Goal: Task Accomplishment & Management: Manage account settings

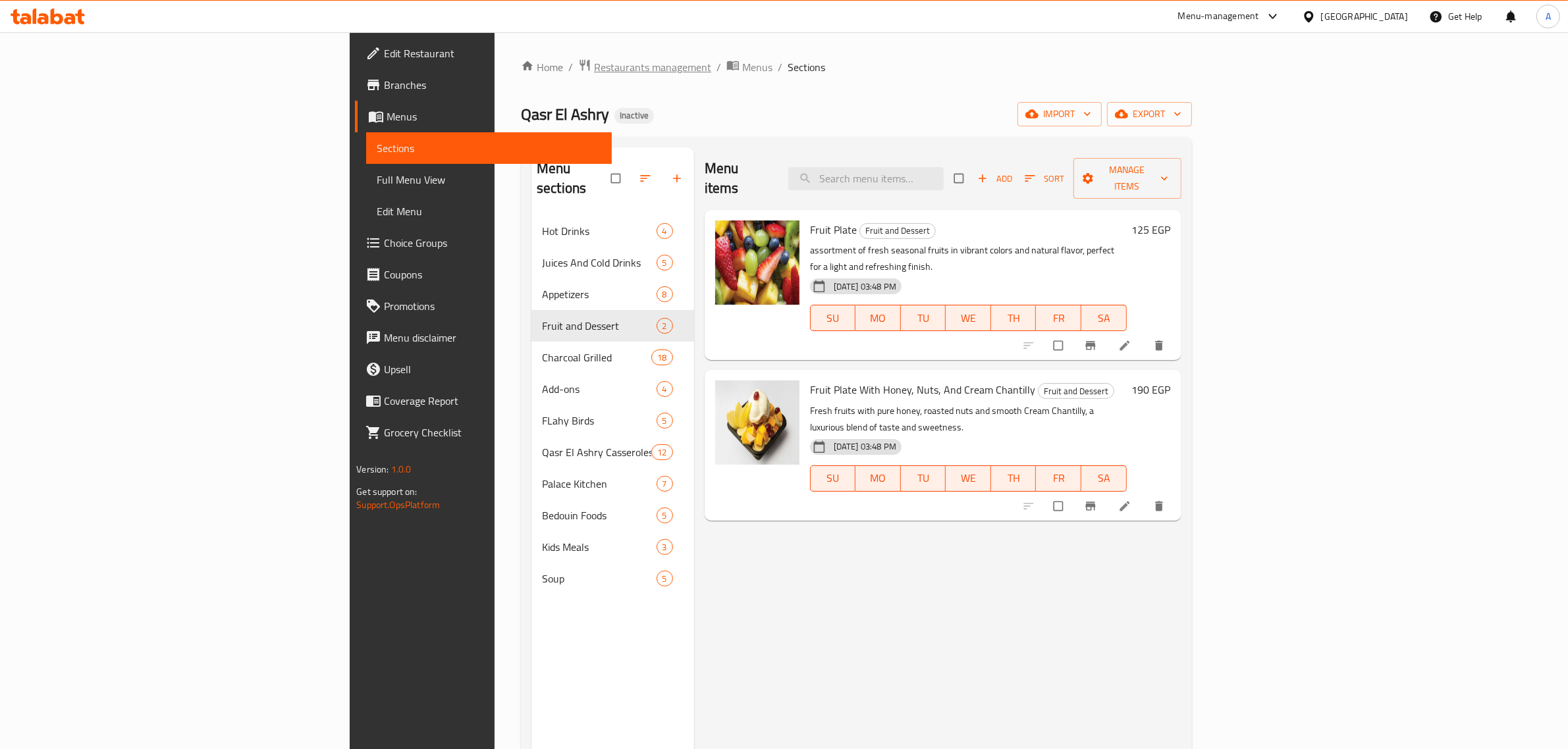
click at [594, 73] on span "Restaurants management" at bounding box center [652, 67] width 117 height 16
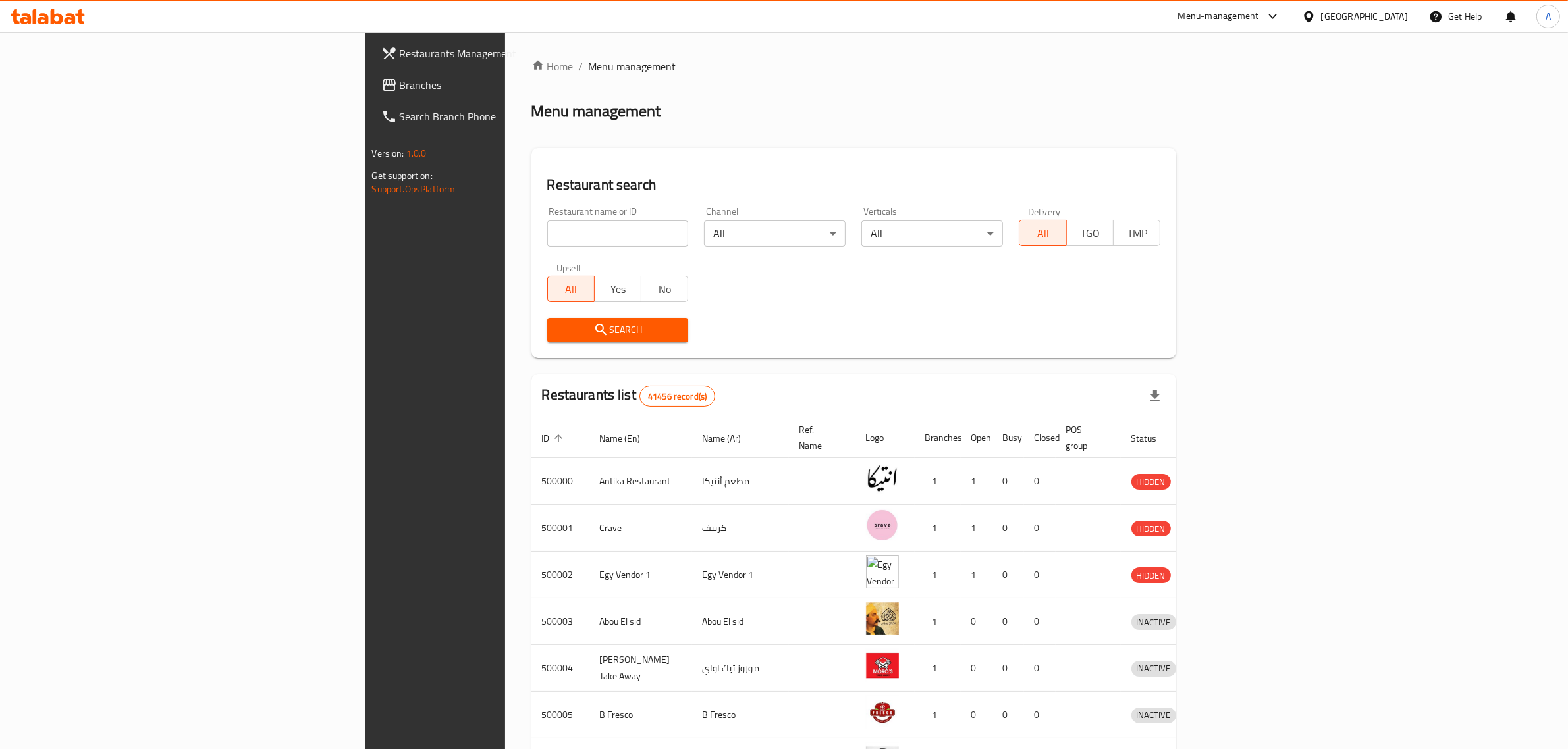
click at [547, 229] on input "search" at bounding box center [618, 233] width 142 height 26
drag, startPoint x: 484, startPoint y: 123, endPoint x: 419, endPoint y: 224, distance: 120.1
click at [547, 224] on input "search" at bounding box center [618, 233] width 142 height 26
click at [399, 84] on span "Branches" at bounding box center [508, 84] width 218 height 16
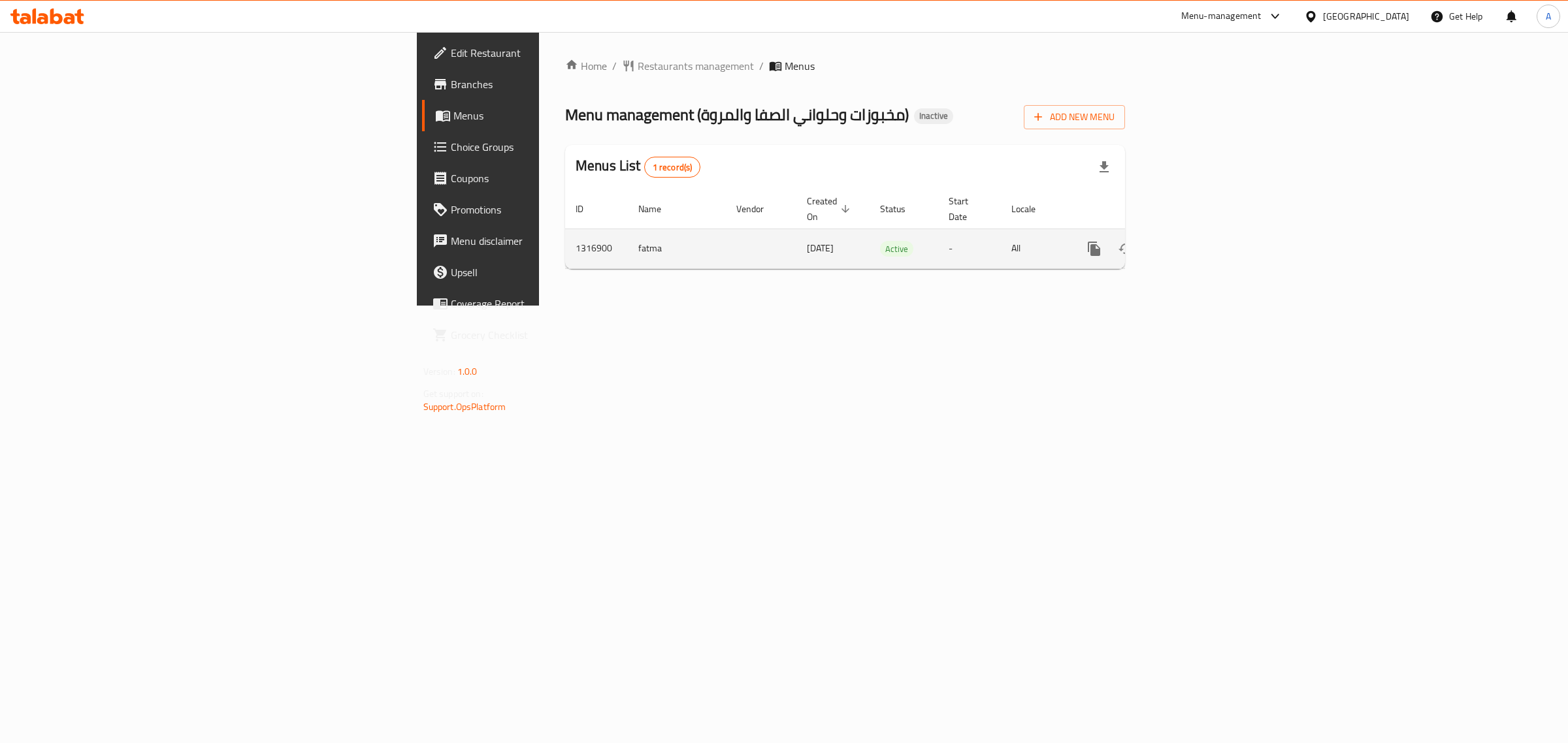
click at [1196, 241] on icon "enhanced table" at bounding box center [1188, 249] width 16 height 16
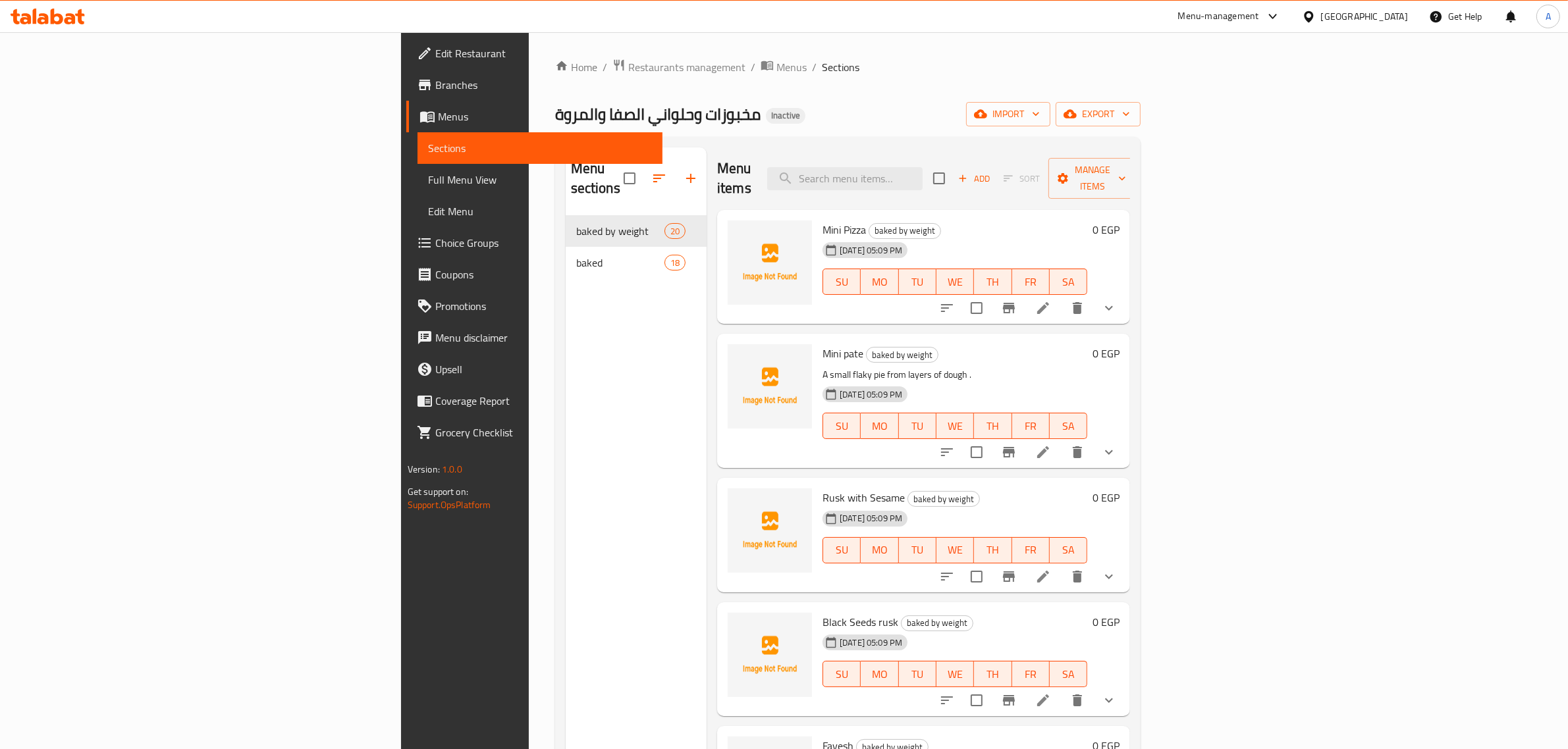
click at [417, 165] on link "Full Menu View" at bounding box center [540, 179] width 246 height 32
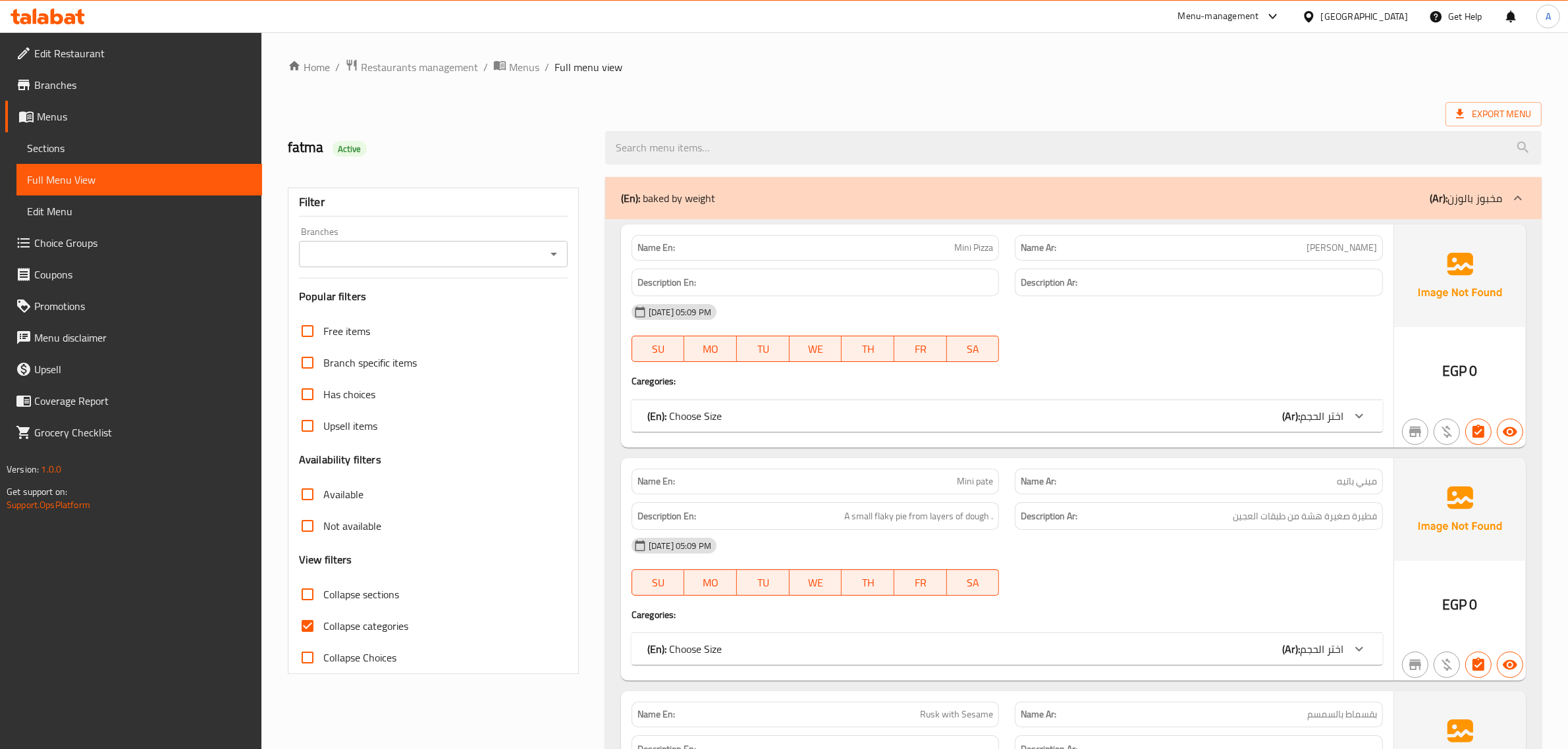
scroll to position [192, 0]
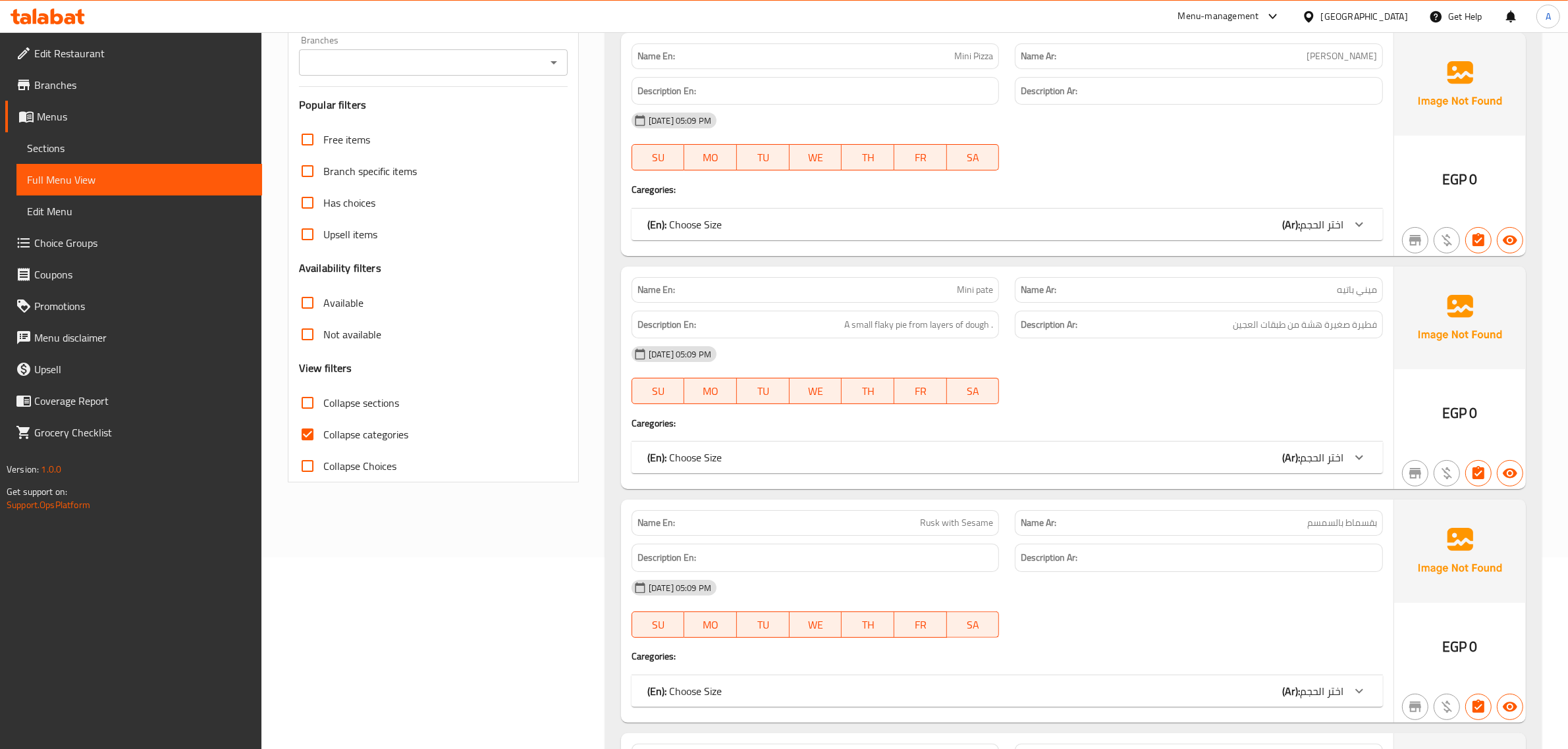
click at [373, 442] on span "Collapse categories" at bounding box center [366, 434] width 85 height 16
click at [324, 442] on input "Collapse categories" at bounding box center [307, 434] width 32 height 32
checkbox input "false"
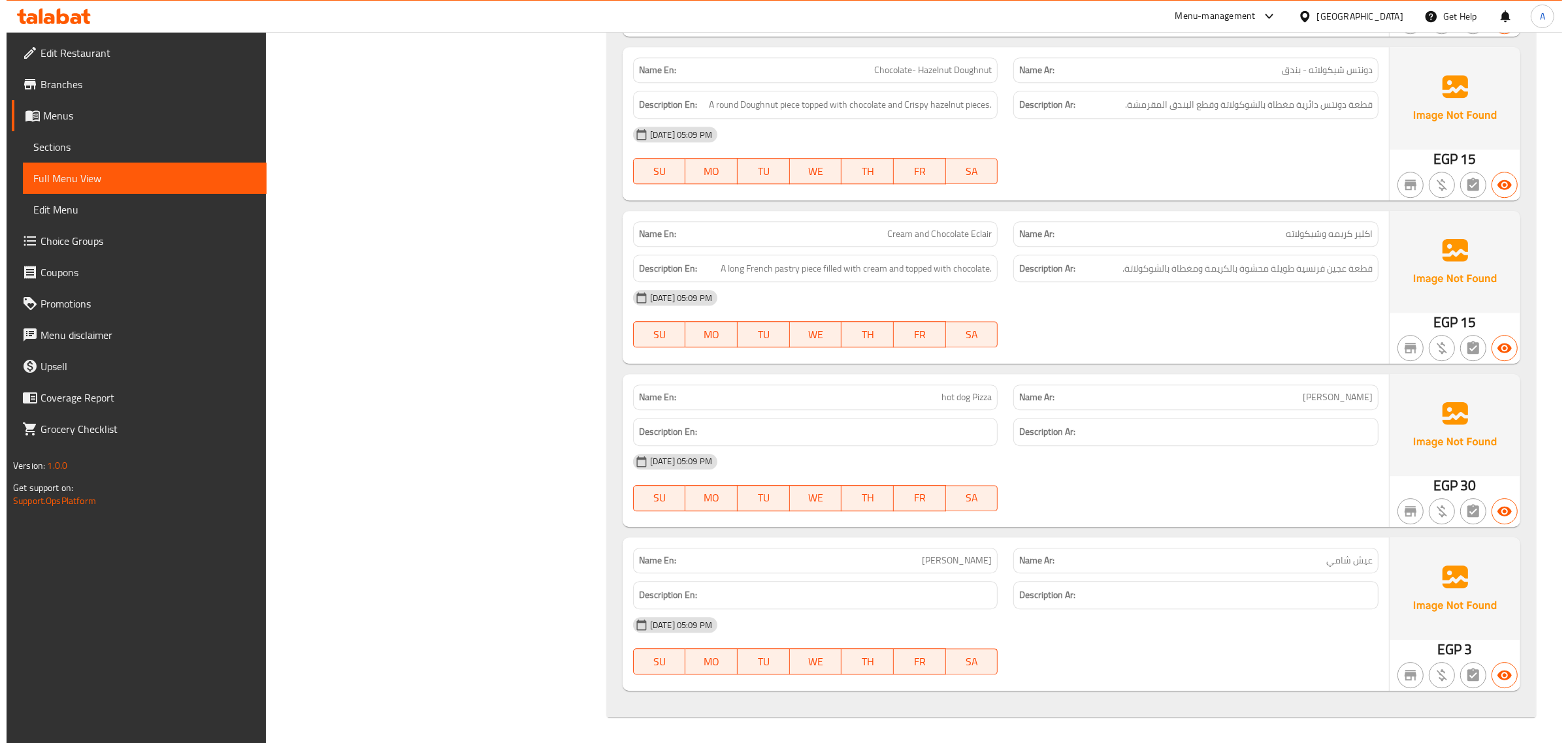
scroll to position [0, 0]
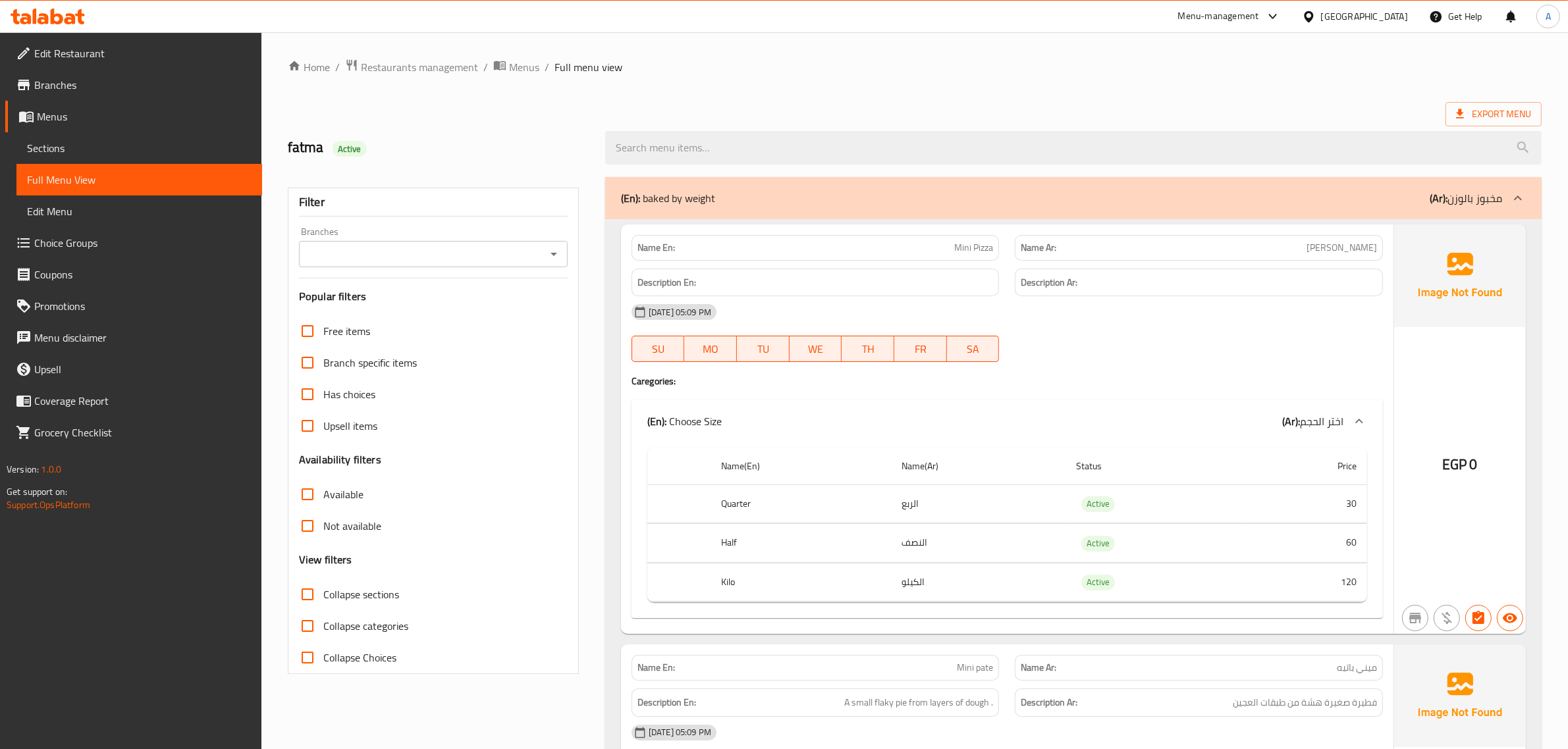
click at [379, 586] on span "Collapse sections" at bounding box center [361, 594] width 76 height 16
click at [324, 586] on input "Collapse sections" at bounding box center [307, 594] width 32 height 32
checkbox input "true"
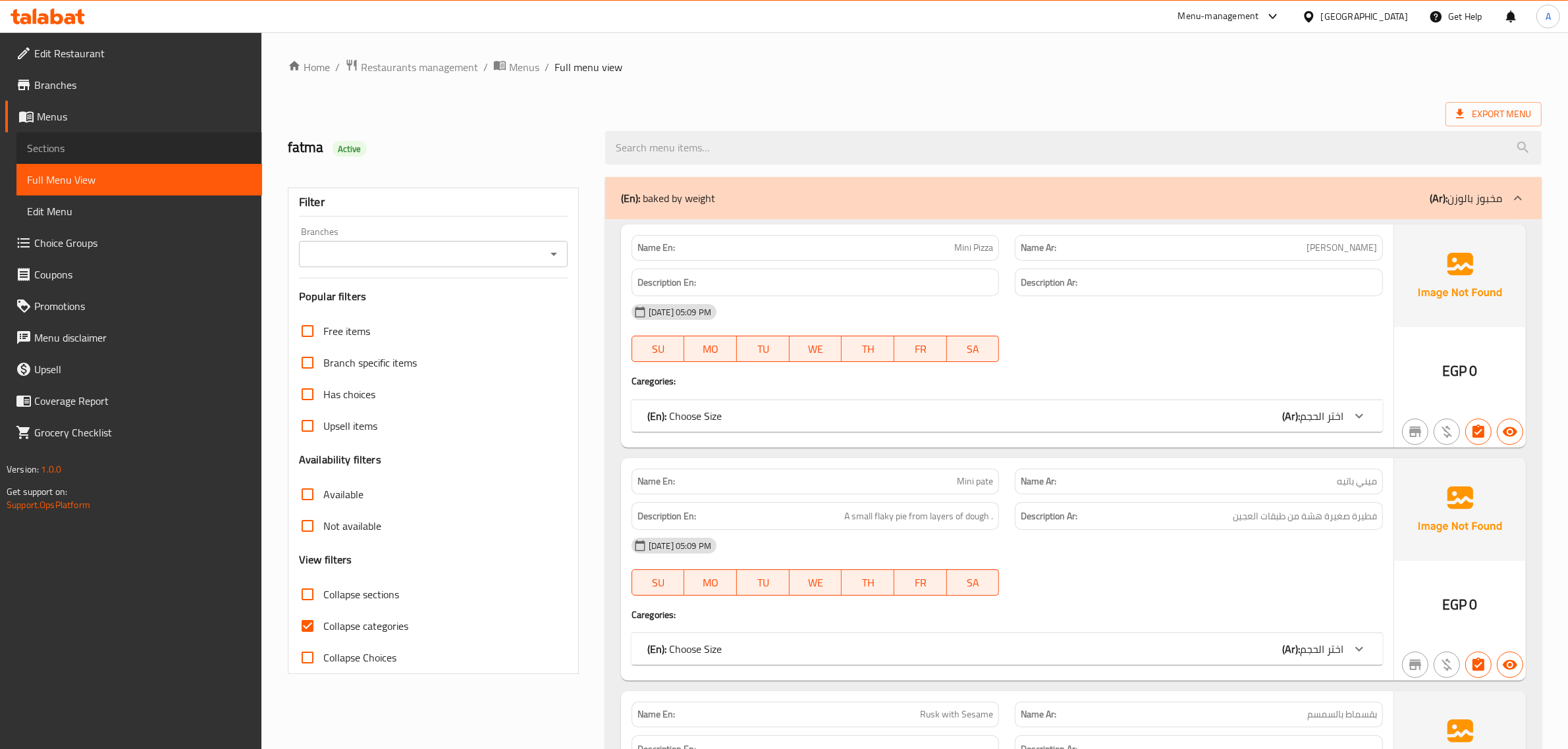
click at [114, 154] on span "Sections" at bounding box center [139, 148] width 224 height 16
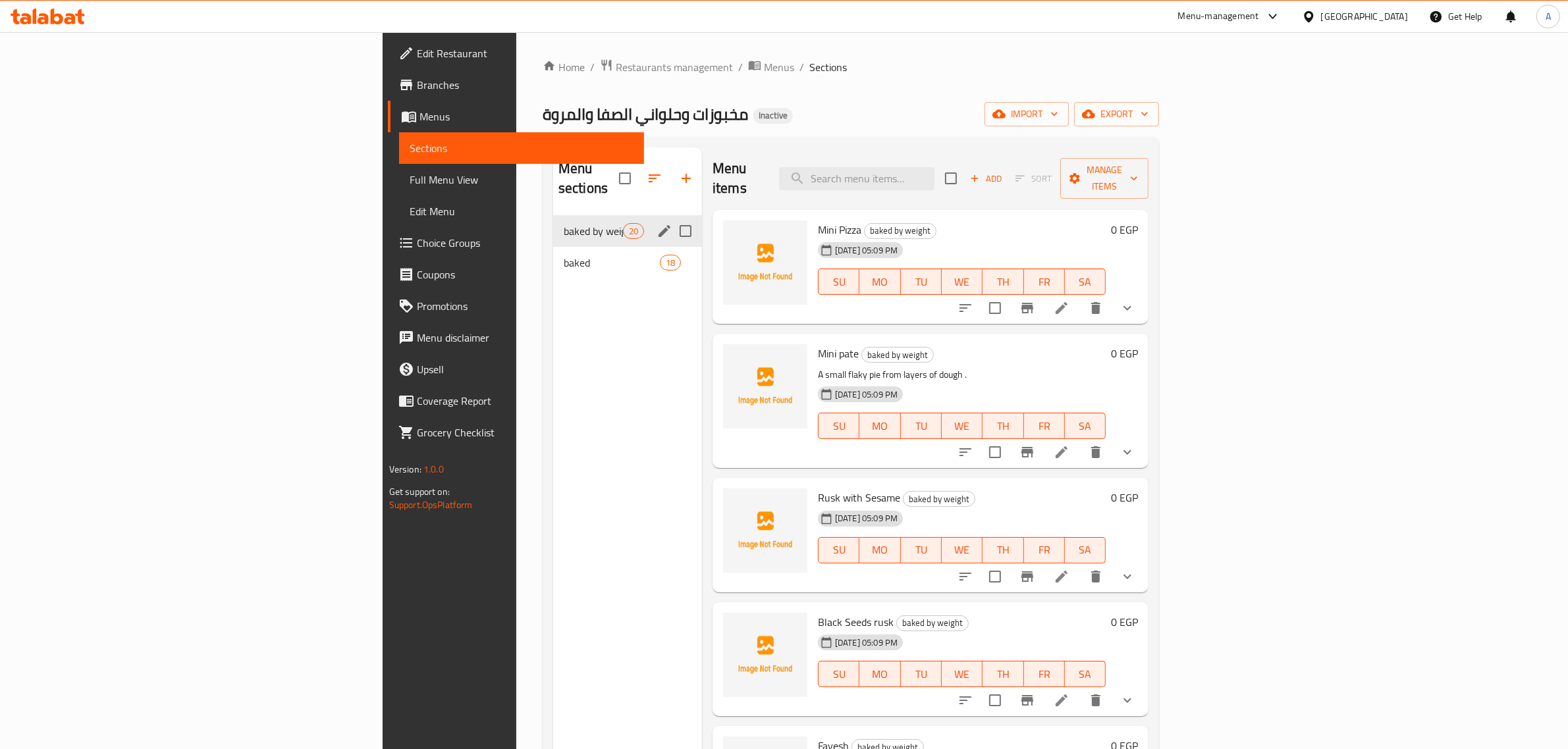
click at [672, 218] on input "Menu sections" at bounding box center [685, 231] width 27 height 27
checkbox input "true"
click at [656, 224] on icon "edit" at bounding box center [664, 231] width 16 height 16
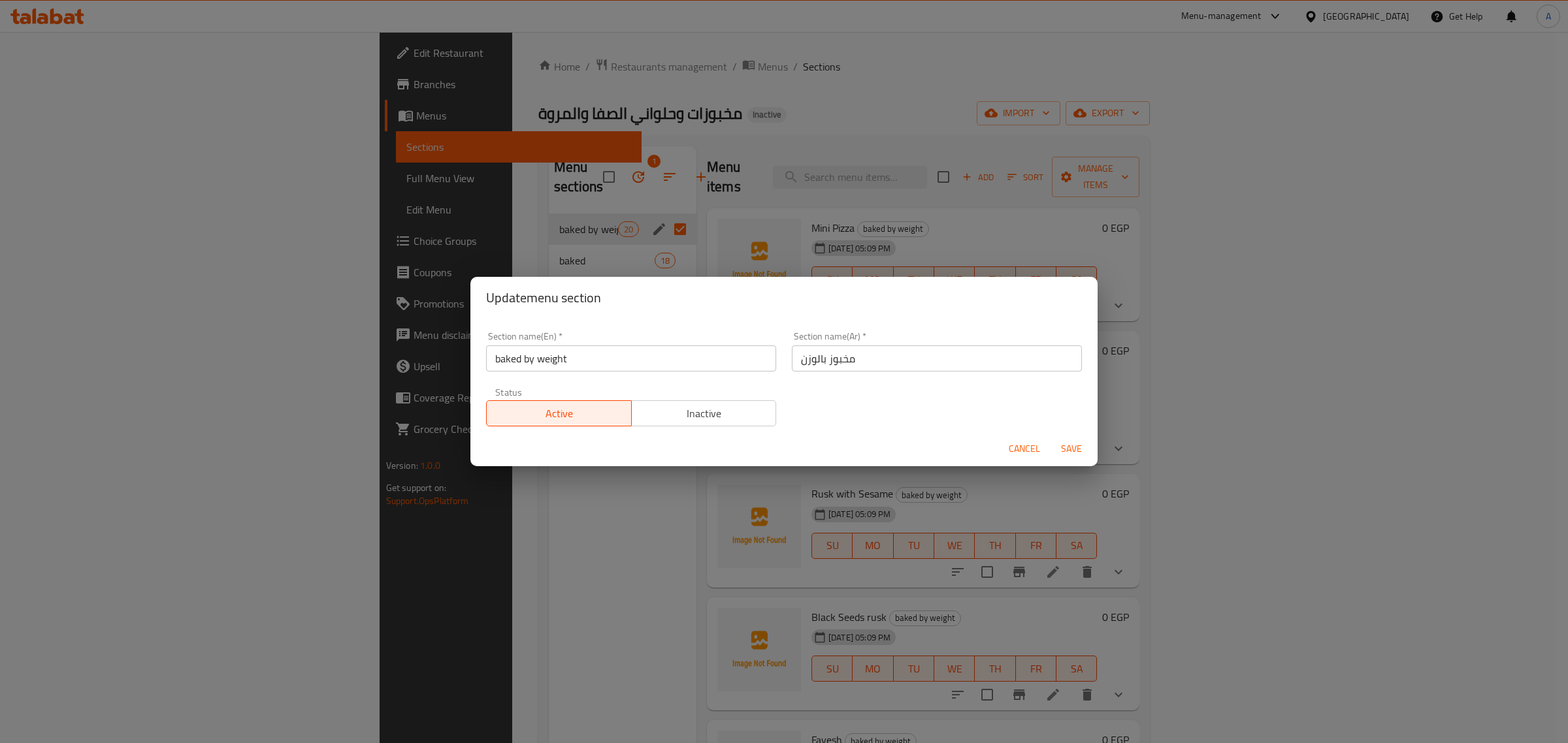
click at [573, 354] on input "baked by weight" at bounding box center [631, 358] width 290 height 26
click at [576, 369] on input "baked by weight" at bounding box center [631, 358] width 290 height 26
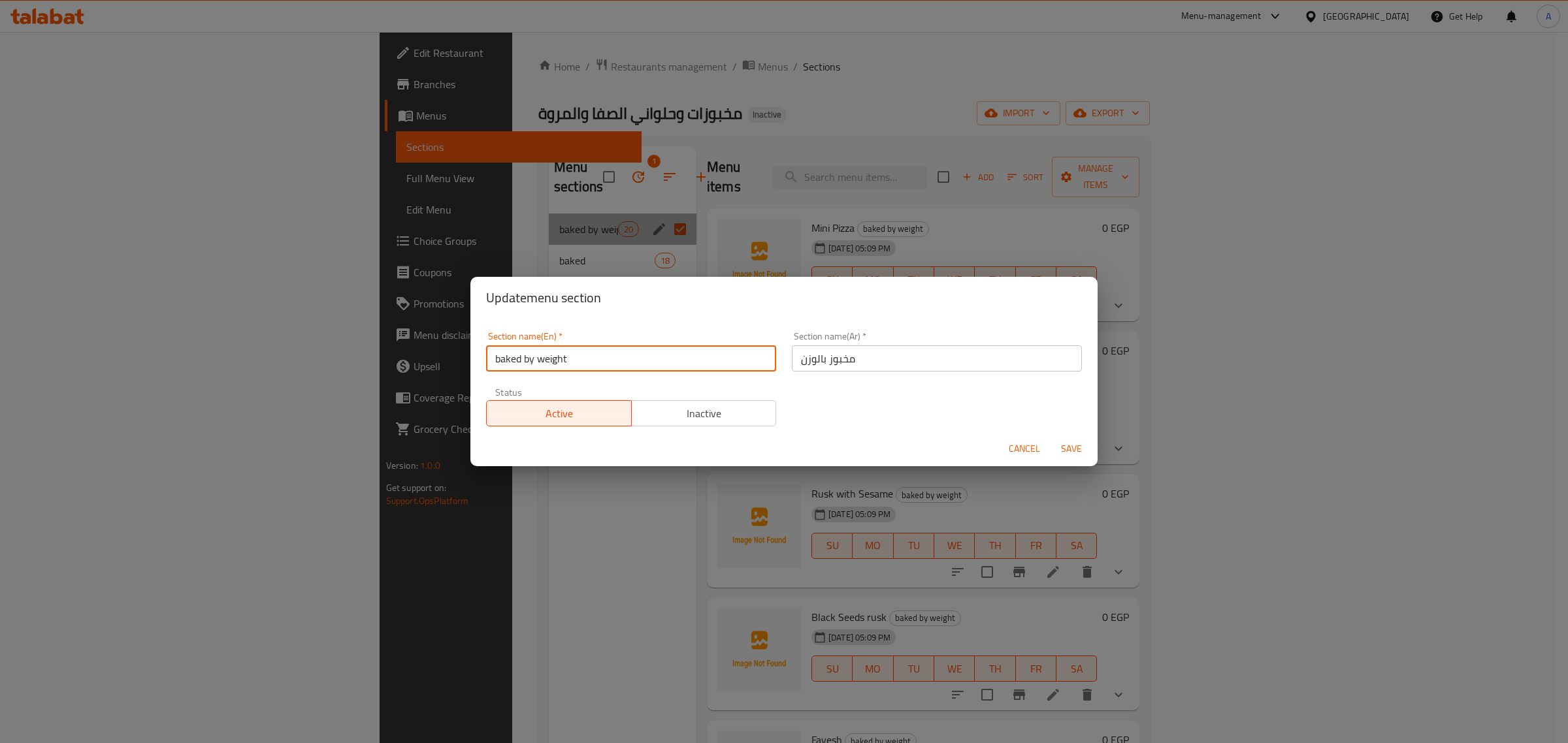
click at [576, 369] on input "baked by weight" at bounding box center [631, 358] width 290 height 26
click at [831, 367] on input "مخبوز بالوزن" at bounding box center [936, 358] width 290 height 26
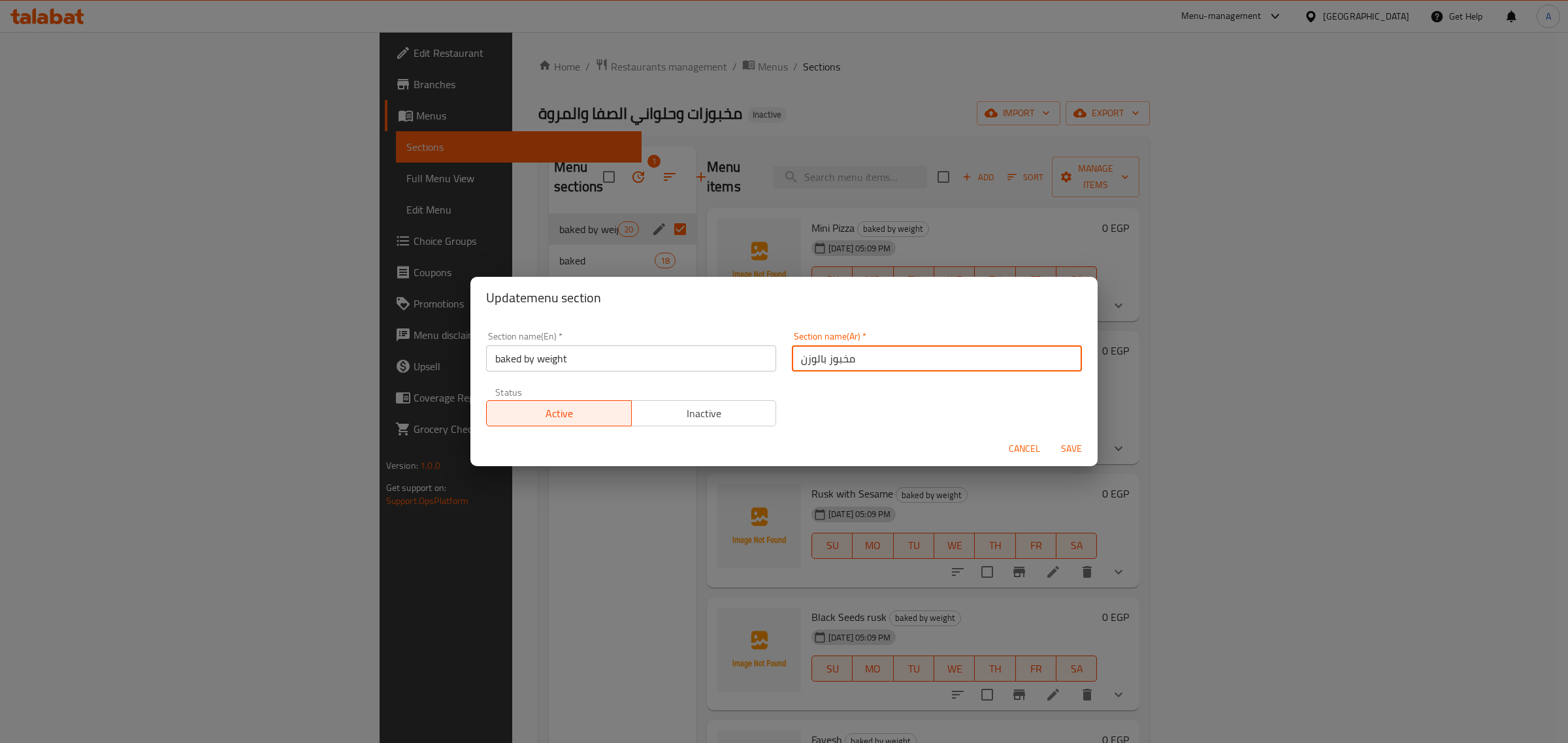
click at [823, 360] on input "مخبوز بالوزن" at bounding box center [936, 358] width 290 height 26
click at [919, 366] on input "مخبوزات بالوزن" at bounding box center [936, 358] width 290 height 26
type input "مخبوزات بالوزن"
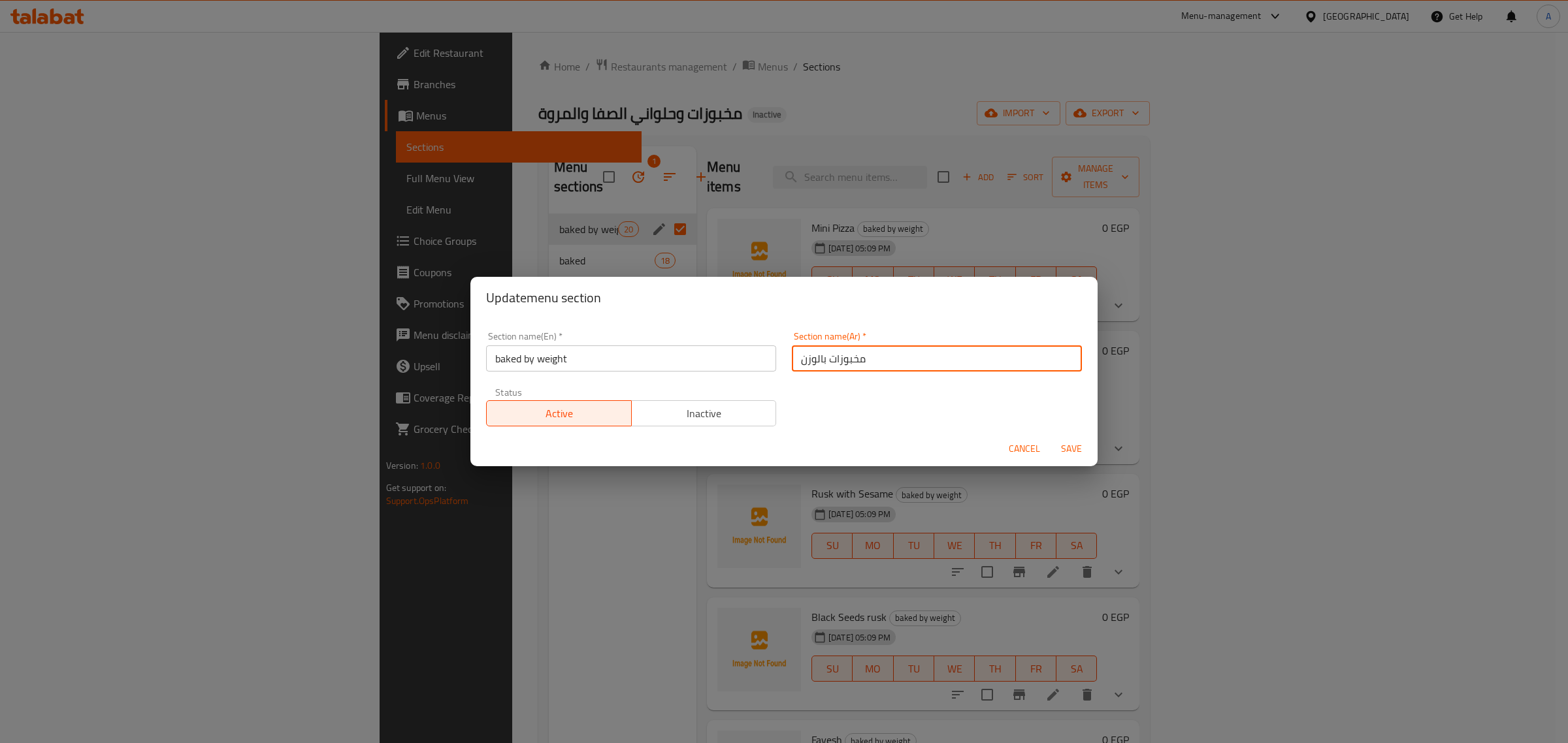
click at [507, 358] on input "baked by weight" at bounding box center [631, 358] width 290 height 26
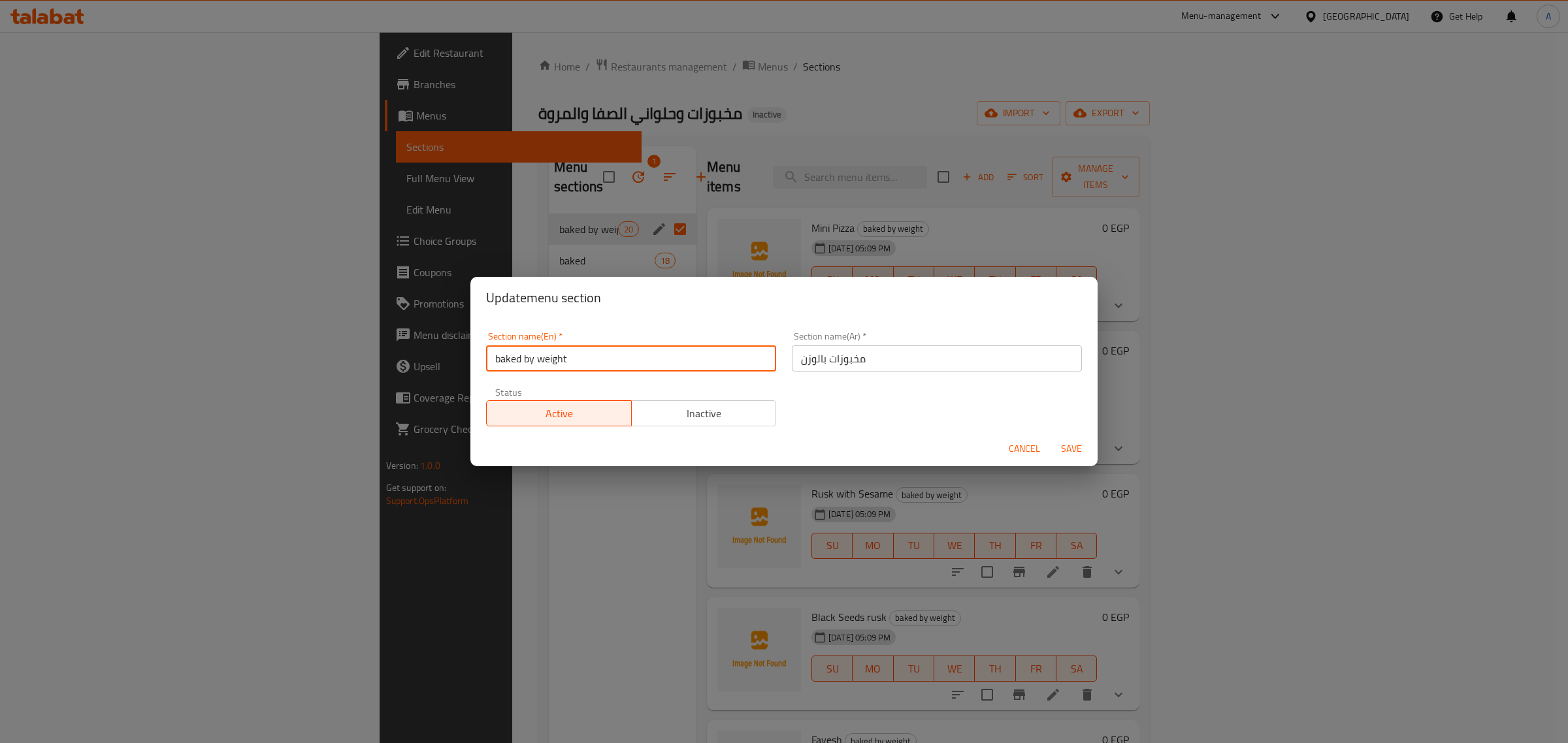
click at [507, 358] on input "baked by weight" at bounding box center [631, 358] width 290 height 26
paste input "Baked goods"
drag, startPoint x: 550, startPoint y: 360, endPoint x: 426, endPoint y: 348, distance: 124.6
click at [426, 348] on div "Update menu section Section name(En)   * Baked goods by weight Section name(En)…" at bounding box center [784, 372] width 1568 height 743
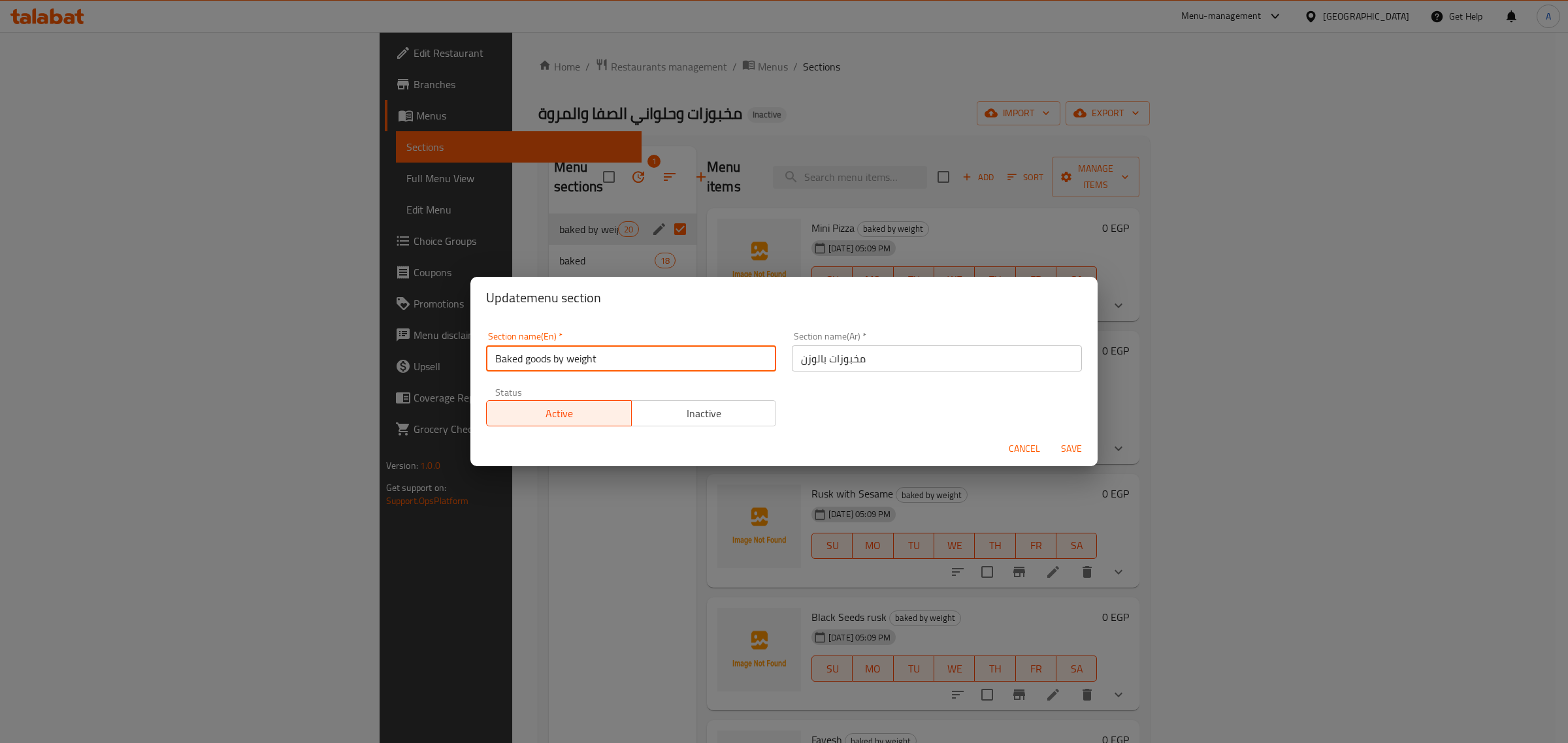
type input "Baked goods by weight"
click at [619, 347] on input "Baked goods by weight" at bounding box center [631, 358] width 290 height 26
drag, startPoint x: 549, startPoint y: 361, endPoint x: 478, endPoint y: 356, distance: 71.2
click at [467, 355] on div "Update menu section Section name(En)   * Baked goods by weight Section name(En)…" at bounding box center [784, 372] width 1568 height 743
click at [1065, 442] on span "Save" at bounding box center [1071, 449] width 31 height 16
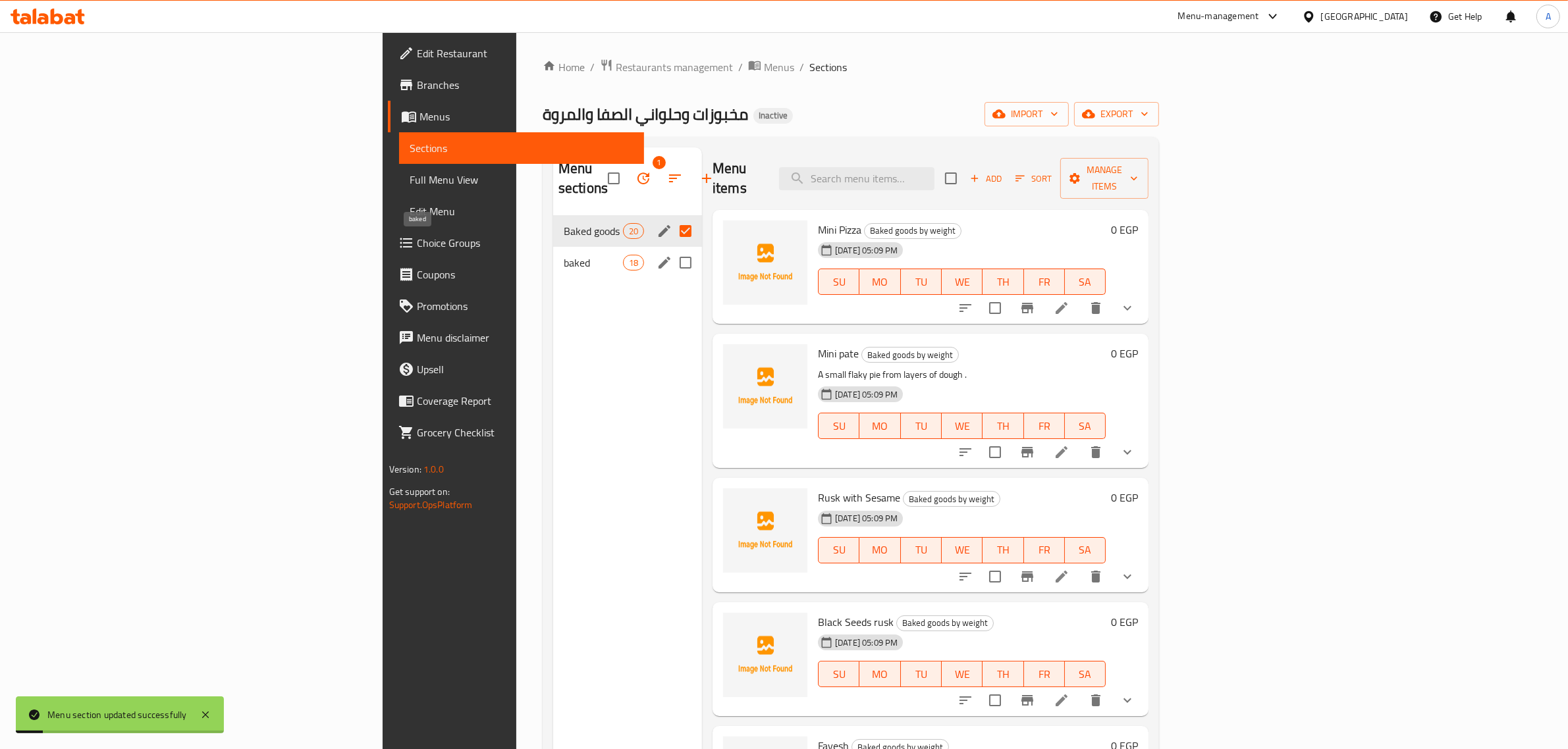
click at [563, 255] on span "baked" at bounding box center [592, 263] width 59 height 16
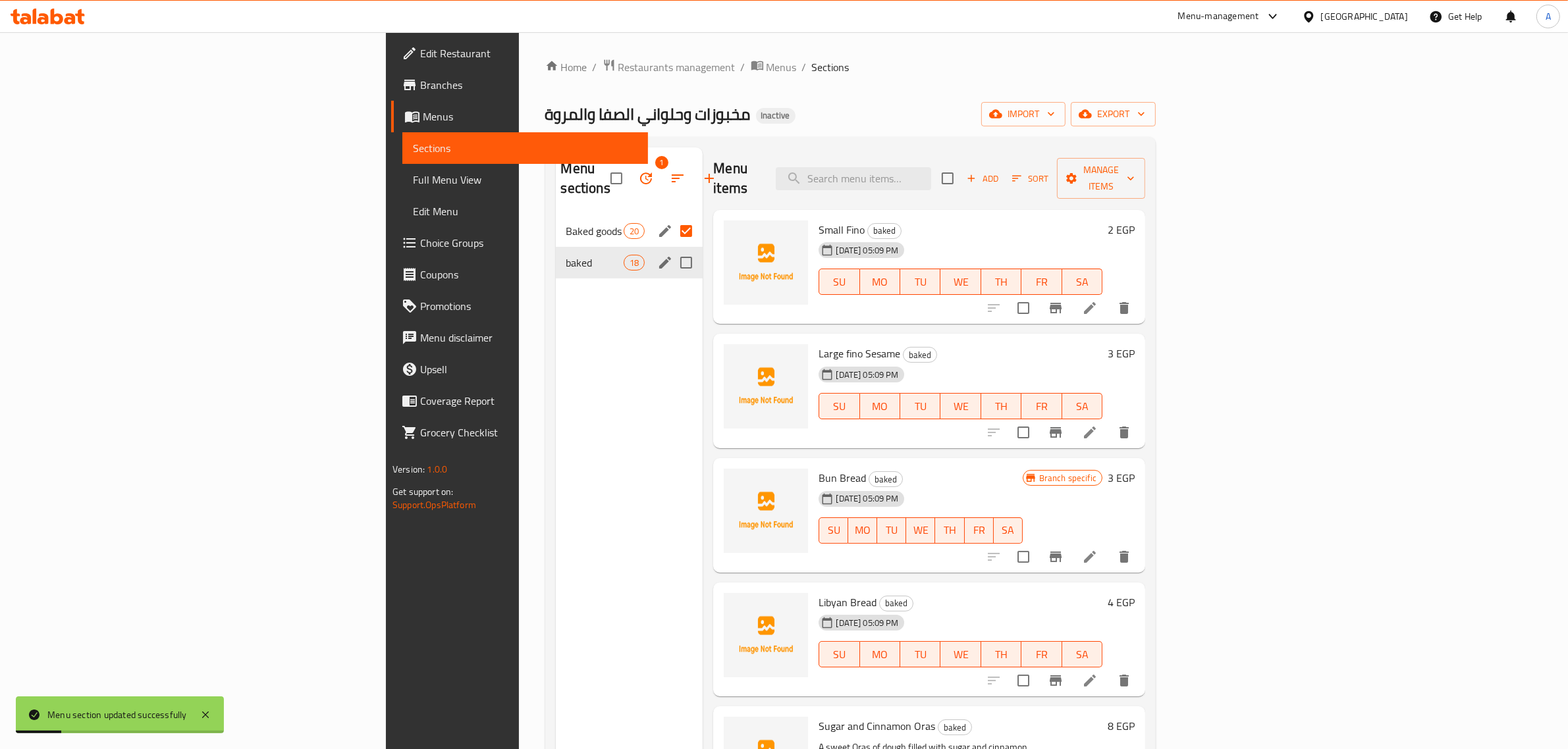
click at [673, 249] on input "Menu sections" at bounding box center [686, 263] width 27 height 27
checkbox input "true"
click at [657, 255] on icon "edit" at bounding box center [665, 263] width 16 height 16
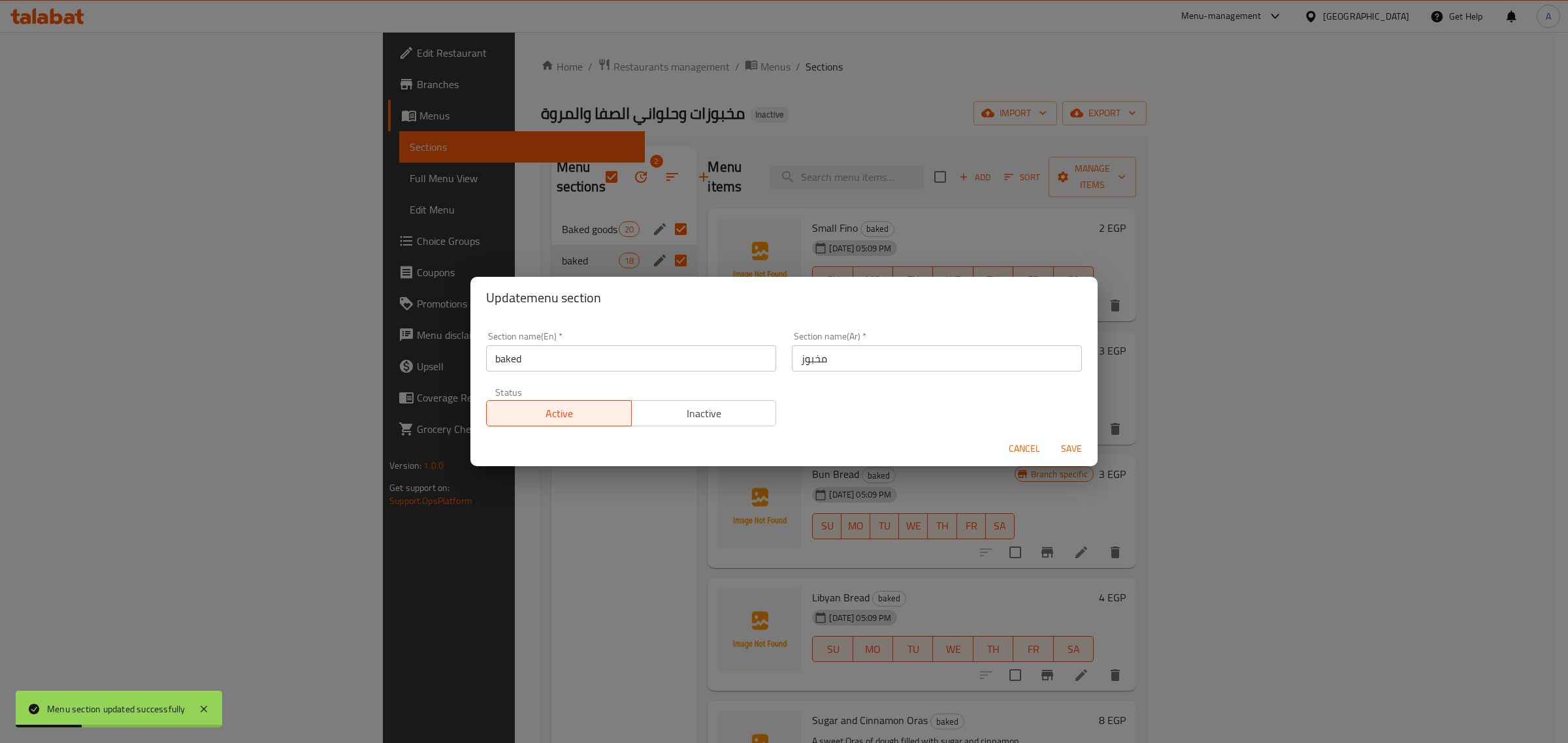
click at [545, 367] on input "baked" at bounding box center [631, 358] width 290 height 26
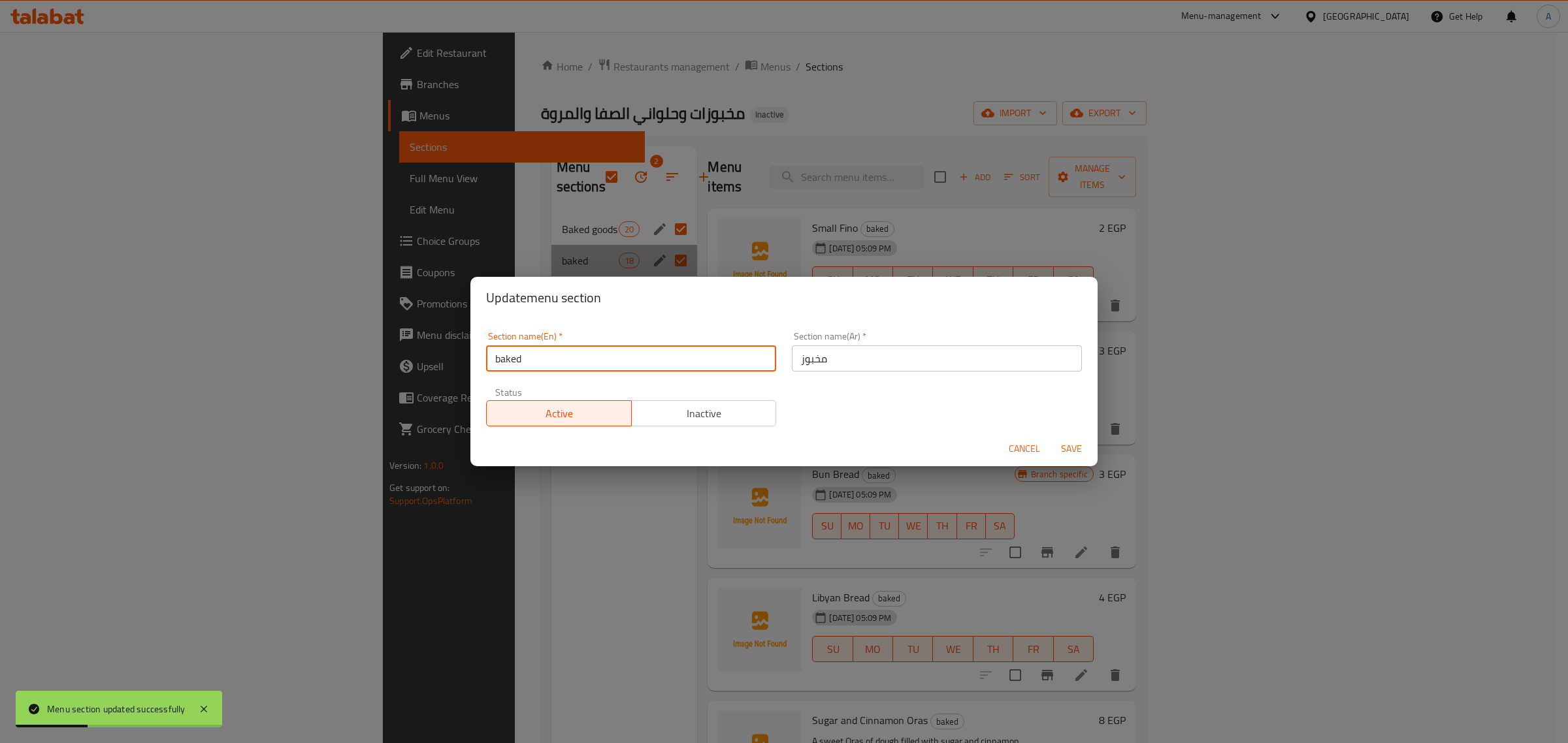
click at [545, 367] on input "baked" at bounding box center [631, 358] width 290 height 26
paste input "Baked goods"
type input "Baked goods"
click at [821, 338] on div "Section name(Ar)   * مخبوز Section name(Ar) *" at bounding box center [936, 351] width 290 height 40
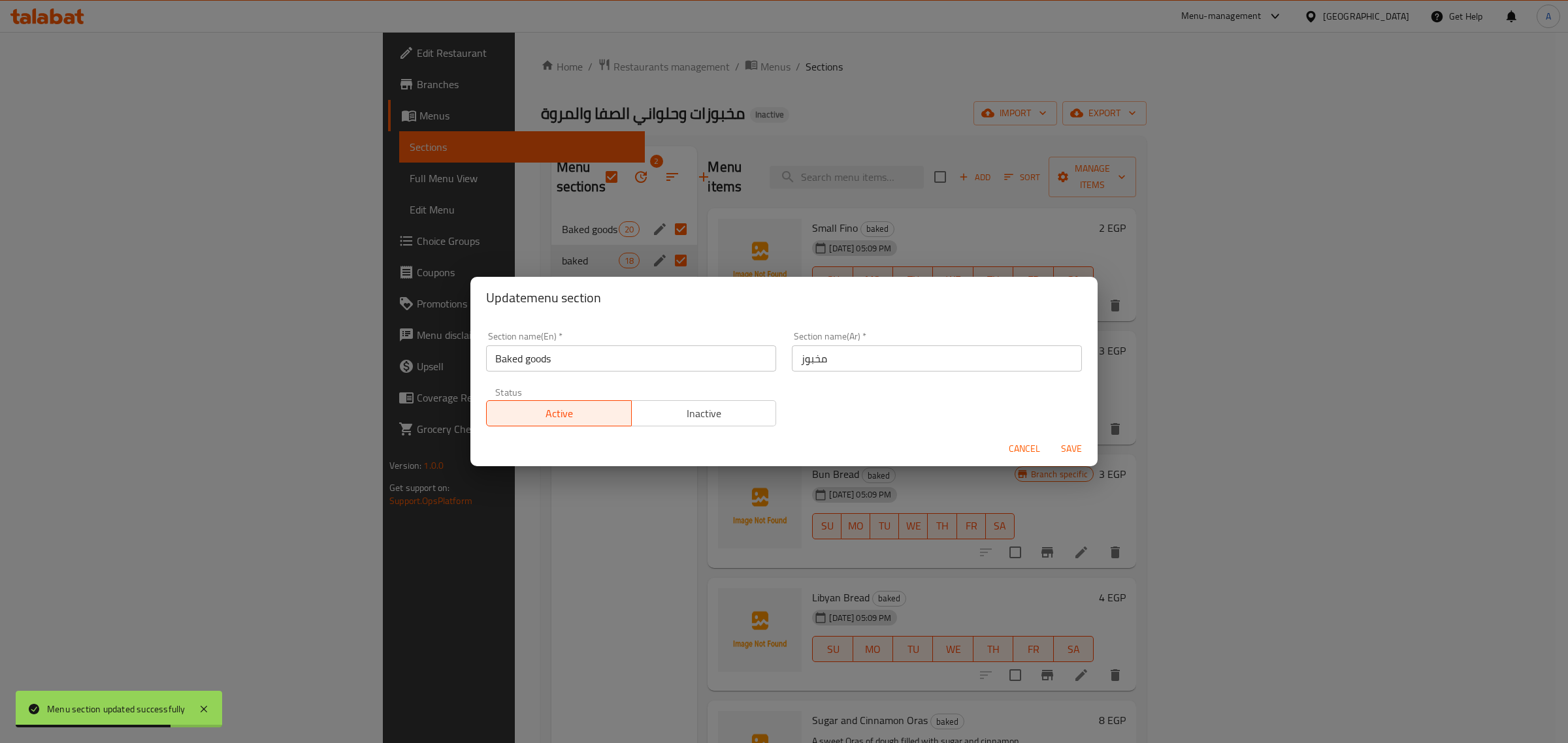
click at [818, 371] on input "مخبوز" at bounding box center [936, 358] width 290 height 26
paste input "ات"
type input "مخبوزات"
click at [1079, 454] on span "Save" at bounding box center [1071, 449] width 31 height 16
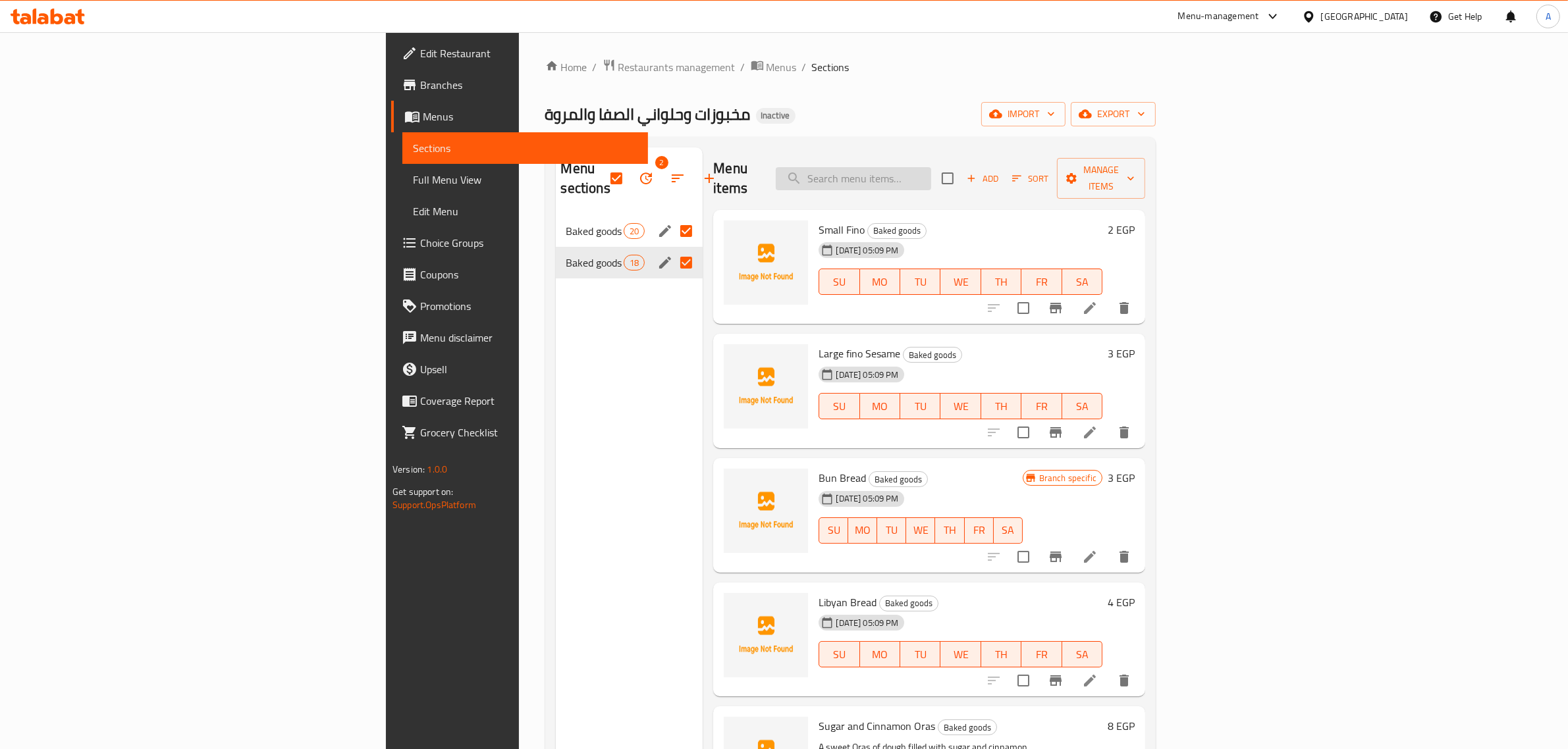
click at [931, 179] on input "search" at bounding box center [854, 178] width 155 height 23
paste input "Chickpeas and milk rusk"
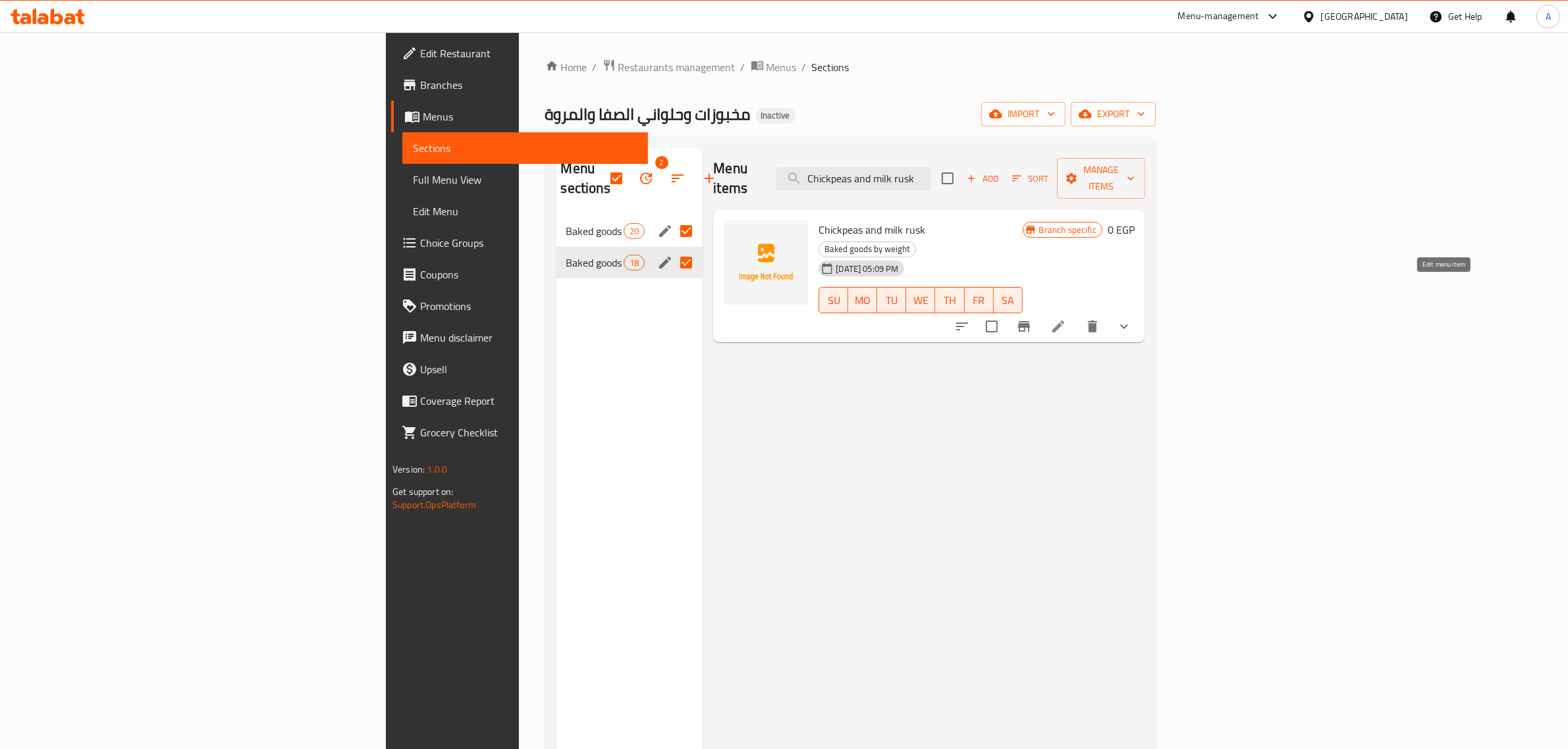
type input "Chickpeas and milk rusk"
click at [1064, 321] on icon at bounding box center [1058, 327] width 12 height 12
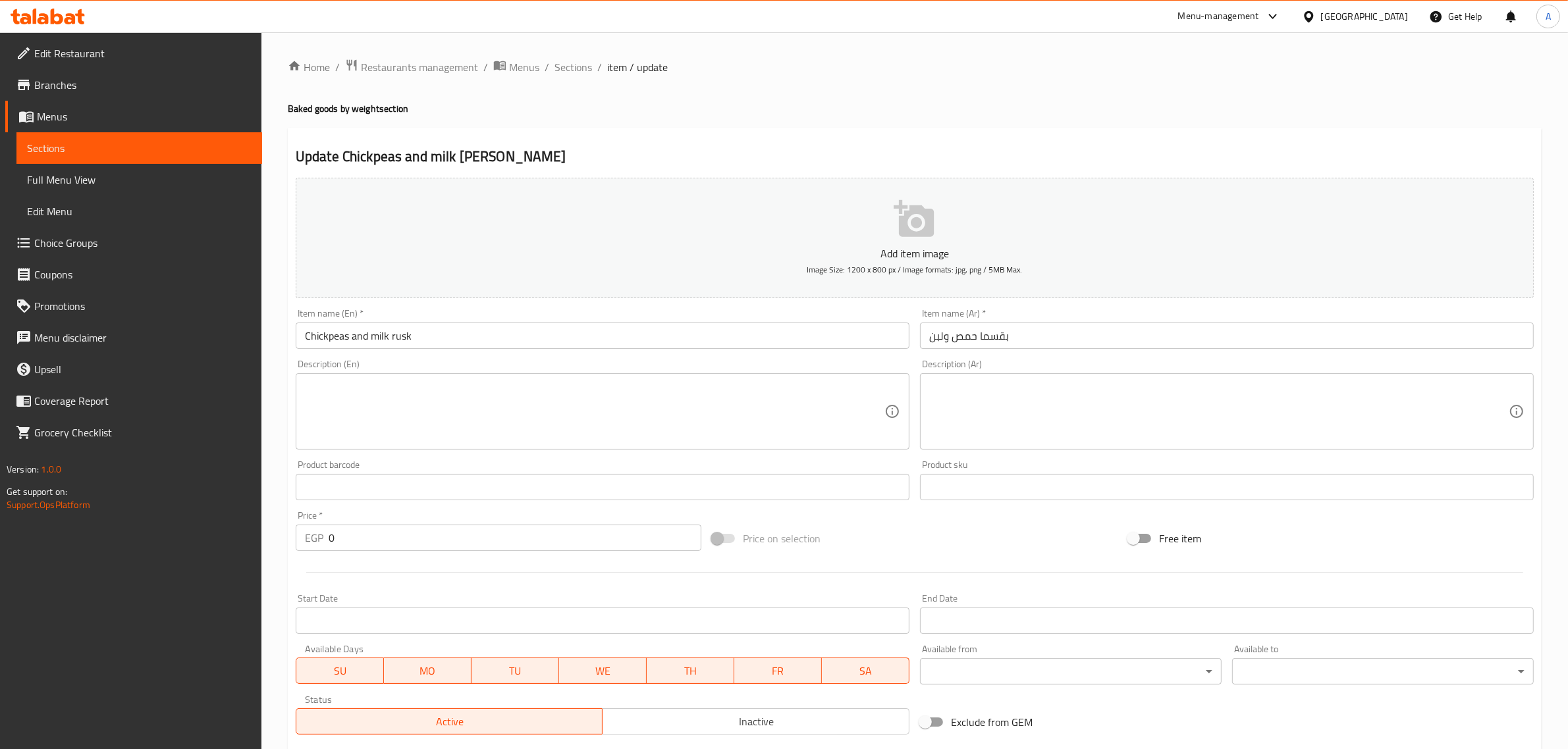
click at [982, 333] on input "بقسما حمص ولبن" at bounding box center [1227, 335] width 614 height 26
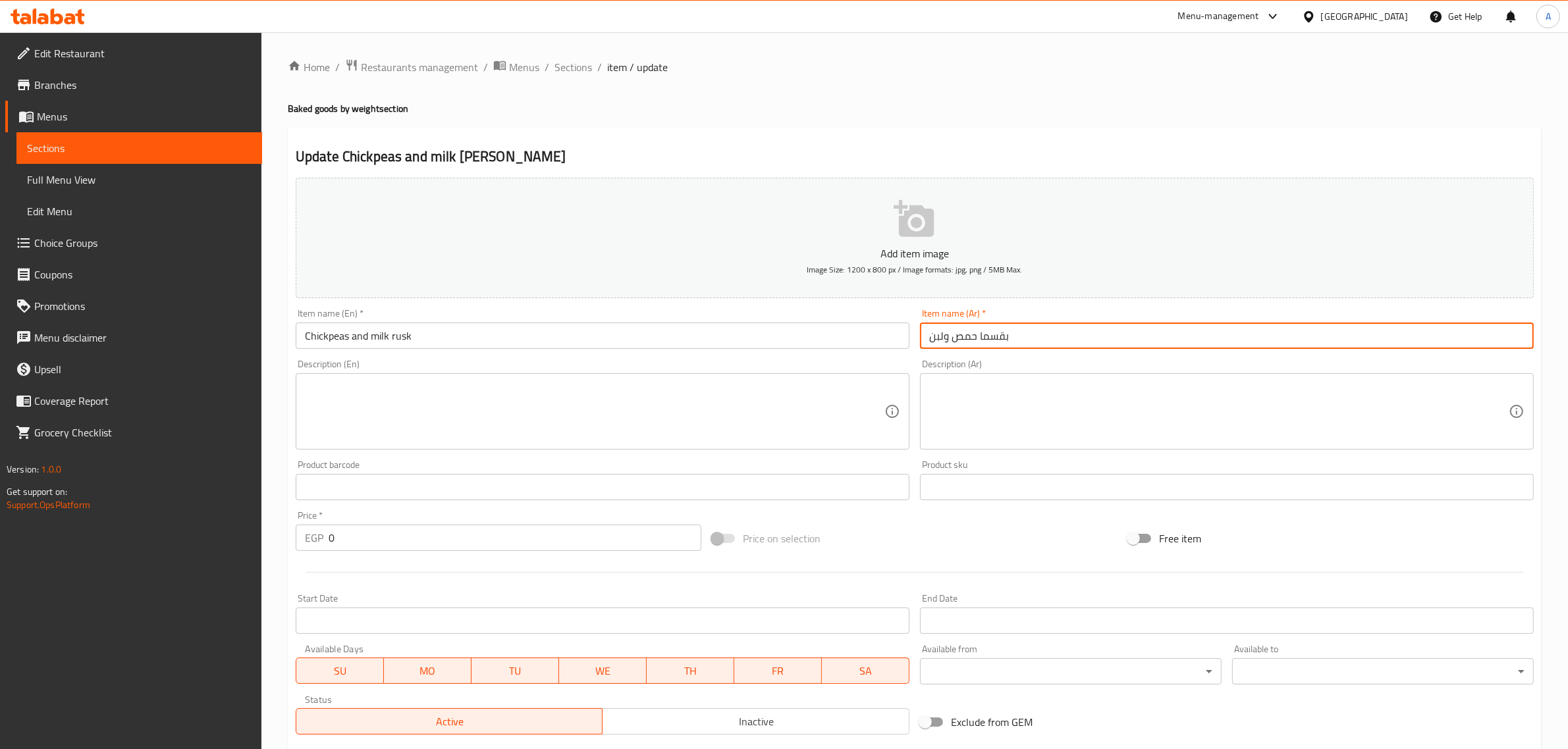
click at [979, 345] on input "بقسما حمص ولبن" at bounding box center [1227, 335] width 614 height 26
type input "بقسماط [GEOGRAPHIC_DATA] و[GEOGRAPHIC_DATA]"
click at [335, 335] on input "Chickpeas and milk rusk" at bounding box center [602, 335] width 614 height 26
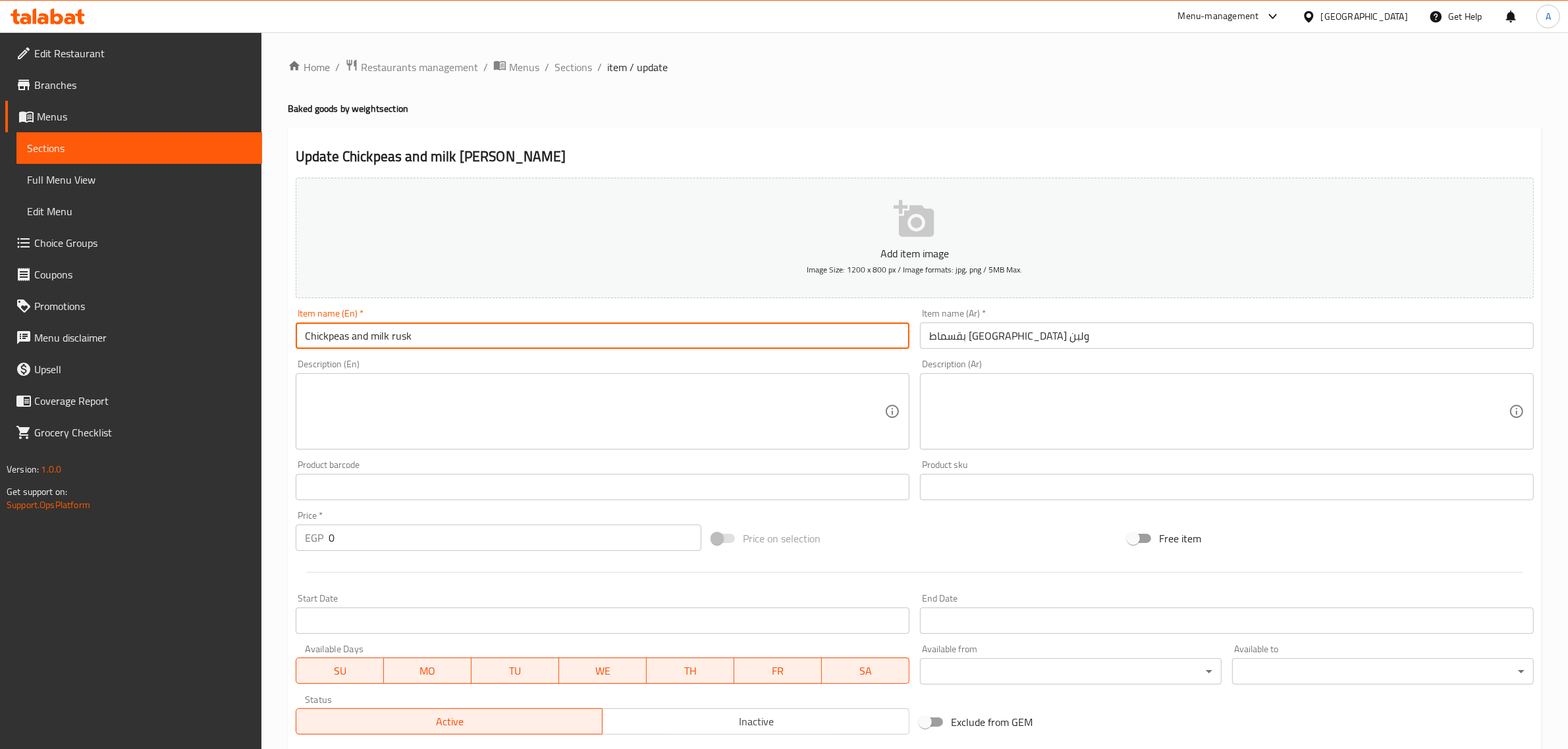
click at [335, 335] on input "Chickpeas and milk rusk" at bounding box center [602, 335] width 614 height 26
click at [320, 334] on input "Humus and milk rusk" at bounding box center [602, 335] width 614 height 26
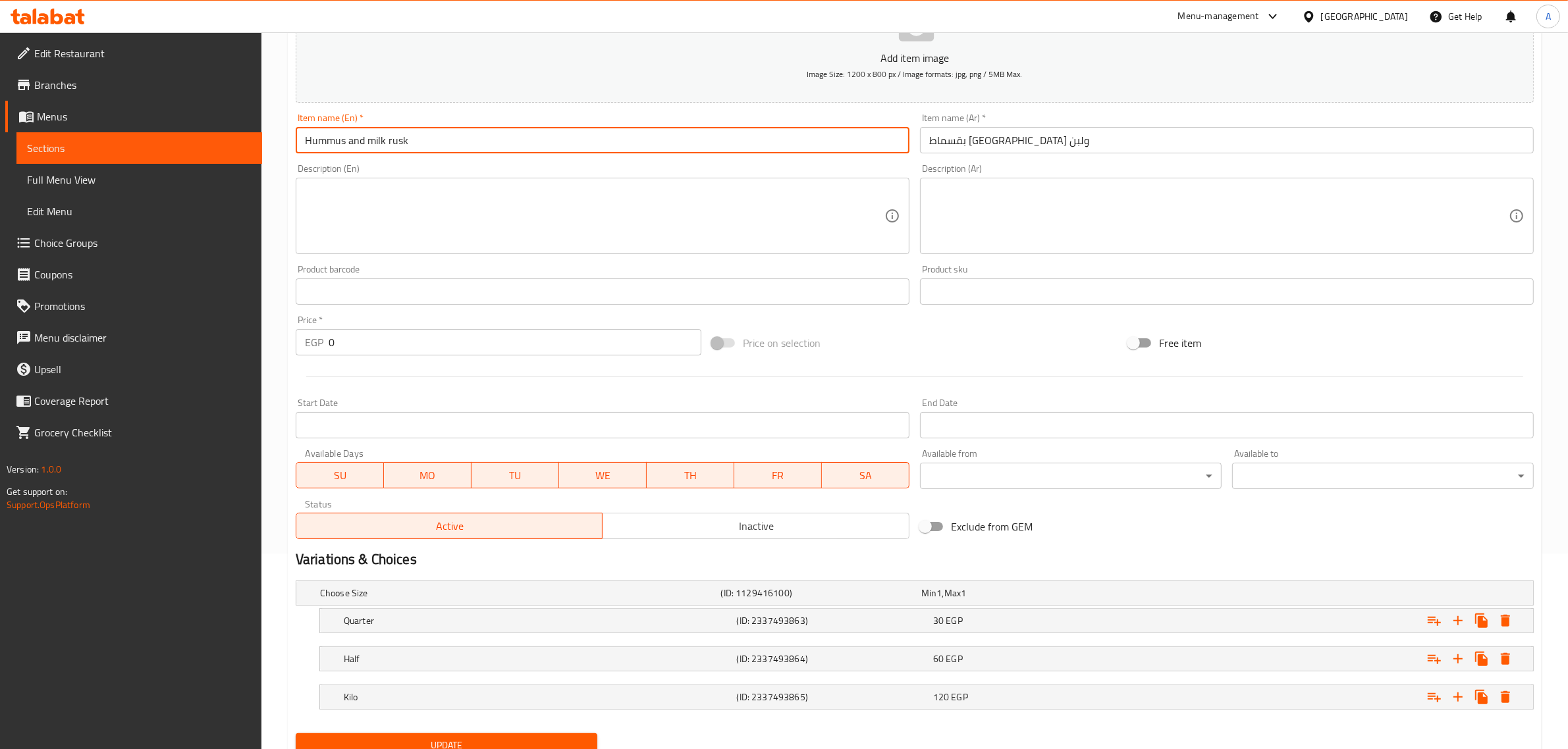
scroll to position [249, 0]
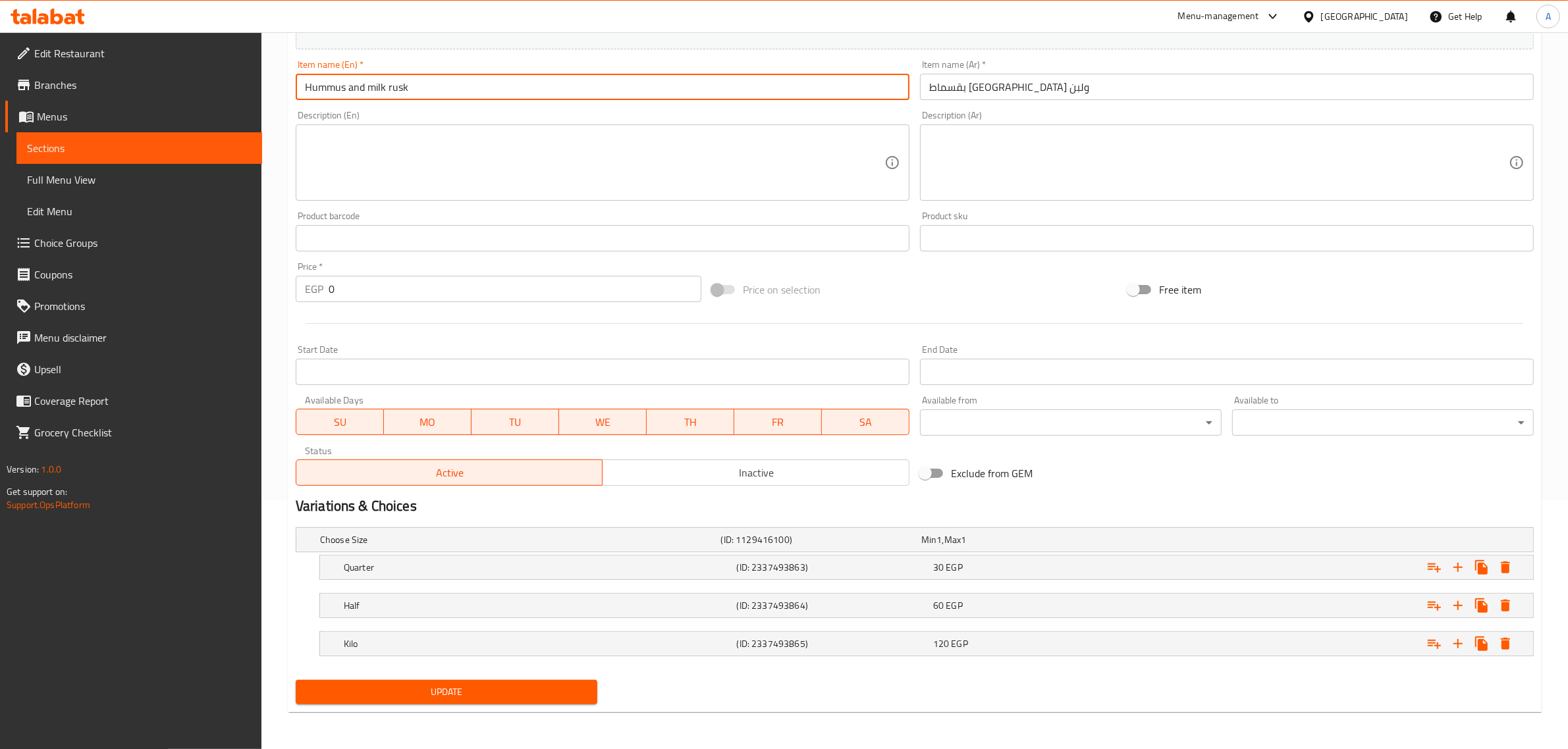
type input "Hummus and milk rusk"
click at [487, 682] on button "Update" at bounding box center [446, 692] width 301 height 25
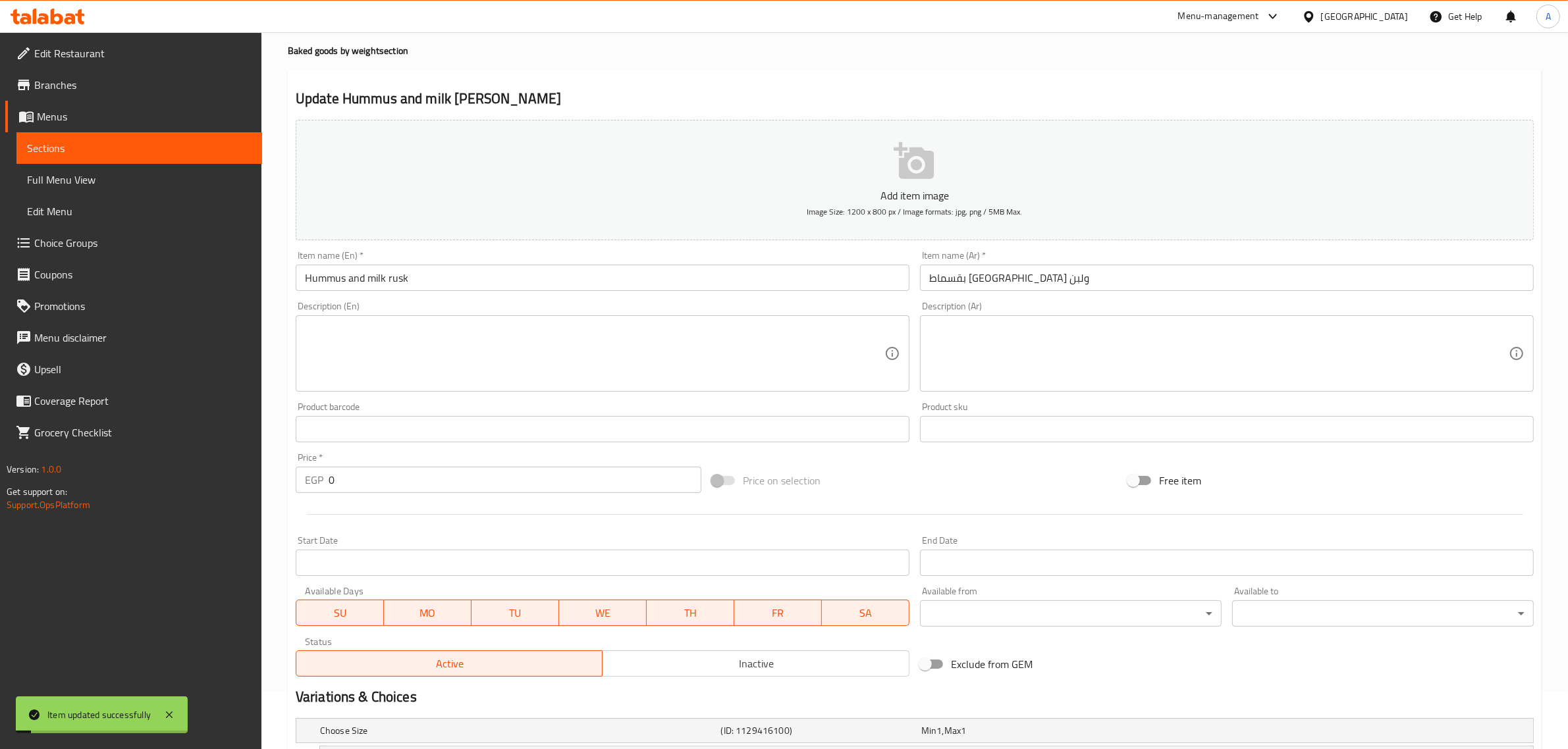
scroll to position [0, 0]
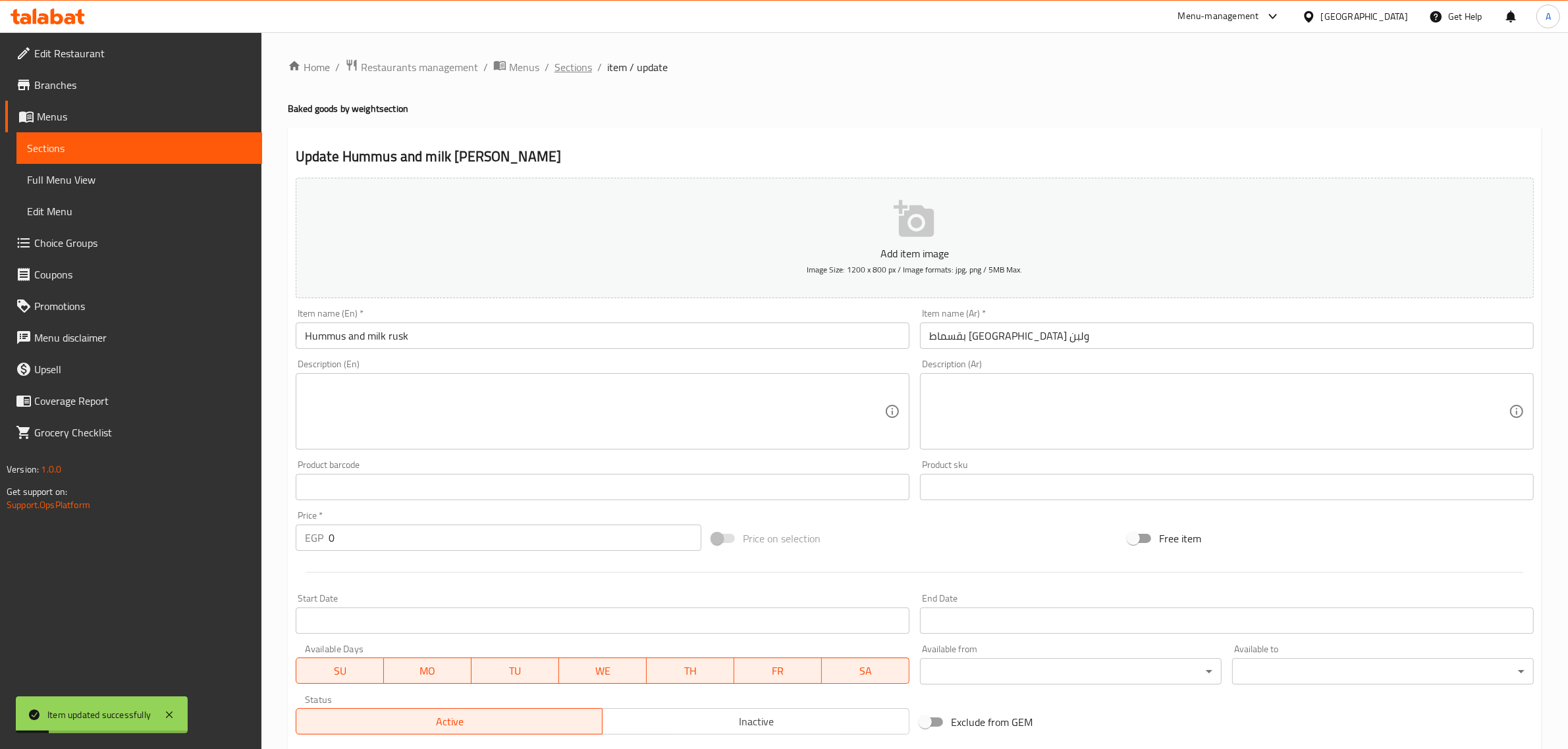
click at [567, 73] on span "Sections" at bounding box center [574, 67] width 38 height 16
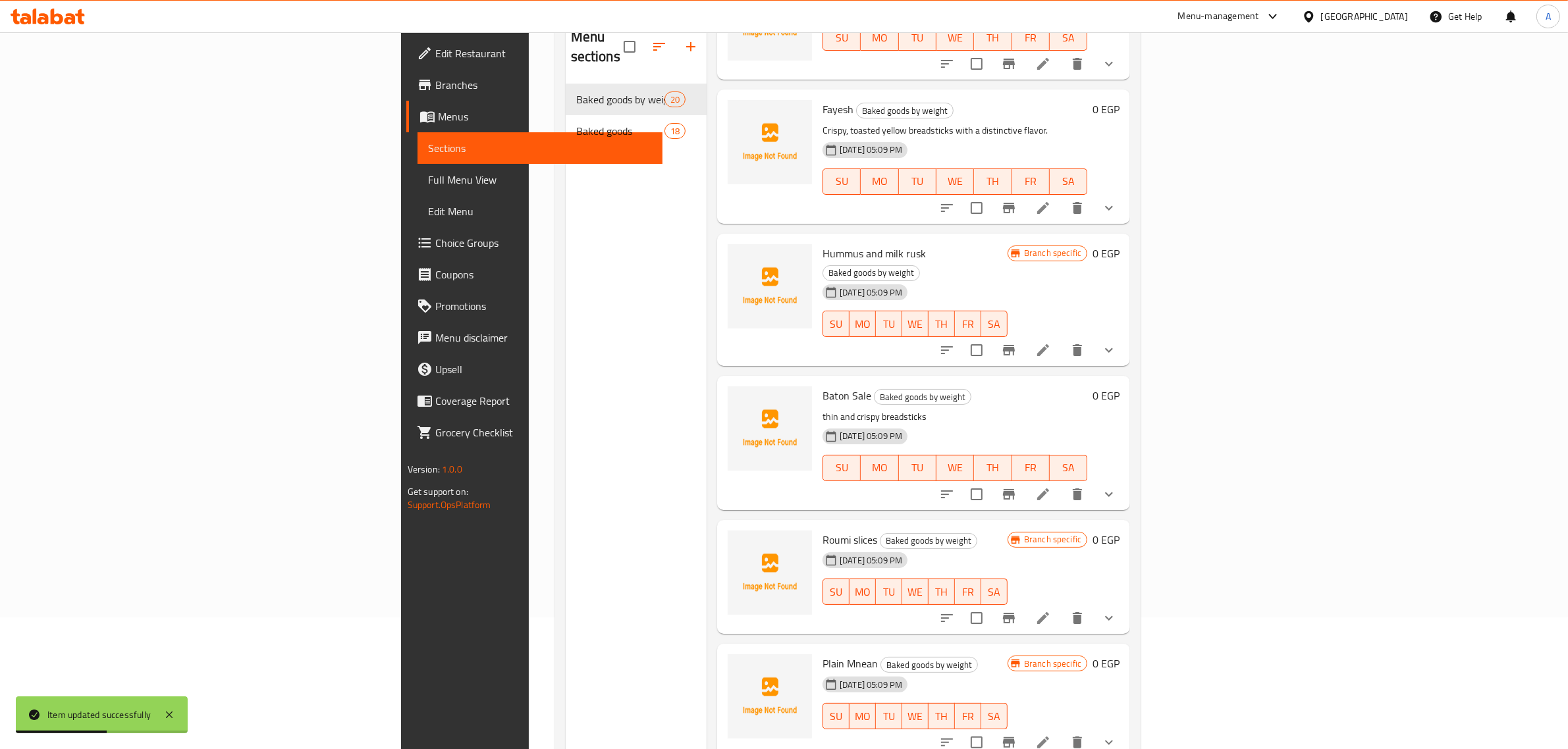
scroll to position [926, 0]
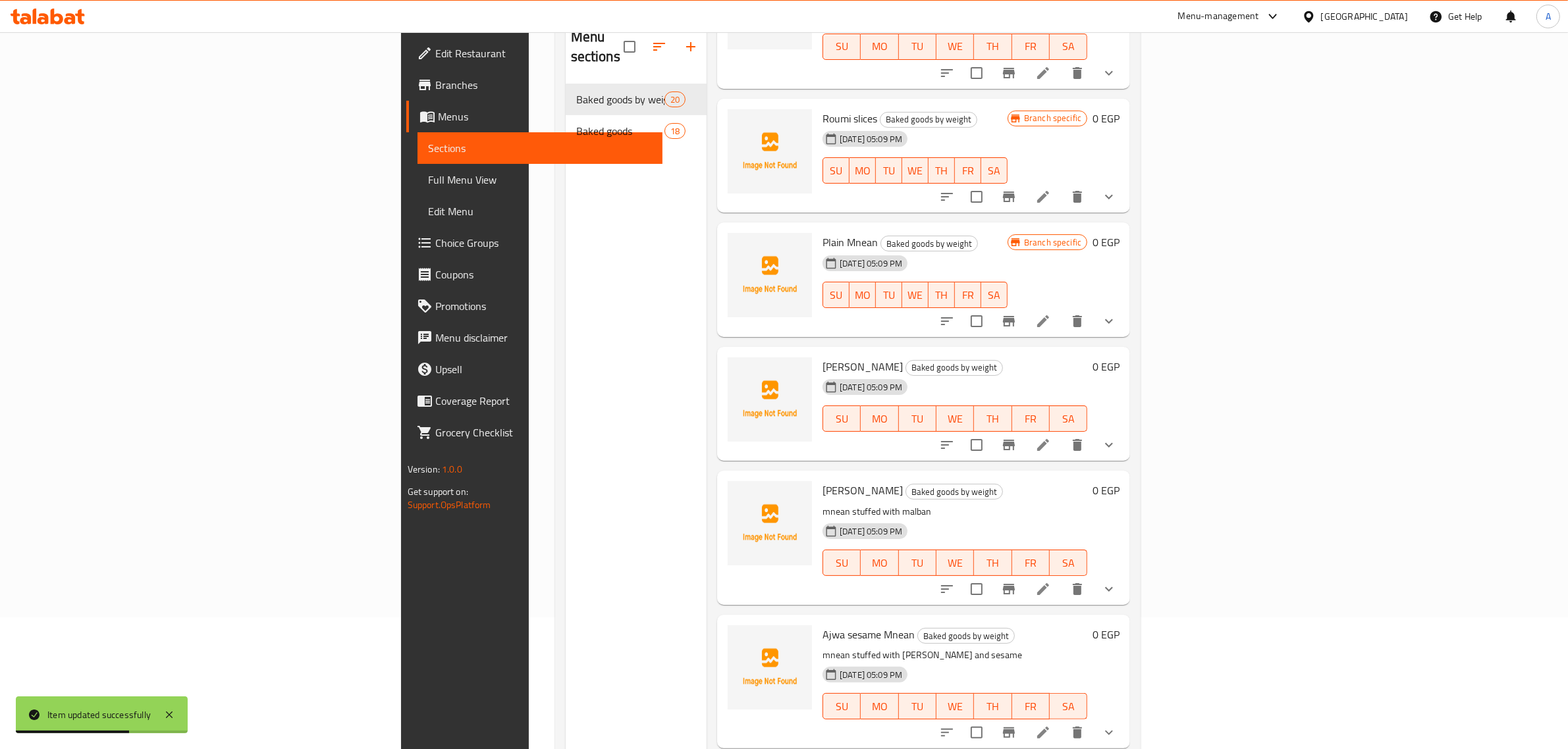
click at [1087, 112] on span "Branch specific" at bounding box center [1052, 118] width 67 height 13
click at [1015, 192] on icon "Branch-specific-item" at bounding box center [1009, 197] width 12 height 10
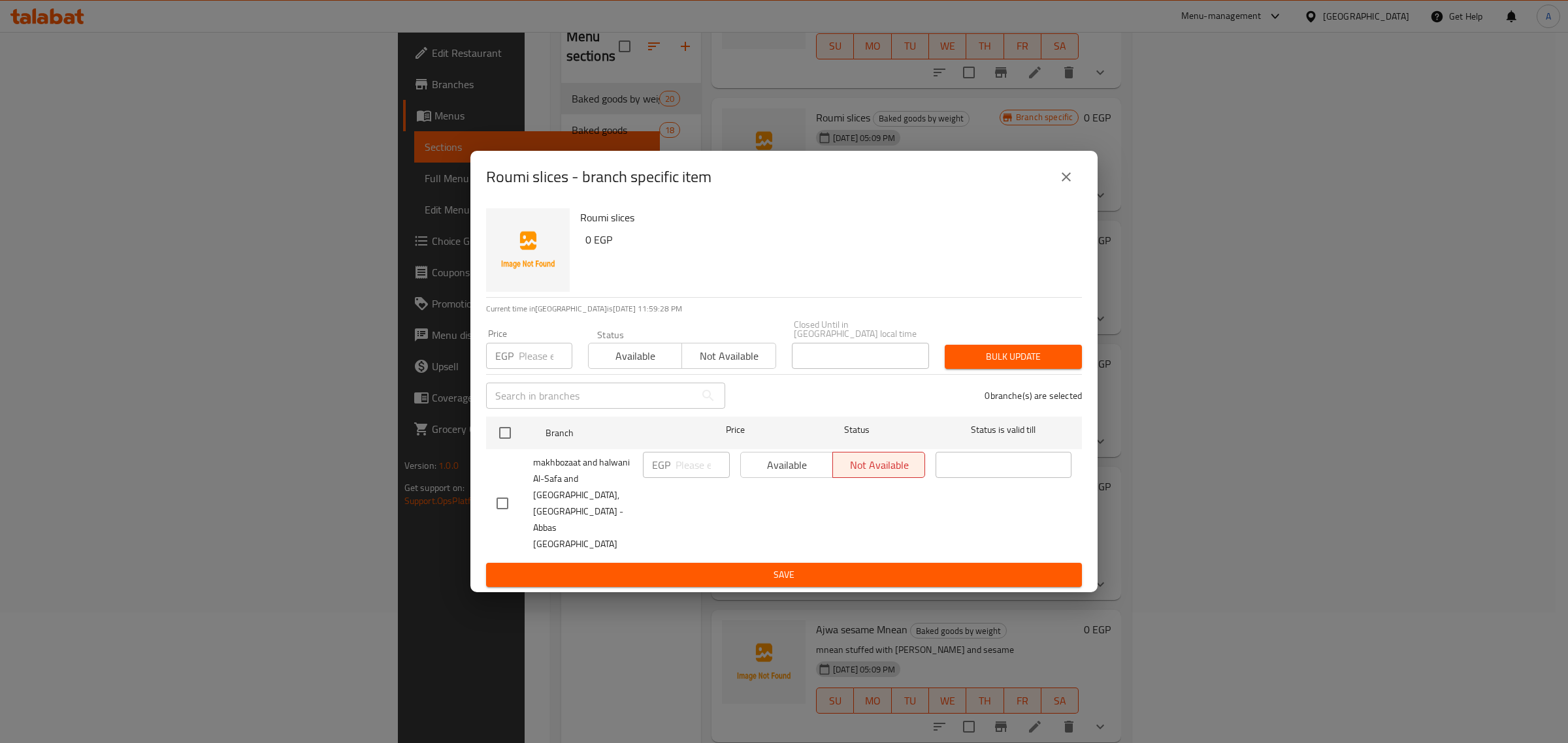
click at [588, 498] on span "makhbozaat and halwani Al-Safa and Al-Marwa, Nasr City - Abbas El Akkad" at bounding box center [582, 504] width 99 height 98
click at [1079, 193] on button "close" at bounding box center [1066, 177] width 31 height 31
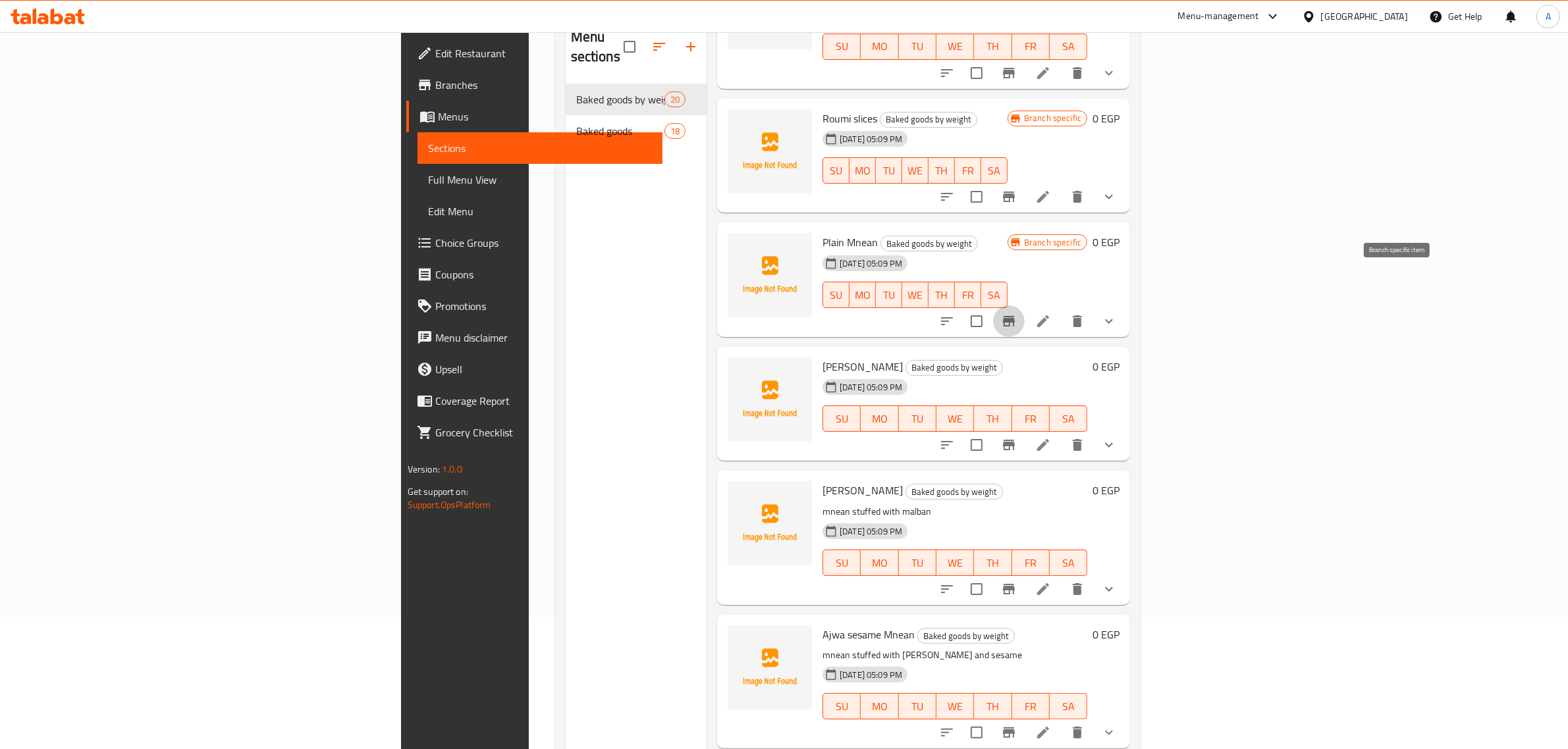
click at [1017, 313] on icon "Branch-specific-item" at bounding box center [1009, 321] width 16 height 16
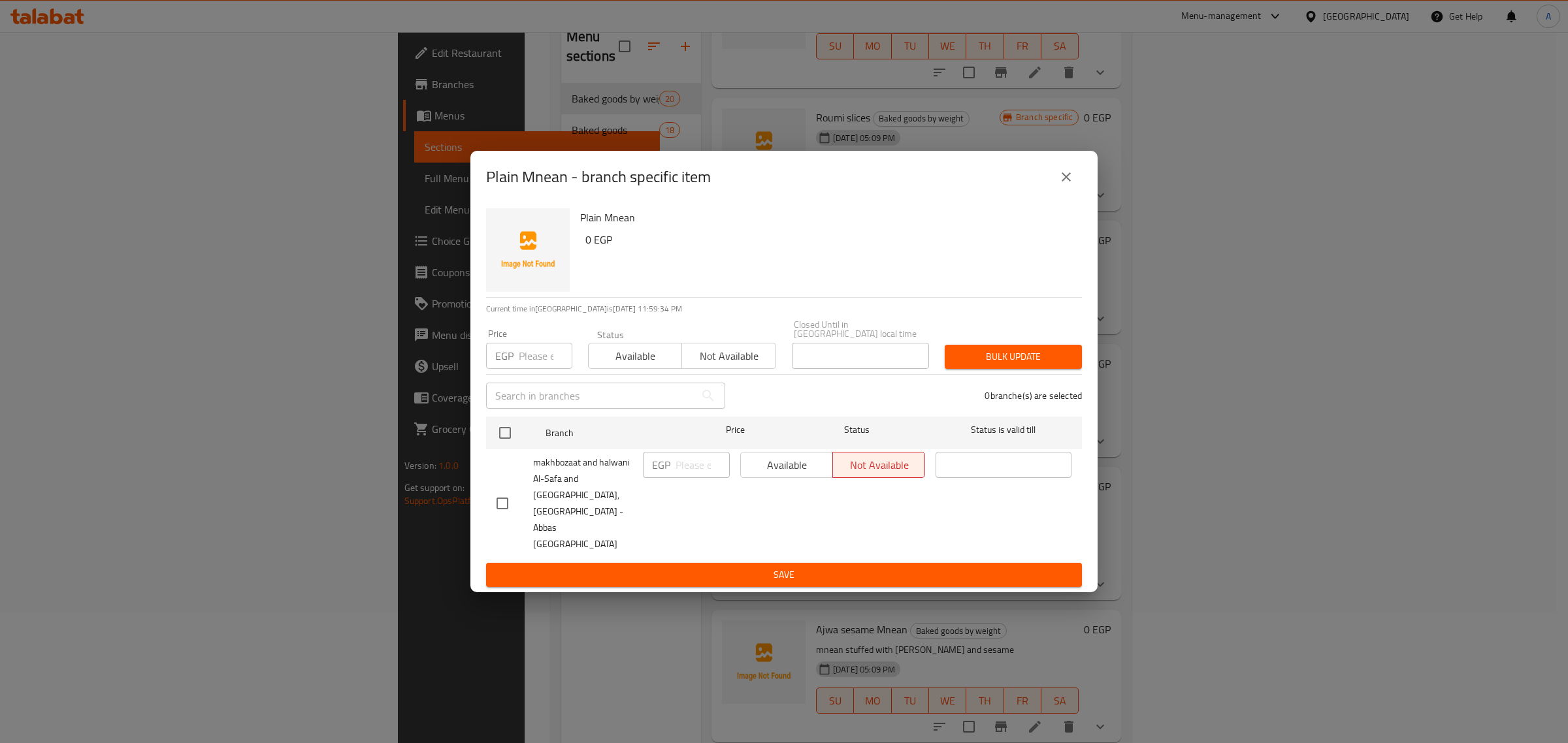
click at [1069, 184] on icon "close" at bounding box center [1066, 177] width 16 height 16
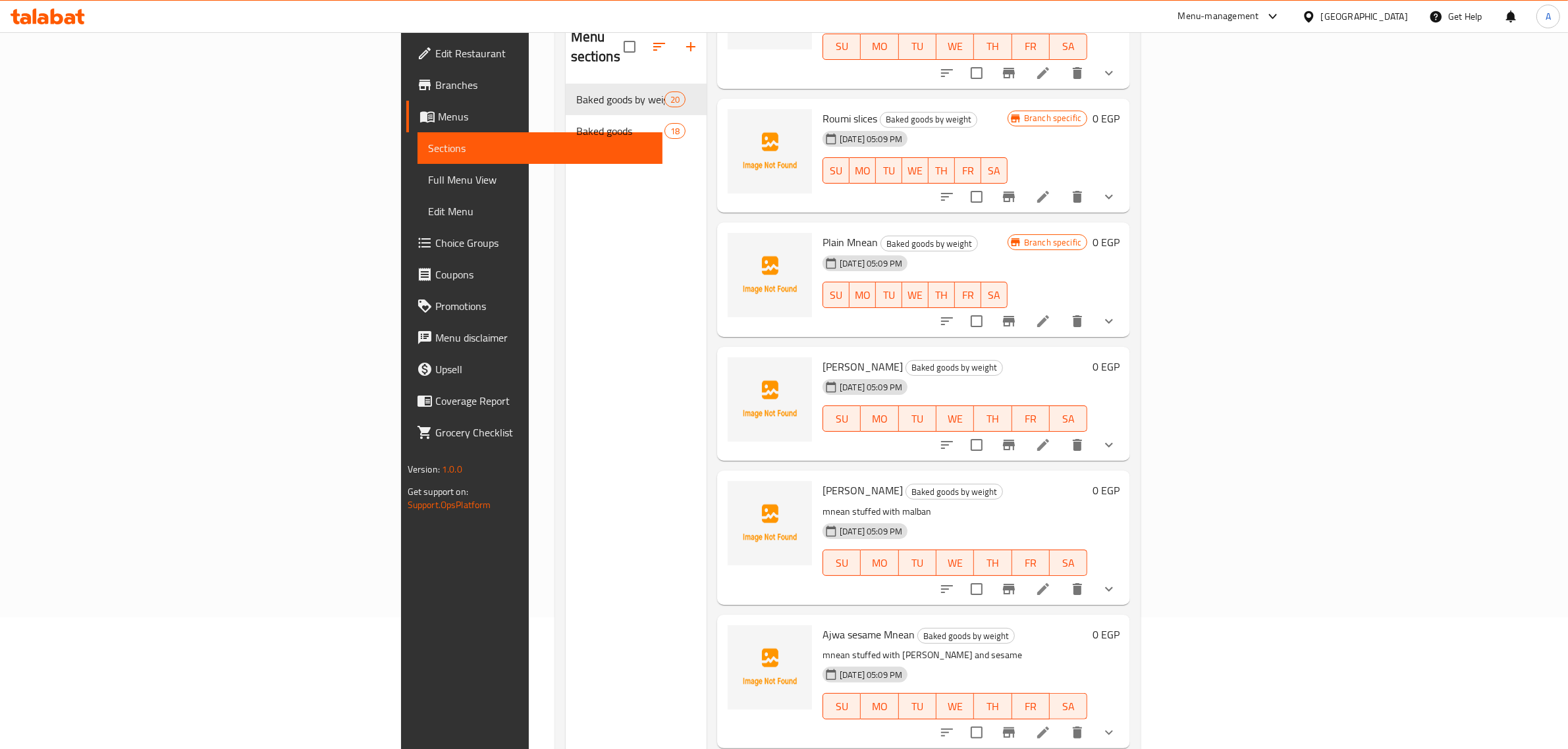
drag, startPoint x: 1513, startPoint y: 306, endPoint x: 1522, endPoint y: 376, distance: 70.6
click at [1130, 376] on div "Menu items Add Sort Manage items Mini Pizza Baked goods by weight 12-10-2025 05…" at bounding box center [918, 391] width 423 height 749
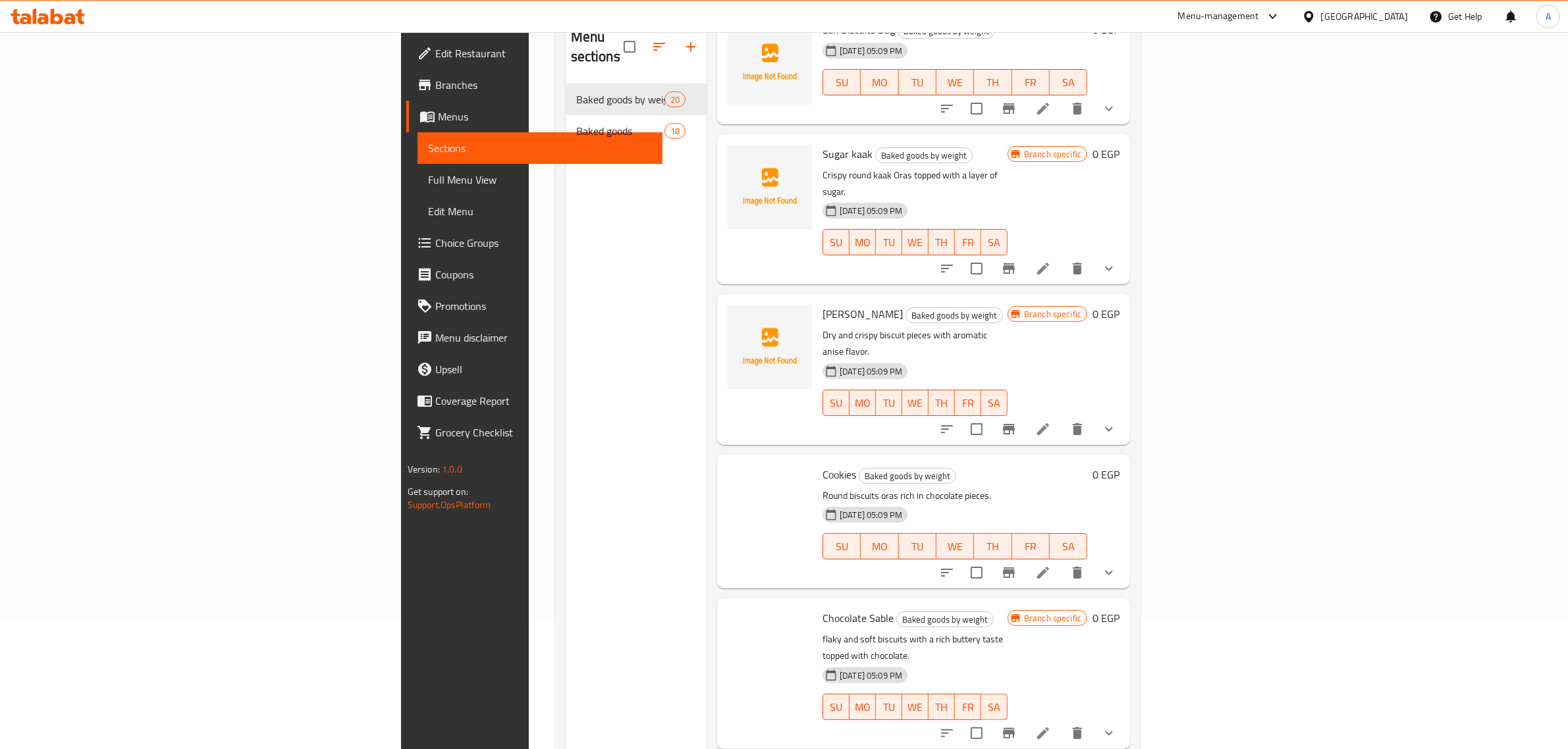
scroll to position [1961, 0]
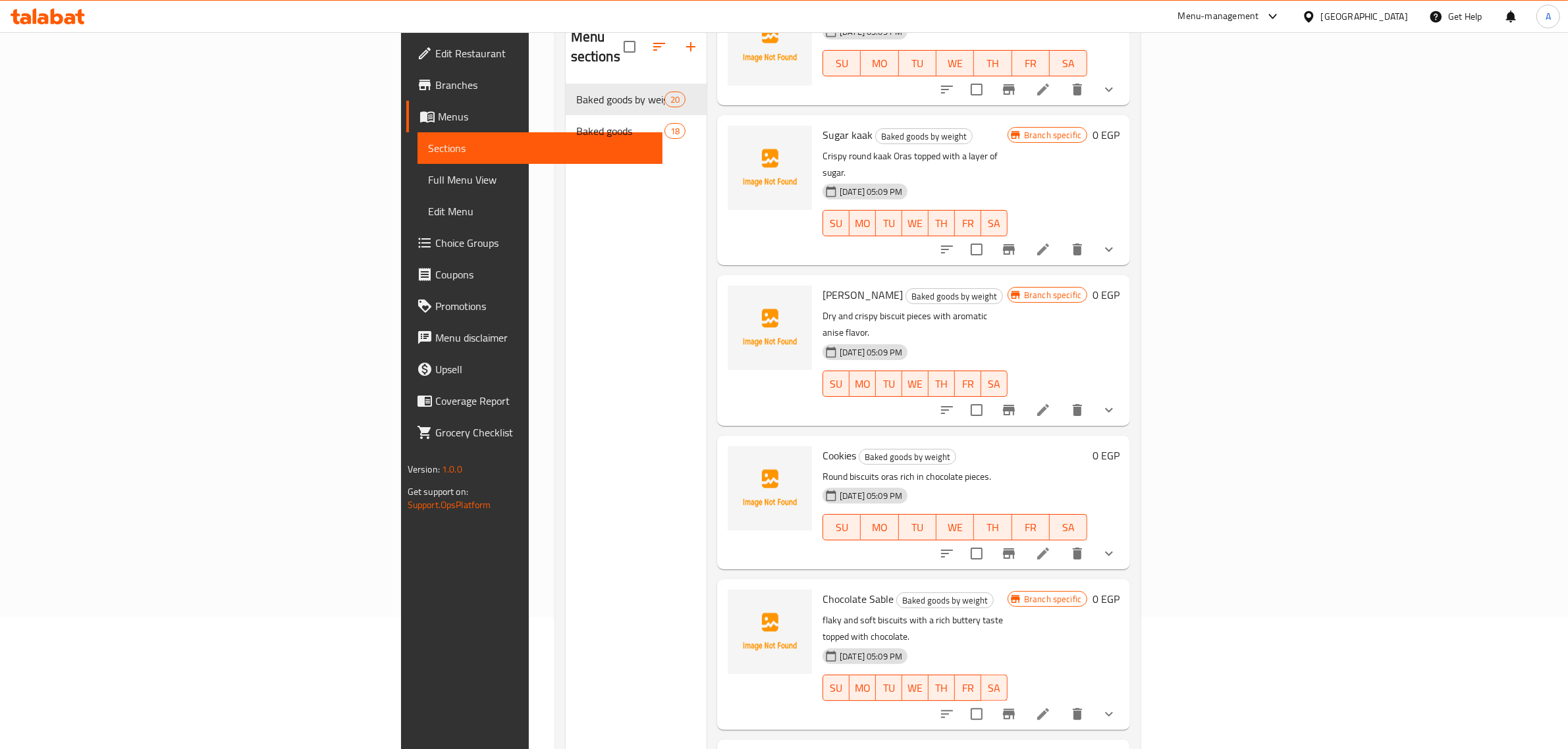
click at [1087, 289] on span "Branch specific" at bounding box center [1052, 295] width 67 height 13
copy span "Branch specific"
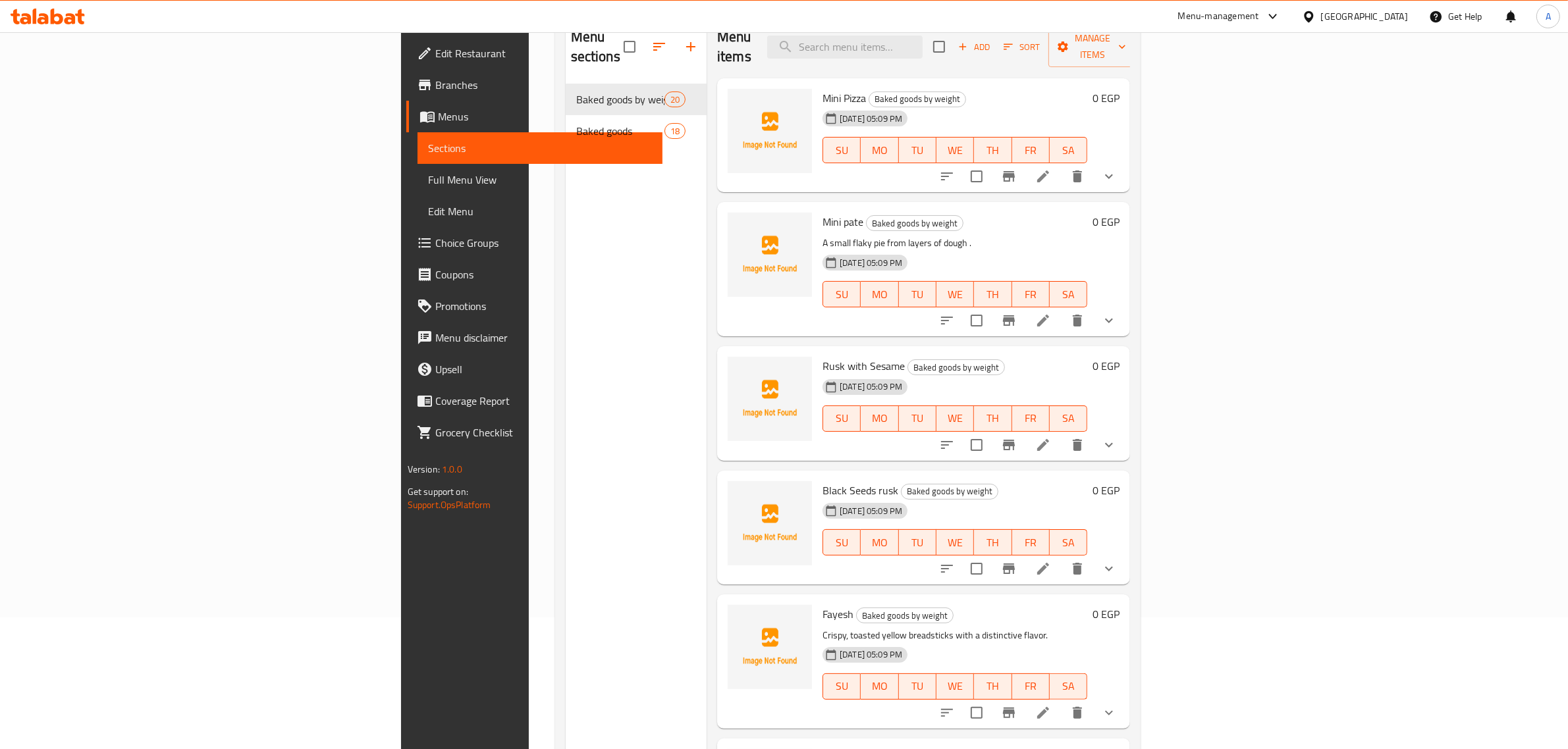
scroll to position [0, 0]
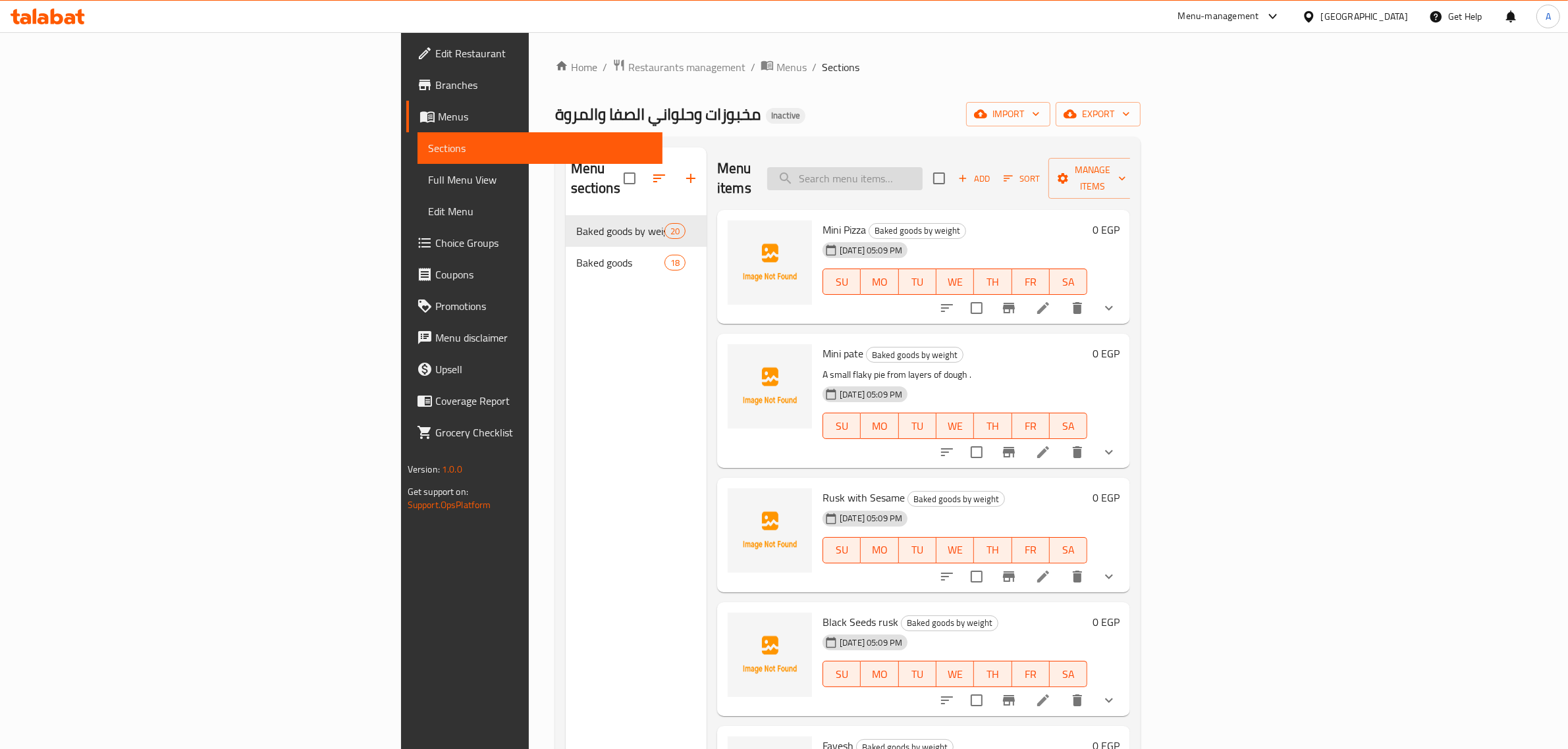
click at [923, 179] on input "search" at bounding box center [845, 178] width 155 height 23
paste input "Roumi slices"
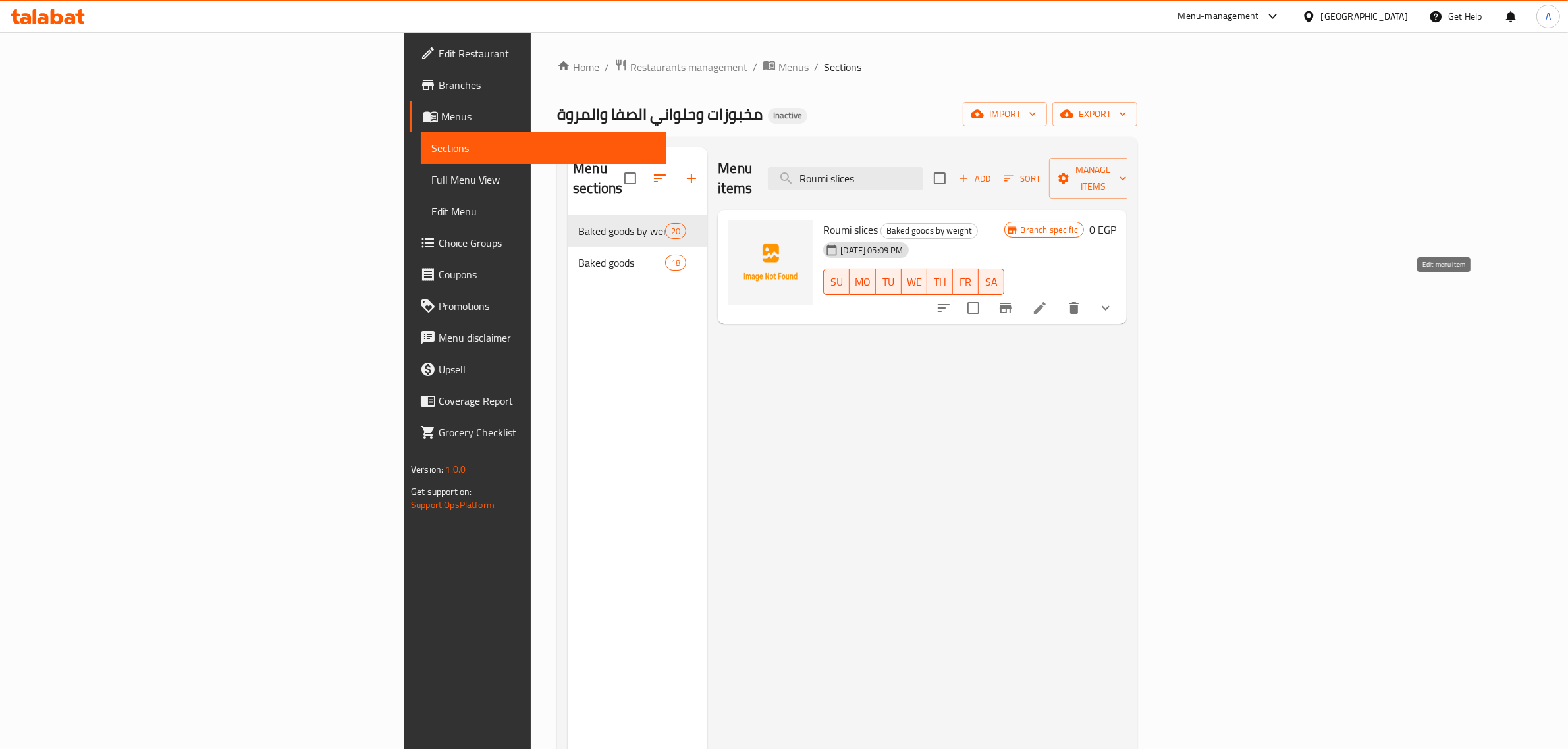
type input "Roumi slices"
click at [1047, 300] on icon at bounding box center [1040, 308] width 16 height 16
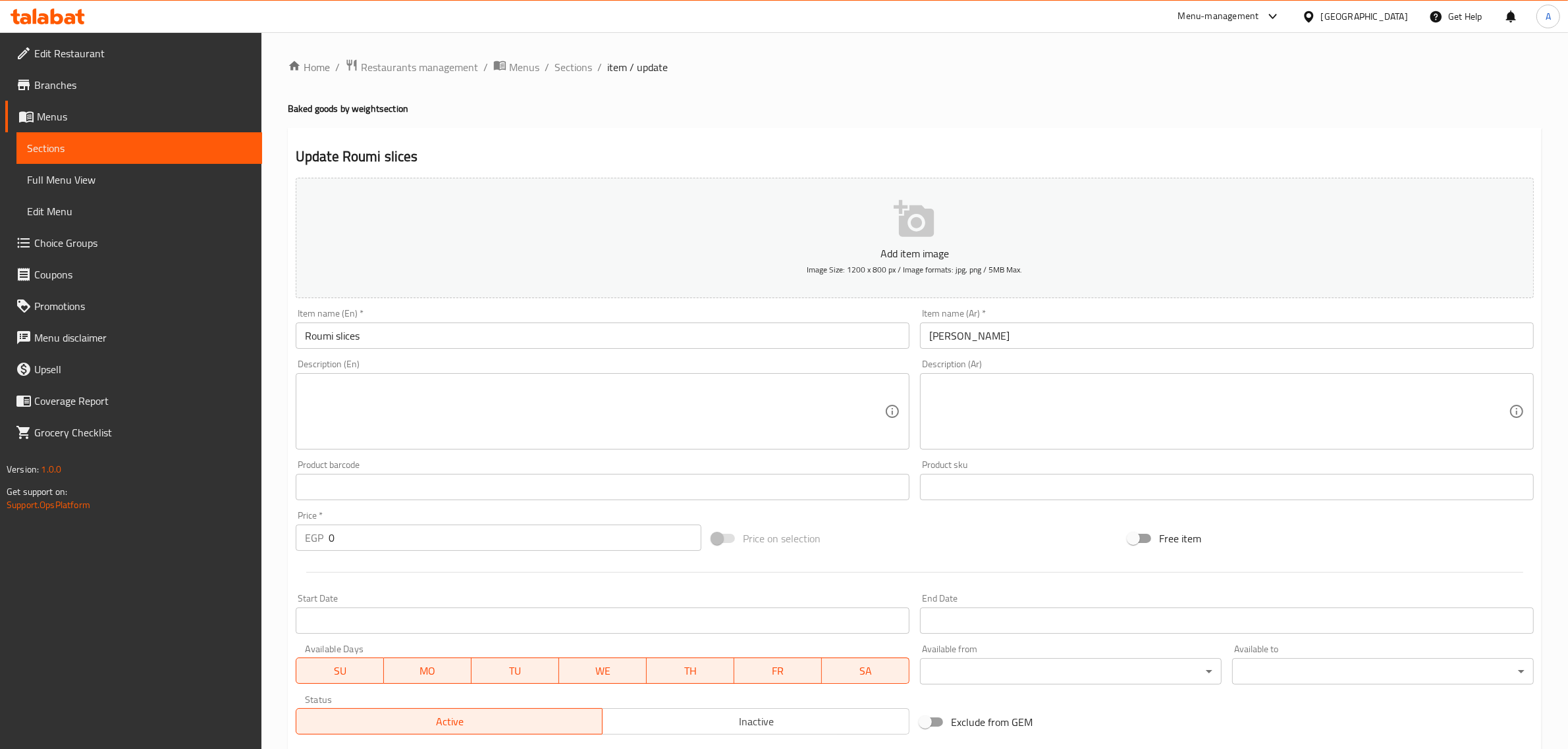
click at [358, 326] on input "Roumi slices" at bounding box center [602, 335] width 614 height 26
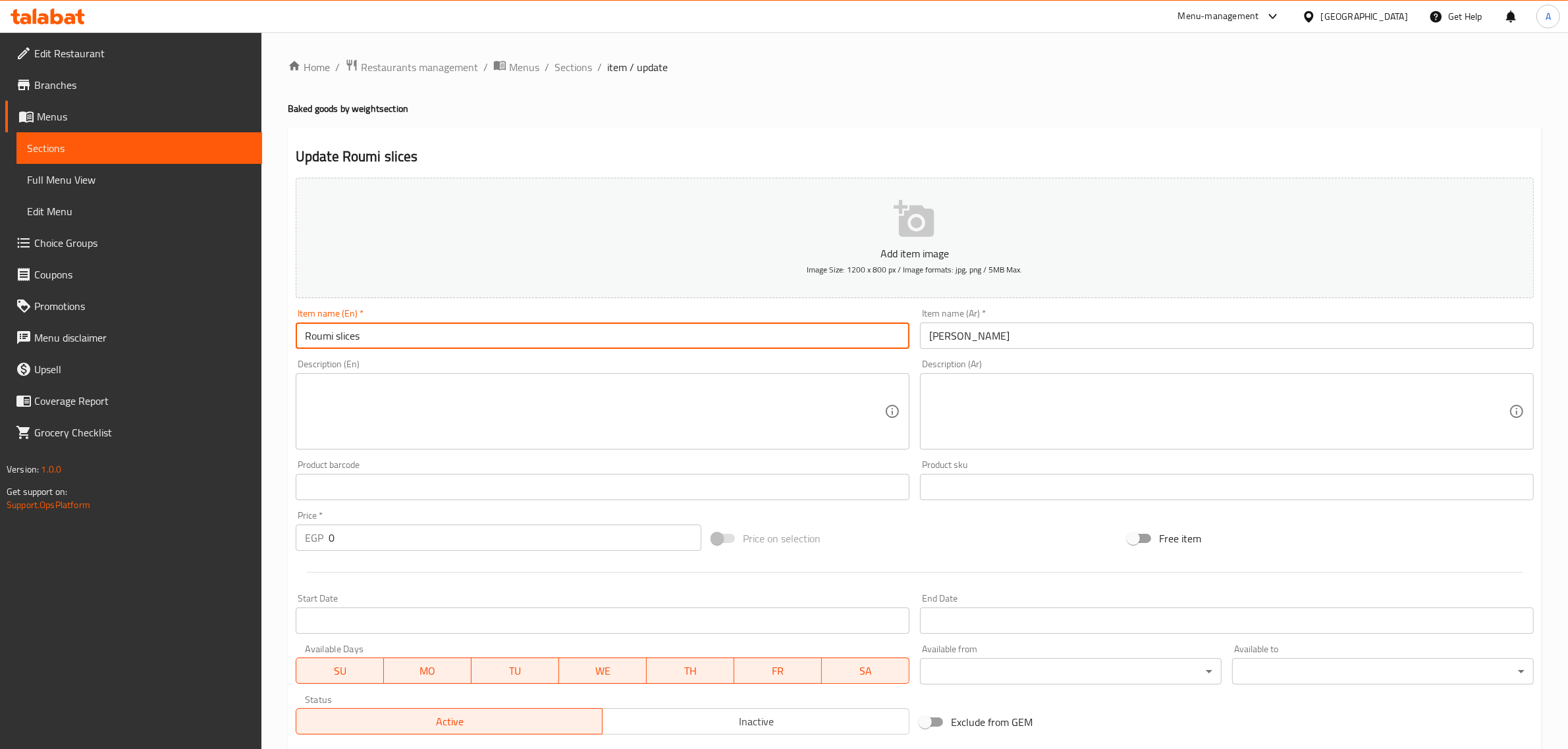
click at [358, 326] on input "Roumi slices" at bounding box center [602, 335] width 614 height 26
click at [297, 330] on input "Roumi" at bounding box center [602, 335] width 614 height 26
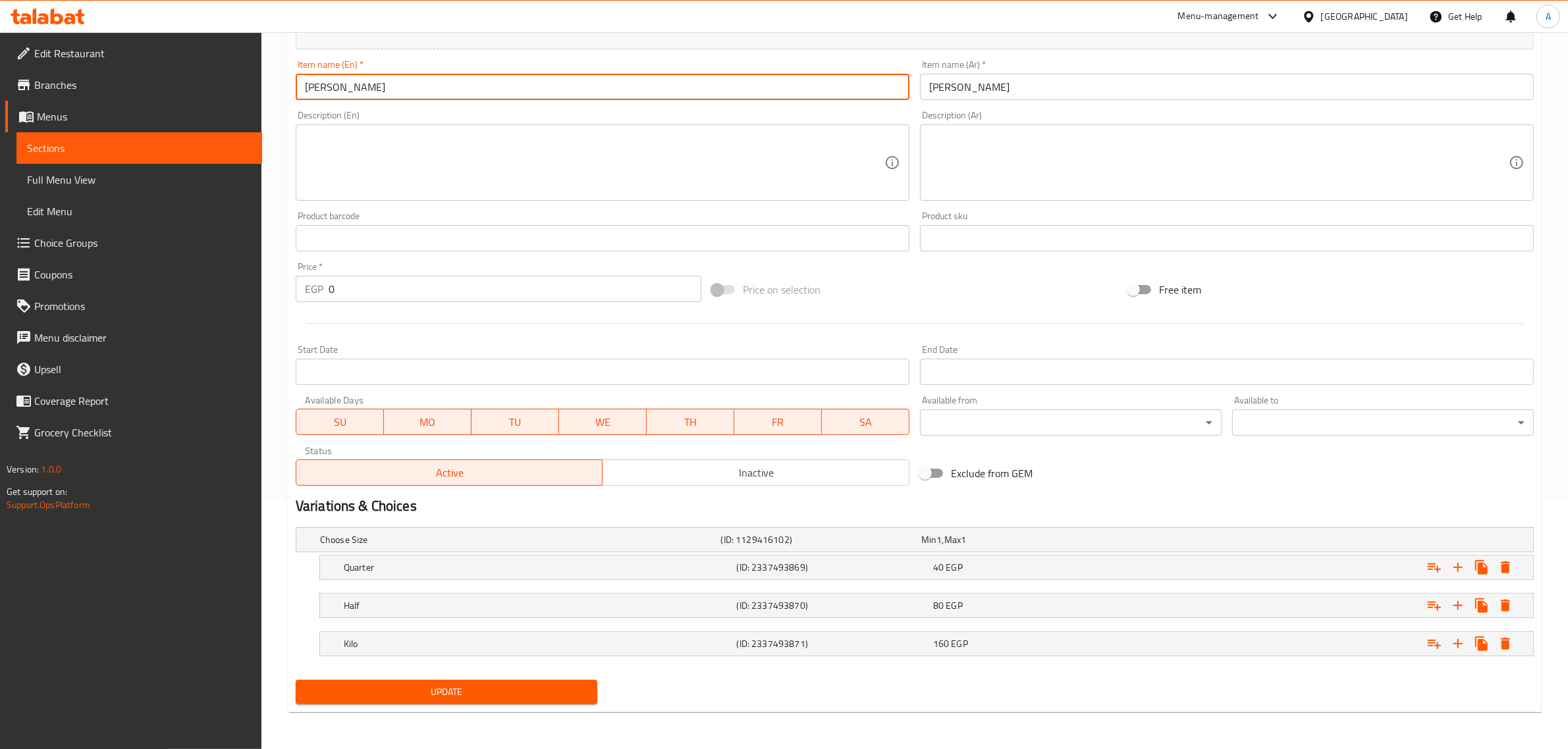
type input "[PERSON_NAME]"
click at [482, 700] on span "Update" at bounding box center [446, 692] width 281 height 16
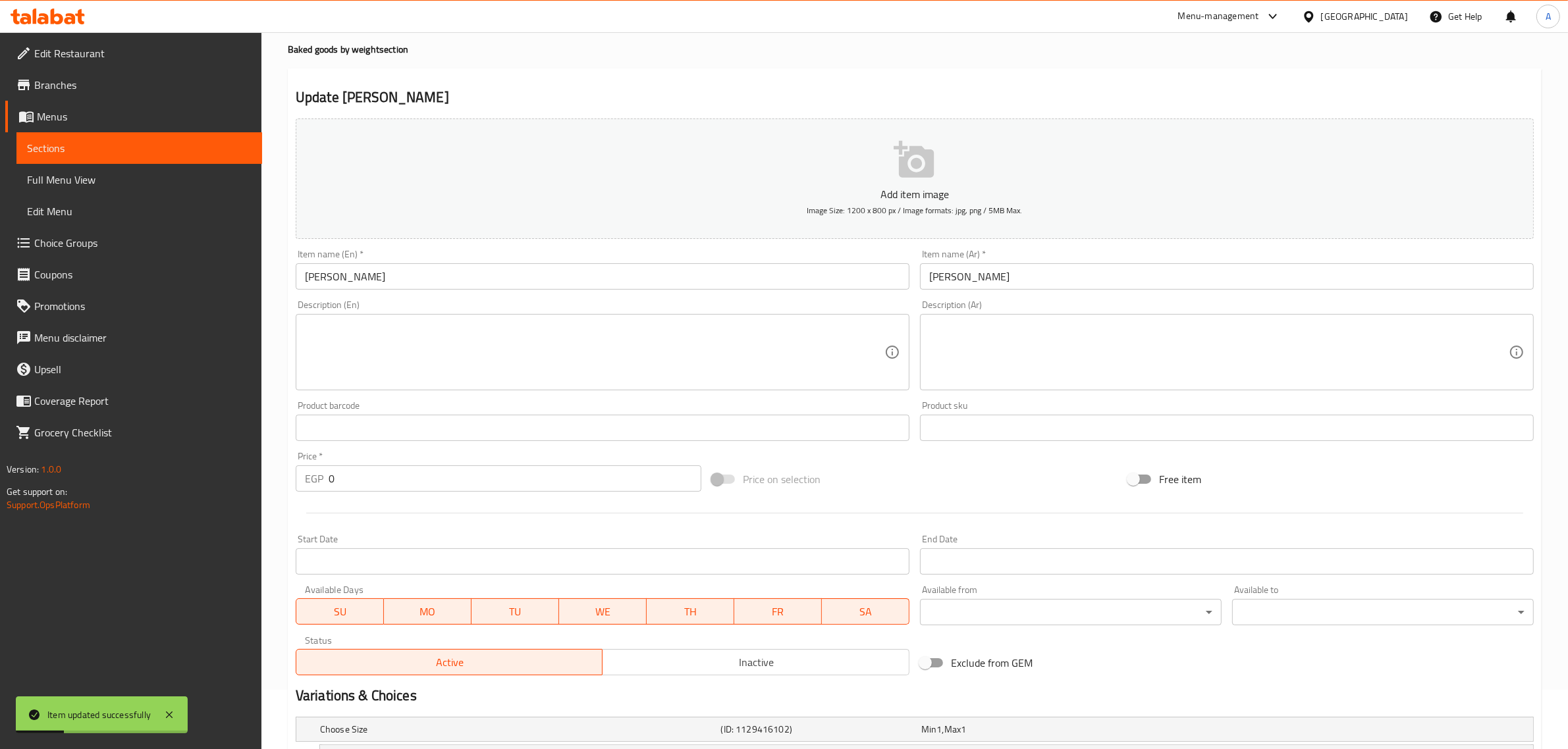
scroll to position [0, 0]
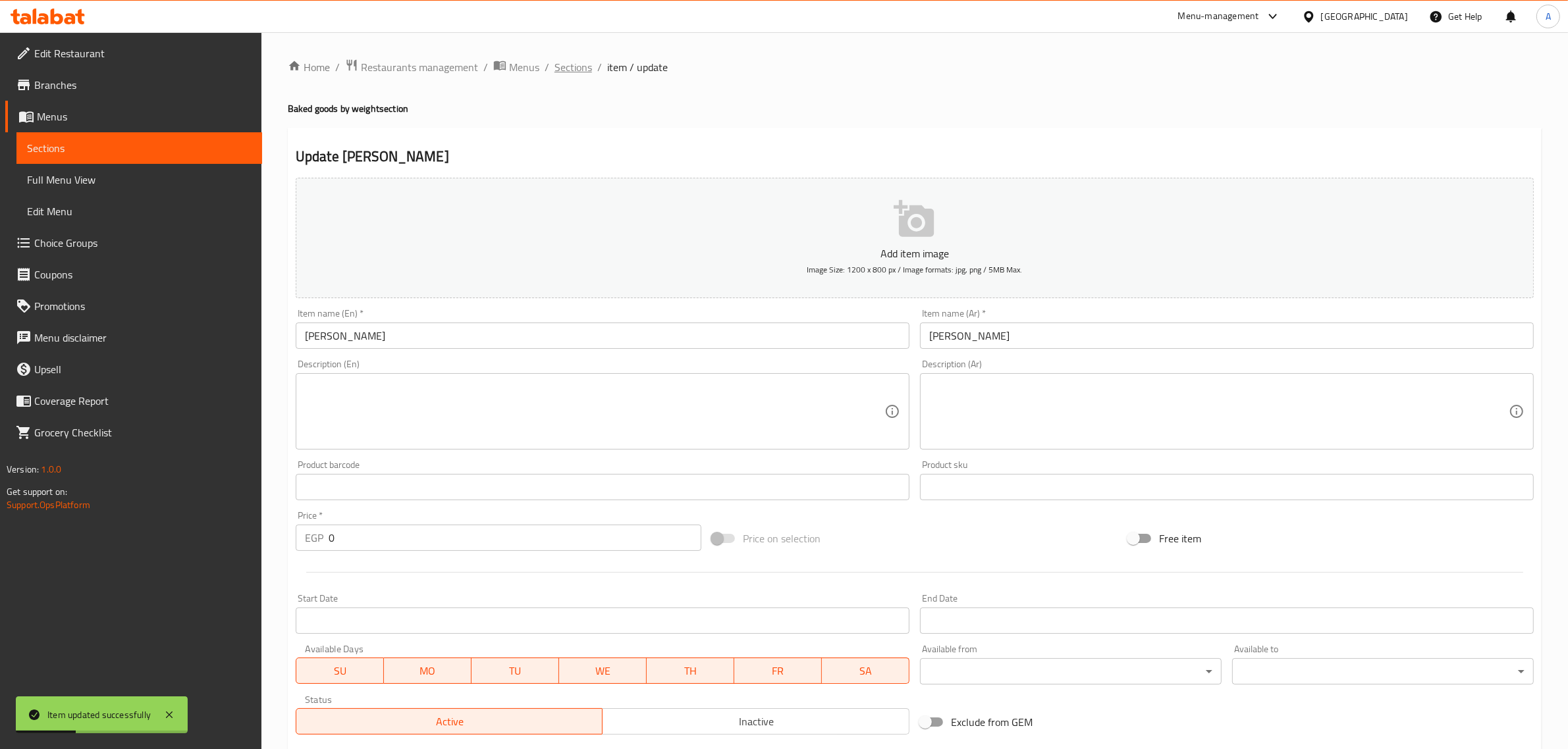
click at [574, 63] on span "Sections" at bounding box center [574, 67] width 38 height 16
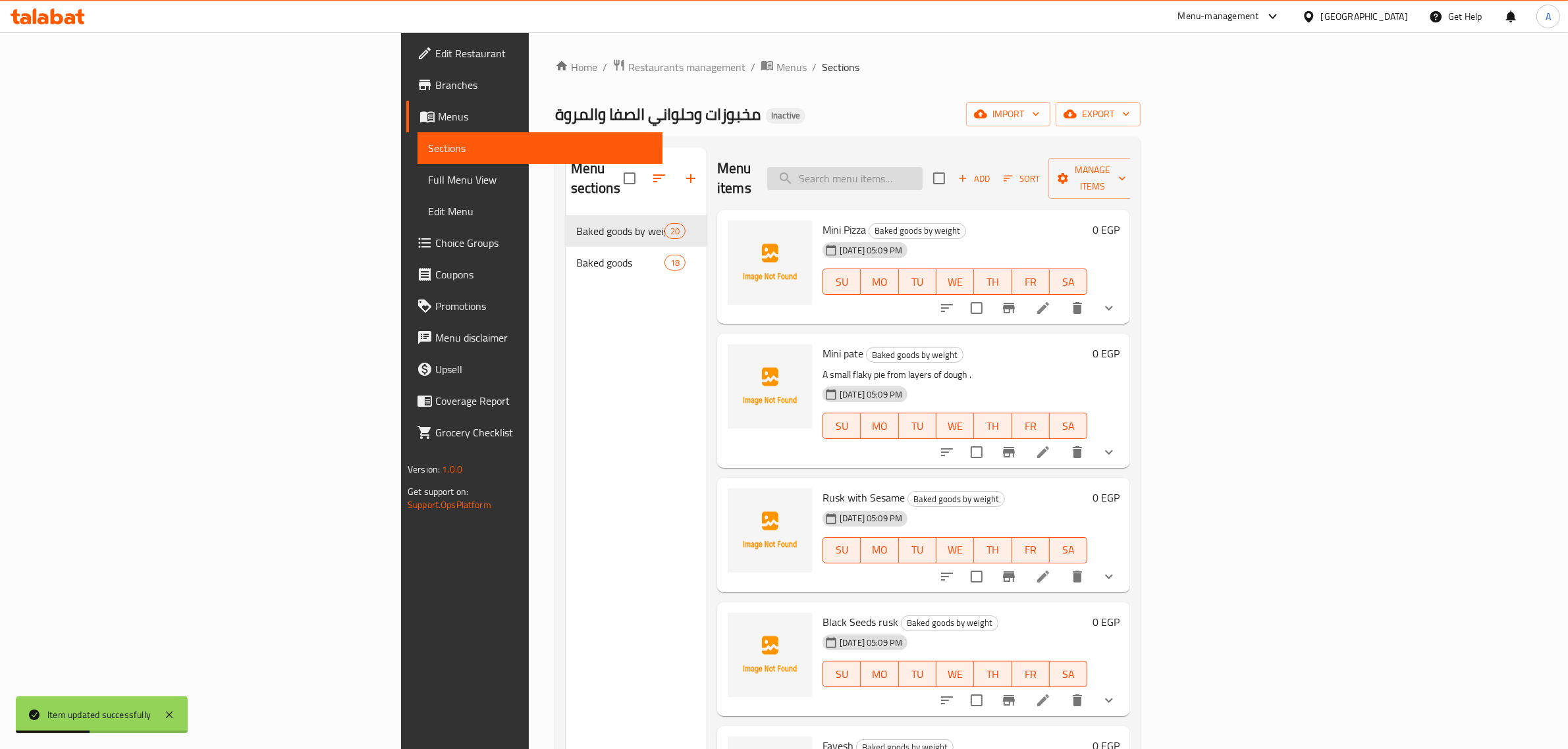
click at [923, 167] on input "search" at bounding box center [845, 178] width 155 height 23
paste input "Plain Mnean"
click at [923, 167] on input "Plain Mnean" at bounding box center [845, 178] width 155 height 23
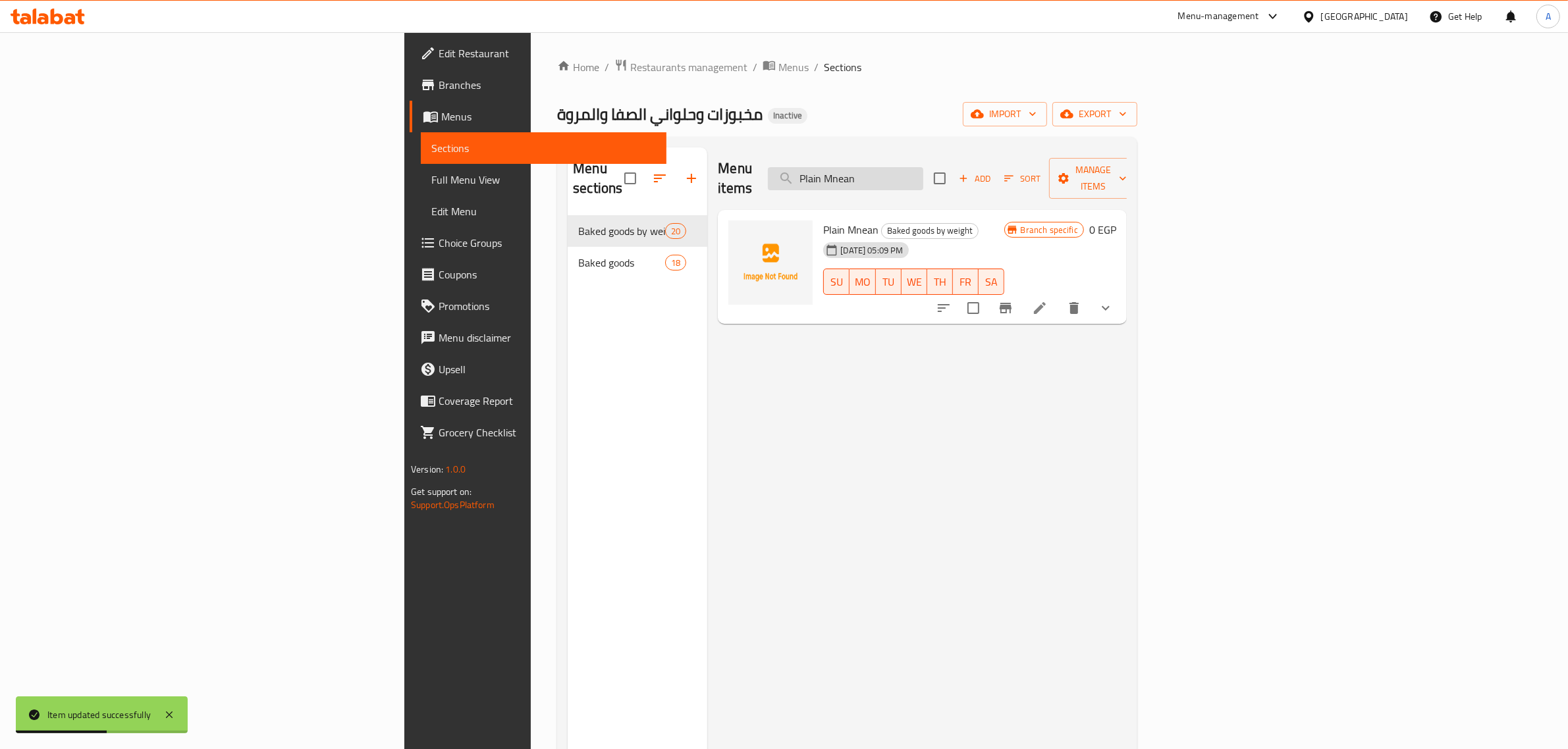
click at [924, 167] on input "Plain Mnean" at bounding box center [846, 178] width 155 height 23
paste input "search"
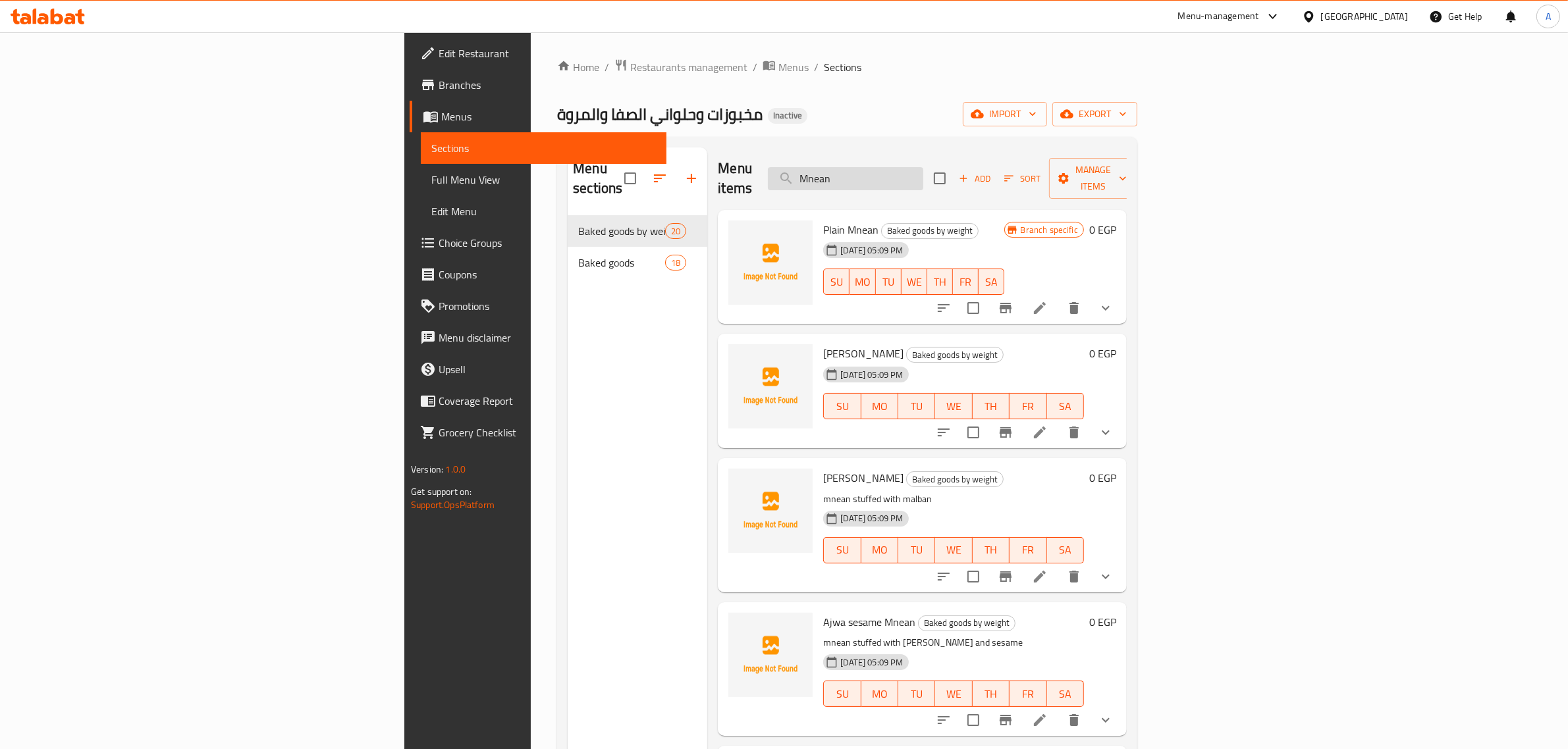
click at [924, 167] on input "Mnean" at bounding box center [846, 178] width 155 height 23
paste input "Lux Biscuits Bag"
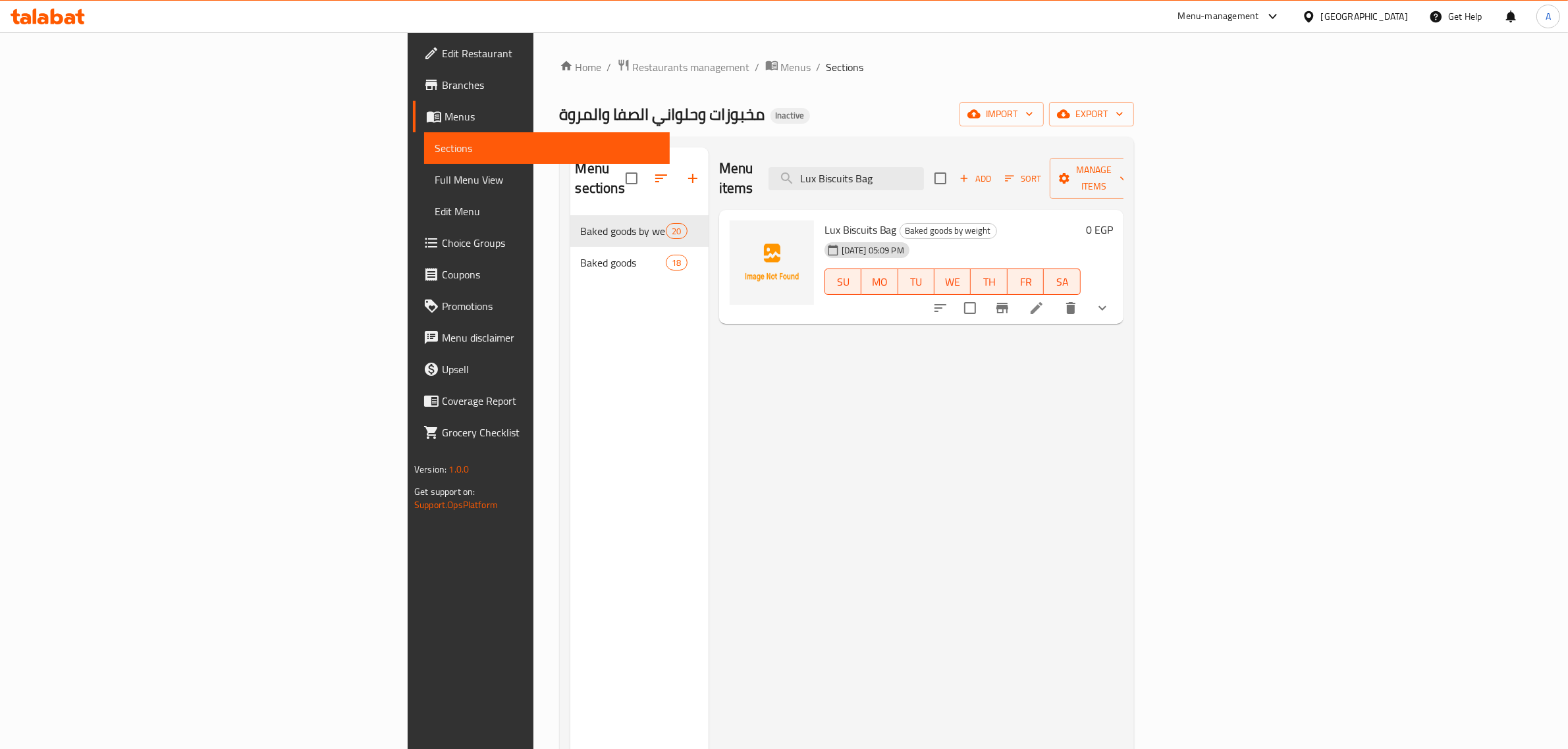
type input "Lux Biscuits Bag"
click at [1055, 296] on li at bounding box center [1036, 308] width 37 height 24
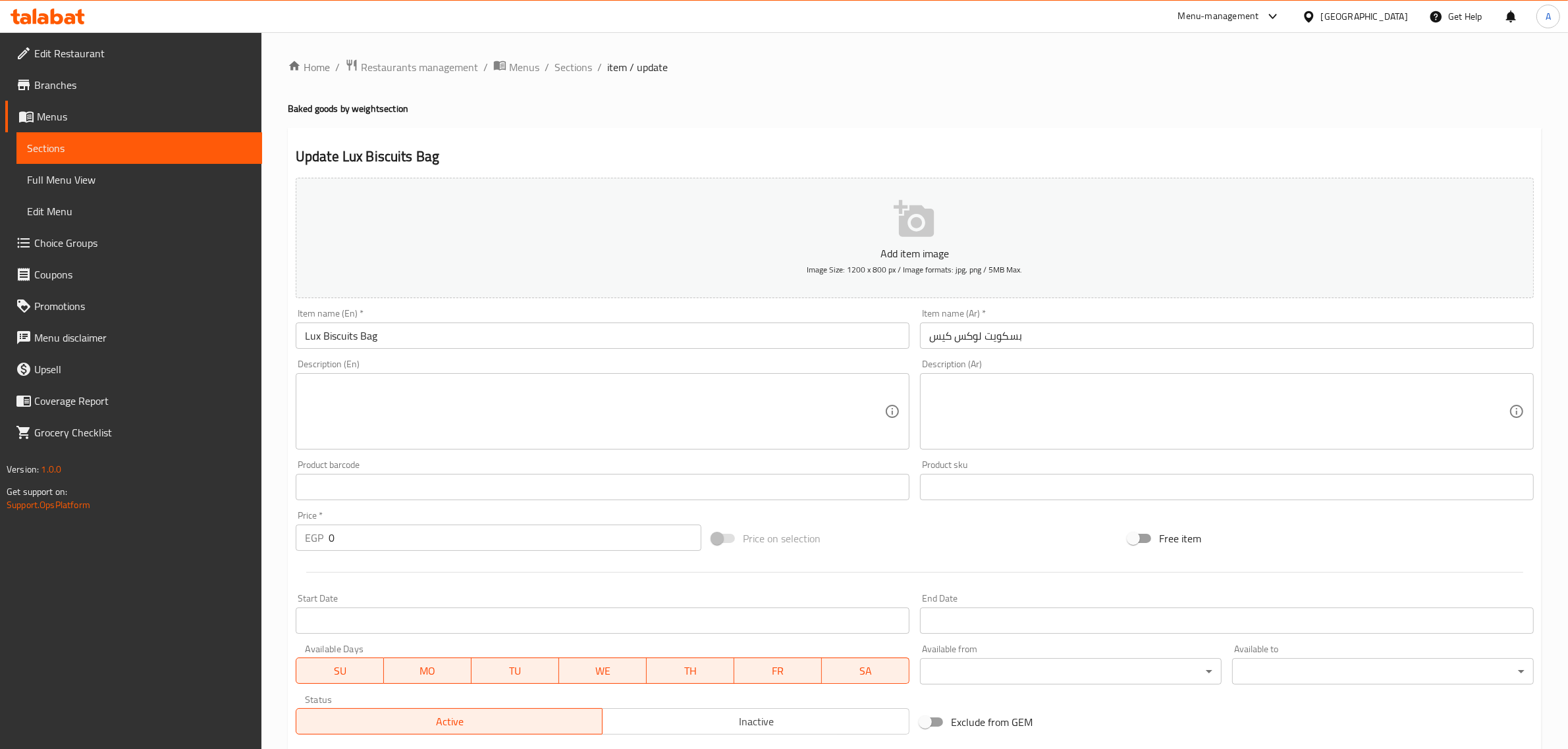
click at [942, 337] on input "بسكويت لوكس كيس" at bounding box center [1227, 335] width 614 height 26
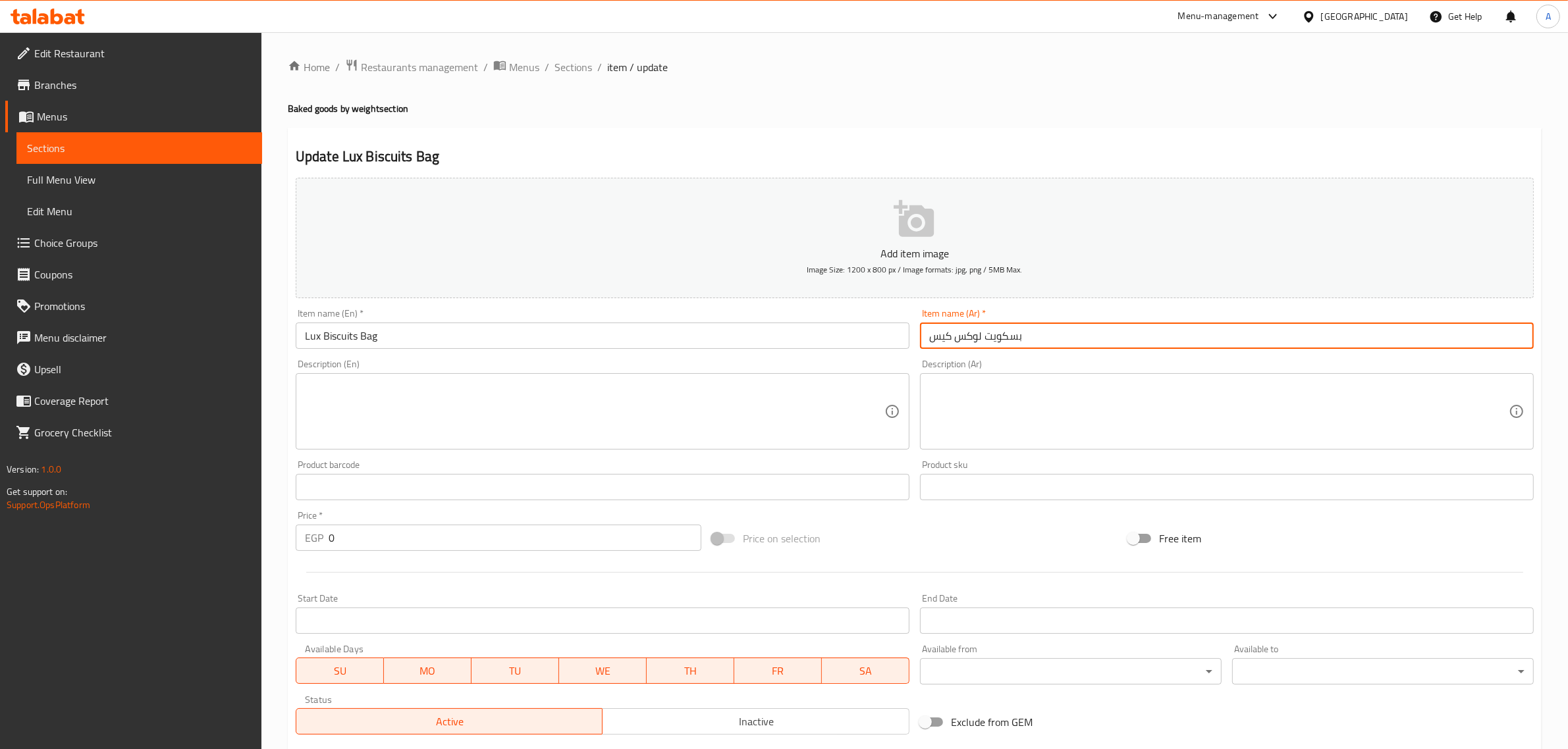
click at [942, 337] on input "بسكويت لوكس كيس" at bounding box center [1227, 335] width 614 height 26
click at [382, 335] on input "Lux Biscuits Bag" at bounding box center [602, 335] width 614 height 26
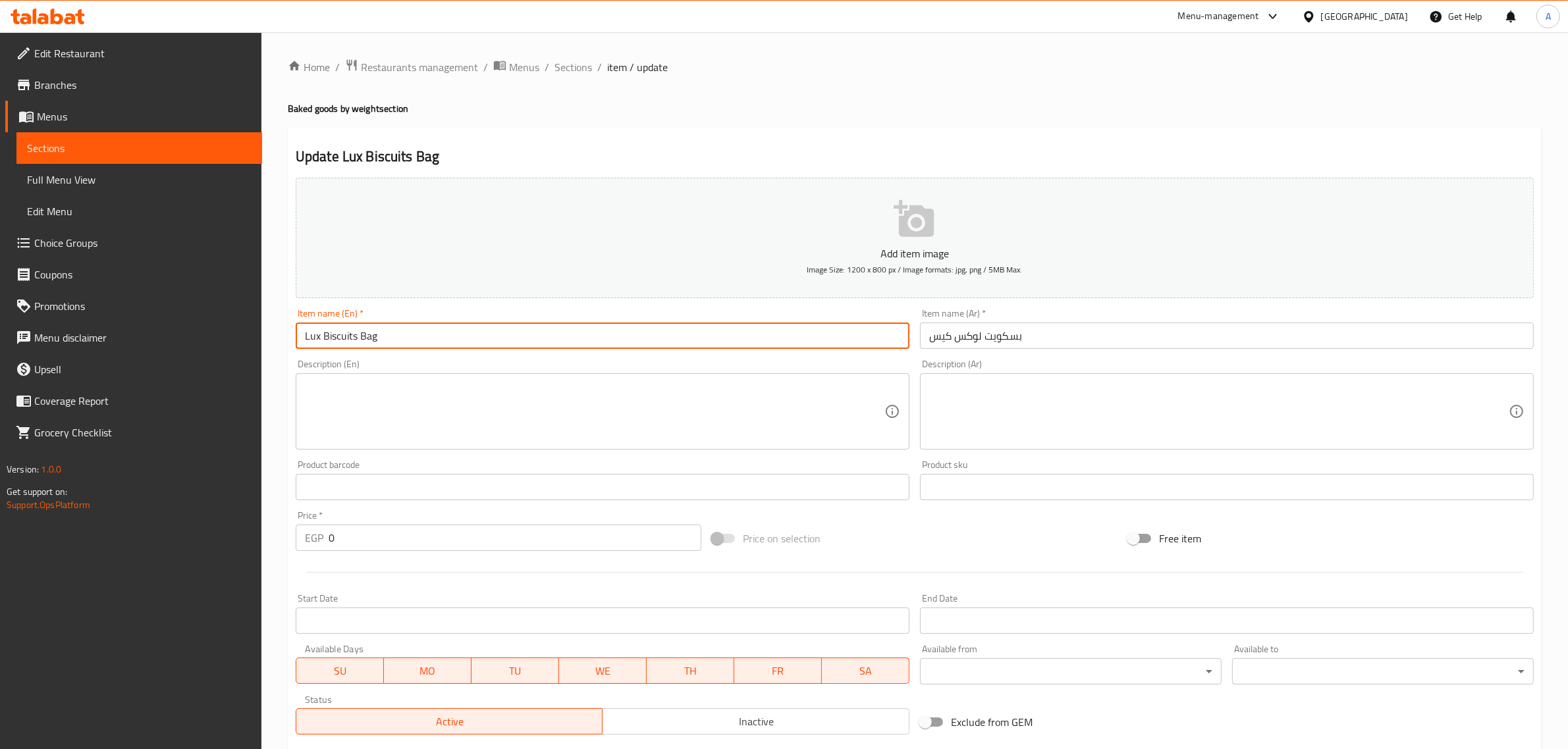
click at [382, 335] on input "Lux Biscuits Bag" at bounding box center [602, 335] width 614 height 26
paste input "pouch"
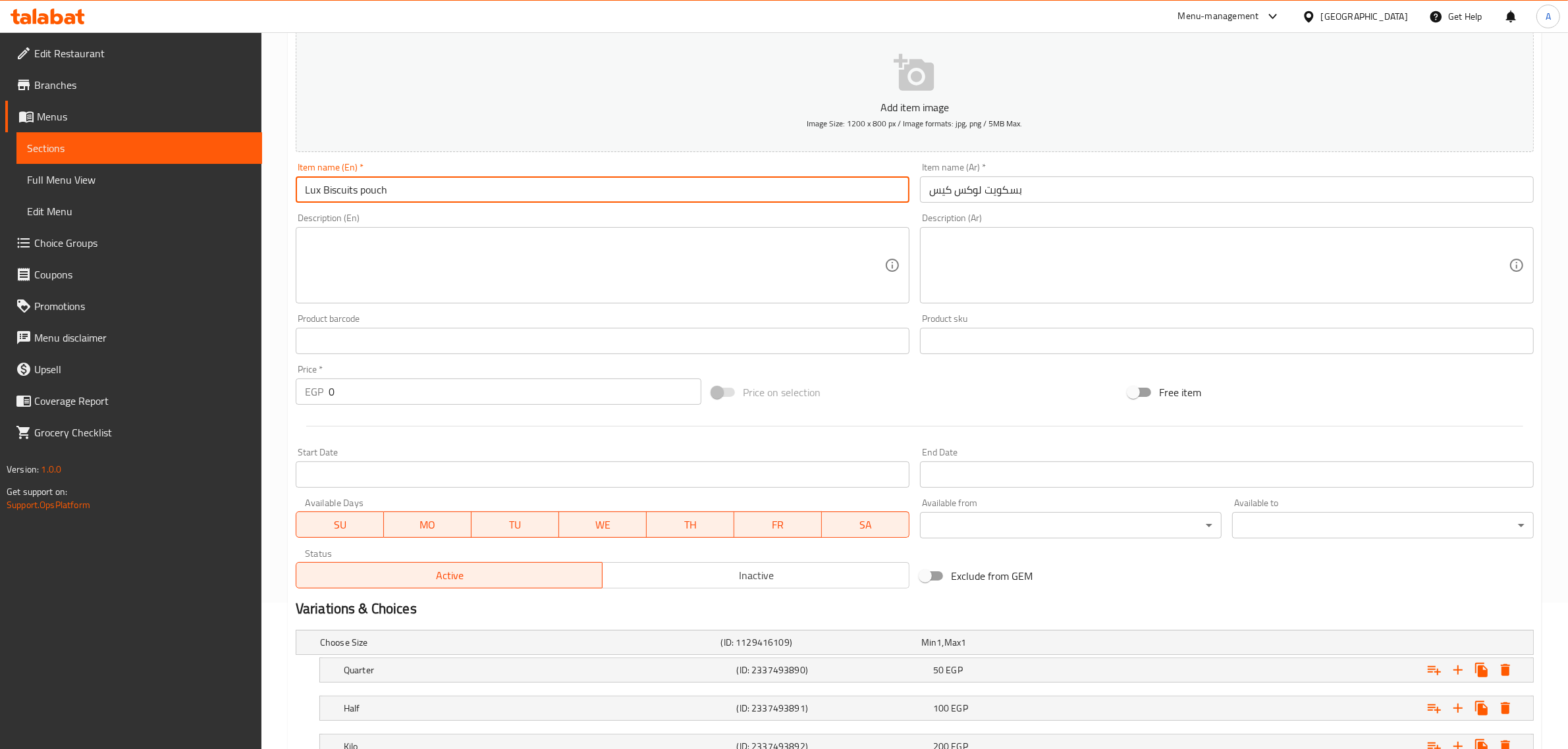
scroll to position [249, 0]
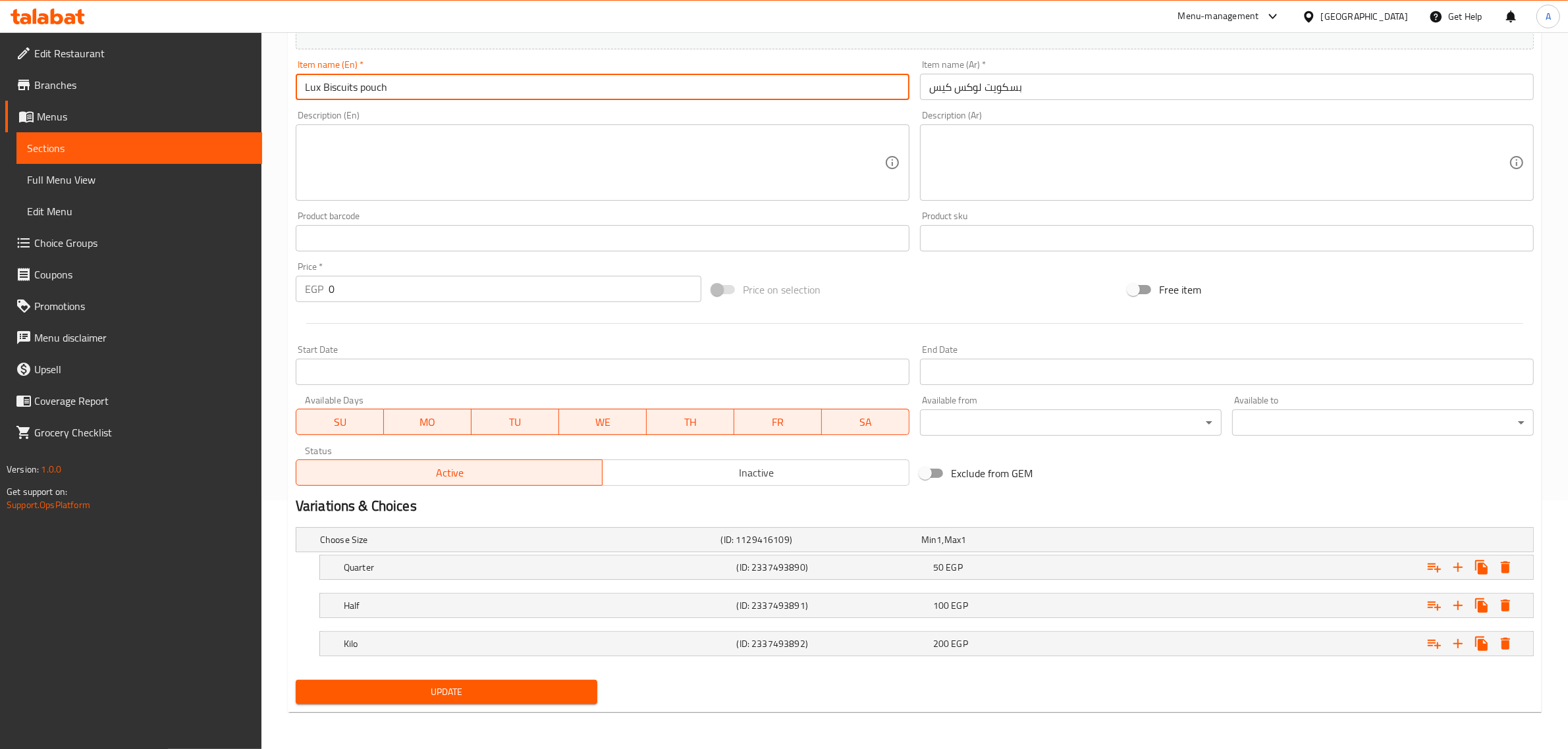
type input "Lux Biscuits pouch"
click at [488, 687] on span "Update" at bounding box center [446, 692] width 281 height 16
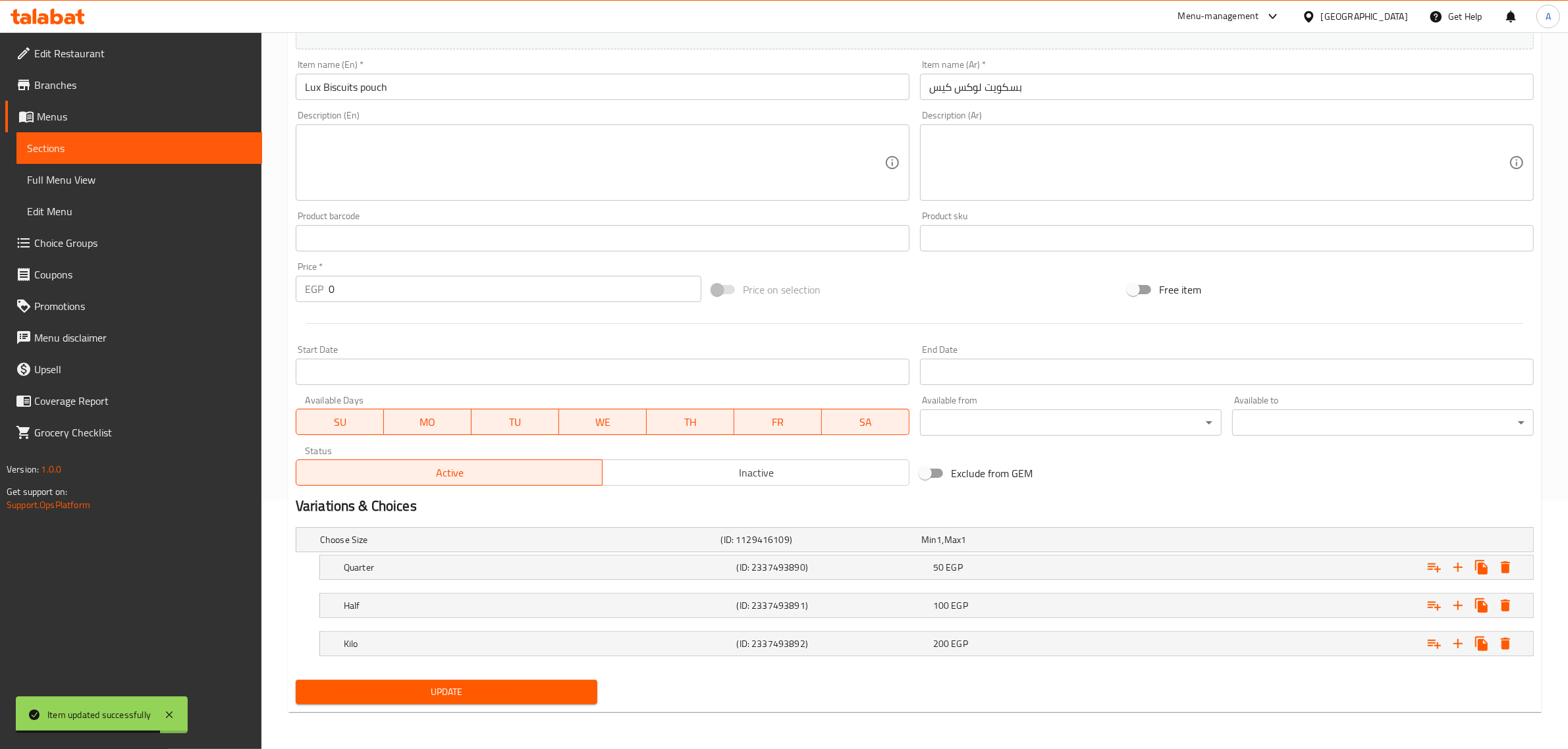
scroll to position [0, 0]
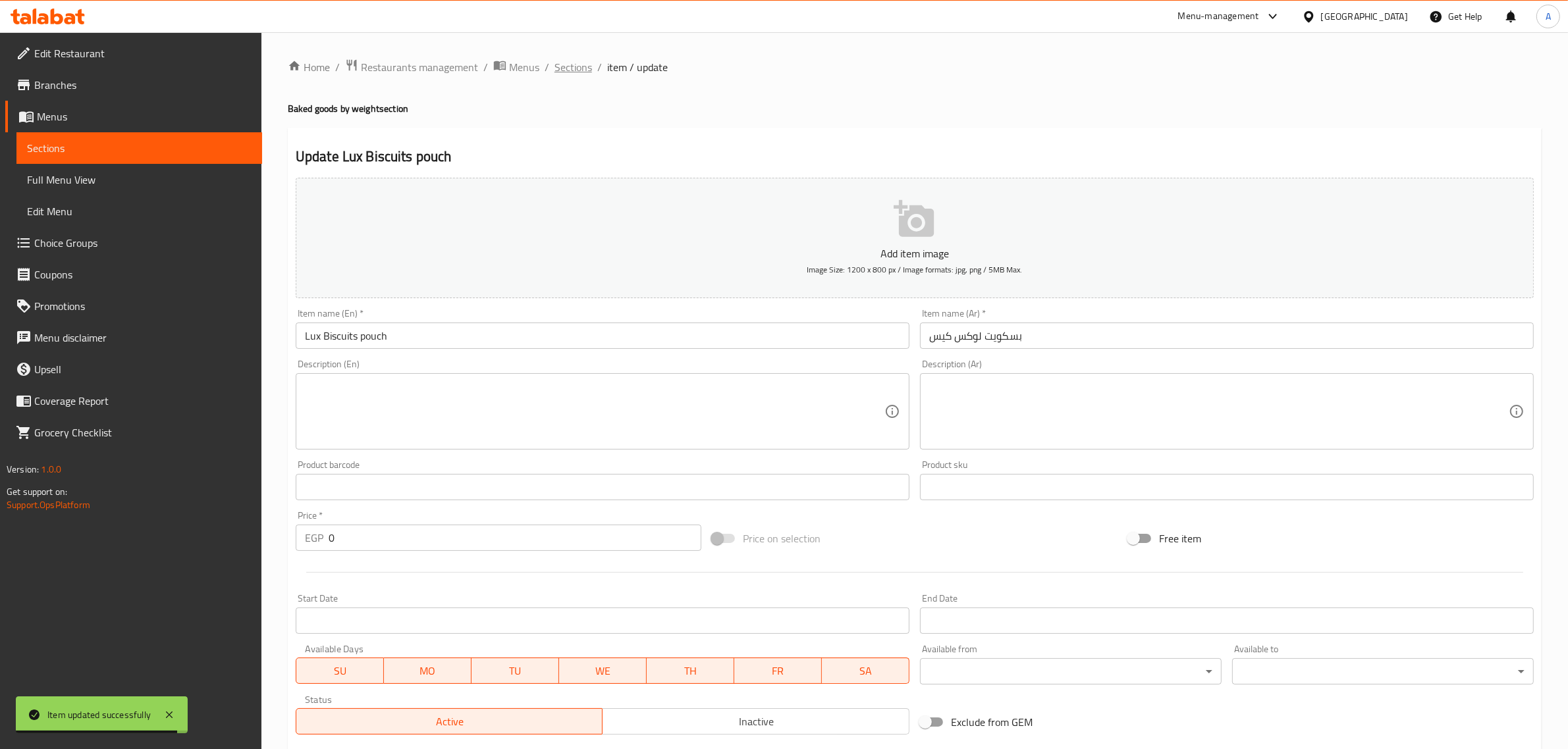
click at [578, 73] on span "Sections" at bounding box center [574, 67] width 38 height 16
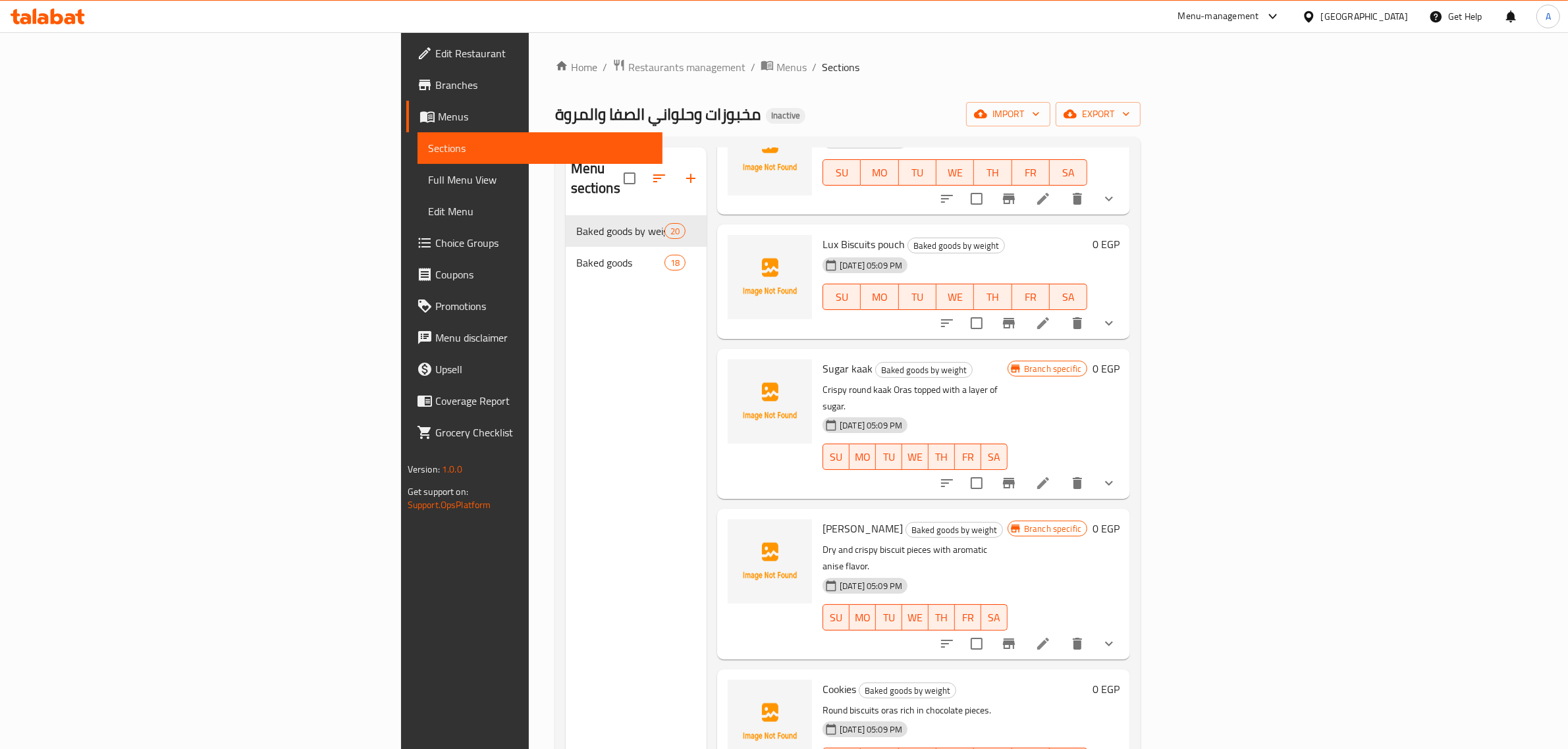
scroll to position [185, 0]
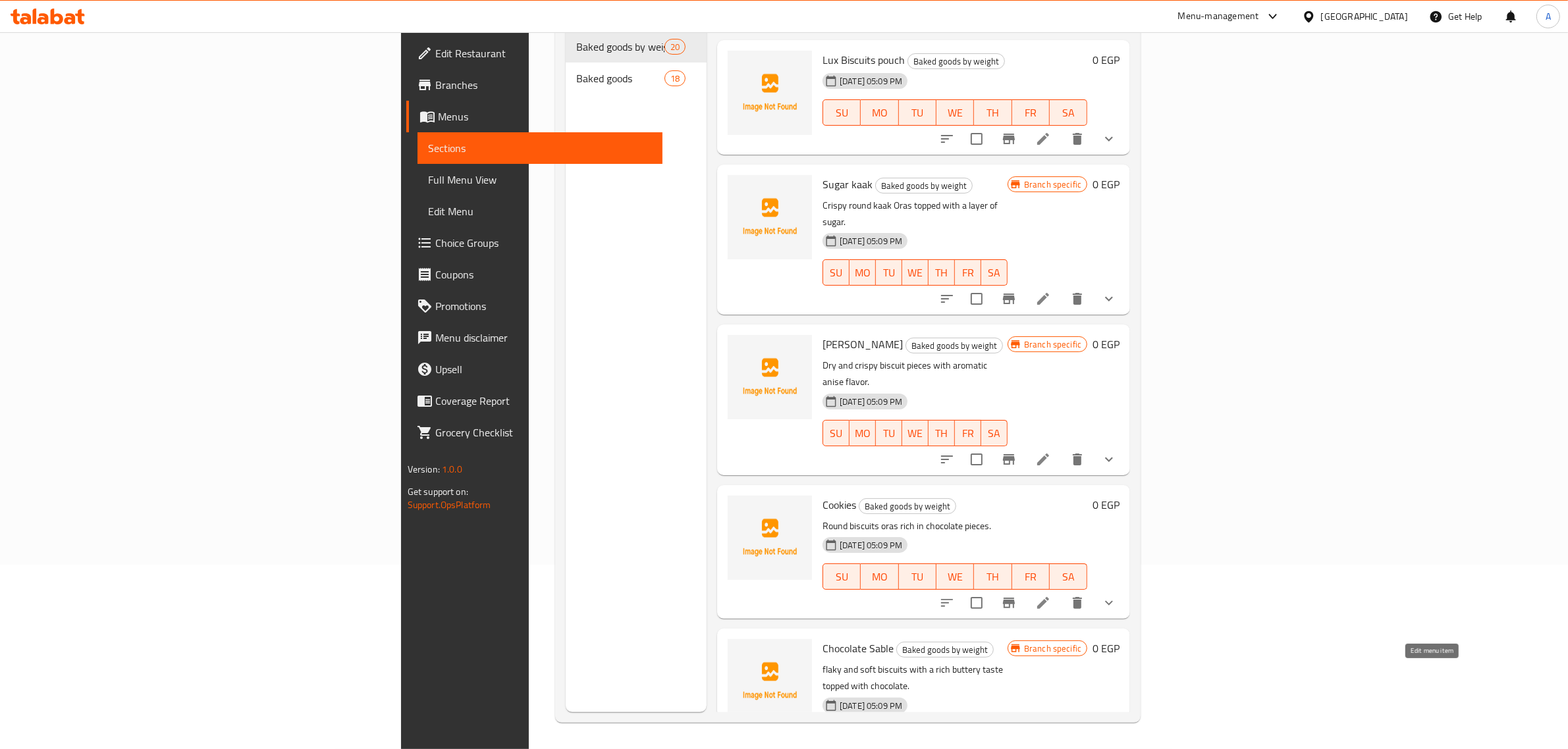
click at [1049, 748] on icon at bounding box center [1043, 764] width 12 height 12
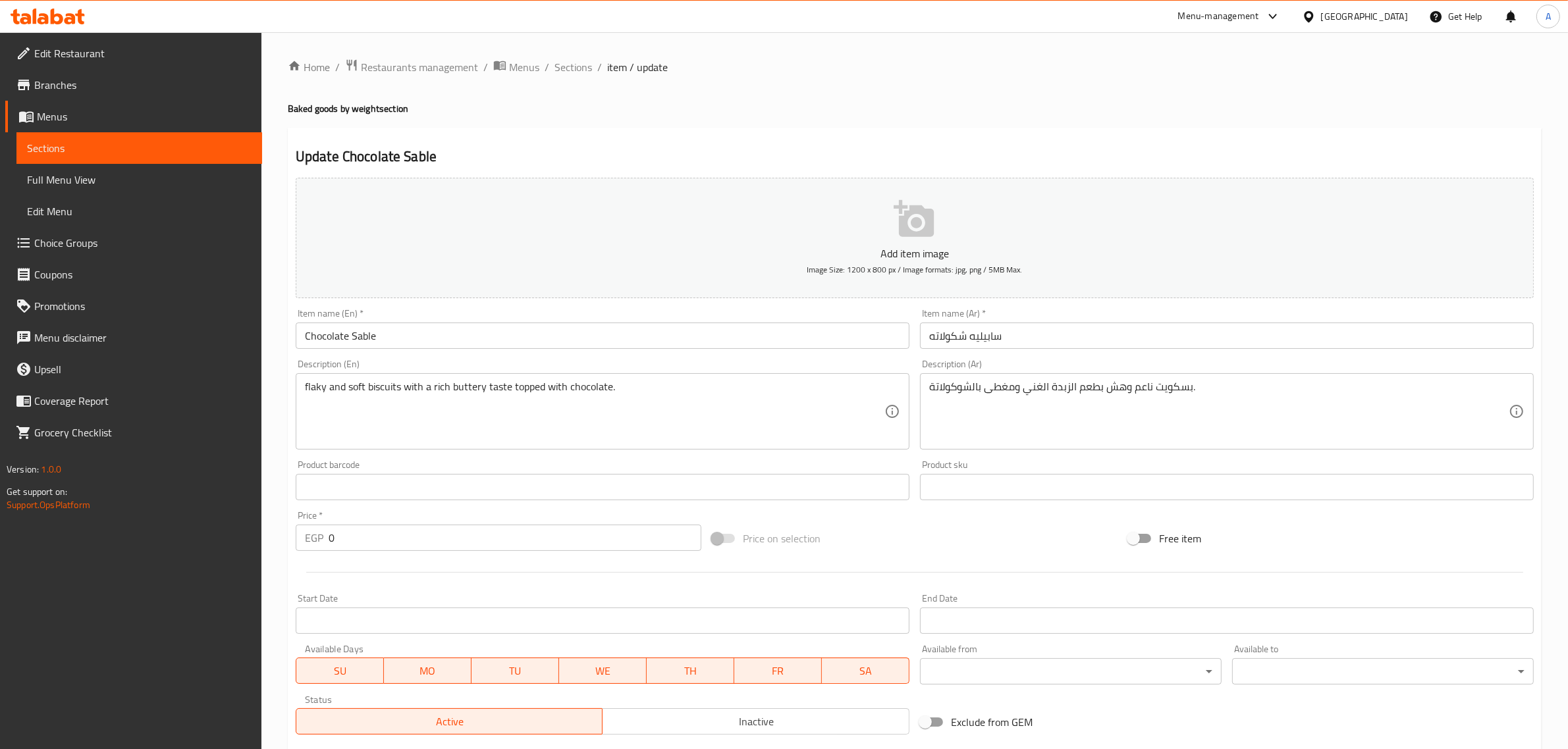
click at [546, 66] on li "/" at bounding box center [546, 67] width 4 height 16
click at [574, 73] on span "Sections" at bounding box center [574, 67] width 38 height 16
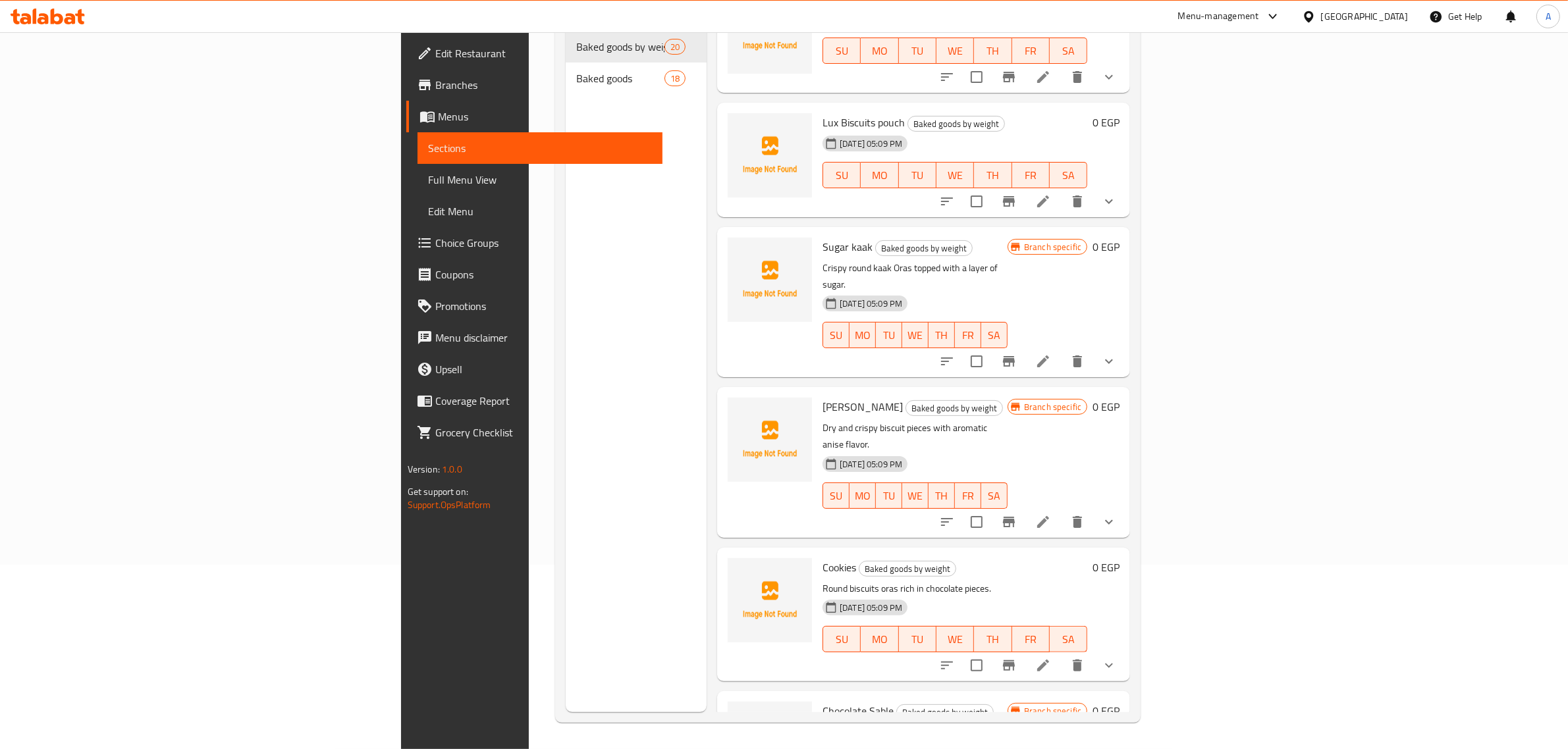
scroll to position [1961, 0]
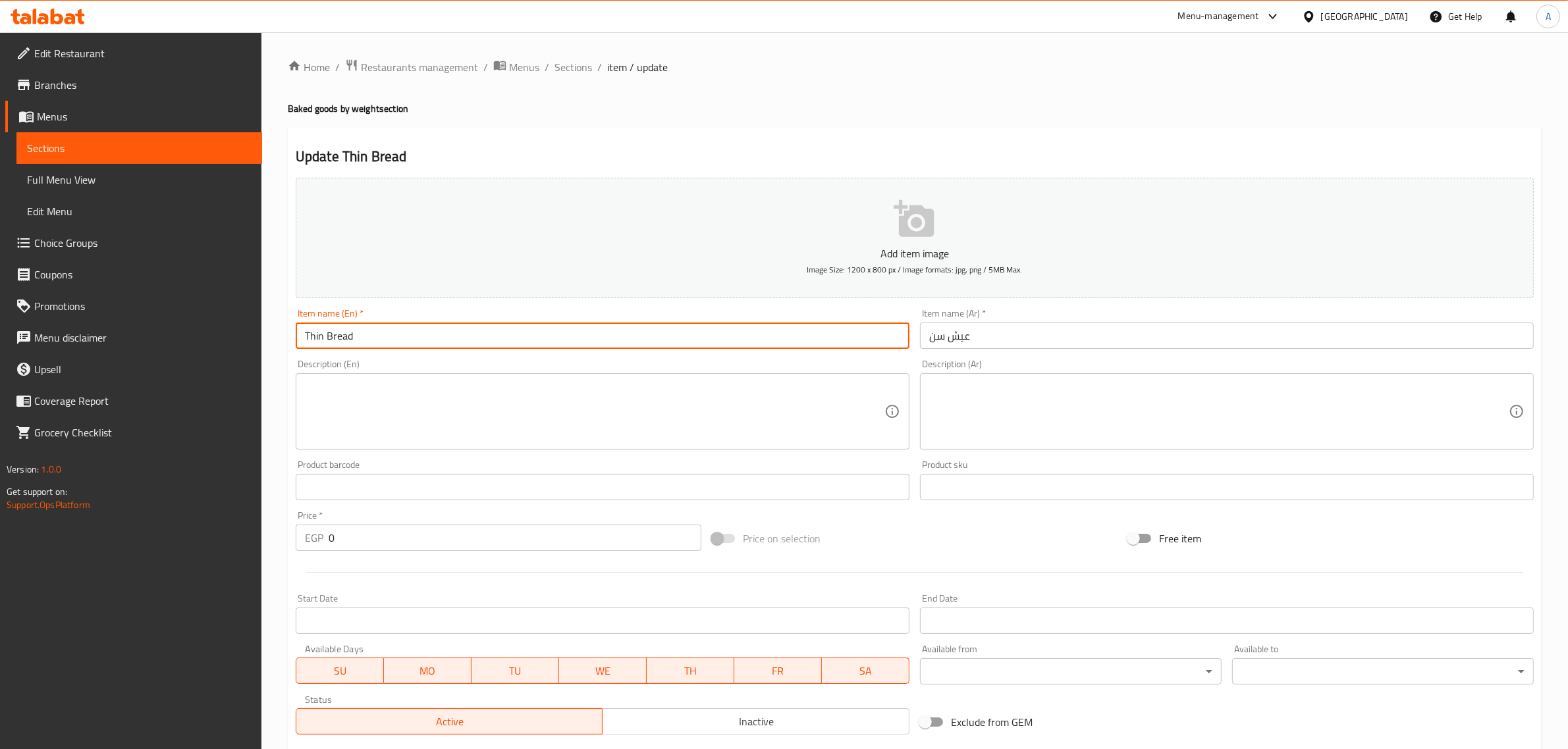
click at [318, 333] on input "Thin Bread" at bounding box center [602, 335] width 614 height 26
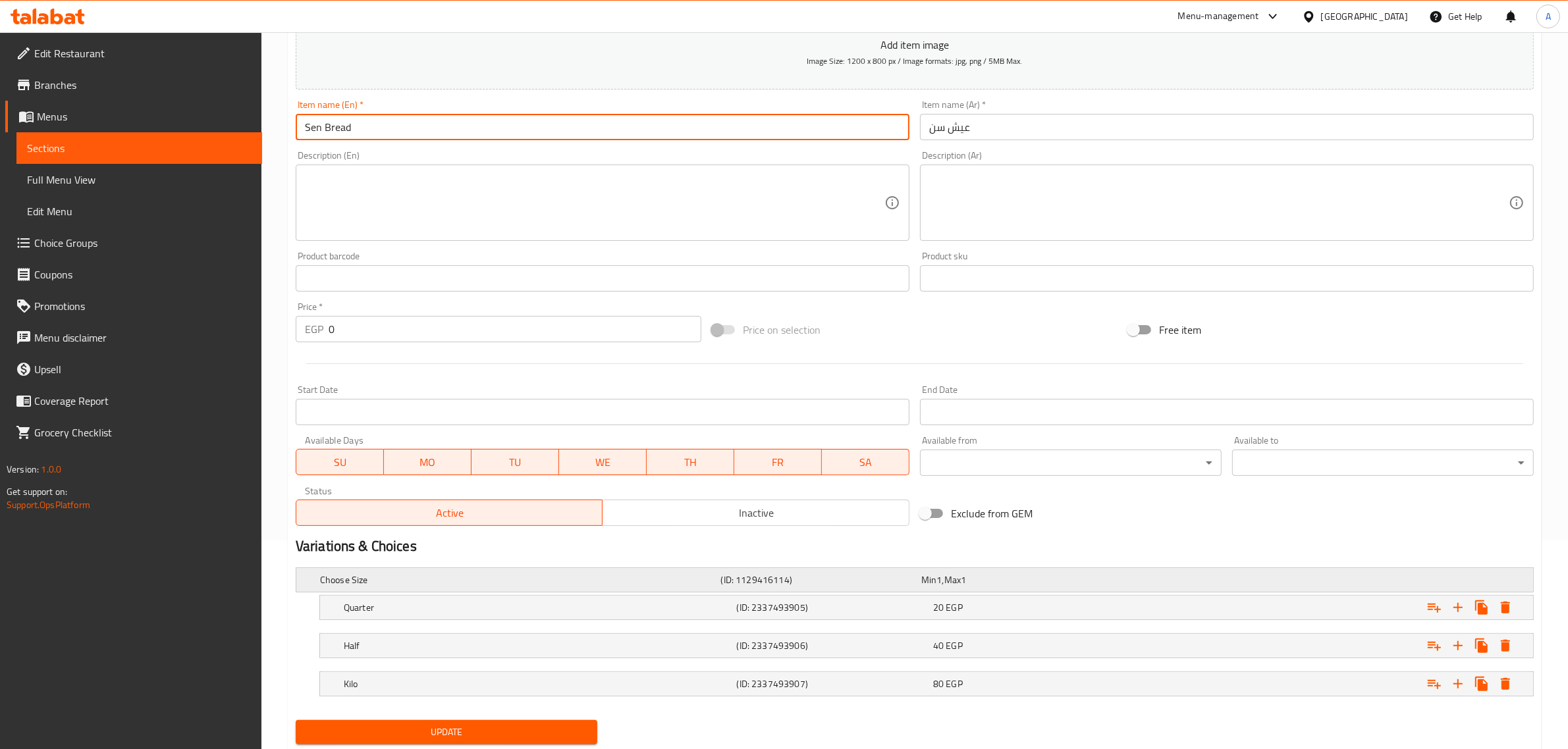
scroll to position [238, 0]
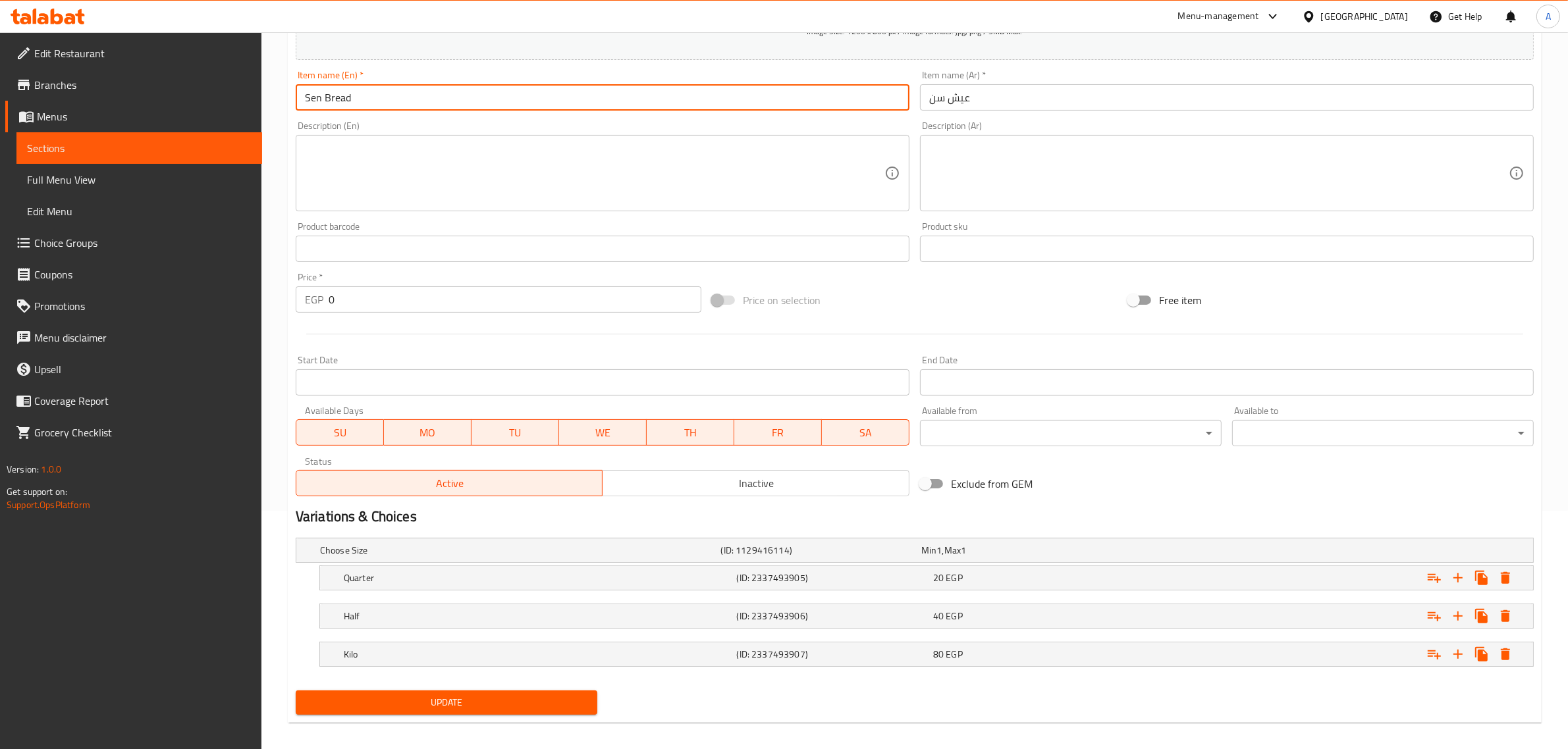
type input "Sen Bread"
click at [435, 695] on span "Update" at bounding box center [446, 702] width 281 height 16
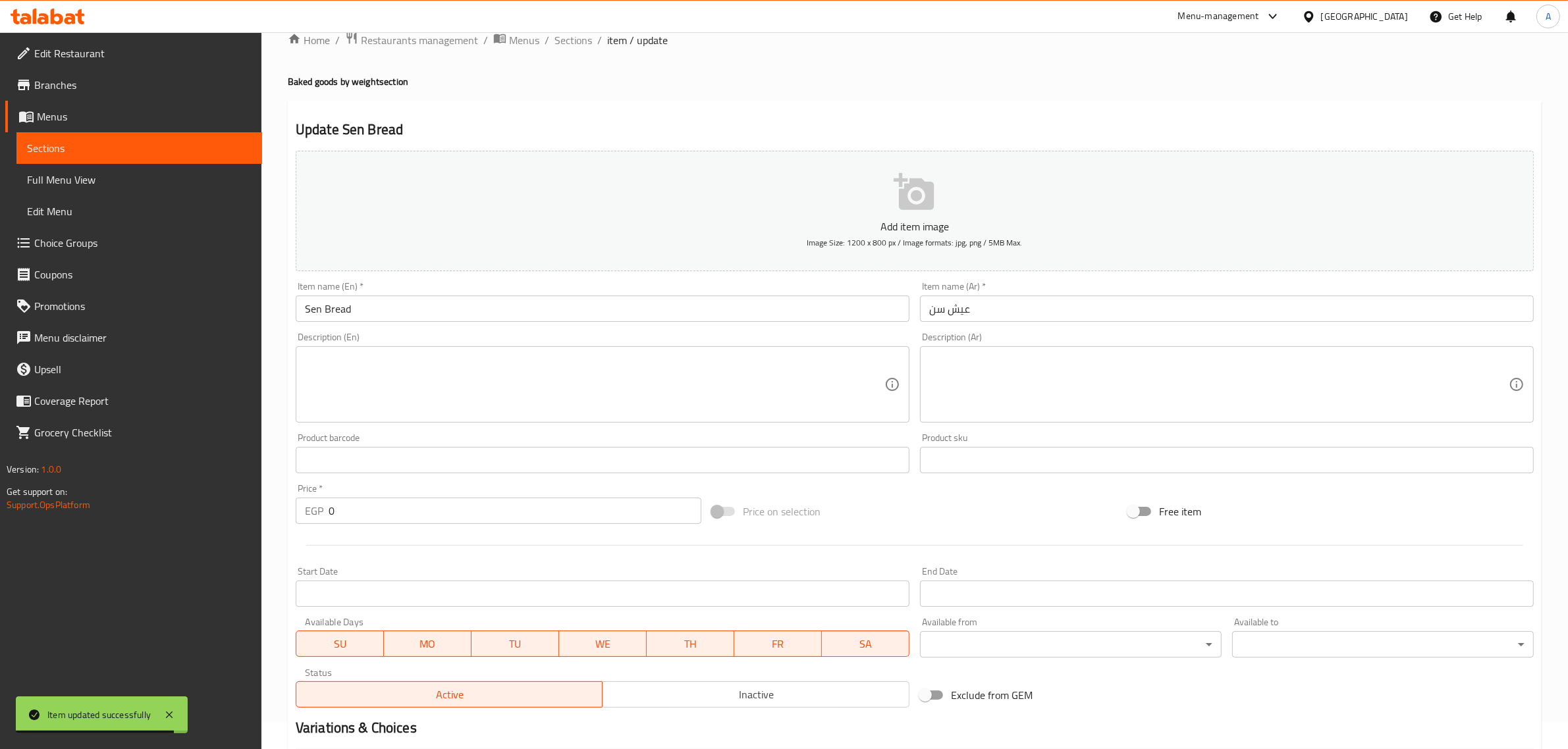
scroll to position [0, 0]
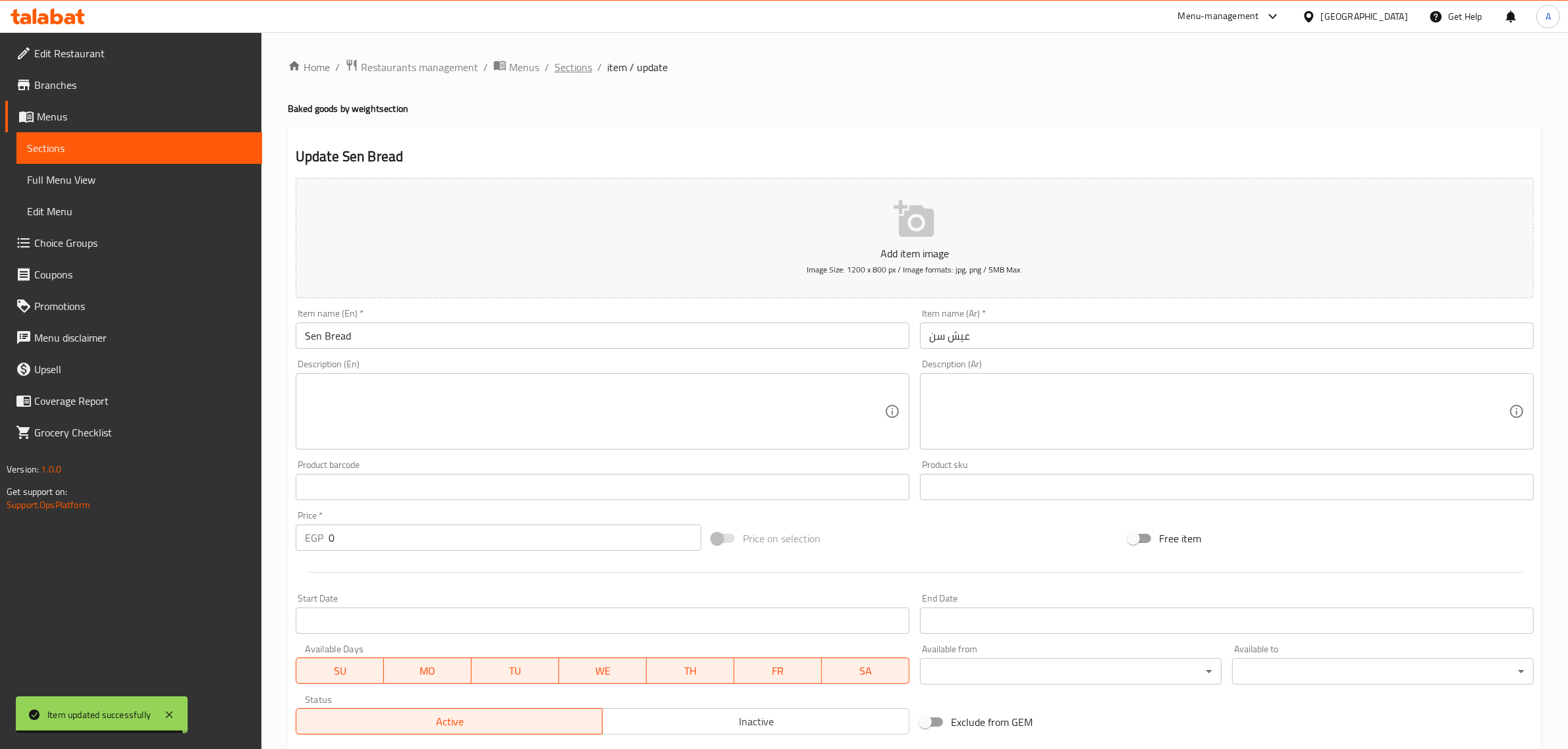
click at [574, 61] on span "Sections" at bounding box center [574, 67] width 38 height 16
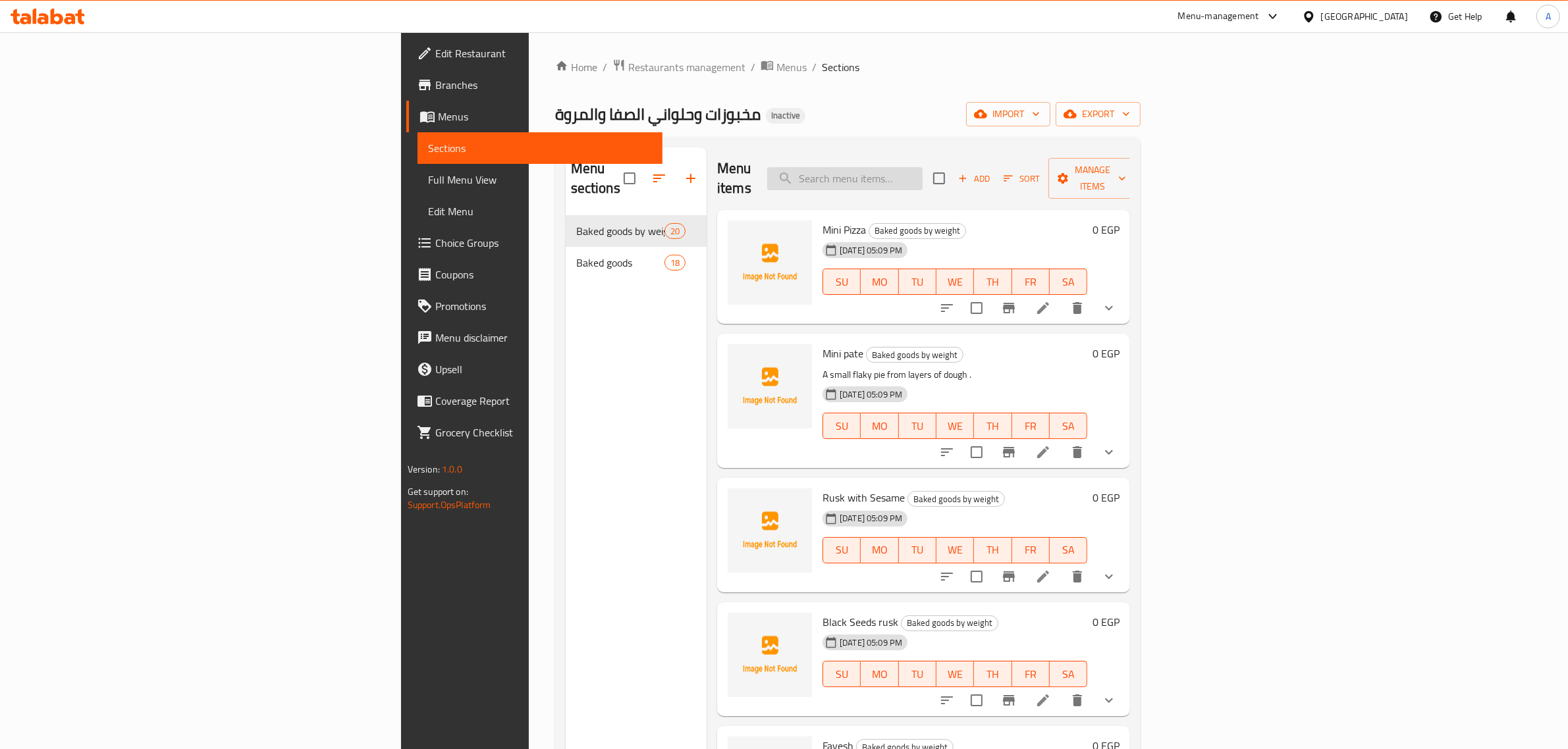
click at [923, 180] on input "search" at bounding box center [845, 178] width 155 height 23
paste input "Libyan Bread"
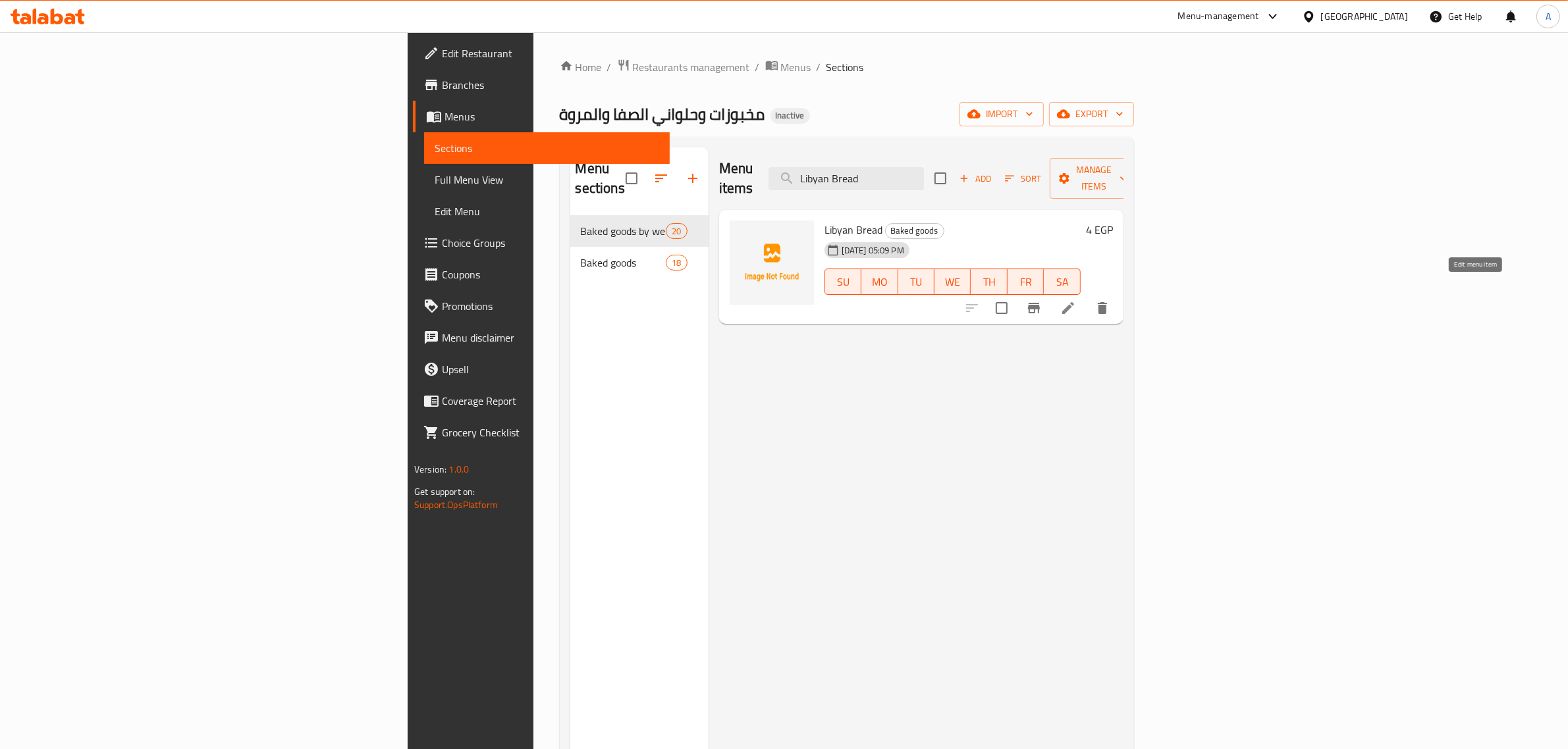
type input "Libyan Bread"
click at [1076, 300] on icon at bounding box center [1068, 308] width 16 height 16
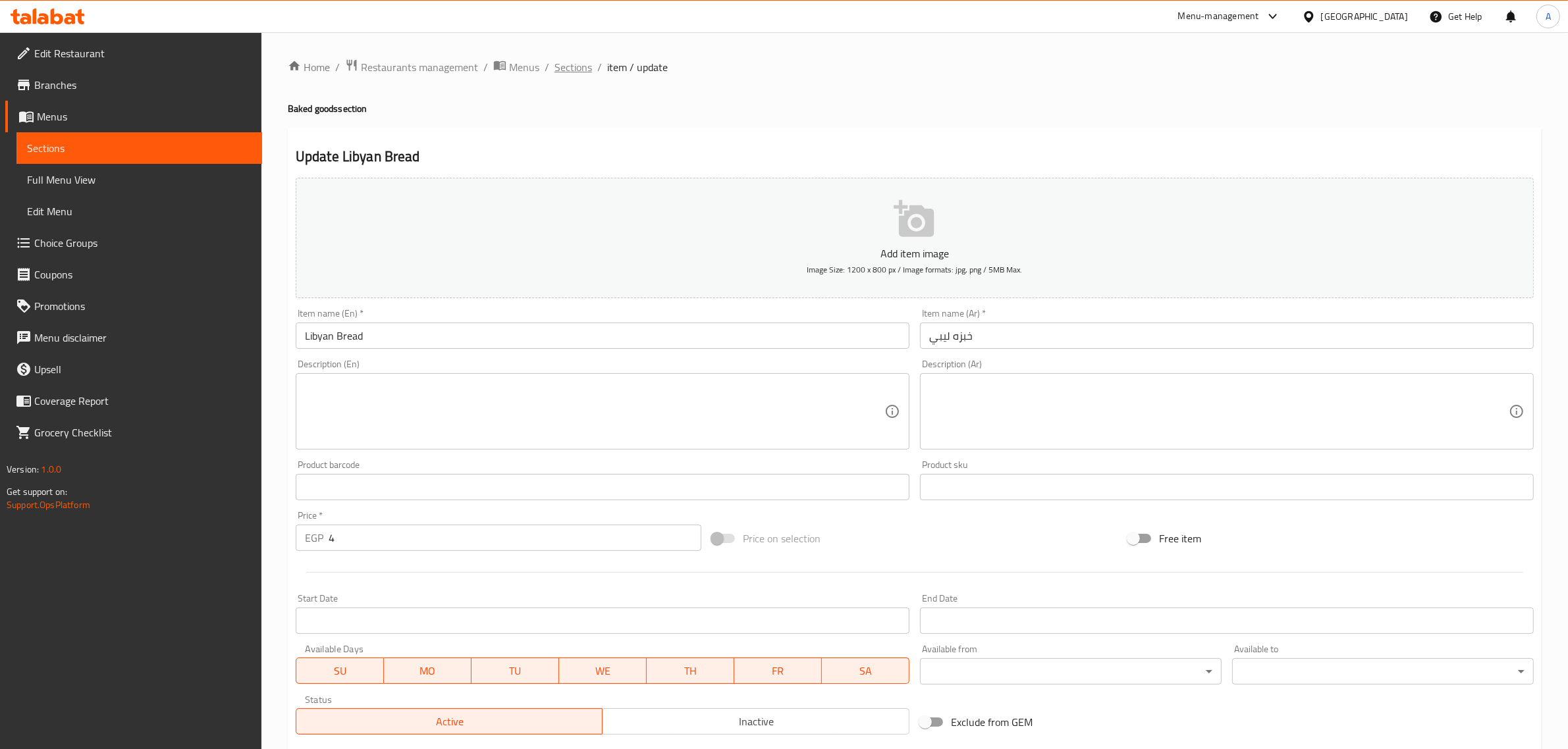
click at [580, 69] on span "Sections" at bounding box center [574, 67] width 38 height 16
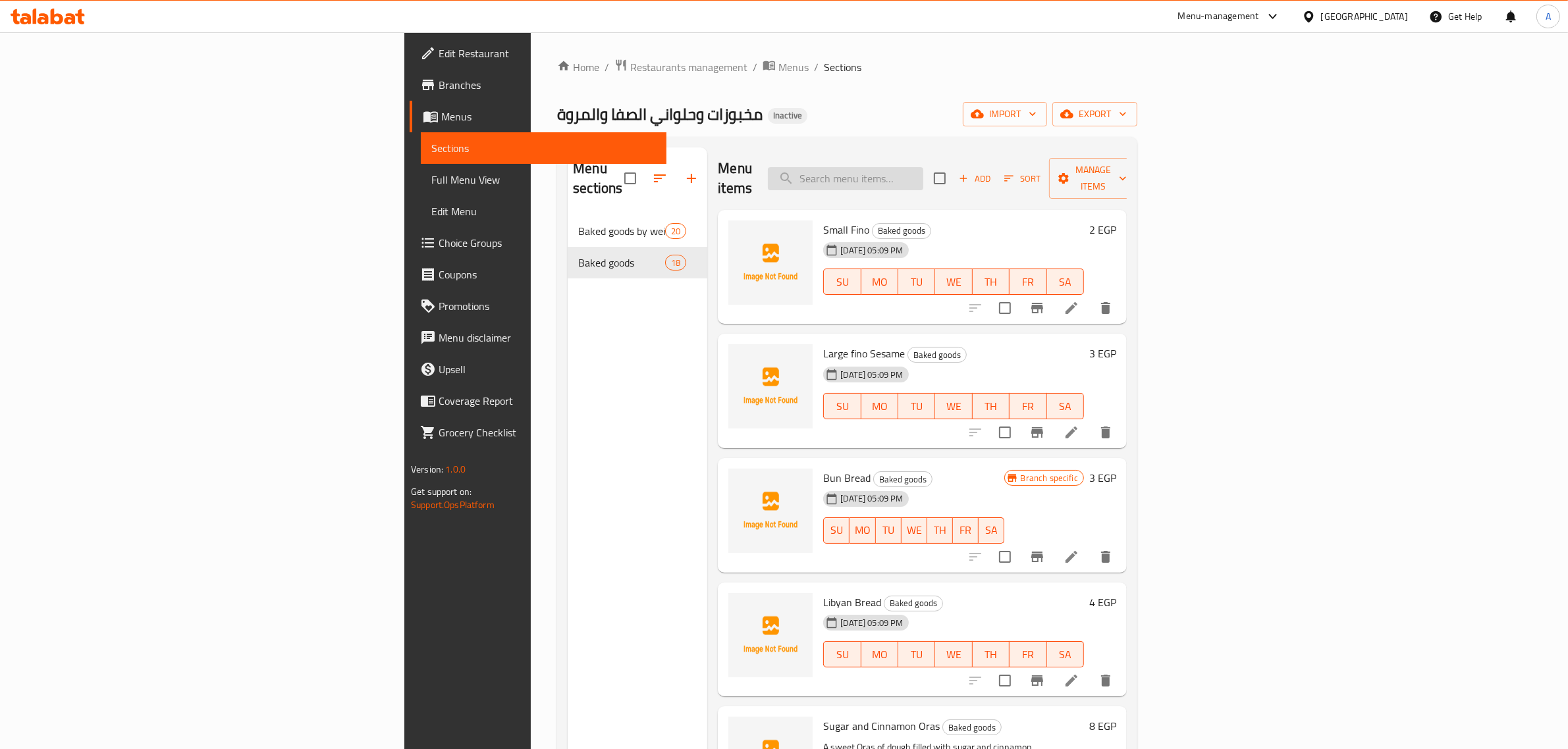
click at [924, 172] on input "search" at bounding box center [846, 178] width 155 height 23
paste input "فطير"
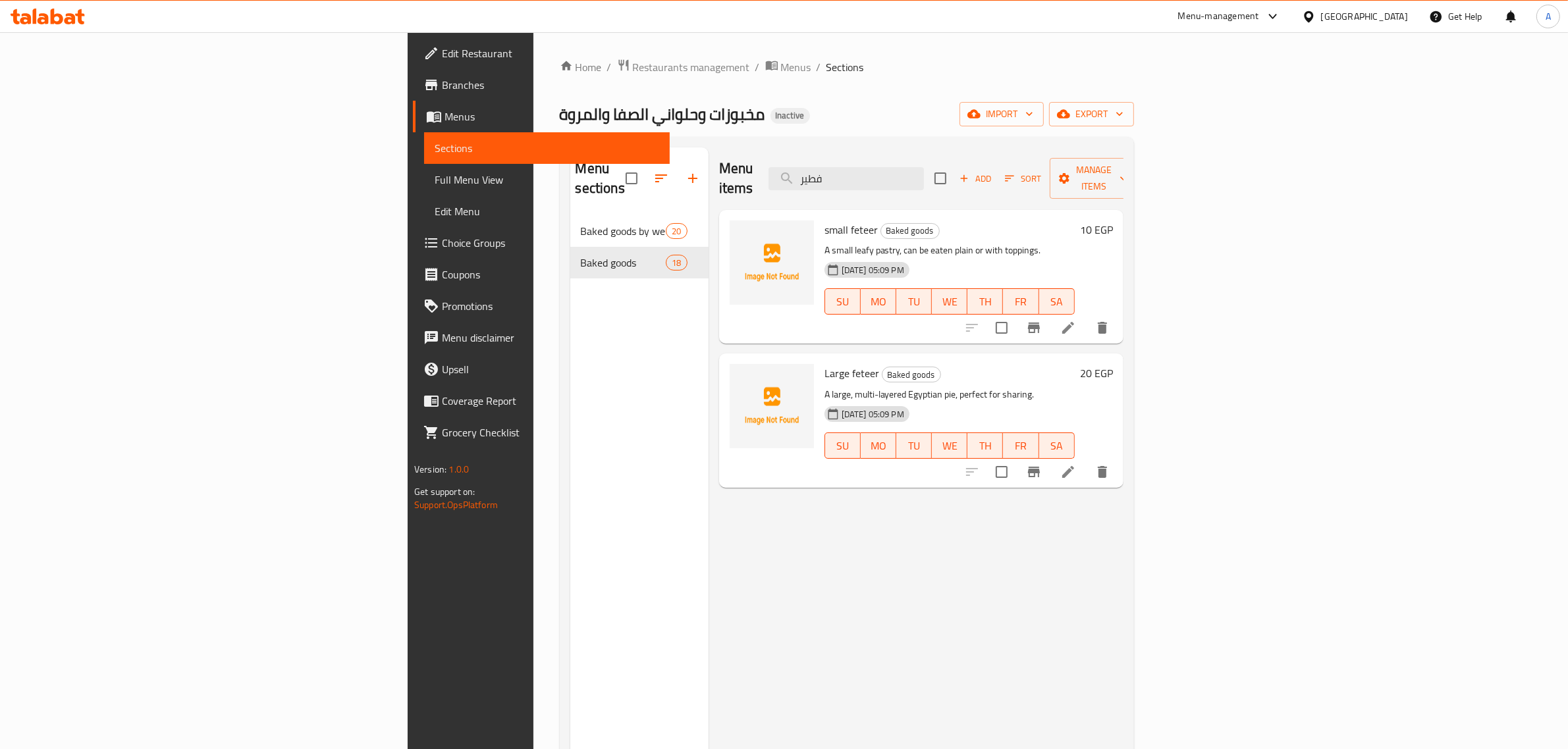
click at [1088, 148] on div "Menu items فطير Add Sort Manage items" at bounding box center [922, 178] width 405 height 62
click at [924, 167] on input "فطير" at bounding box center [846, 178] width 155 height 23
paste input "Shamy Bread"
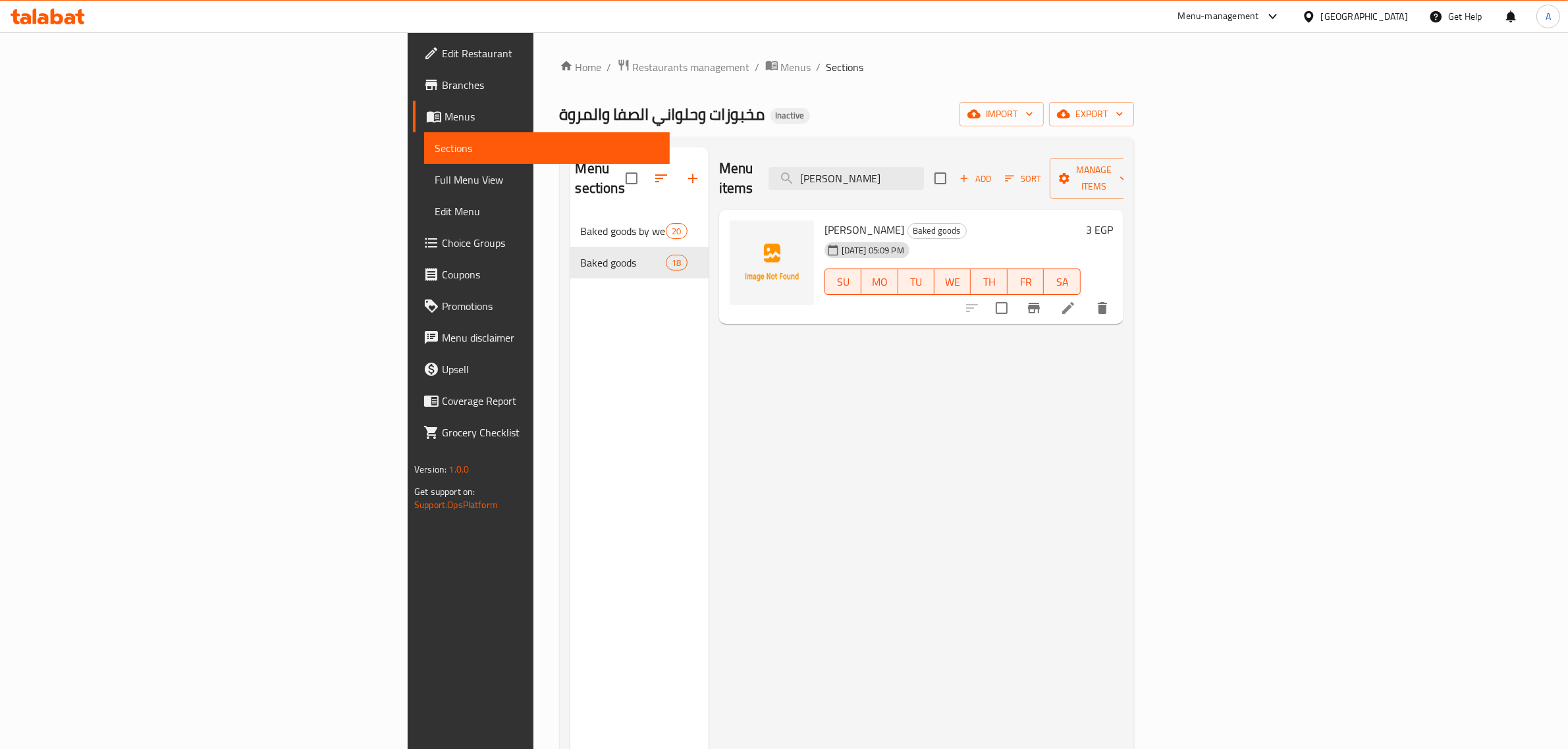
type input "Shamy Bread"
click at [1076, 300] on icon at bounding box center [1068, 308] width 16 height 16
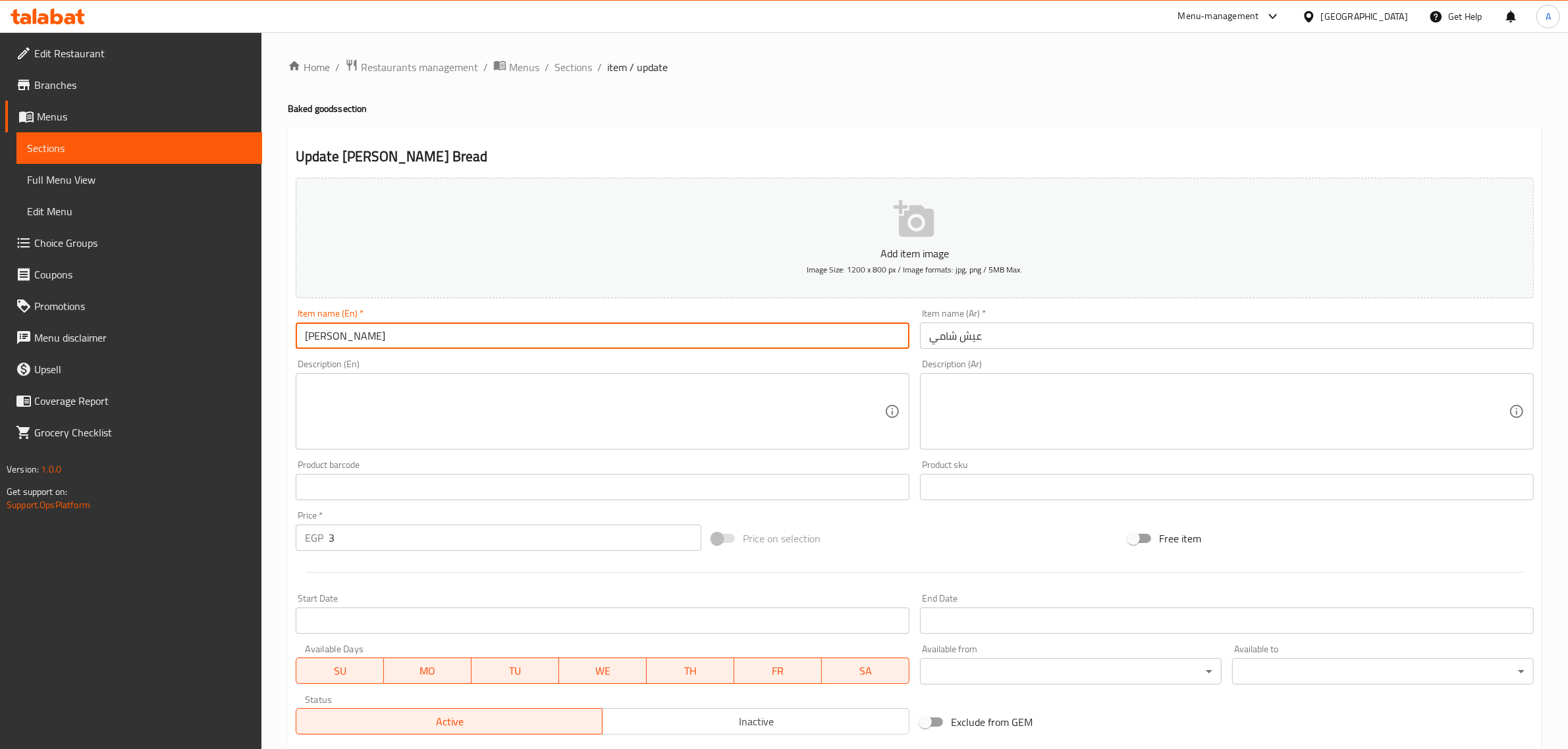
click at [330, 337] on input "Shamy Bread" at bounding box center [602, 335] width 614 height 26
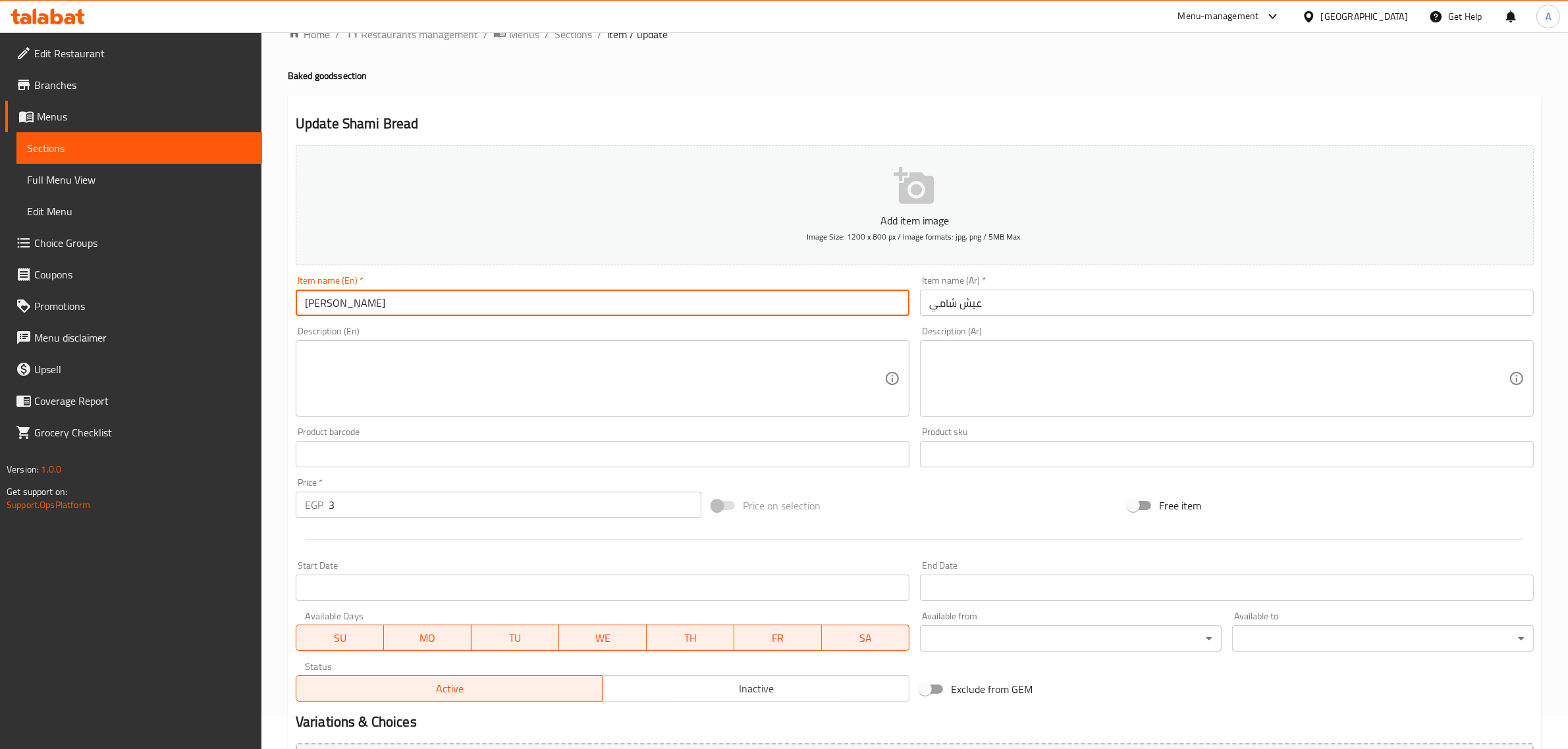
scroll to position [178, 0]
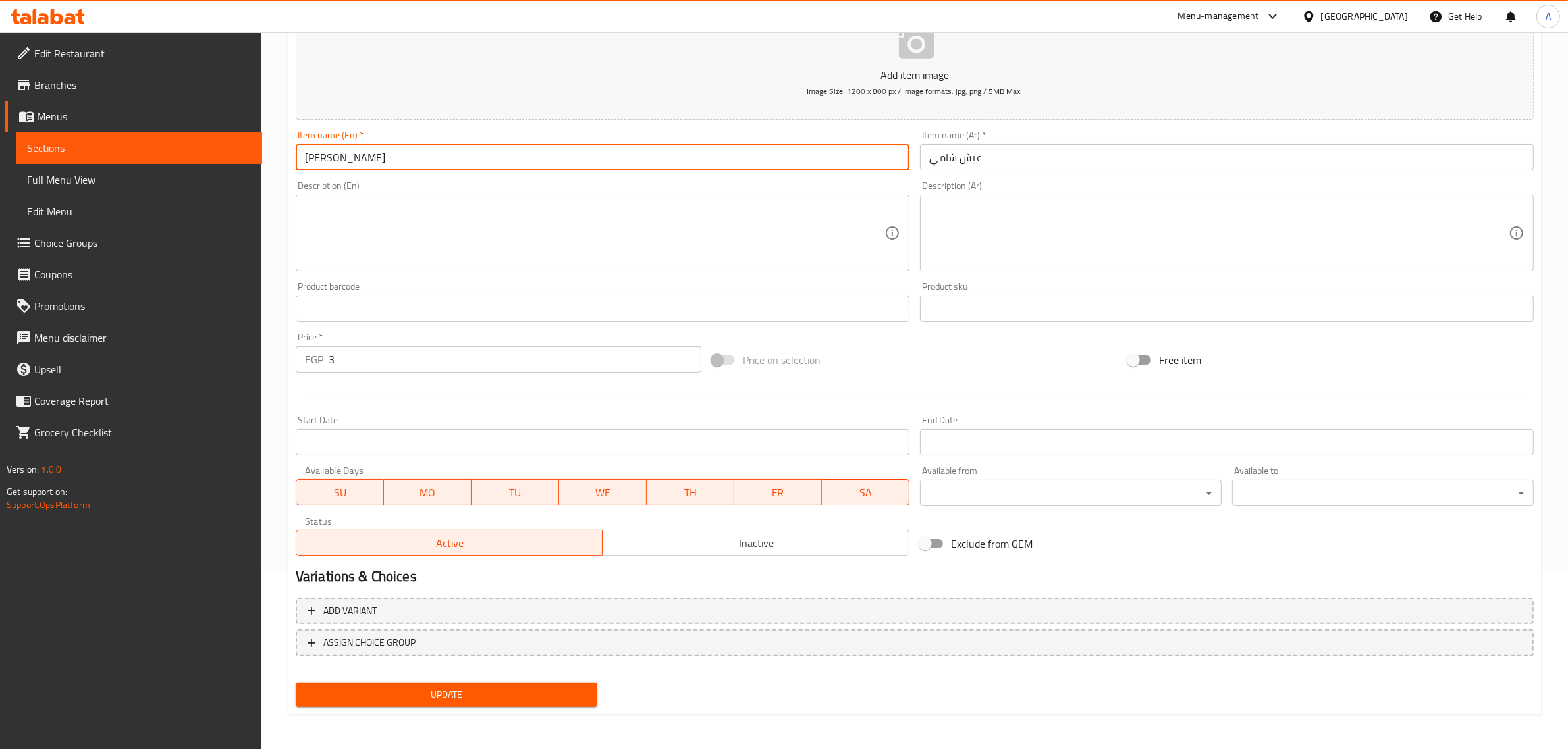
type input "[PERSON_NAME]"
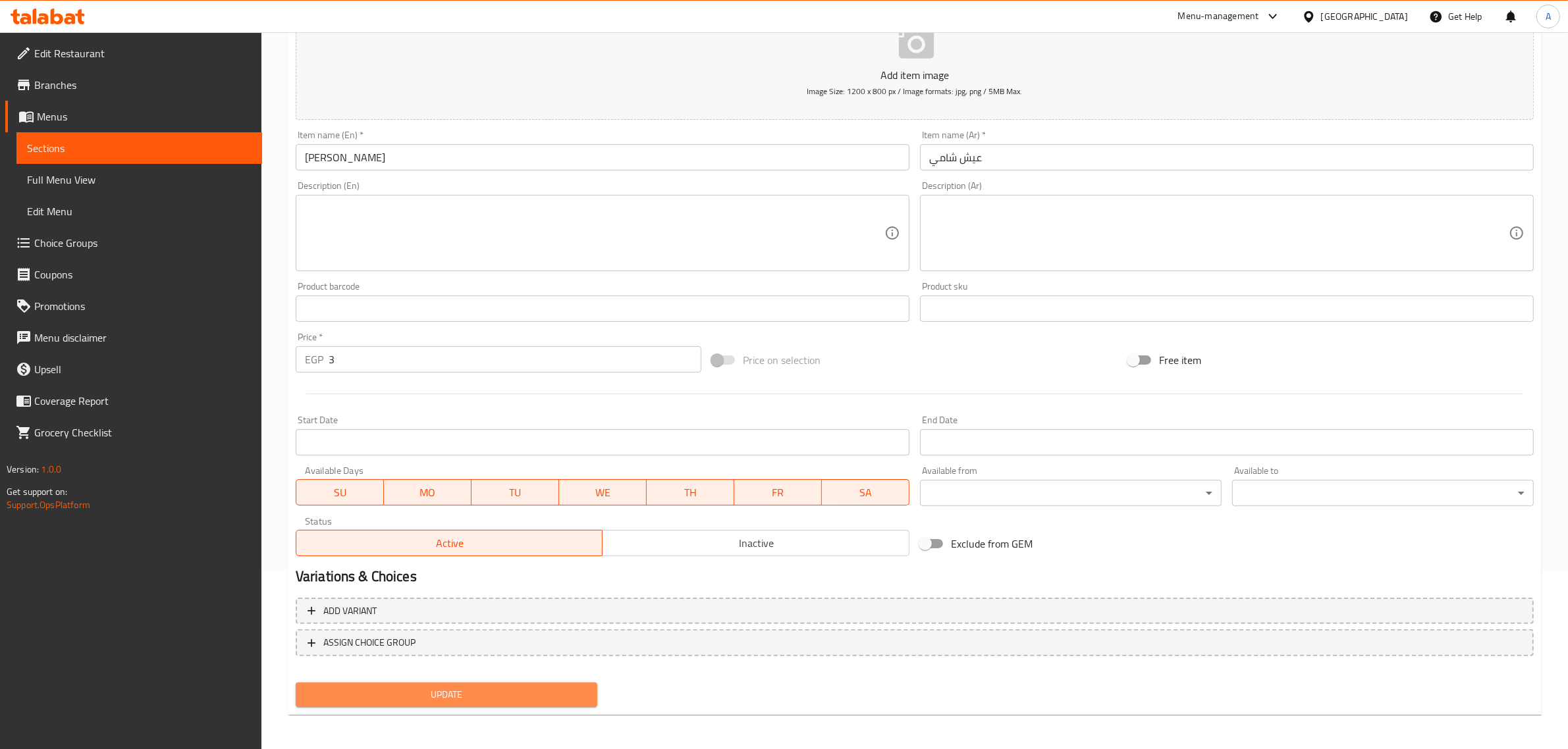
click at [442, 688] on span "Update" at bounding box center [446, 694] width 281 height 16
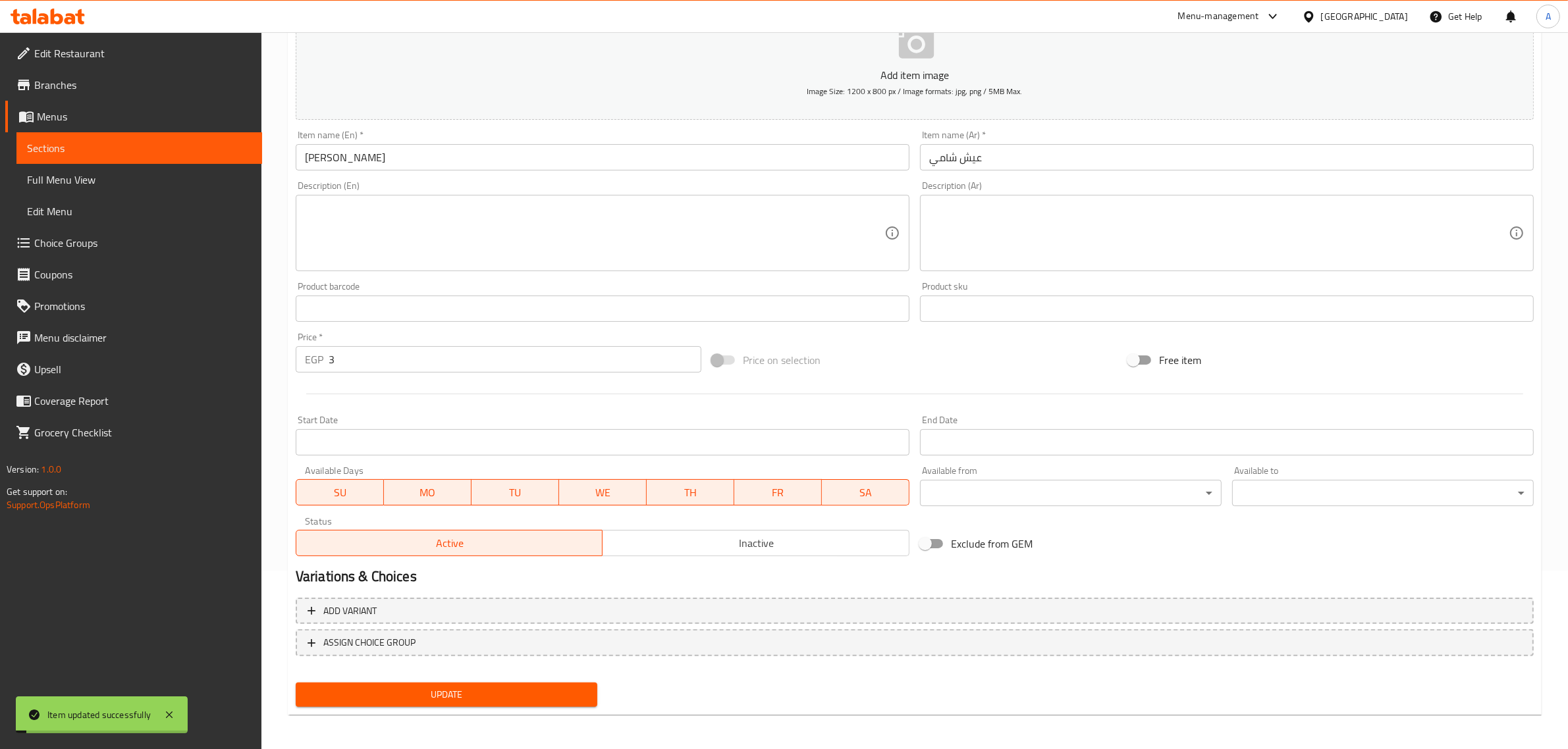
click at [347, 148] on input "[PERSON_NAME]" at bounding box center [602, 157] width 614 height 26
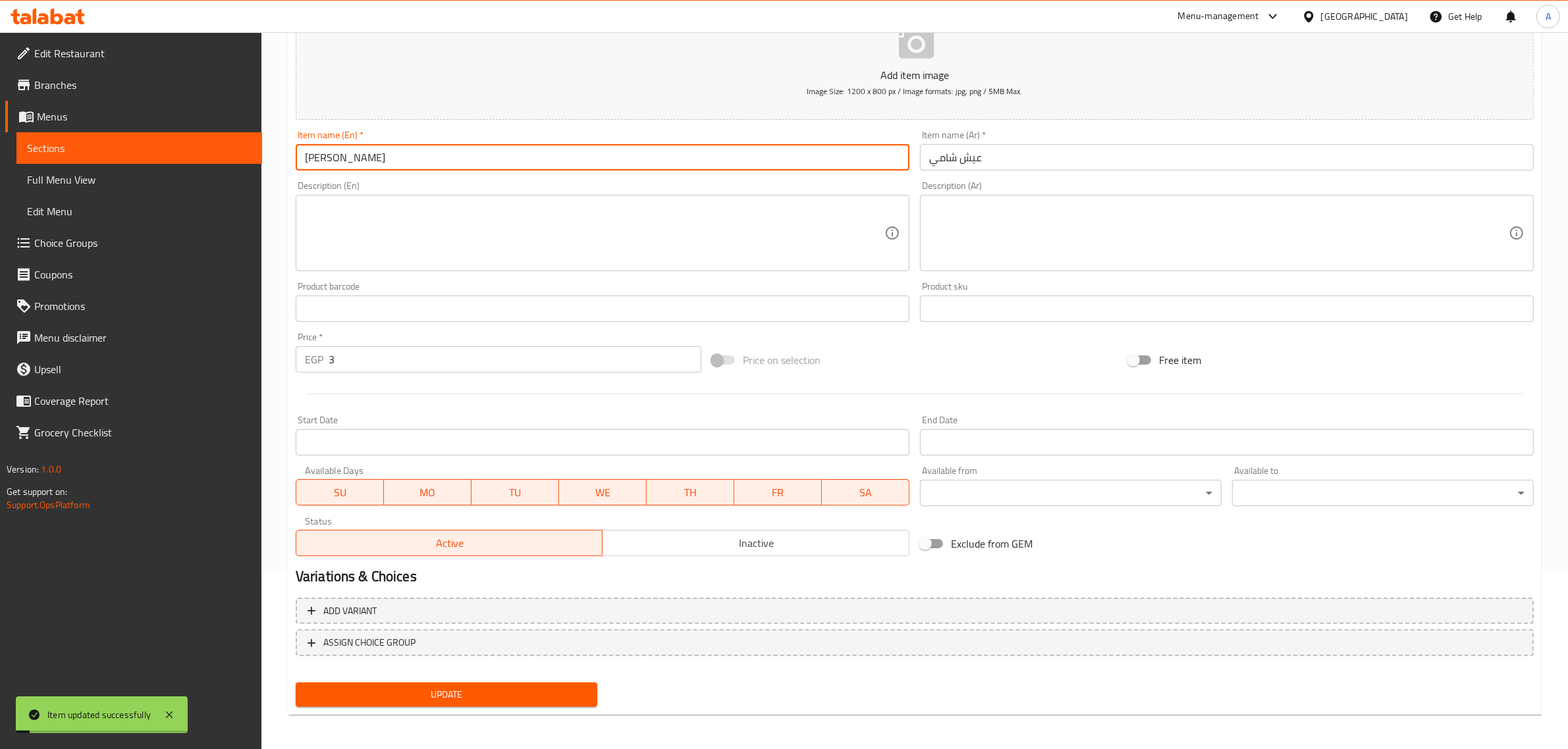
click at [347, 148] on input "[PERSON_NAME]" at bounding box center [602, 157] width 614 height 26
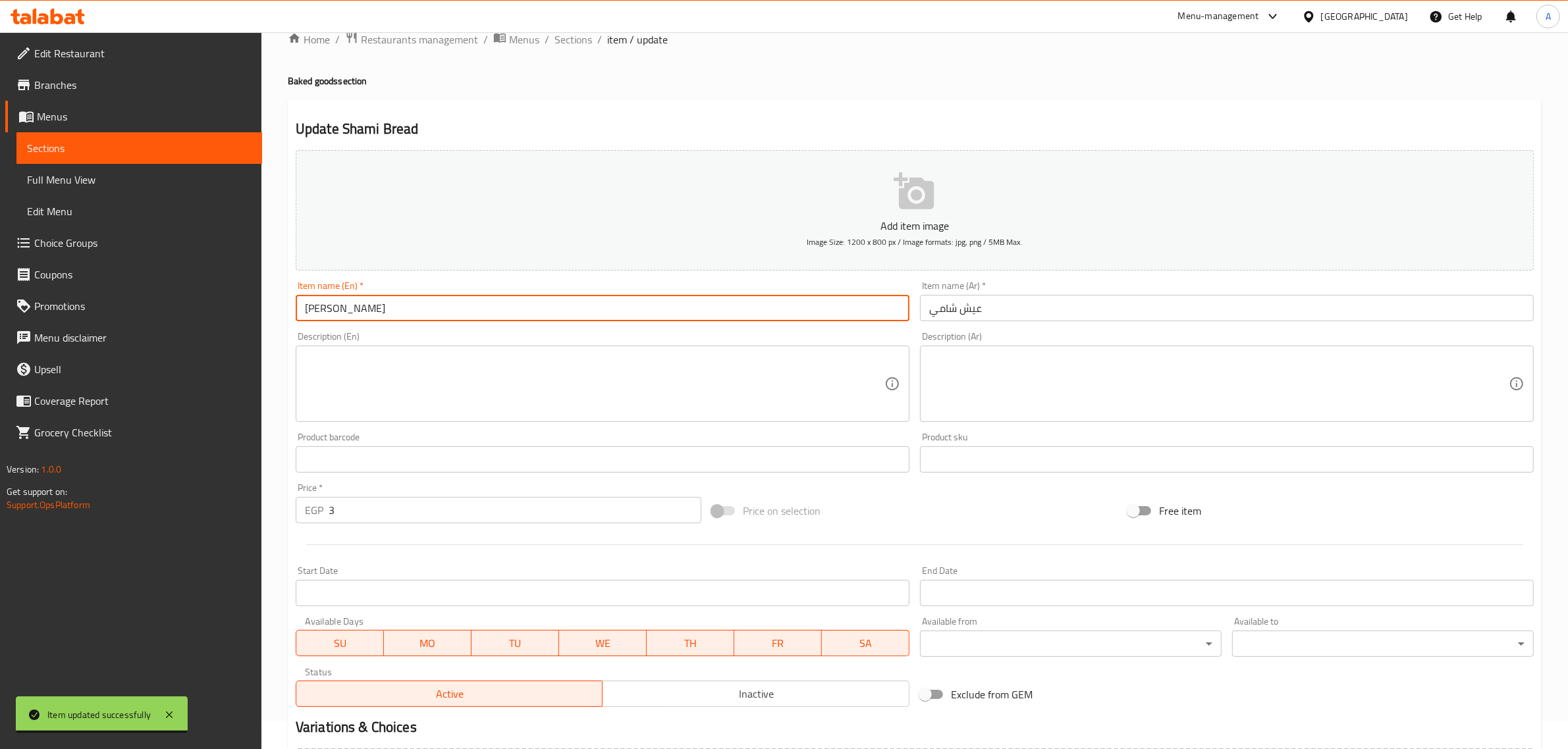
scroll to position [0, 0]
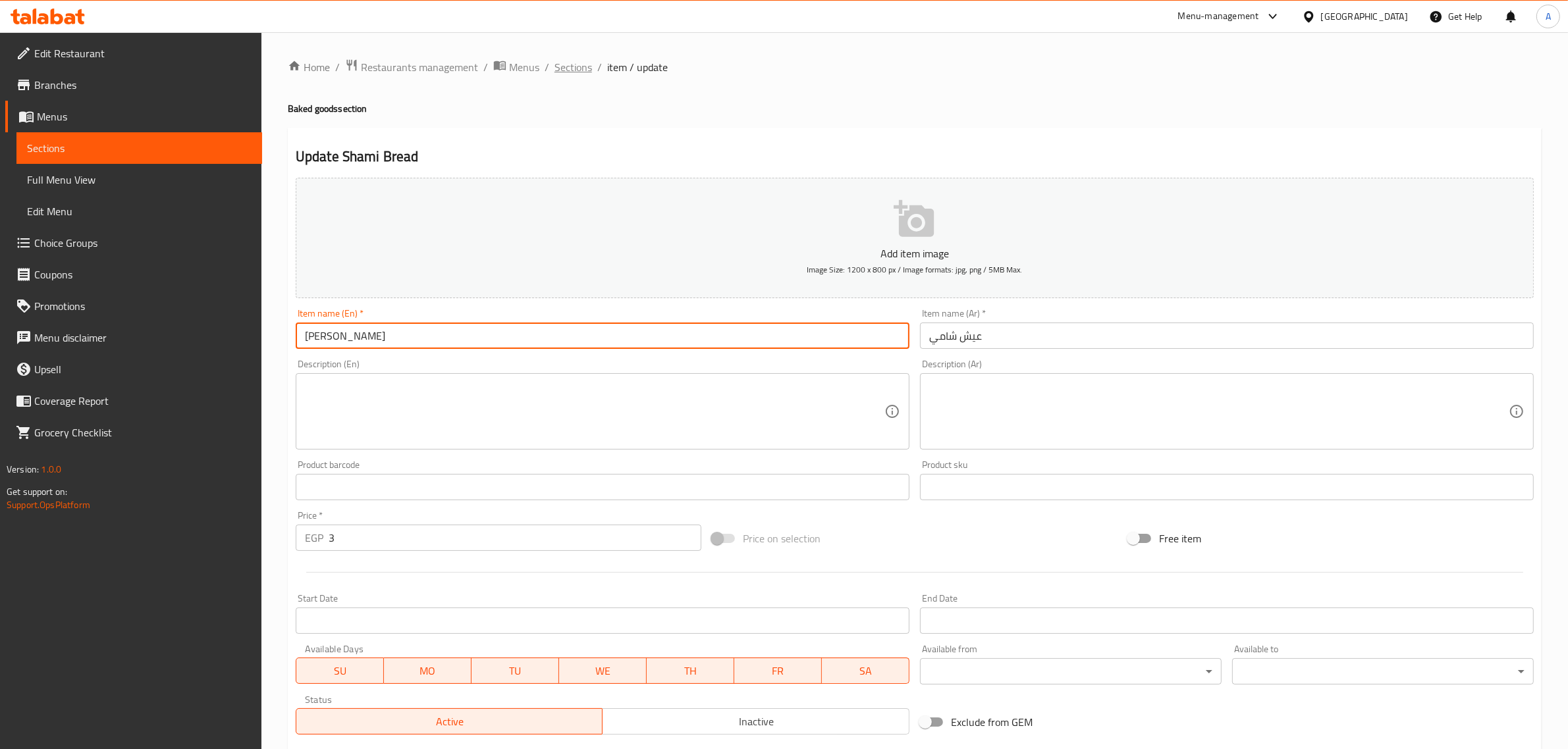
click at [580, 65] on span "Sections" at bounding box center [574, 67] width 38 height 16
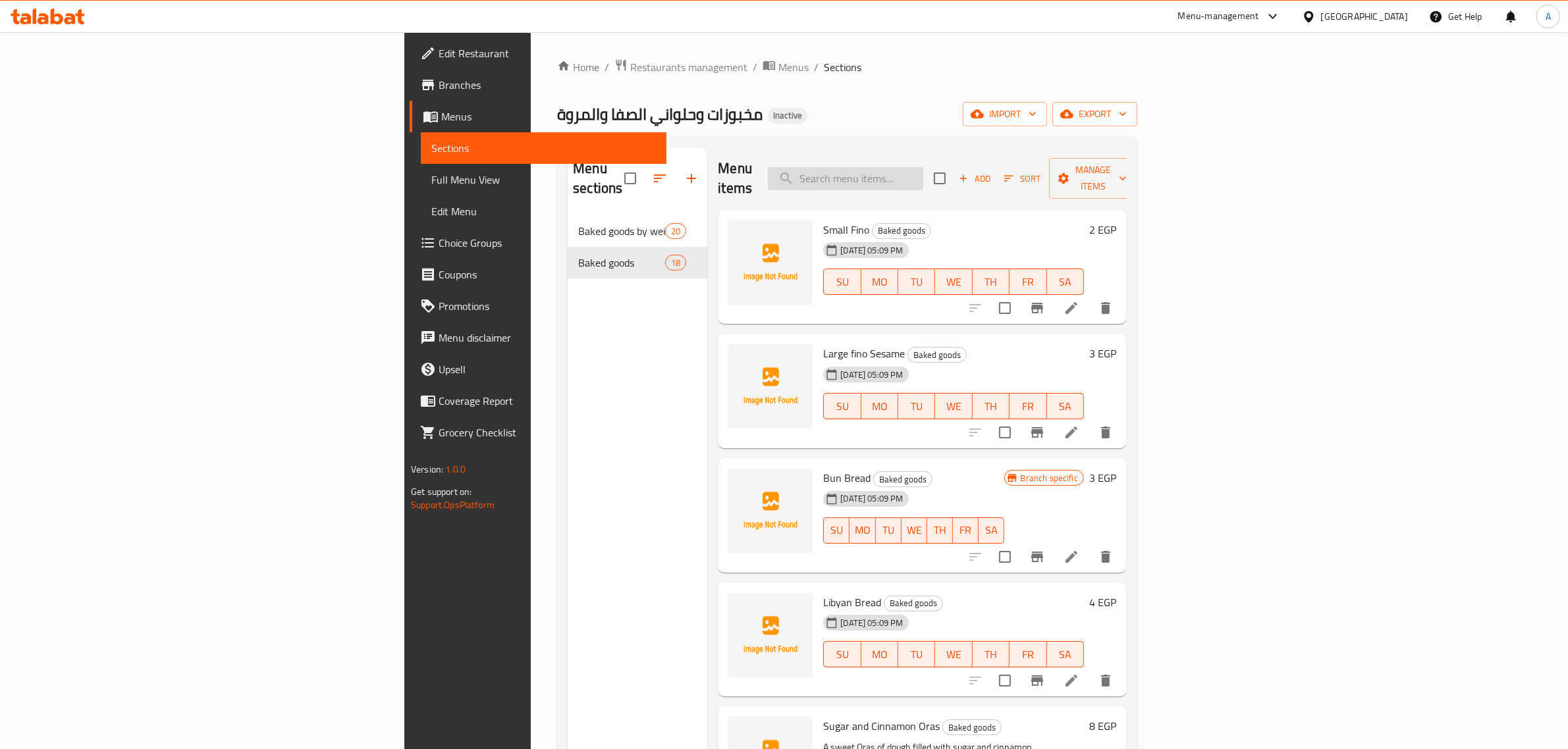
click at [924, 177] on input "search" at bounding box center [846, 178] width 155 height 23
paste input "white cheese pate"
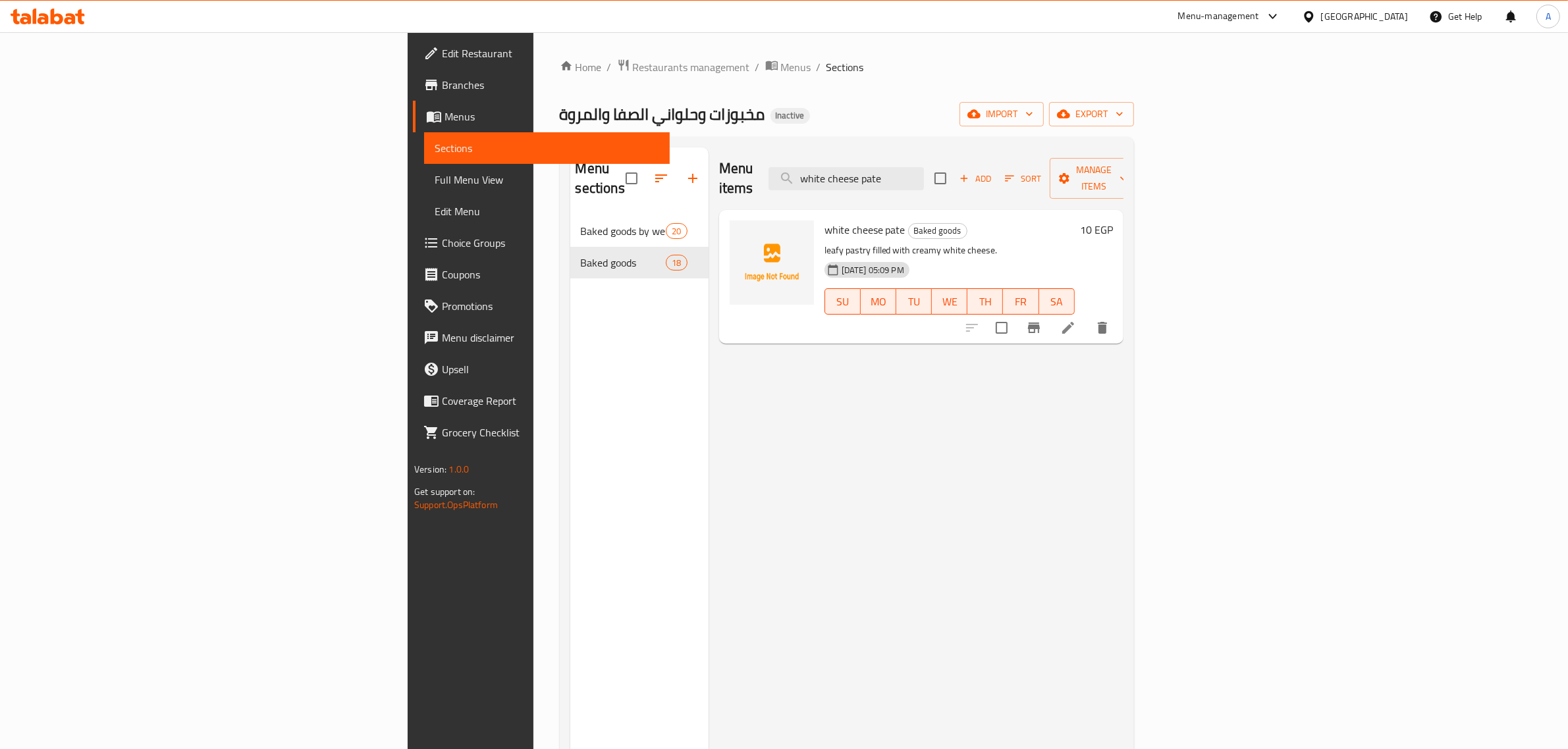
type input "white cheese pate"
click at [1074, 322] on icon at bounding box center [1068, 328] width 12 height 12
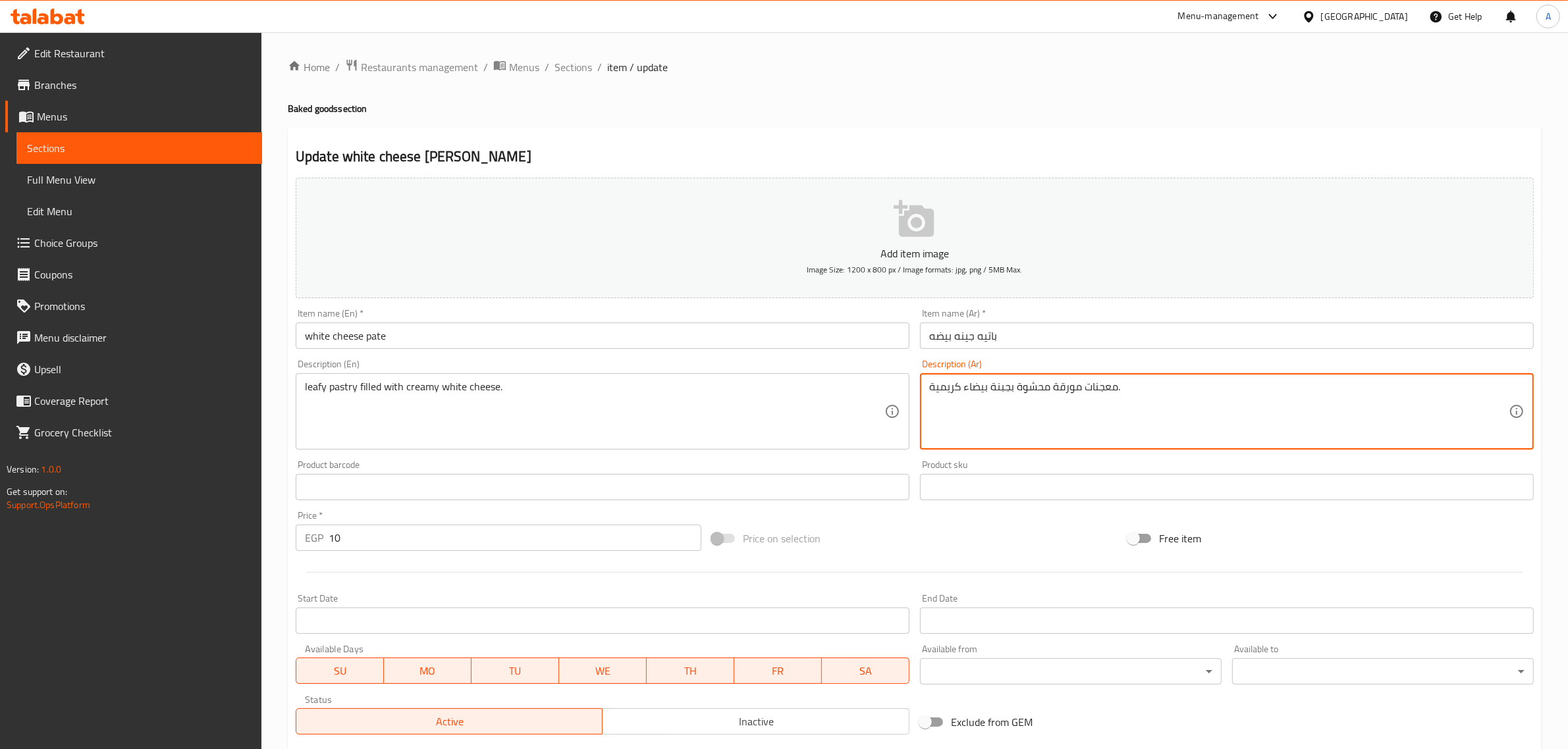
click at [1062, 390] on textarea "معجنات مورقة محشوة بجبنة بيضاء كريمية." at bounding box center [1219, 411] width 580 height 62
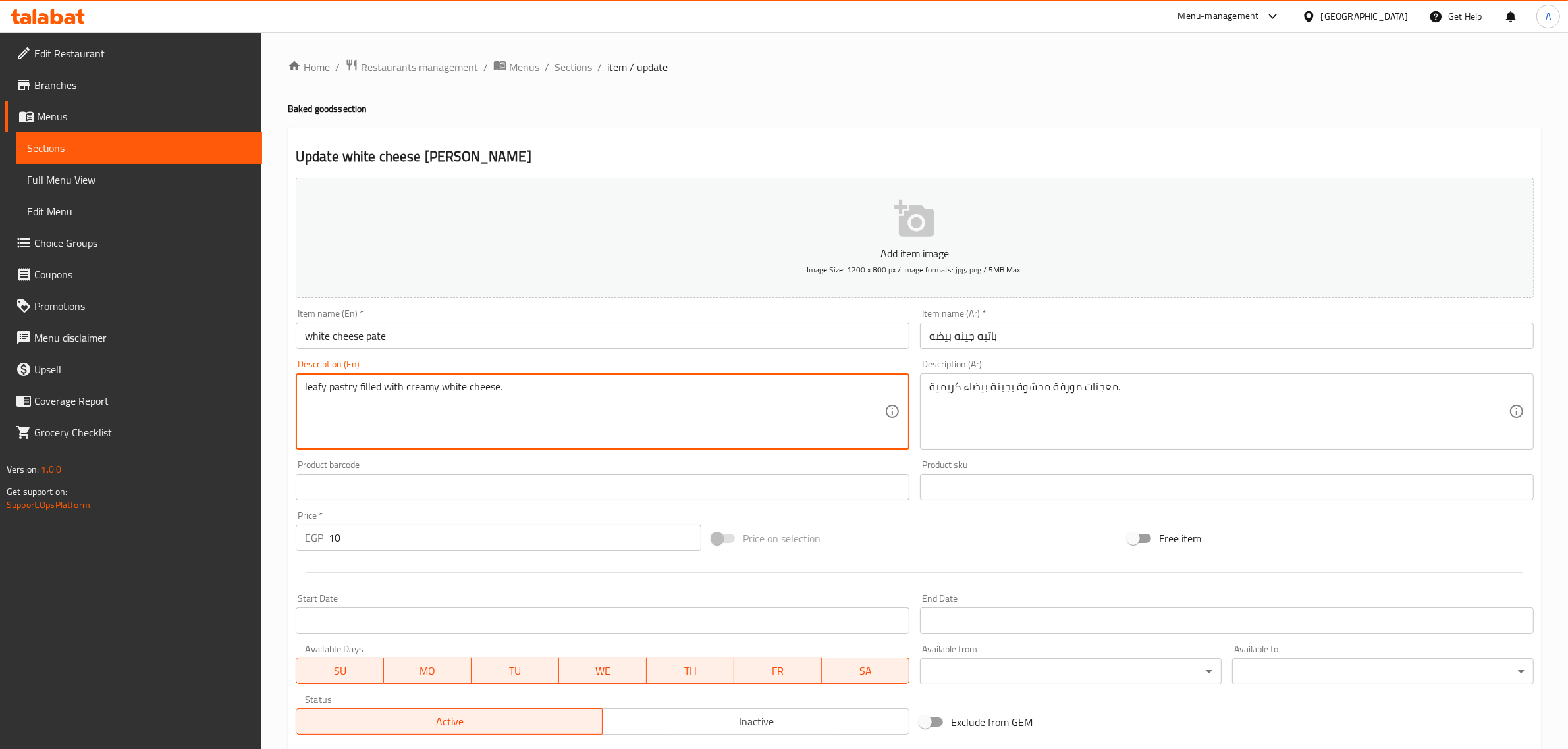
drag, startPoint x: 356, startPoint y: 389, endPoint x: 271, endPoint y: 388, distance: 85.0
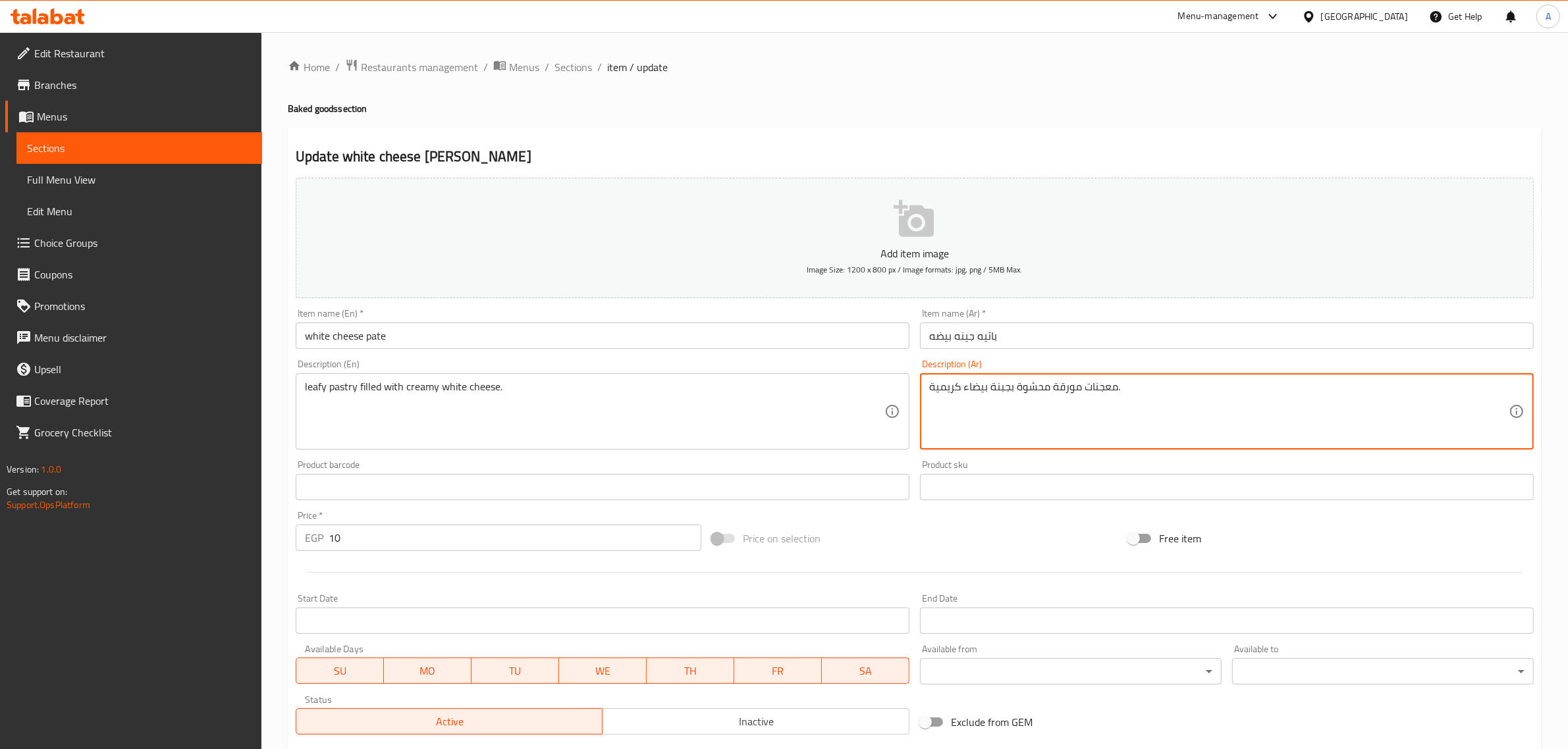
click at [1069, 388] on textarea "معجنات مورقة محشوة بجبنة بيضاء كريمية." at bounding box center [1219, 411] width 580 height 62
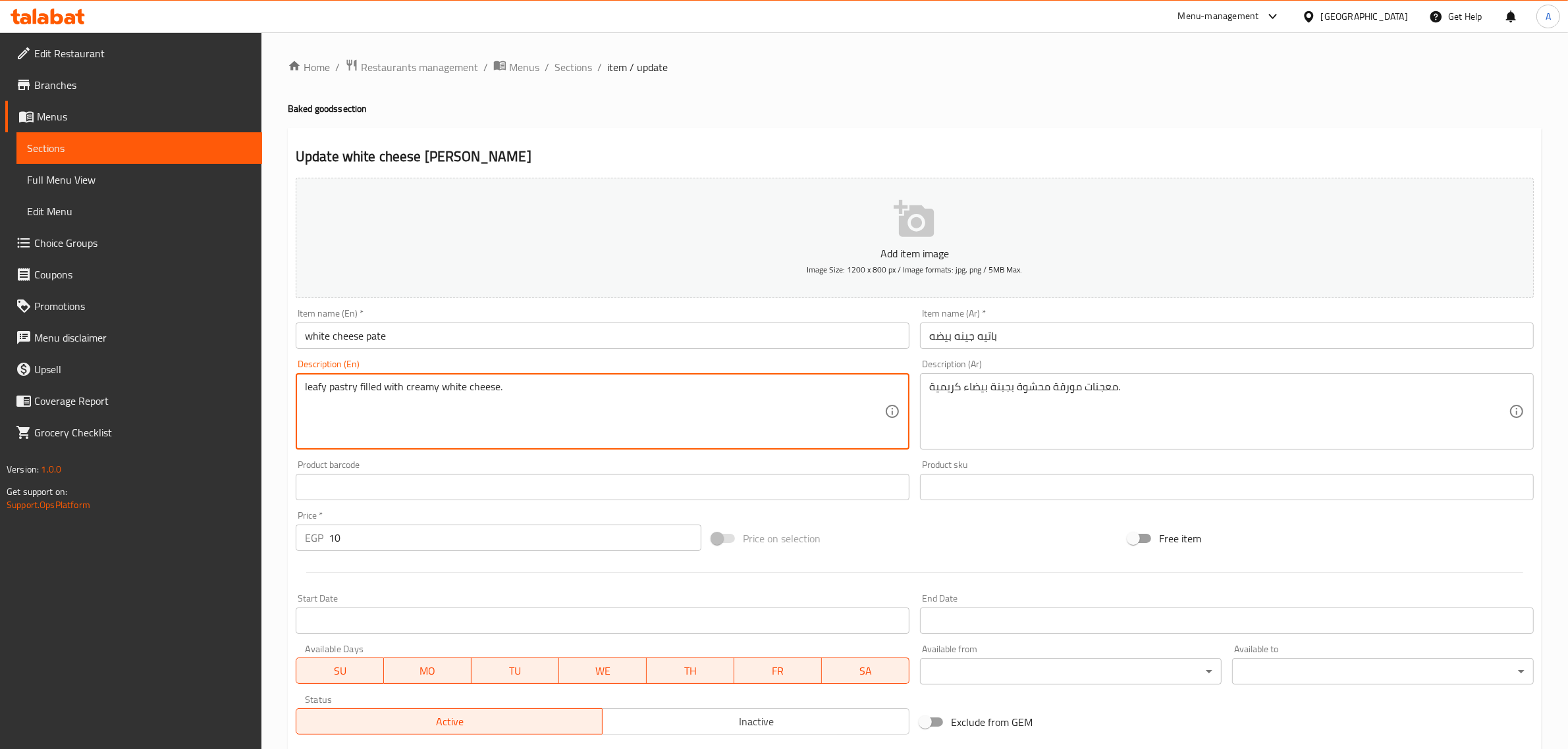
click at [324, 392] on textarea "leafy pastry filled with creamy white cheese." at bounding box center [594, 411] width 580 height 62
drag, startPoint x: 354, startPoint y: 393, endPoint x: 252, endPoint y: 383, distance: 102.5
click at [252, 383] on div "Edit Restaurant Branches Menus Sections Full Menu View Edit Menu Choice Groups …" at bounding box center [784, 481] width 1568 height 897
click at [1049, 372] on div "Description (Ar) معجنات مورقة محشوة بجبنة بيضاء كريمية. Description (Ar)" at bounding box center [1227, 404] width 614 height 90
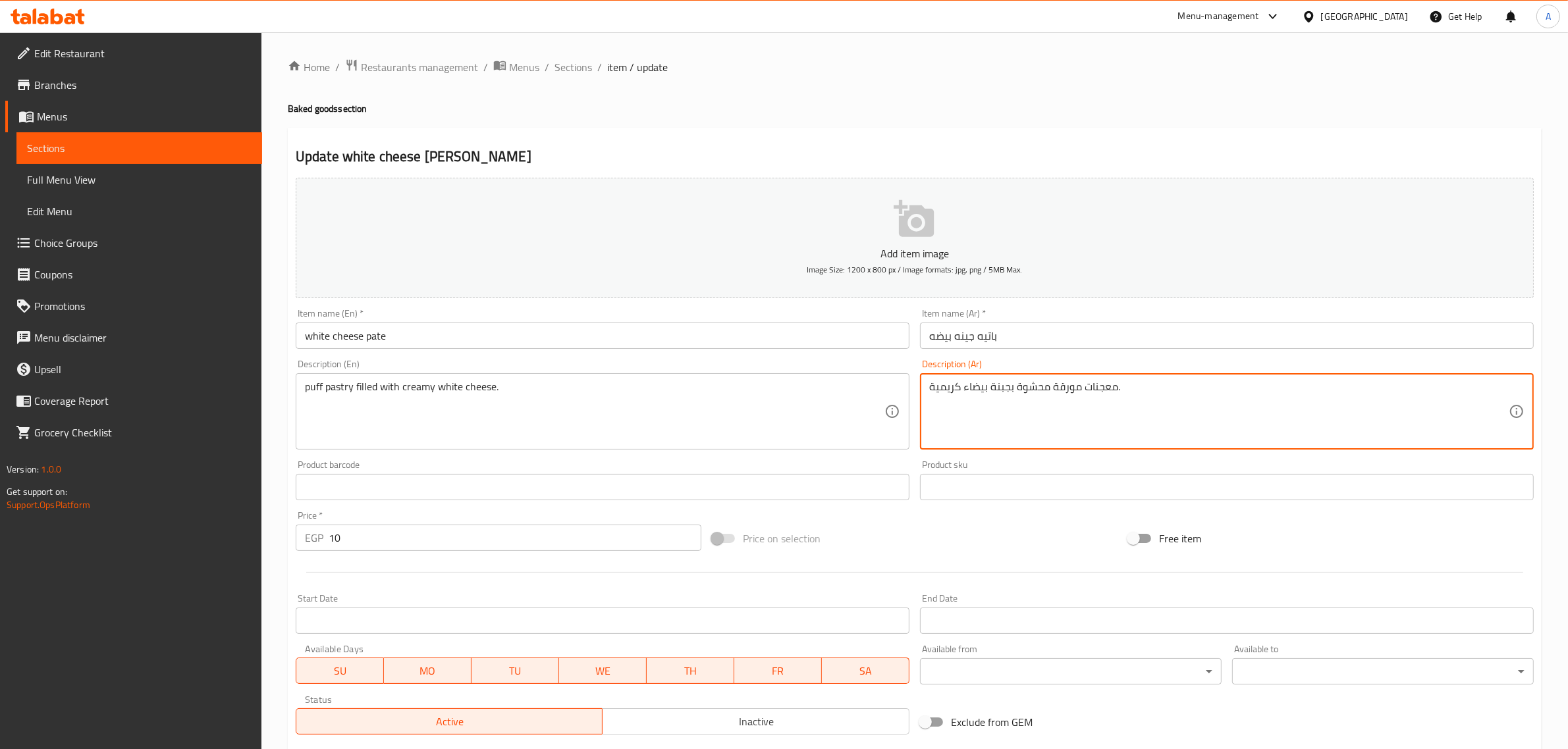
click at [1067, 387] on textarea "معجنات مورقة محشوة بجبنة بيضاء كريمية." at bounding box center [1219, 411] width 580 height 62
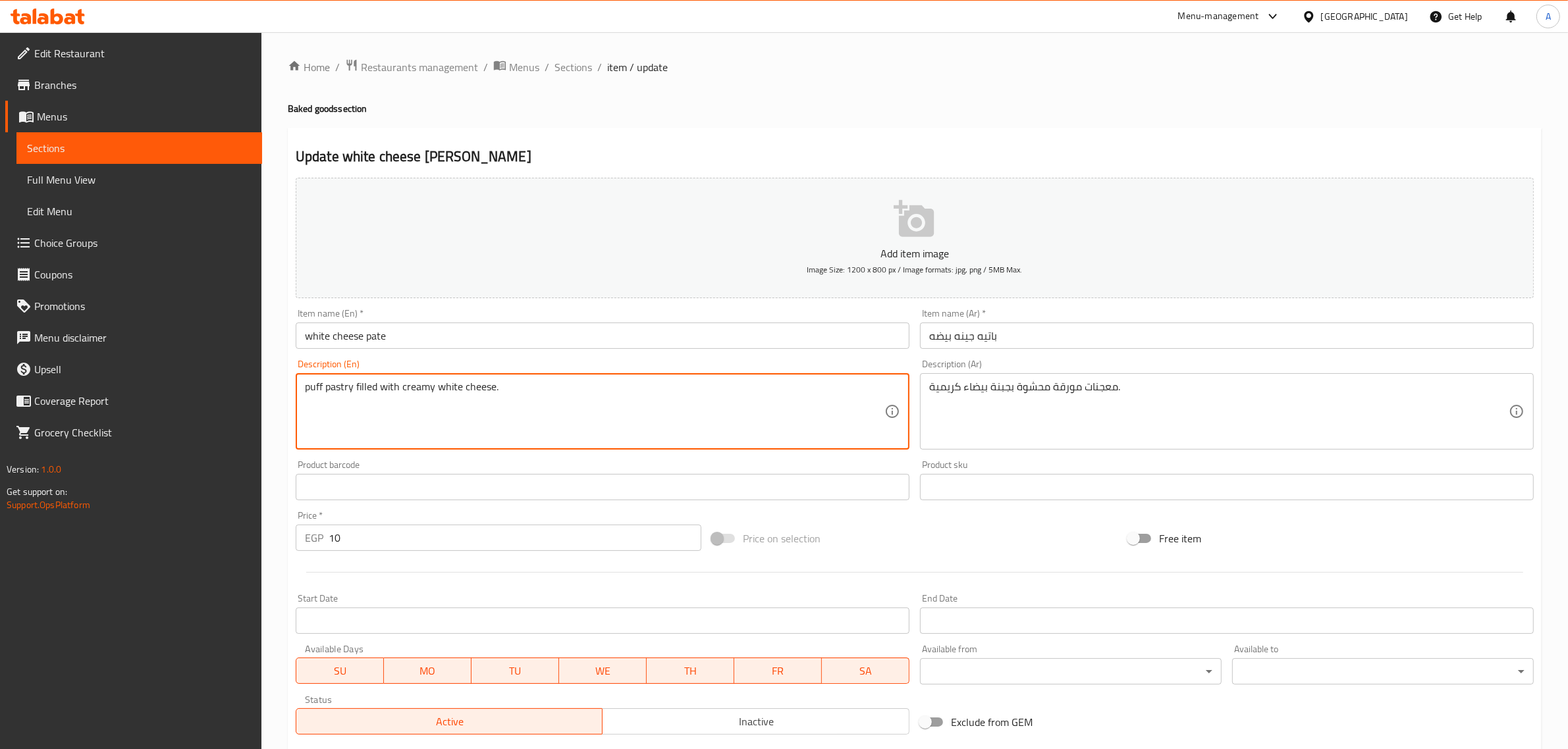
click at [314, 390] on textarea "puff pastry filled with creamy white cheese." at bounding box center [594, 411] width 580 height 62
paste textarea "flaky"
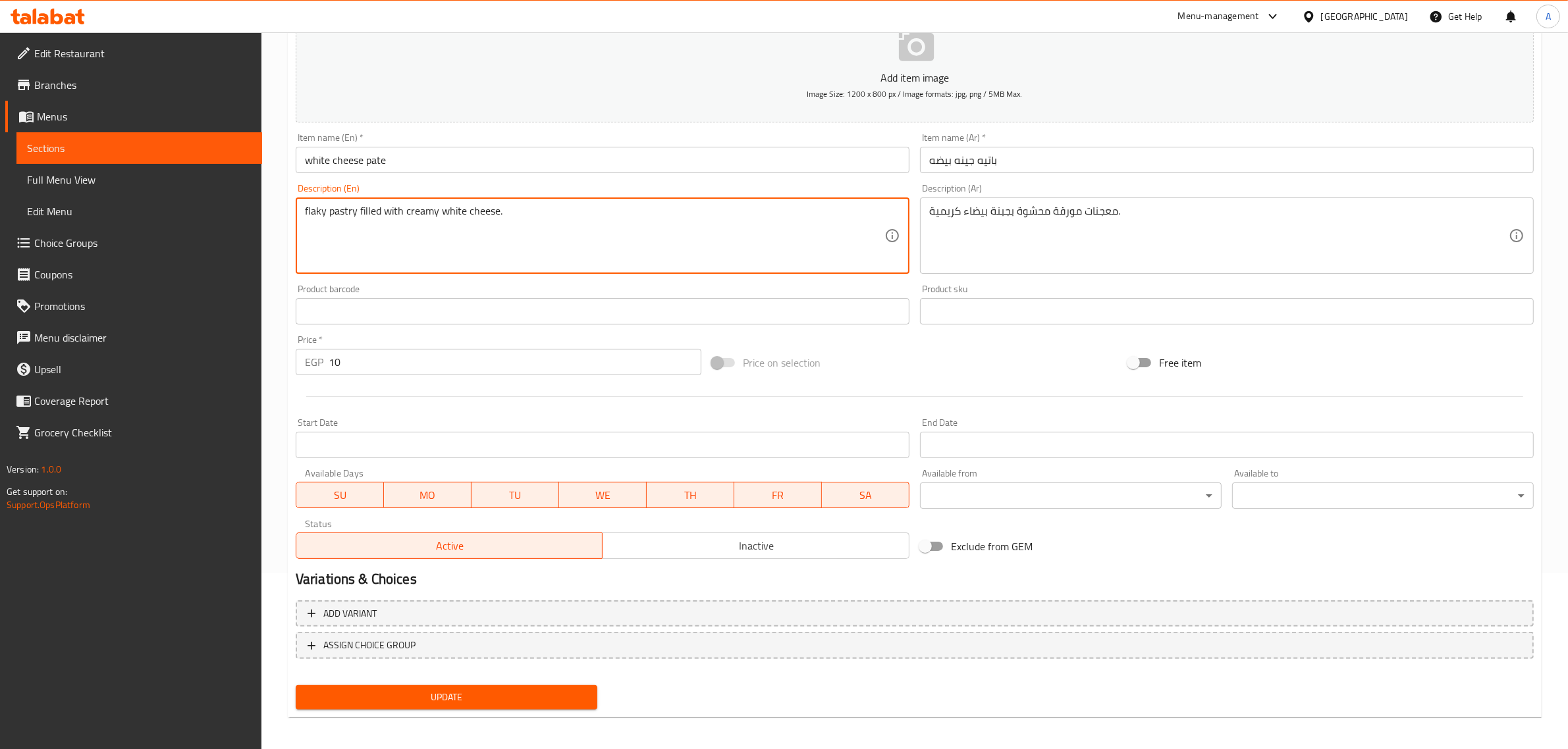
scroll to position [178, 0]
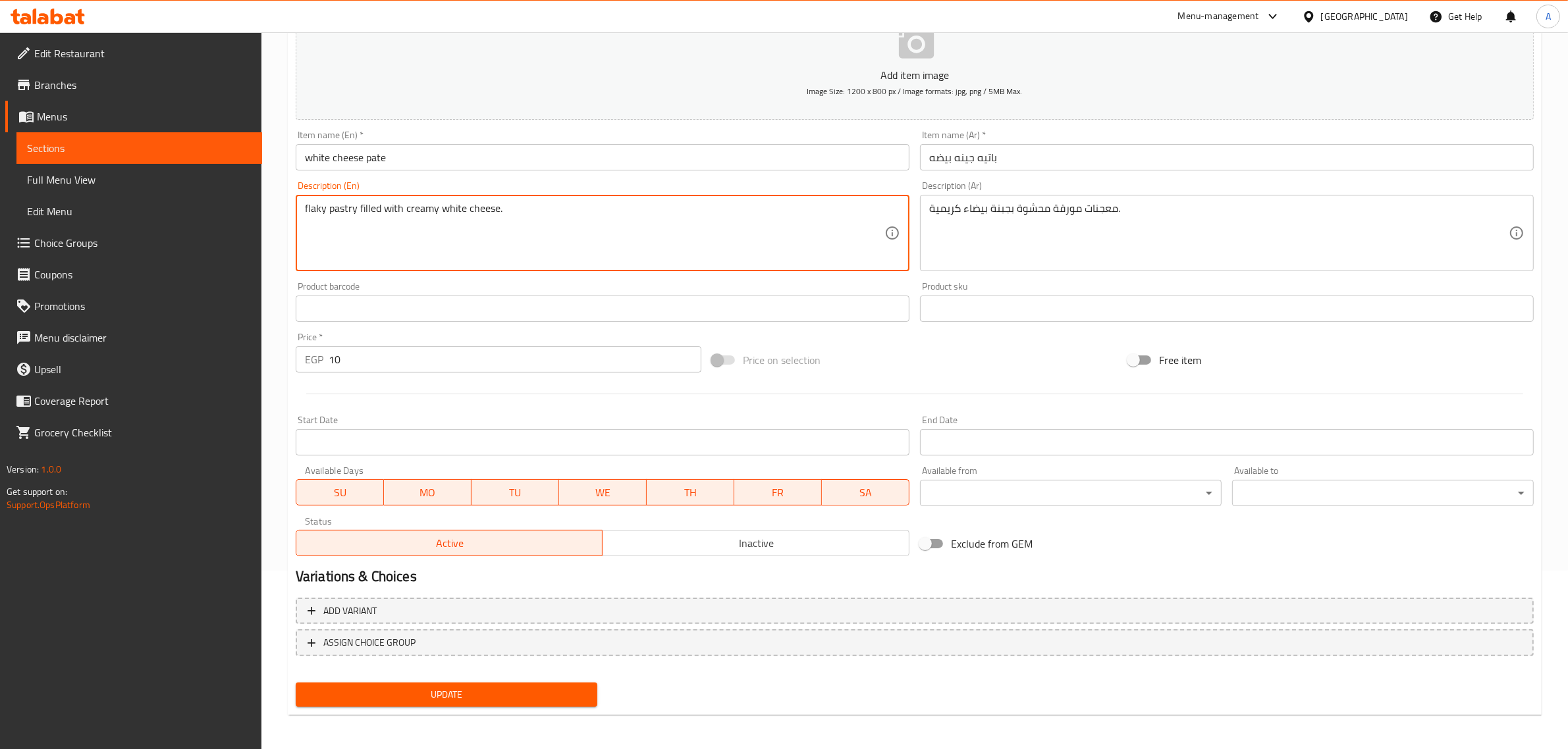
type textarea "flaky pastry filled with creamy white cheese."
click at [446, 687] on span "Update" at bounding box center [446, 694] width 281 height 16
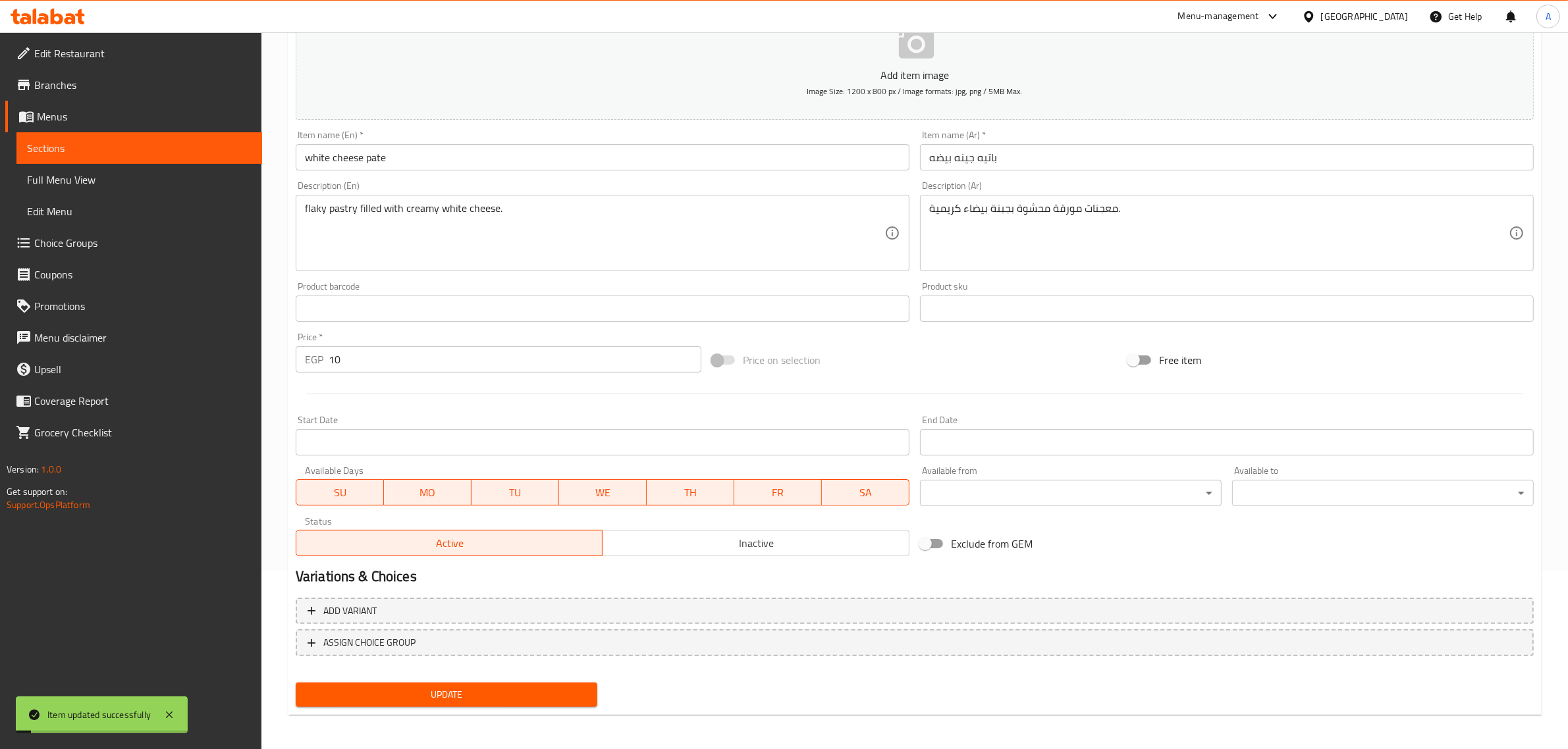
scroll to position [0, 0]
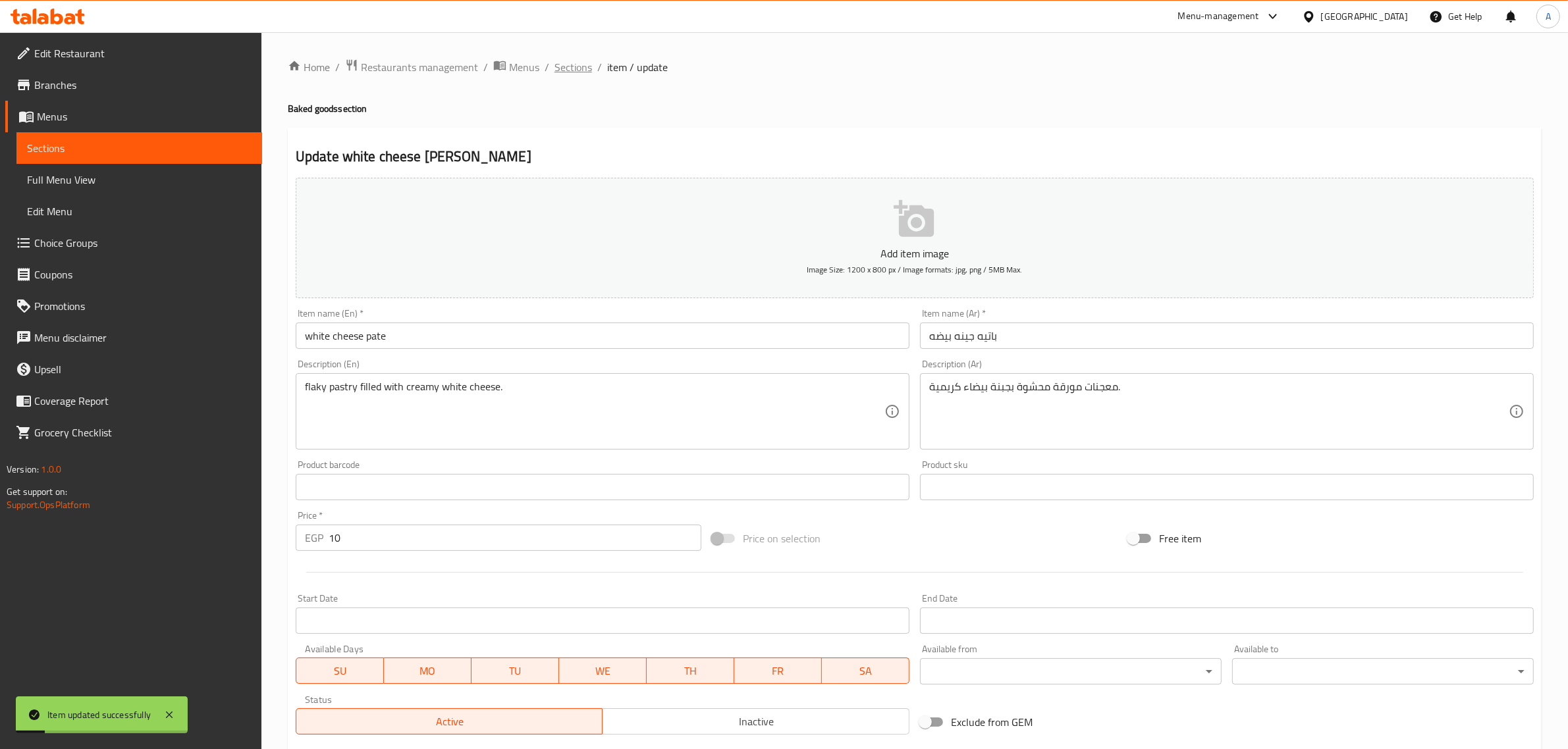
click at [578, 71] on span "Sections" at bounding box center [574, 67] width 38 height 16
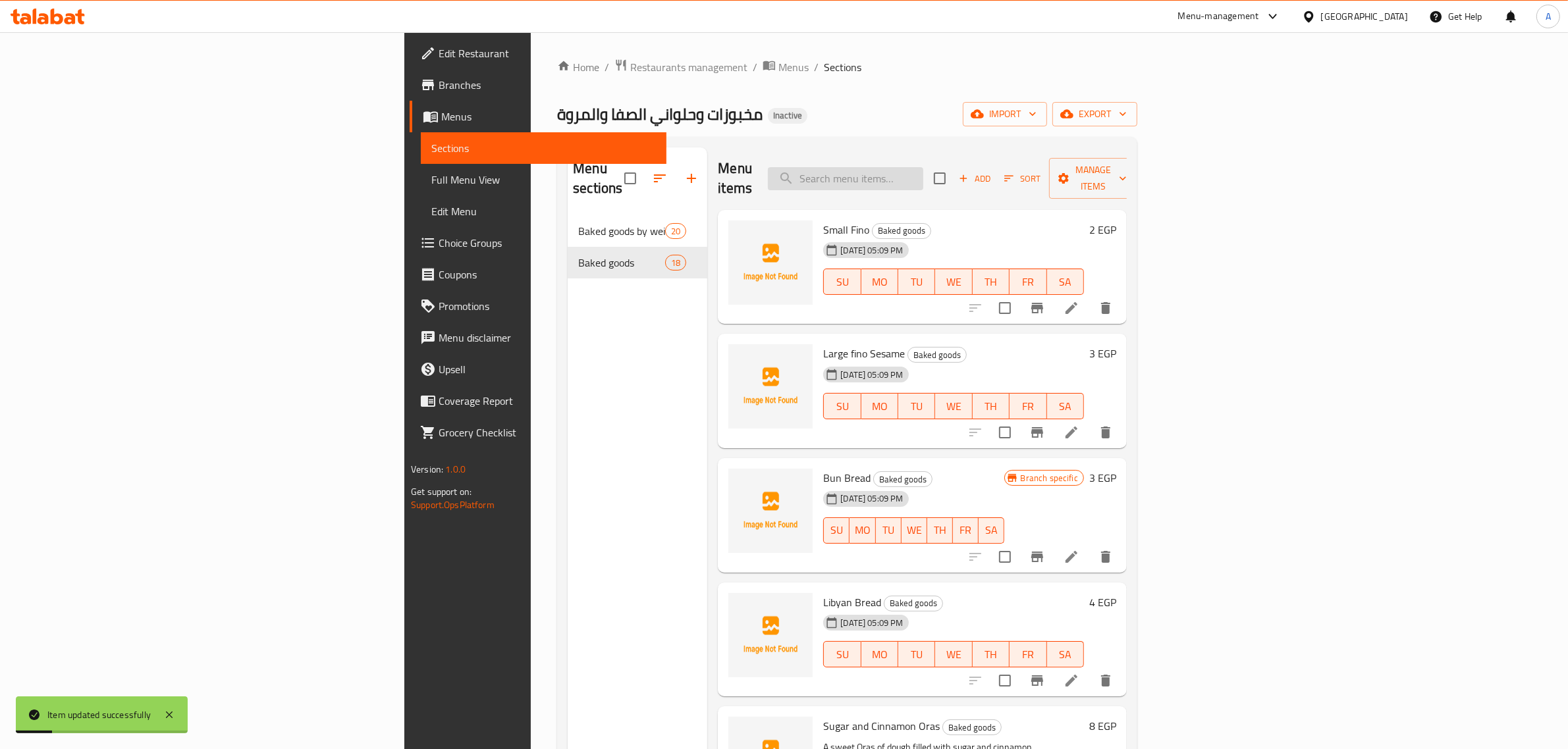
click at [924, 167] on input "search" at bounding box center [846, 178] width 155 height 23
paste input "small Pie"
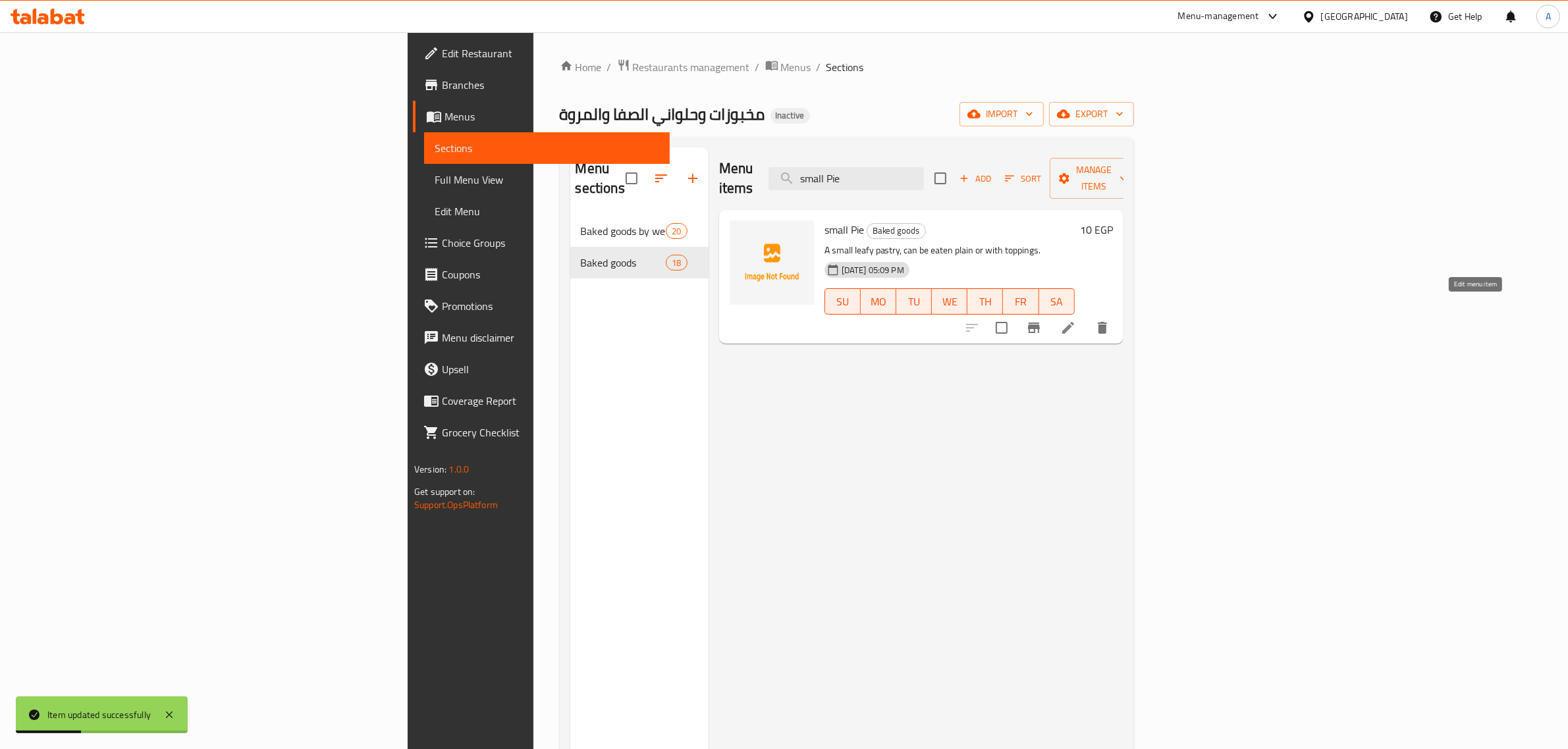
type input "small Pie"
click at [1074, 322] on icon at bounding box center [1068, 328] width 12 height 12
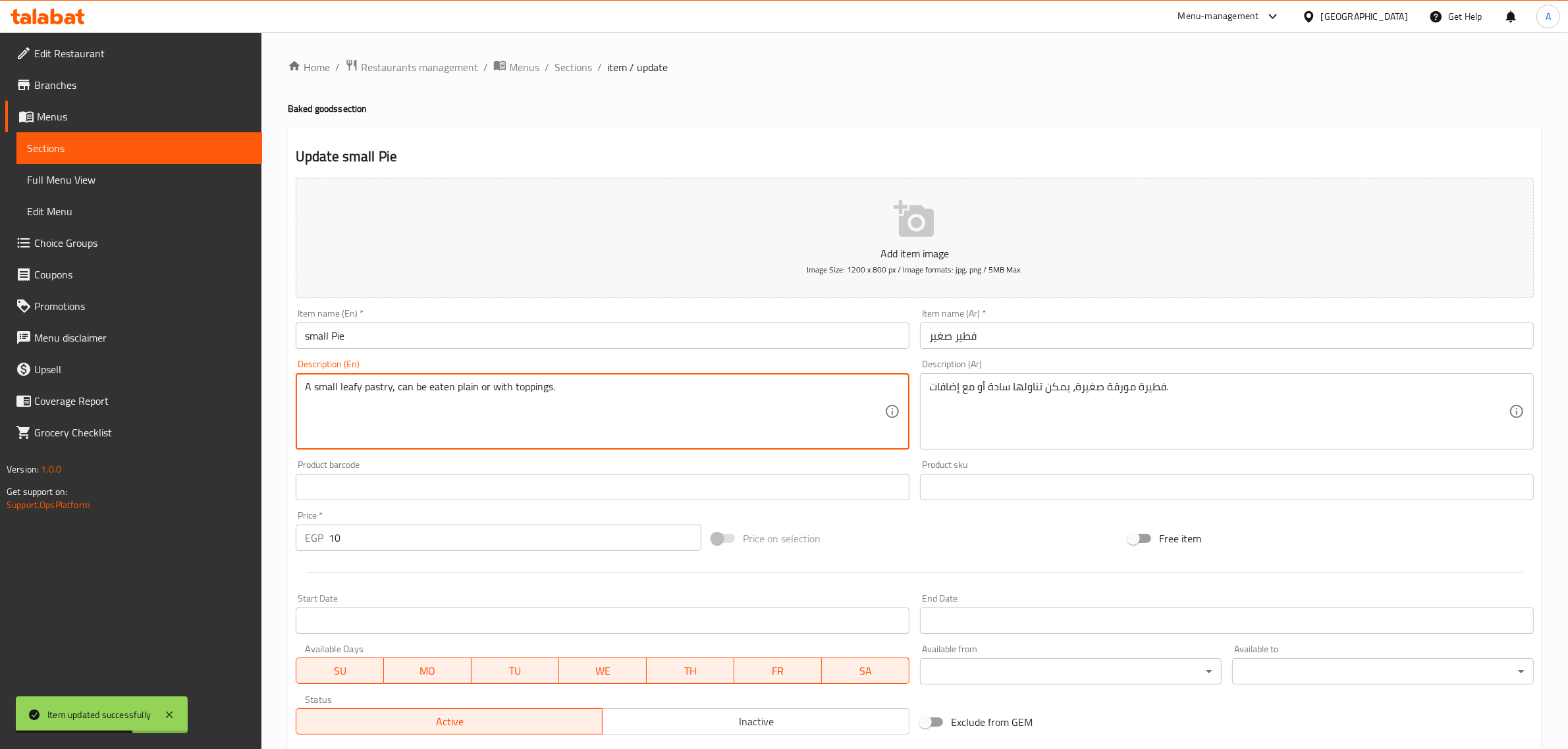
click at [324, 387] on textarea "A small leafy pastry, can be eaten plain or with toppings." at bounding box center [594, 411] width 580 height 62
click at [351, 389] on textarea "A small leafy pastry, can be eaten plain or with toppings." at bounding box center [594, 411] width 580 height 62
paste textarea "flak"
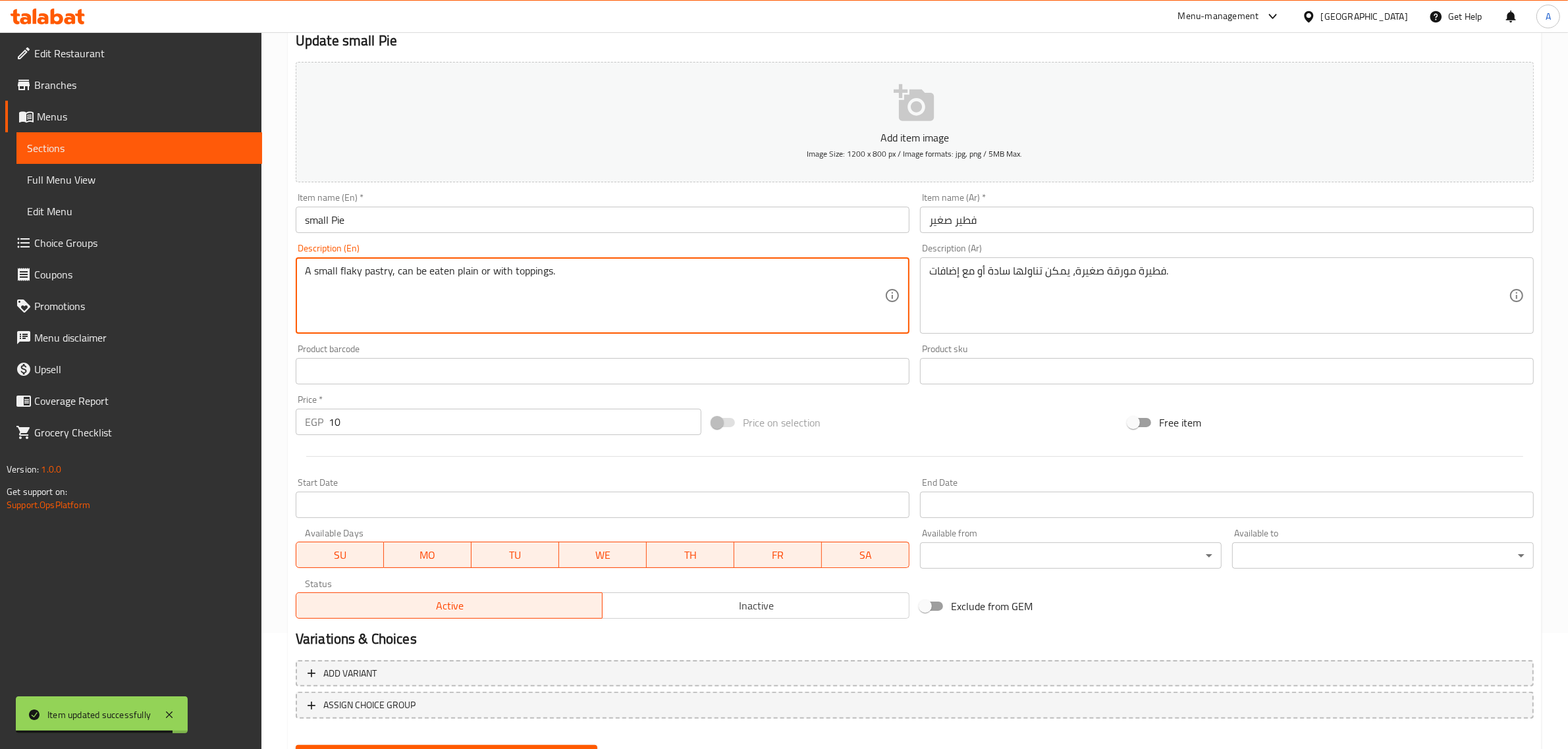
scroll to position [127, 0]
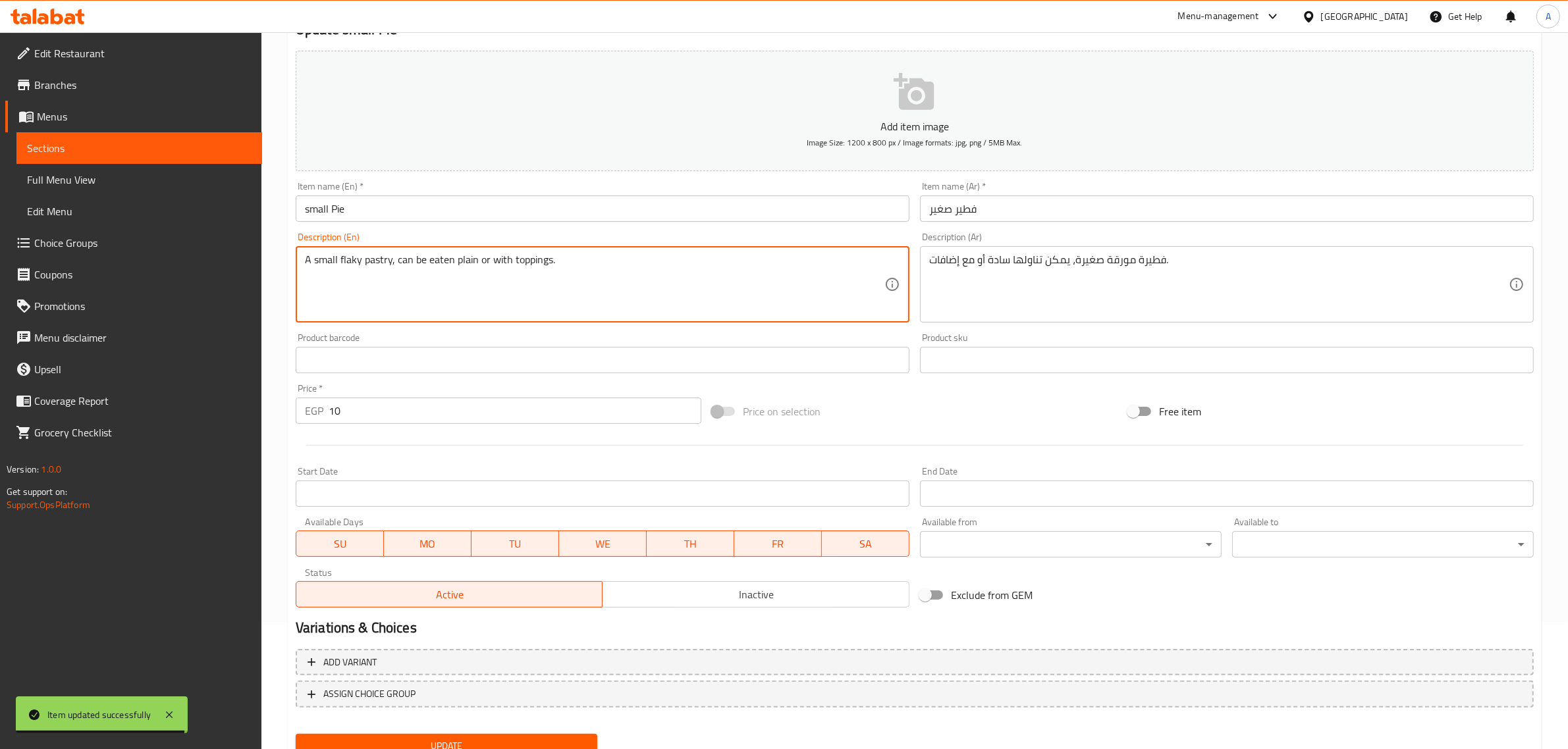
type textarea "A small flaky pastry, can be eaten plain or with toppings."
click at [1093, 212] on input "فطير صغير" at bounding box center [1227, 208] width 614 height 26
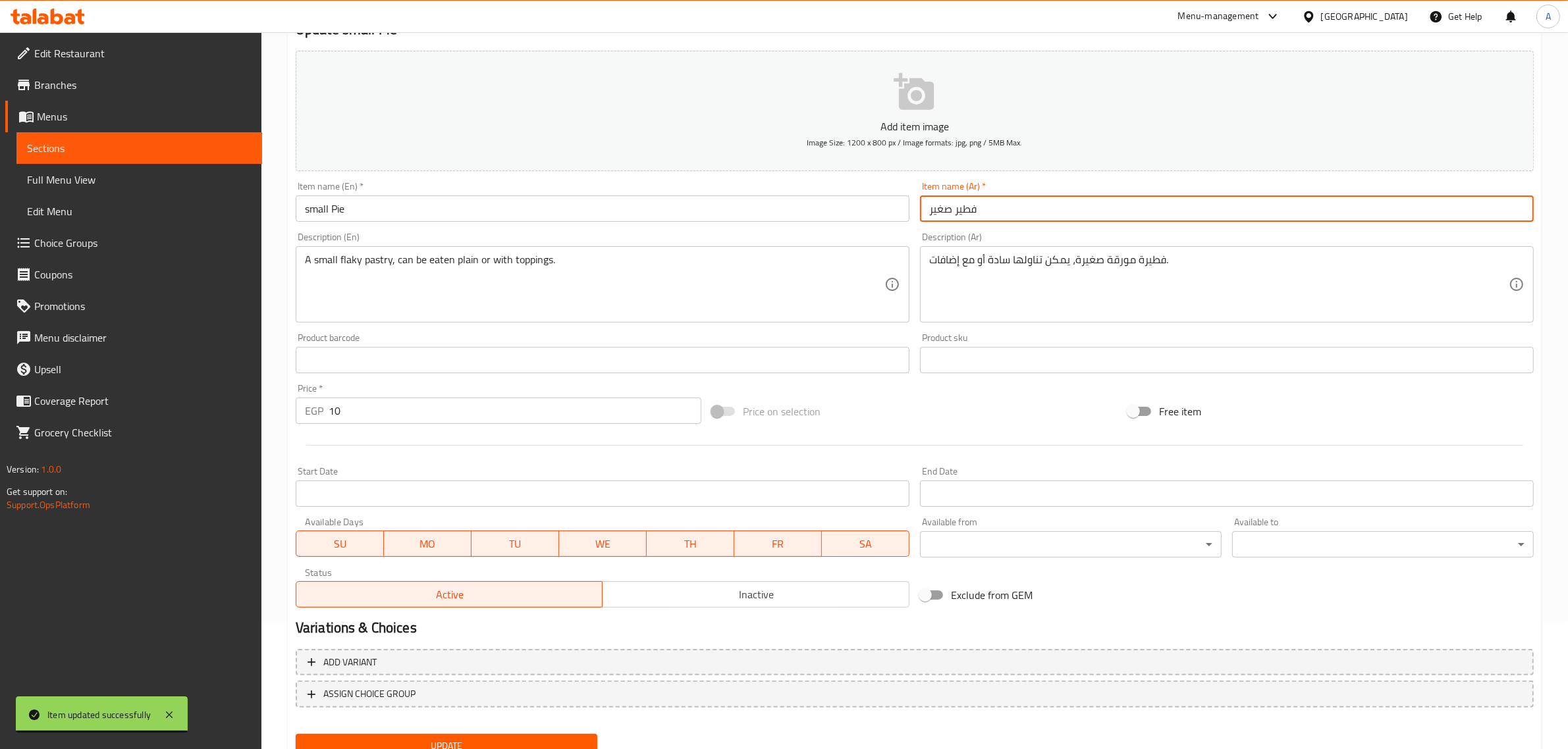
click at [1084, 276] on textarea "فطيرة مورقة صغيرة، يمكن تناولها سادة أو مع إضافات." at bounding box center [1219, 284] width 580 height 62
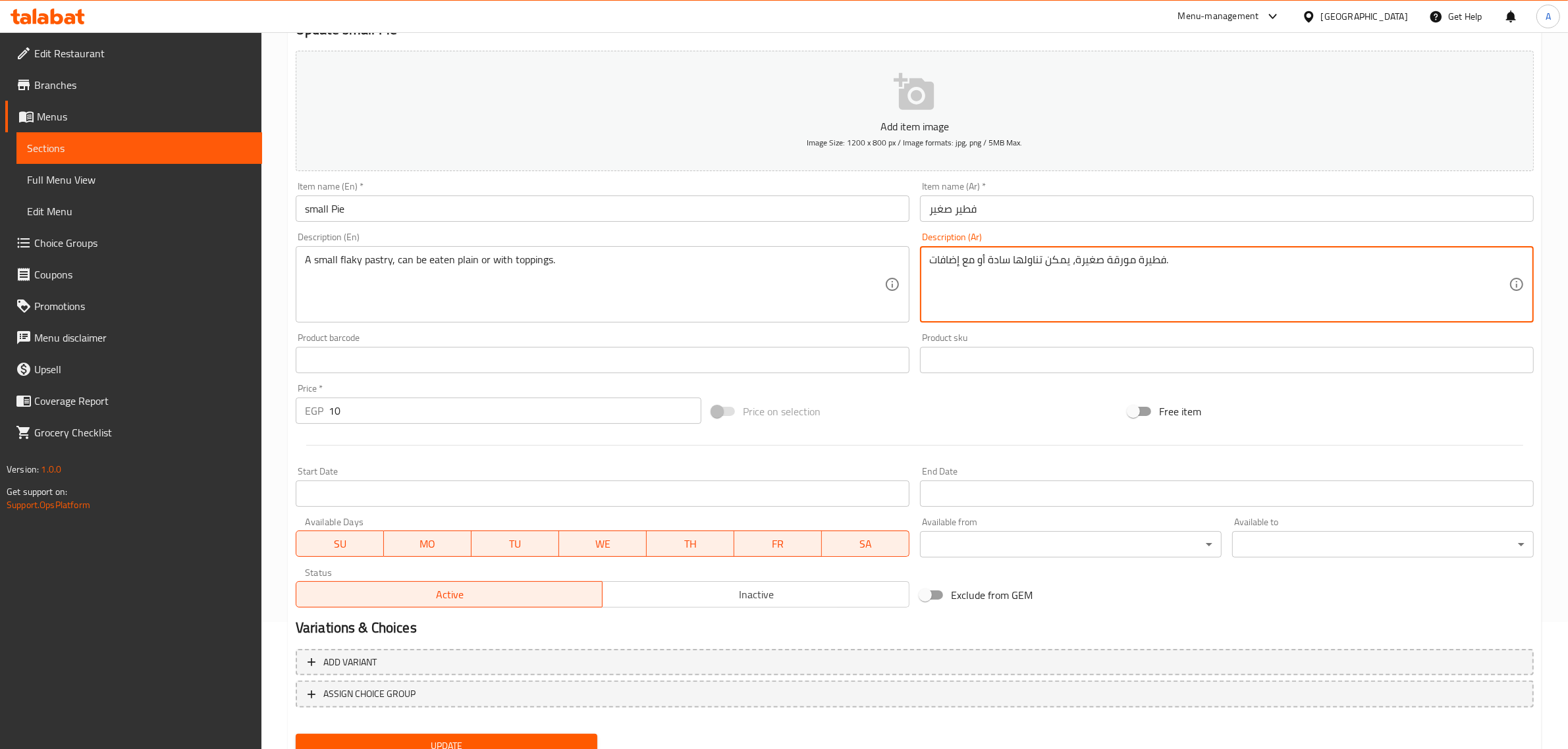
click at [1084, 276] on textarea "فطيرة مورقة صغيرة، يمكن تناولها سادة أو مع إضافات." at bounding box center [1219, 284] width 580 height 62
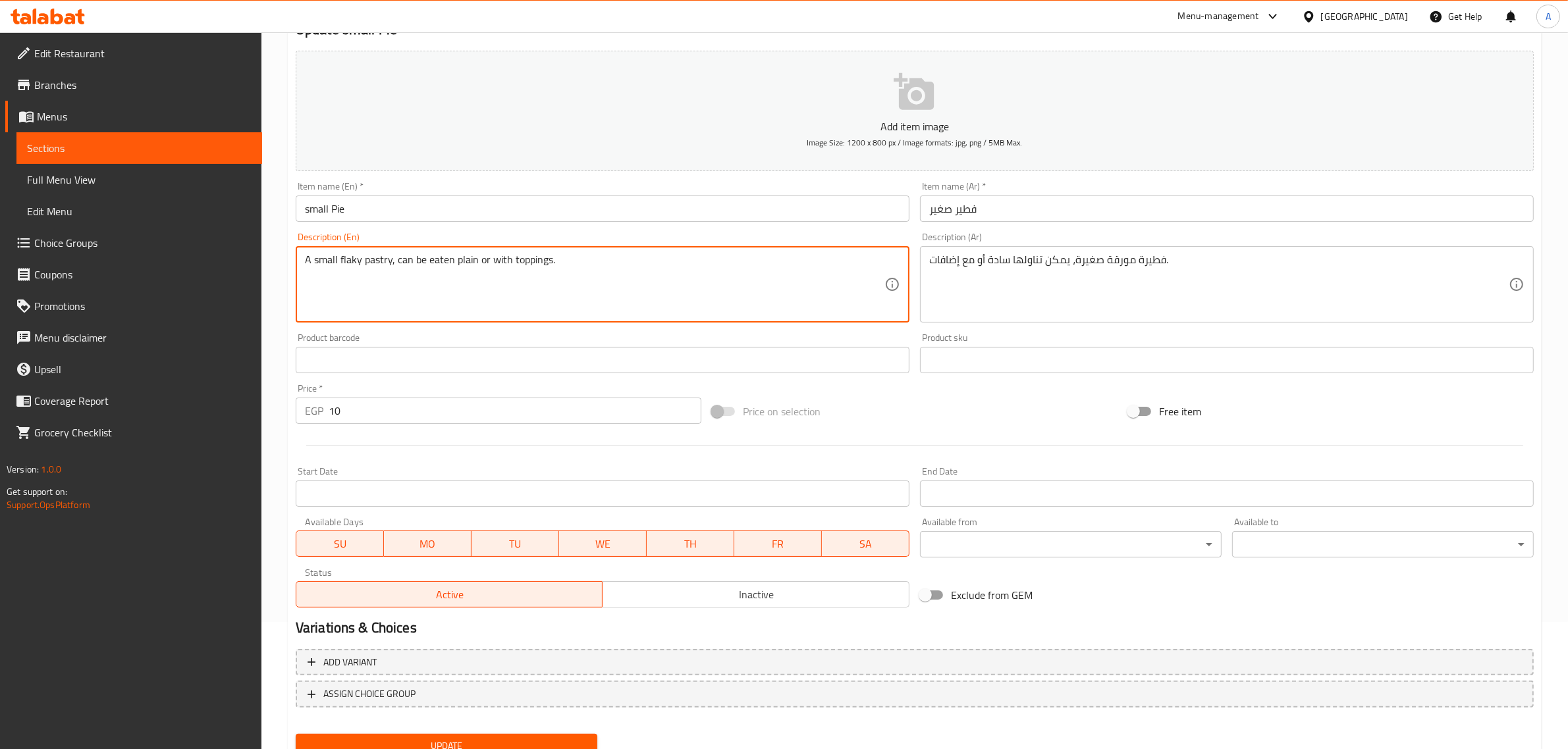
drag, startPoint x: 393, startPoint y: 262, endPoint x: 710, endPoint y: 242, distance: 317.6
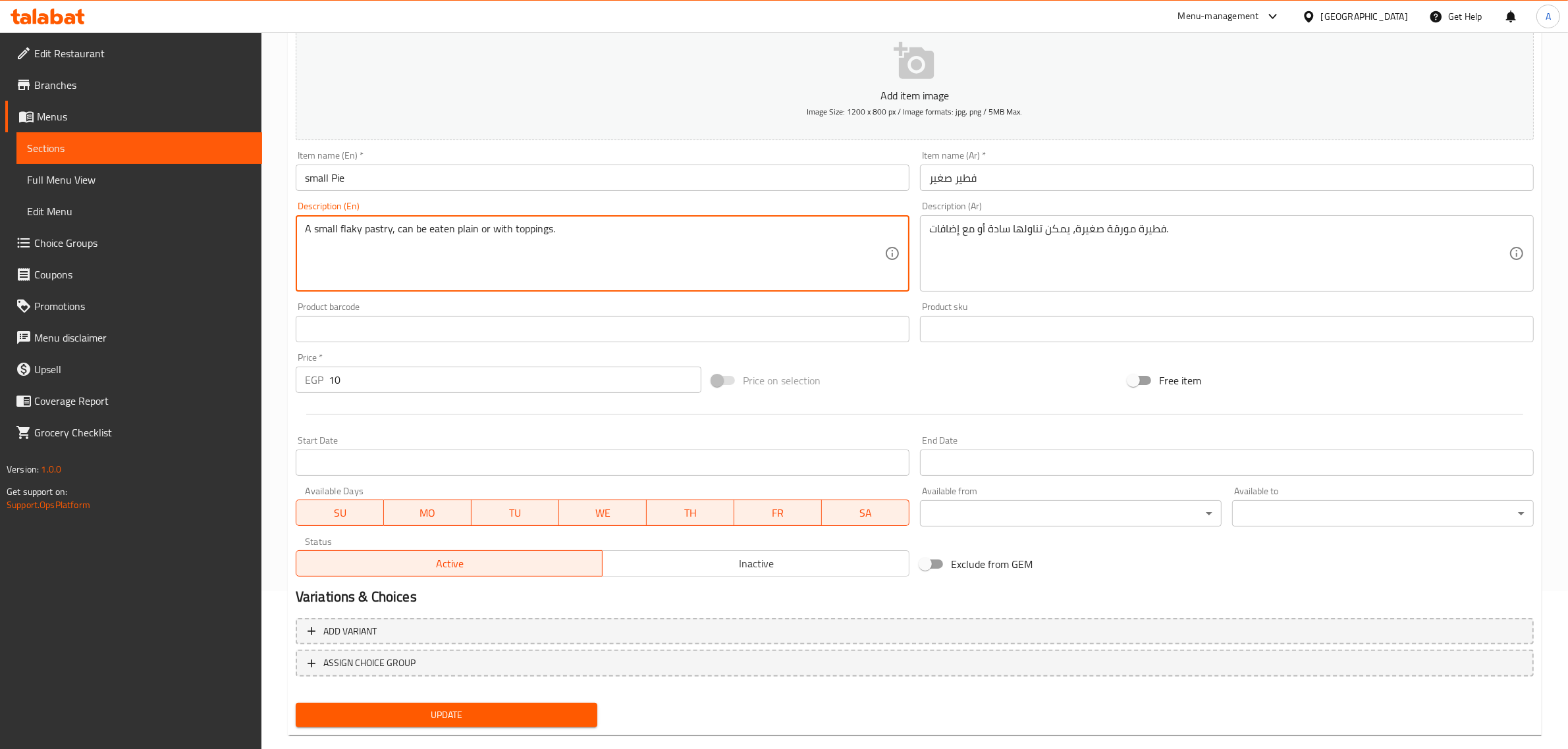
scroll to position [163, 0]
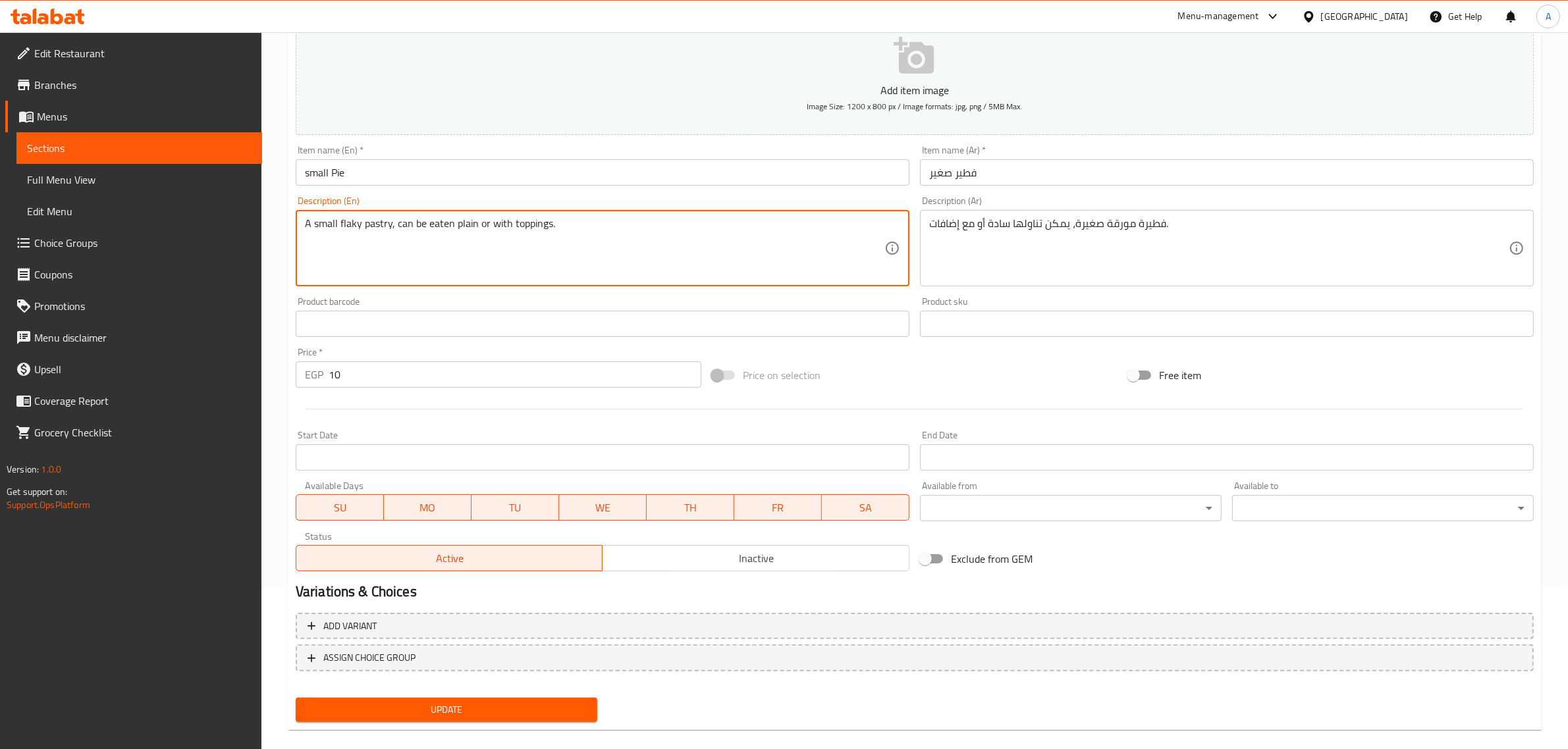
click at [479, 705] on span "Update" at bounding box center [446, 709] width 281 height 16
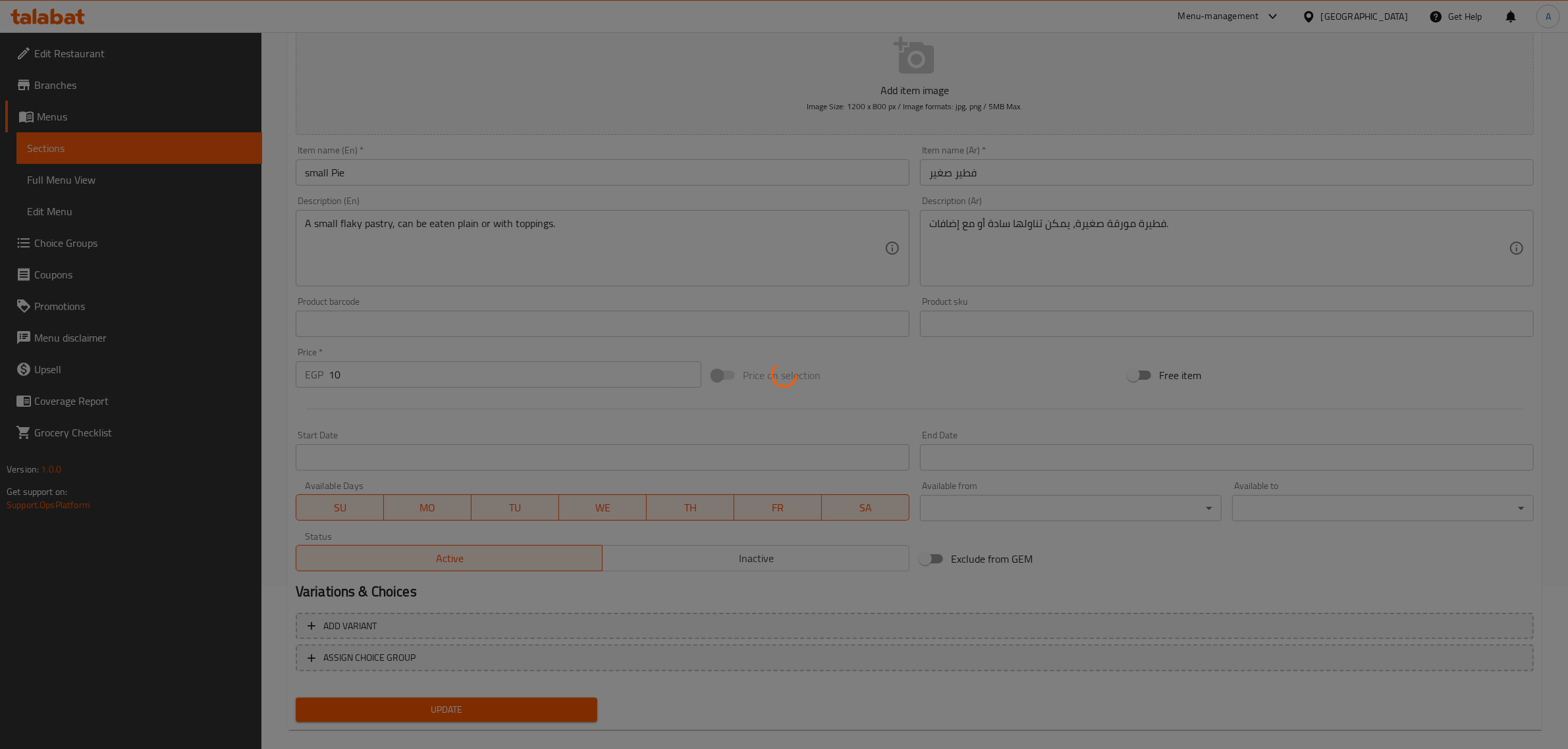
scroll to position [0, 0]
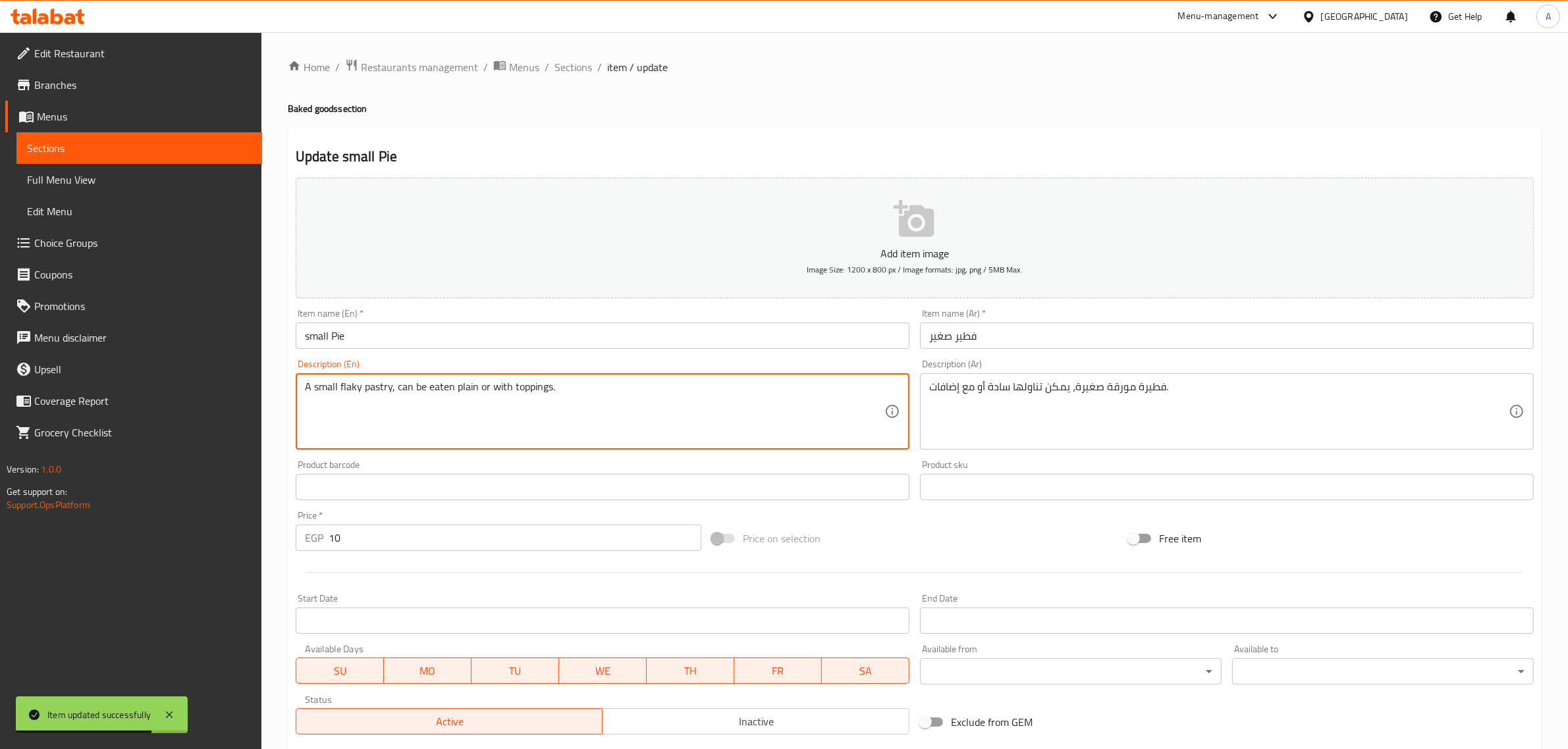
click at [374, 386] on textarea "A small flaky pastry, can be eaten plain or with toppings." at bounding box center [594, 411] width 580 height 62
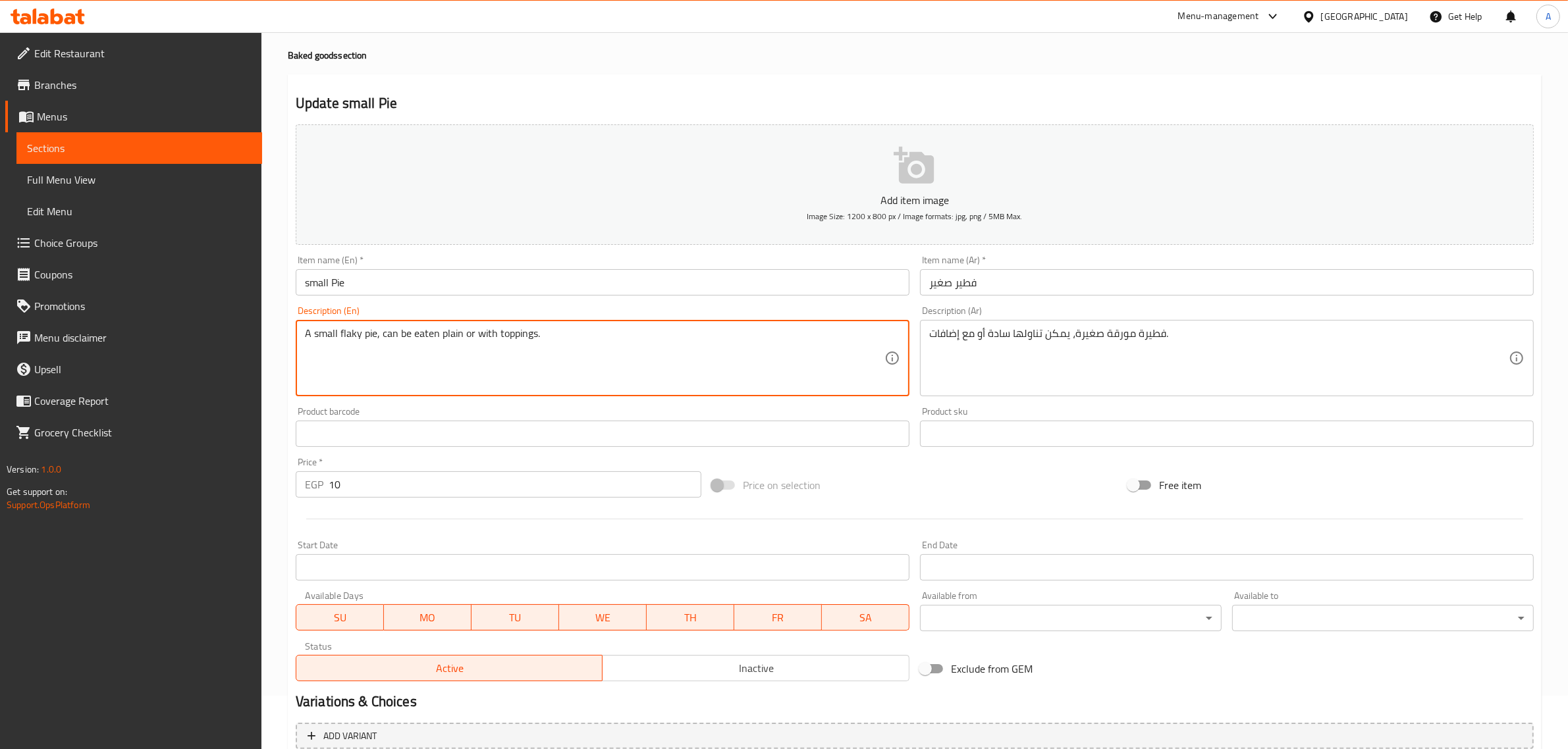
scroll to position [178, 0]
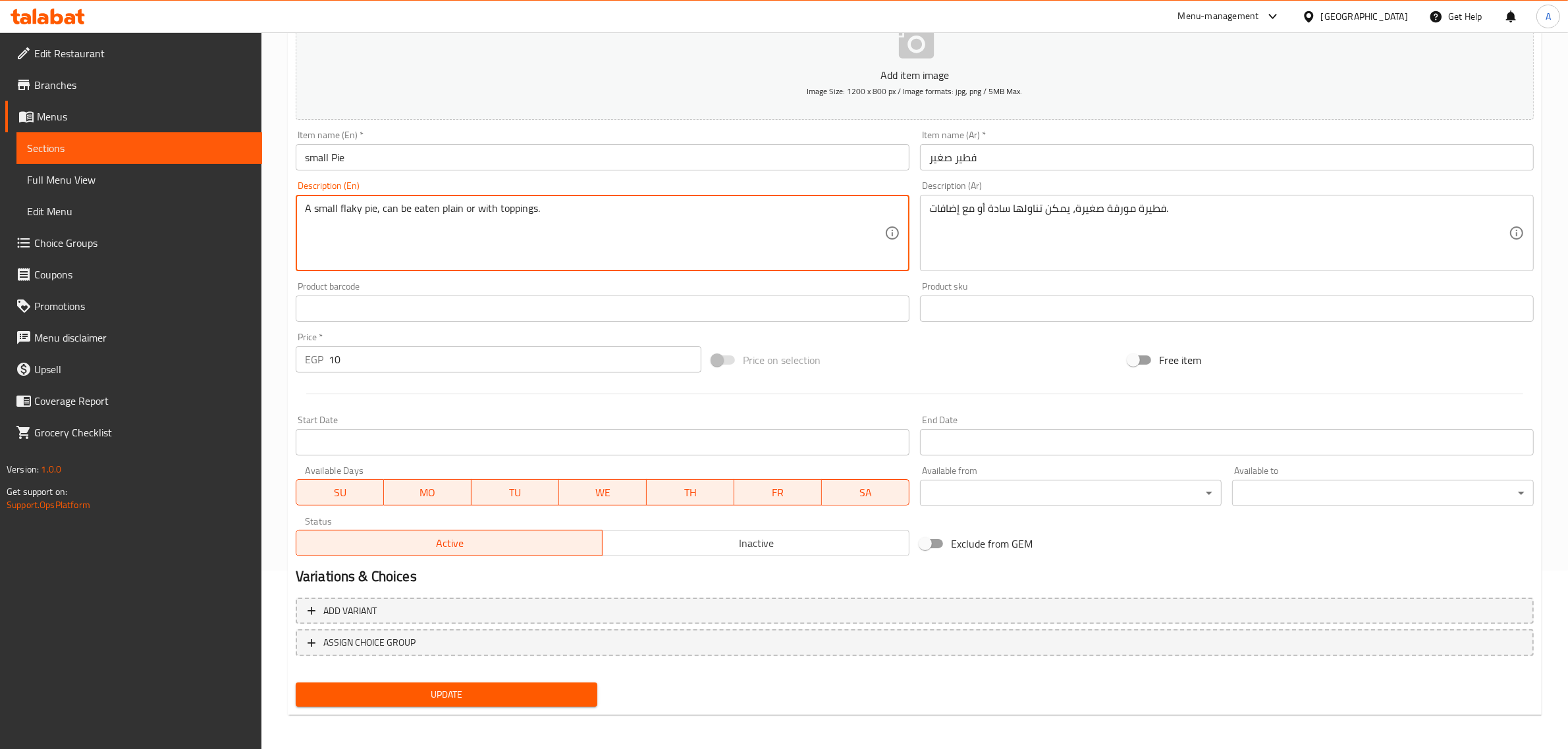
click at [524, 682] on button "Update" at bounding box center [446, 694] width 301 height 25
drag, startPoint x: 376, startPoint y: 208, endPoint x: 822, endPoint y: 212, distance: 446.0
type textarea "A small flaky pie"
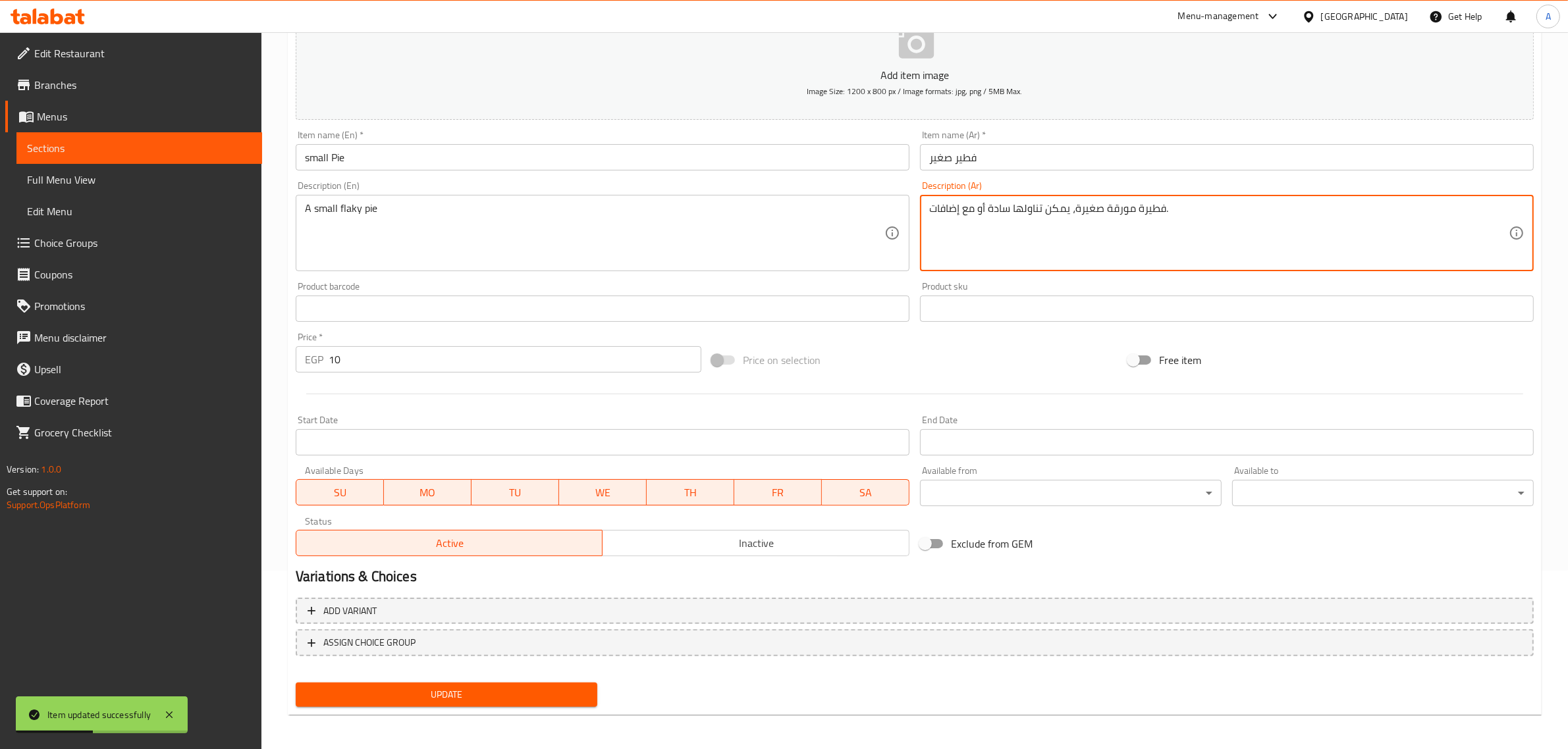
drag, startPoint x: 1072, startPoint y: 212, endPoint x: 863, endPoint y: 212, distance: 209.0
type textarea "فطيرة مورقة صغيرة،."
click at [489, 682] on button "Update" at bounding box center [446, 694] width 301 height 25
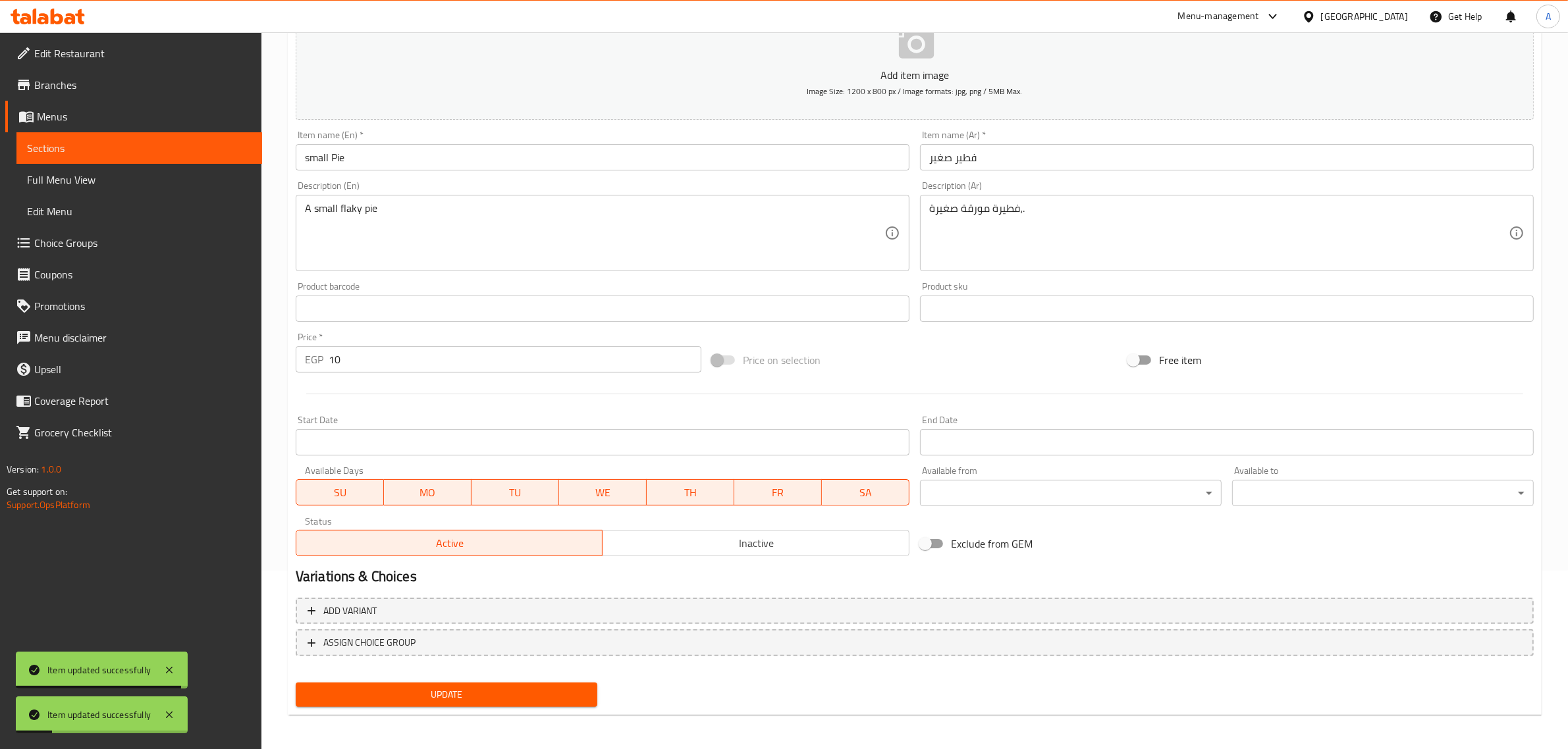
scroll to position [0, 0]
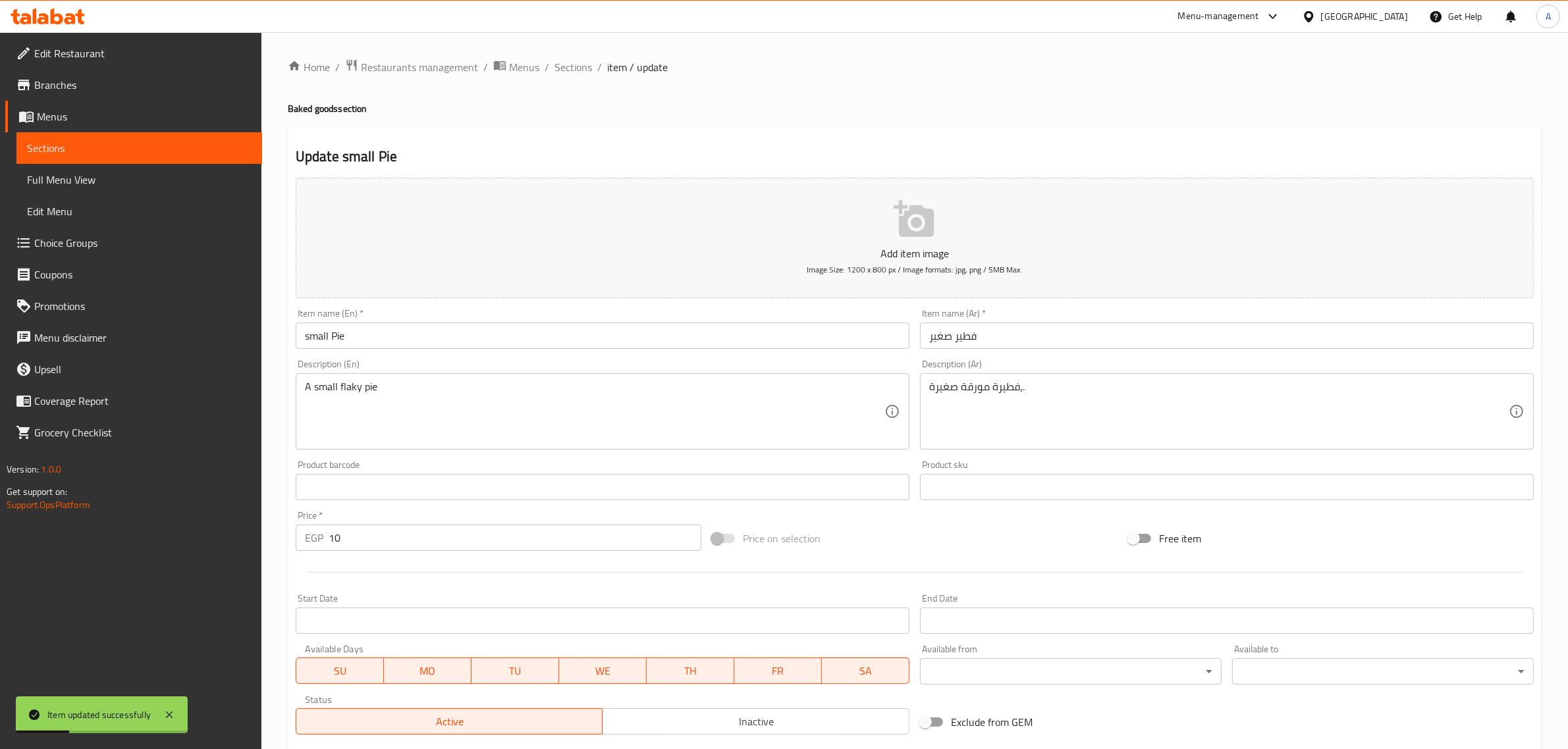
click at [562, 50] on div "Home / Restaurants management / Menus / Sections / item / update Baked goods se…" at bounding box center [914, 481] width 1307 height 897
click at [574, 67] on span "Sections" at bounding box center [574, 67] width 38 height 16
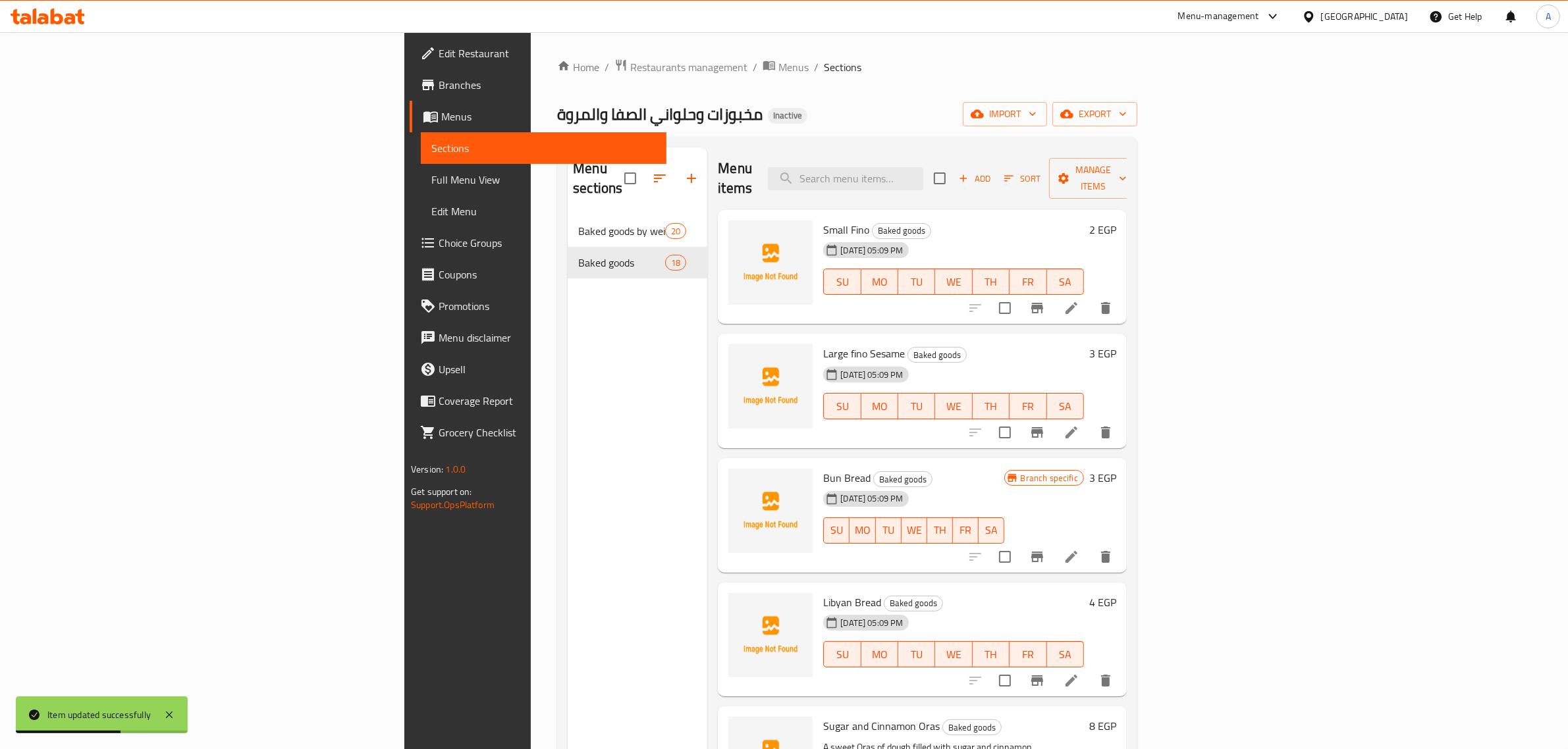
click at [1003, 186] on div "Menu items Add Sort Manage items" at bounding box center [922, 178] width 409 height 62
paste input "Large Pie"
click at [924, 171] on input "search" at bounding box center [846, 178] width 155 height 23
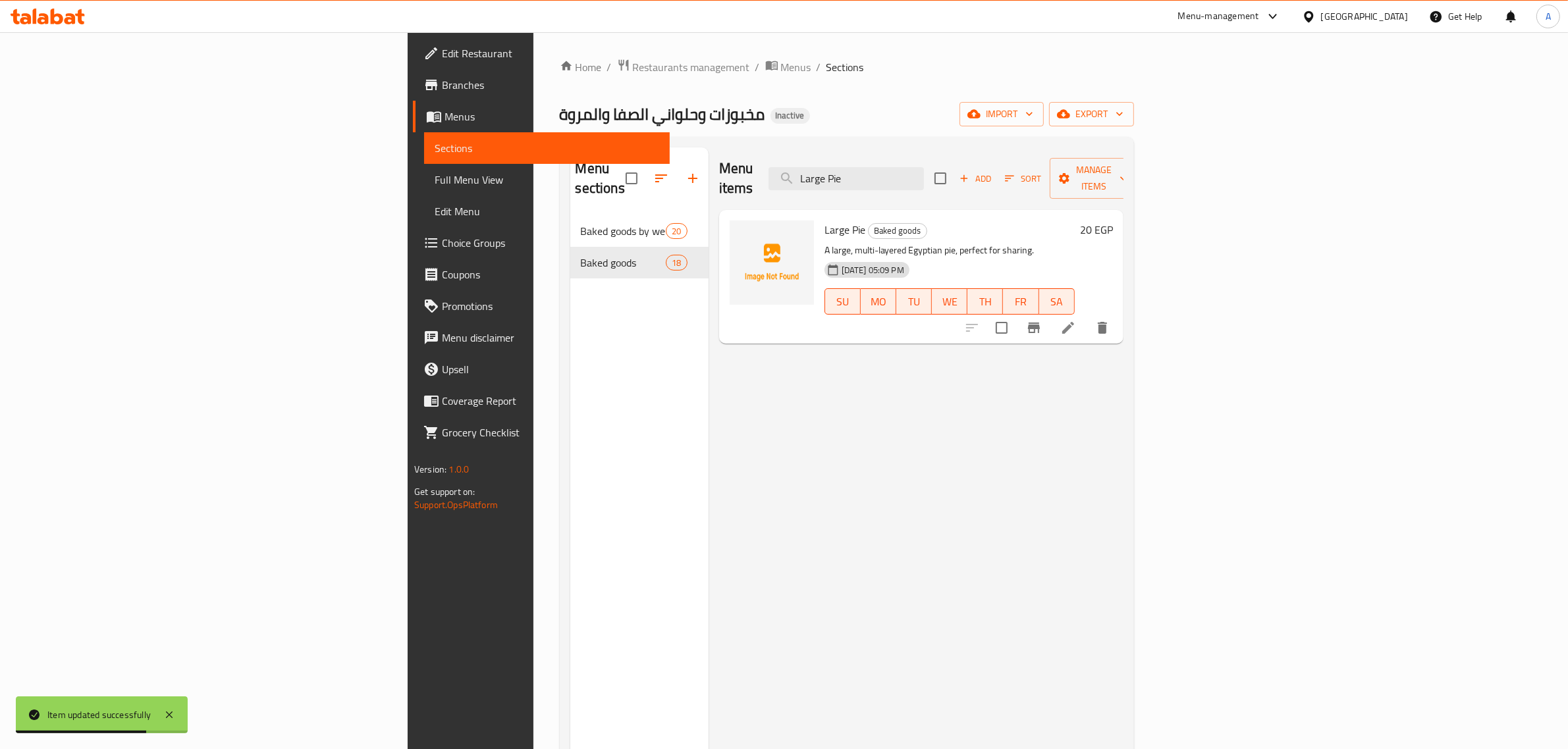
type input "Large Pie"
click at [1087, 316] on li at bounding box center [1068, 328] width 37 height 24
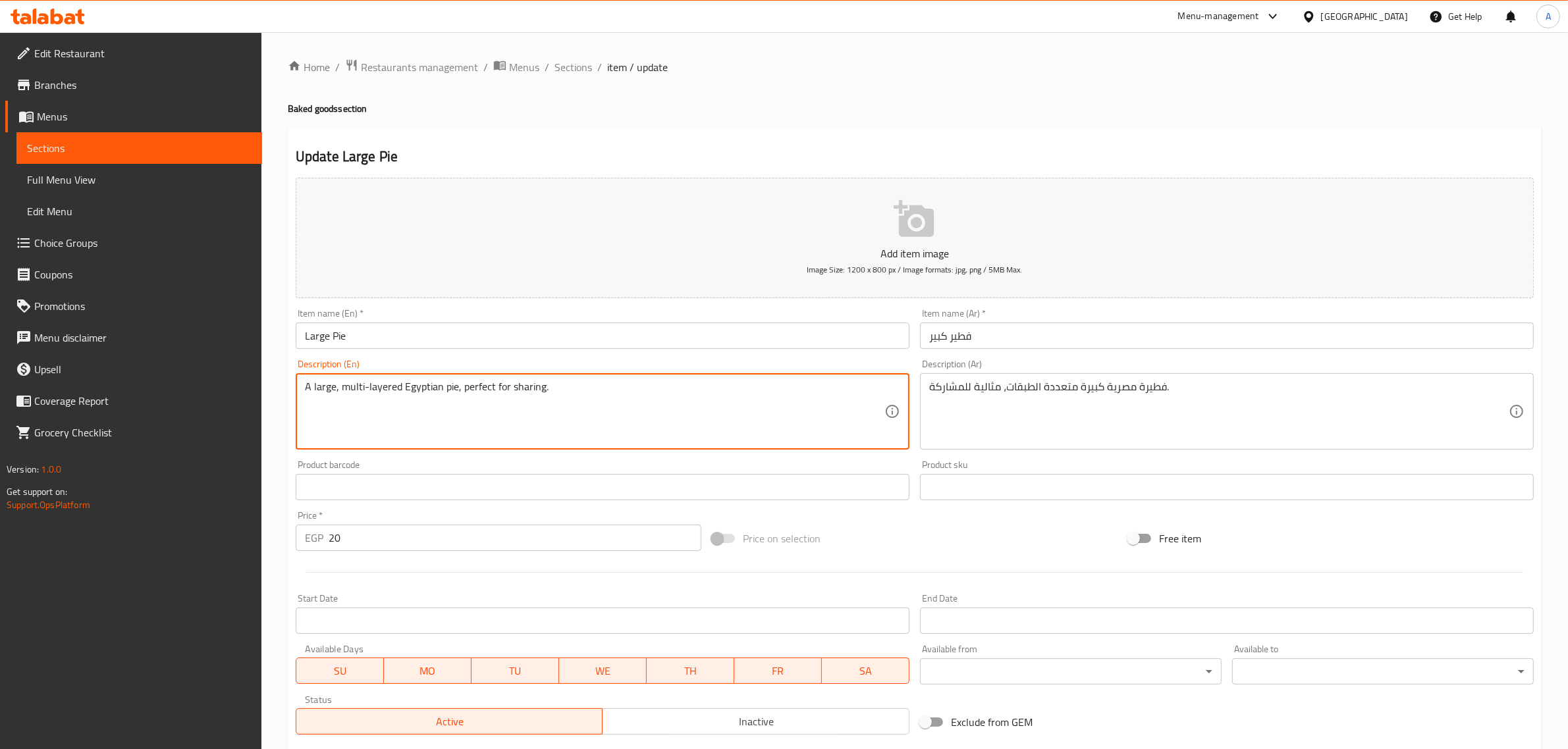
drag, startPoint x: 454, startPoint y: 383, endPoint x: 741, endPoint y: 400, distance: 287.5
type textarea "A large, multi-layered Egyptian pie, perfect for sharing."
click at [588, 60] on span "Sections" at bounding box center [574, 67] width 38 height 16
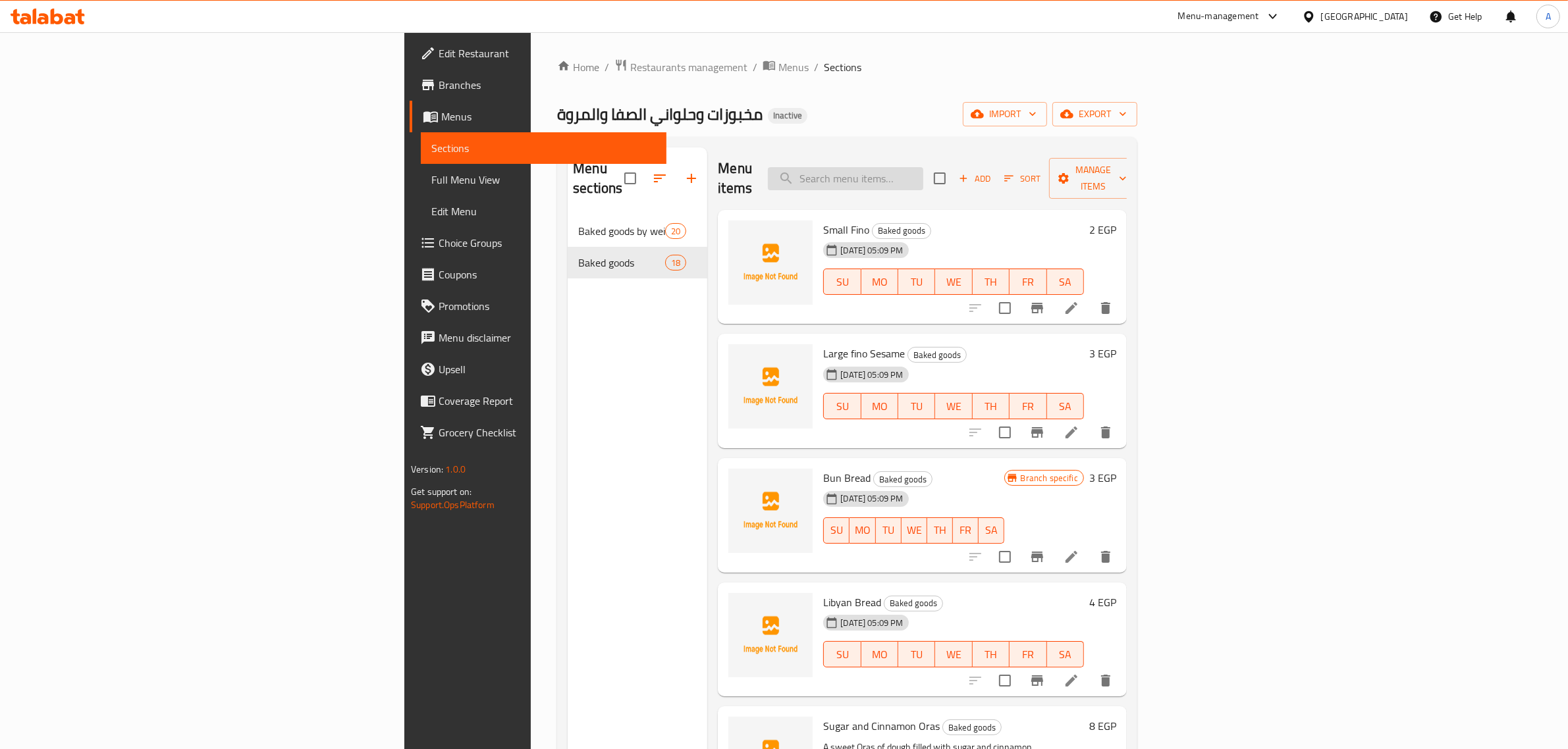
click at [924, 176] on input "search" at bounding box center [846, 178] width 155 height 23
paste input "Honey Danish"
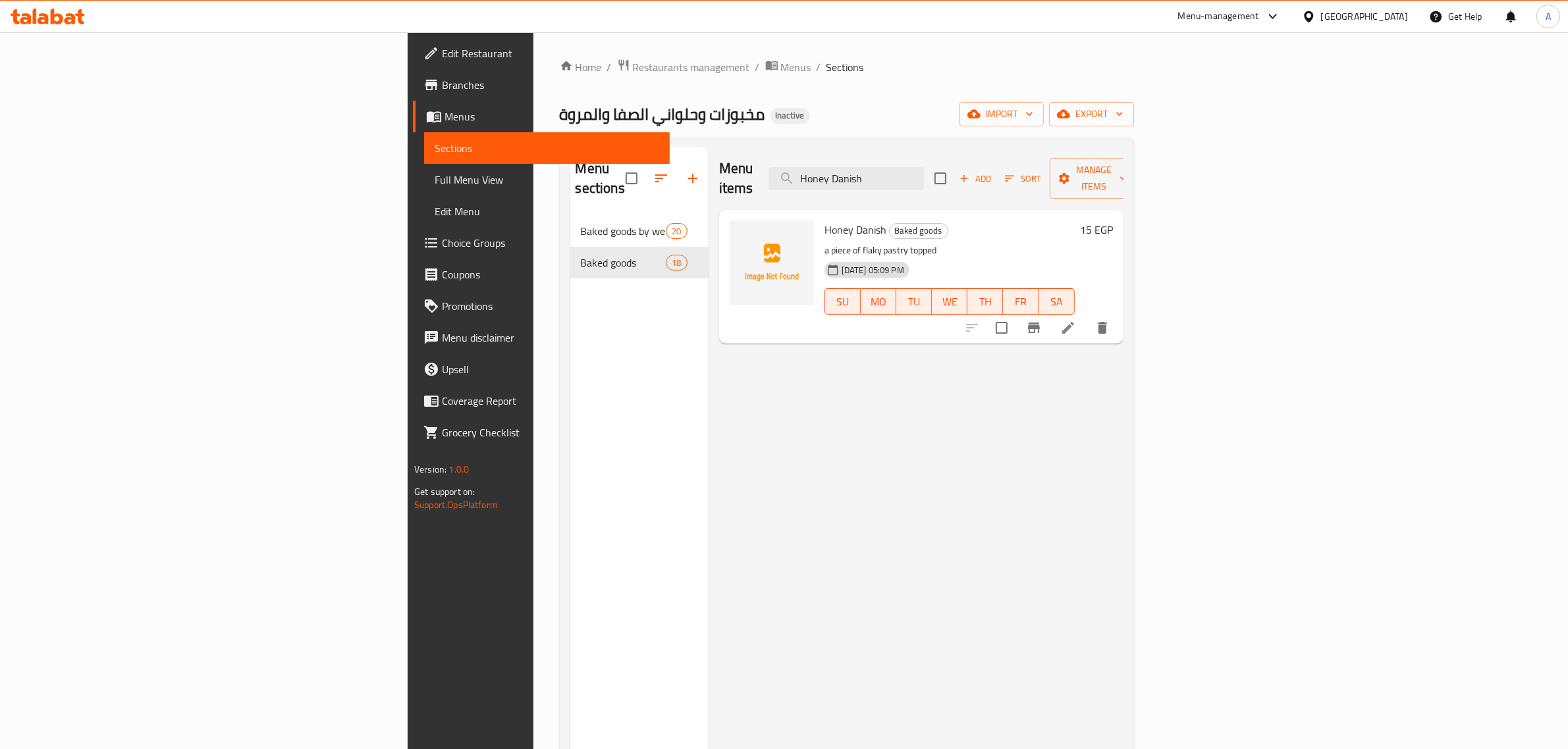
type input "Honey Danish"
click at [1076, 320] on icon at bounding box center [1068, 328] width 16 height 16
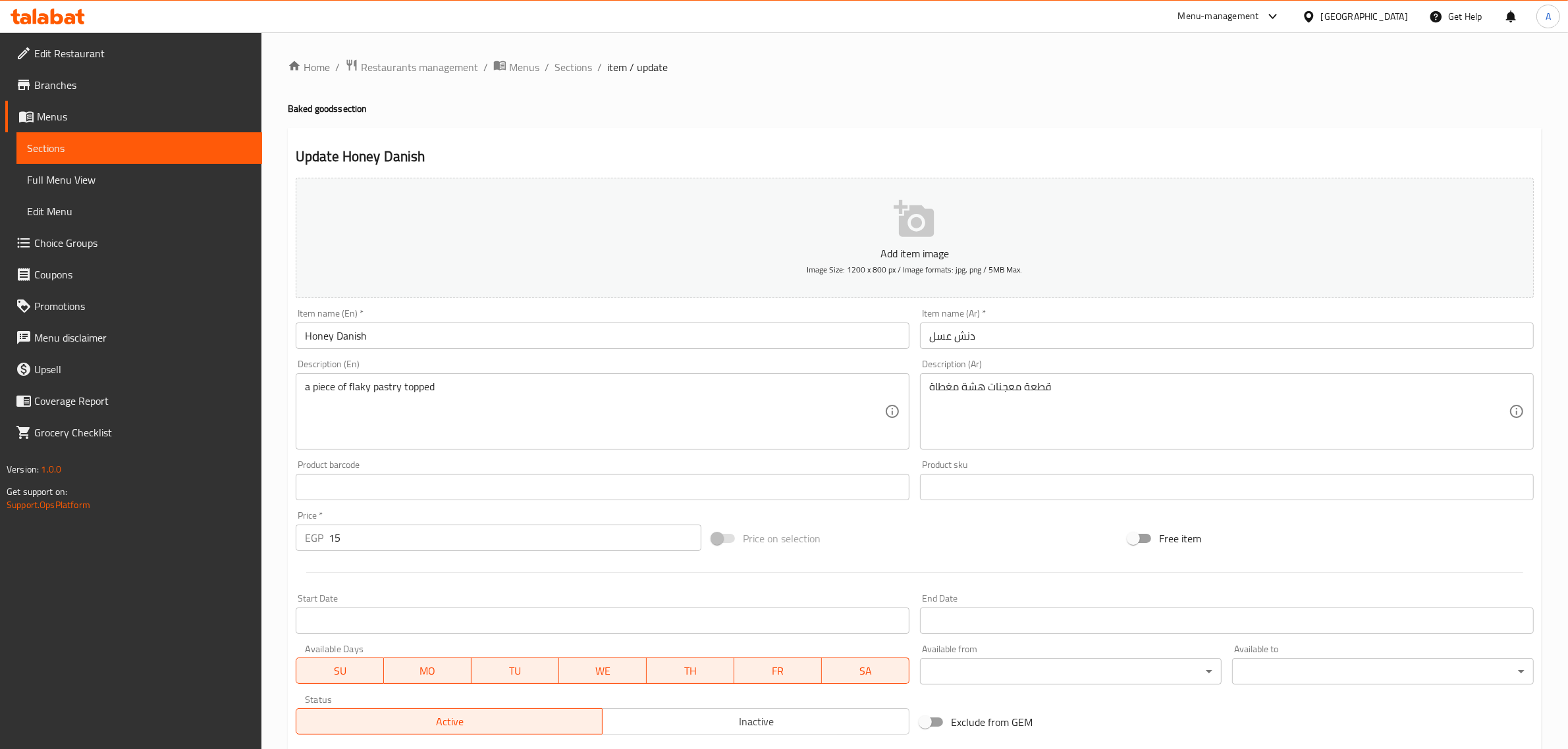
click at [420, 386] on textarea "a piece of flaky pastry topped" at bounding box center [594, 411] width 580 height 62
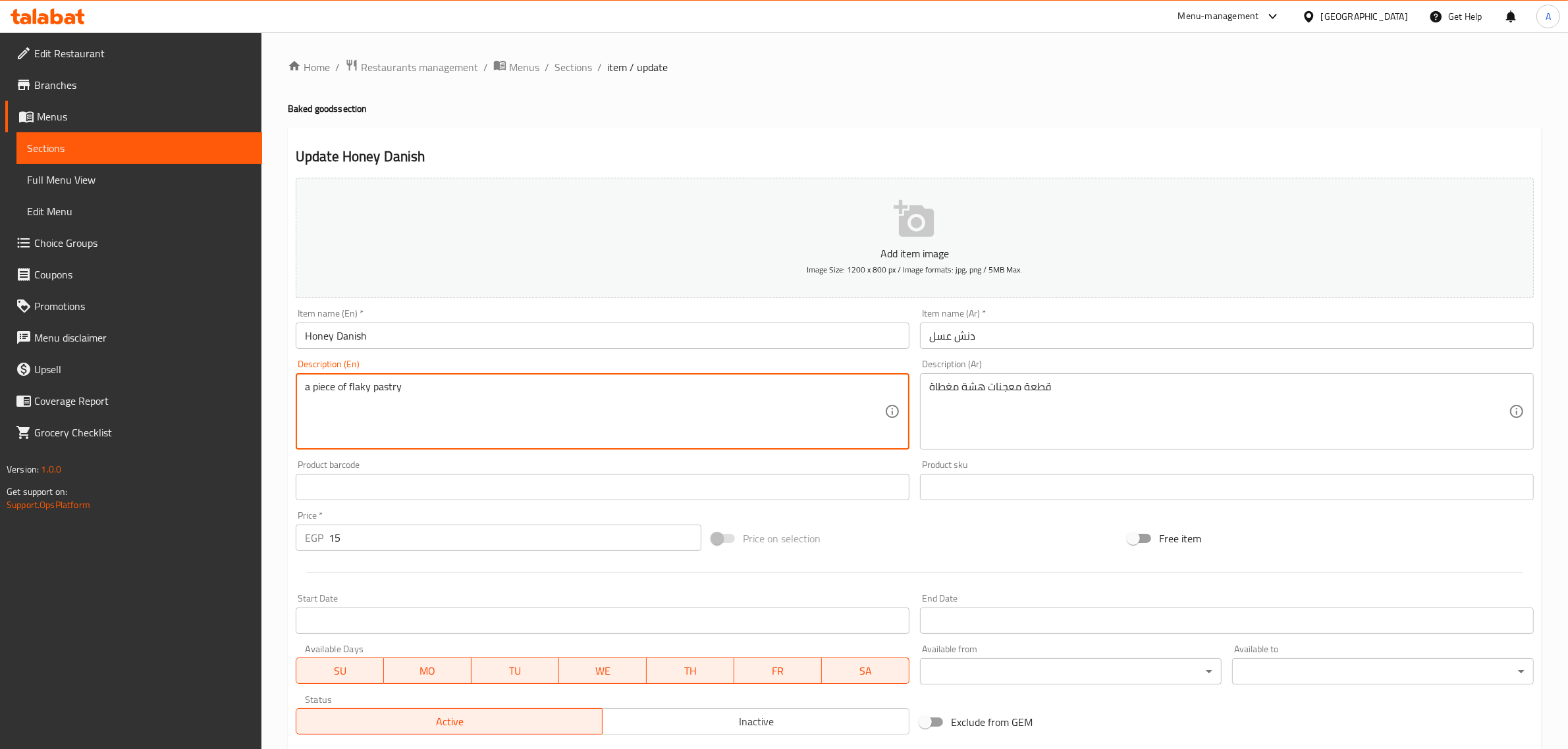
click at [303, 390] on div "a piece of flaky pastry Description (En)" at bounding box center [602, 410] width 614 height 76
drag, startPoint x: 310, startPoint y: 393, endPoint x: 284, endPoint y: 391, distance: 26.1
click at [282, 388] on div "Home / Restaurants management / Menus / Sections / item / update Baked goods se…" at bounding box center [914, 481] width 1307 height 897
paste textarea "topped"
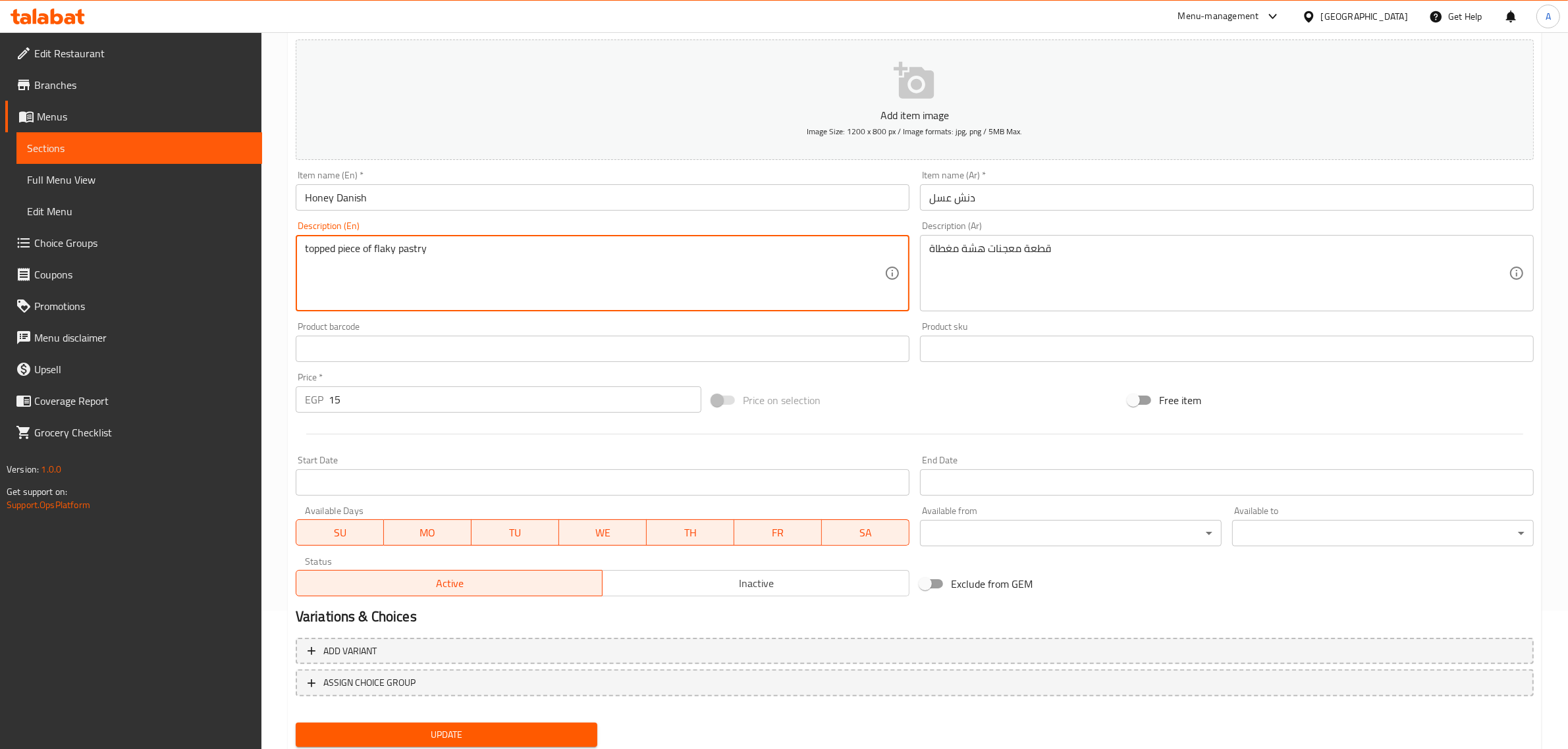
scroll to position [161, 0]
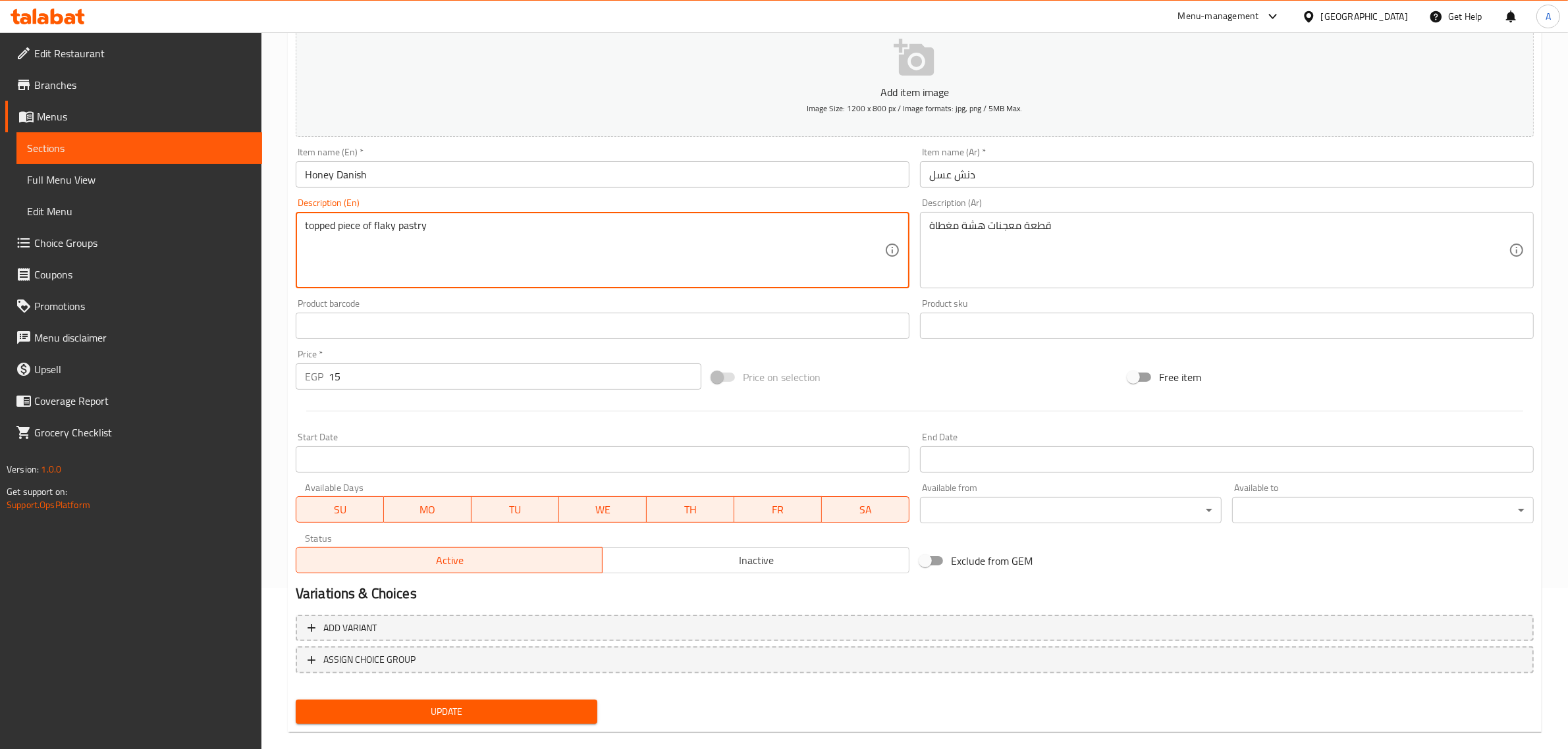
type textarea "topped piece of flaky pastry"
click at [458, 709] on span "Update" at bounding box center [446, 711] width 281 height 16
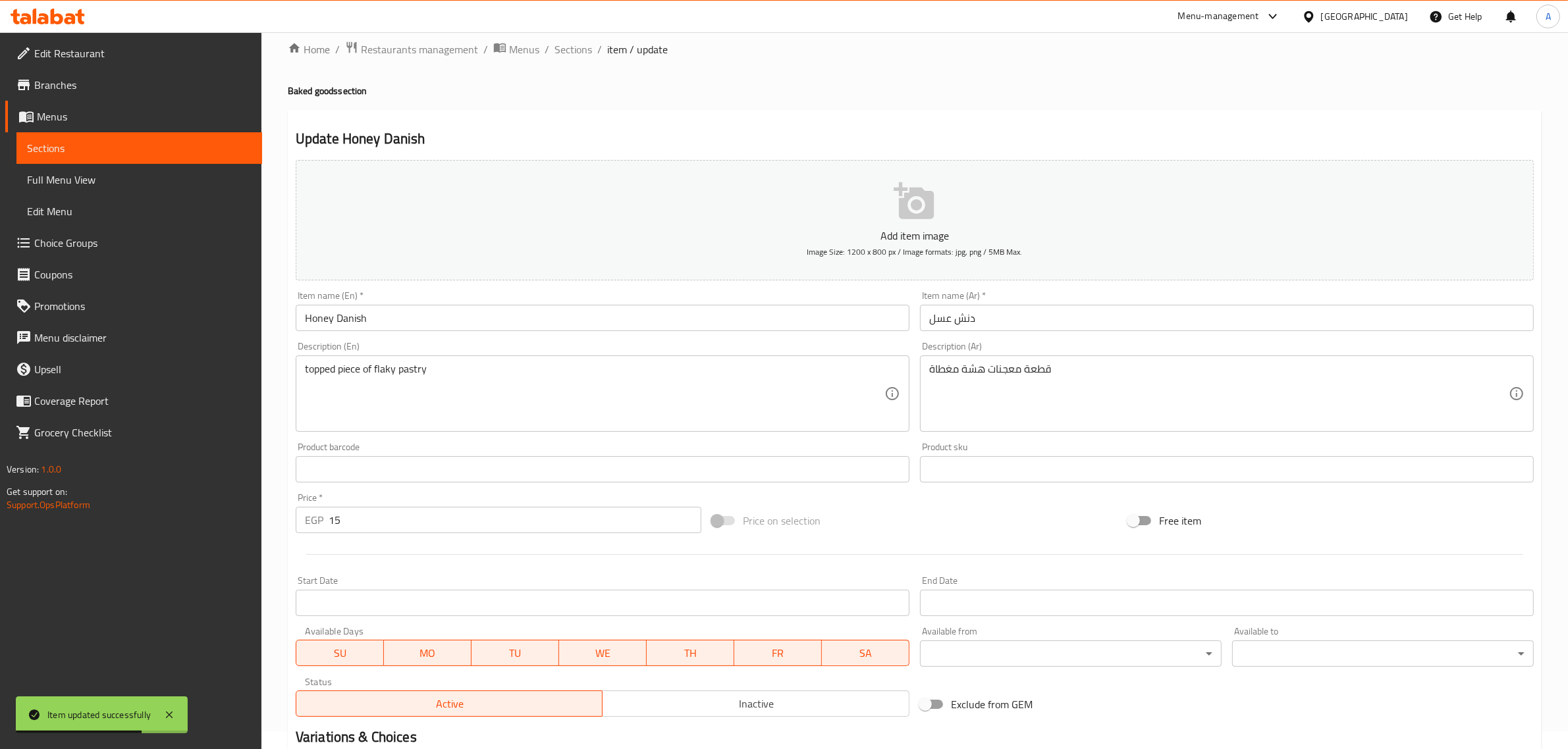
scroll to position [0, 0]
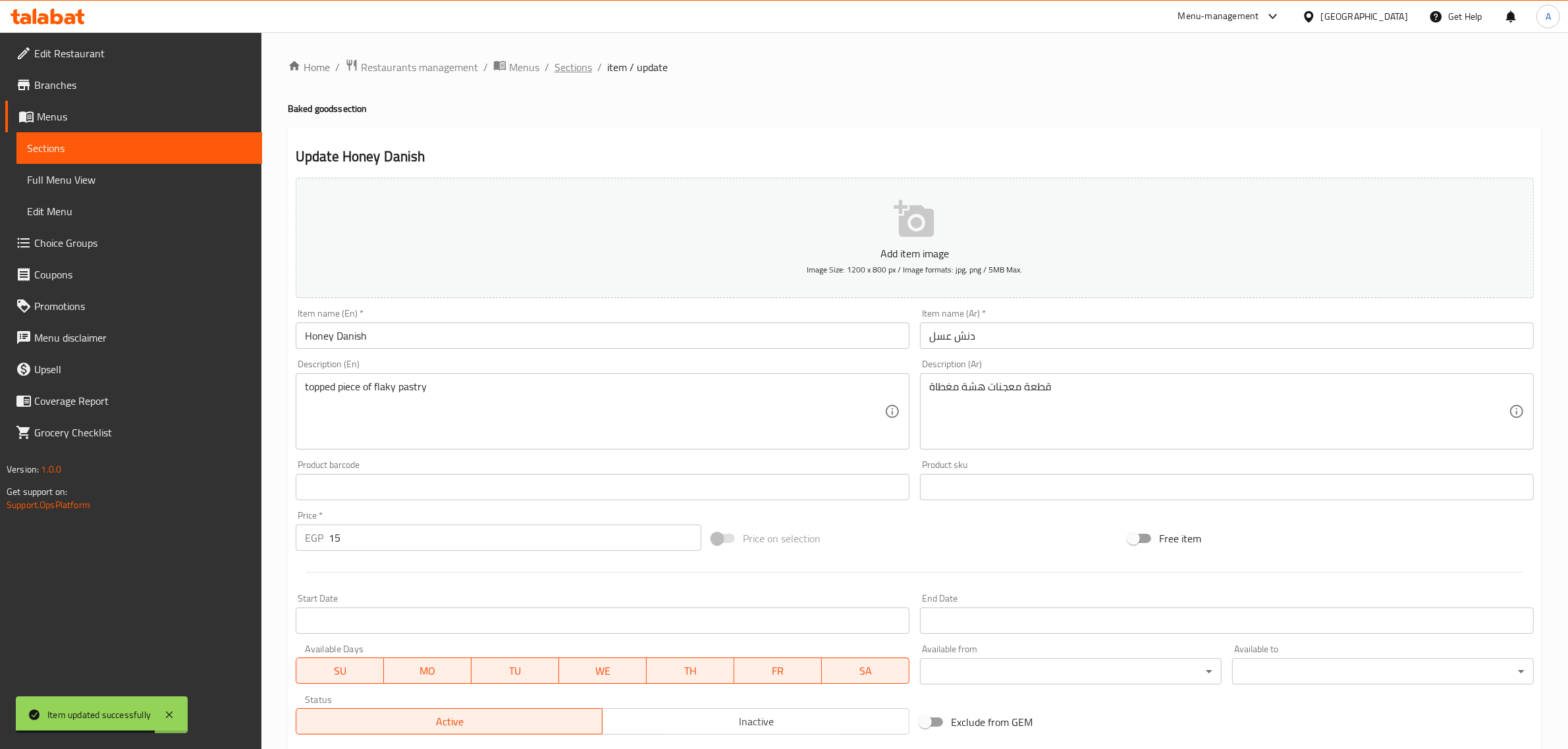
click at [578, 67] on span "Sections" at bounding box center [574, 67] width 38 height 16
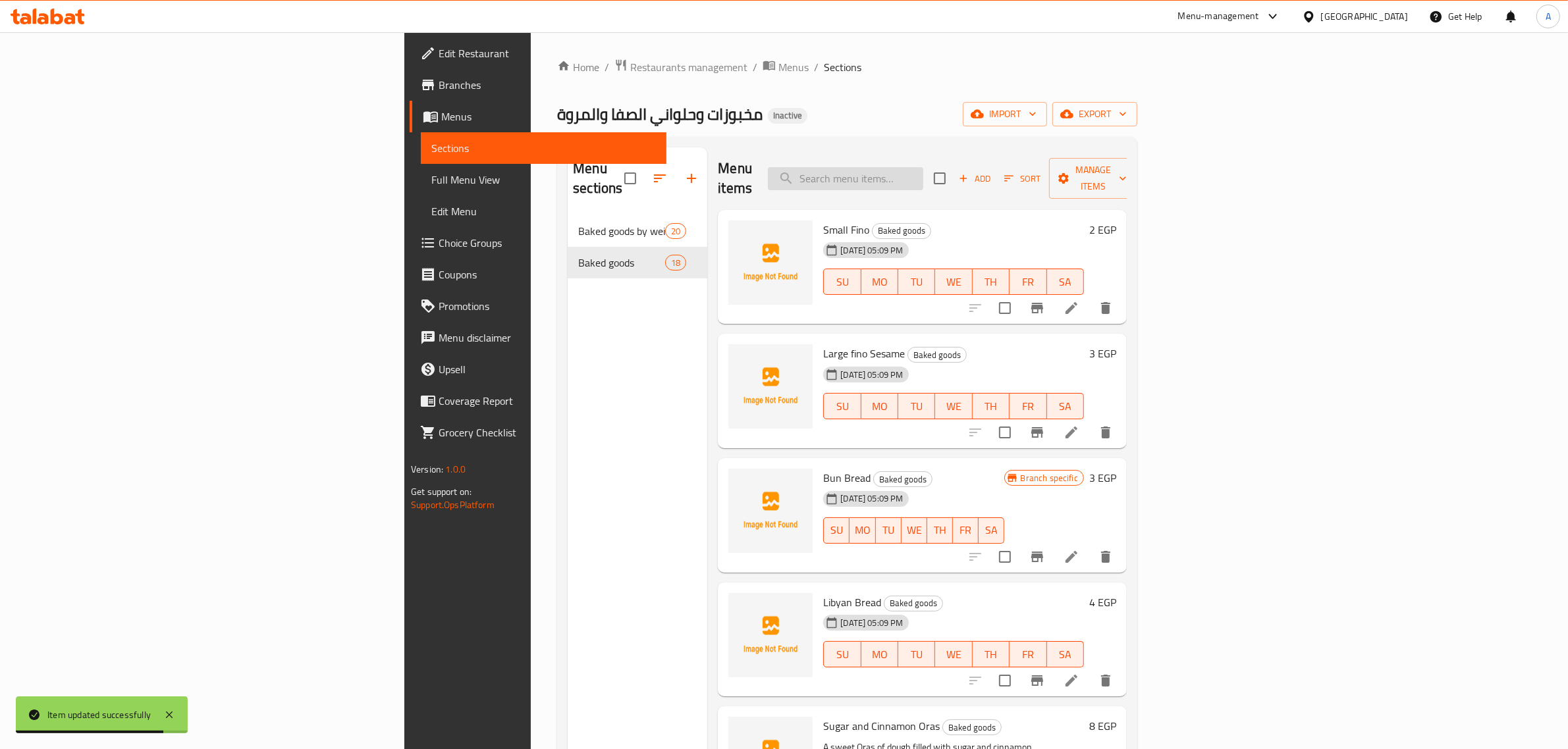
click at [924, 174] on input "search" at bounding box center [846, 178] width 155 height 23
paste input "Boughasha Honey"
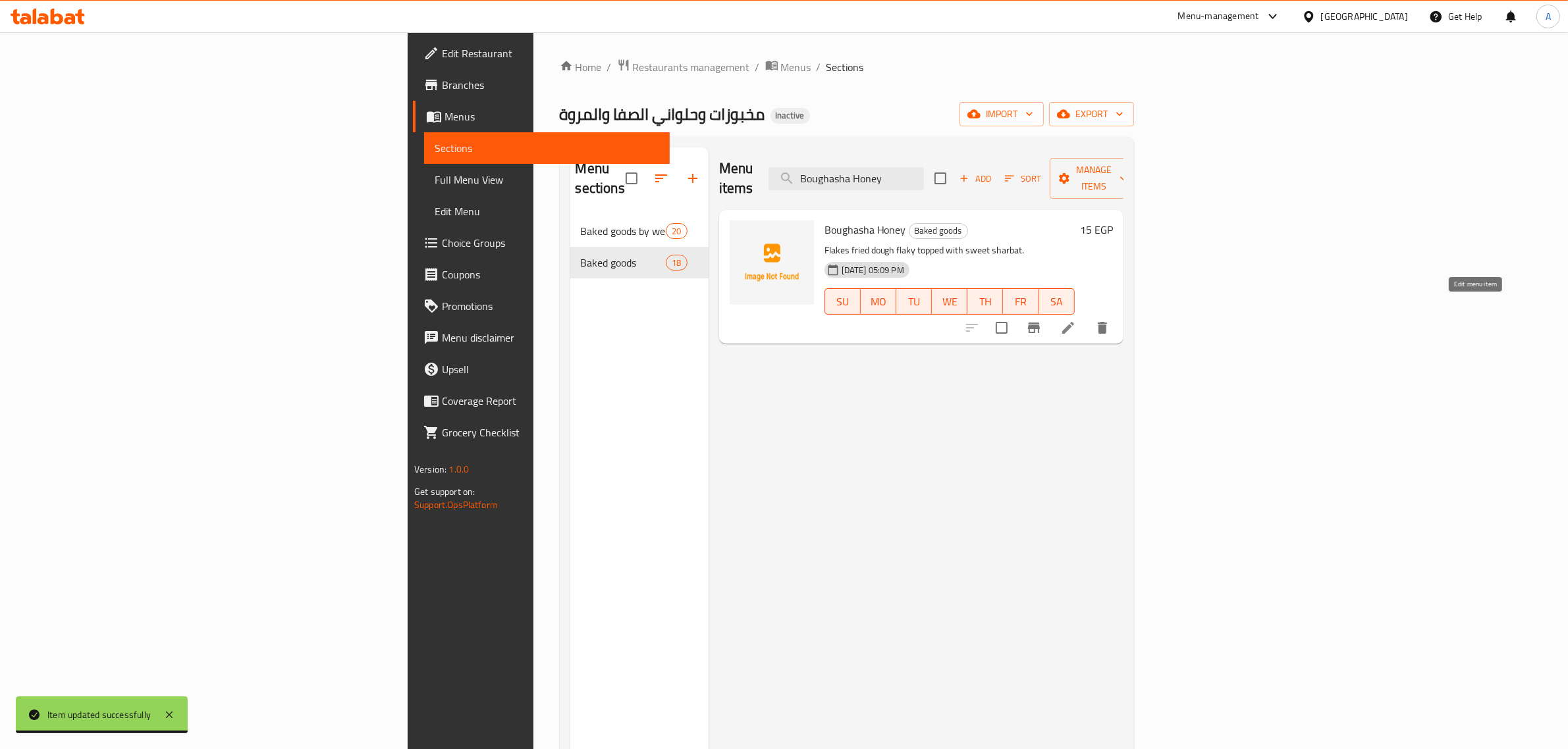
type input "Boughasha Honey"
click at [1074, 322] on icon at bounding box center [1068, 328] width 12 height 12
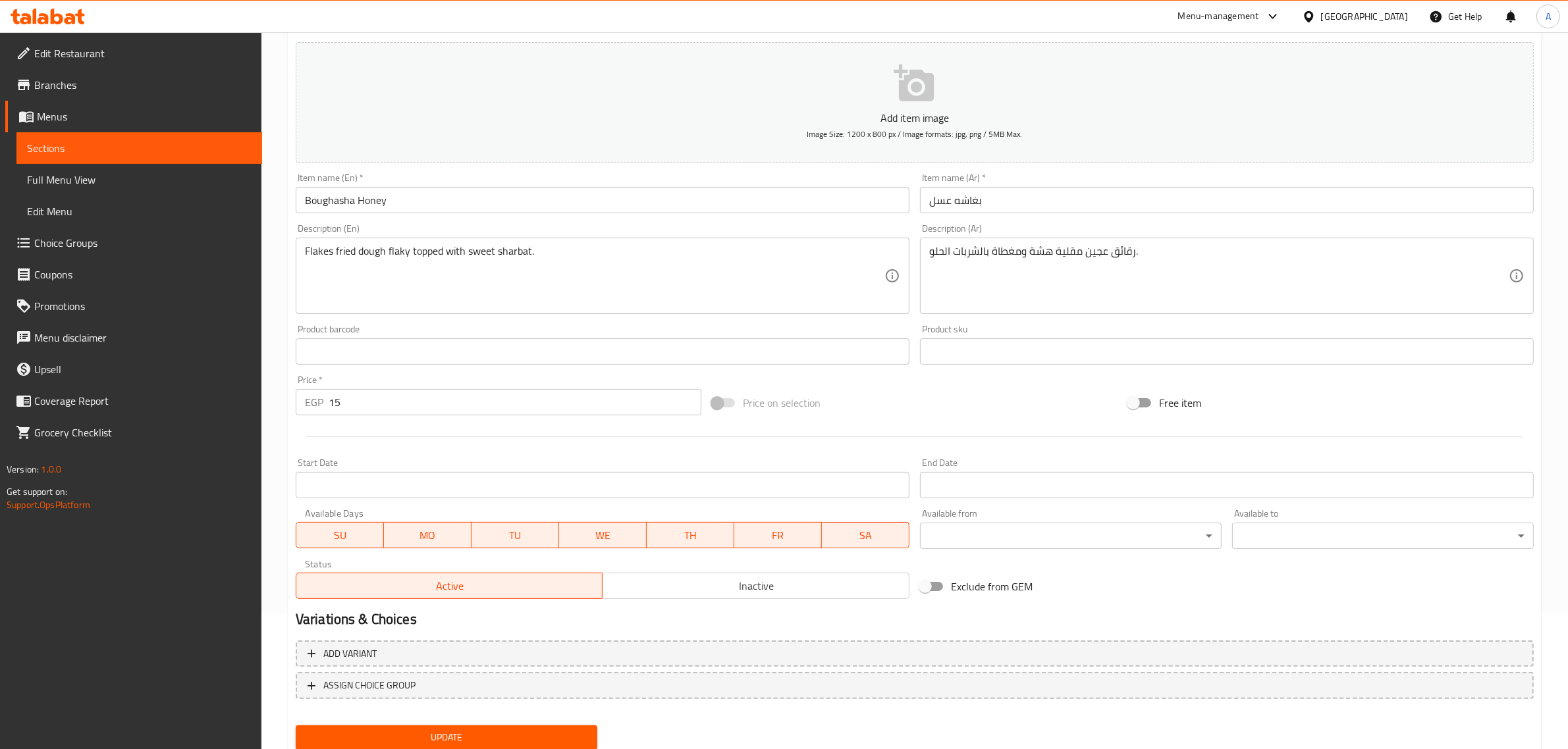
scroll to position [169, 0]
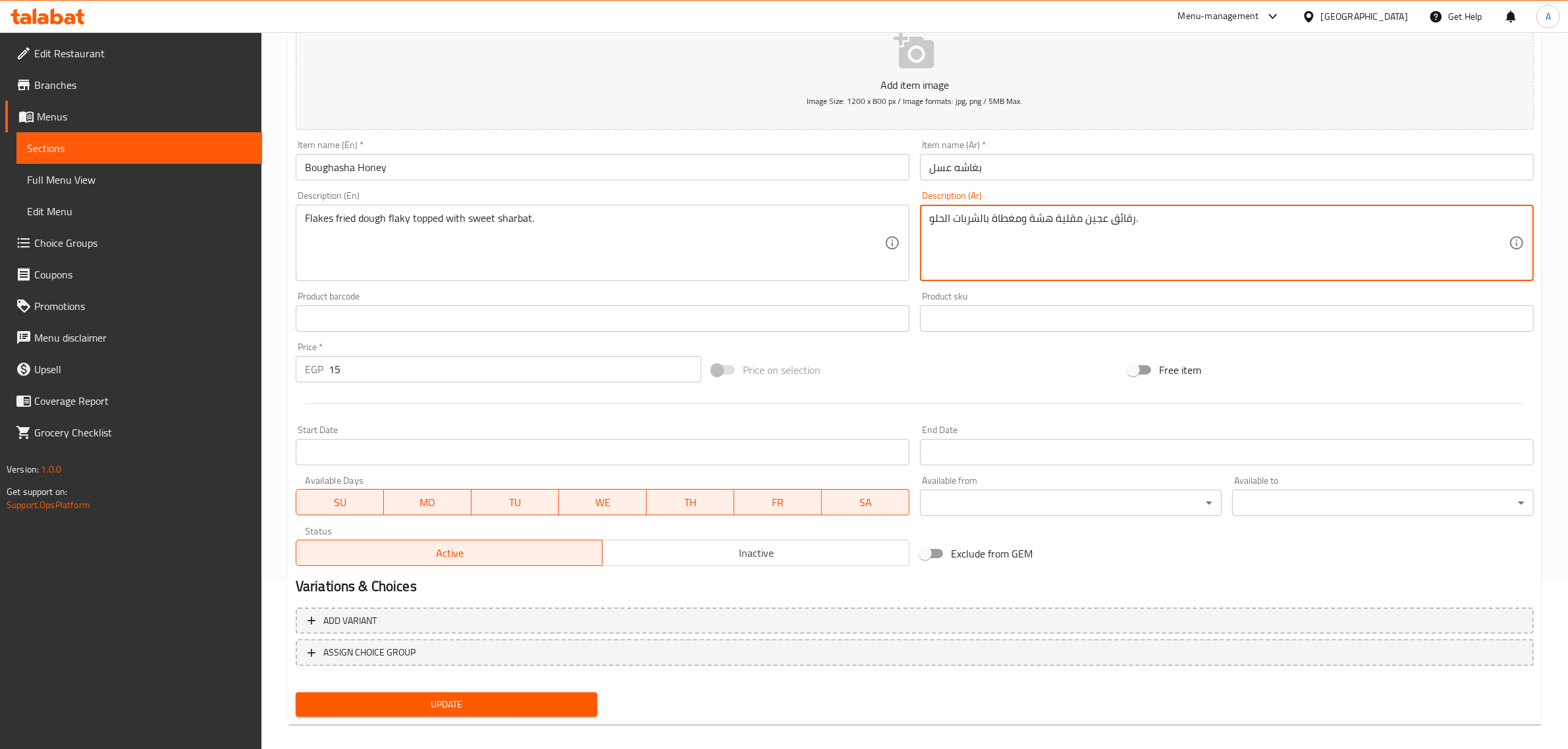
click at [1015, 235] on textarea "رقائق عجين مقلية هشة ومغطاة بالشربات الحلو." at bounding box center [1219, 242] width 580 height 62
click at [527, 215] on textarea "Flakes fried dough flaky topped with sweet sharbat." at bounding box center [594, 242] width 580 height 62
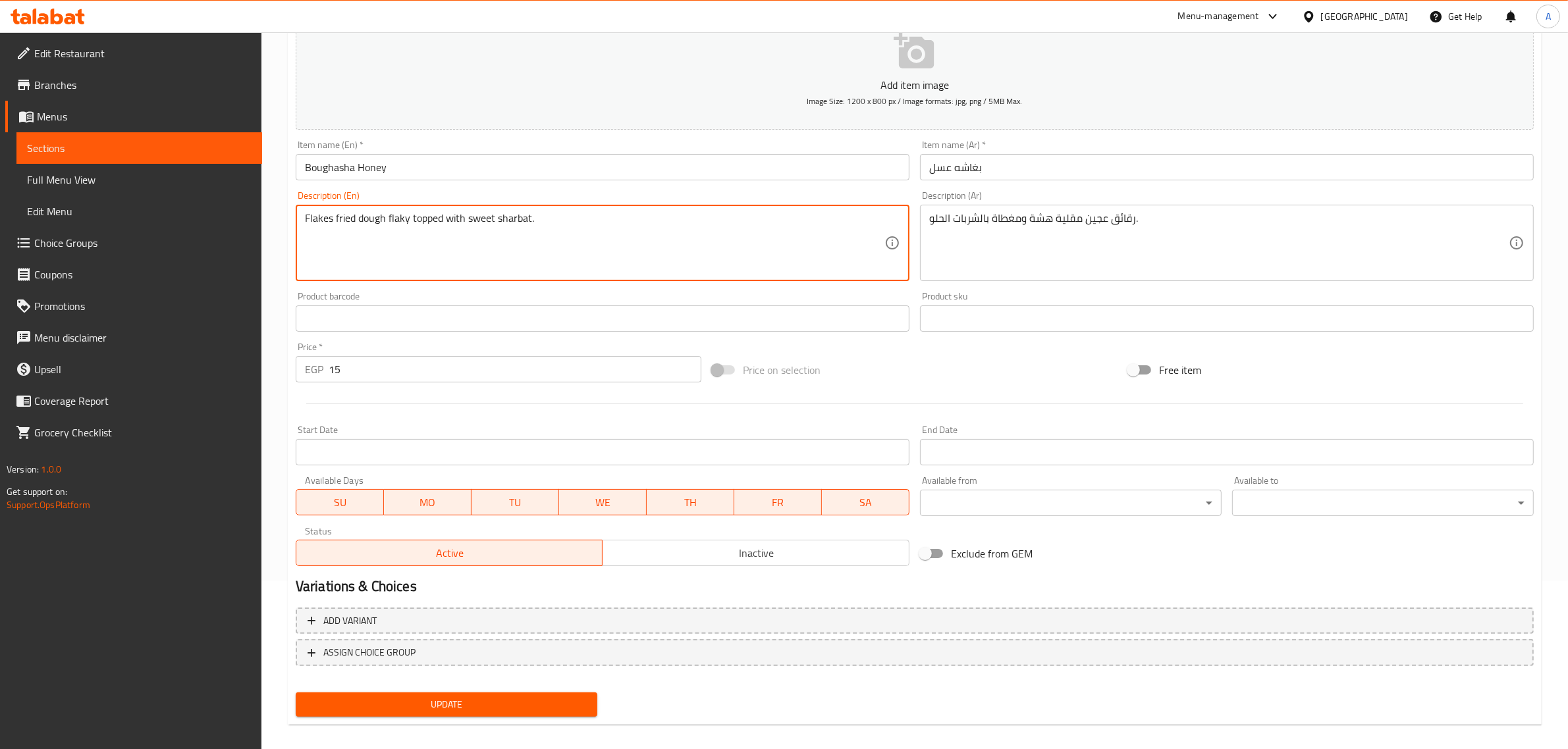
paste textarea "erbe"
type textarea "Flakes fried dough flaky topped with sweet sherbet."
click at [481, 705] on span "Update" at bounding box center [446, 704] width 281 height 16
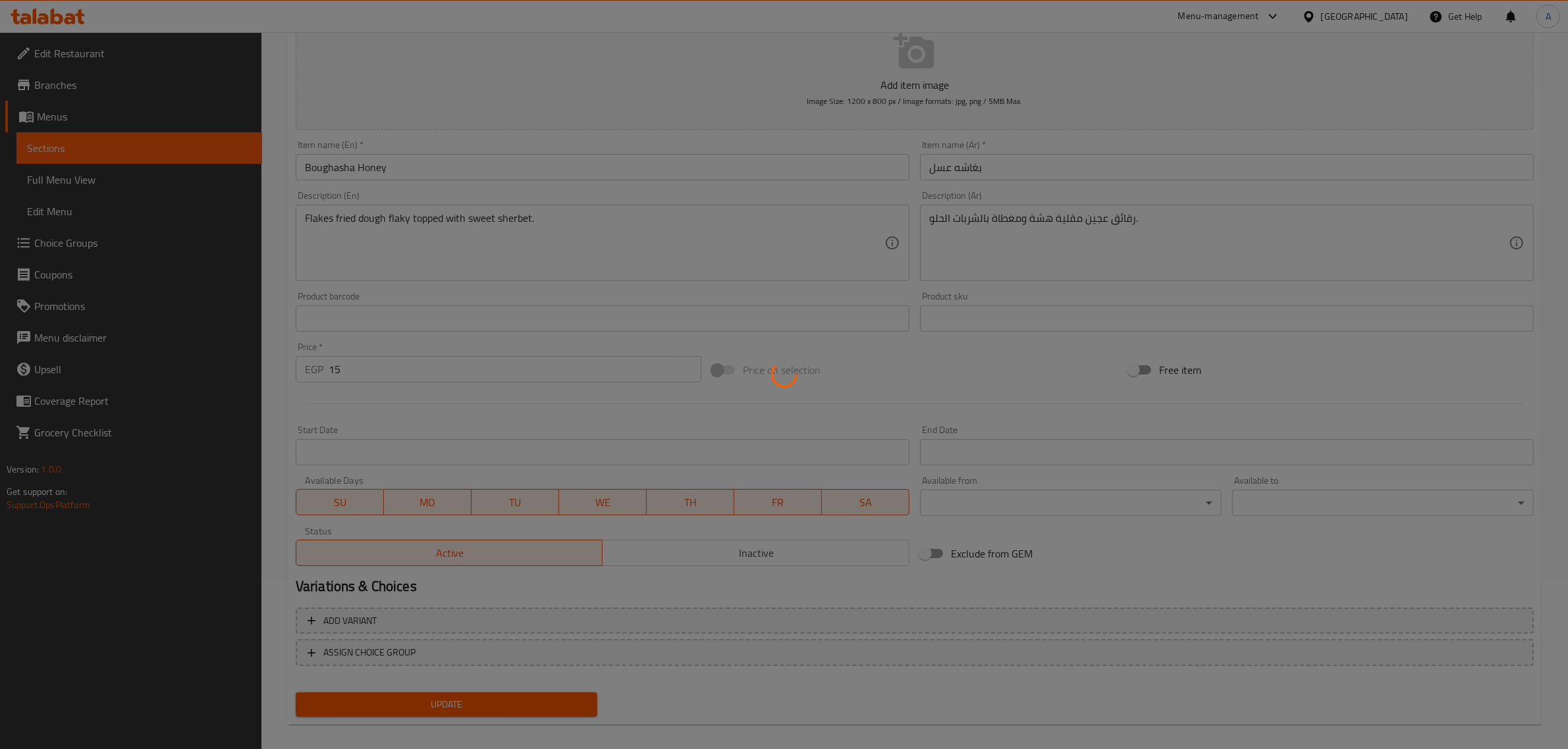
scroll to position [0, 0]
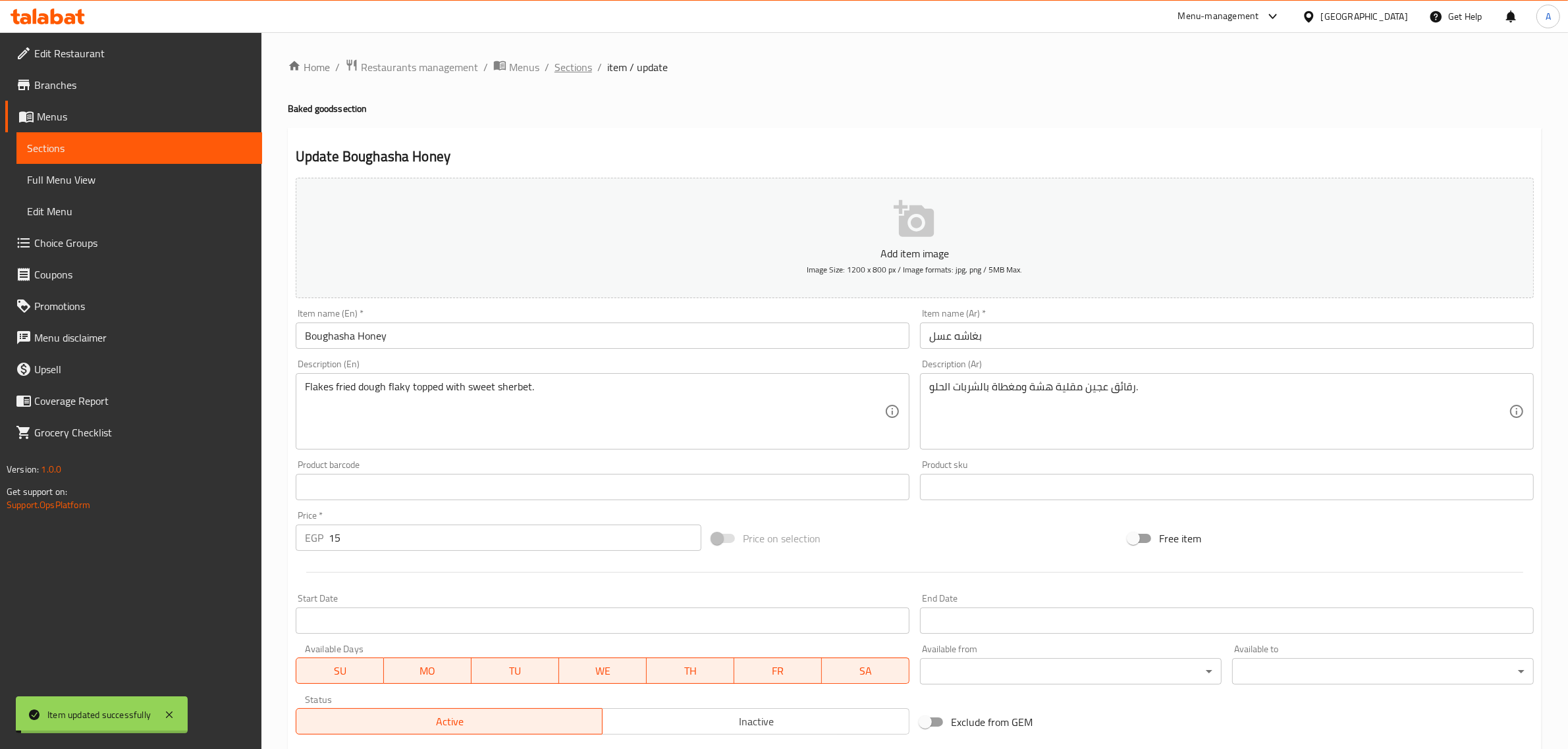
click at [584, 71] on span "Sections" at bounding box center [574, 67] width 38 height 16
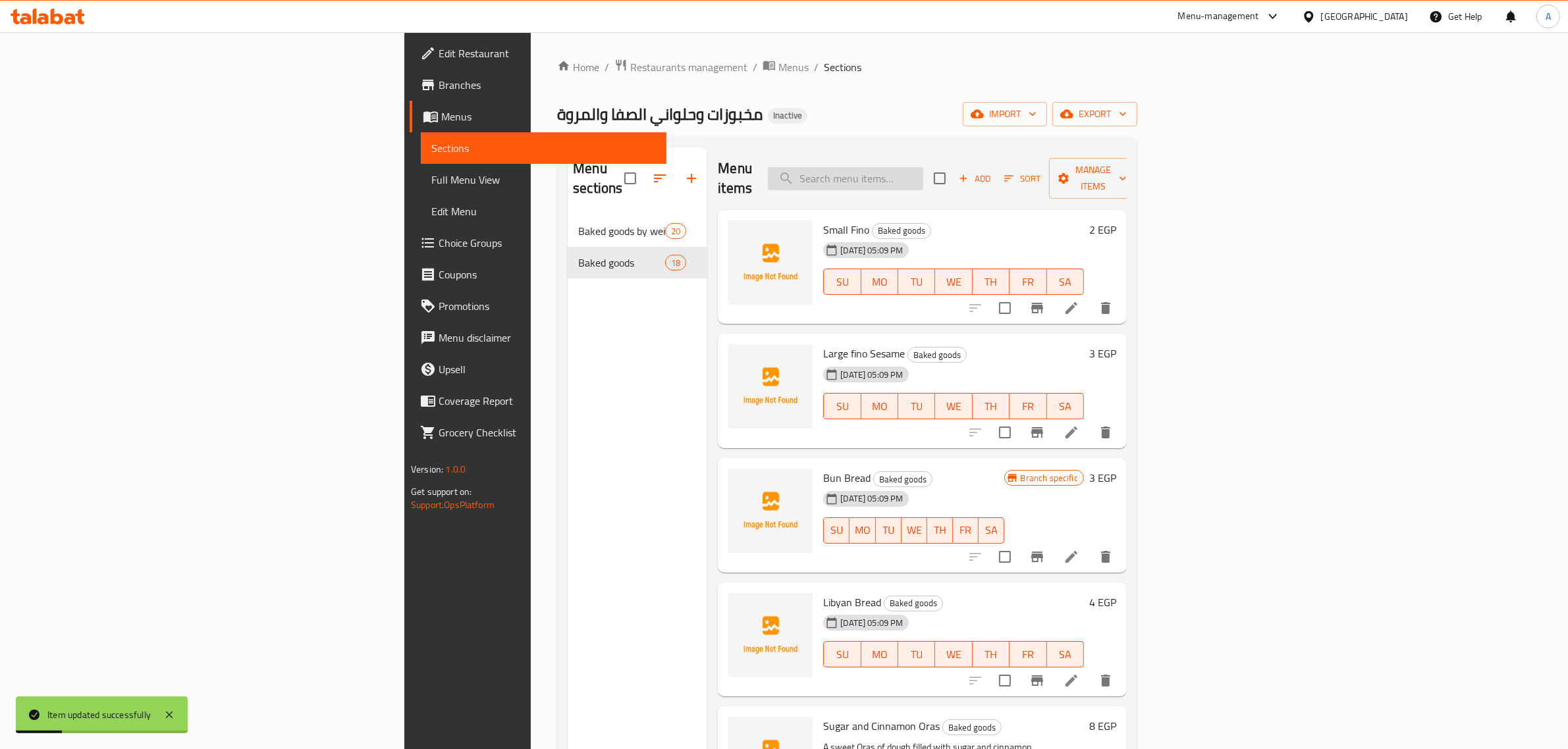
click at [924, 178] on input "search" at bounding box center [846, 178] width 155 height 23
paste input "mne"
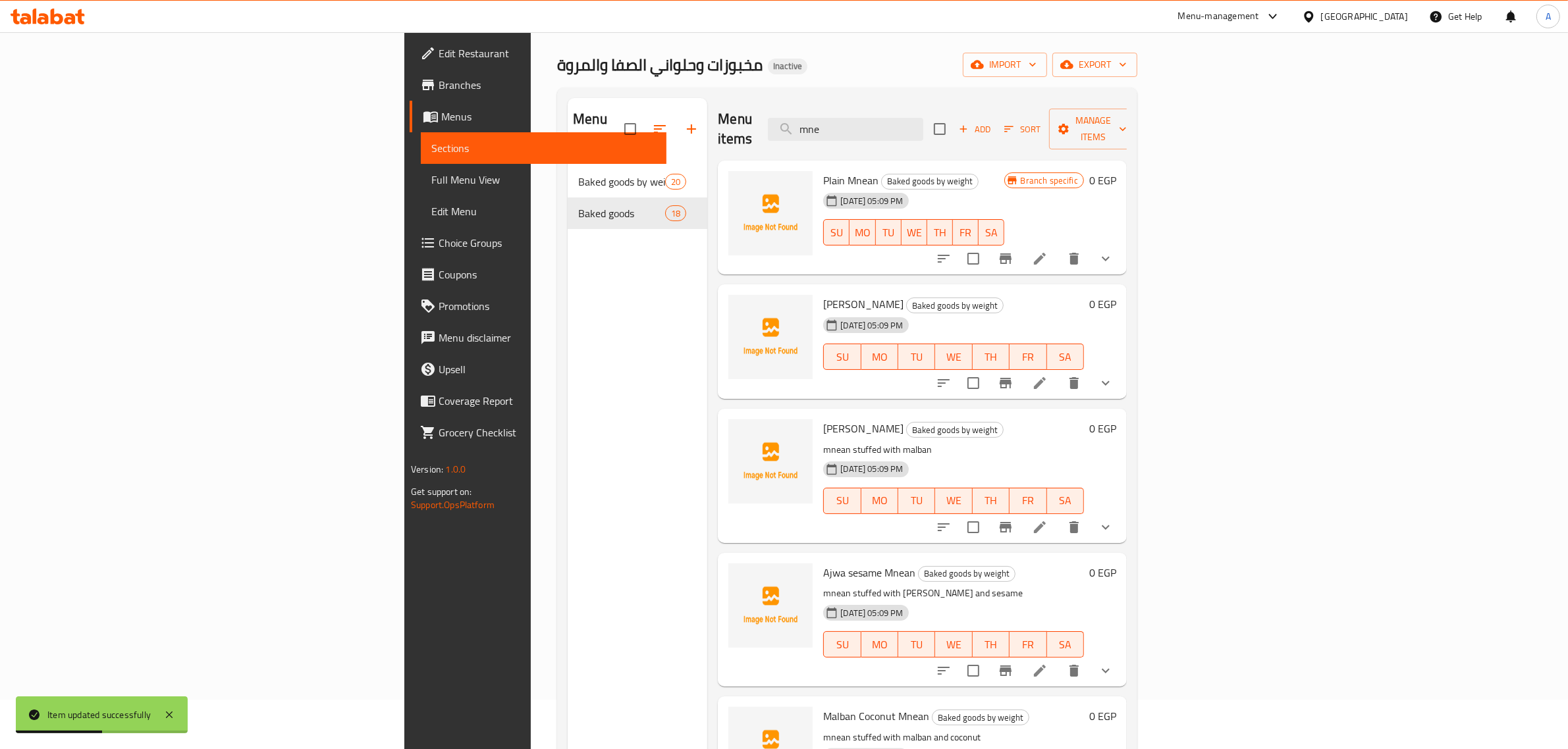
scroll to position [50, 0]
type input "mne"
click at [823, 562] on span "Ajwa sesame Mnean" at bounding box center [869, 572] width 92 height 20
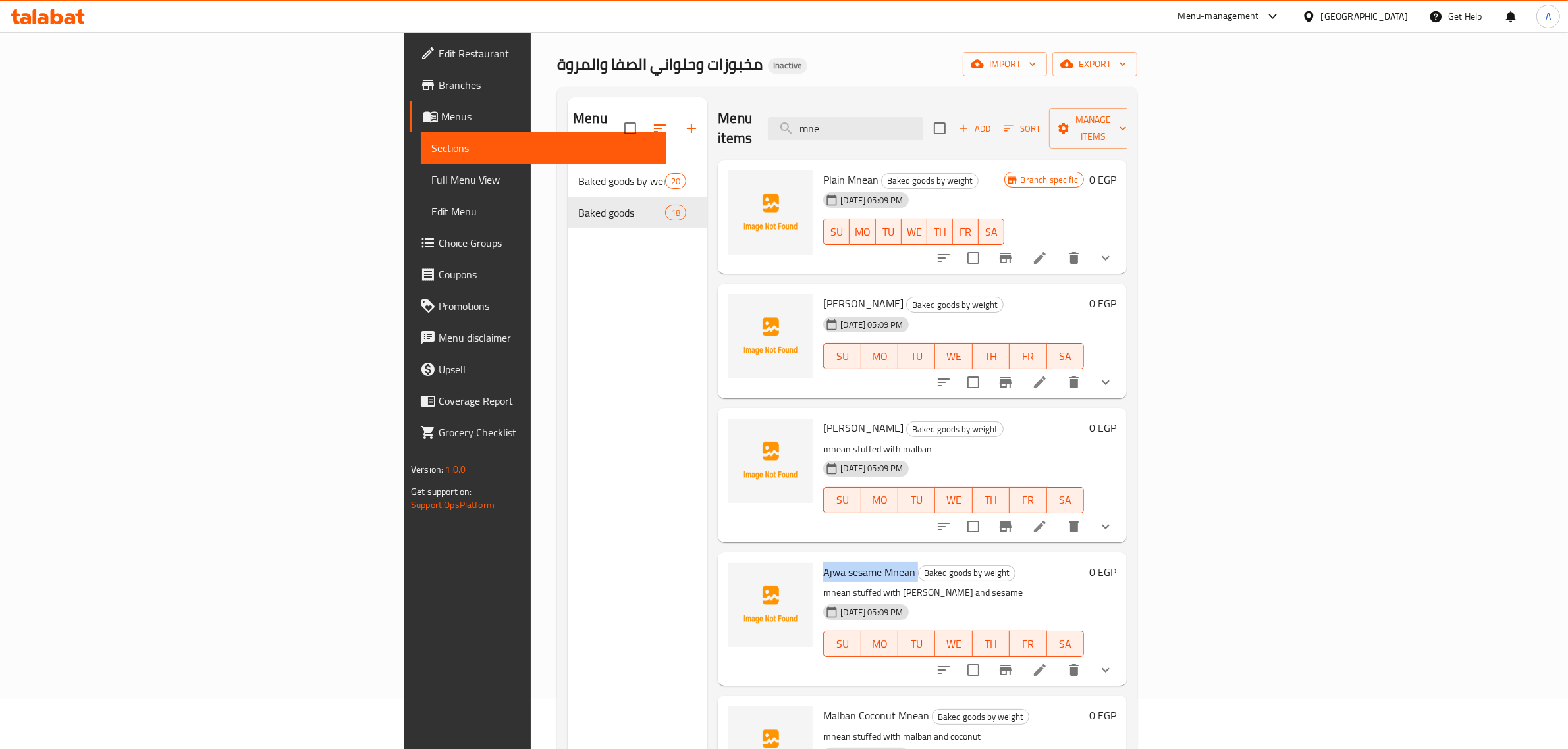
scroll to position [185, 0]
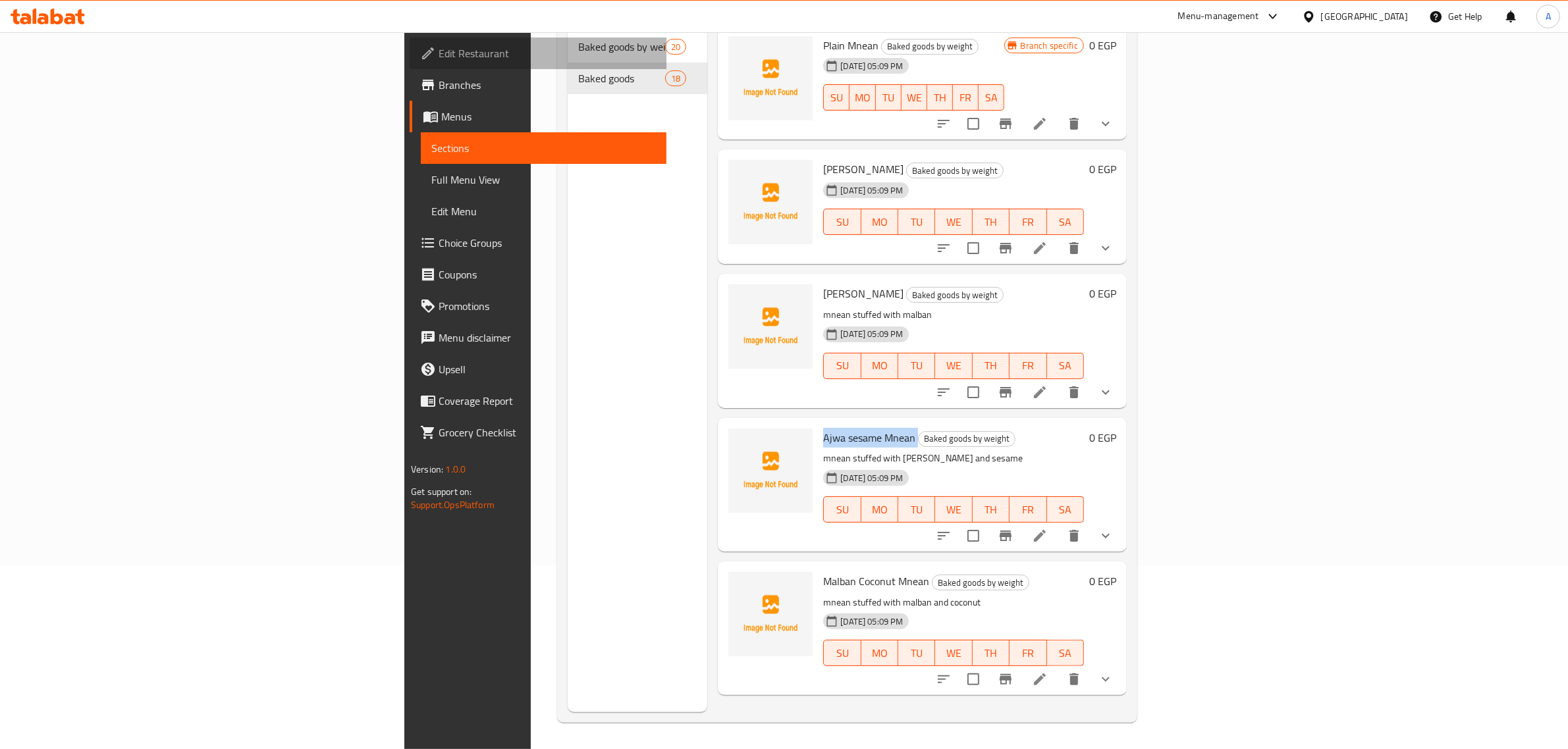
click at [439, 54] on span "Edit Restaurant" at bounding box center [547, 53] width 218 height 16
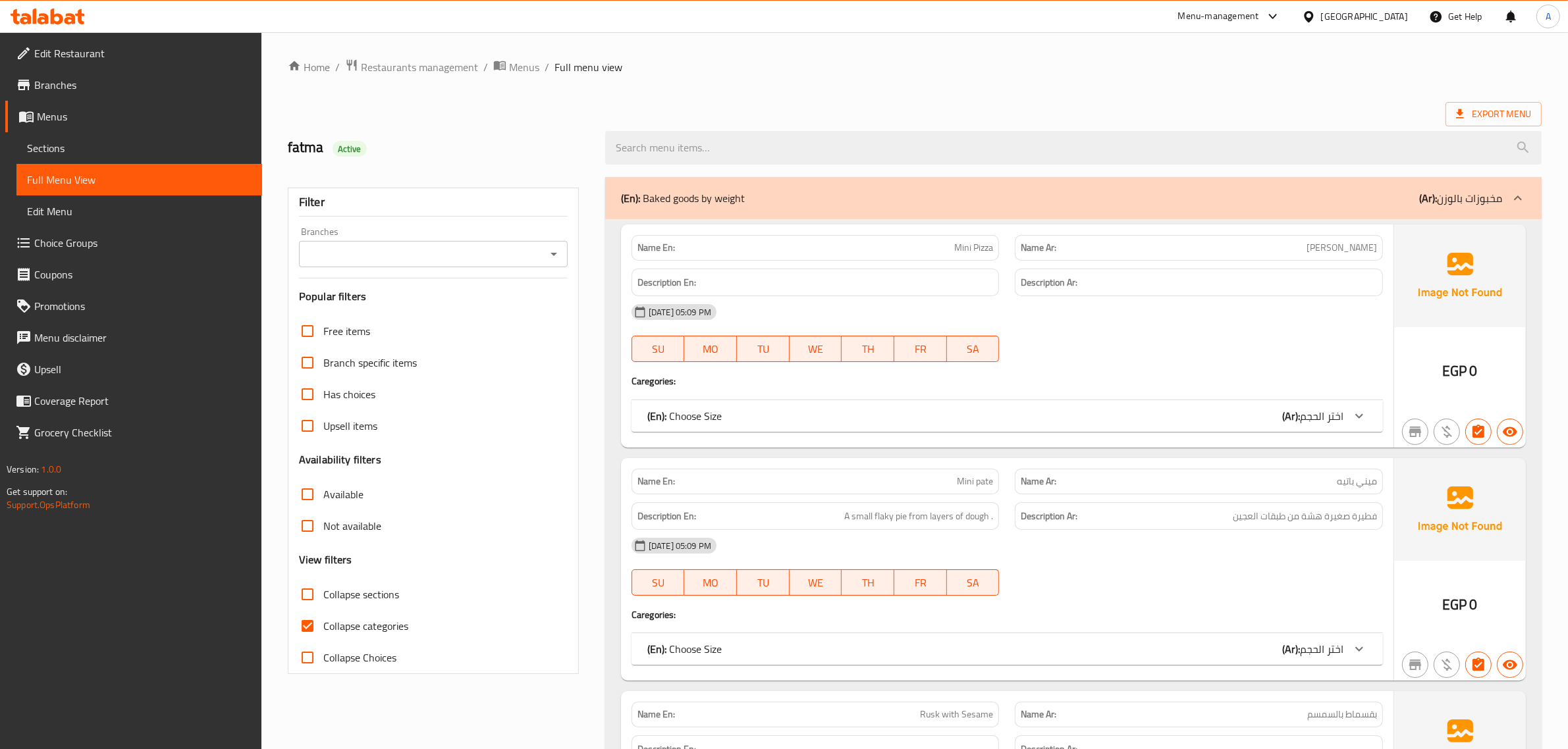
click at [358, 594] on span "Collapse sections" at bounding box center [361, 594] width 76 height 16
click at [324, 594] on input "Collapse sections" at bounding box center [307, 594] width 32 height 32
checkbox input "true"
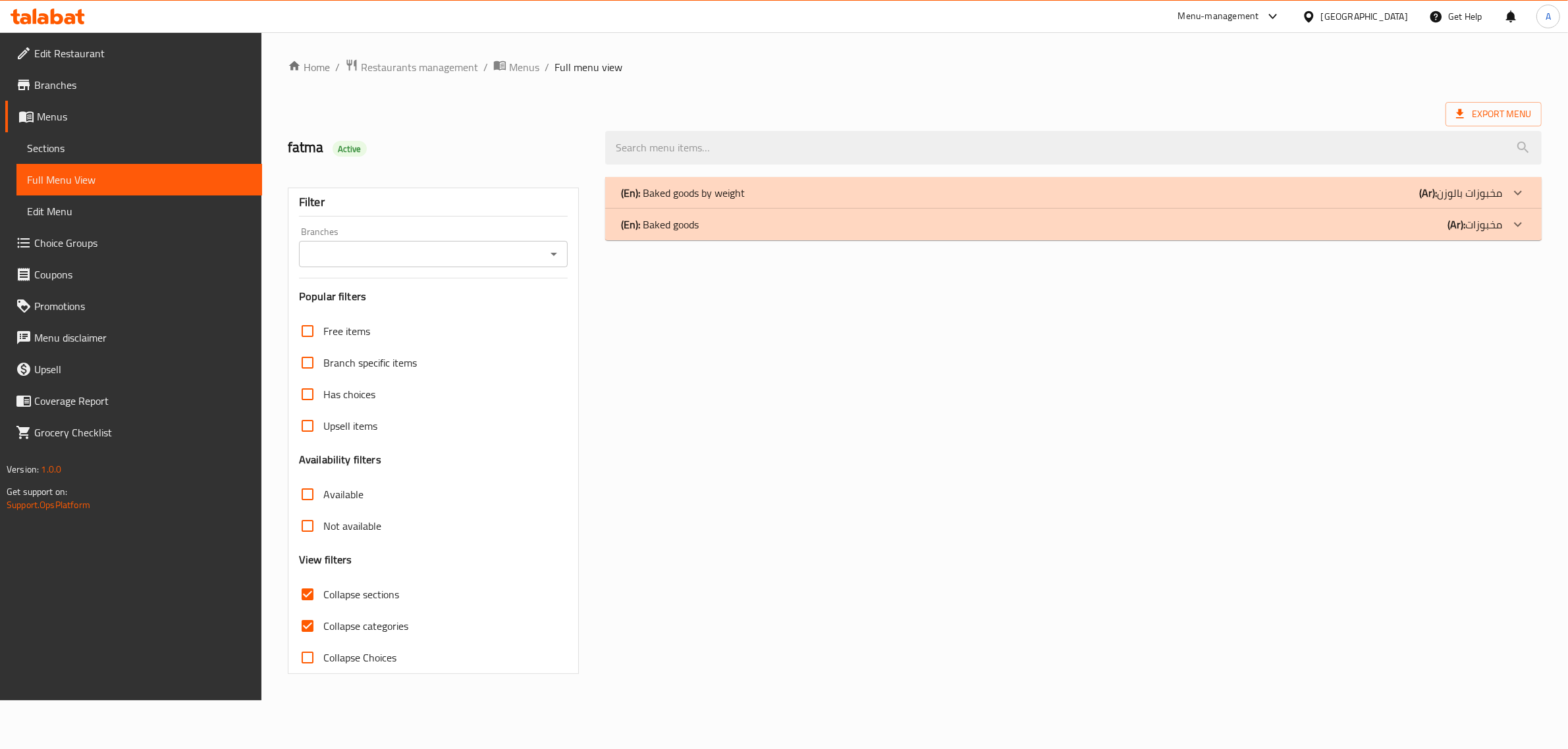
click at [369, 626] on span "Collapse categories" at bounding box center [366, 625] width 85 height 16
click at [324, 626] on input "Collapse categories" at bounding box center [307, 625] width 32 height 32
checkbox input "false"
click at [708, 191] on p "(En): Baked goods by weight" at bounding box center [687, 193] width 124 height 16
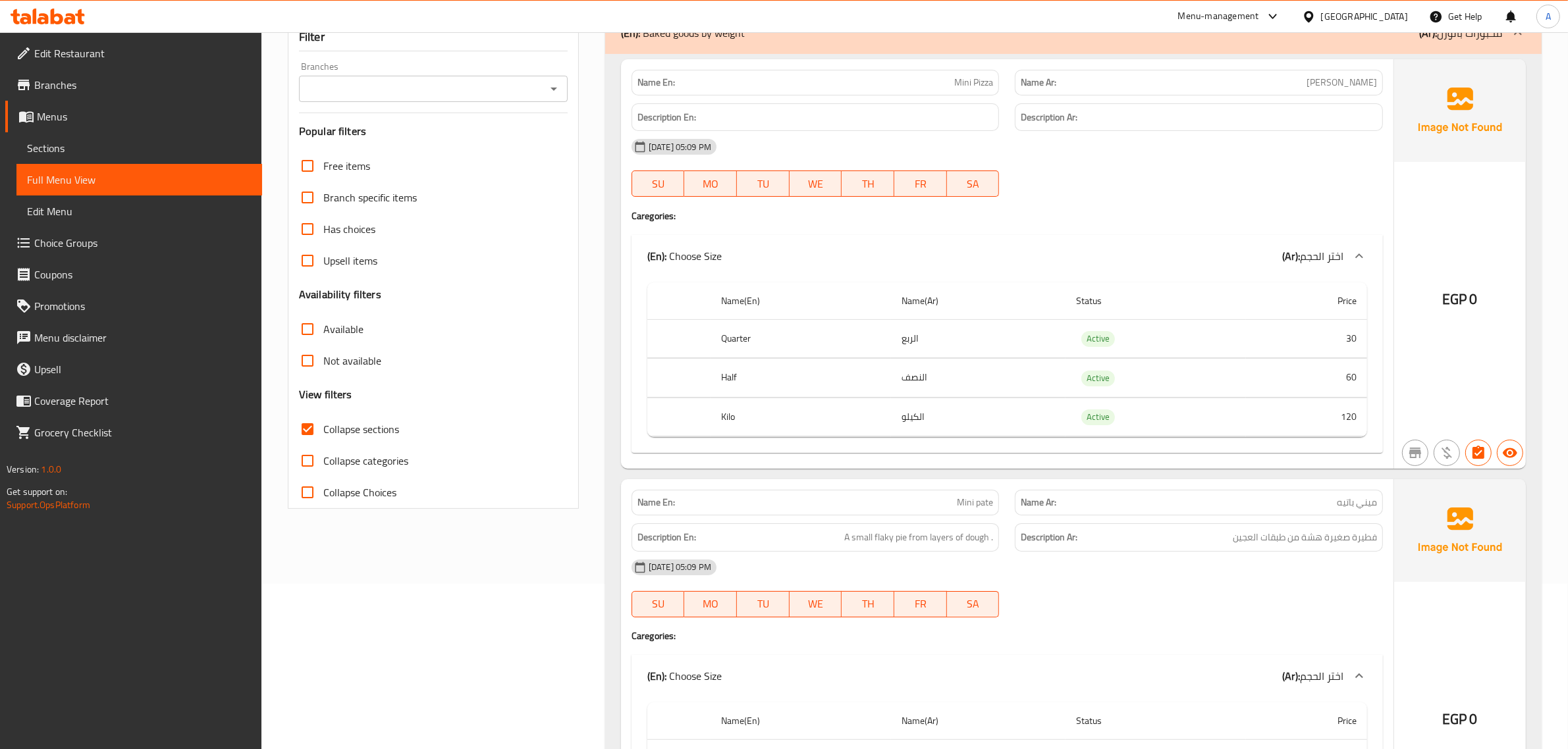
scroll to position [96, 0]
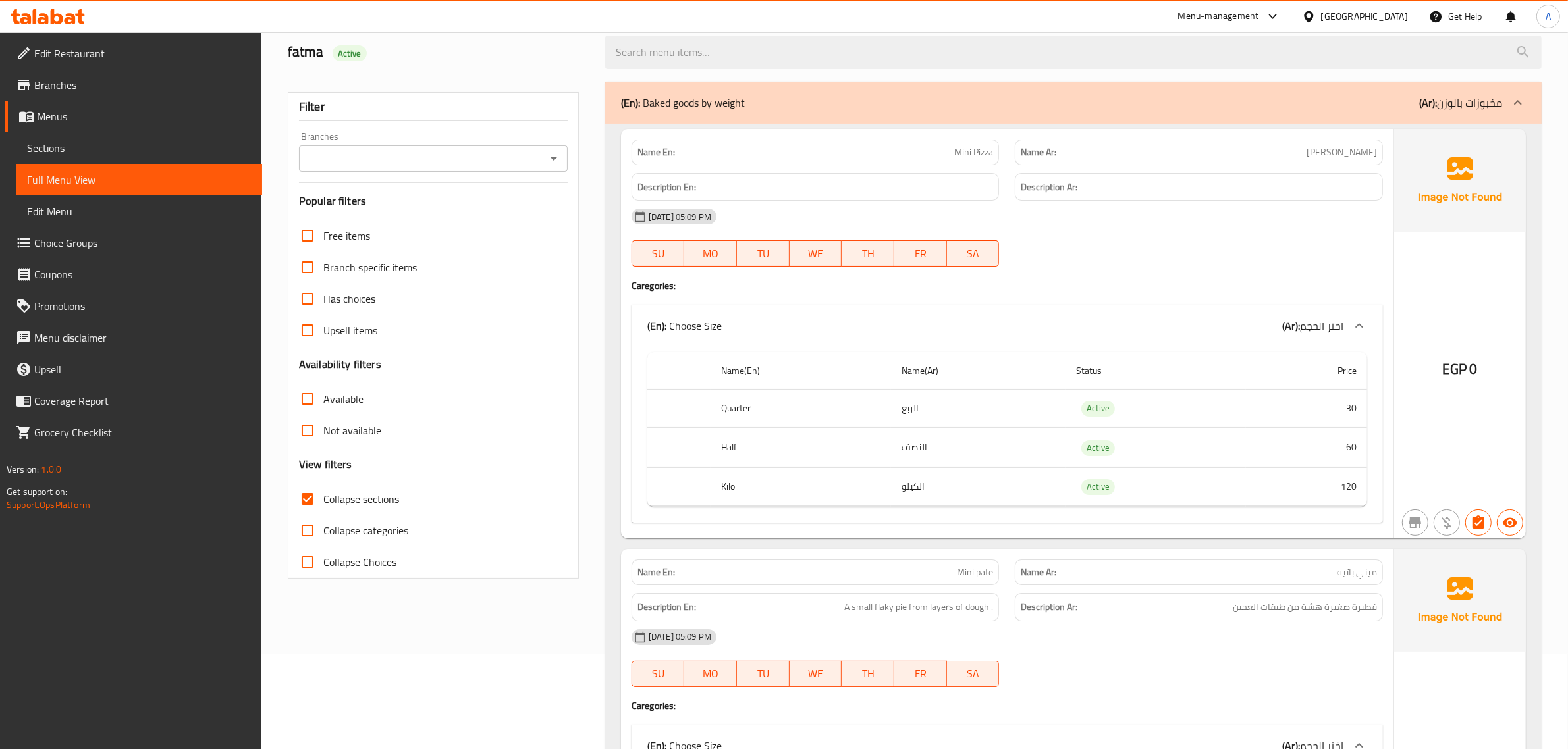
click at [792, 419] on th "Quarter" at bounding box center [800, 409] width 180 height 39
click at [739, 459] on th "Half" at bounding box center [800, 448] width 180 height 39
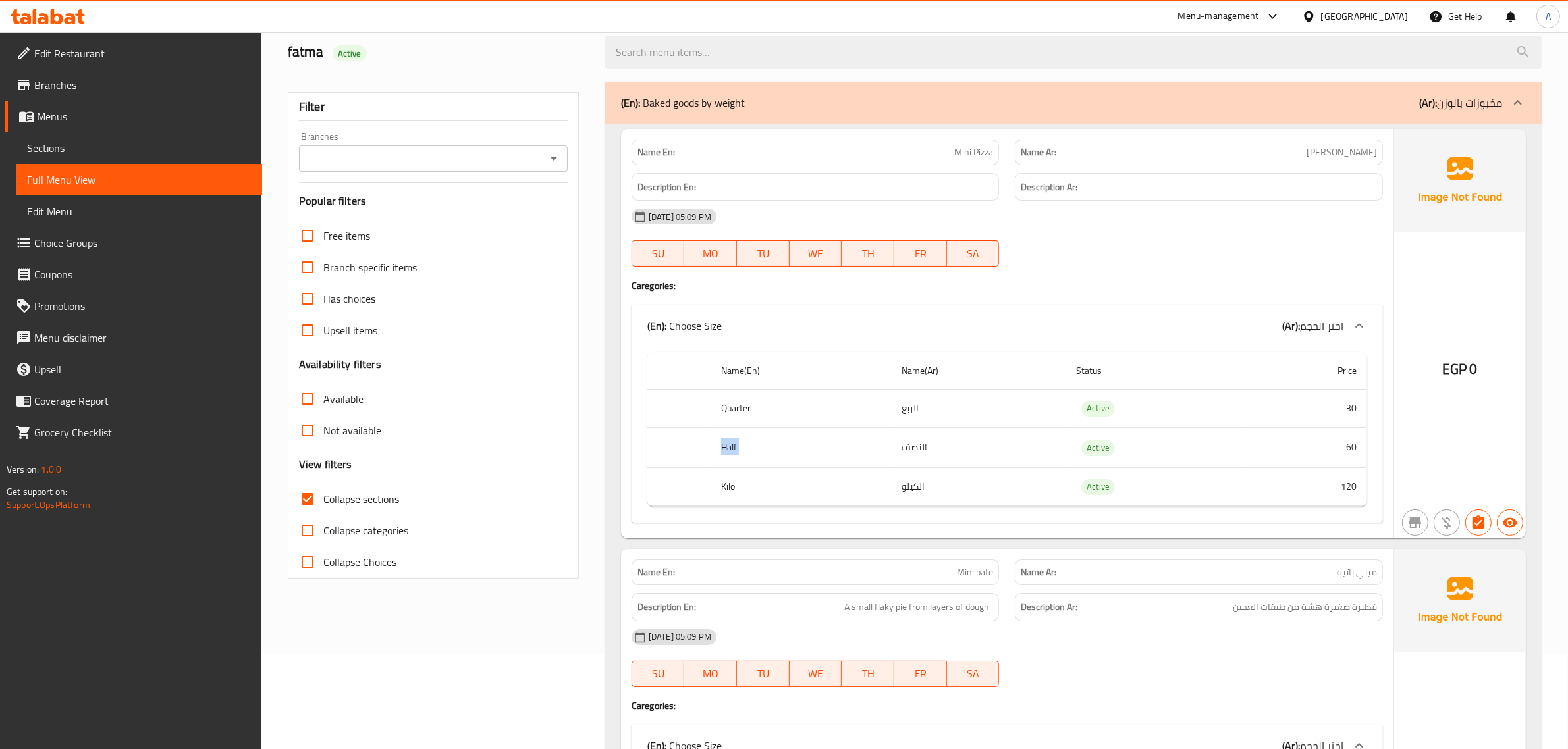
click at [739, 459] on th "Half" at bounding box center [800, 448] width 180 height 39
click at [788, 511] on div "Name(En) Name(Ar) Status Price Quarter الربع Active 30 Half النصف Active 60 Kil…" at bounding box center [1007, 435] width 751 height 177
click at [785, 499] on th "Kilo" at bounding box center [800, 487] width 180 height 39
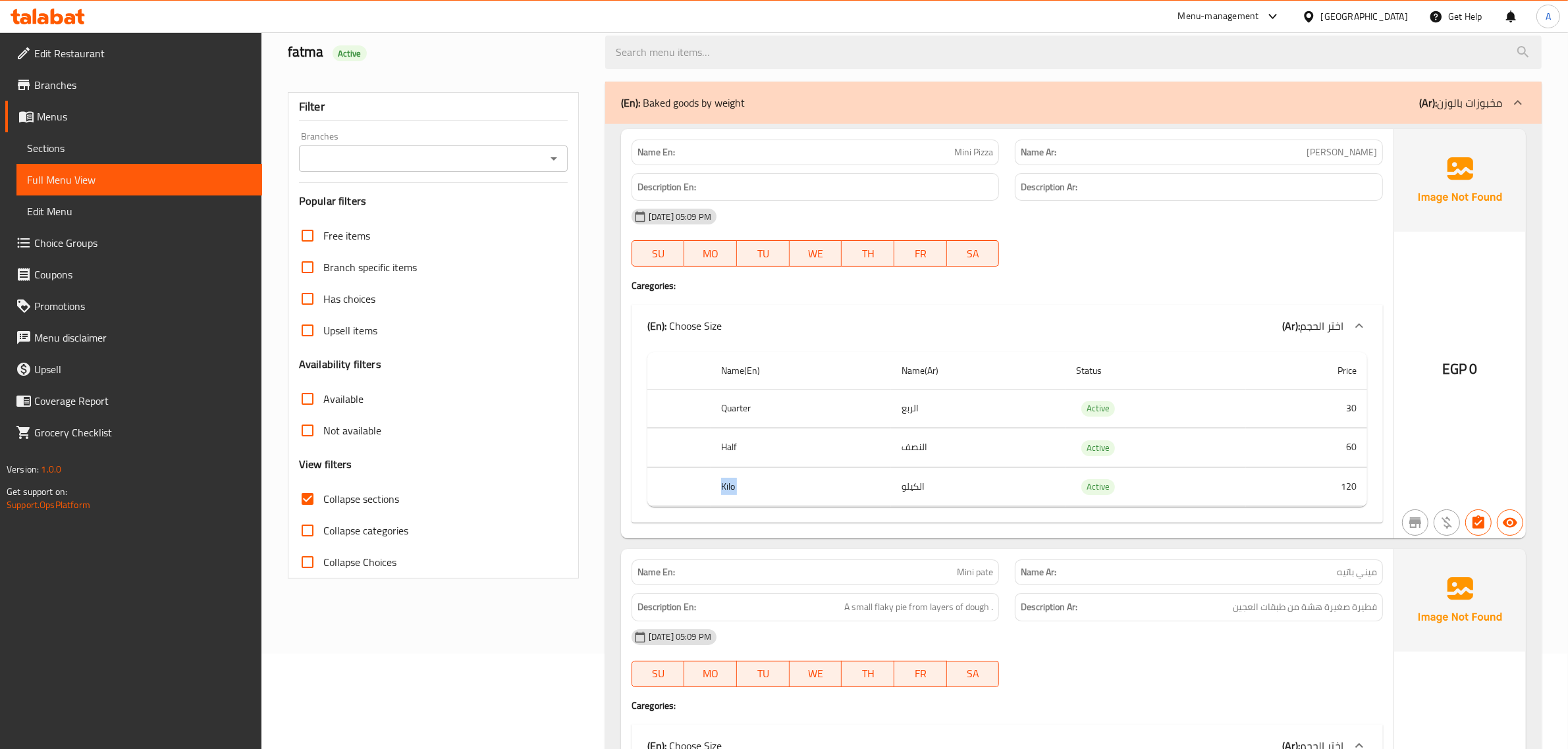
click at [785, 499] on th "Kilo" at bounding box center [800, 487] width 180 height 39
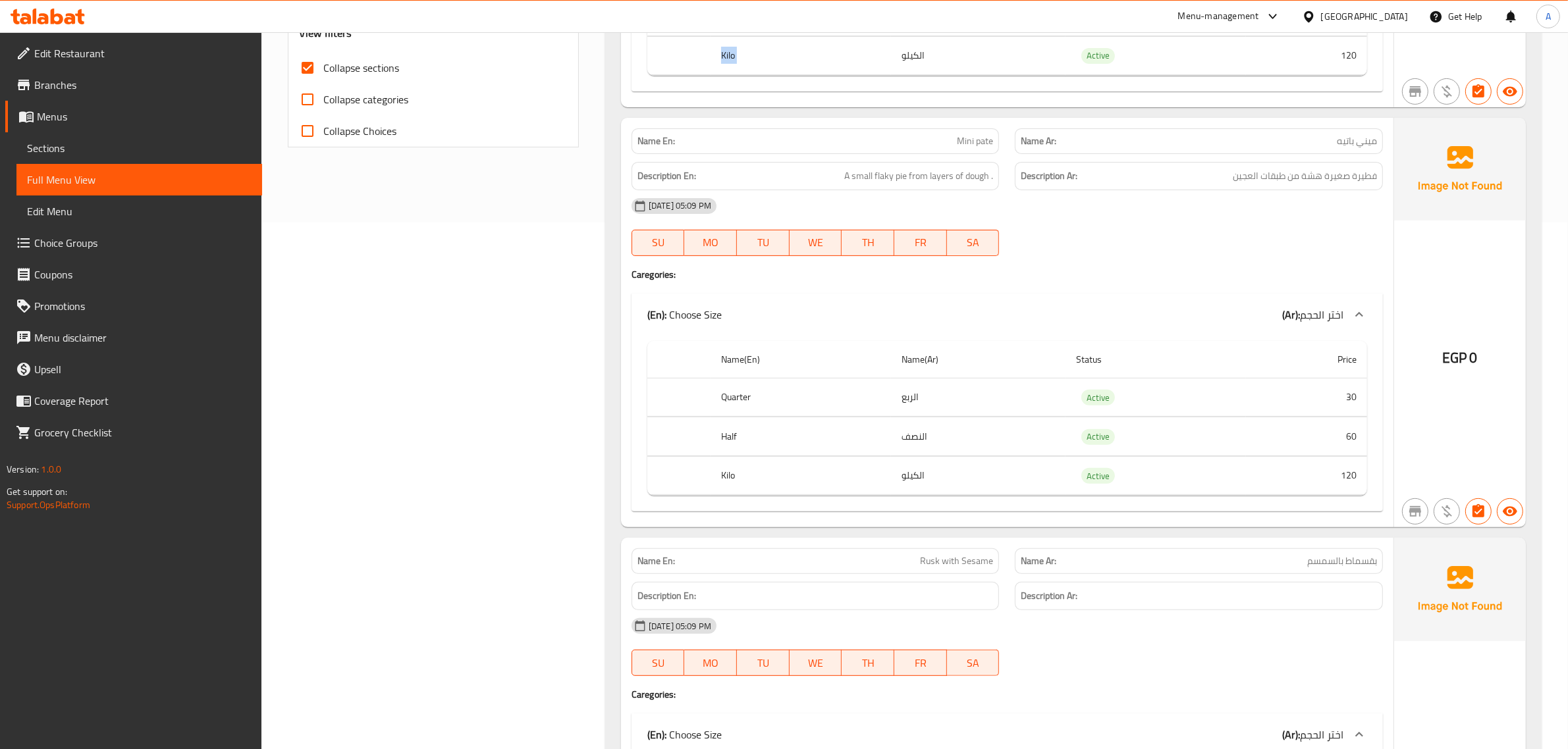
scroll to position [537, 0]
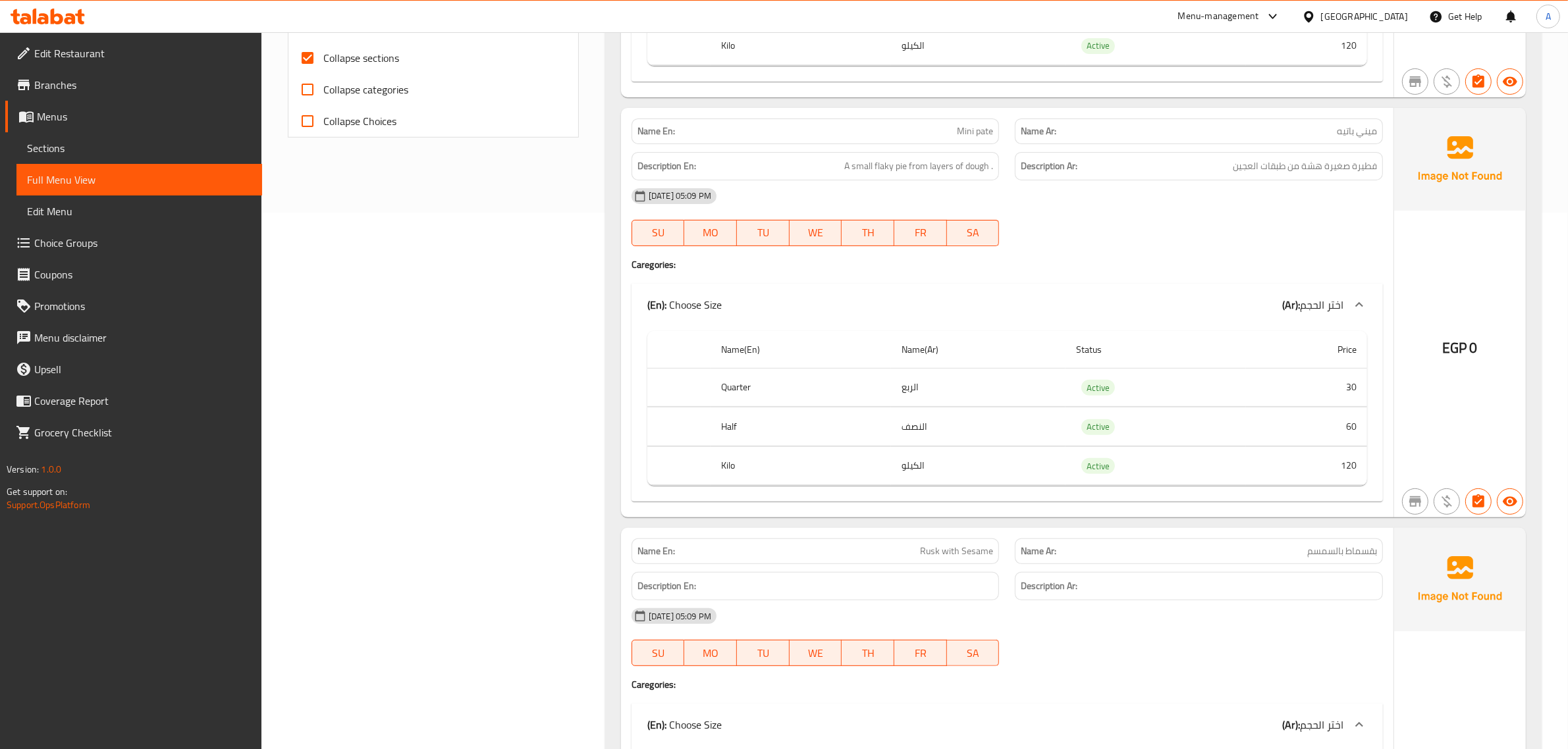
click at [1035, 133] on strong "Name Ar:" at bounding box center [1039, 131] width 36 height 14
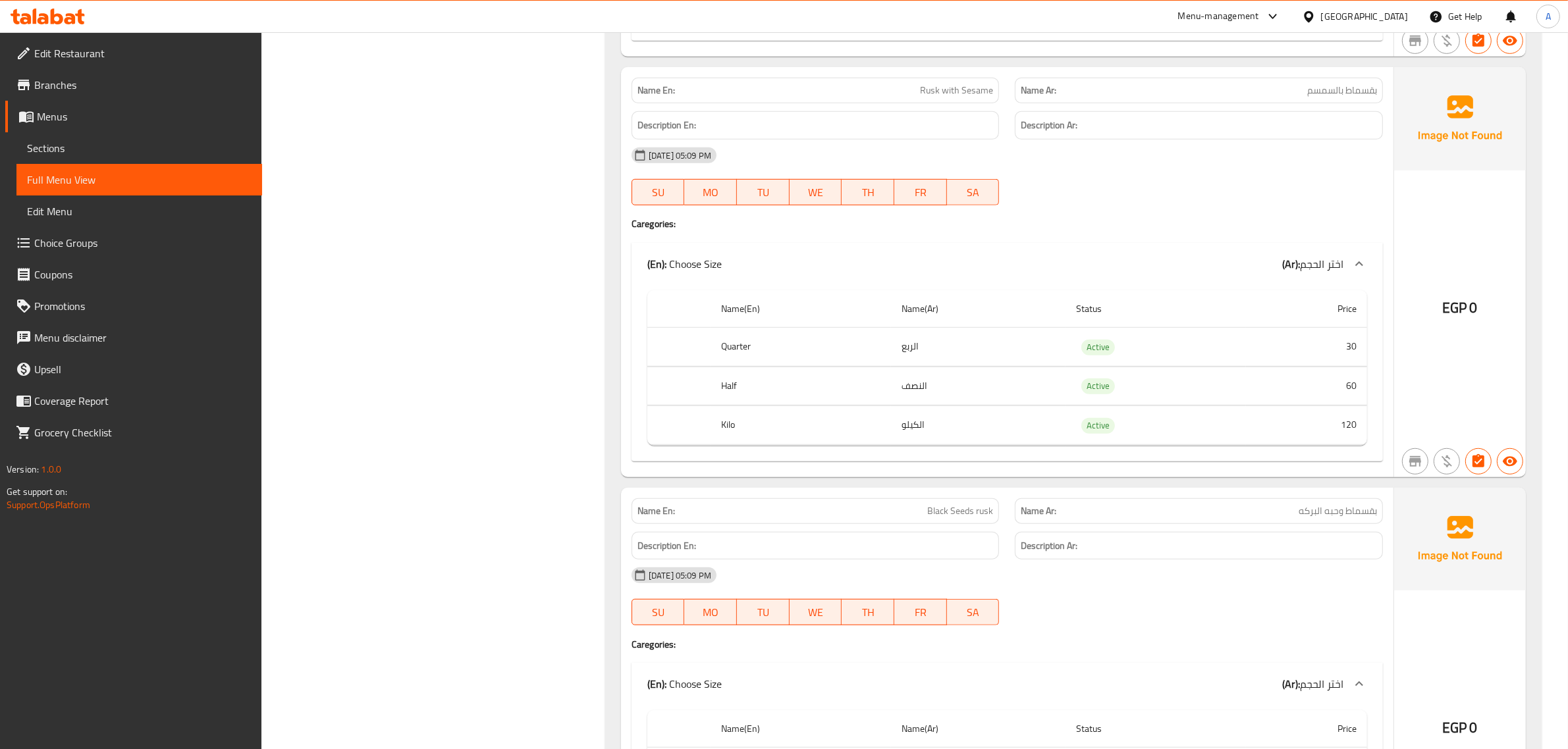
scroll to position [1007, 0]
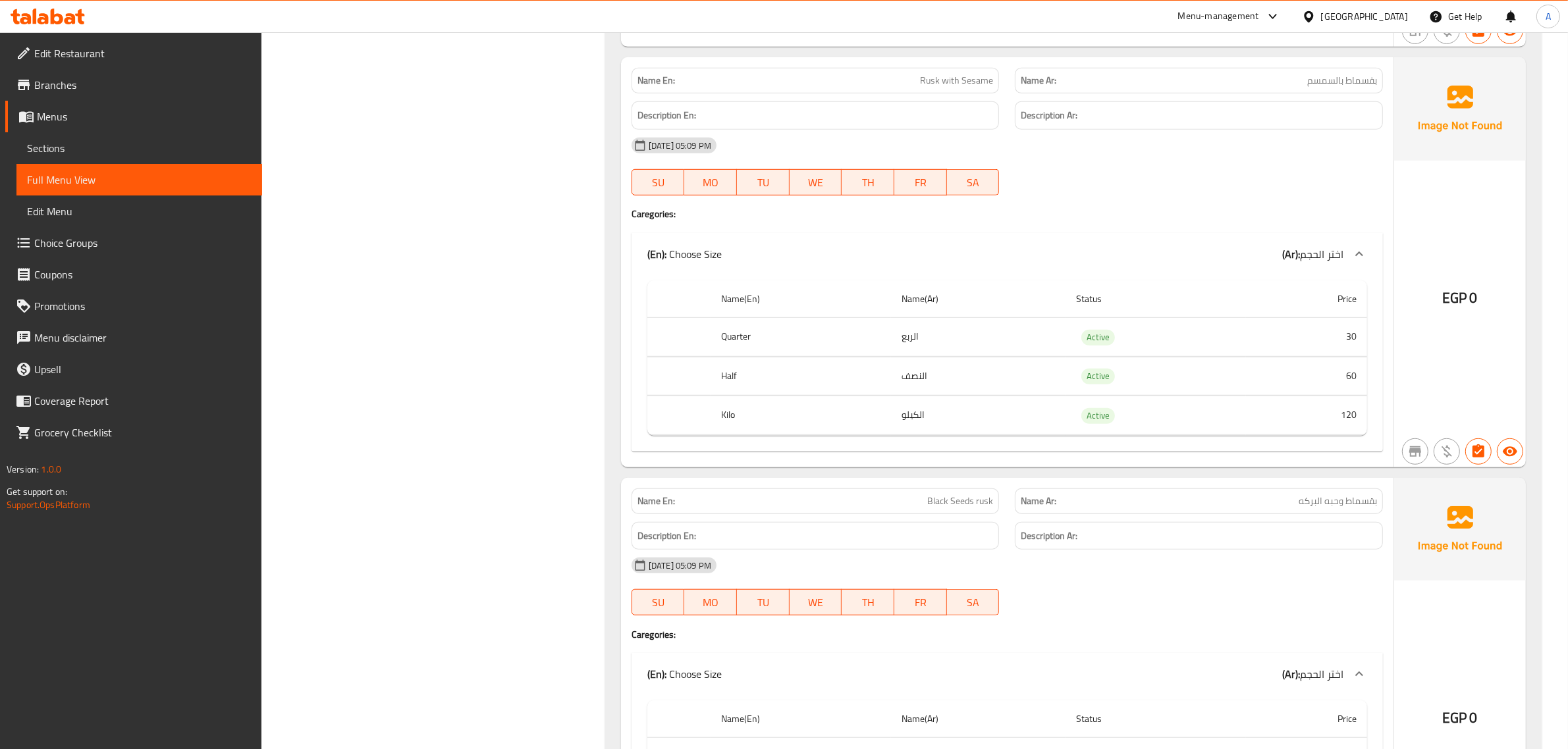
click at [955, 86] on span "Rusk with Sesame" at bounding box center [957, 80] width 73 height 14
copy span "Rusk with Sesame"
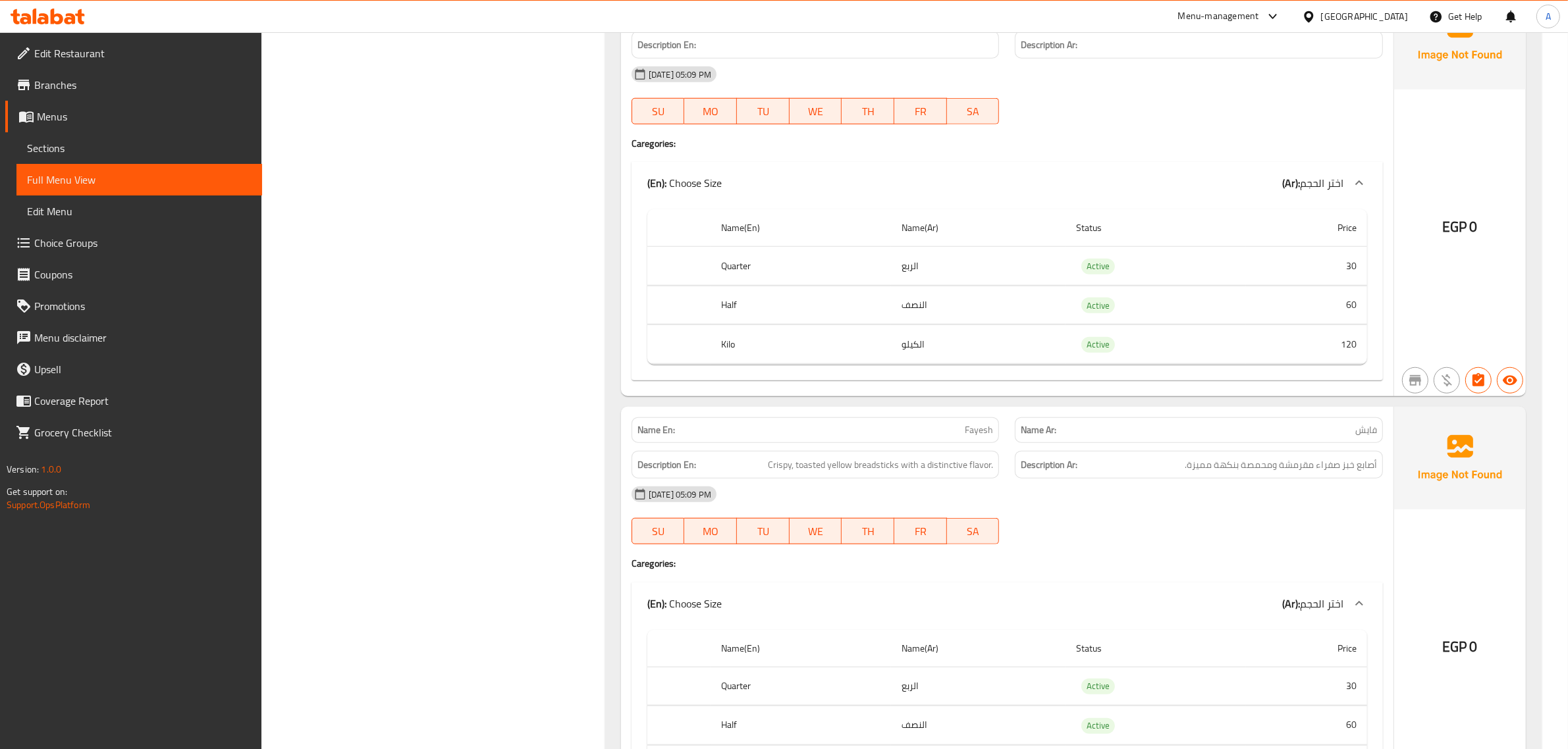
scroll to position [1378, 0]
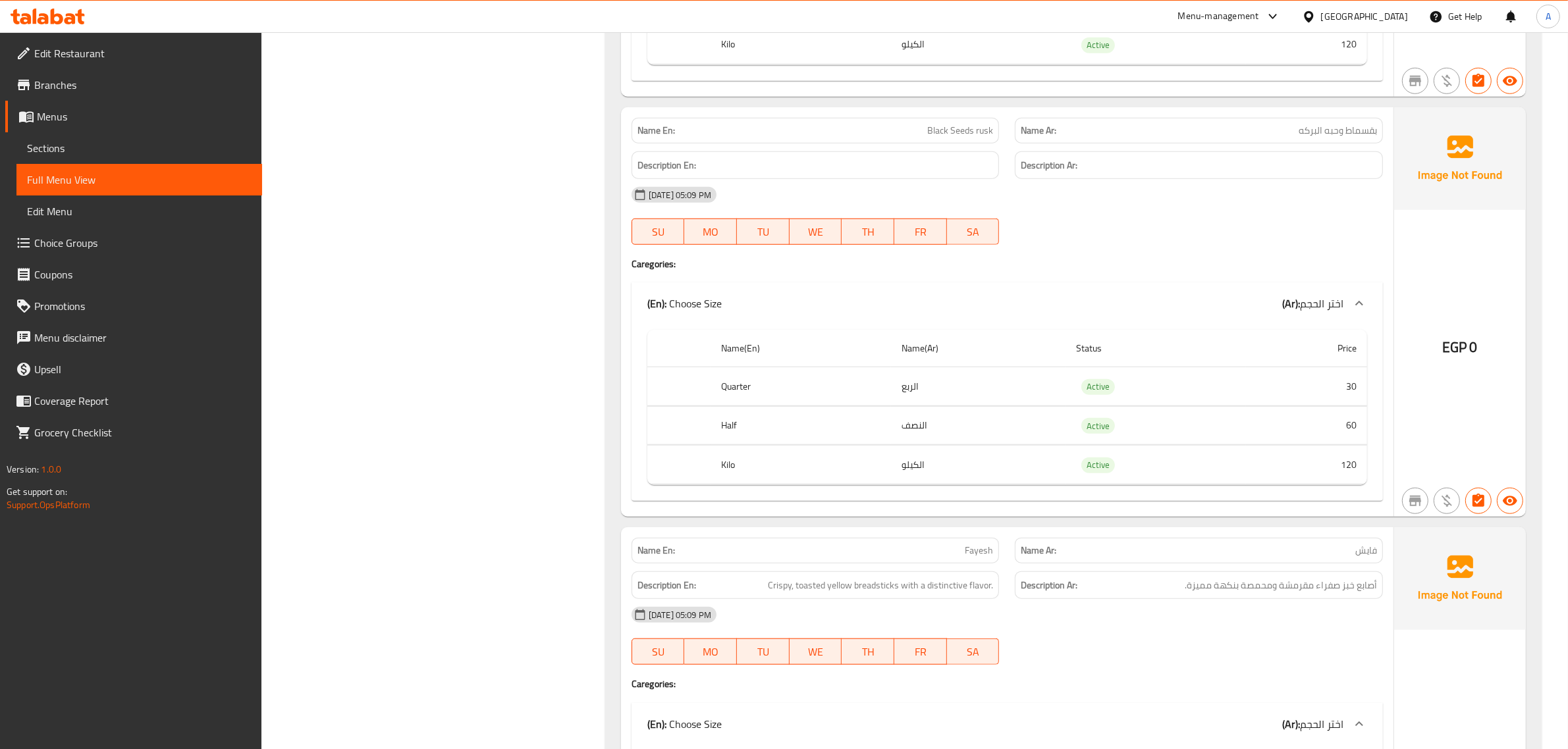
click at [970, 154] on div "Description En:" at bounding box center [816, 165] width 384 height 44
click at [976, 137] on span "Black Seeds rusk" at bounding box center [959, 131] width 66 height 14
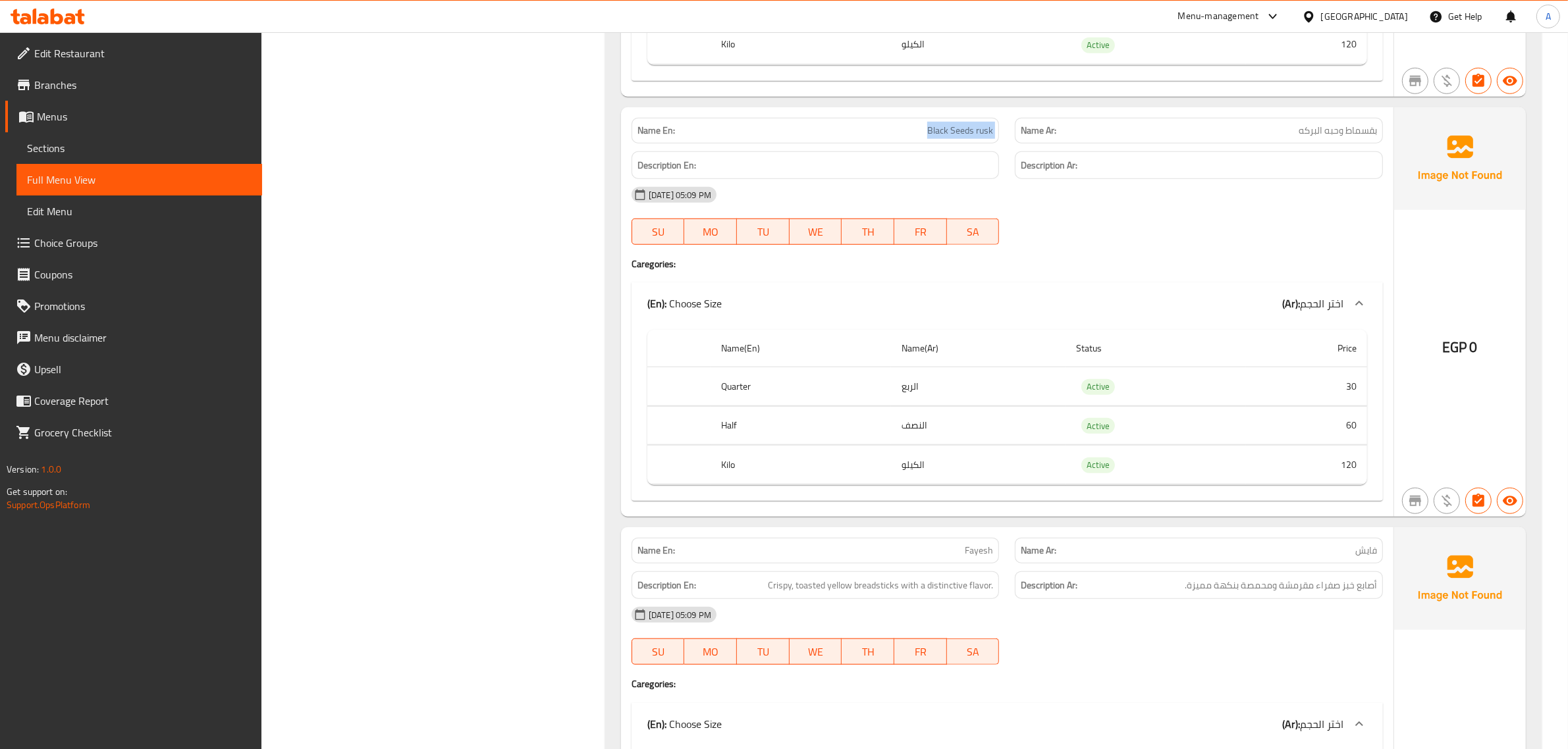
click at [976, 137] on span "Black Seeds rusk" at bounding box center [959, 131] width 66 height 14
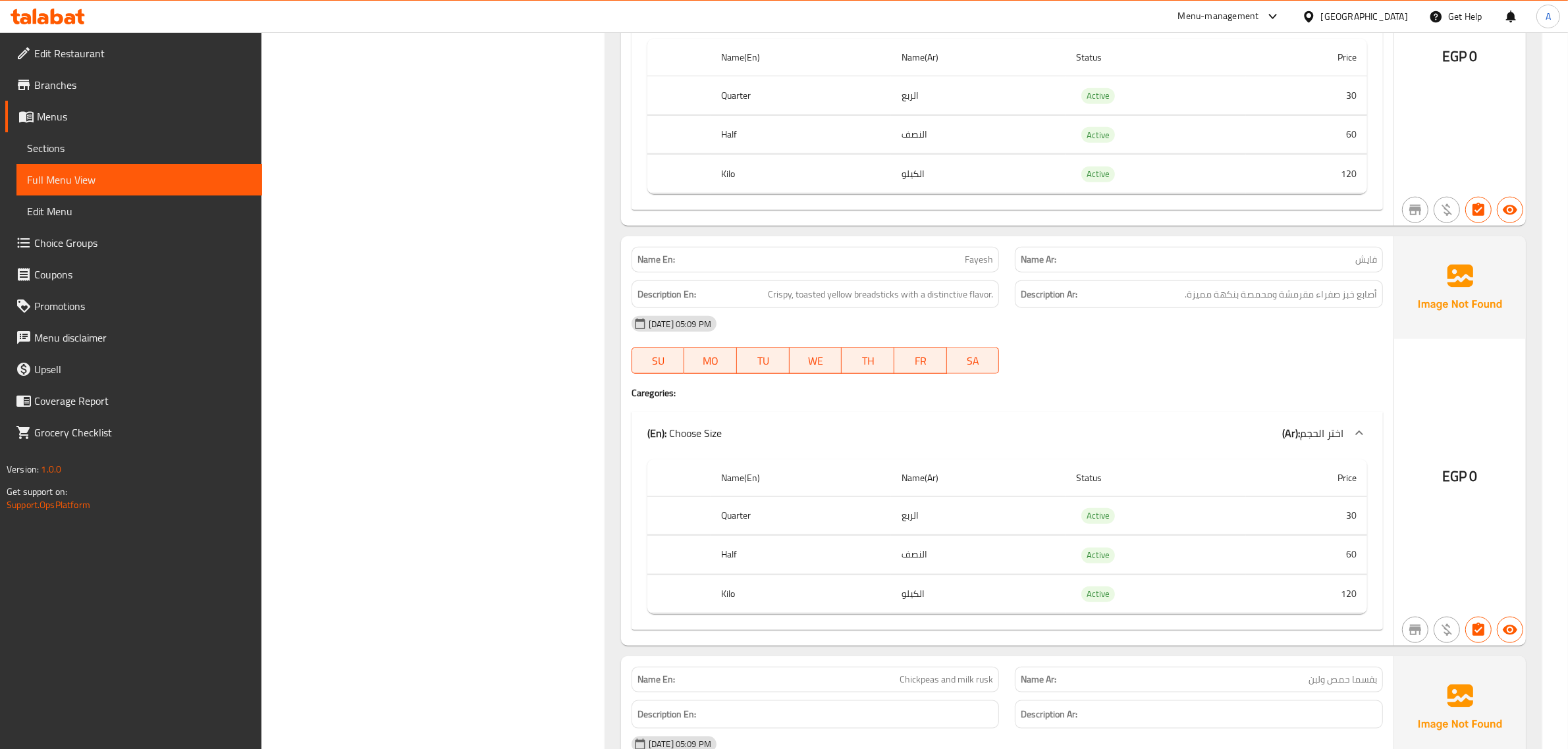
scroll to position [1828, 0]
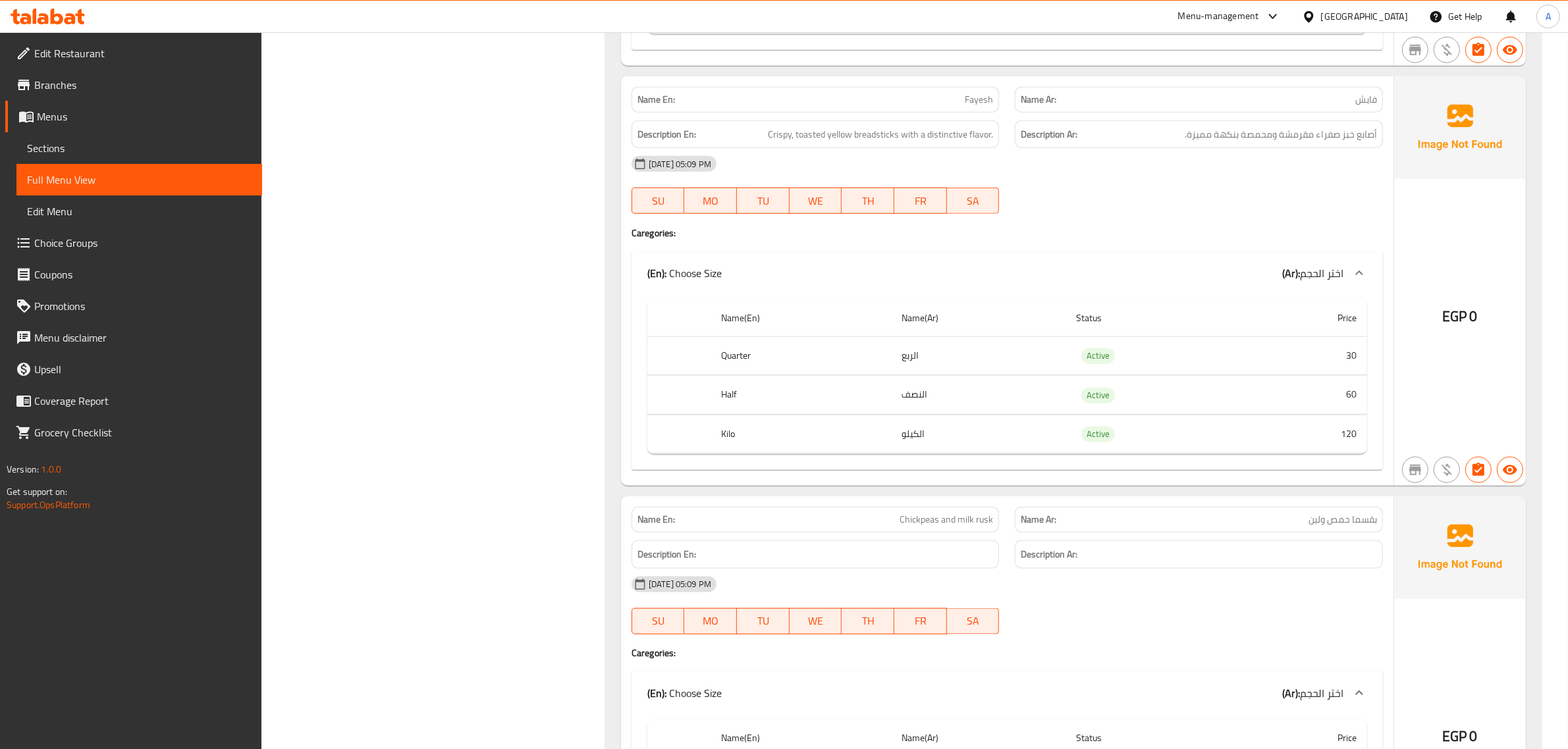
click at [950, 526] on span "Chickpeas and milk rusk" at bounding box center [947, 520] width 94 height 14
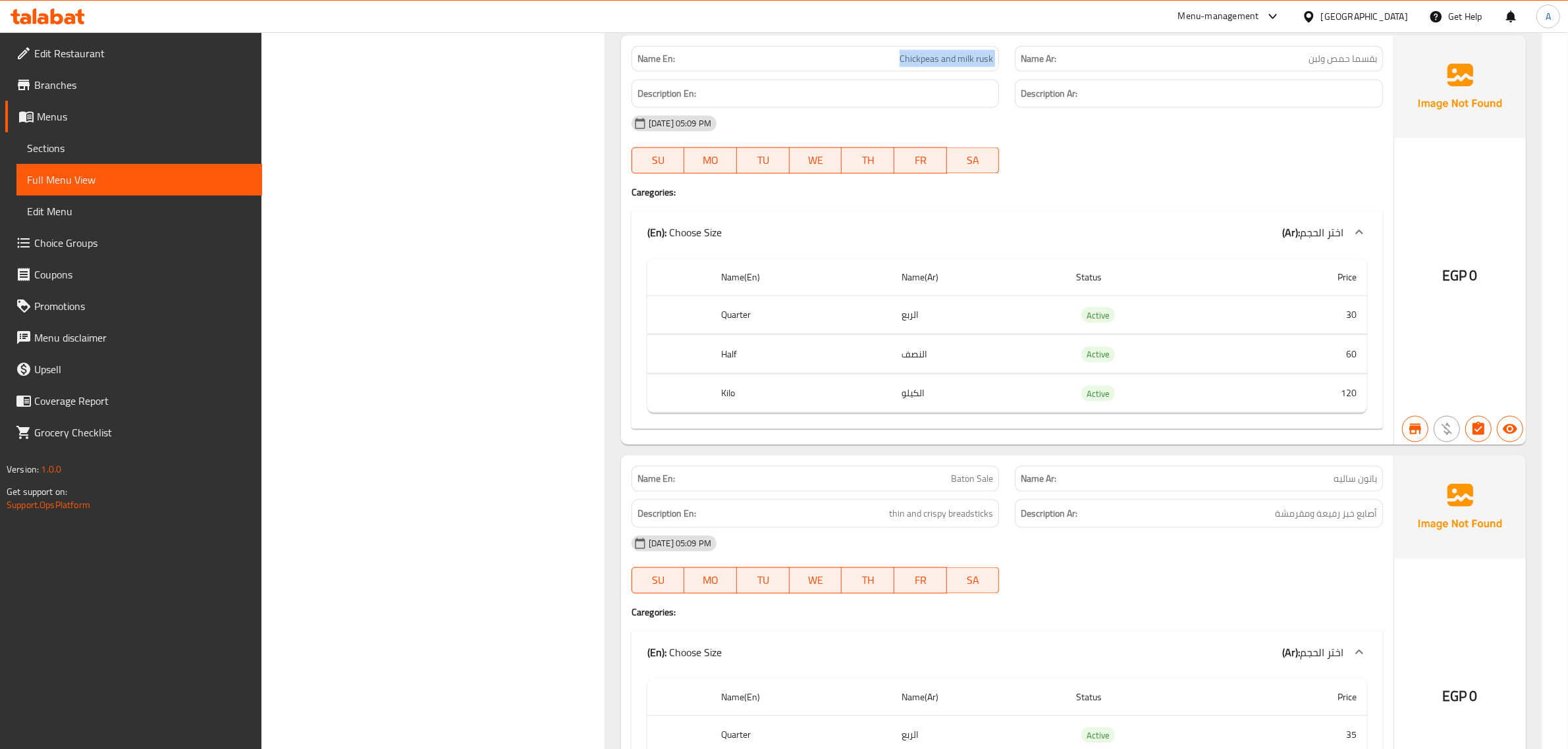
scroll to position [2259, 0]
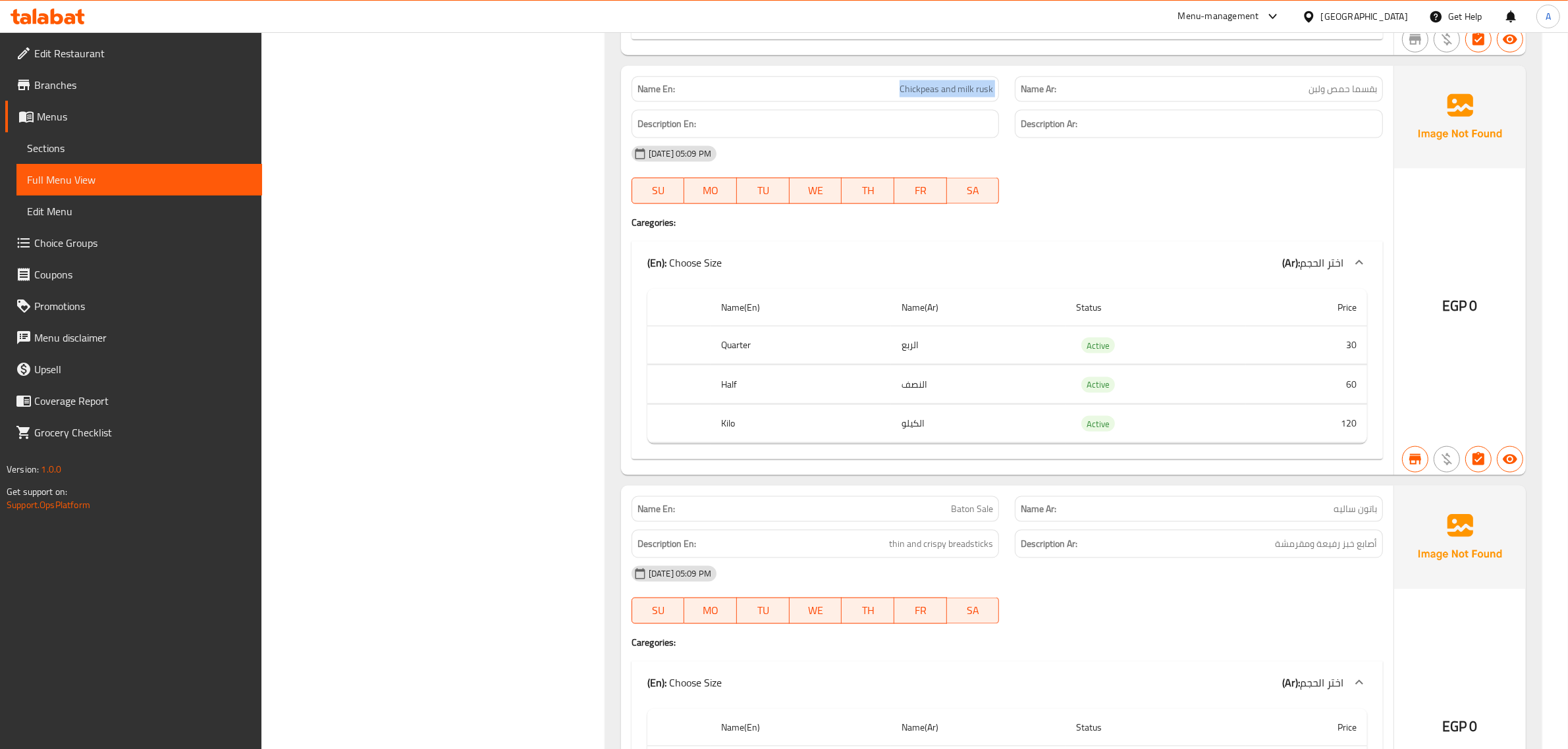
click at [906, 96] on span "Chickpeas and milk rusk" at bounding box center [947, 89] width 94 height 14
click at [1303, 96] on p "Name Ar: بقسما حمص ولبن" at bounding box center [1198, 89] width 356 height 14
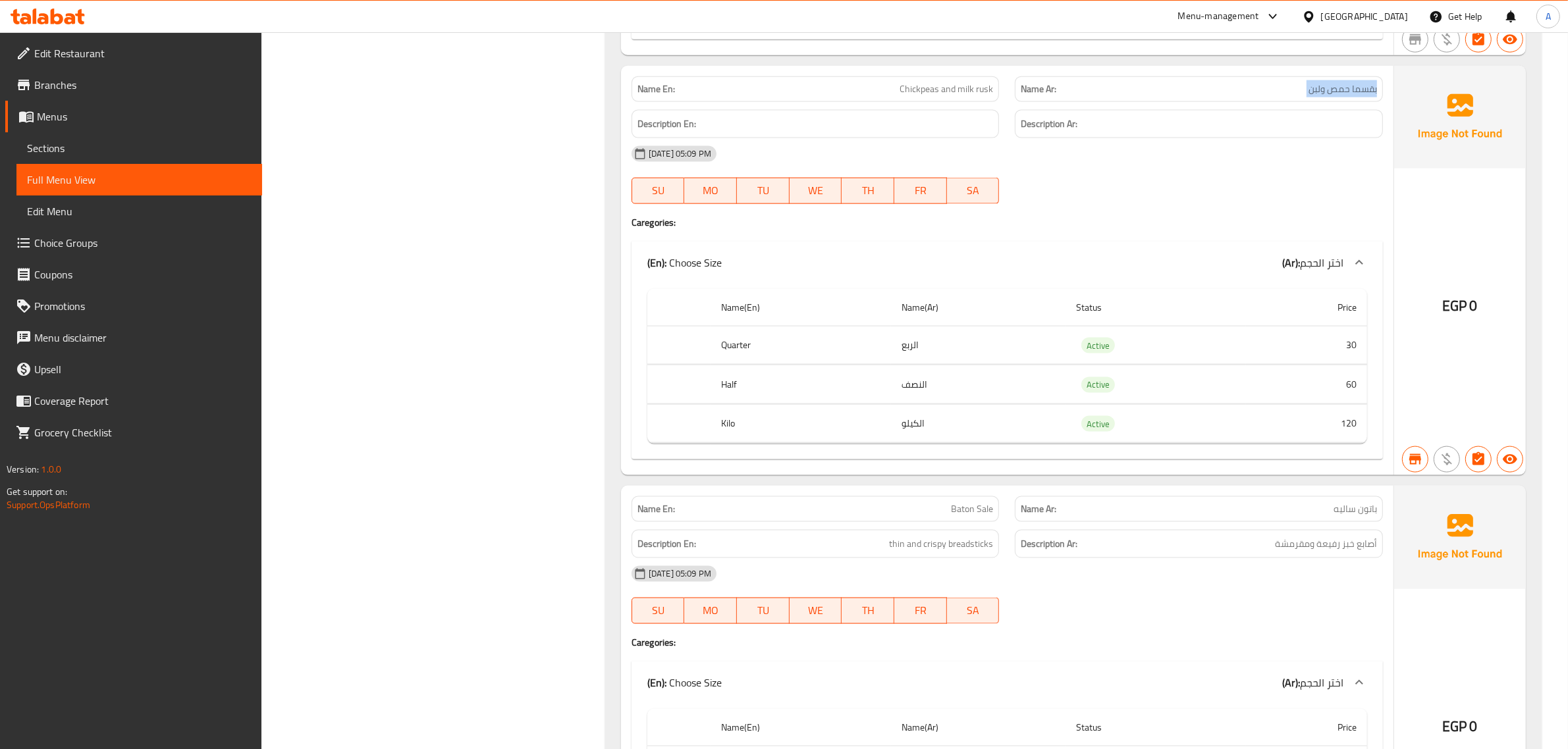
click at [1303, 96] on p "Name Ar: بقسما حمص ولبن" at bounding box center [1198, 89] width 356 height 14
copy span "بقسما حمص ولبن"
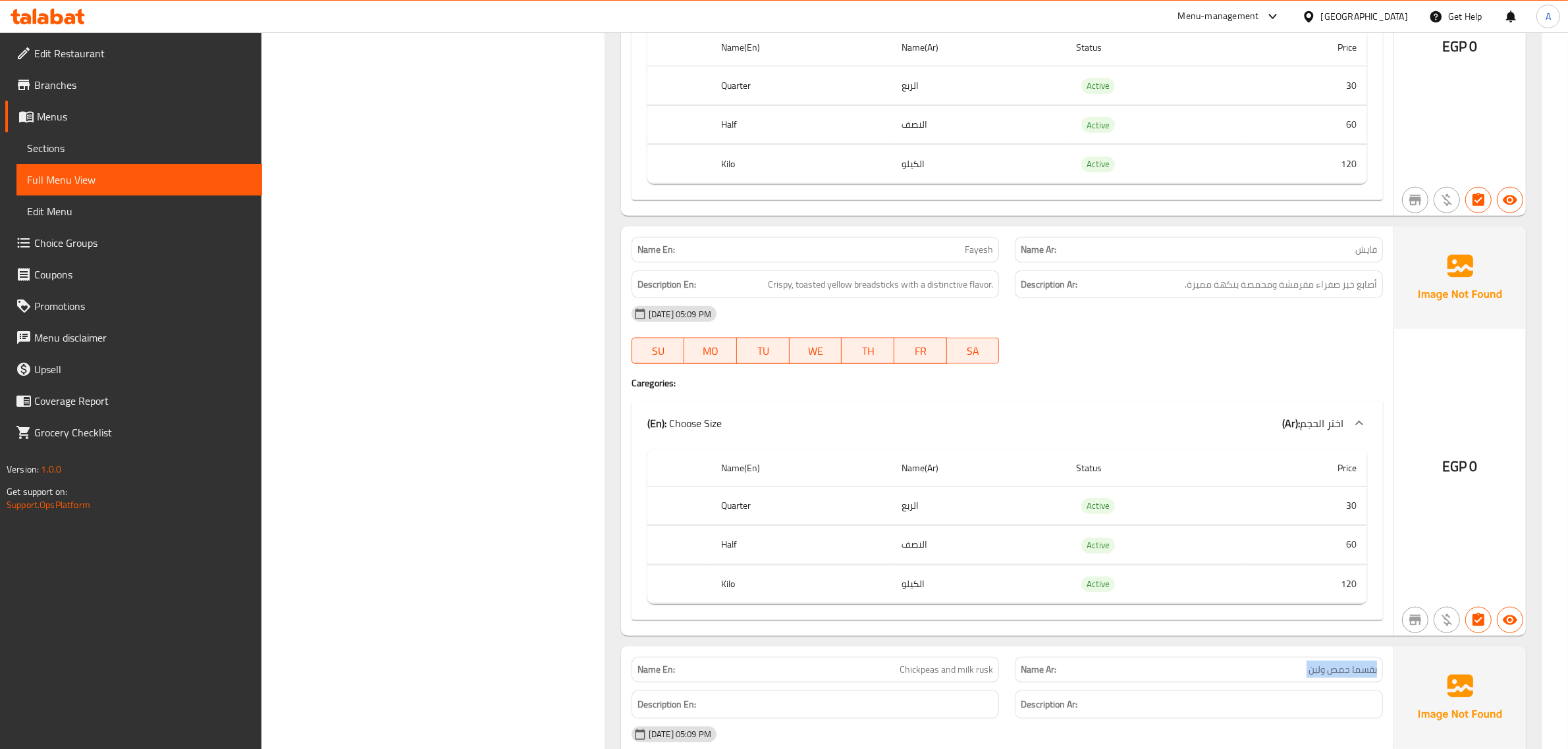
scroll to position [1067, 0]
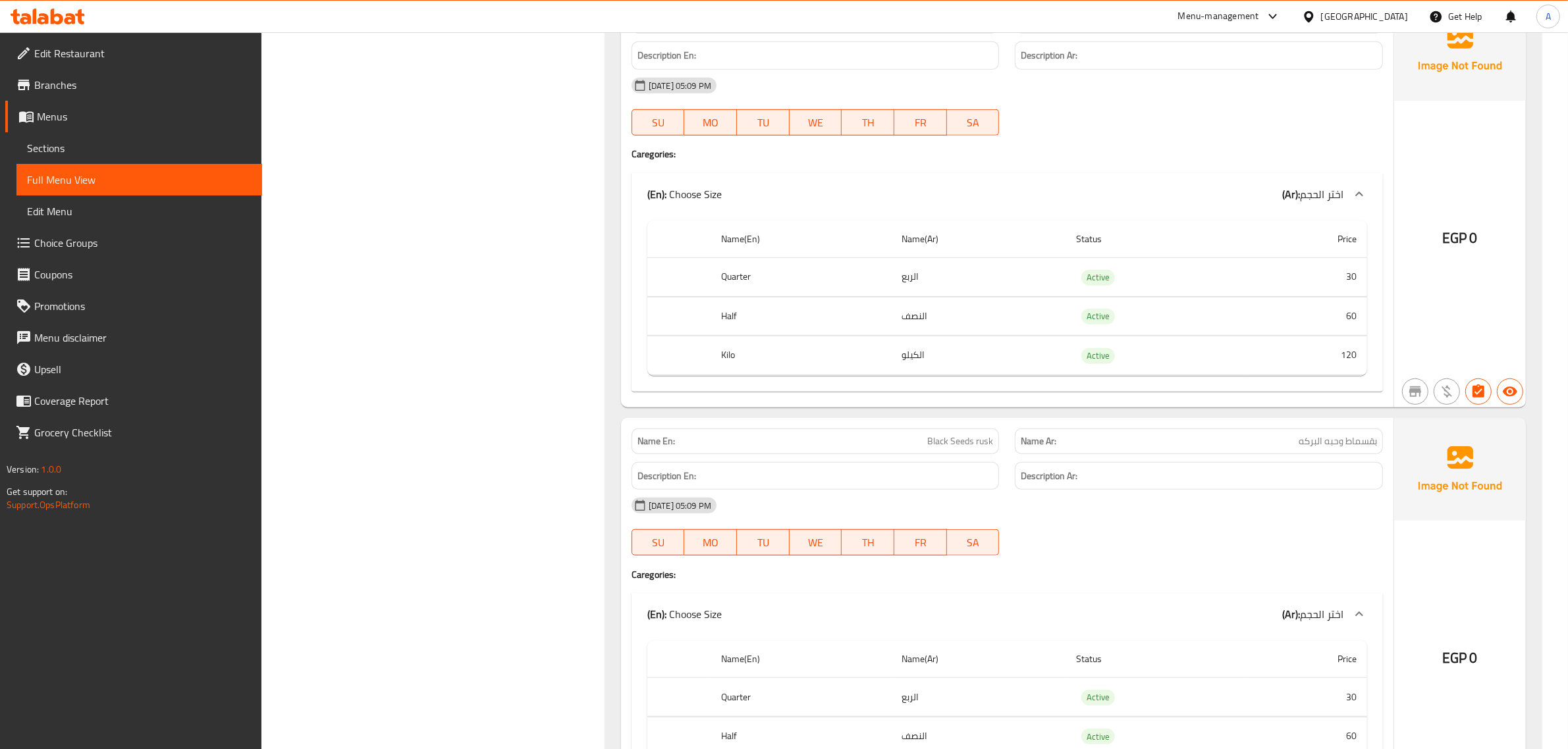
click at [1354, 448] on span "بقسماط وحبه البركه" at bounding box center [1338, 441] width 79 height 14
copy span "بقسماط"
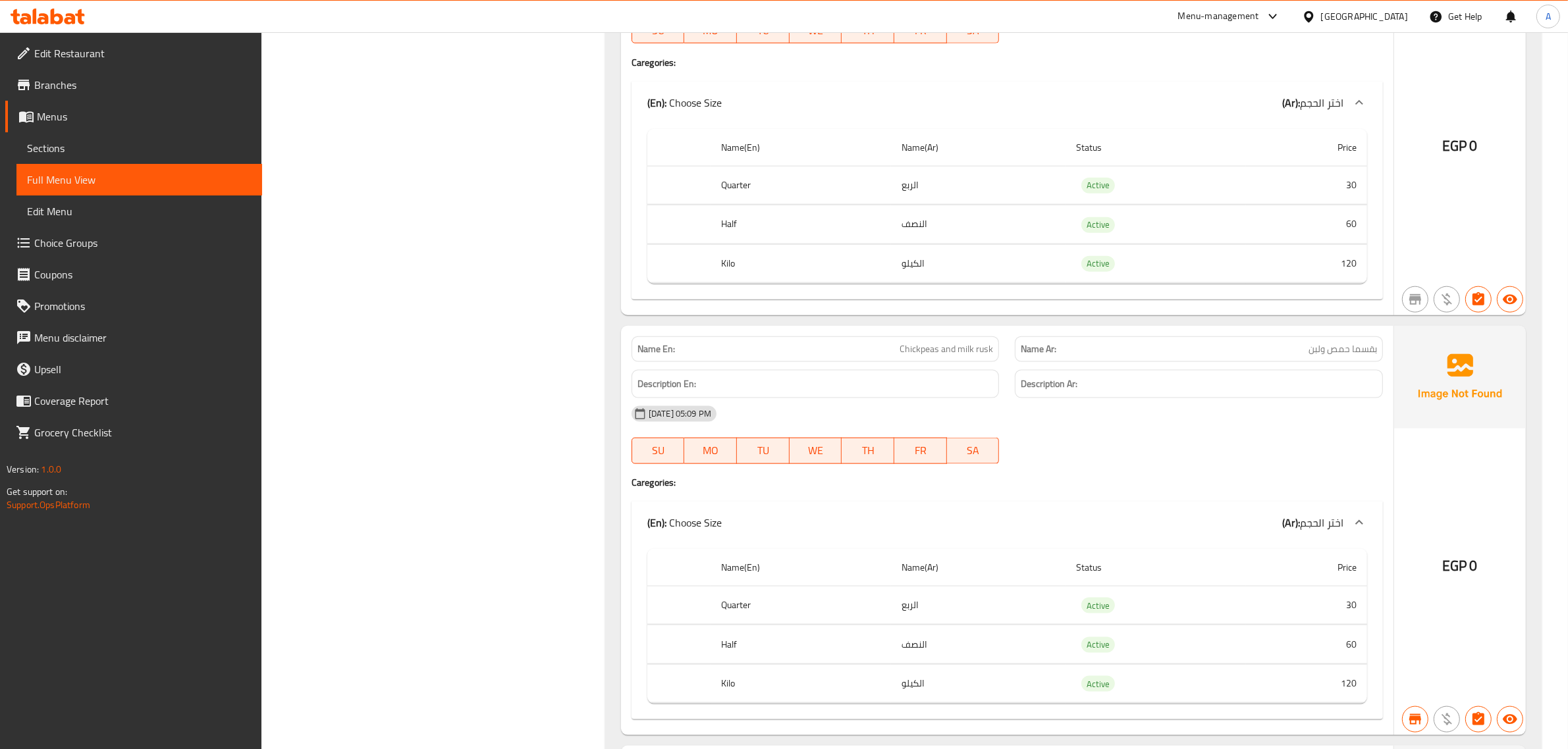
scroll to position [2110, 0]
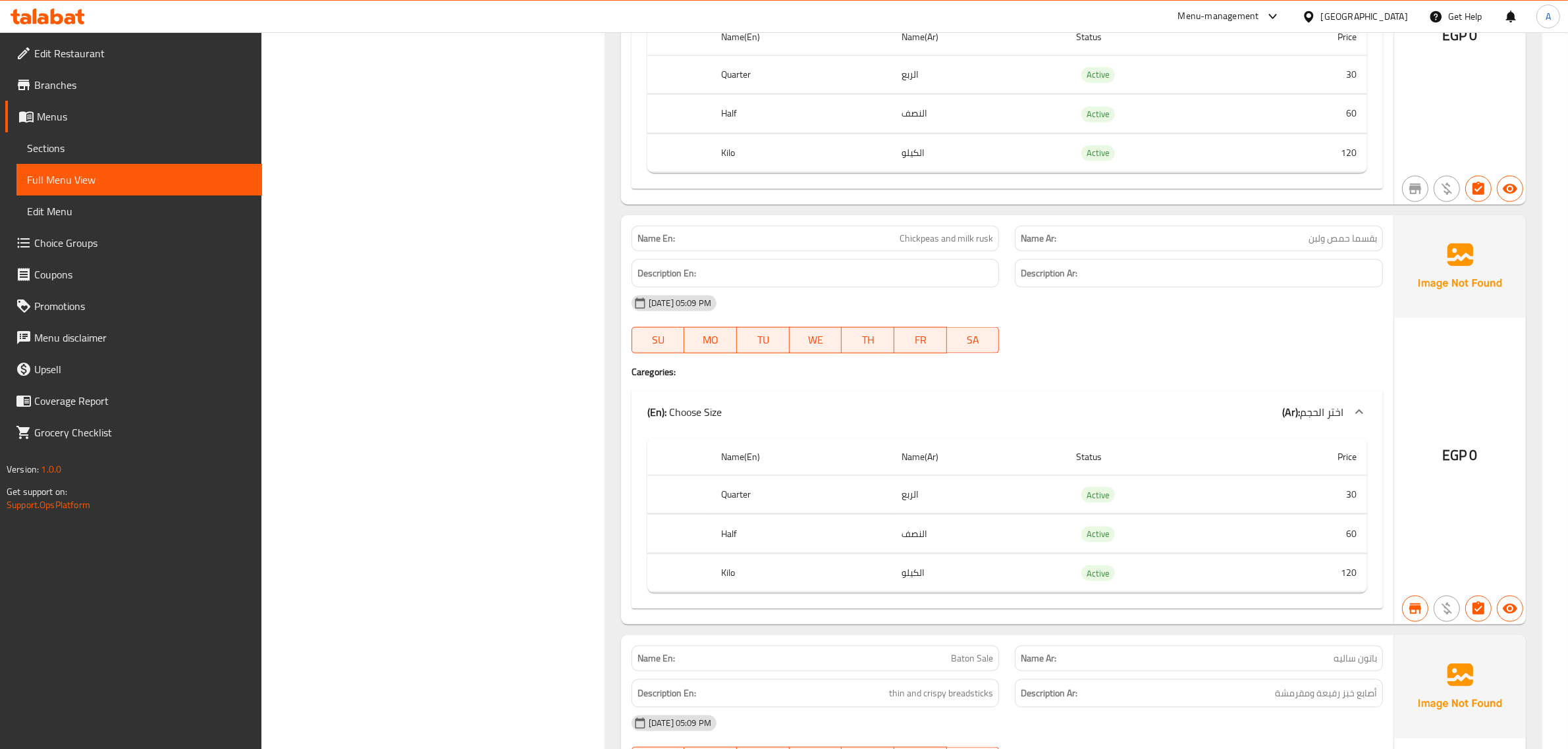
click at [940, 246] on span "Chickpeas and milk rusk" at bounding box center [947, 239] width 94 height 14
copy span "Chickpeas and milk rusk"
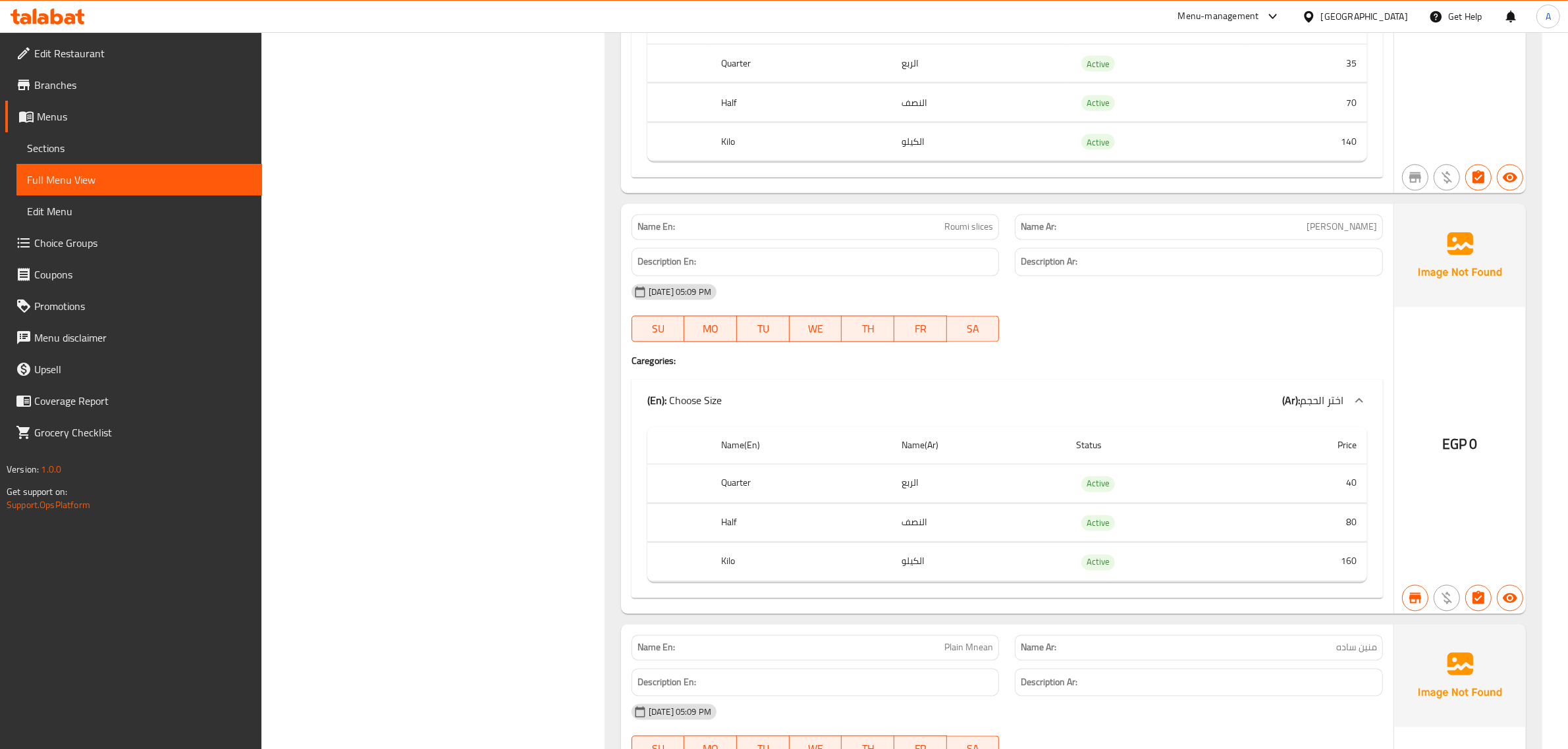
scroll to position [2950, 0]
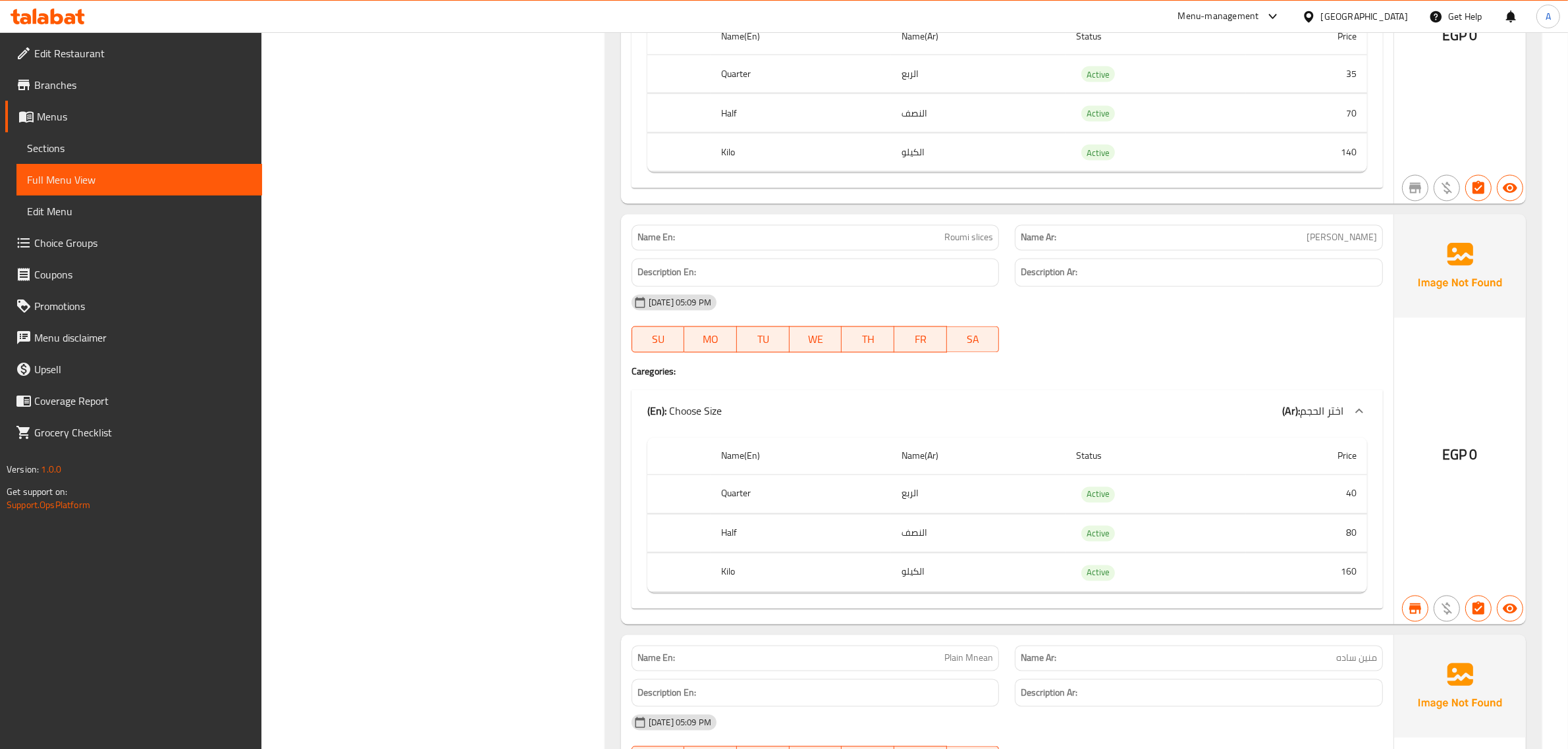
click at [959, 245] on span "Roumi slices" at bounding box center [968, 238] width 49 height 14
copy span "Roumi slices"
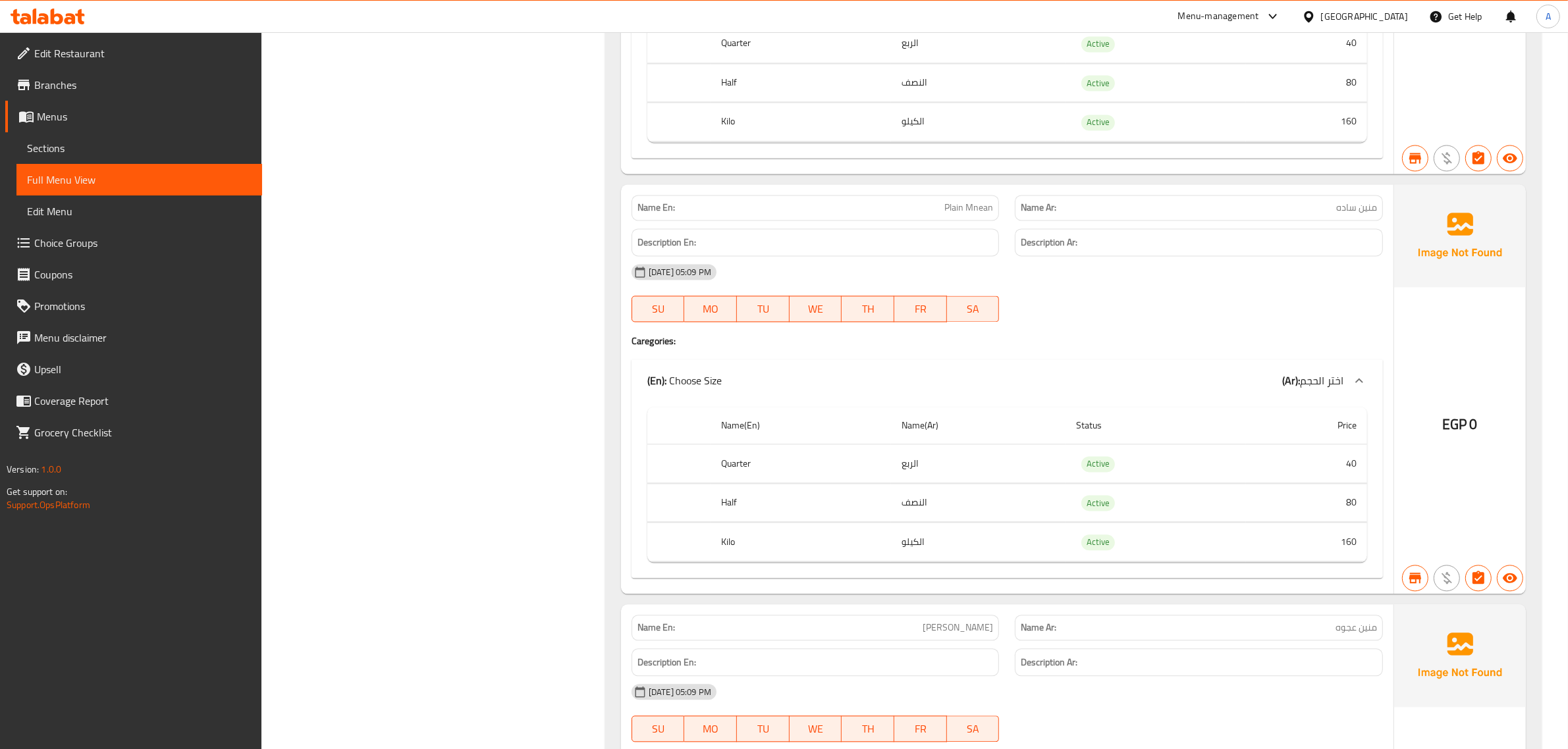
scroll to position [3461, 0]
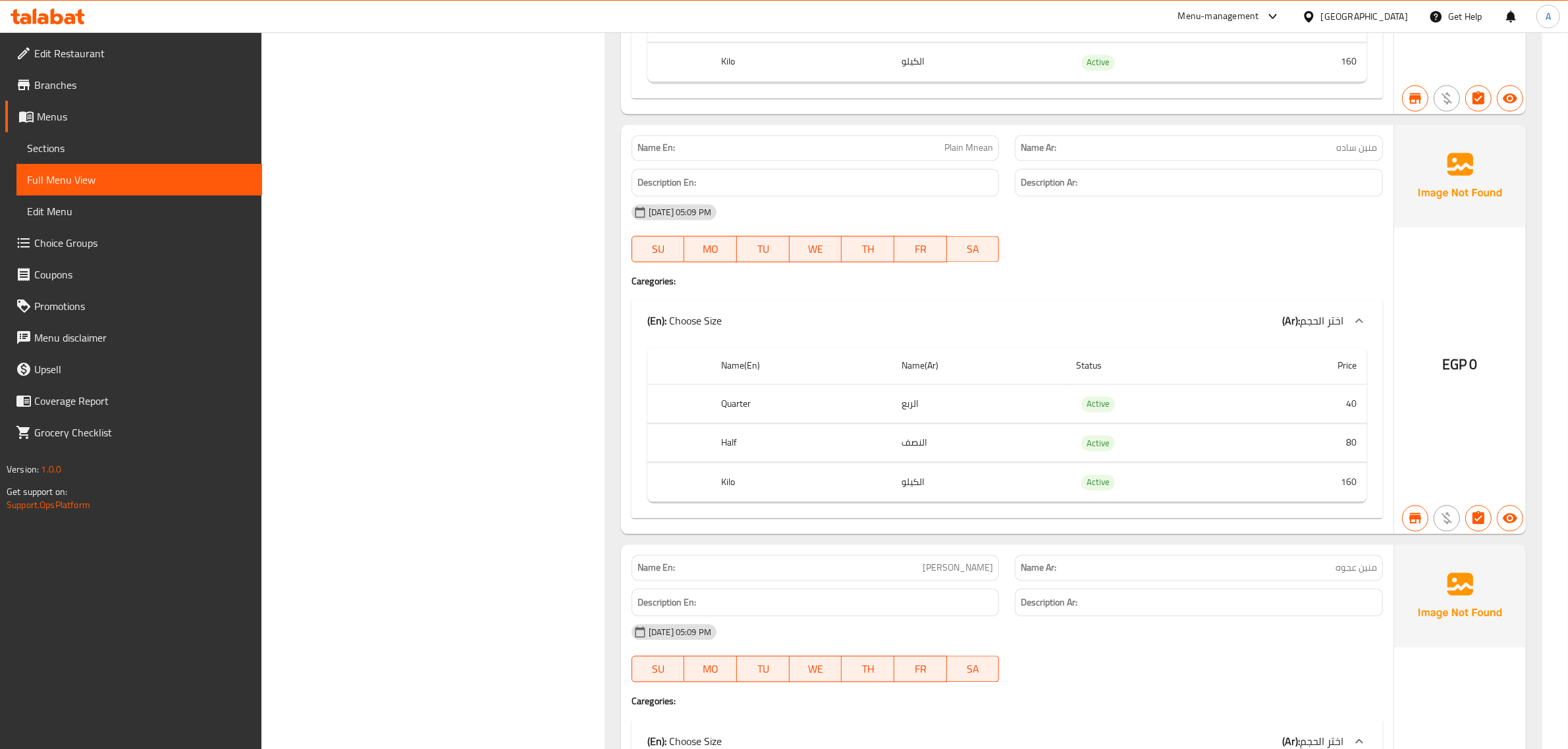
click at [972, 154] on span "Plain Mnean" at bounding box center [968, 148] width 49 height 14
click at [988, 152] on div "Name En: Plain Mnean" at bounding box center [816, 148] width 384 height 42
click at [964, 154] on span "Plain Mnean" at bounding box center [968, 148] width 49 height 14
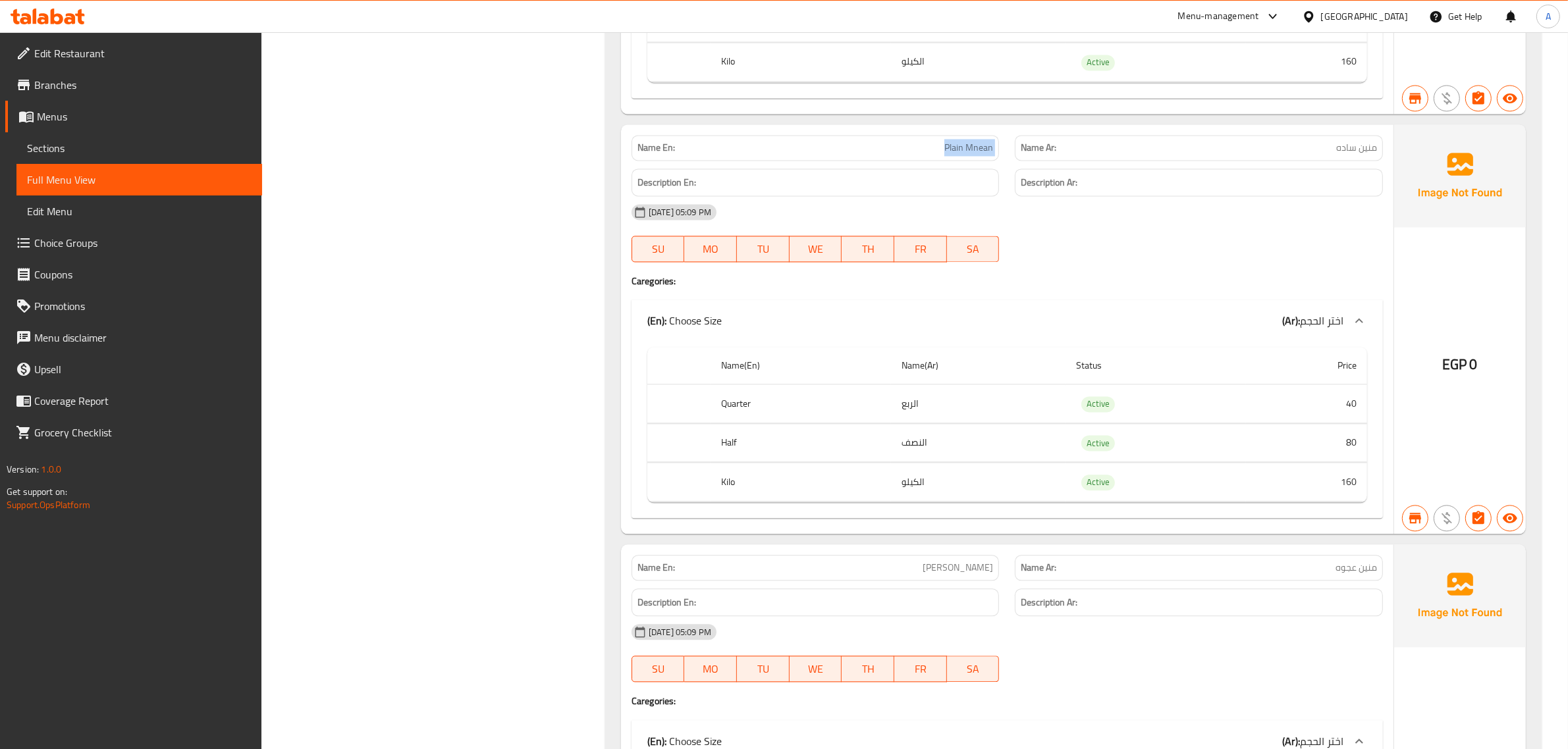
click at [964, 154] on span "Plain Mnean" at bounding box center [968, 148] width 49 height 14
copy span "Plain Mnean"
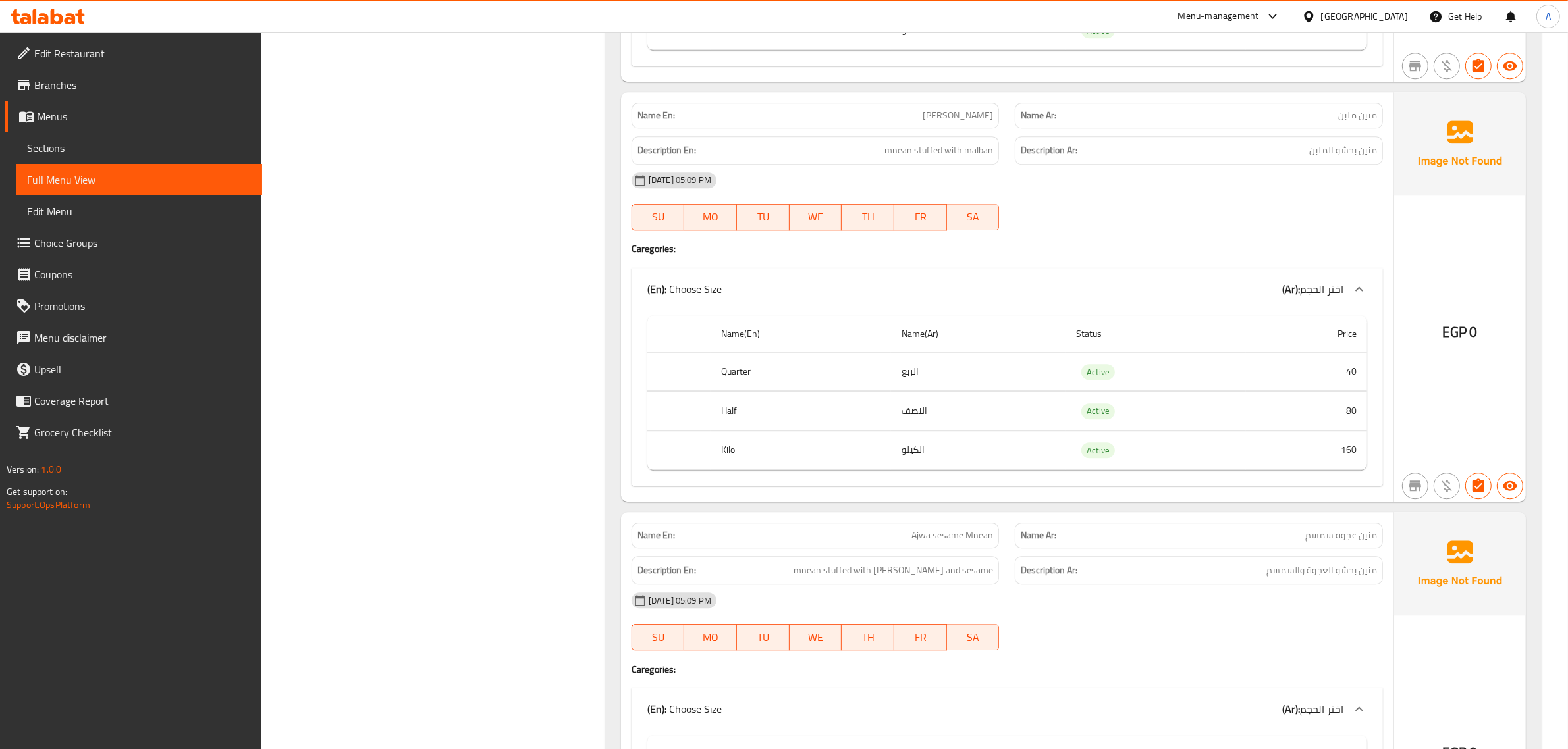
scroll to position [4352, 0]
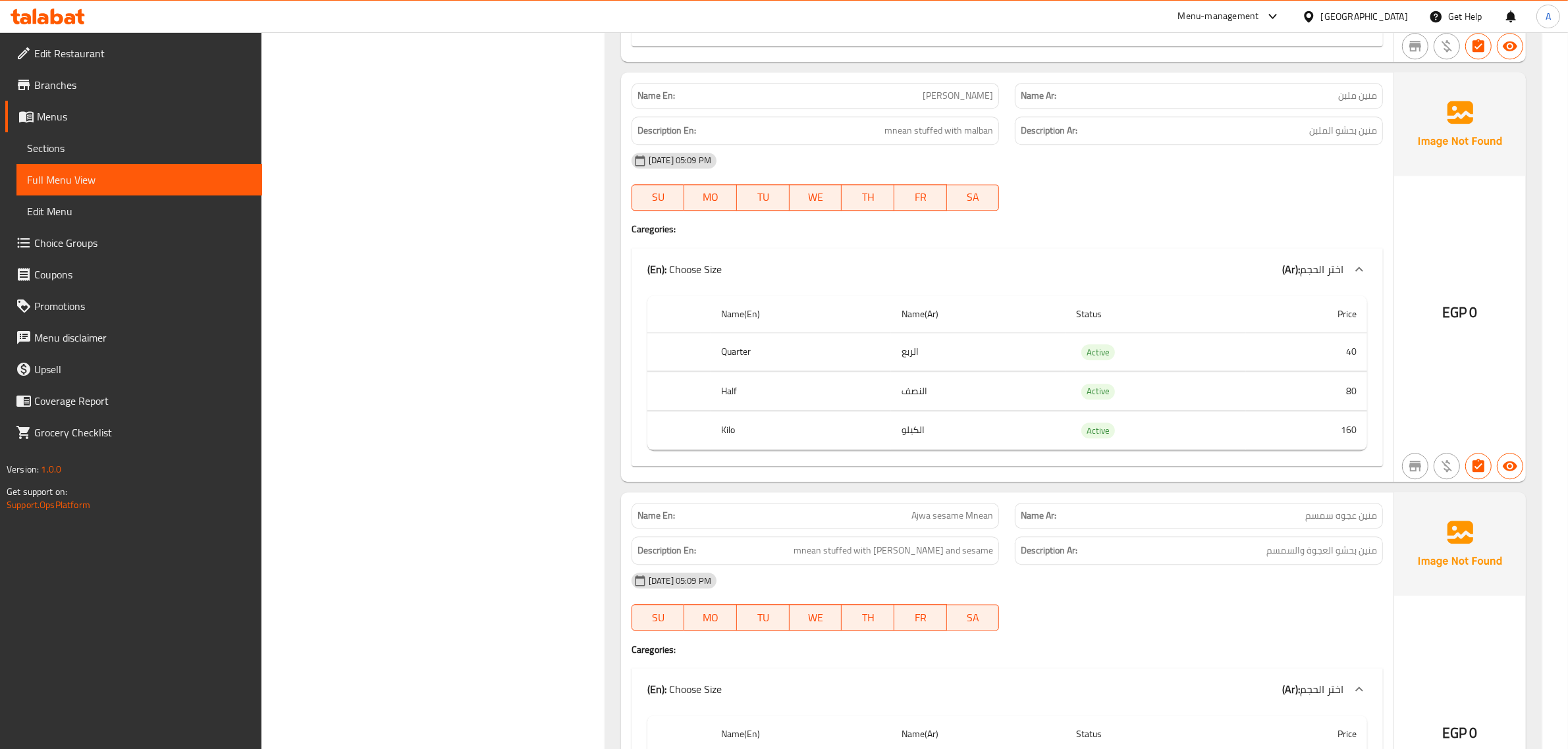
click at [964, 102] on span "[PERSON_NAME]" at bounding box center [958, 96] width 71 height 14
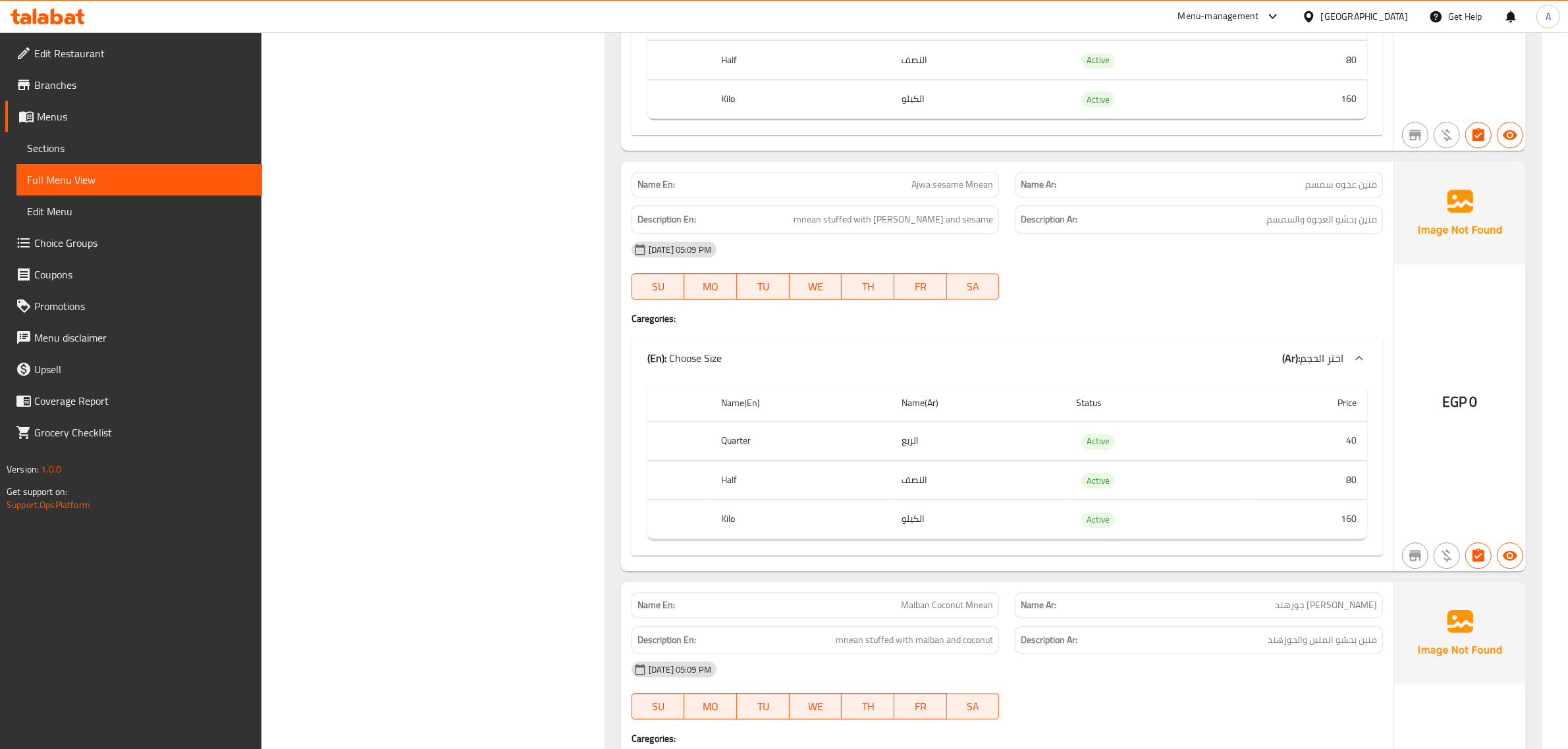
scroll to position [4723, 0]
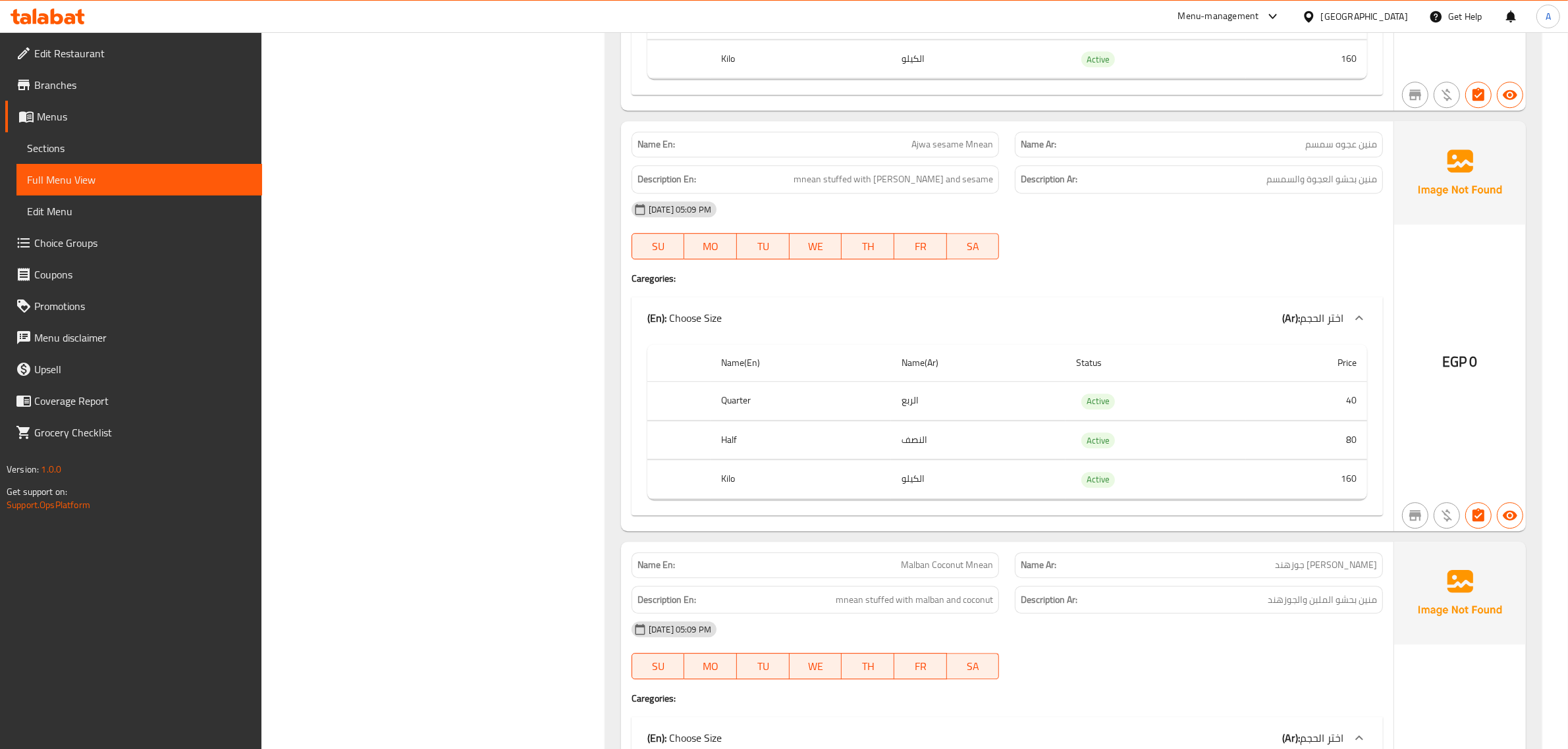
click at [976, 157] on div "Name En: Ajwa sesame Mnean" at bounding box center [815, 144] width 368 height 26
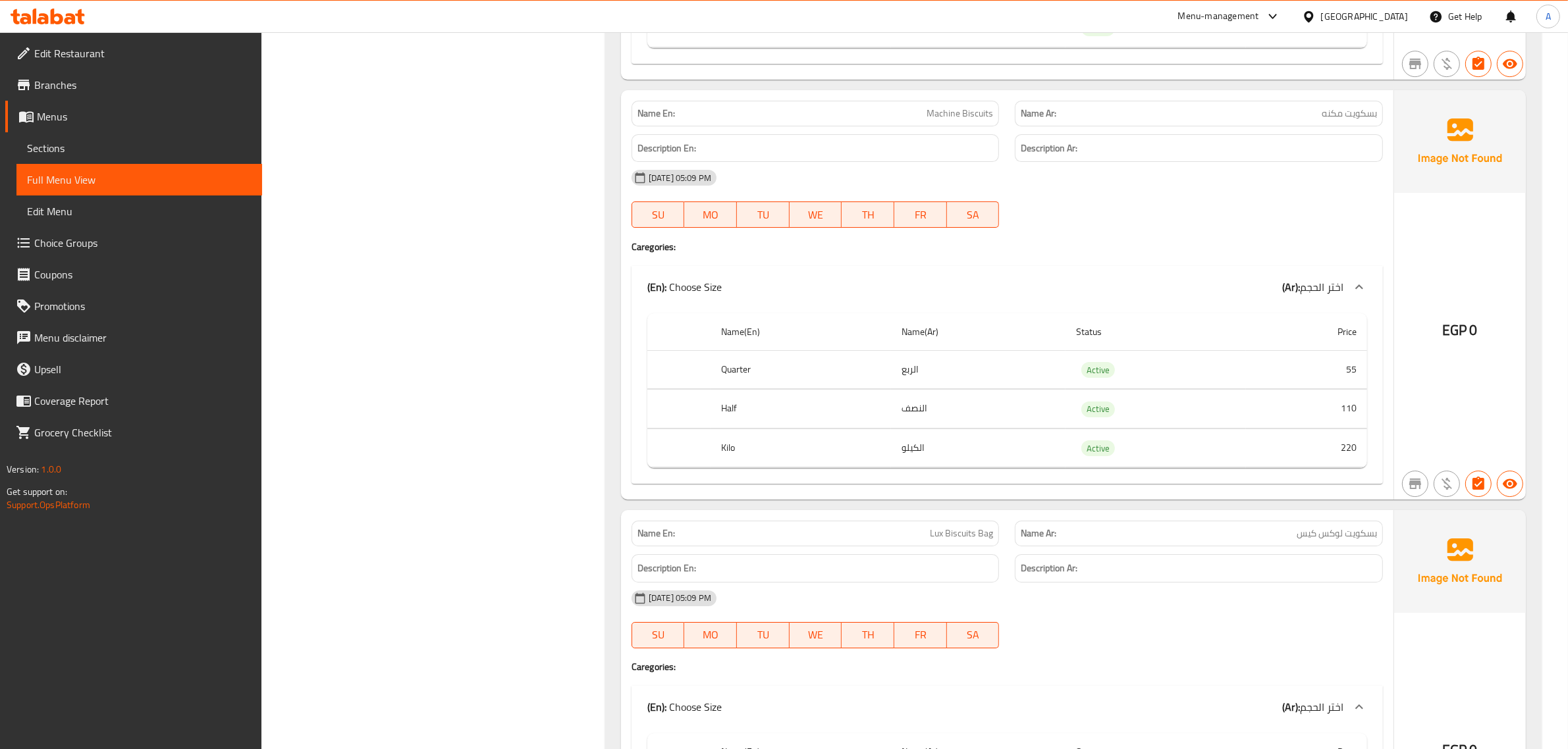
scroll to position [5664, 0]
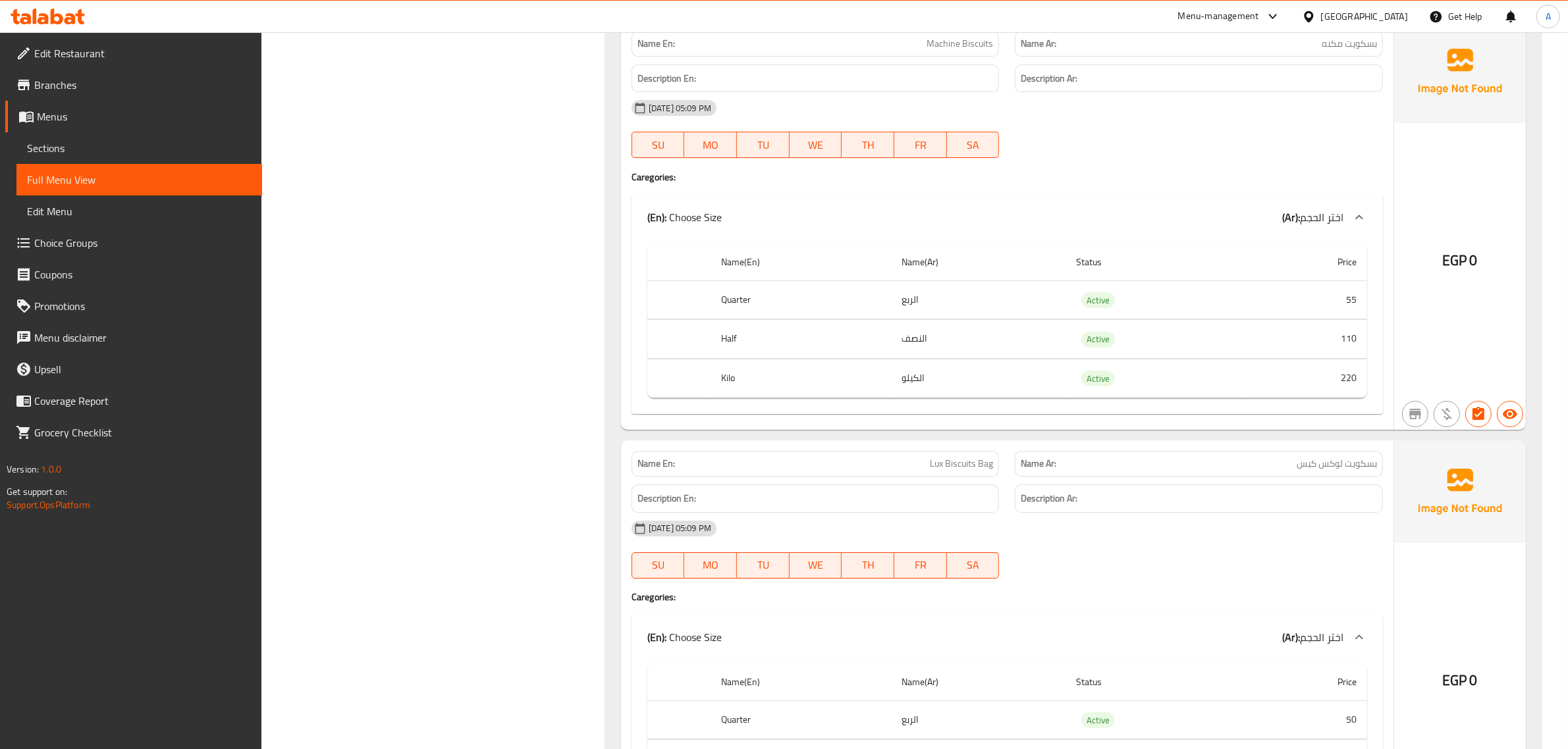
click at [961, 471] on span "Lux Biscuits Bag" at bounding box center [961, 463] width 63 height 14
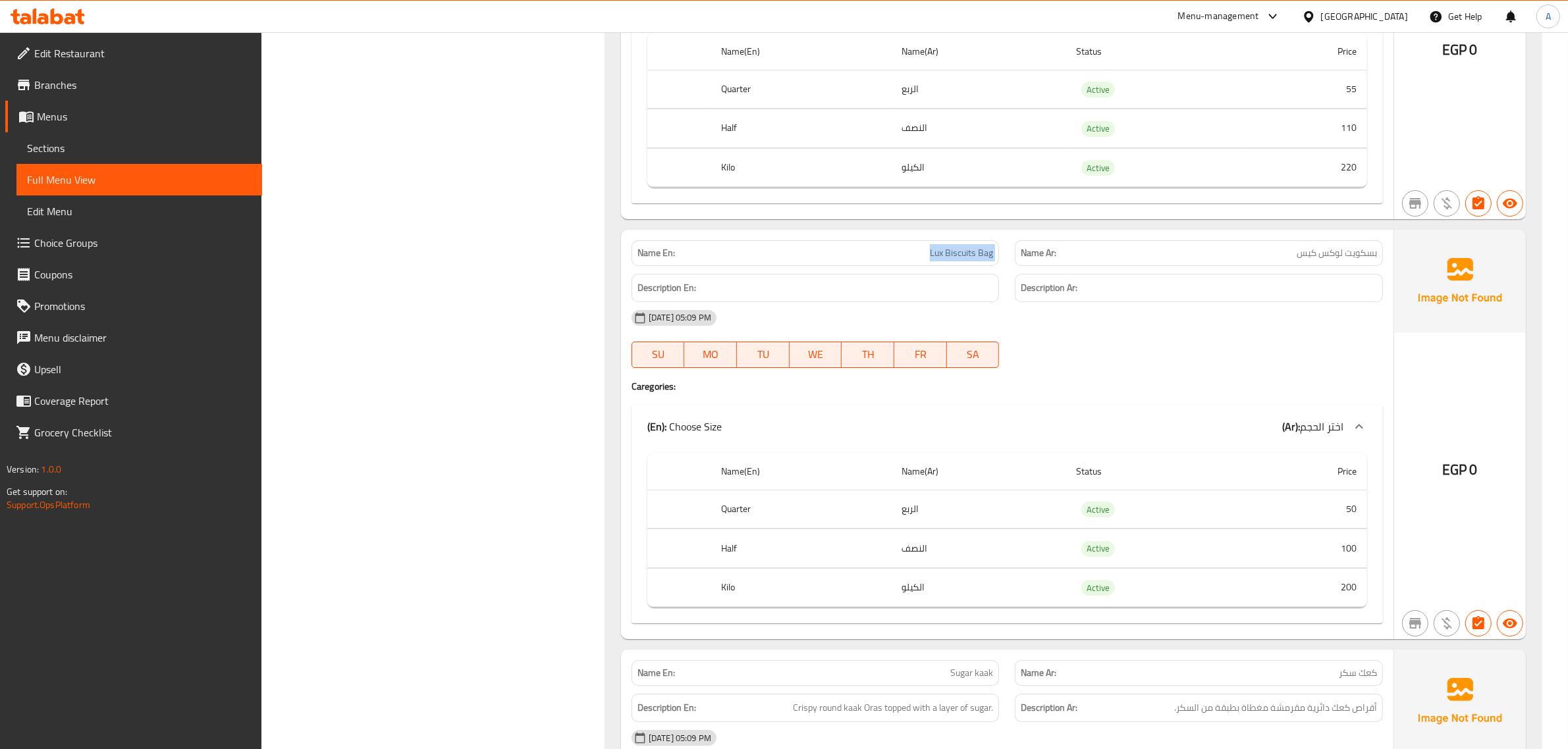
click at [953, 266] on div "Name En: Lux Biscuits Bag" at bounding box center [815, 253] width 368 height 26
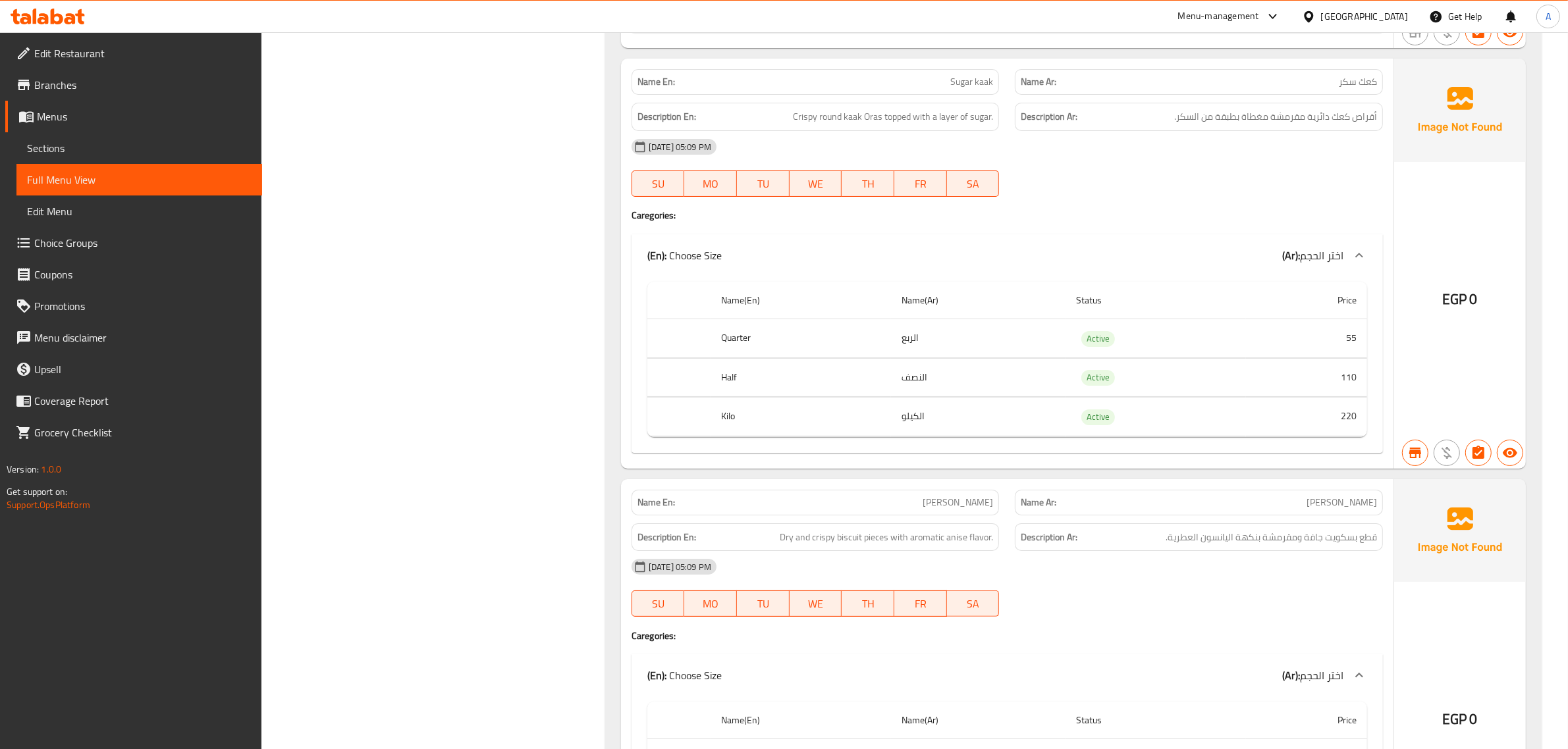
scroll to position [6506, 0]
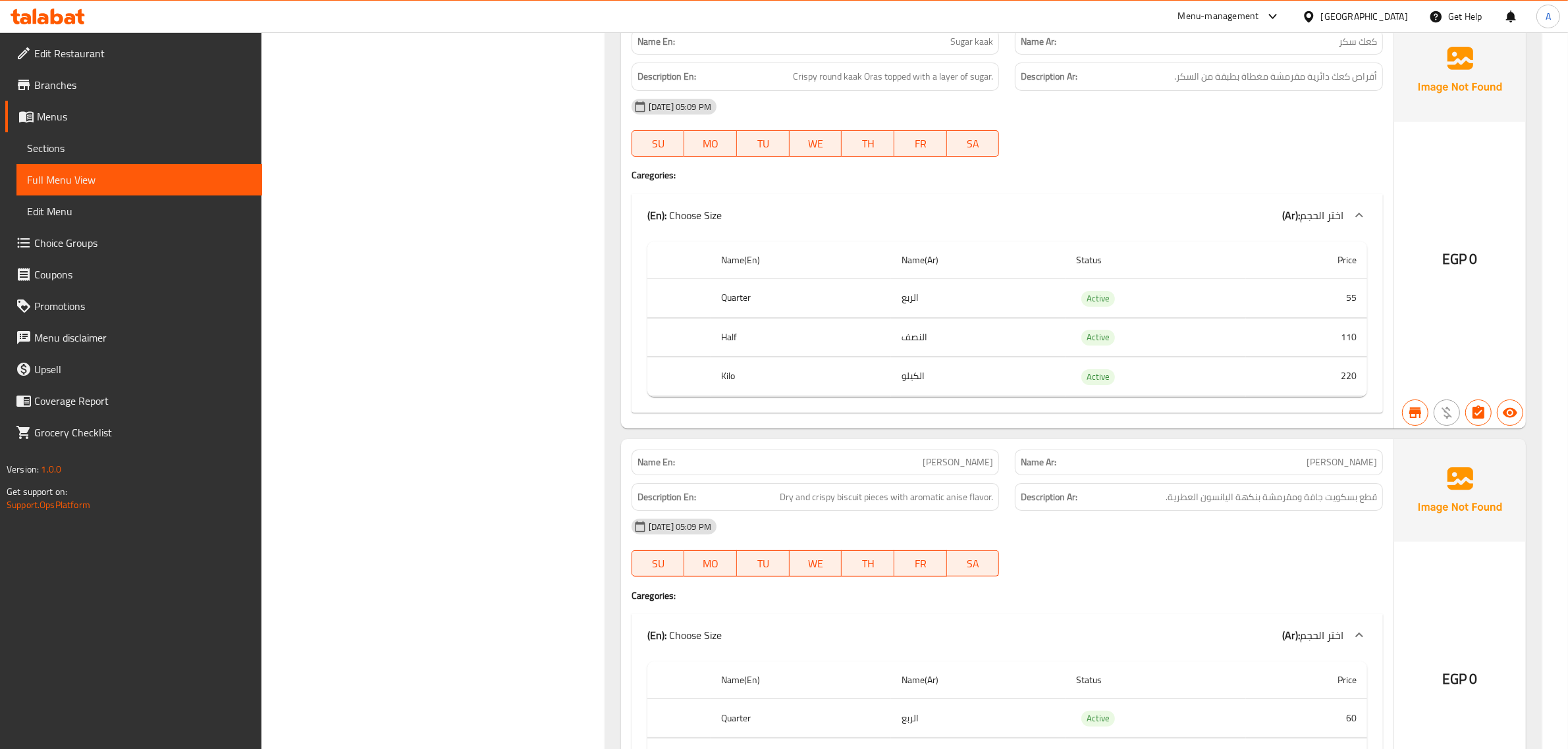
click at [1342, 396] on td "220" at bounding box center [1307, 377] width 121 height 39
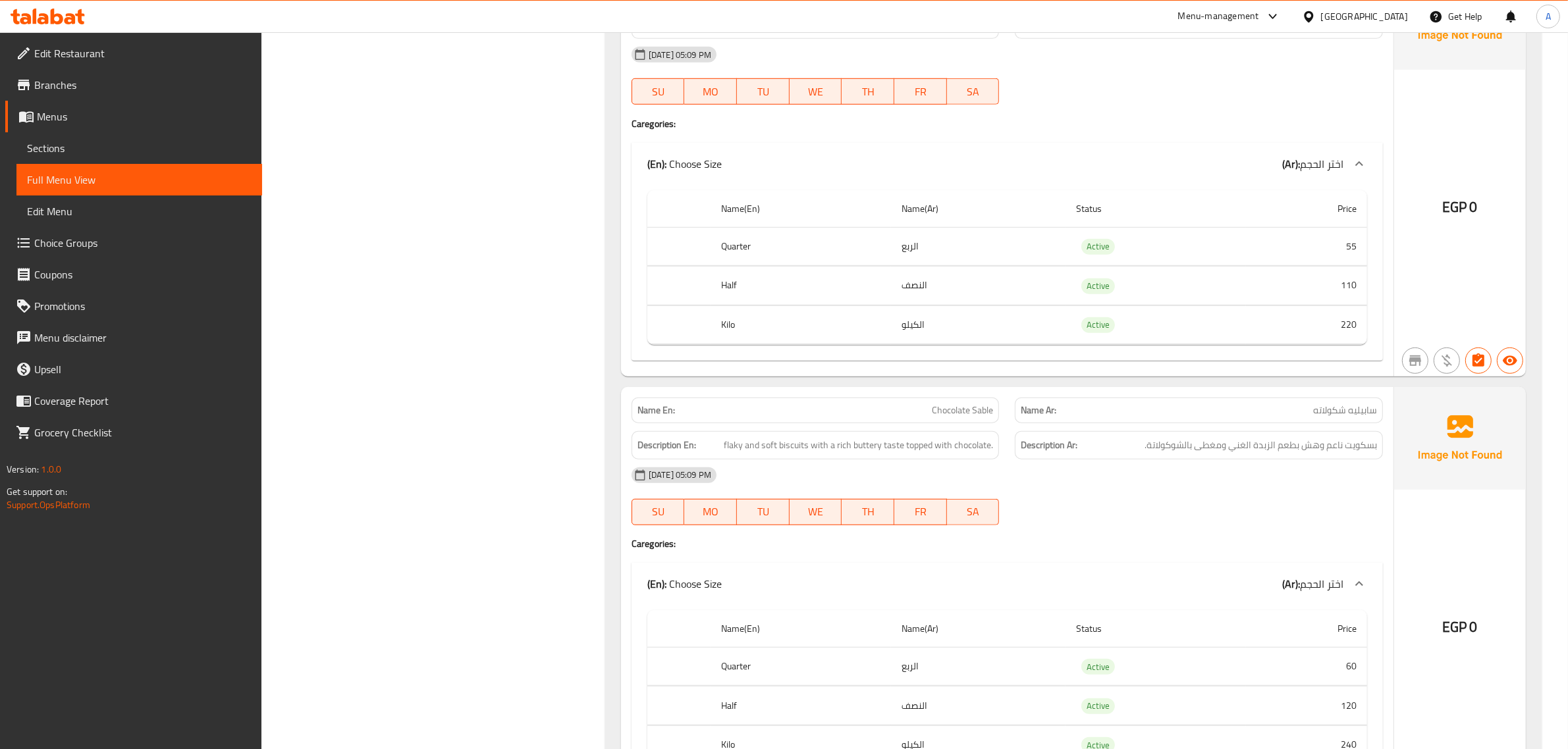
scroll to position [7468, 0]
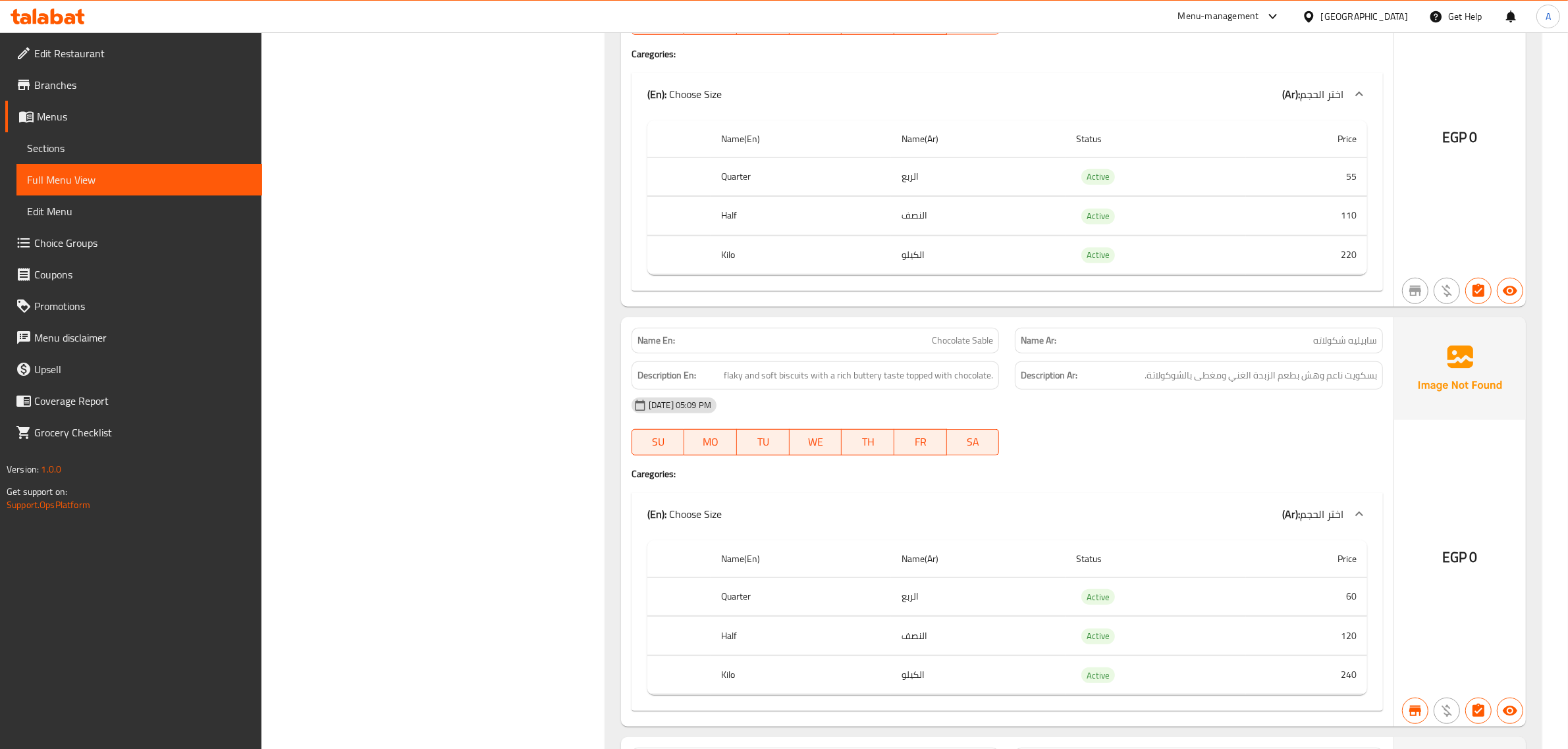
click at [1338, 196] on td "55" at bounding box center [1307, 177] width 121 height 39
click at [1339, 235] on td "110" at bounding box center [1307, 217] width 121 height 39
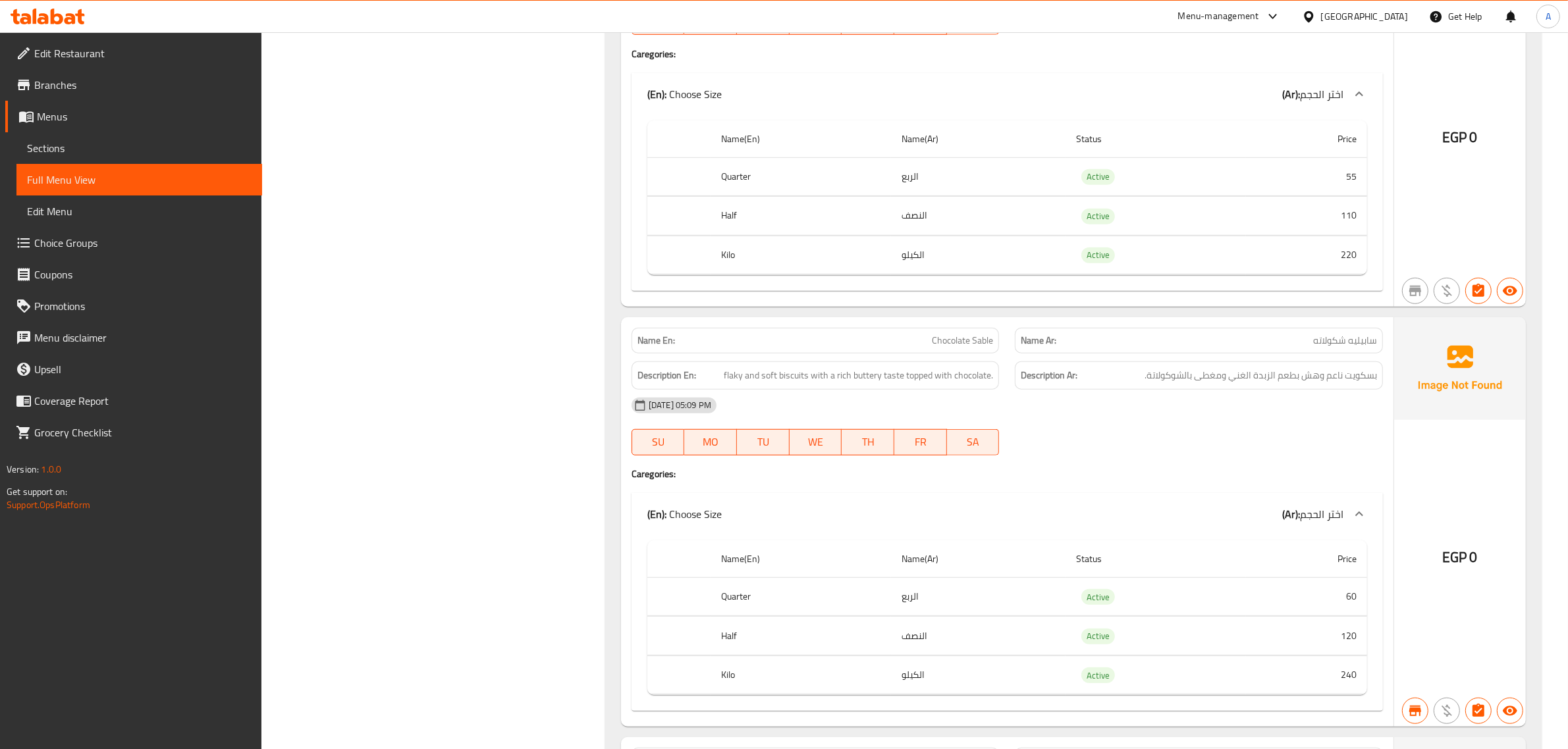
click at [1348, 275] on td "220" at bounding box center [1307, 255] width 121 height 39
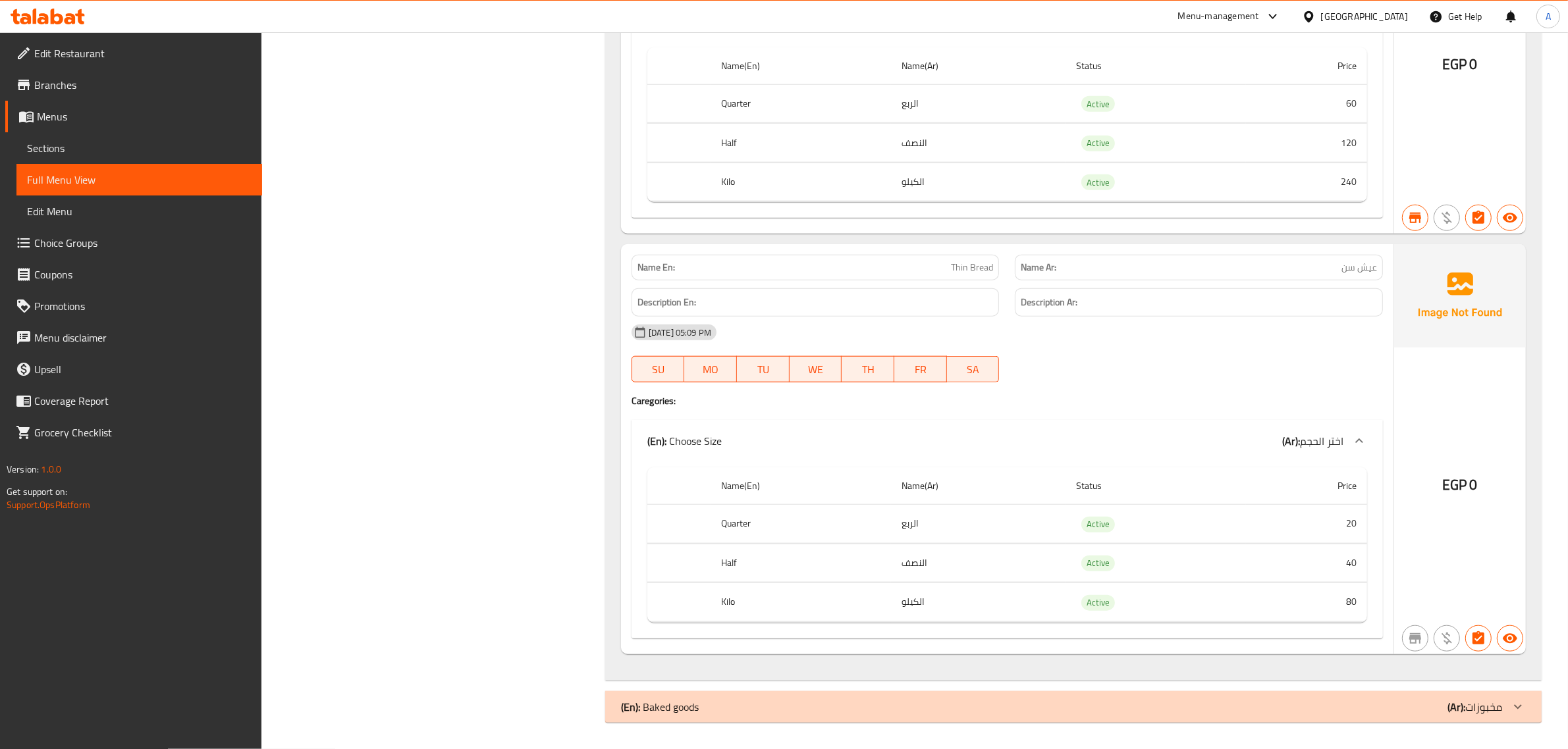
scroll to position [8014, 0]
click at [1359, 265] on span "عيش سن" at bounding box center [1360, 268] width 36 height 14
click at [1351, 261] on span "عيش سن" at bounding box center [1360, 268] width 36 height 14
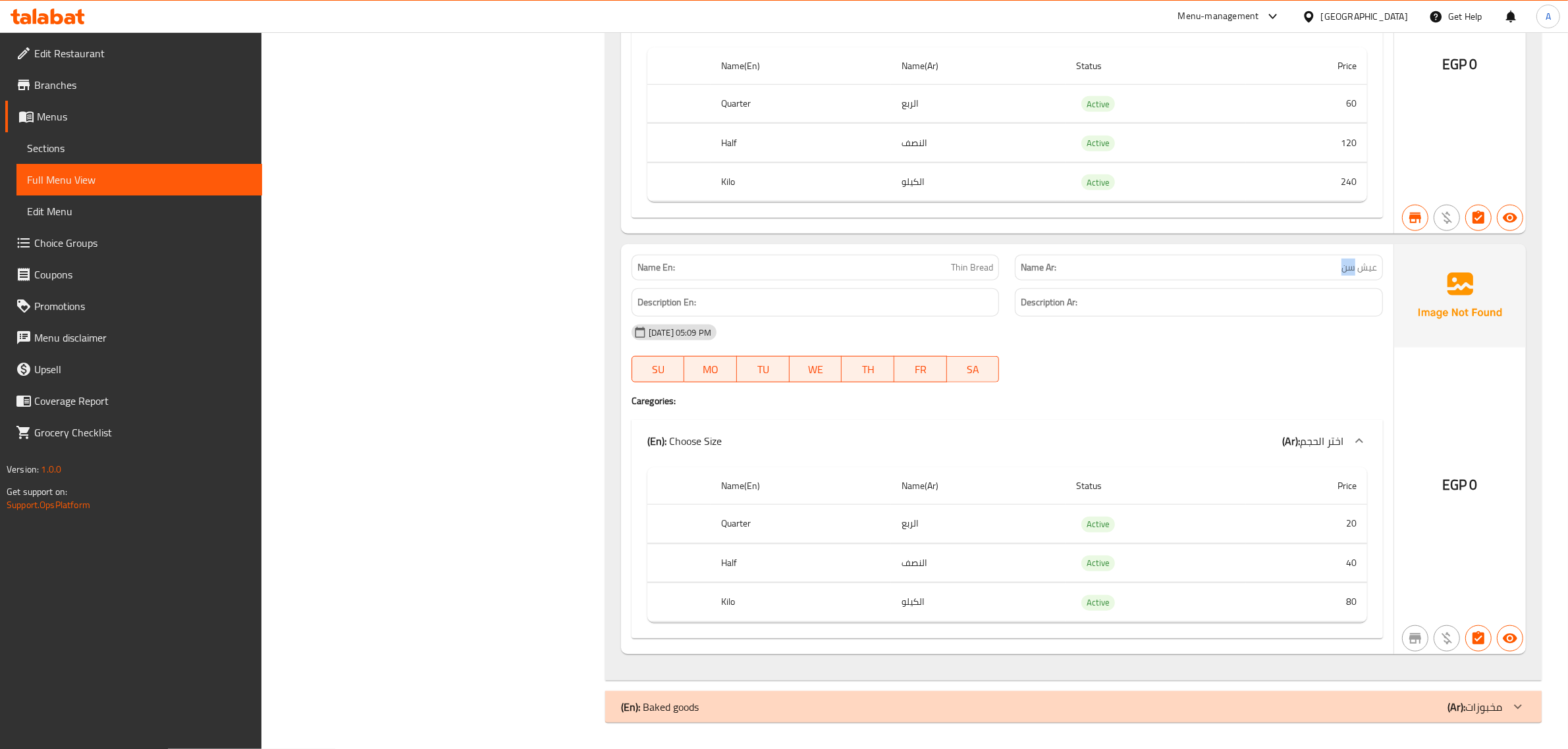
copy span "سن"
click at [1361, 264] on span "عيش سن" at bounding box center [1360, 268] width 36 height 14
copy span "عيش سن"
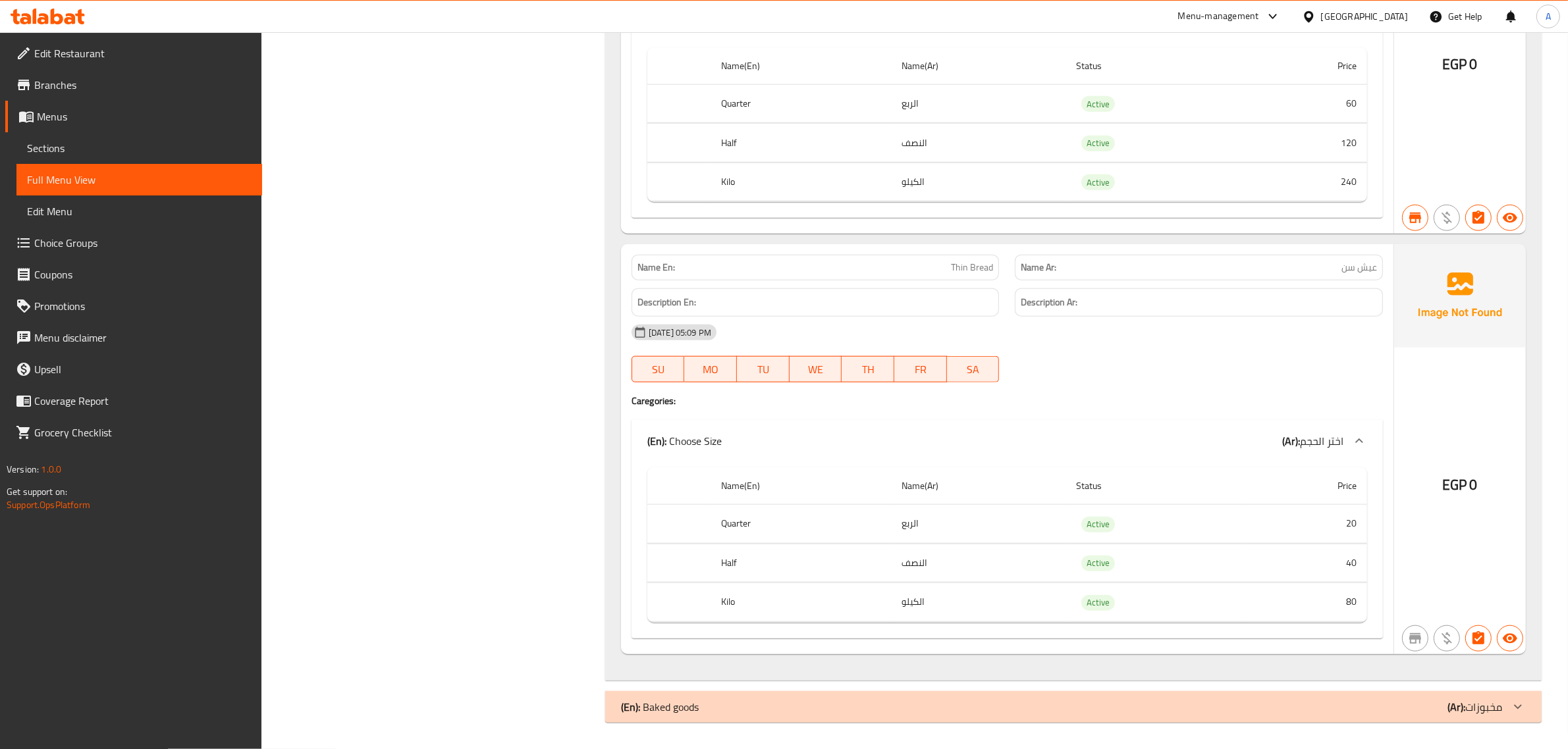
click at [967, 271] on span "Thin Bread" at bounding box center [971, 268] width 42 height 14
copy span "Thin Bread"
click at [1301, 270] on p "Name Ar: عيش سن" at bounding box center [1198, 268] width 356 height 14
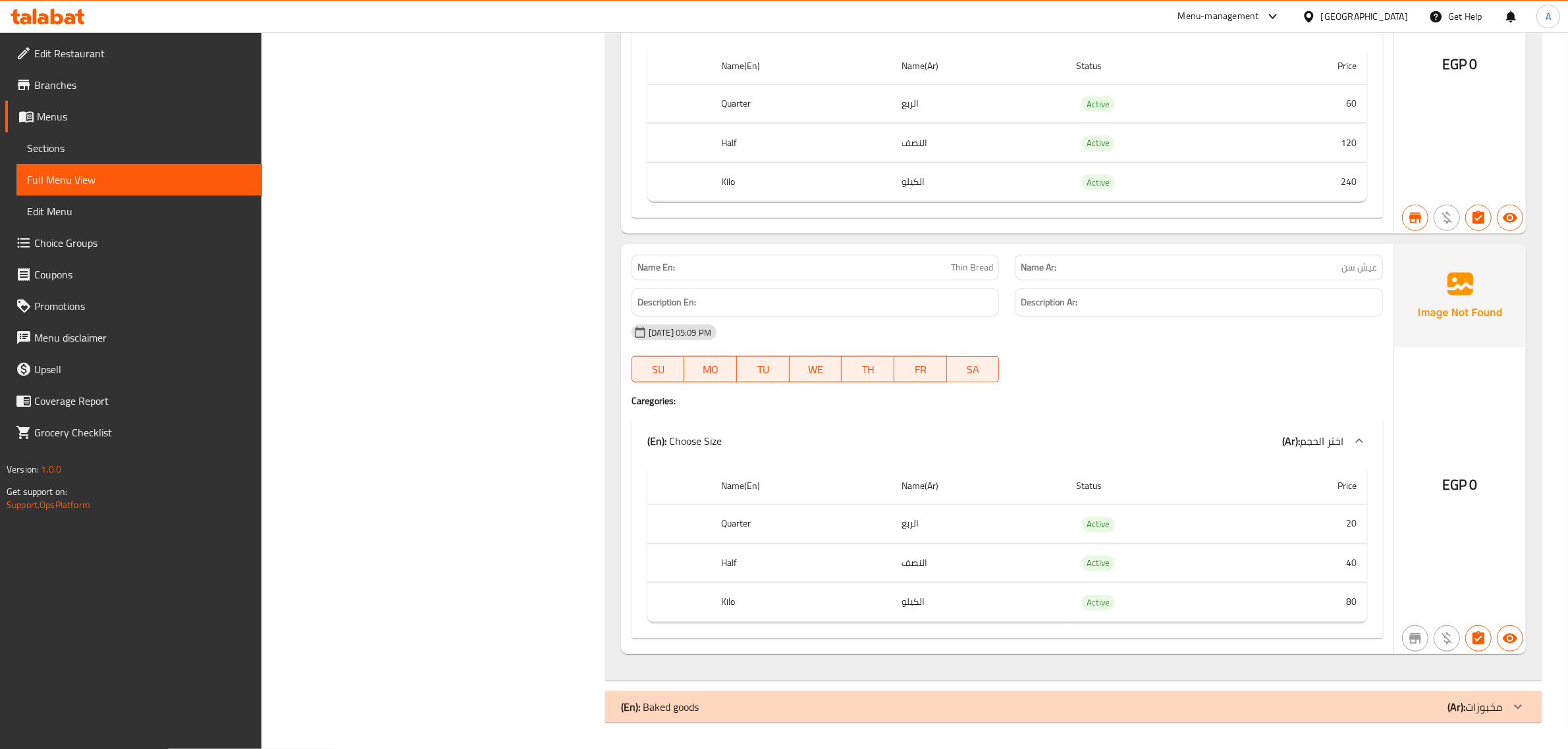
click at [1301, 270] on p "Name Ar: عيش سن" at bounding box center [1198, 268] width 356 height 14
copy span "عيش سن"
click at [1294, 552] on td "40" at bounding box center [1307, 563] width 121 height 39
click at [1289, 607] on td "80" at bounding box center [1307, 603] width 121 height 39
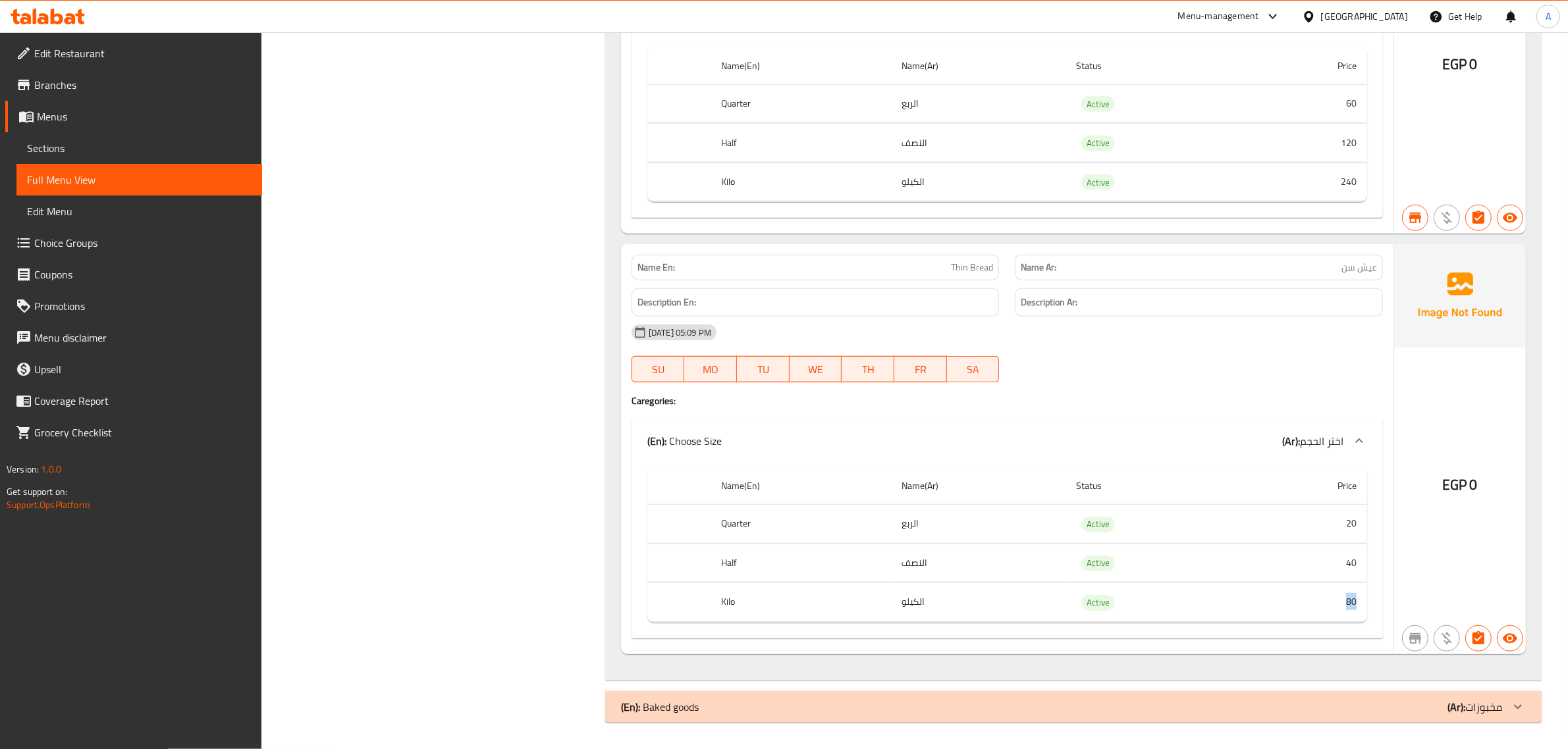
click at [1287, 609] on td "80" at bounding box center [1307, 603] width 121 height 39
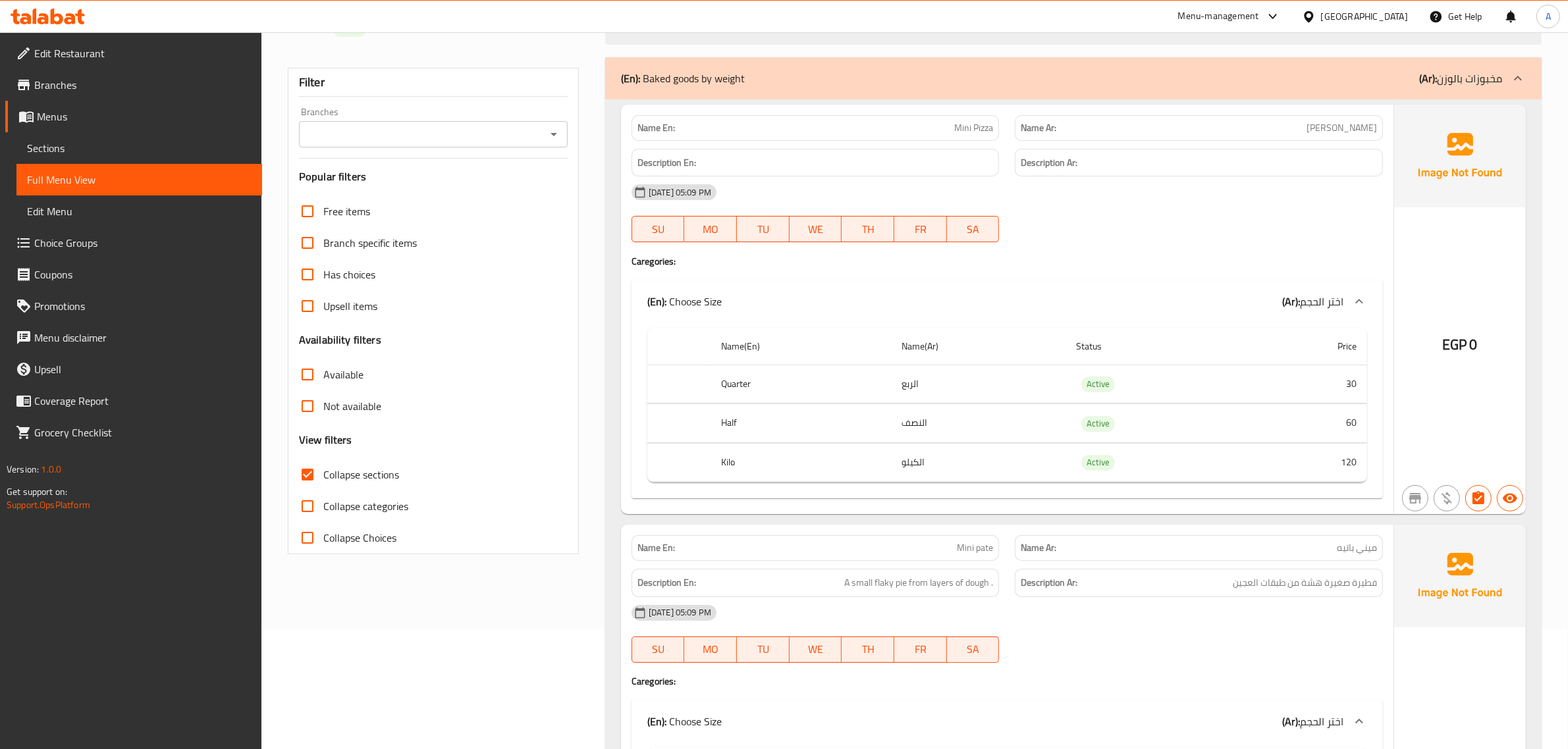
scroll to position [0, 0]
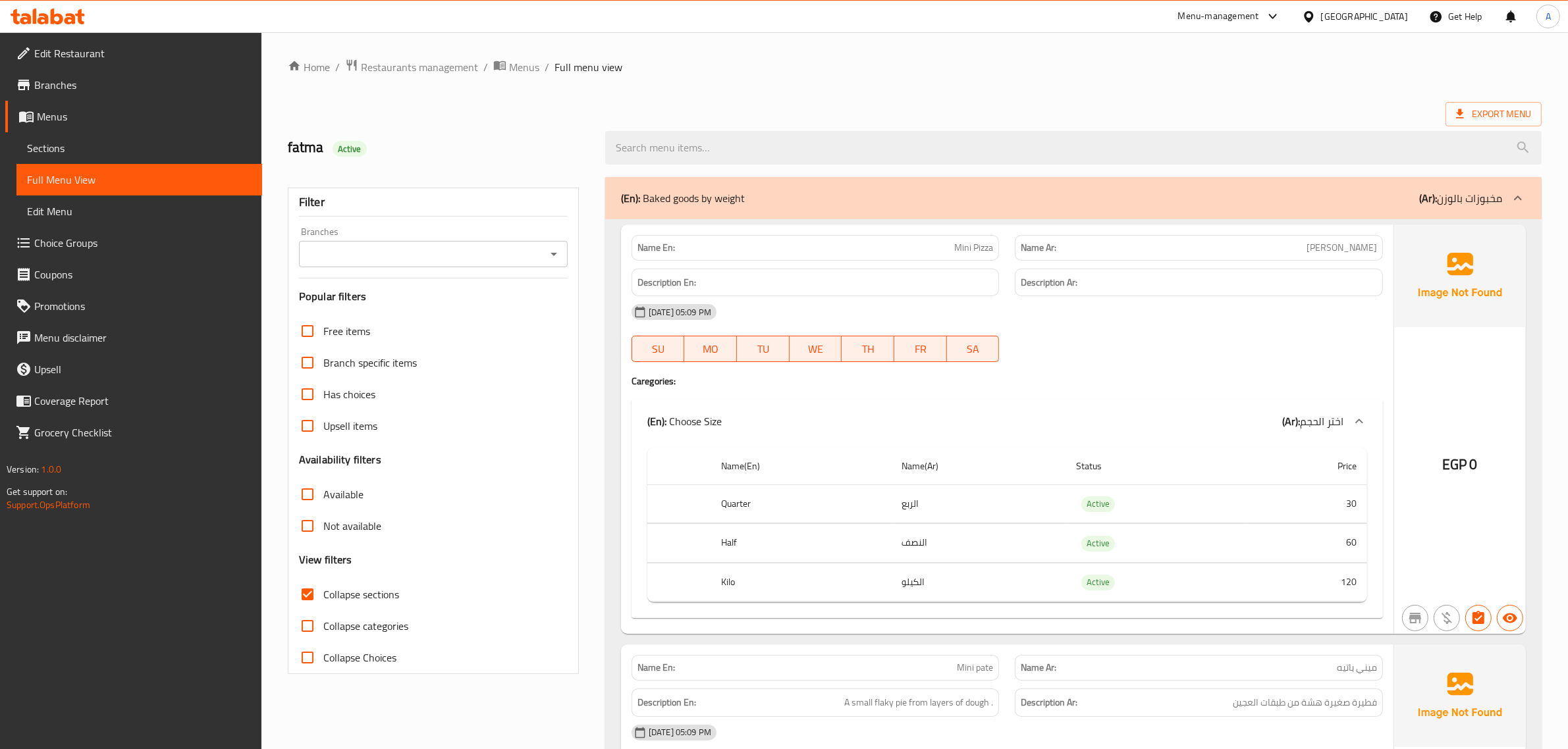
click at [1445, 185] on div "(En): Baked goods by weight (Ar): مخبوزات بالوزن" at bounding box center [1073, 198] width 936 height 42
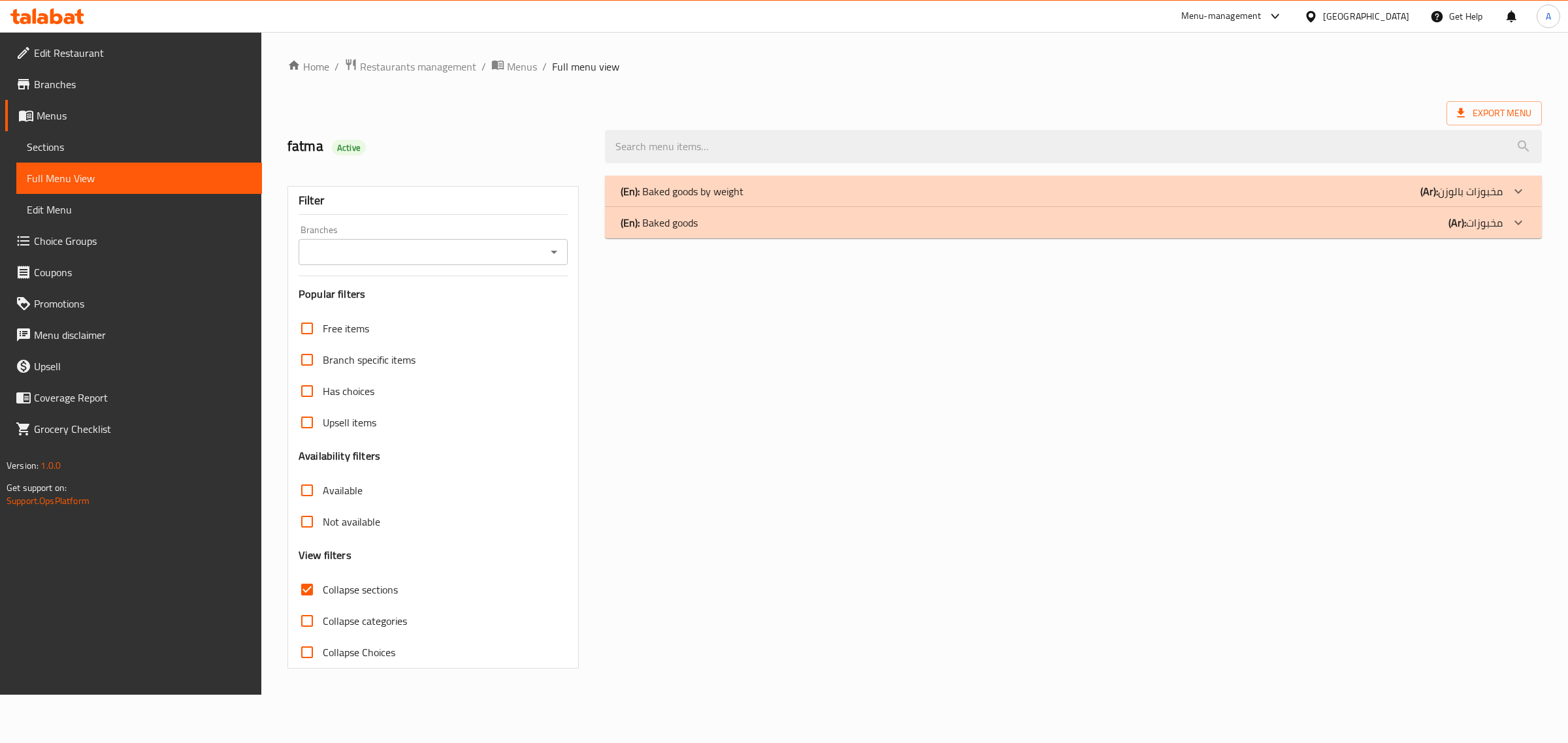
click at [690, 223] on p "(En): Baked goods" at bounding box center [659, 223] width 77 height 16
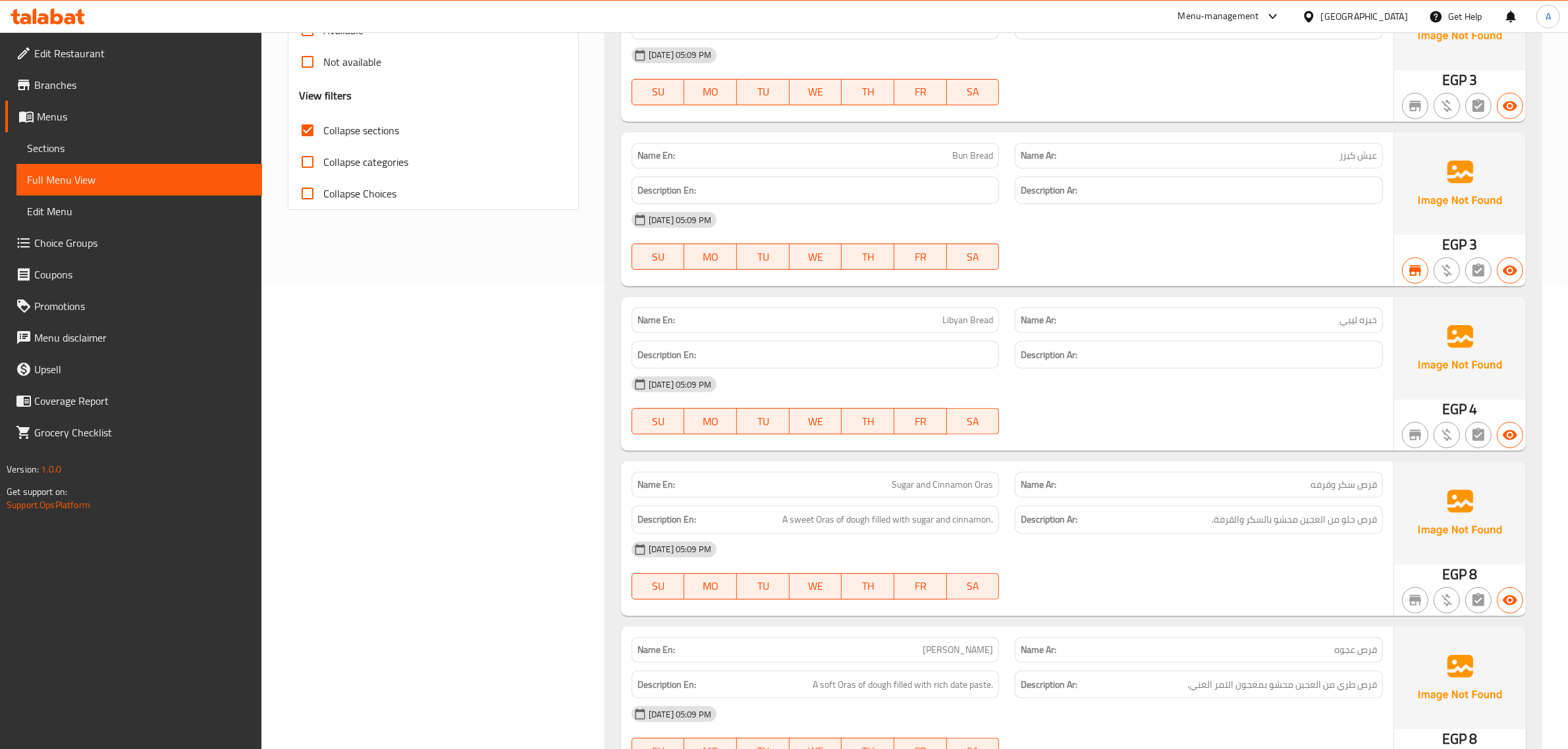
scroll to position [508, 0]
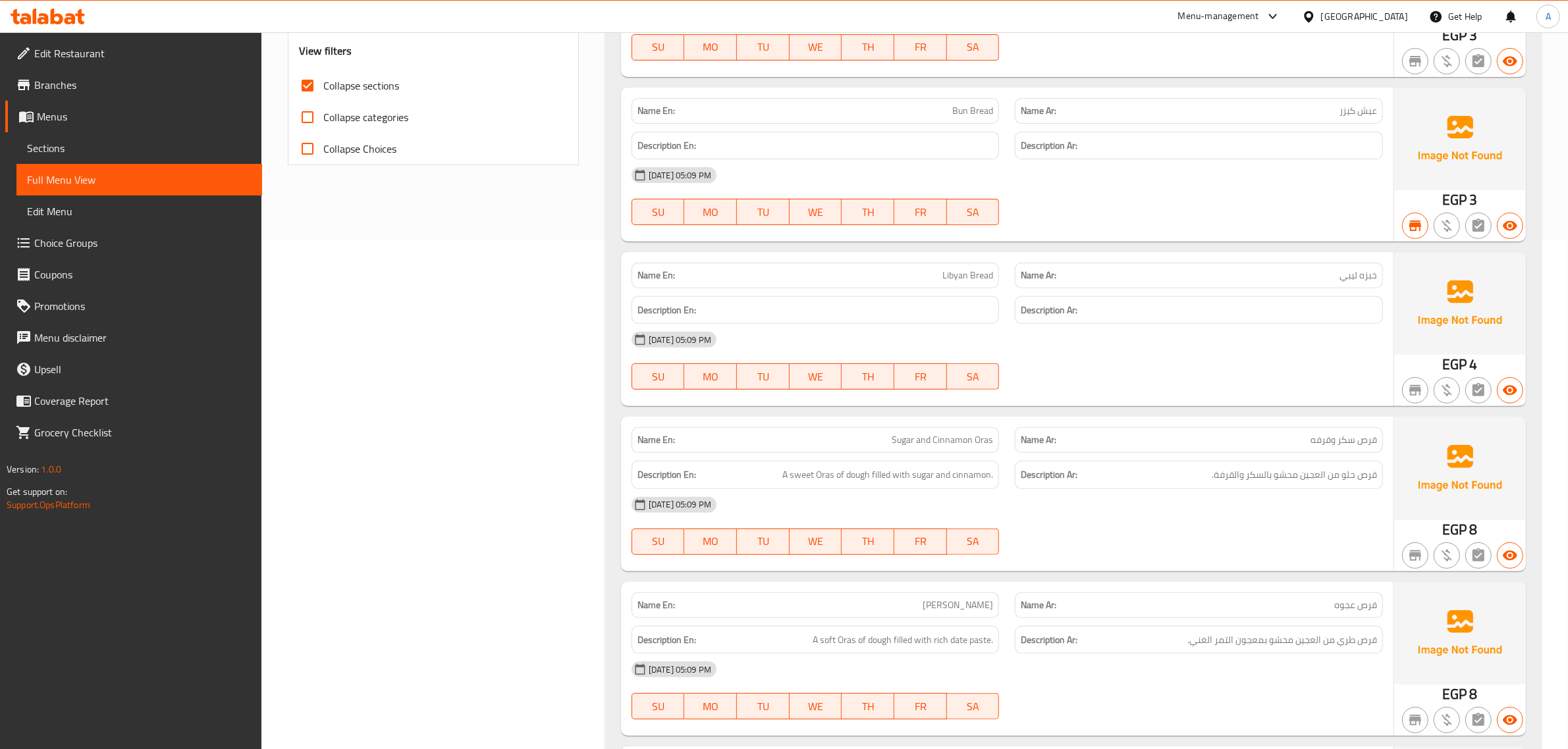
click at [952, 280] on span "Libyan Bread" at bounding box center [967, 276] width 50 height 14
click at [1326, 278] on p "Name Ar: خبزه ليبي" at bounding box center [1198, 276] width 356 height 14
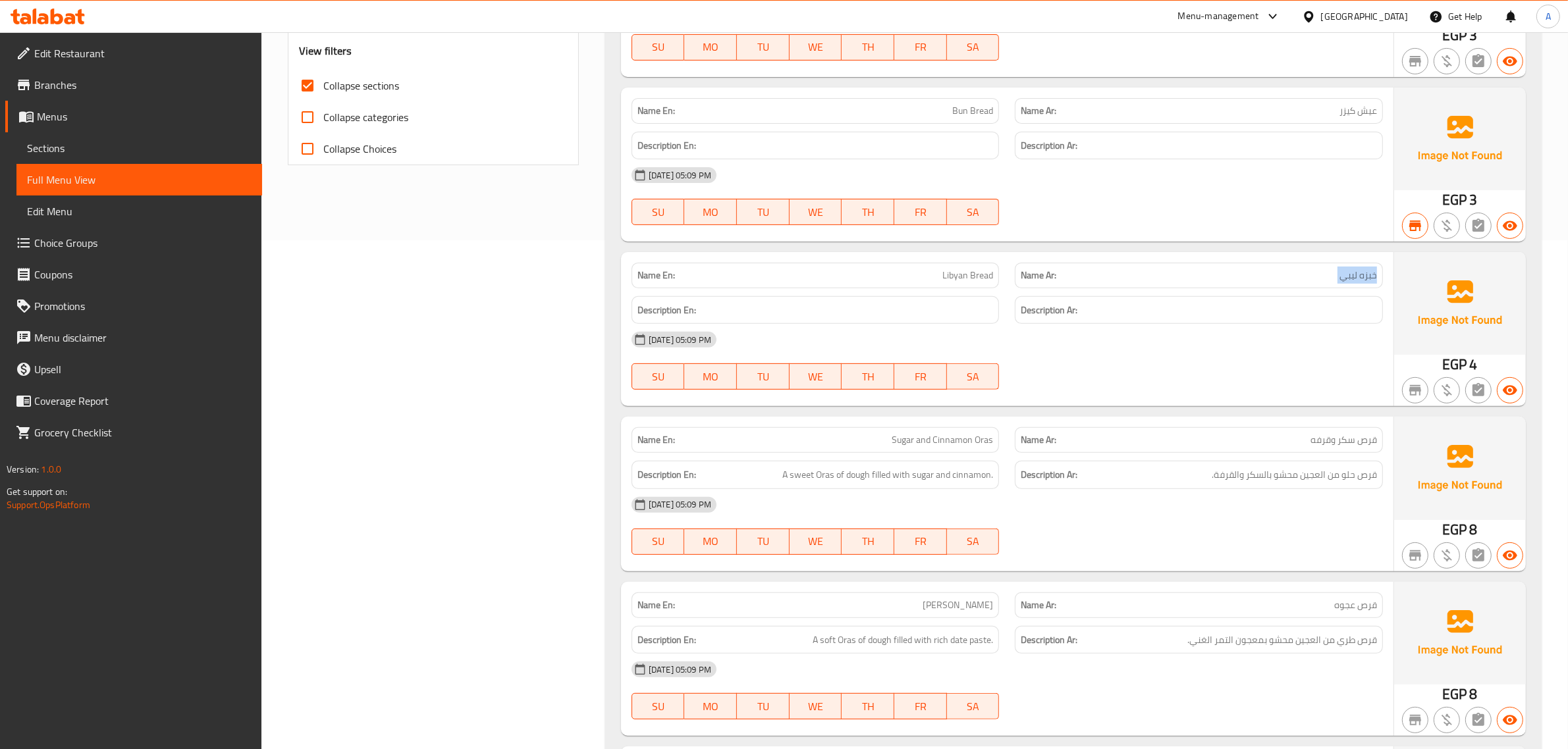
click at [1326, 278] on p "Name Ar: خبزه ليبي" at bounding box center [1198, 276] width 356 height 14
click at [955, 269] on span "Libyan Bread" at bounding box center [967, 276] width 50 height 14
click at [947, 445] on span "Sugar and Cinnamon Oras" at bounding box center [942, 440] width 102 height 14
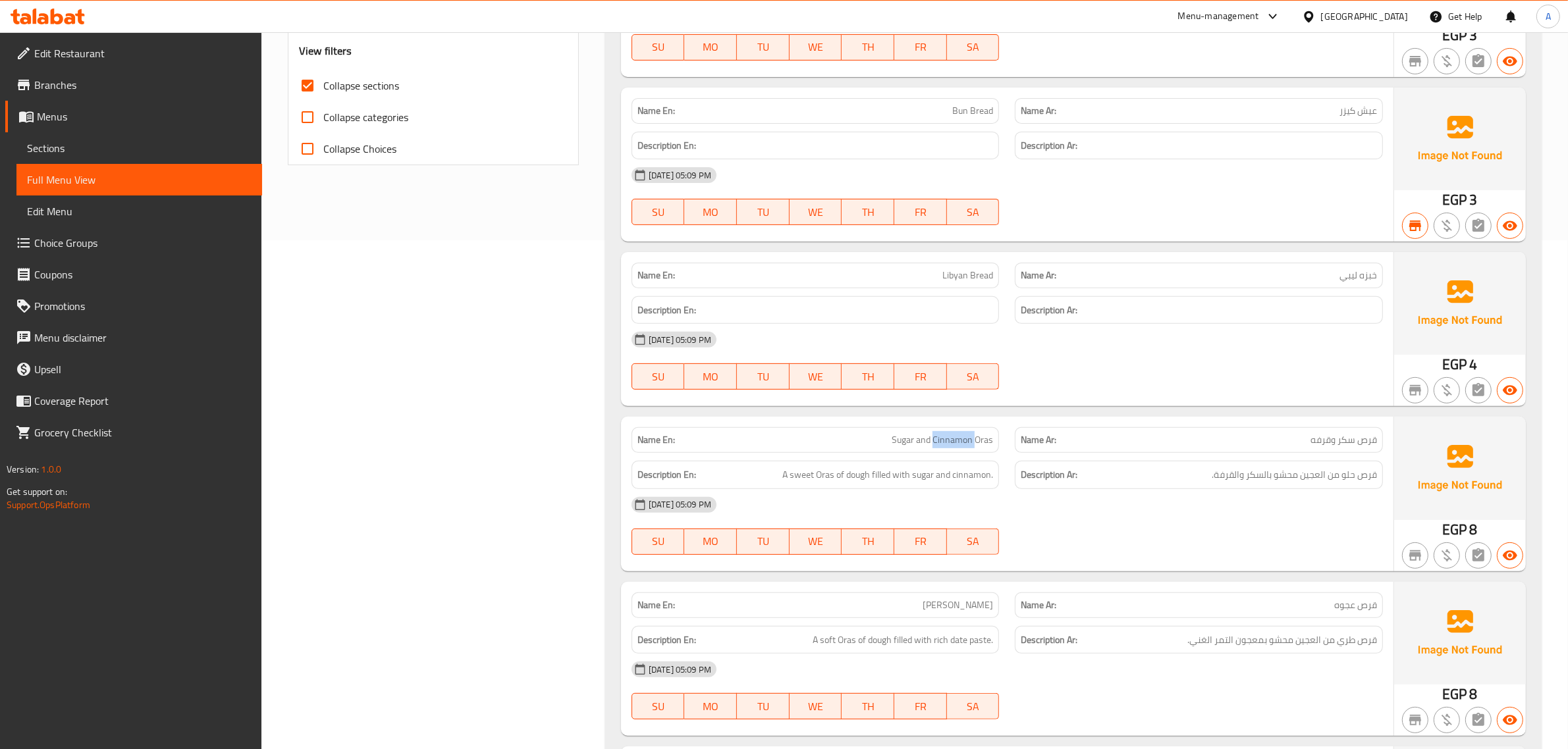
click at [947, 445] on span "Sugar and Cinnamon Oras" at bounding box center [942, 440] width 102 height 14
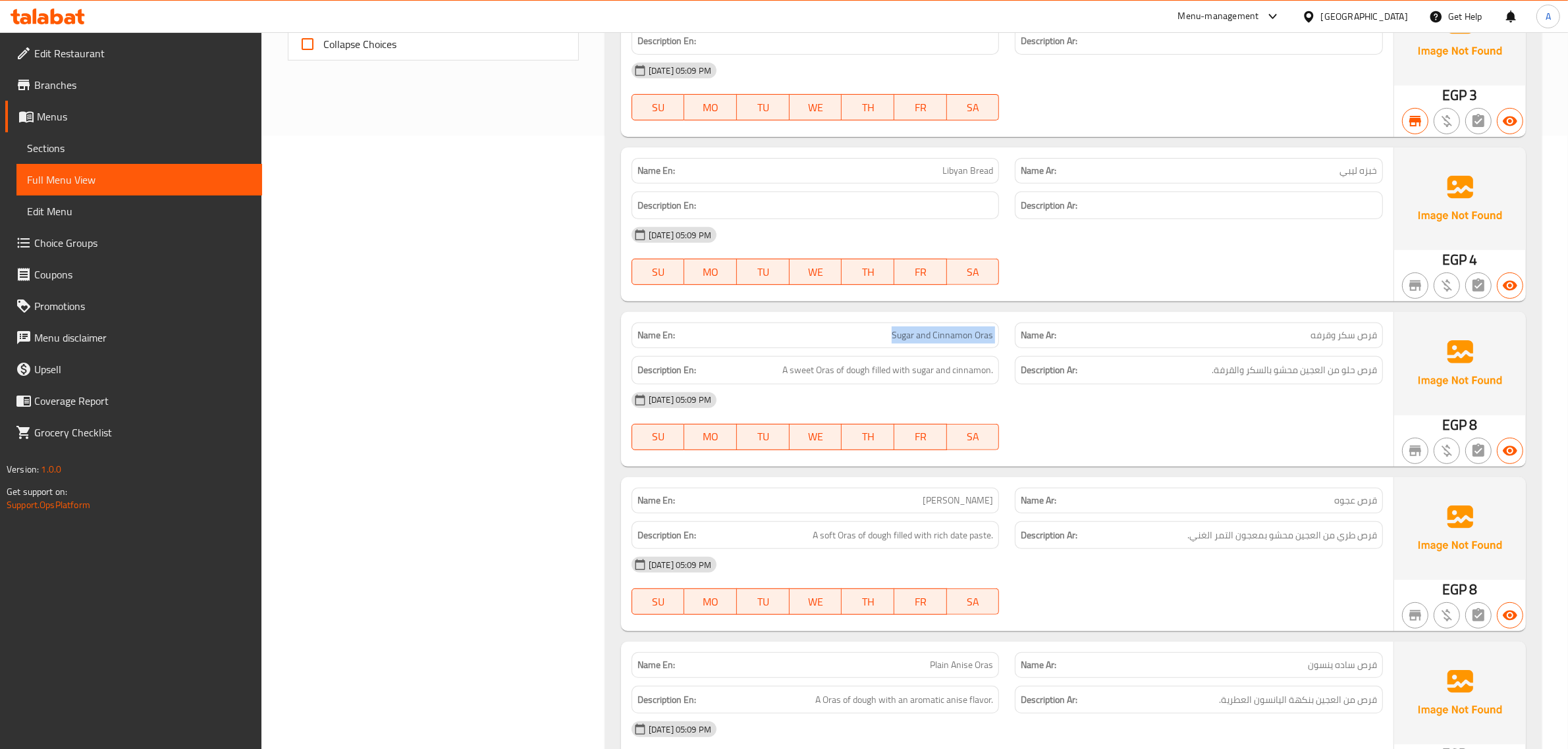
scroll to position [625, 0]
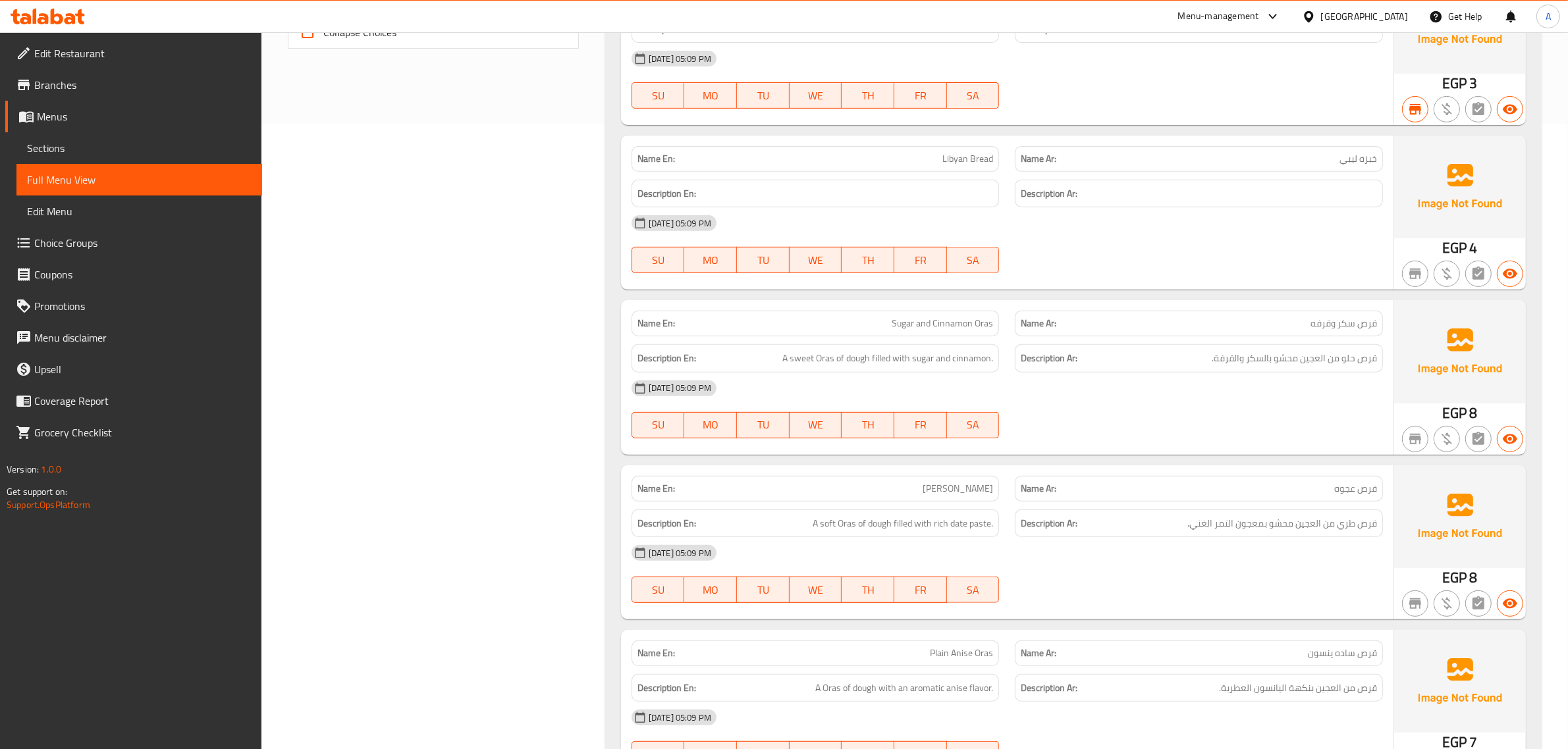
click at [1360, 329] on span "قرص سكر وقرفه" at bounding box center [1344, 323] width 67 height 14
click at [1371, 322] on span "قرص سكر وقرفه" at bounding box center [1344, 323] width 67 height 14
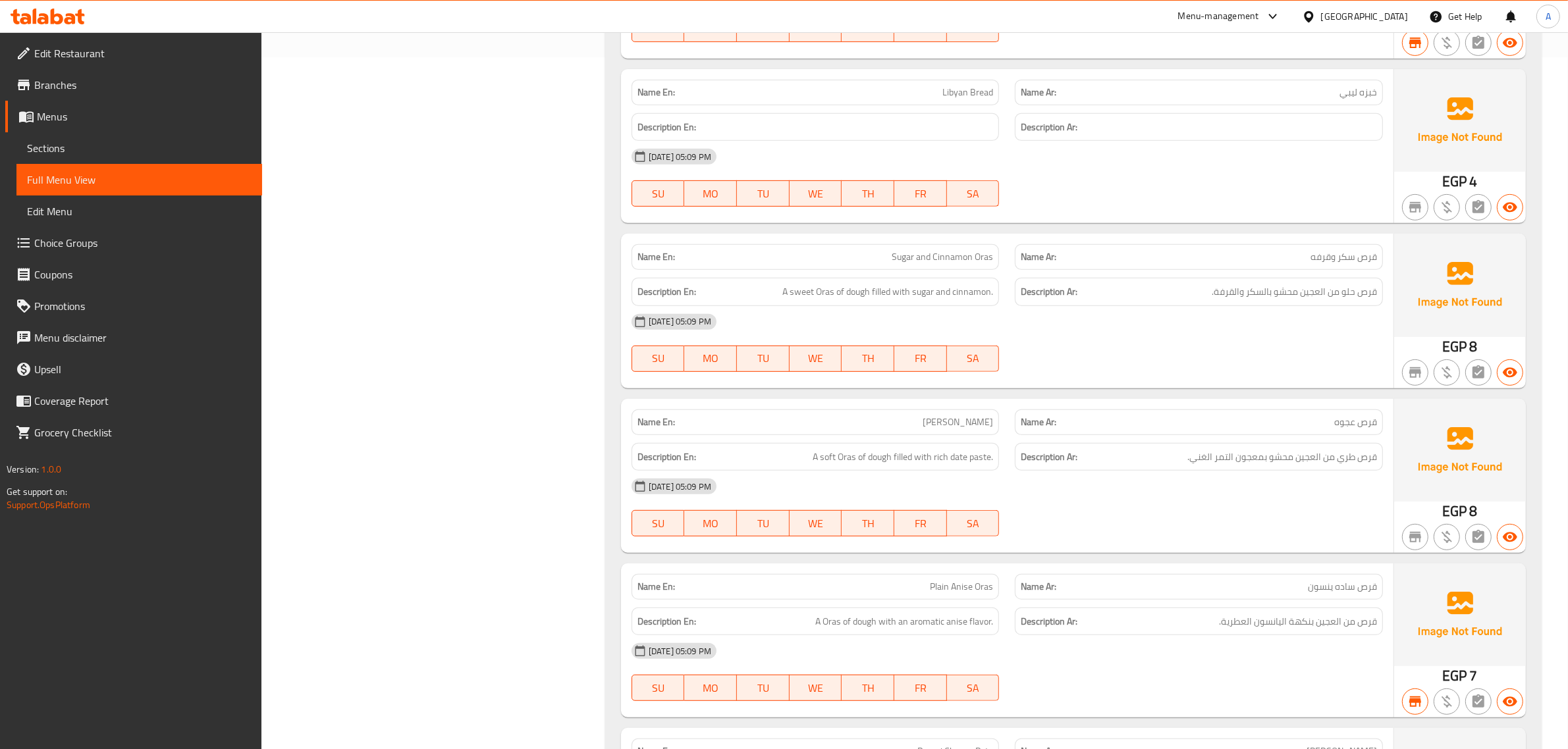
click at [896, 258] on span "Sugar and Cinnamon Oras" at bounding box center [942, 257] width 102 height 14
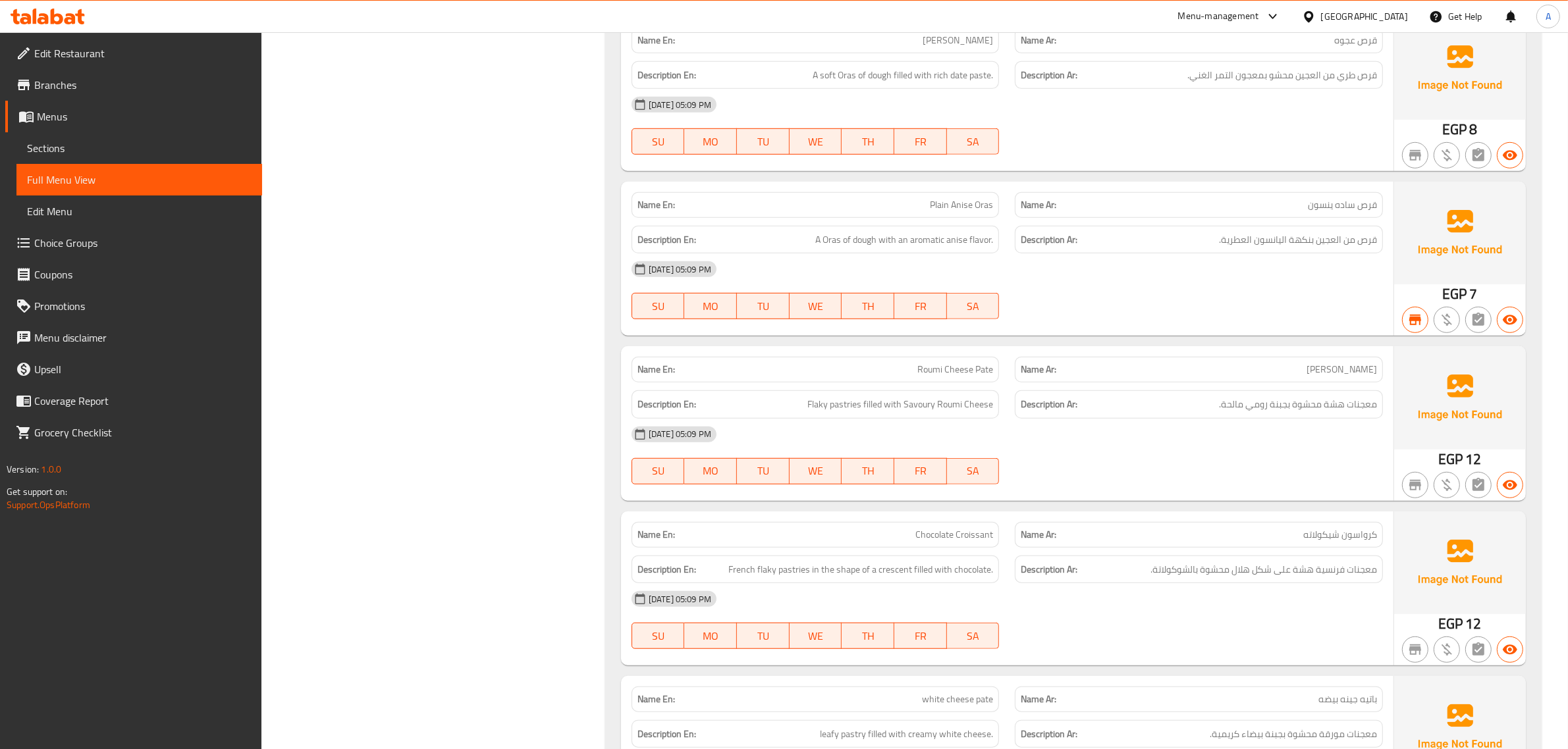
scroll to position [1104, 0]
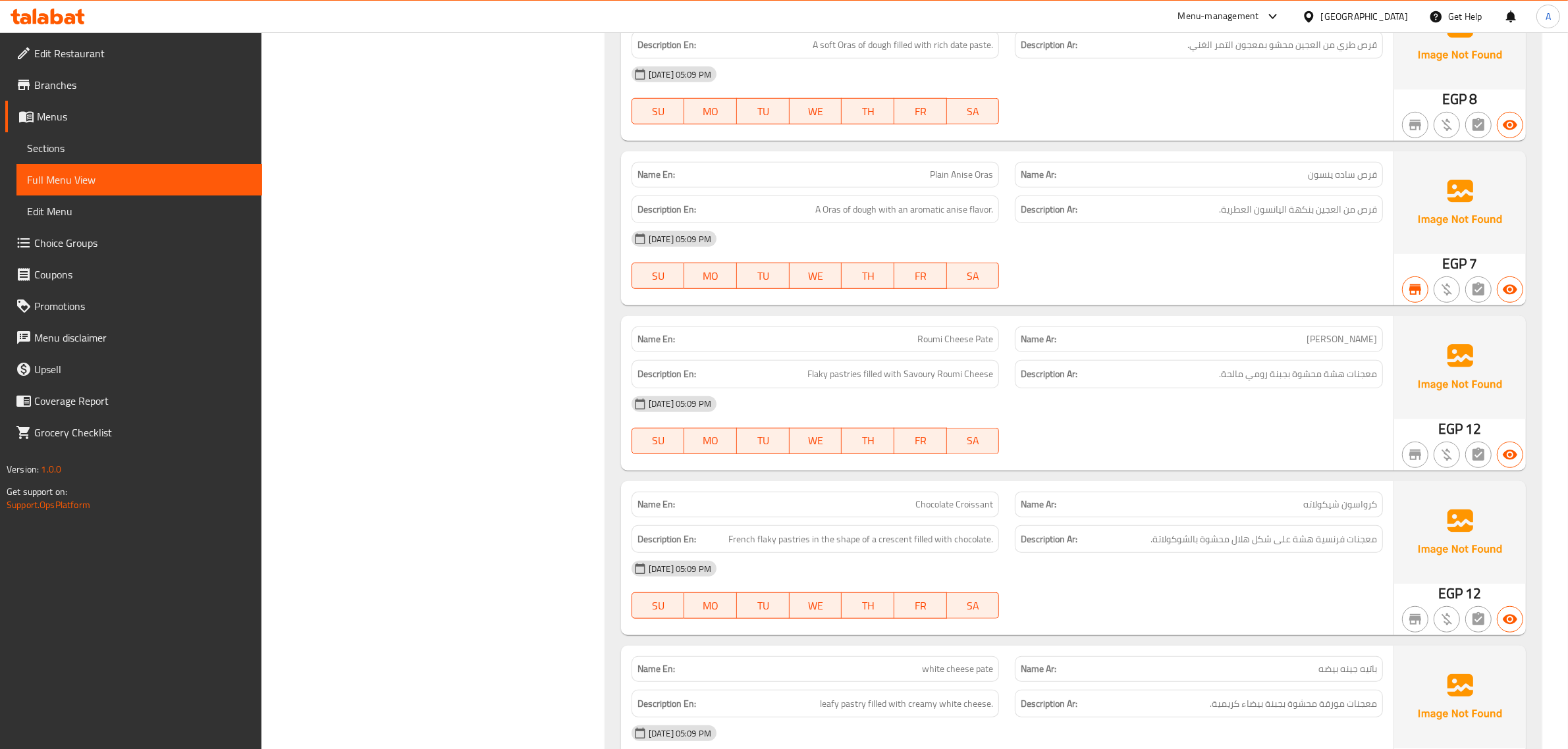
click at [983, 341] on span "Roumi Cheese Pate" at bounding box center [955, 340] width 76 height 14
click at [970, 512] on div "Name En: Chocolate Croissant" at bounding box center [815, 504] width 368 height 26
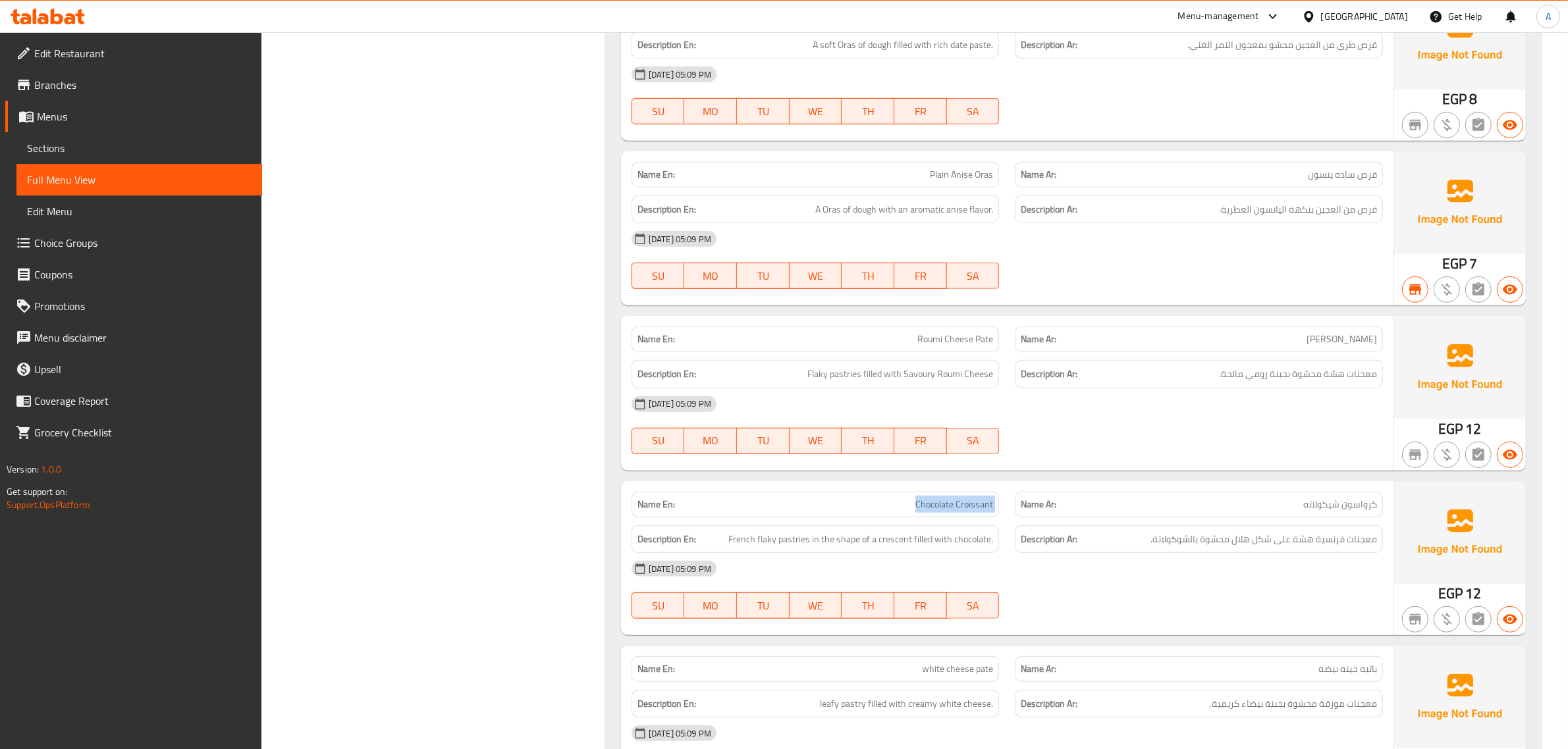
click at [970, 512] on div "Name En: Chocolate Croissant" at bounding box center [815, 504] width 368 height 26
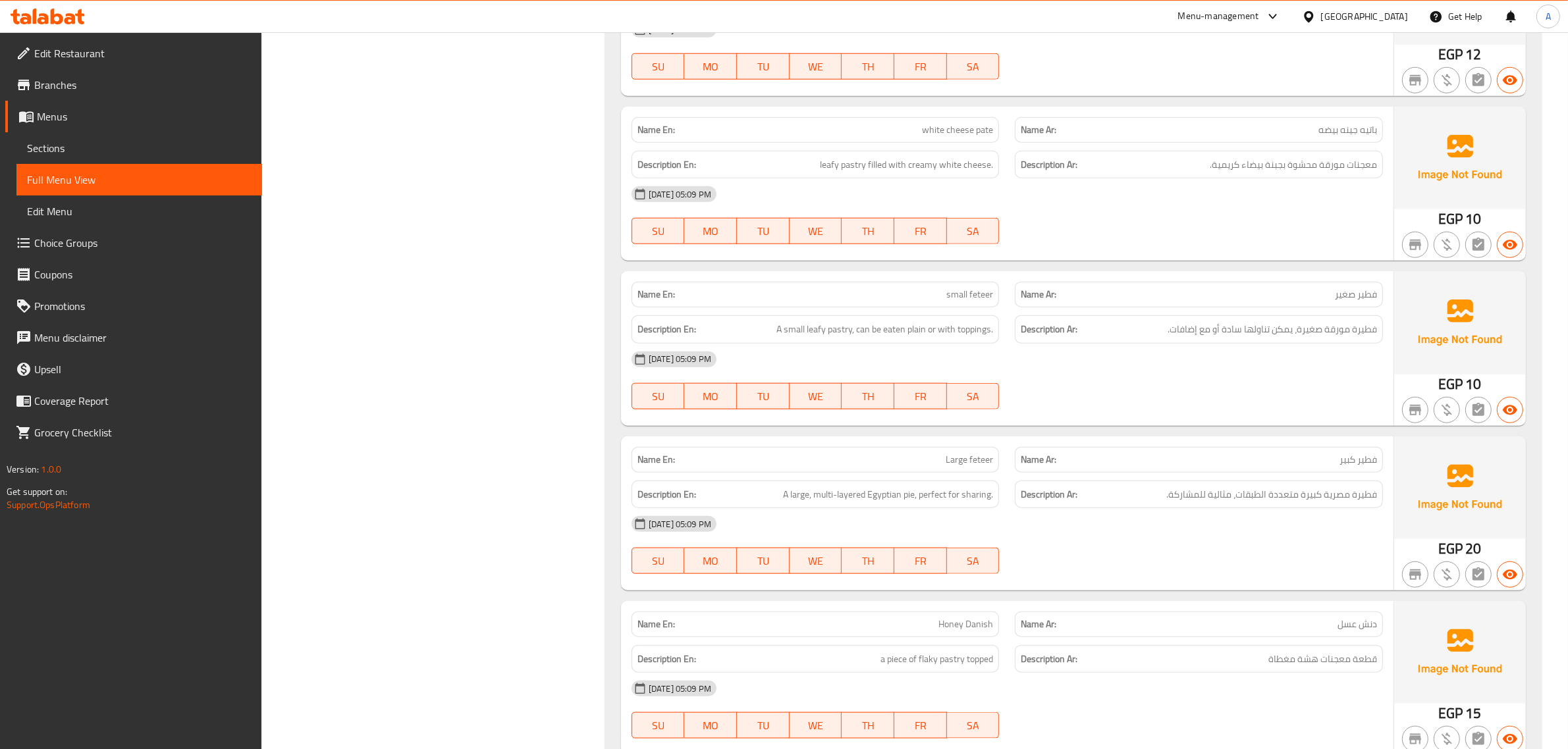
scroll to position [1650, 0]
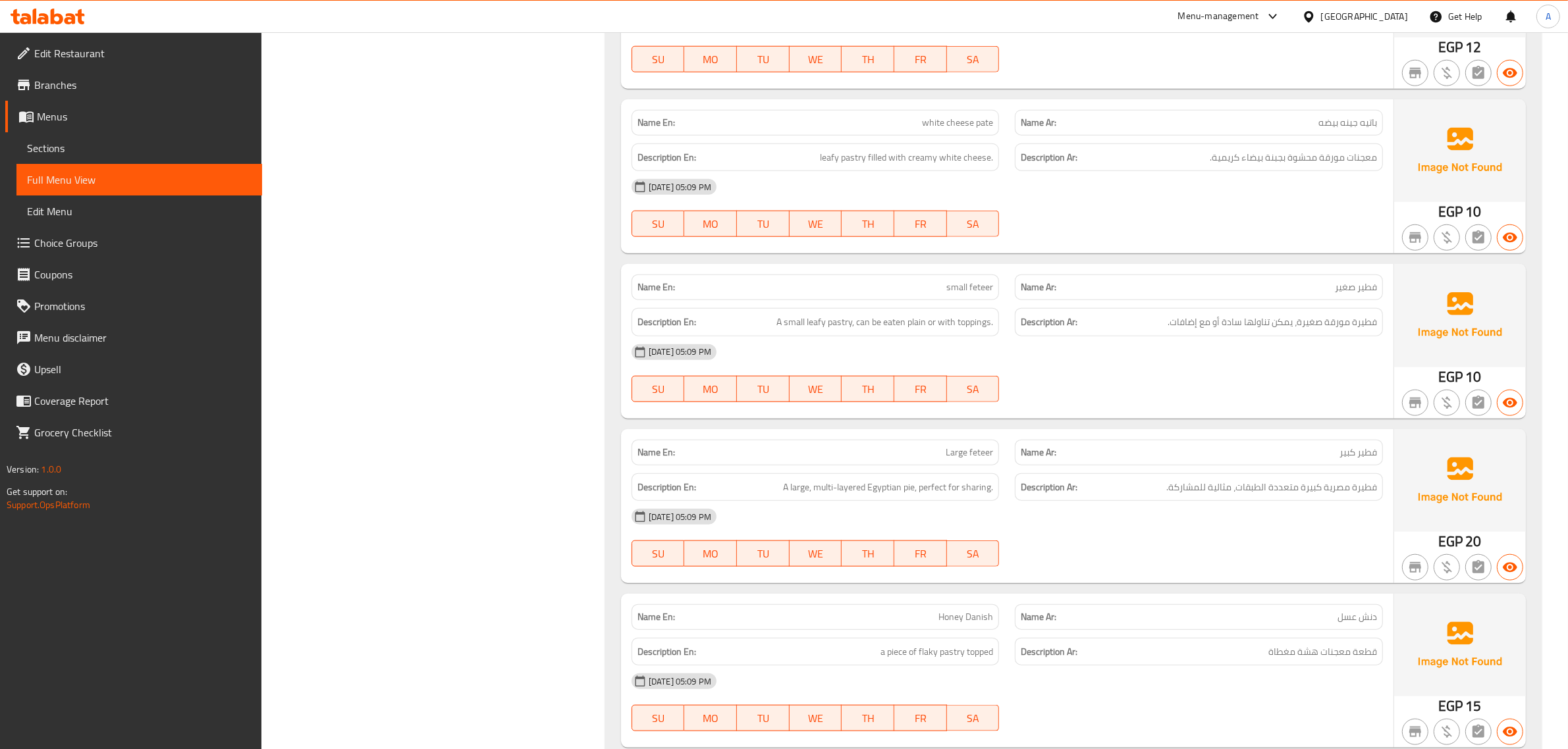
click at [1377, 281] on div "Name Ar: فطير صغير" at bounding box center [1198, 287] width 368 height 26
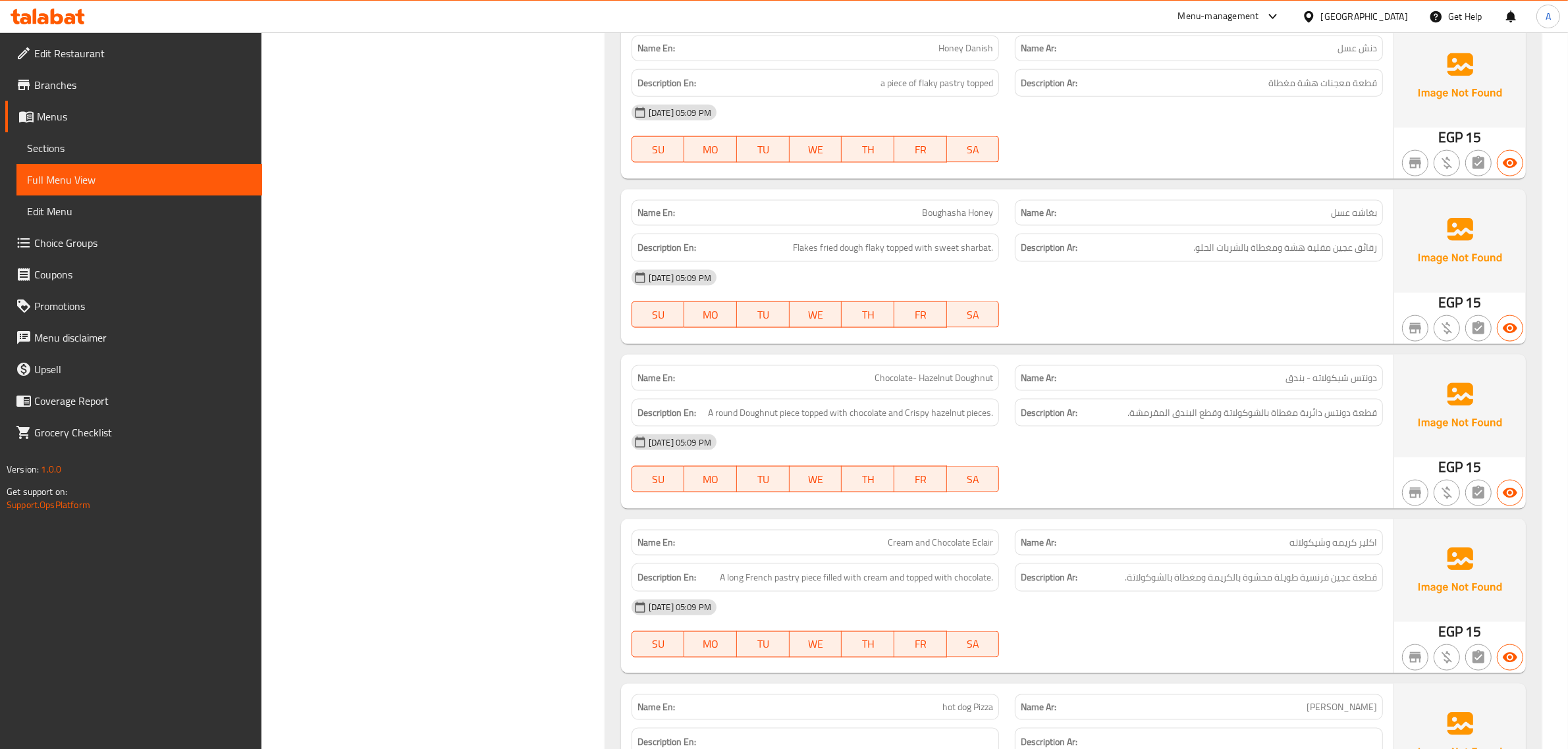
scroll to position [2163, 0]
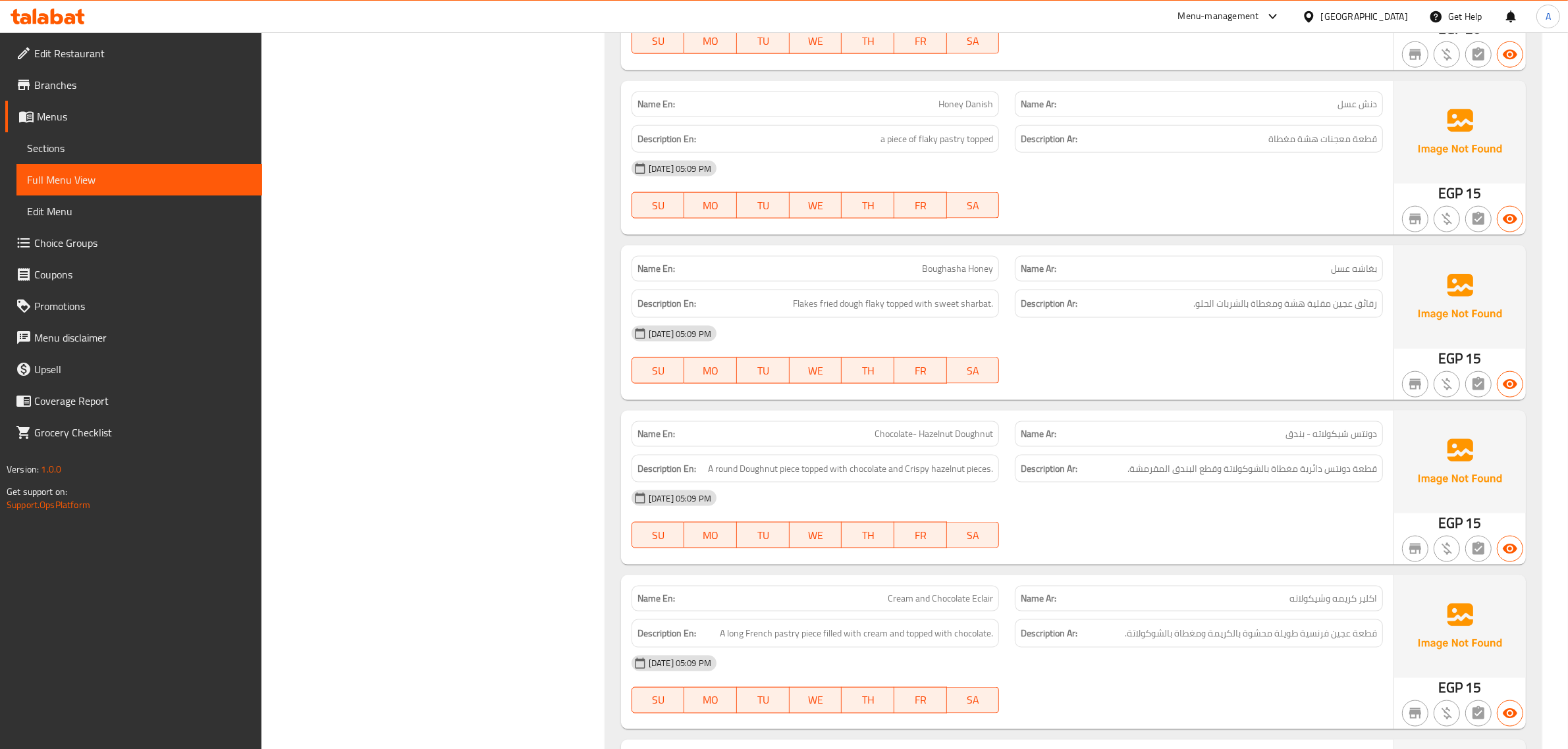
click at [968, 119] on div "Description En: a piece of flaky pastry topped" at bounding box center [816, 139] width 384 height 44
click at [1381, 111] on div "Name Ar: دنش عسل" at bounding box center [1198, 104] width 368 height 26
click at [1364, 99] on span "دنش عسل" at bounding box center [1357, 104] width 39 height 14
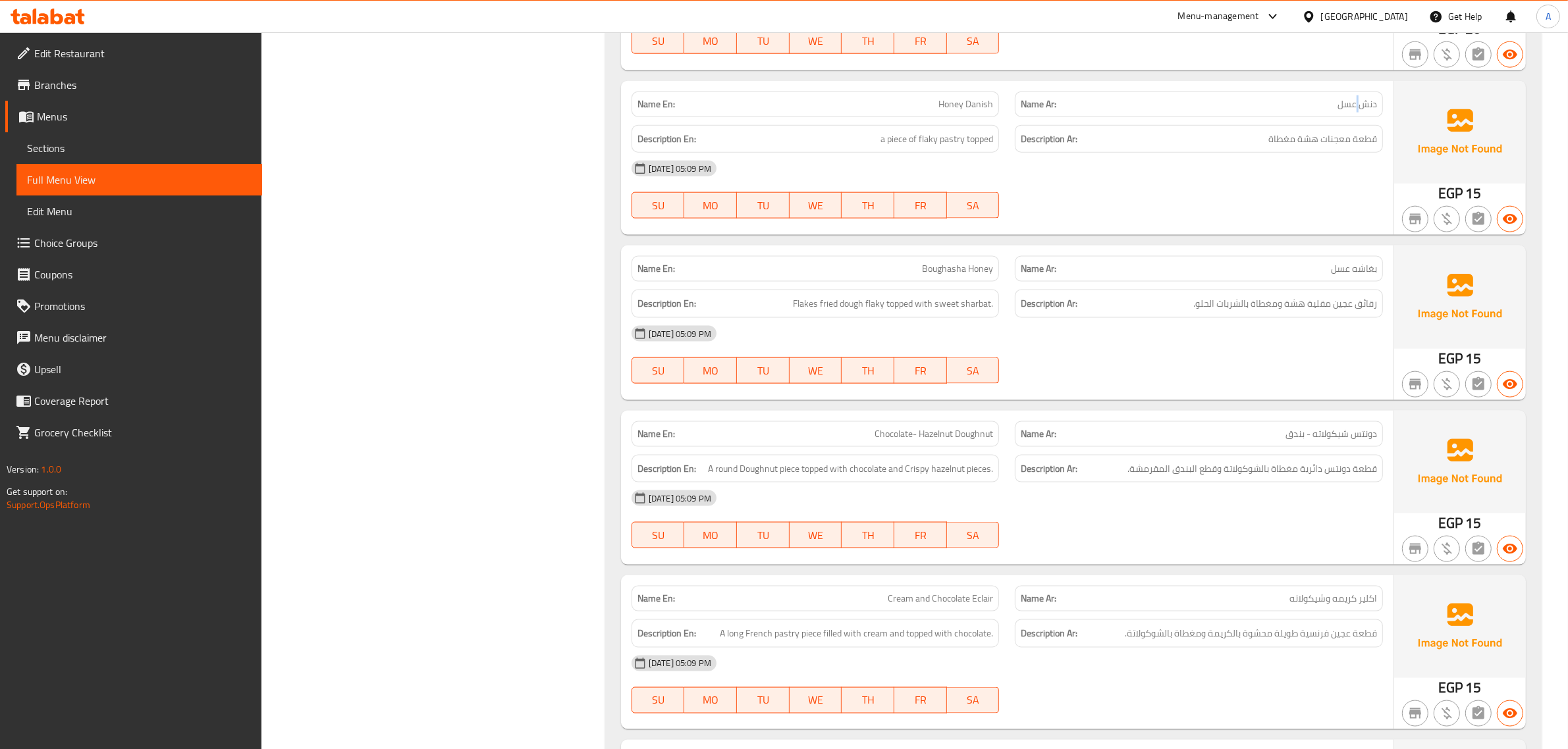
click at [1364, 99] on span "دنش عسل" at bounding box center [1357, 104] width 39 height 14
click at [1377, 108] on div "Name Ar: دنش عسل" at bounding box center [1198, 104] width 368 height 26
click at [1375, 108] on span "دنش عسل" at bounding box center [1357, 104] width 39 height 14
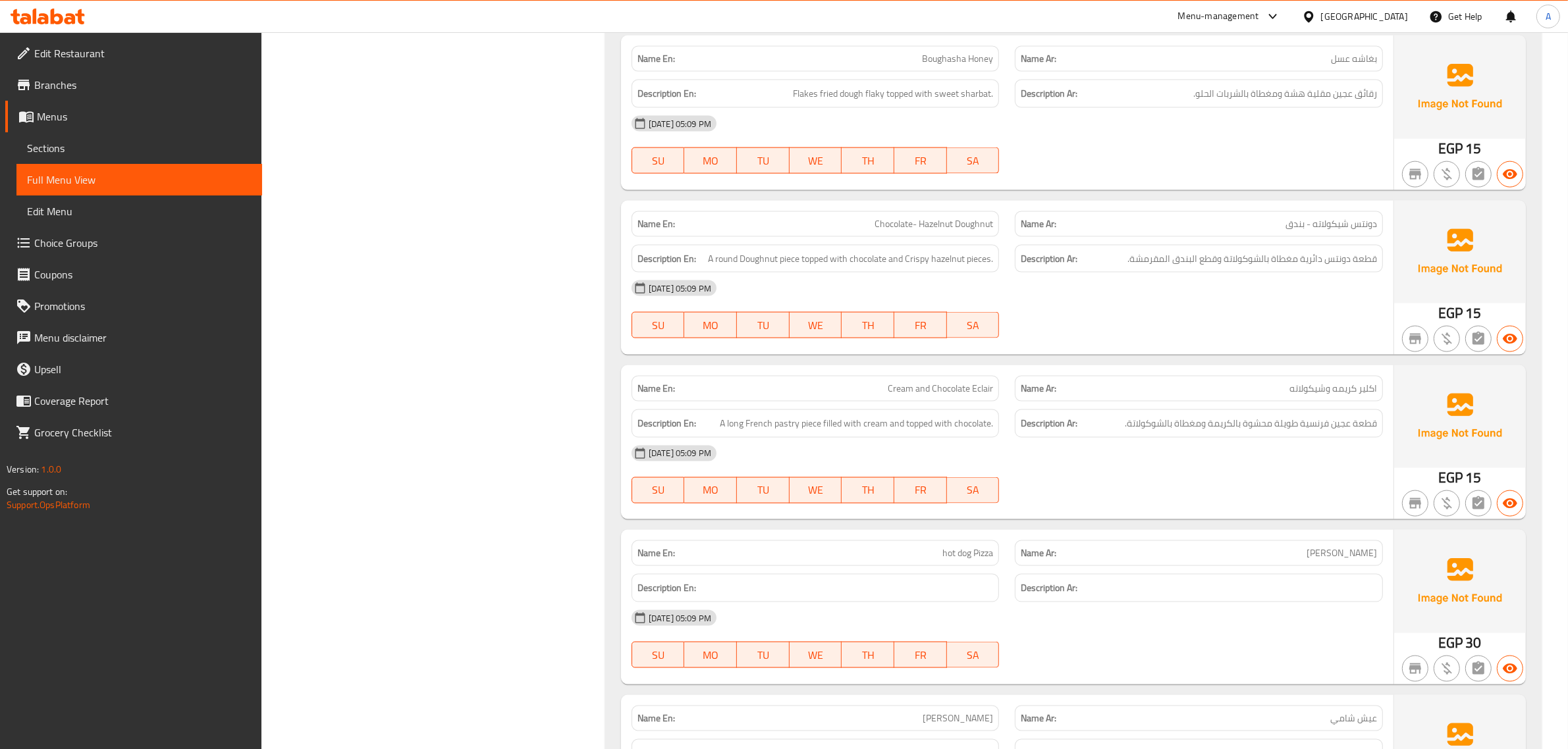
scroll to position [2380, 0]
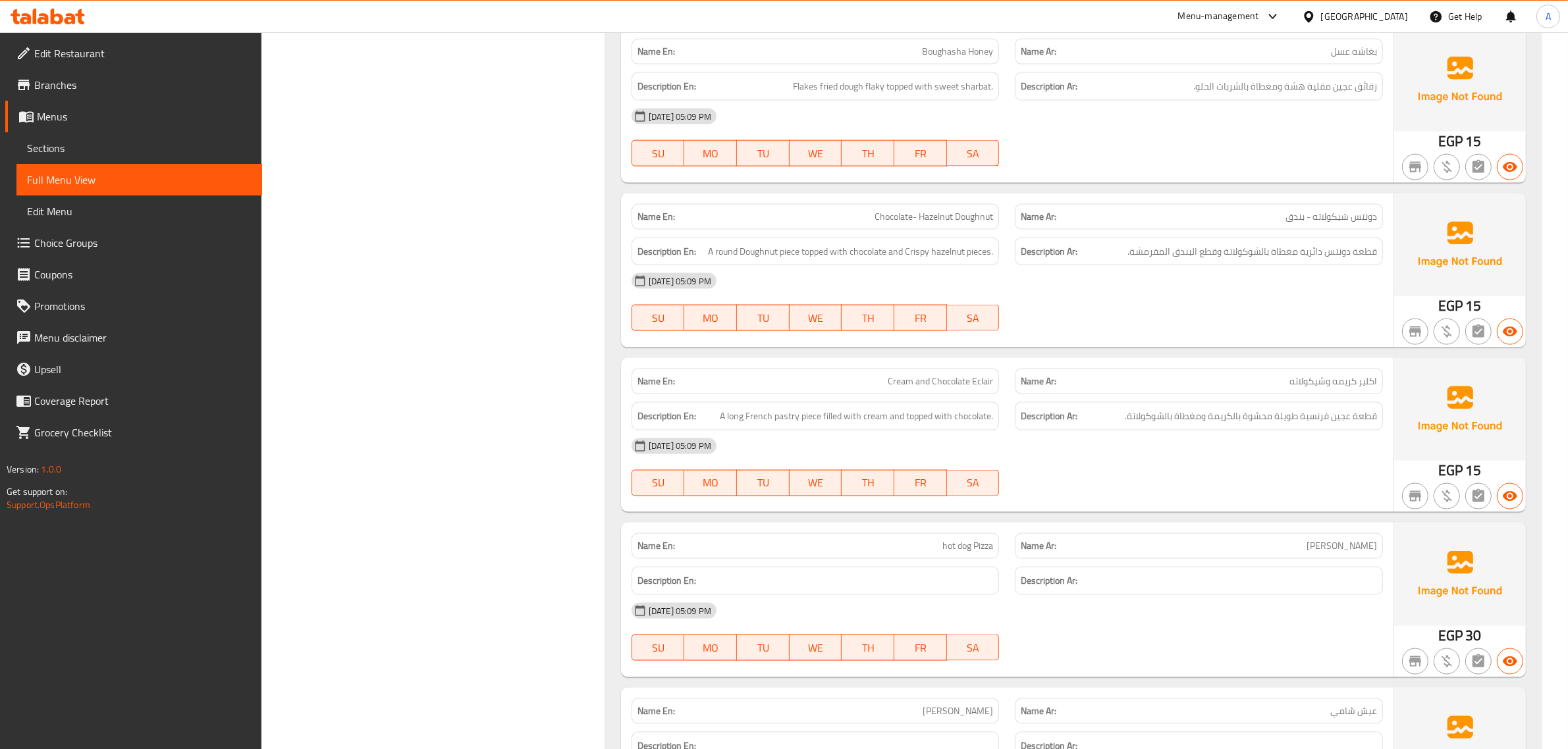
click at [1365, 267] on div "[DATE] 05:09 PM" at bounding box center [1007, 281] width 767 height 32
click at [1354, 260] on span "قطعة دونتس دائرية مغطاة بالشوكولاتة وقطع البندق المقرمشة." at bounding box center [1252, 251] width 249 height 16
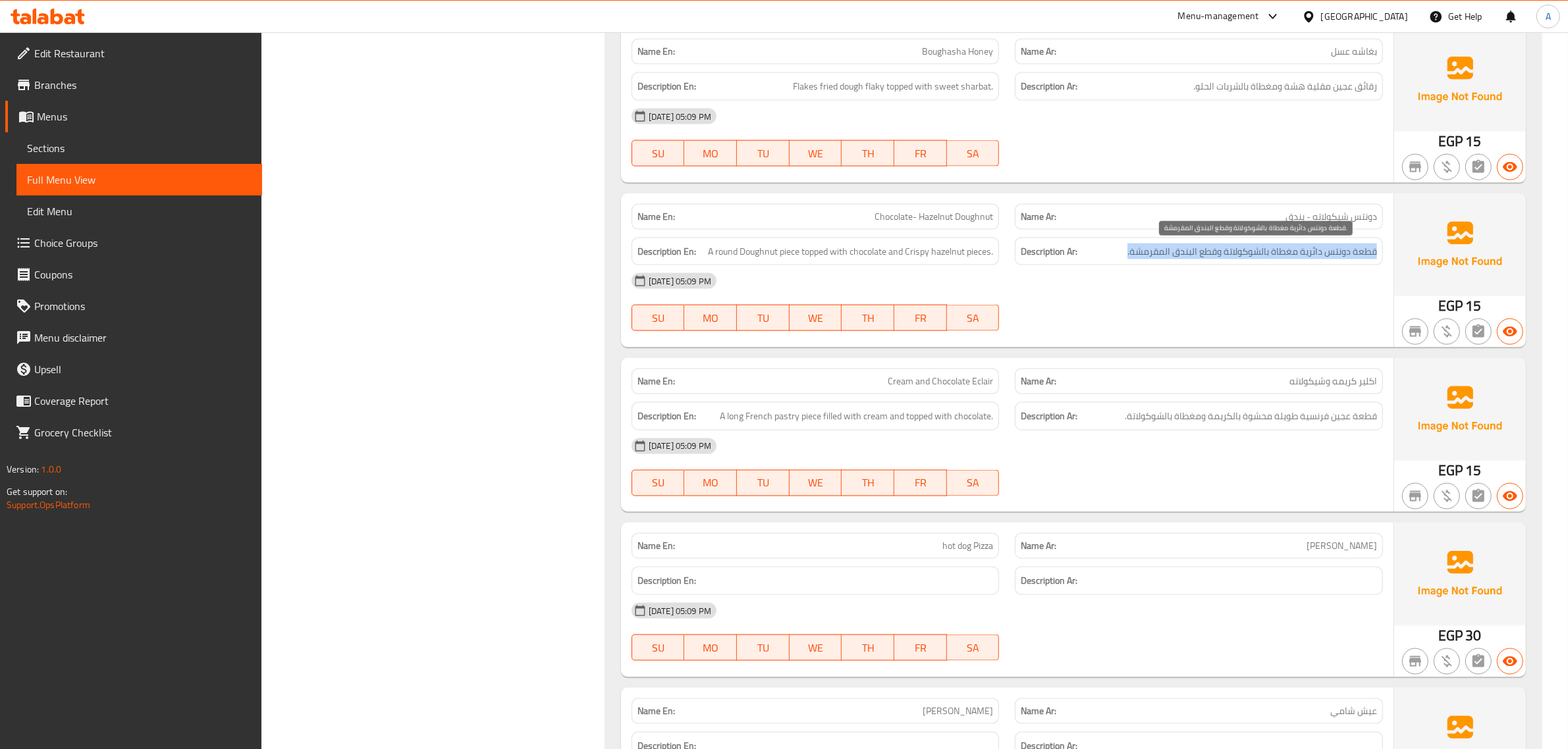
click at [1354, 260] on span "قطعة دونتس دائرية مغطاة بالشوكولاتة وقطع البندق المقرمشة." at bounding box center [1252, 251] width 249 height 16
click at [867, 211] on p "Name En: Chocolate- Hazelnut Doughnut" at bounding box center [815, 217] width 356 height 14
click at [982, 219] on span "Chocolate- Hazelnut Doughnut" at bounding box center [934, 217] width 119 height 14
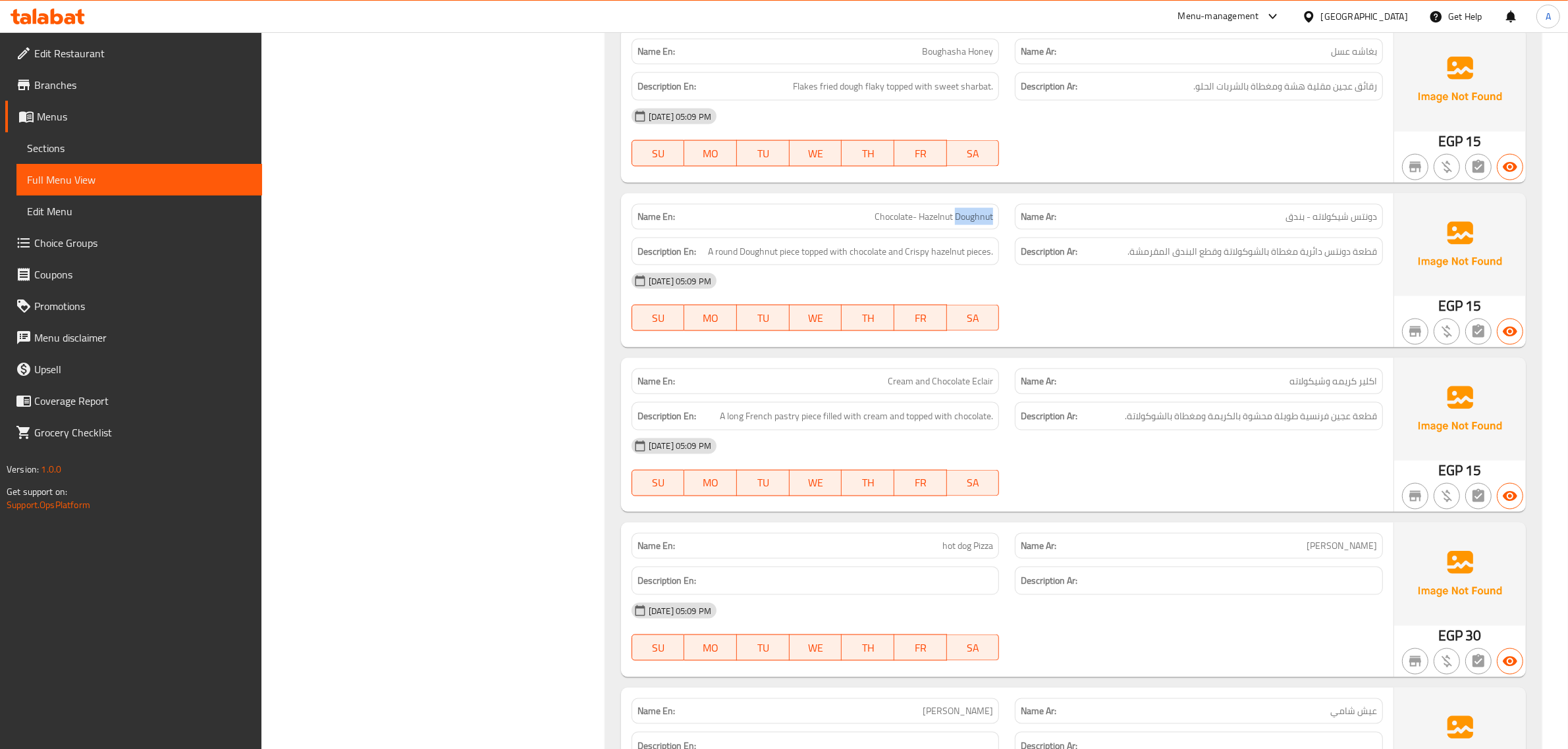
click at [982, 219] on span "Chocolate- Hazelnut Doughnut" at bounding box center [934, 217] width 119 height 14
click at [955, 363] on div "Name En: Cream and Chocolate Eclair" at bounding box center [816, 381] width 384 height 42
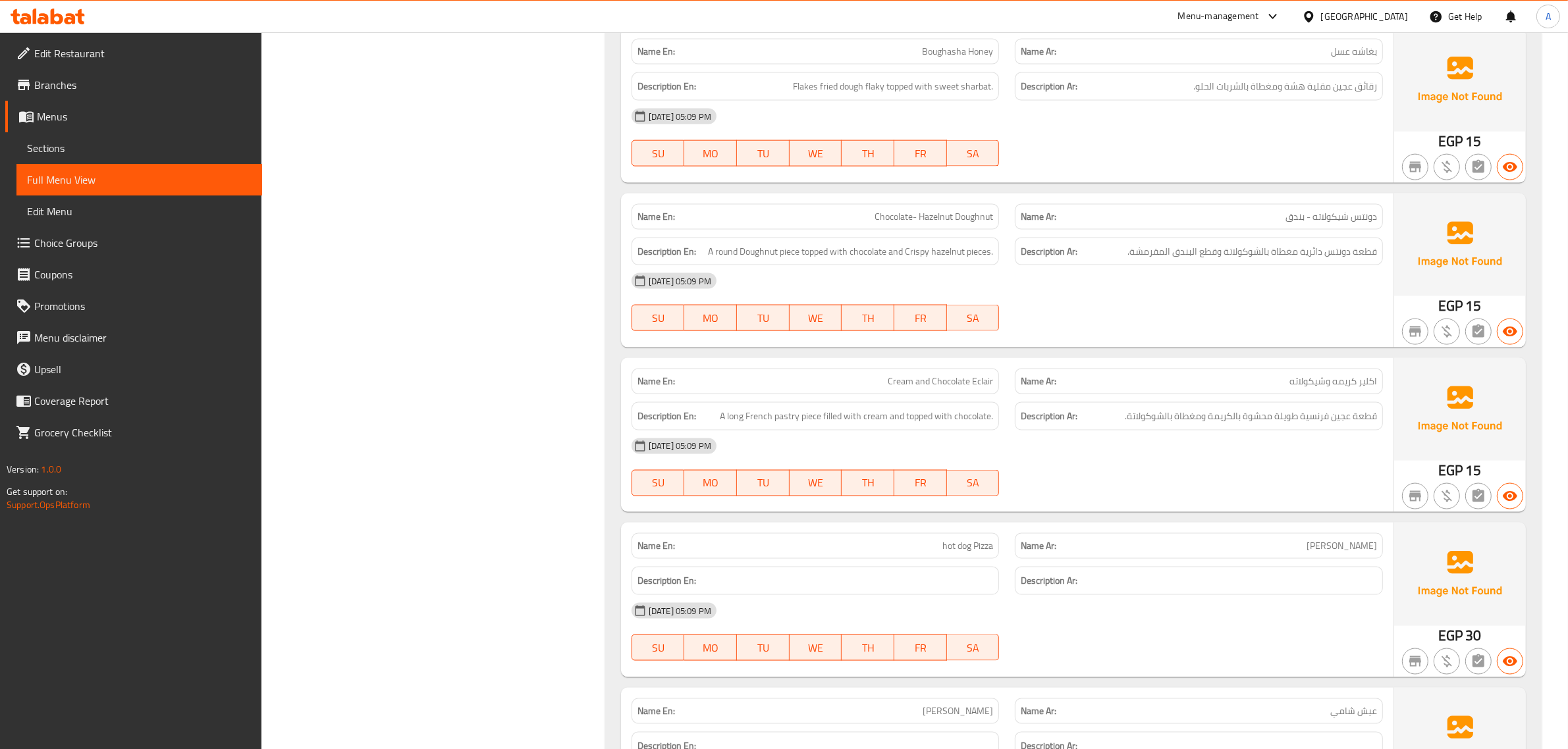
click at [1227, 379] on p "Name Ar: اكلير كريمه وشيكولاته" at bounding box center [1198, 381] width 356 height 14
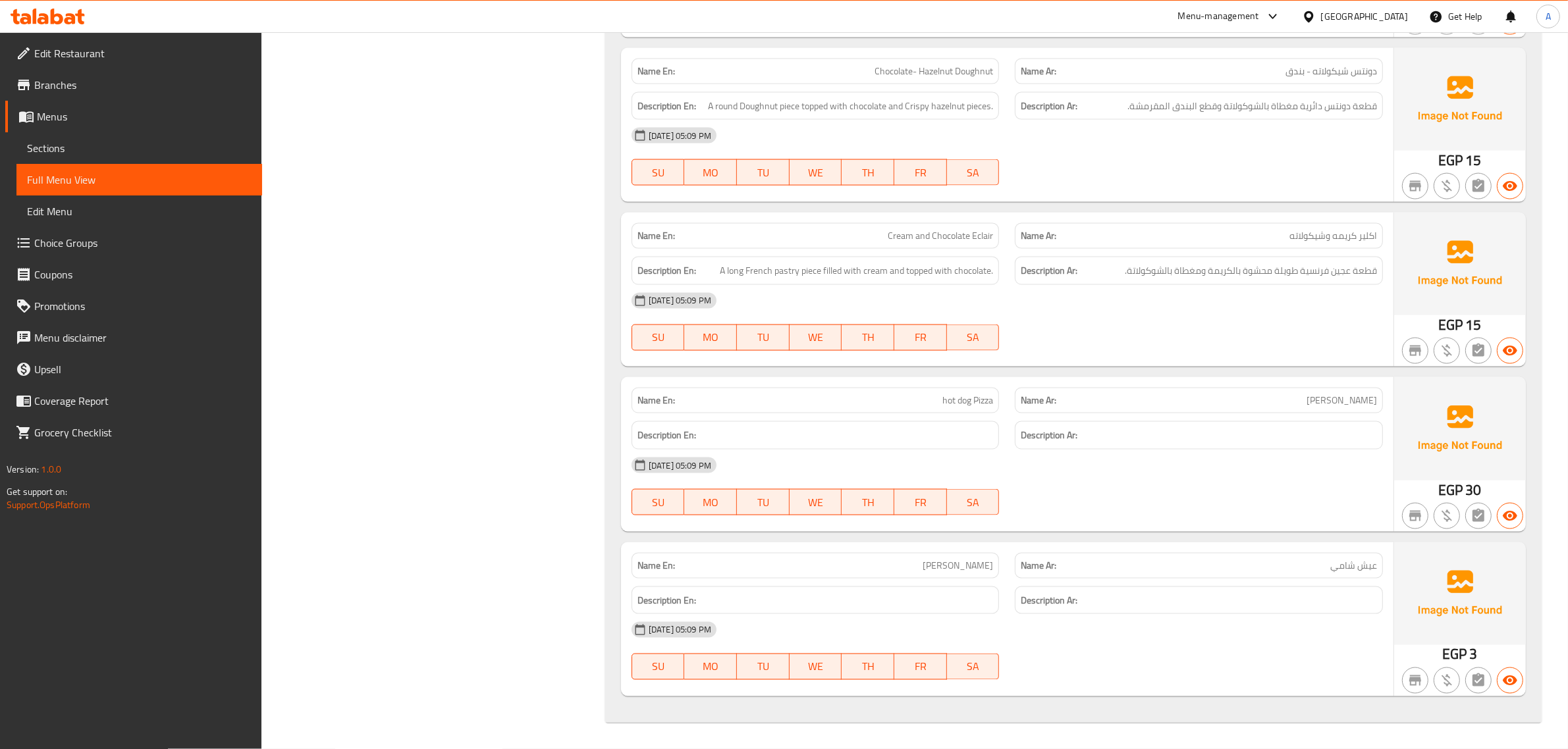
click at [932, 396] on p "Name En: hot dog Pizza" at bounding box center [815, 400] width 356 height 14
click at [837, 588] on div "Description En:" at bounding box center [815, 600] width 368 height 28
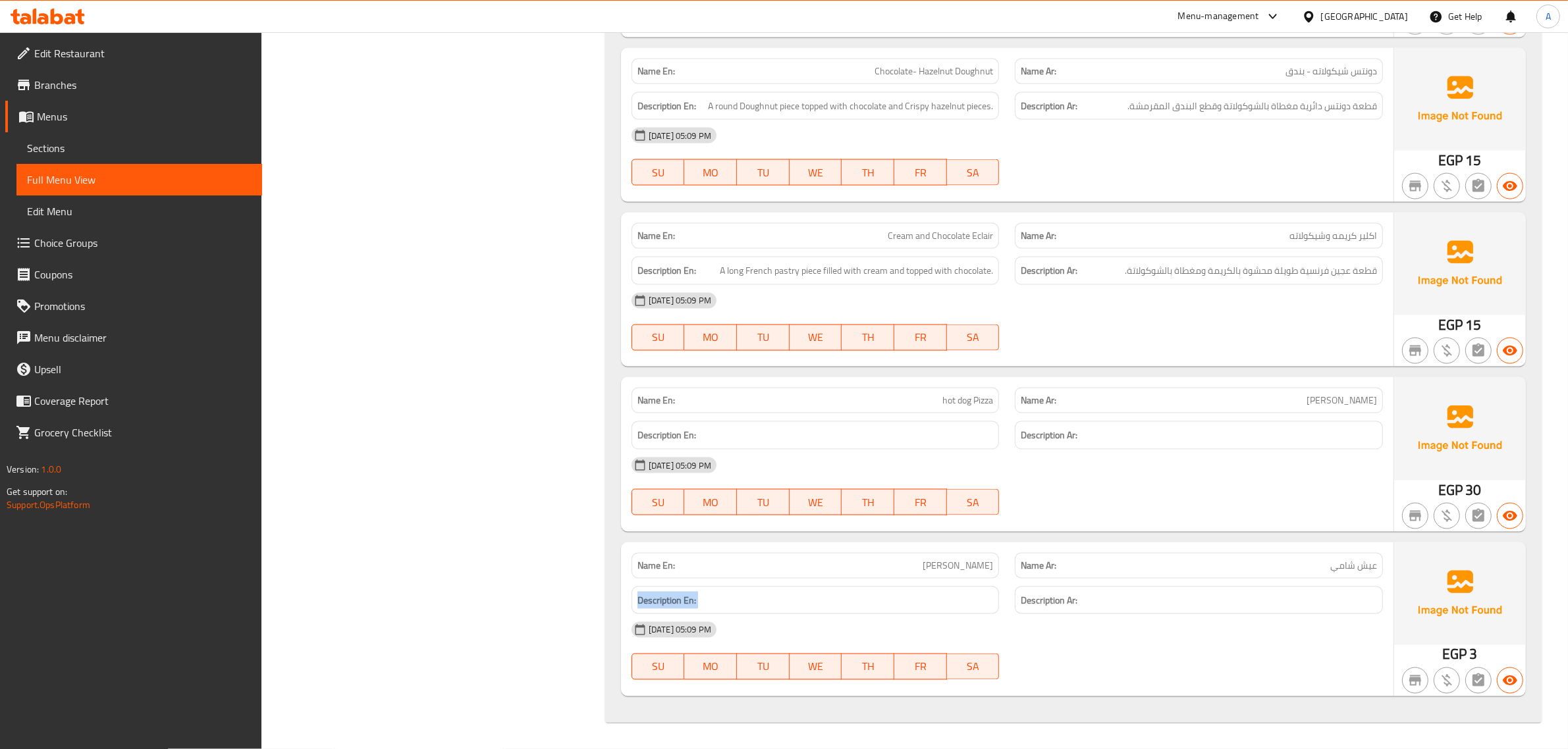
click at [837, 588] on div "Description En:" at bounding box center [815, 600] width 368 height 28
click at [1019, 556] on div "Name Ar: عيش شامي" at bounding box center [1198, 566] width 368 height 26
click at [978, 549] on div "Name En: Shamy Bread" at bounding box center [816, 566] width 384 height 42
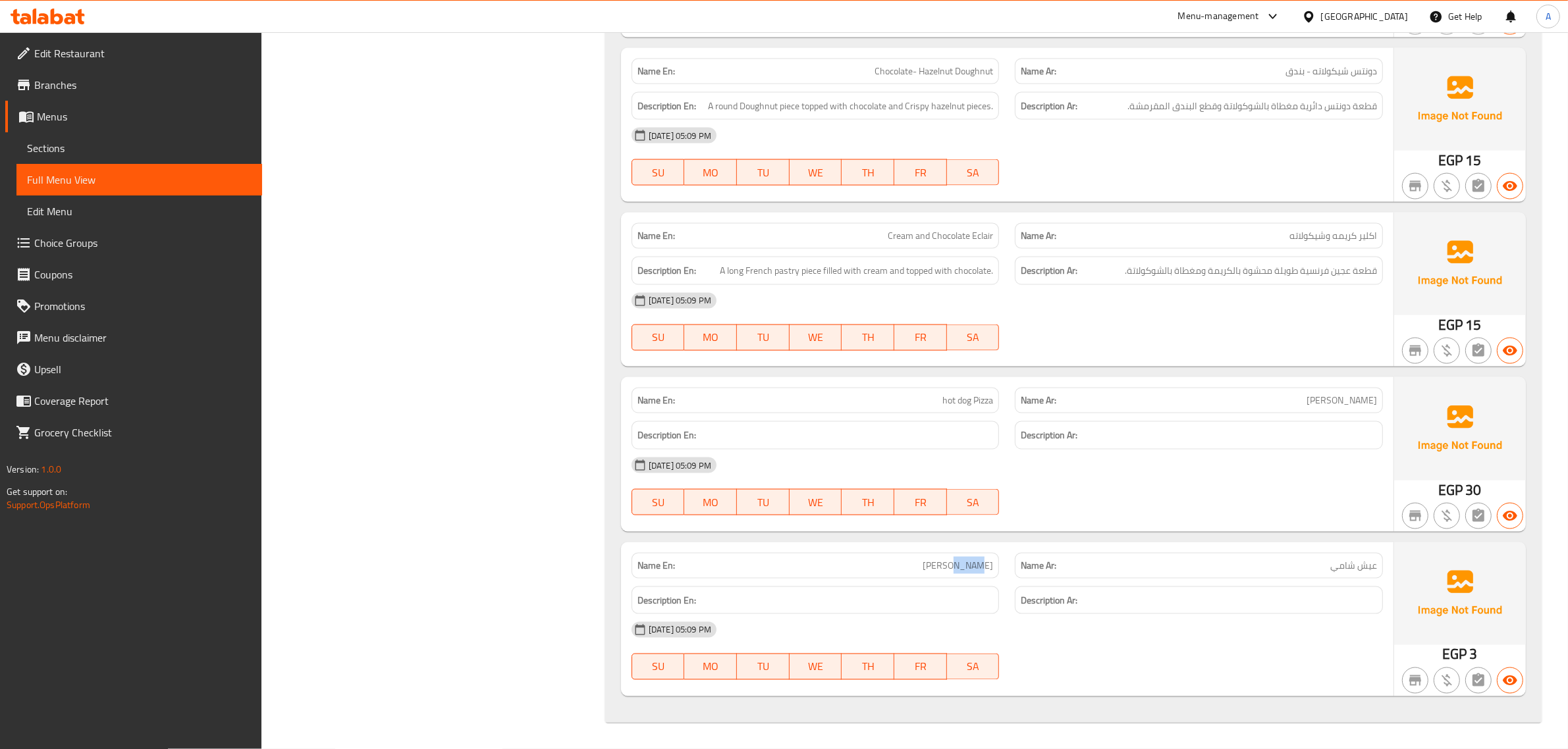
click at [978, 549] on div "Name En: Shamy Bread" at bounding box center [816, 566] width 384 height 42
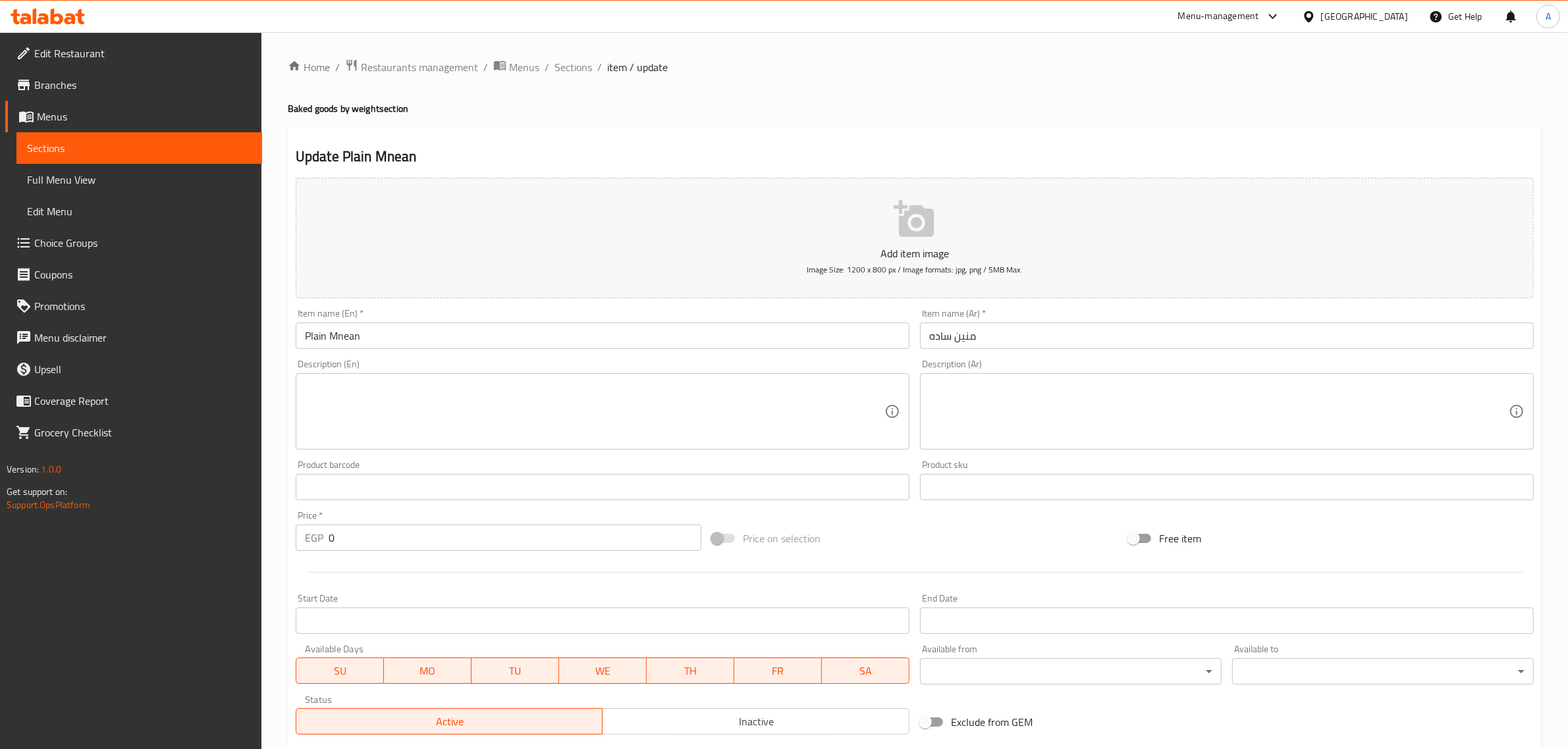
click at [350, 339] on input "Plain Mnean" at bounding box center [602, 335] width 614 height 26
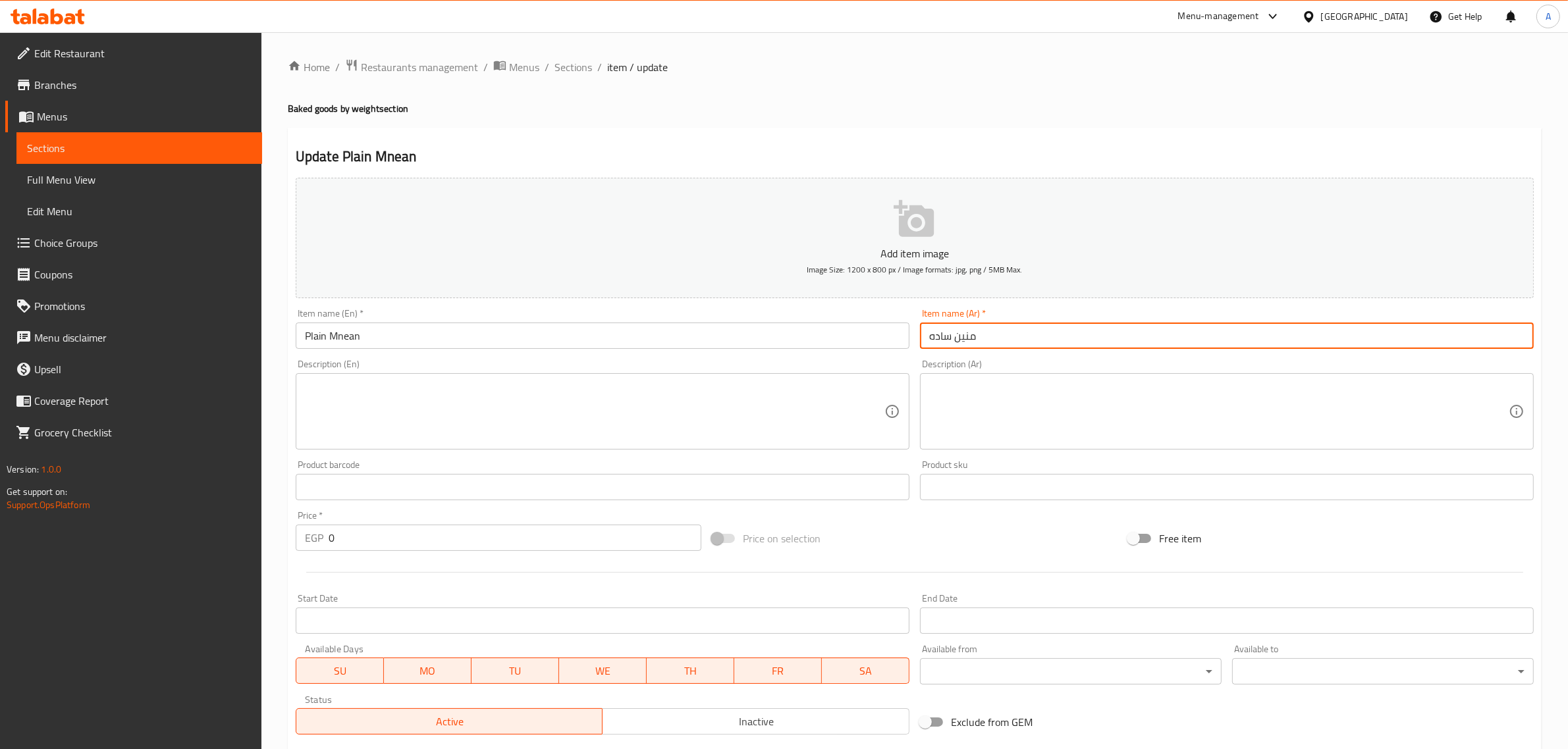
click at [965, 340] on input "منین ساده" at bounding box center [1227, 335] width 614 height 26
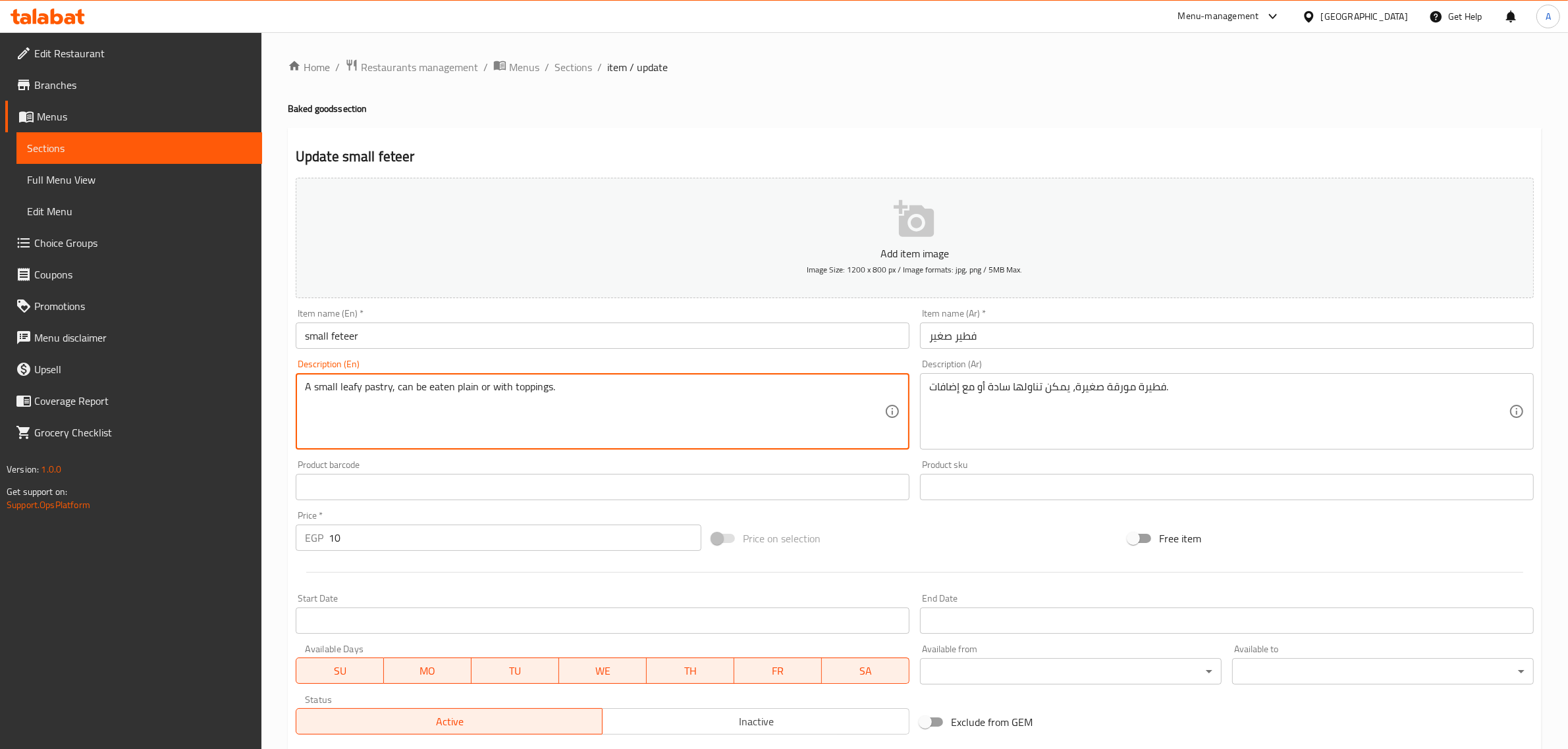
click at [471, 392] on textarea "A small leafy pastry, can be eaten plain or with toppings." at bounding box center [594, 411] width 580 height 62
click at [491, 392] on textarea "A small leafy pastry, can be eaten plain or with toppings." at bounding box center [594, 411] width 580 height 62
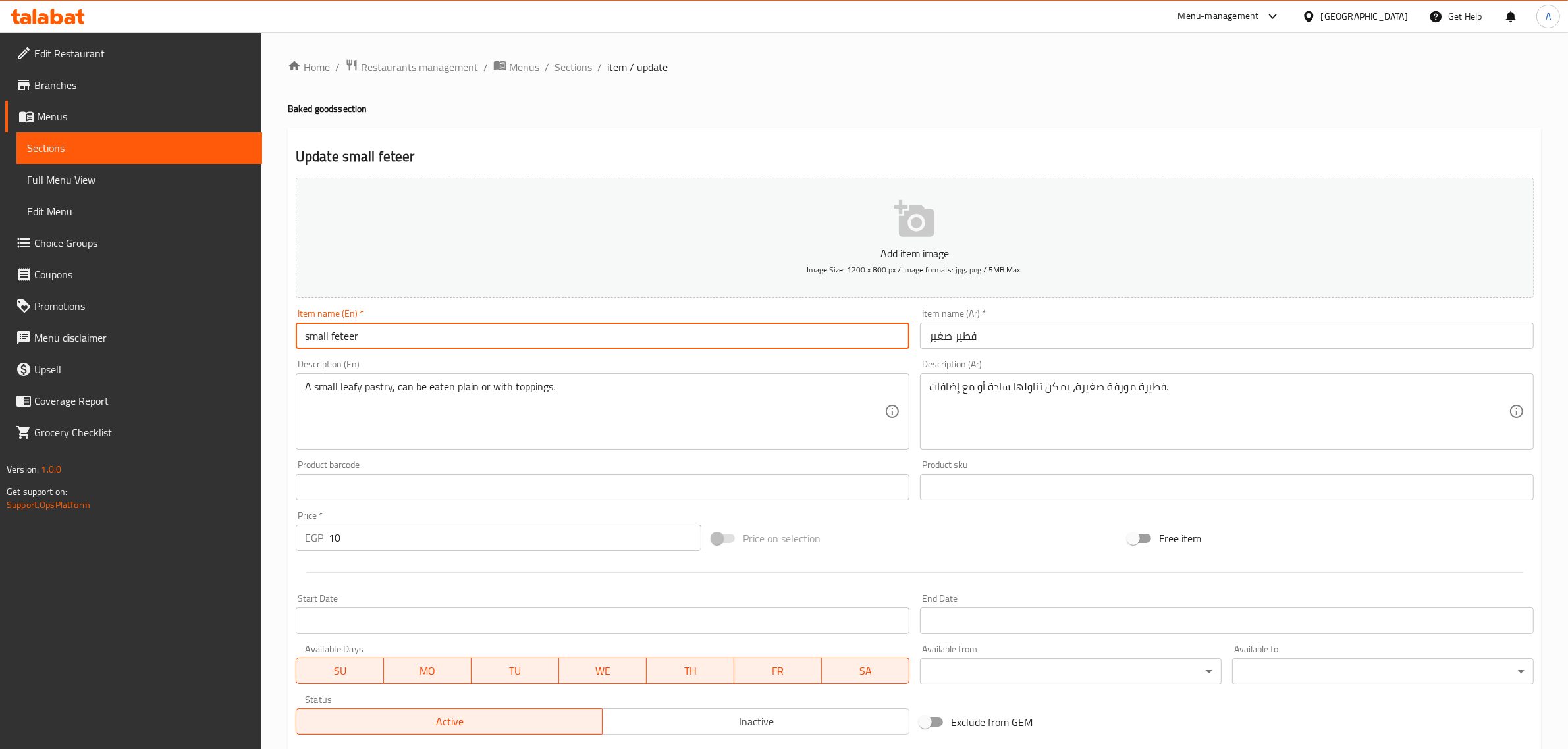
click at [341, 330] on input "small feteer" at bounding box center [602, 335] width 614 height 26
click at [335, 330] on input "small Pie" at bounding box center [602, 335] width 614 height 26
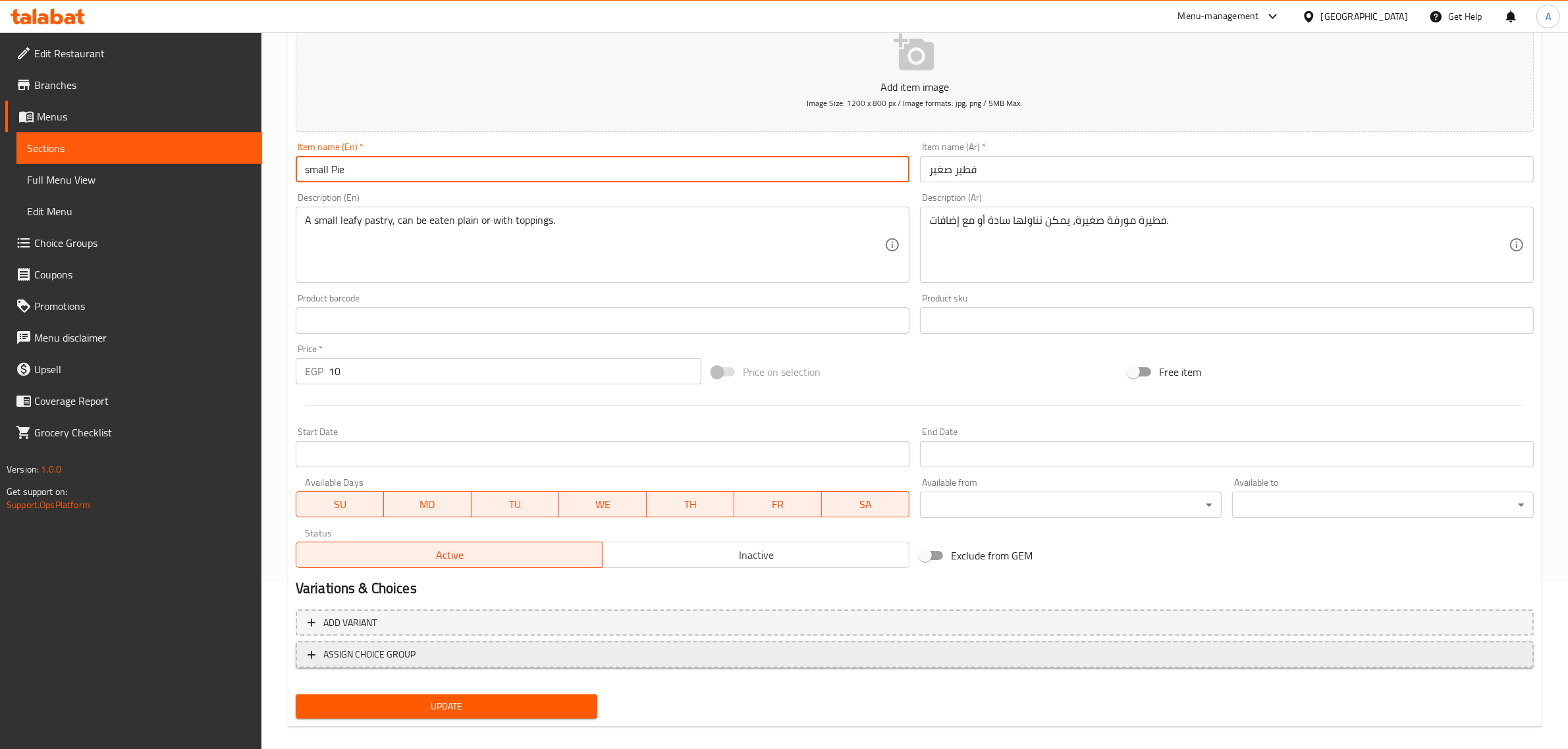
scroll to position [175, 0]
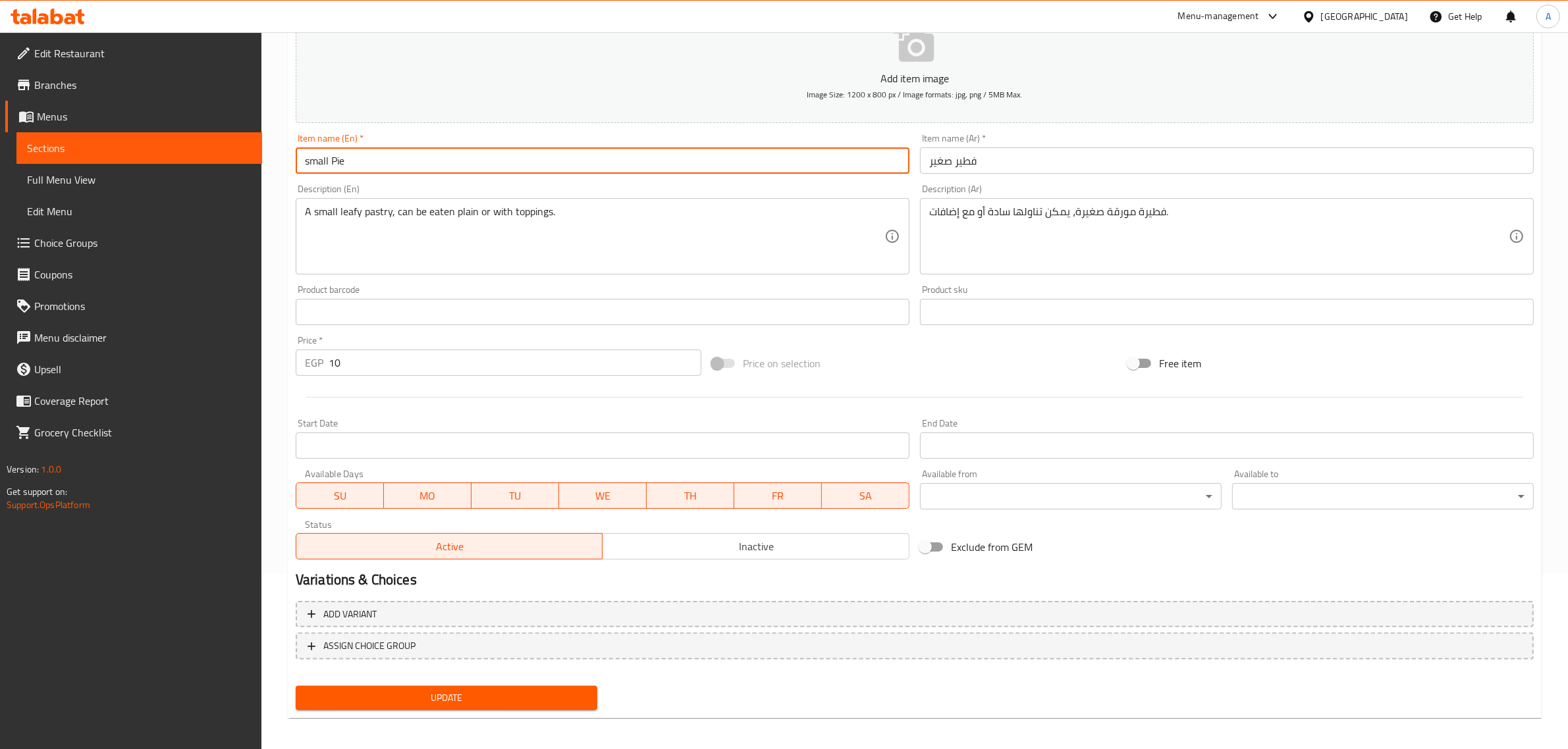
type input "small Pie"
click at [545, 705] on button "Update" at bounding box center [446, 698] width 301 height 25
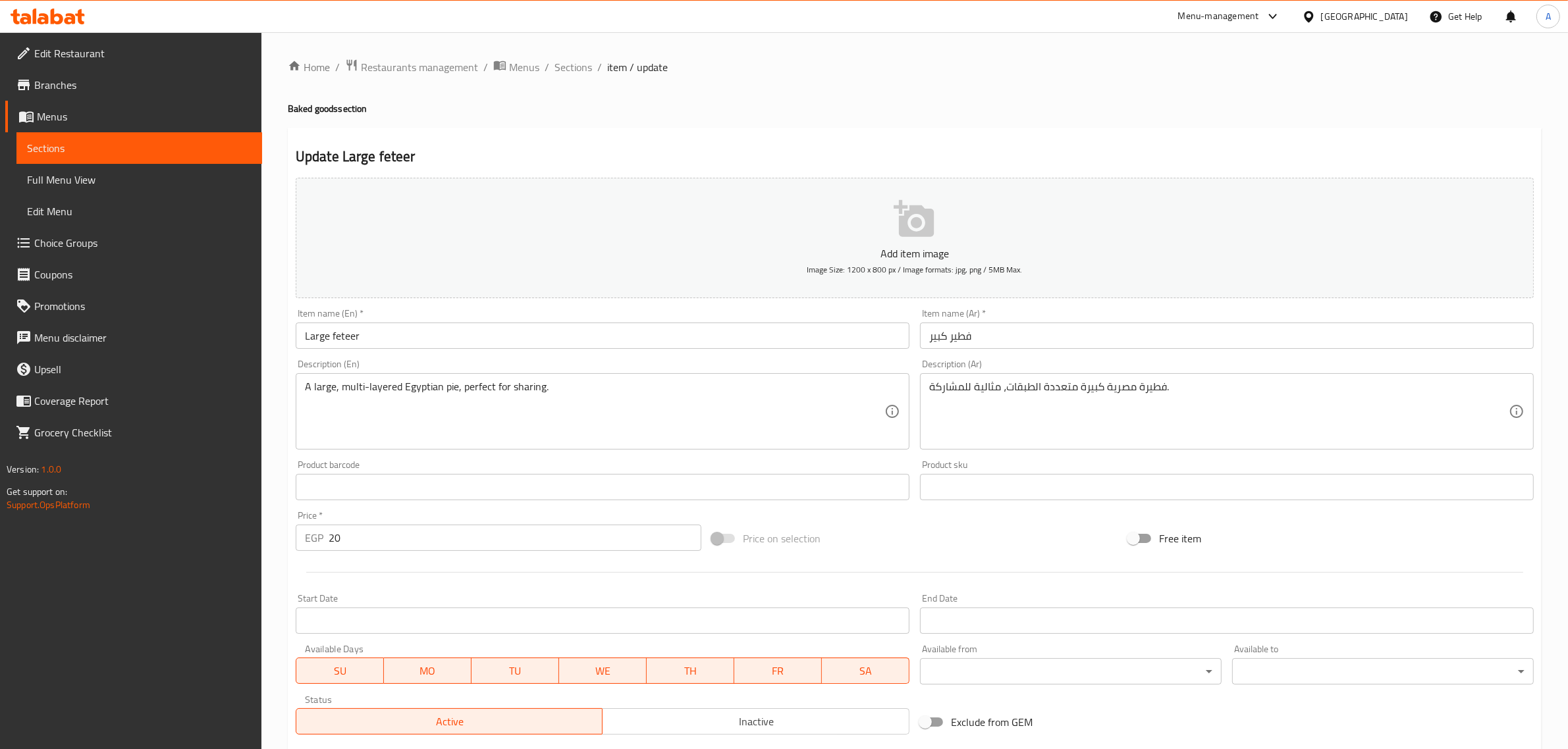
click at [350, 319] on div "Item name (En)   * Large feteer Item name (En) *" at bounding box center [602, 328] width 614 height 40
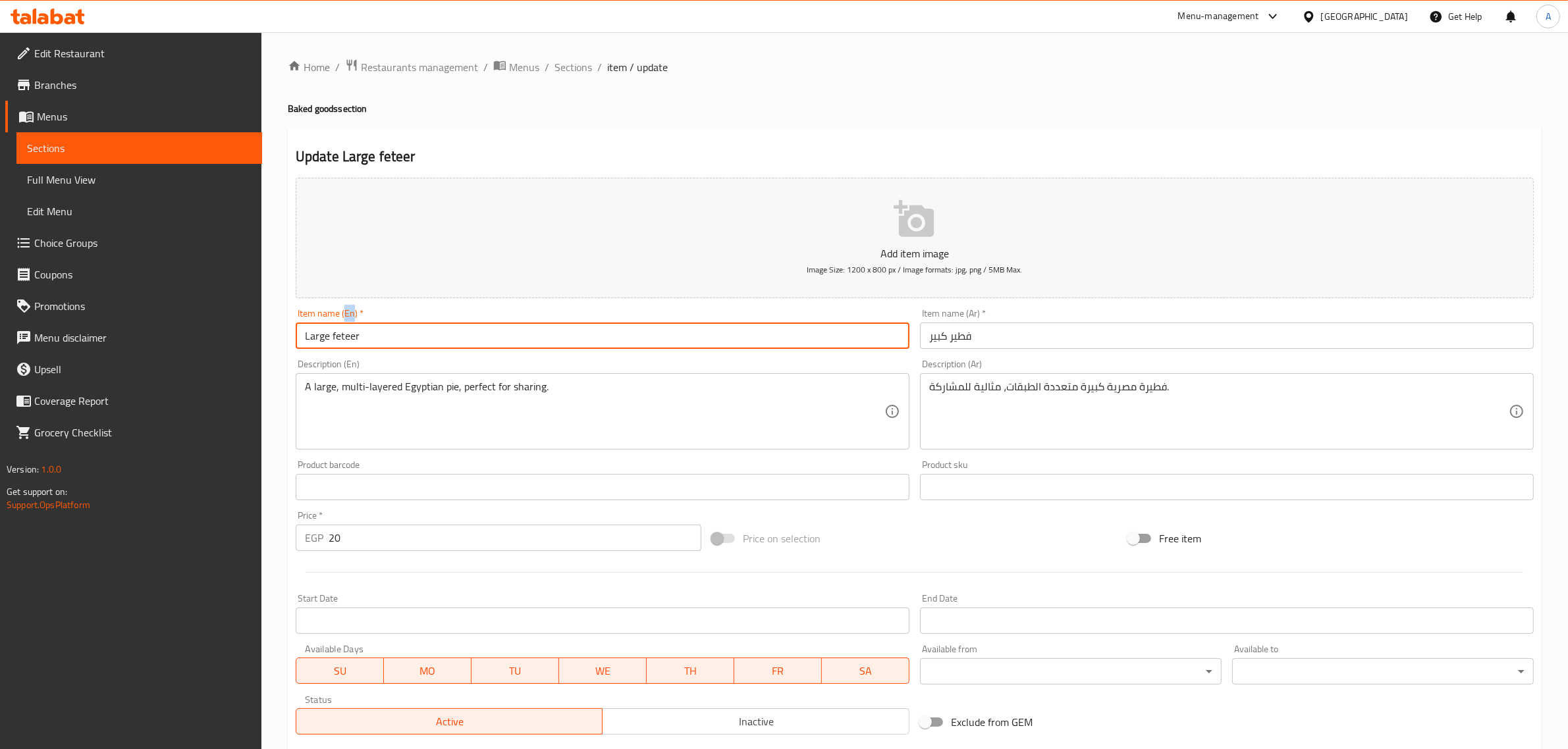
click at [344, 339] on input "Large feteer" at bounding box center [602, 335] width 614 height 26
paste input "Pie"
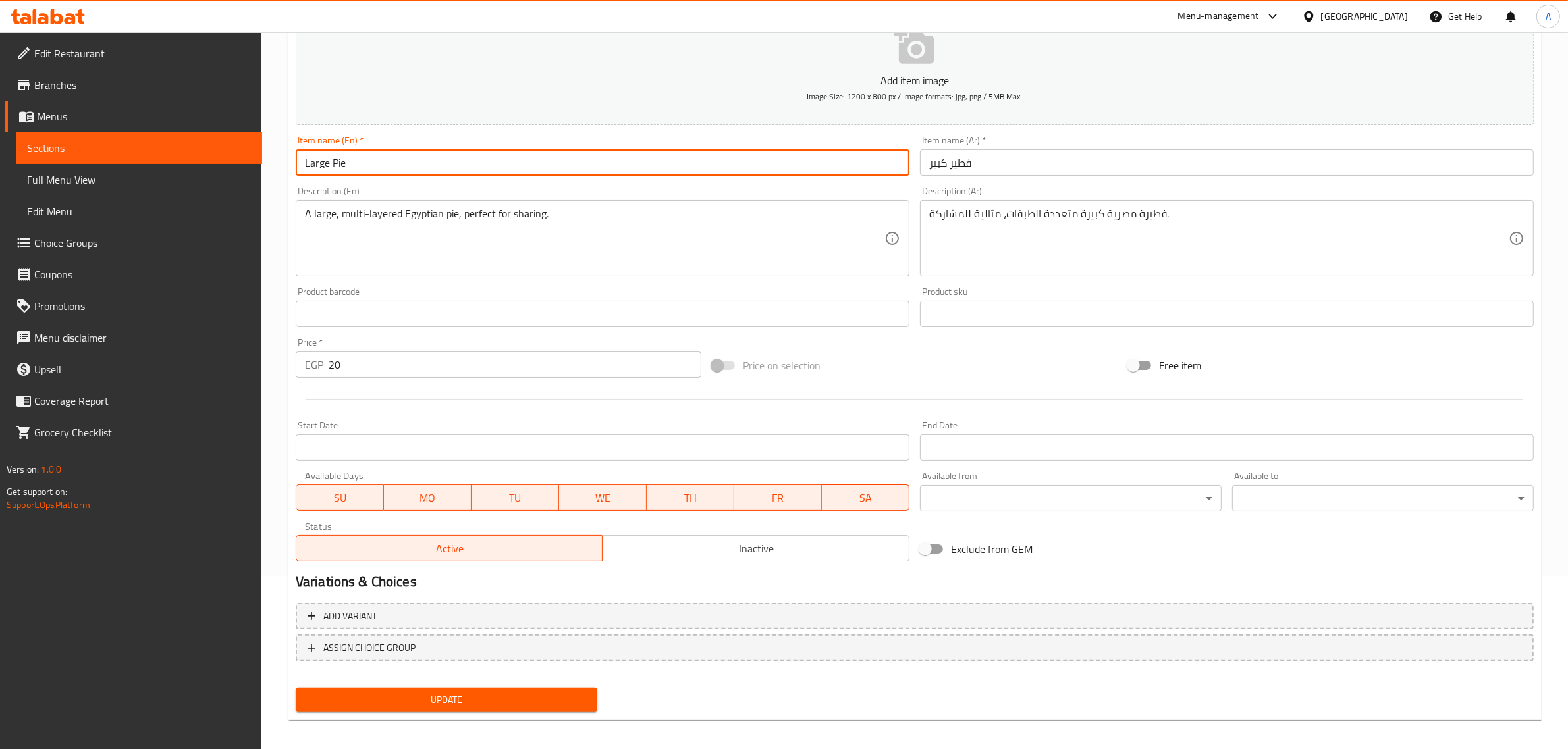
type input "Large Pie"
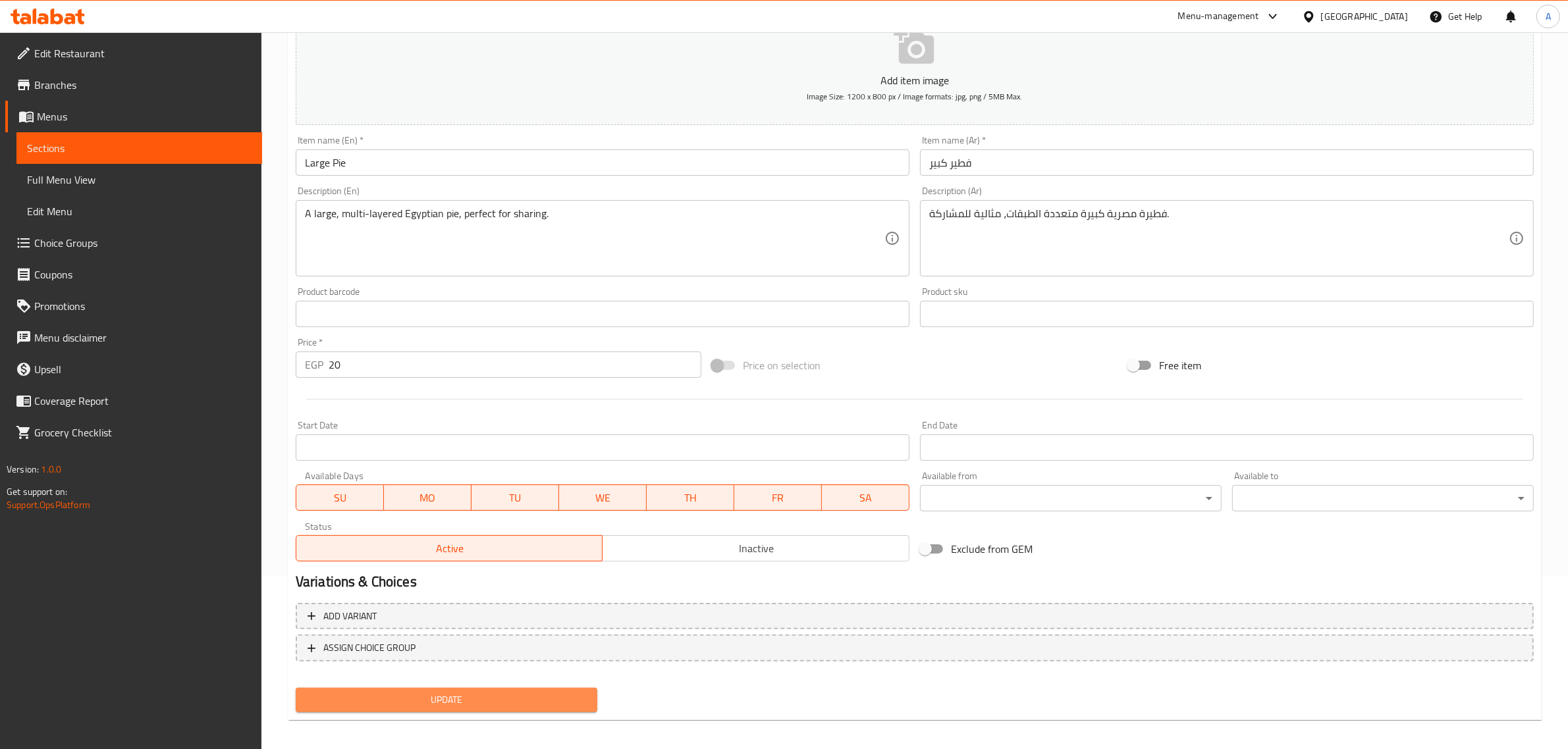
click at [544, 692] on span "Update" at bounding box center [446, 700] width 281 height 16
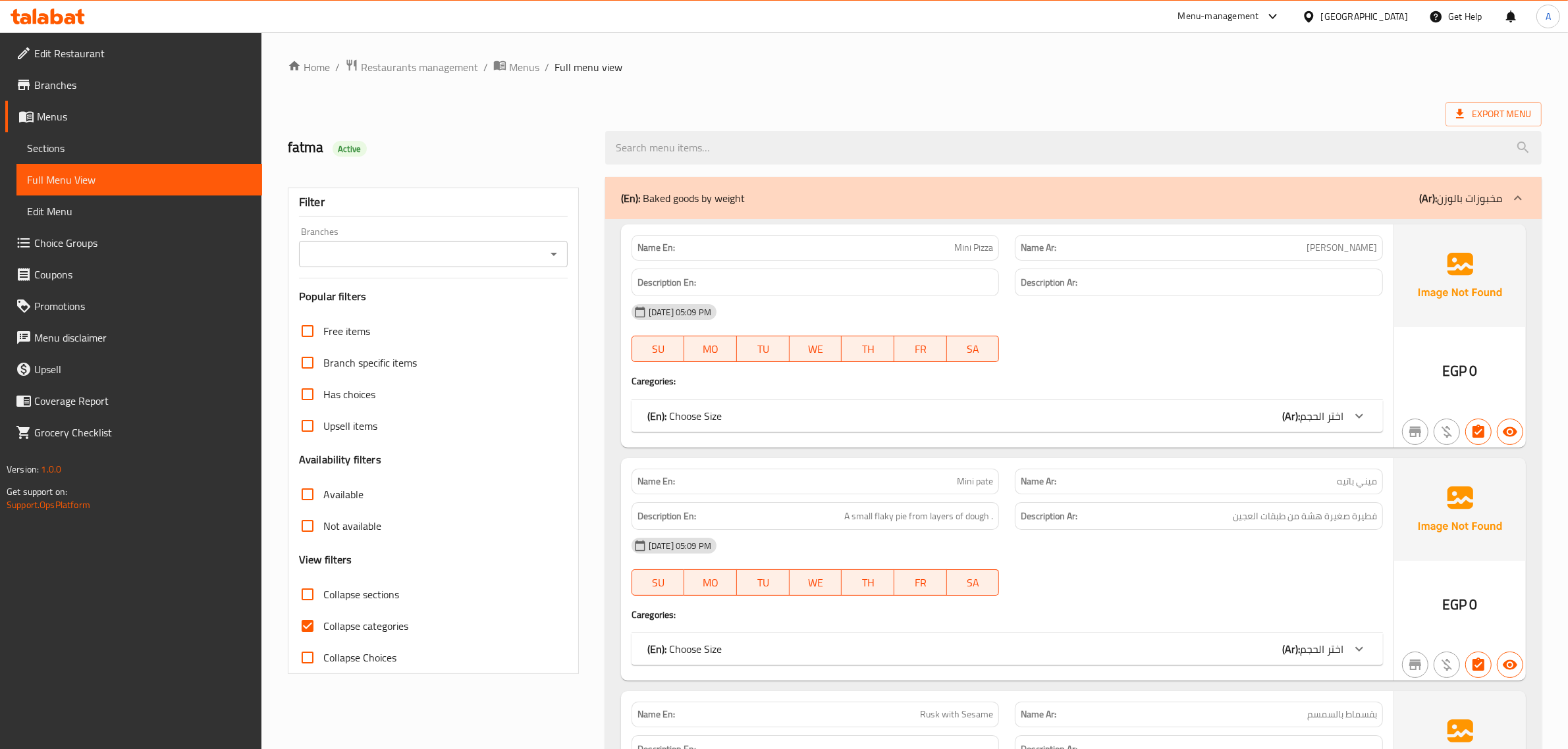
click at [358, 630] on span "Collapse categories" at bounding box center [366, 625] width 85 height 16
click at [324, 630] on input "Collapse categories" at bounding box center [307, 625] width 32 height 32
checkbox input "false"
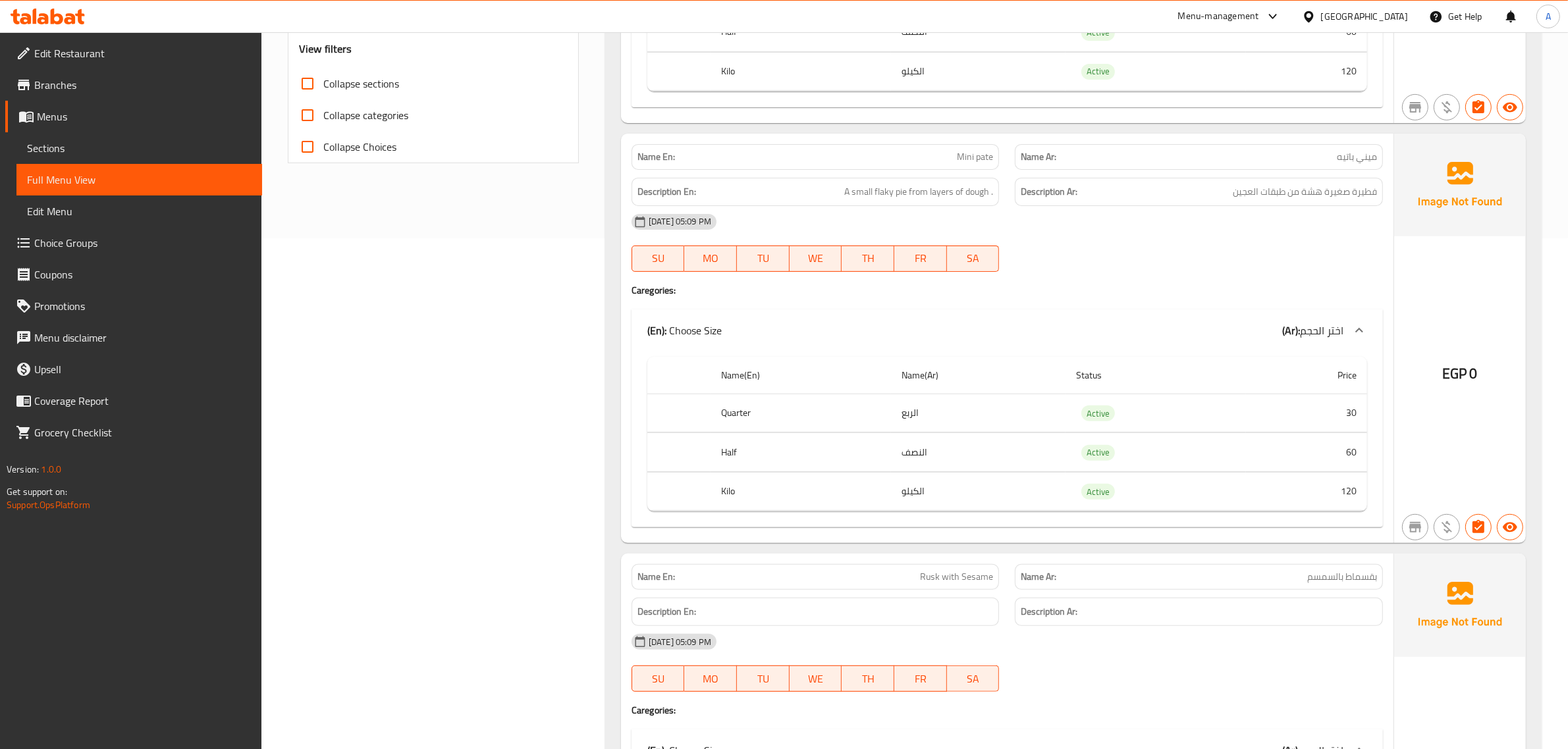
scroll to position [1600, 0]
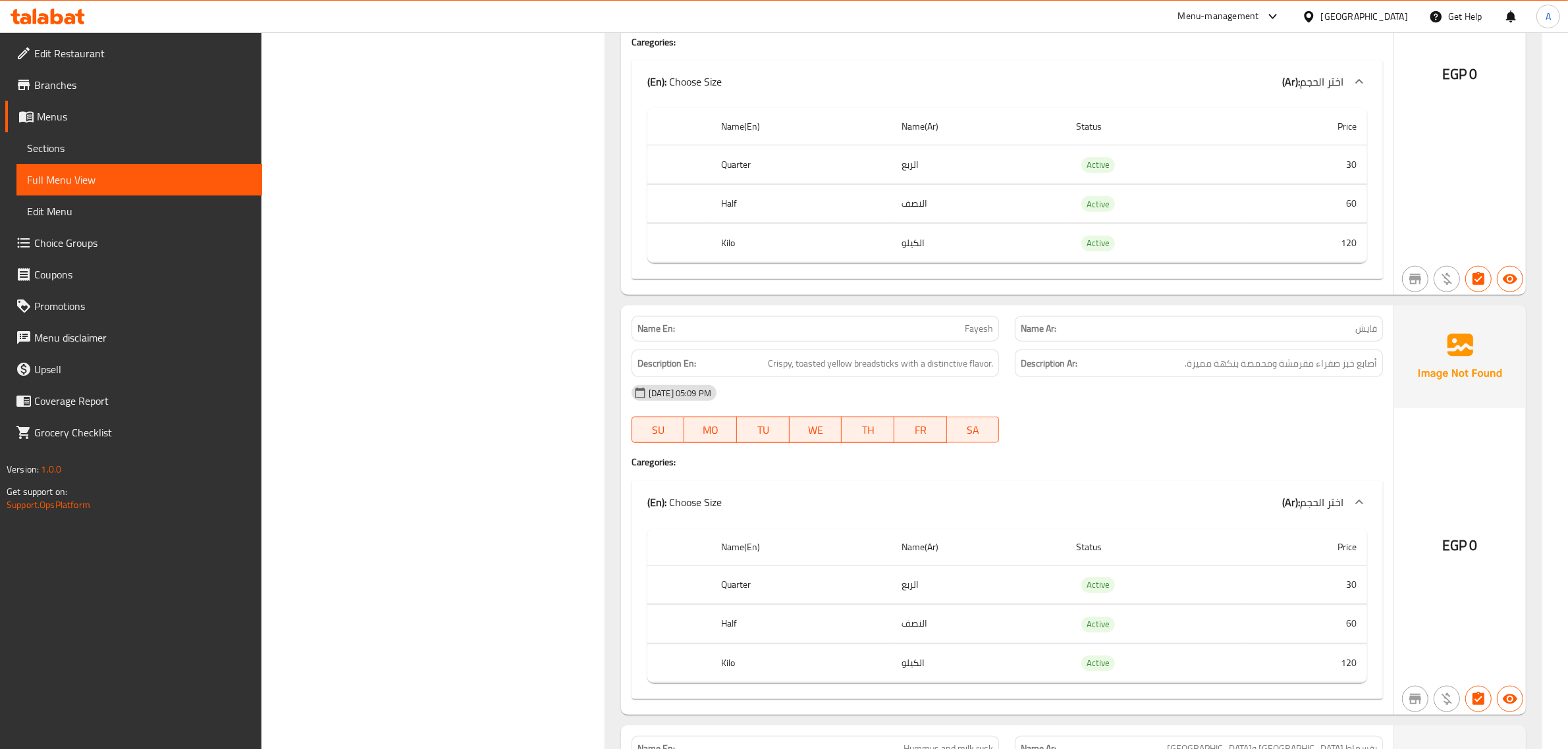
click at [922, 378] on div "Description En: Crispy, toasted yellow breadsticks with a distinctive flavor." at bounding box center [815, 363] width 368 height 28
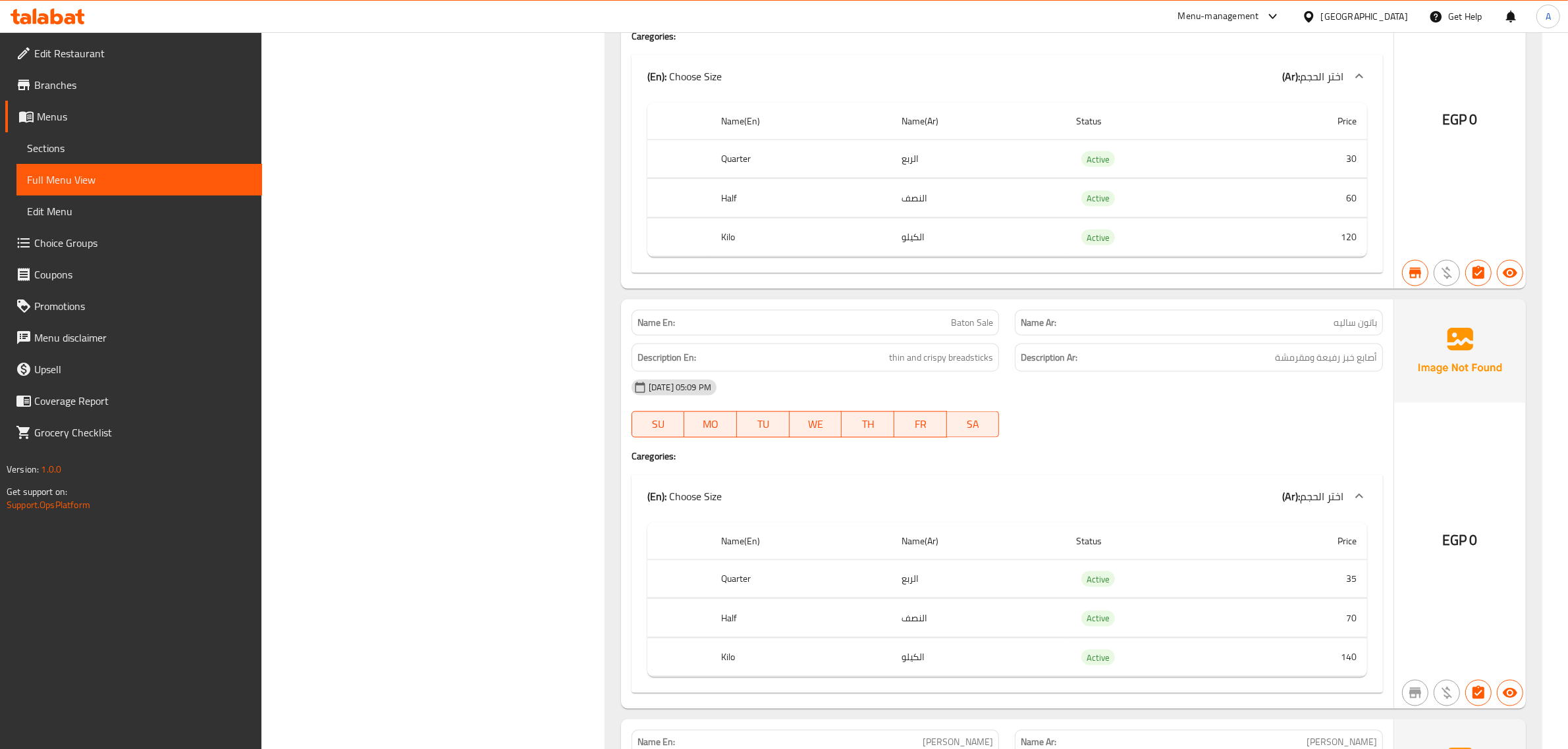
click at [927, 388] on div "[DATE] 05:09 PM" at bounding box center [1007, 387] width 767 height 32
click at [929, 372] on div "Description En: thin and crispy breadsticks" at bounding box center [815, 357] width 368 height 28
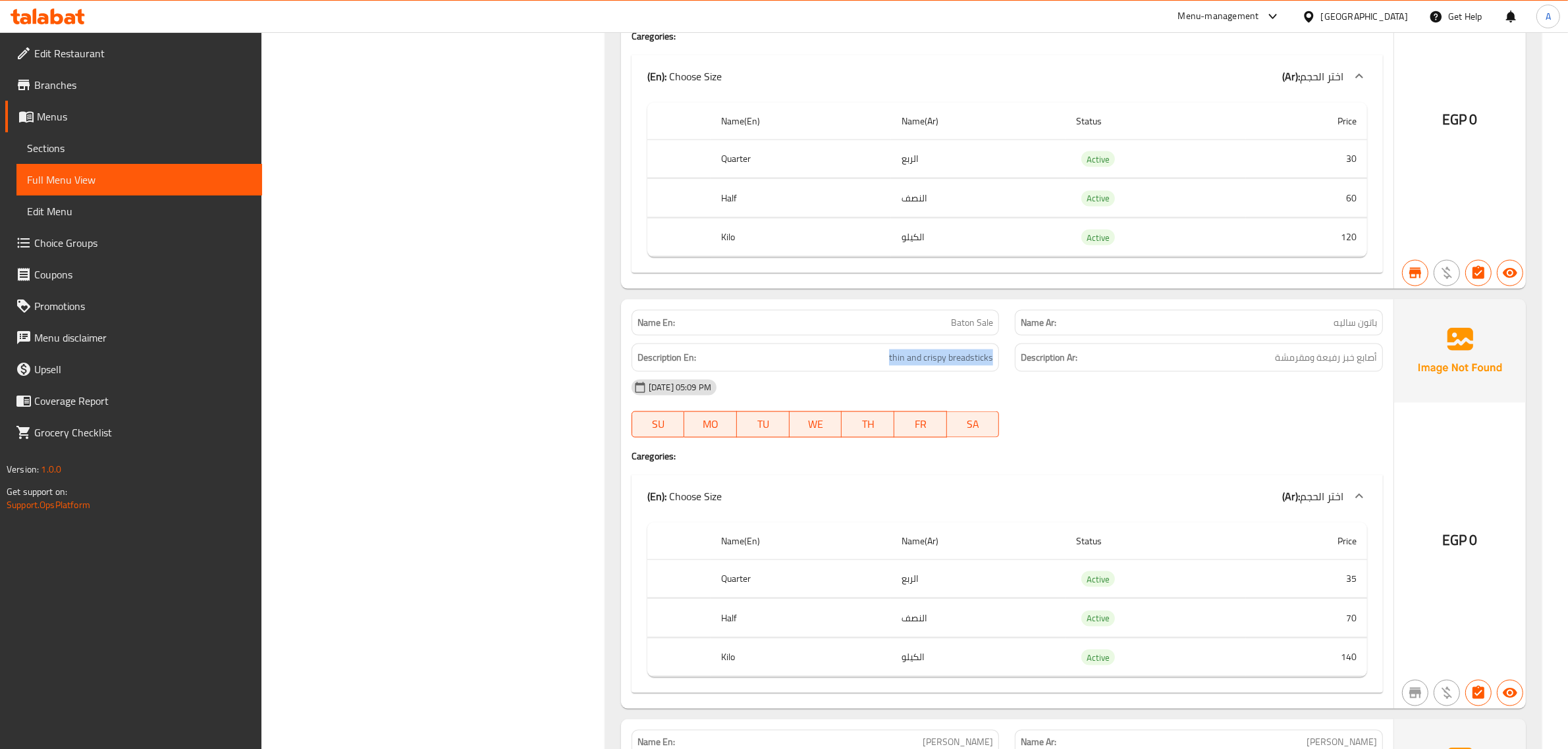
click at [929, 372] on div "Description En: thin and crispy breadsticks" at bounding box center [815, 357] width 368 height 28
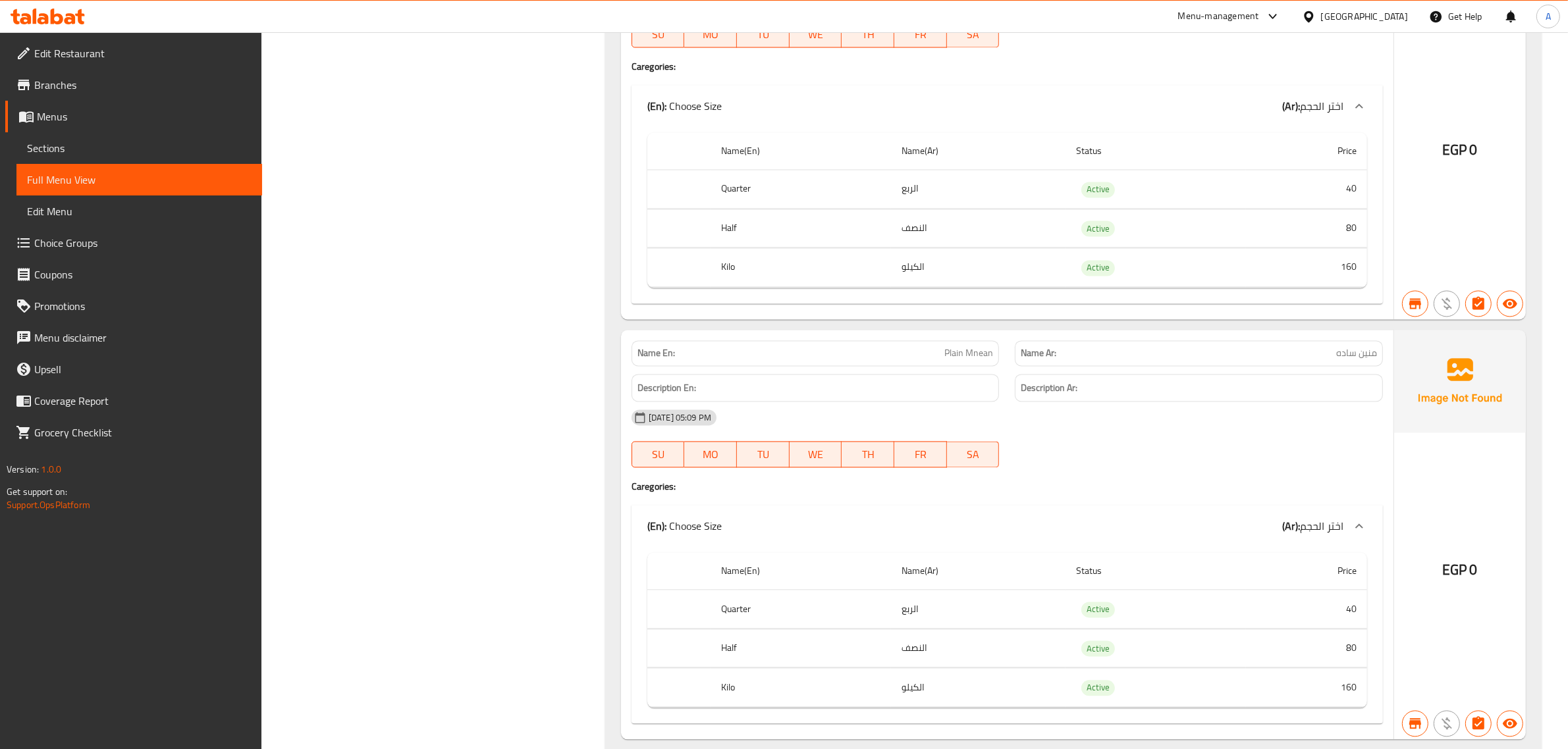
scroll to position [4559, 0]
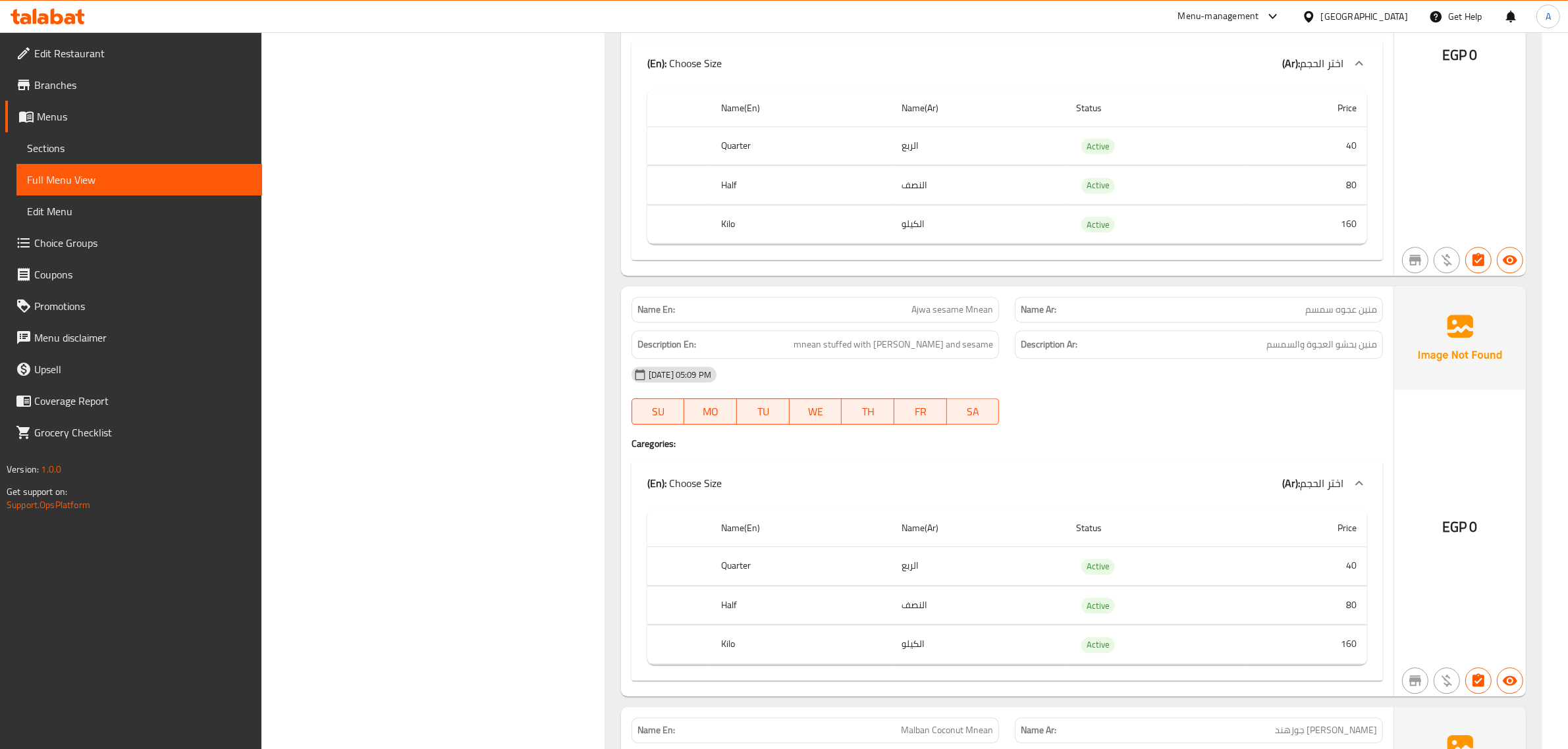
click at [1067, 356] on div "Description Ar: منين بحشو العجوة والسمسم" at bounding box center [1199, 345] width 384 height 44
click at [924, 353] on span "mnean stuffed with [PERSON_NAME] and sesame" at bounding box center [894, 344] width 200 height 16
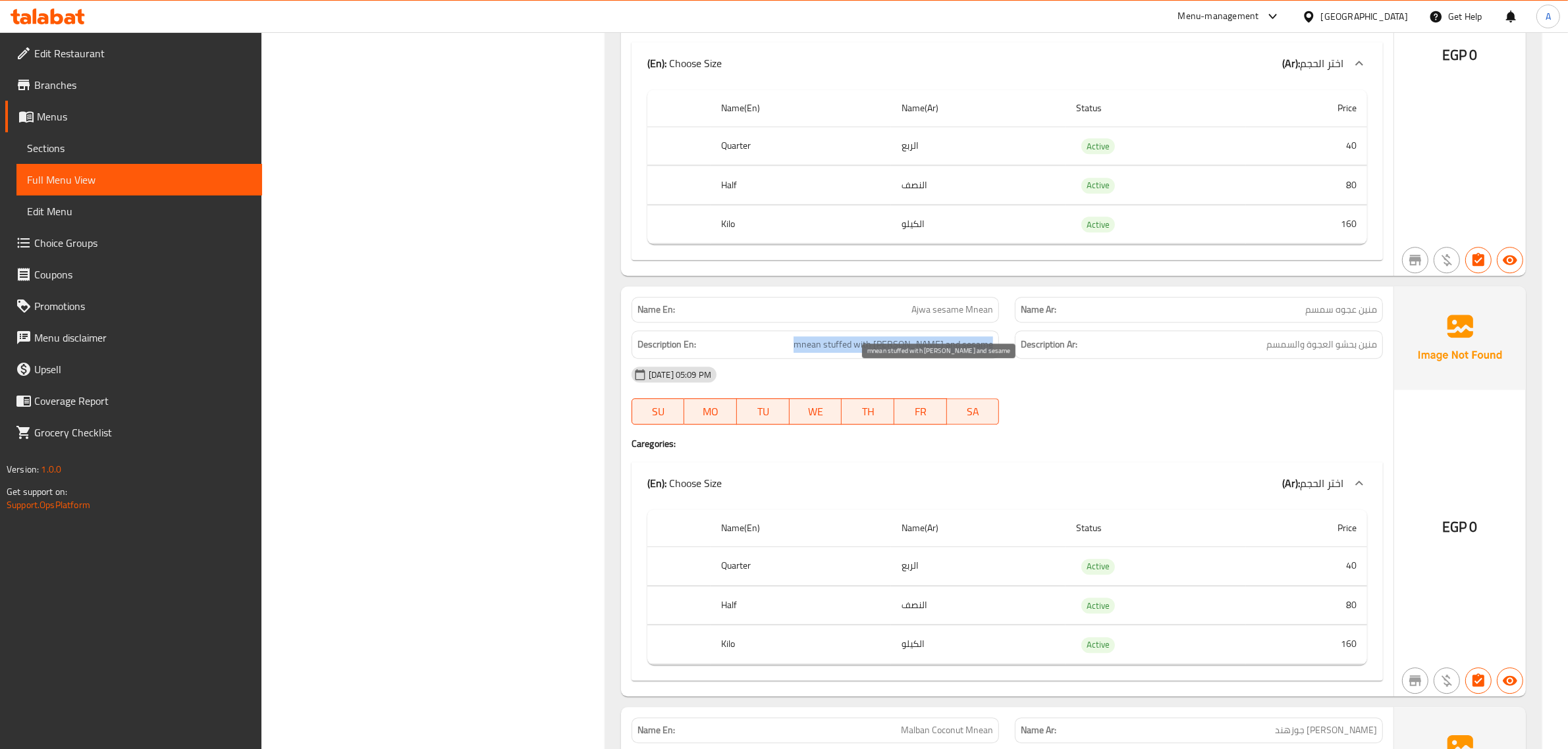
click at [924, 353] on span "mnean stuffed with [PERSON_NAME] and sesame" at bounding box center [894, 344] width 200 height 16
click at [924, 322] on div "Name En: Ajwa sesame Mnean" at bounding box center [816, 310] width 384 height 42
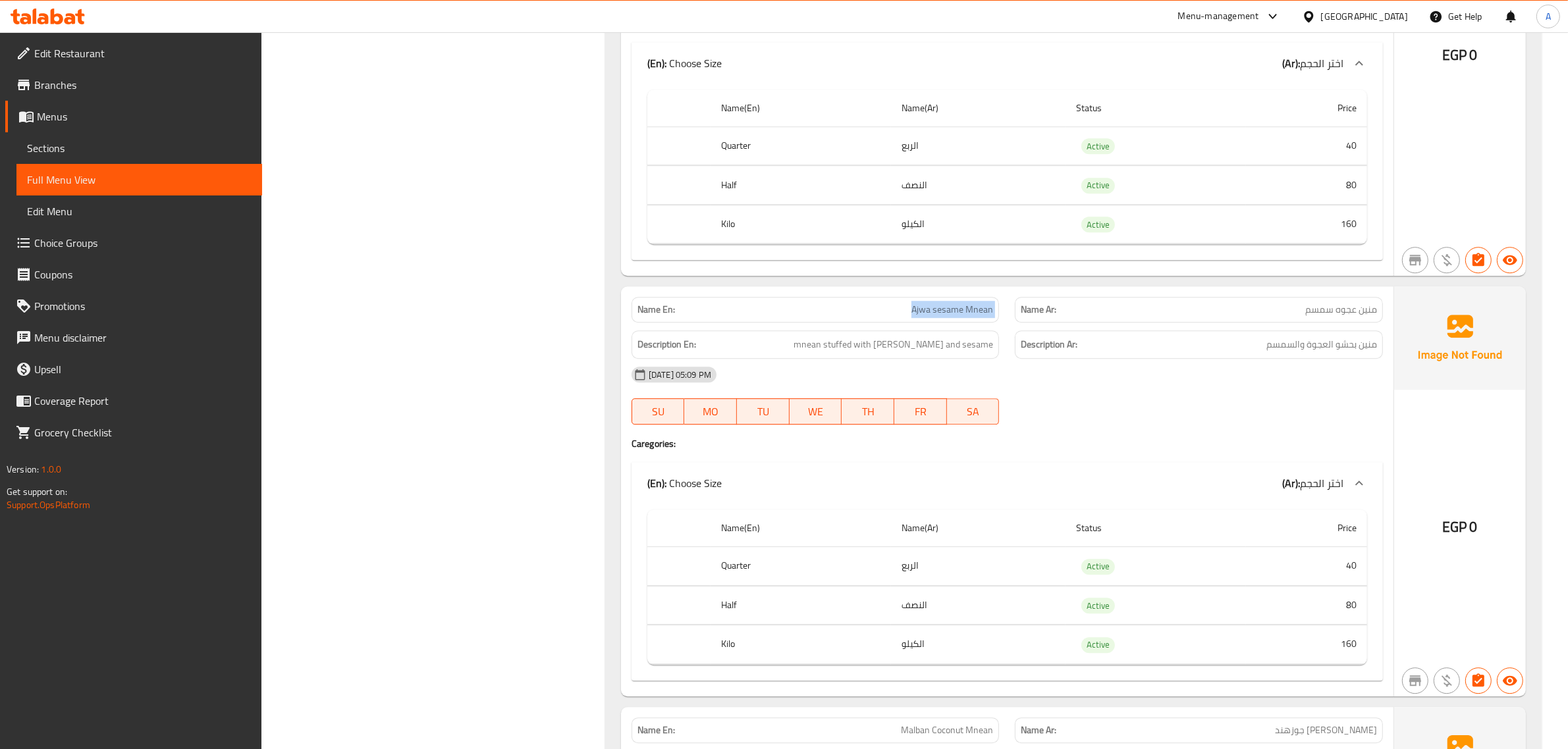
copy span "Ajwa sesame Mnean"
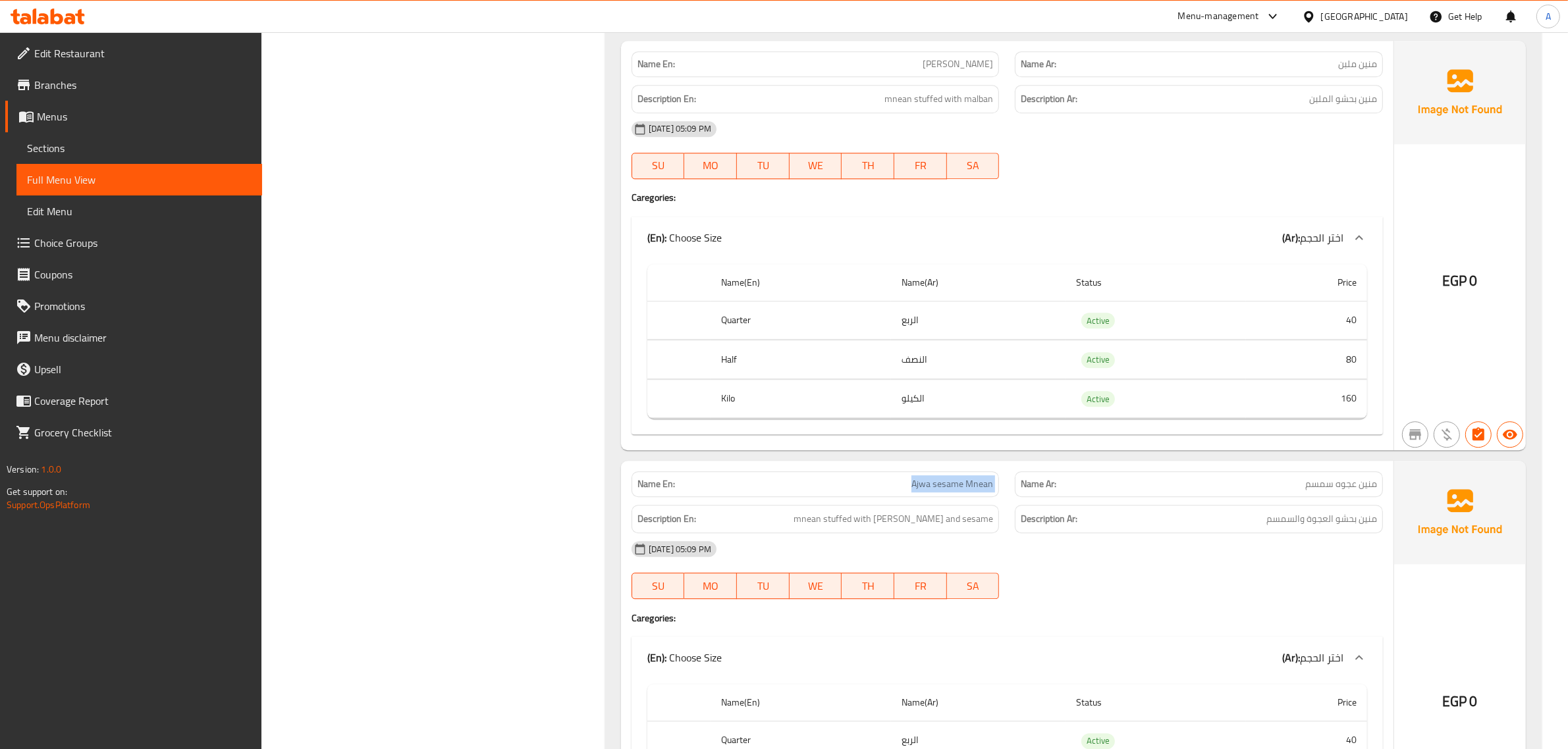
scroll to position [4276, 0]
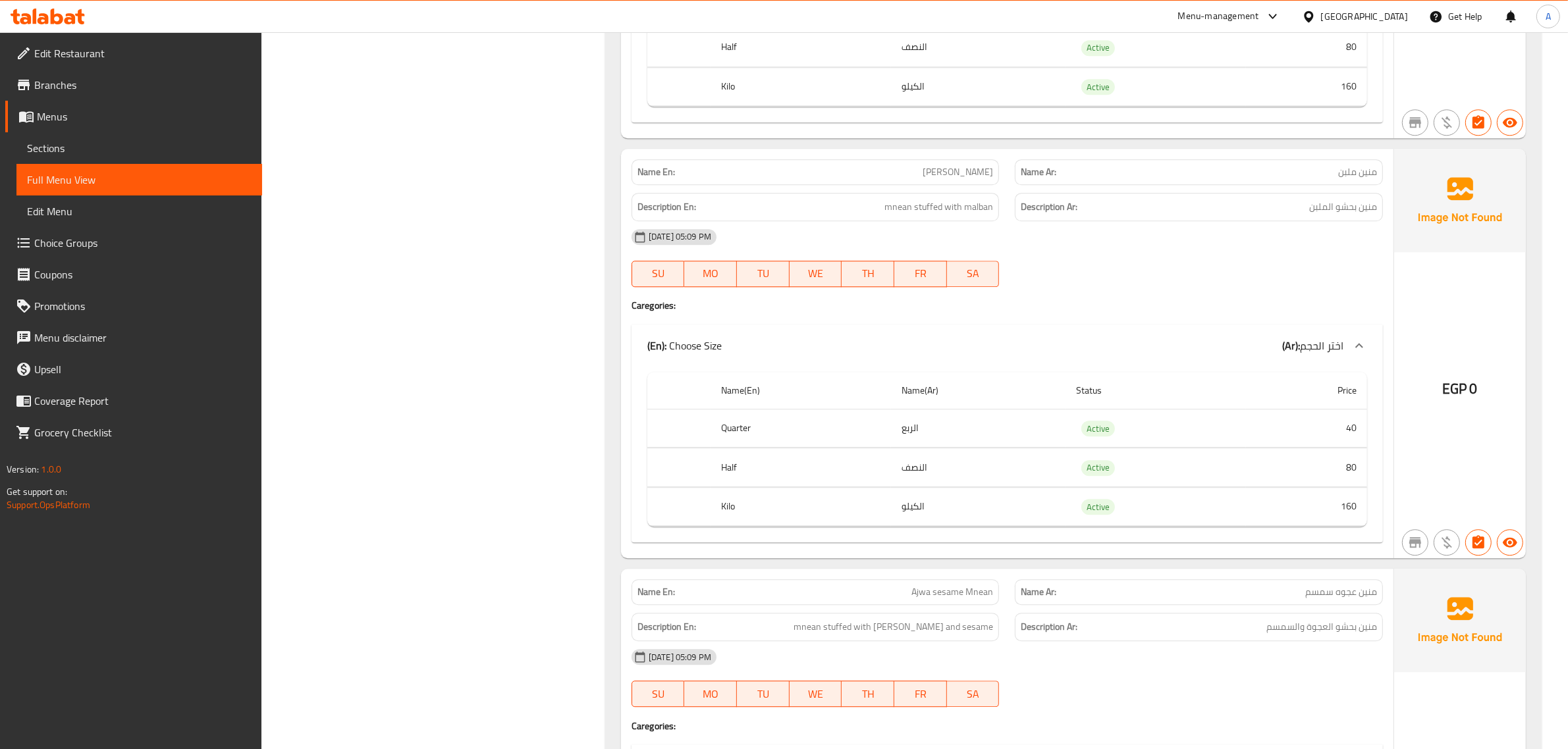
click at [956, 179] on span "[PERSON_NAME]" at bounding box center [958, 172] width 71 height 14
copy span "[PERSON_NAME]"
click at [956, 179] on span "[PERSON_NAME]" at bounding box center [958, 172] width 71 height 14
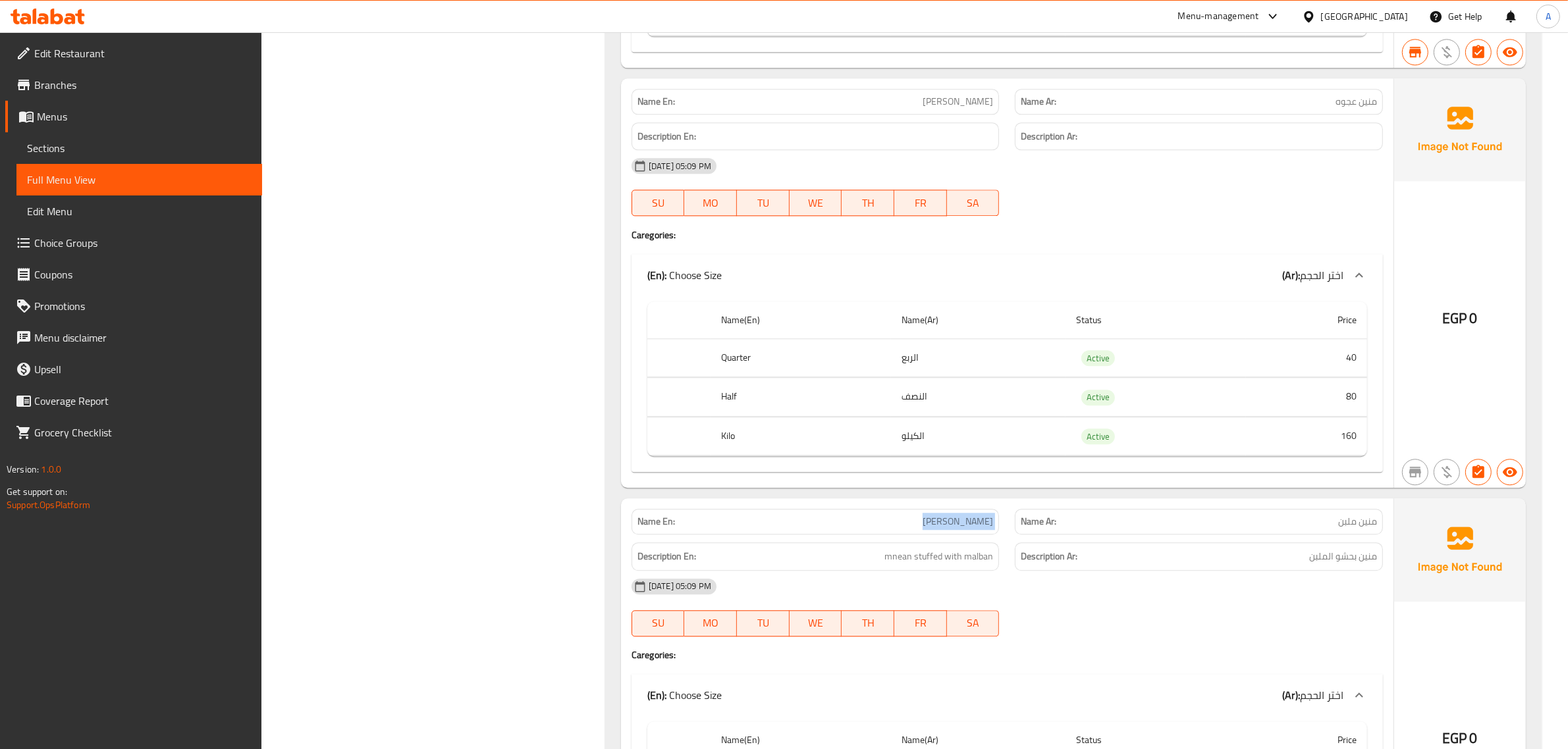
scroll to position [3833, 0]
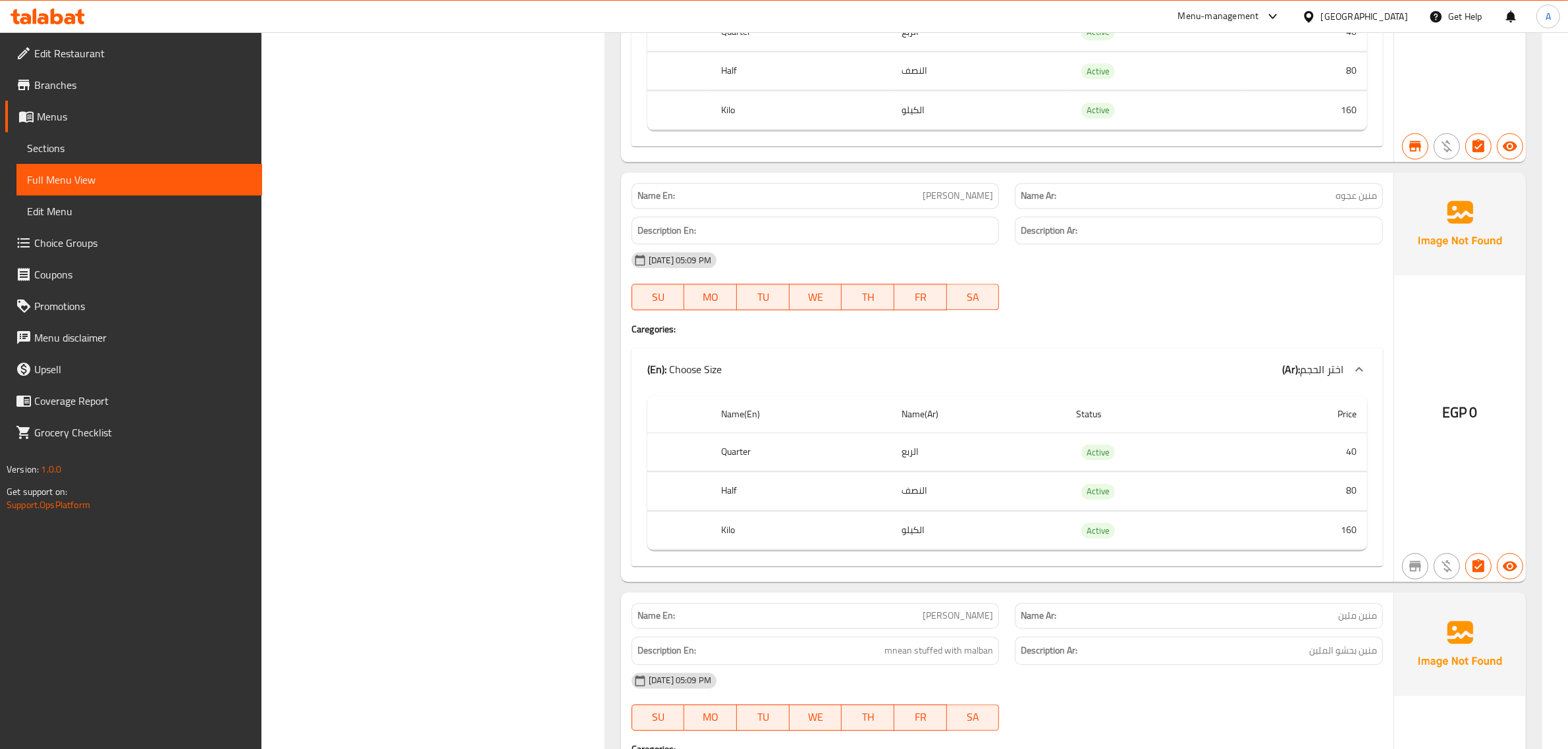
click at [950, 203] on span "[PERSON_NAME]" at bounding box center [958, 195] width 71 height 14
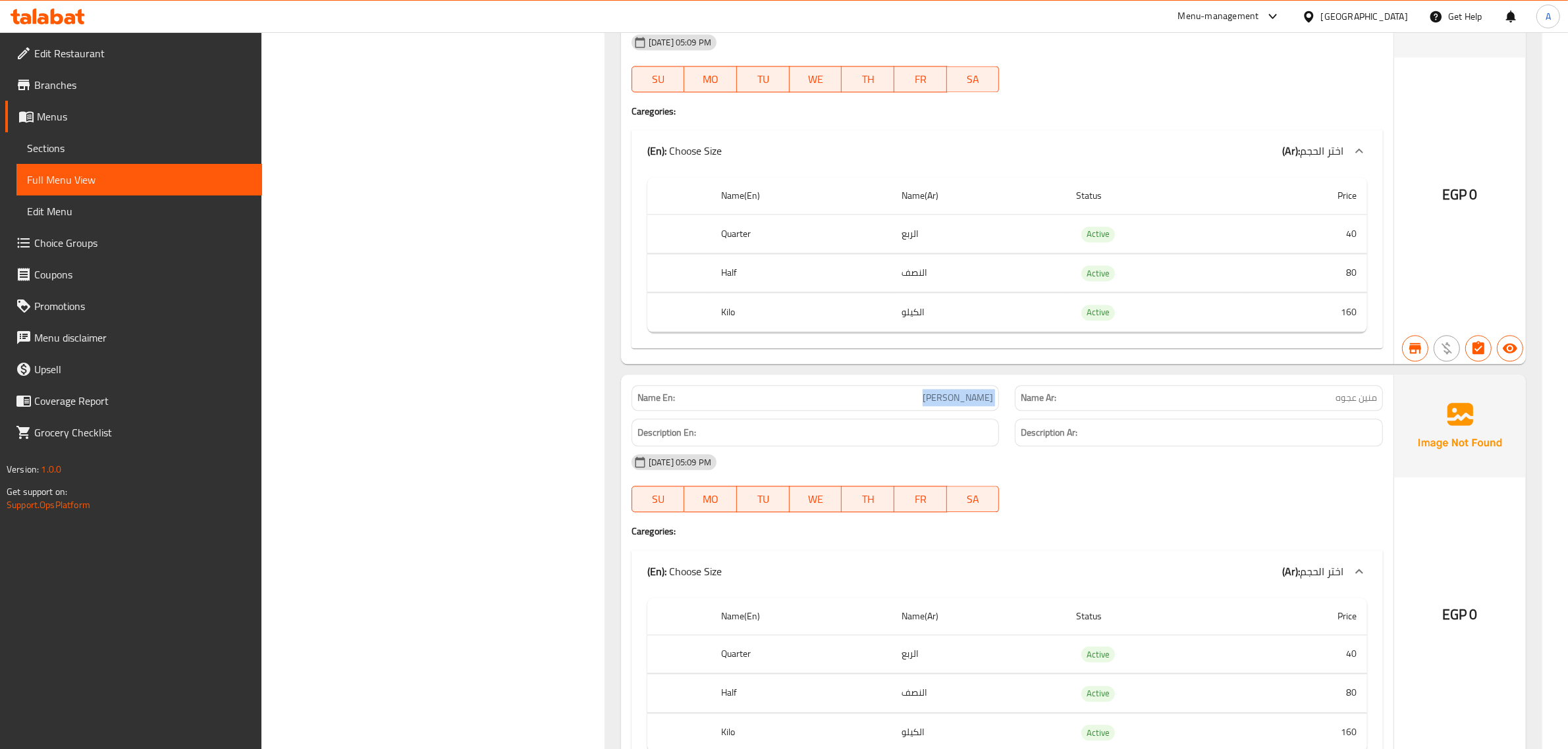
scroll to position [3388, 0]
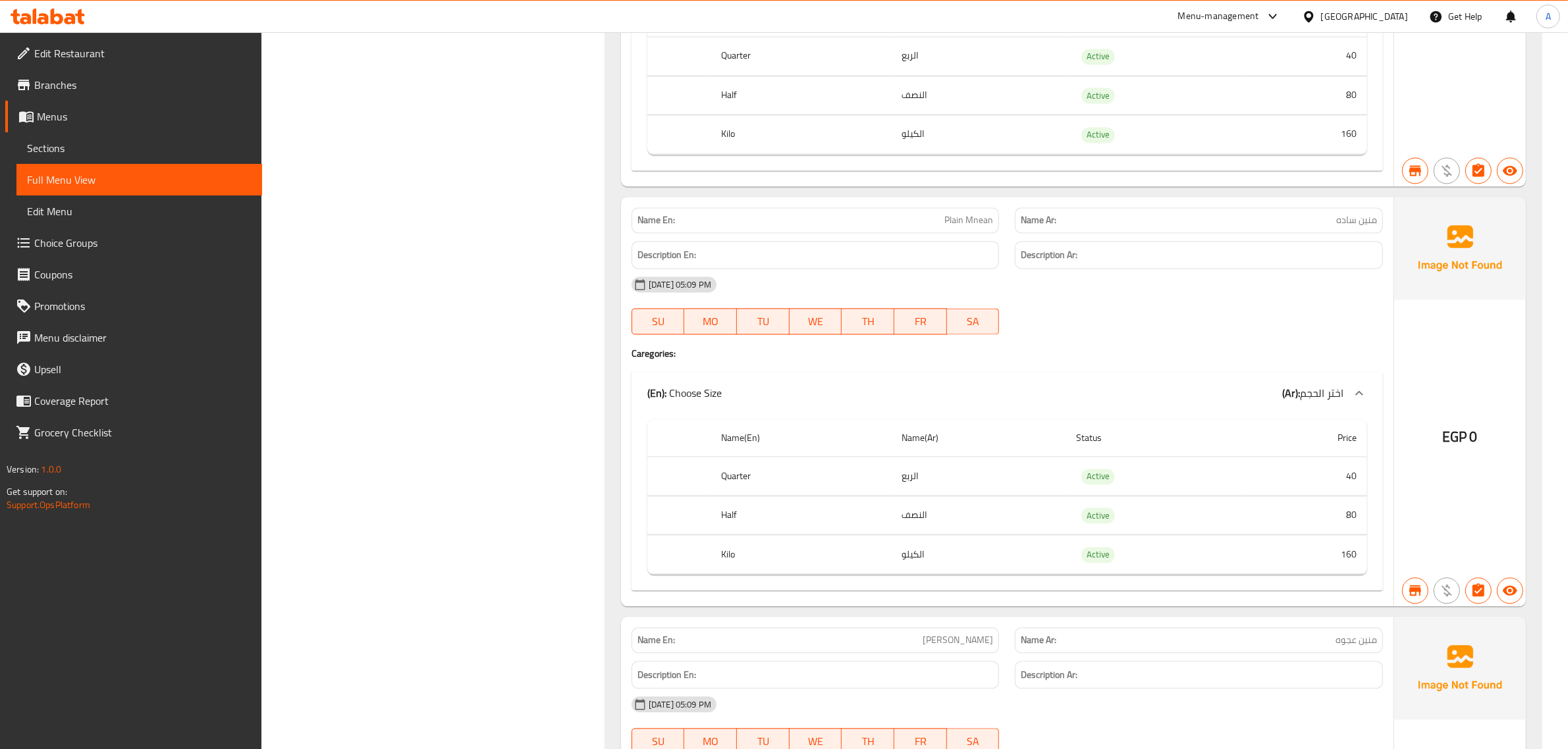
click at [990, 227] on span "Plain Mnean" at bounding box center [968, 220] width 49 height 14
copy span "Plain Mnean"
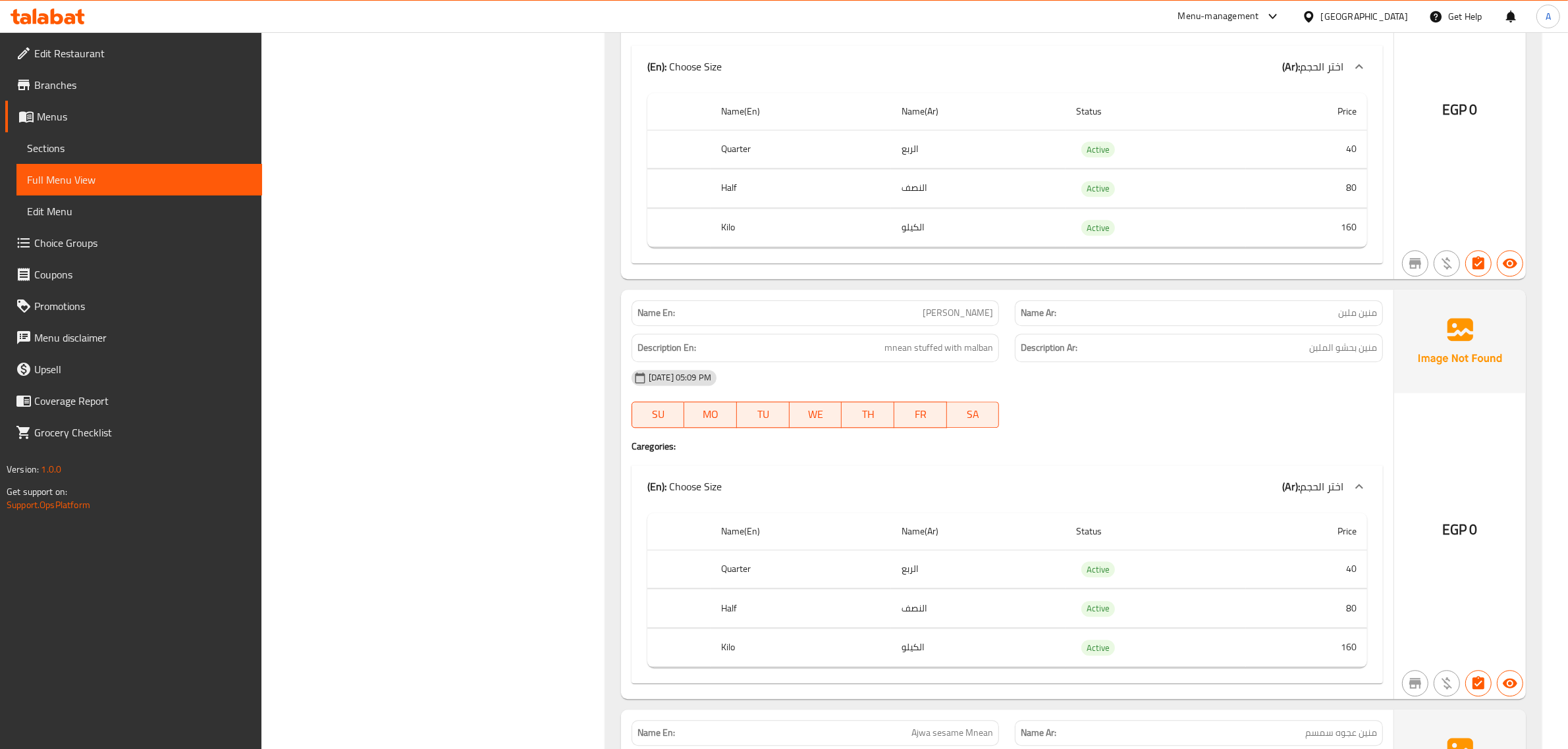
click at [930, 320] on p "Name En: Malban Mnean" at bounding box center [815, 313] width 356 height 14
copy span "Malban Mnean"
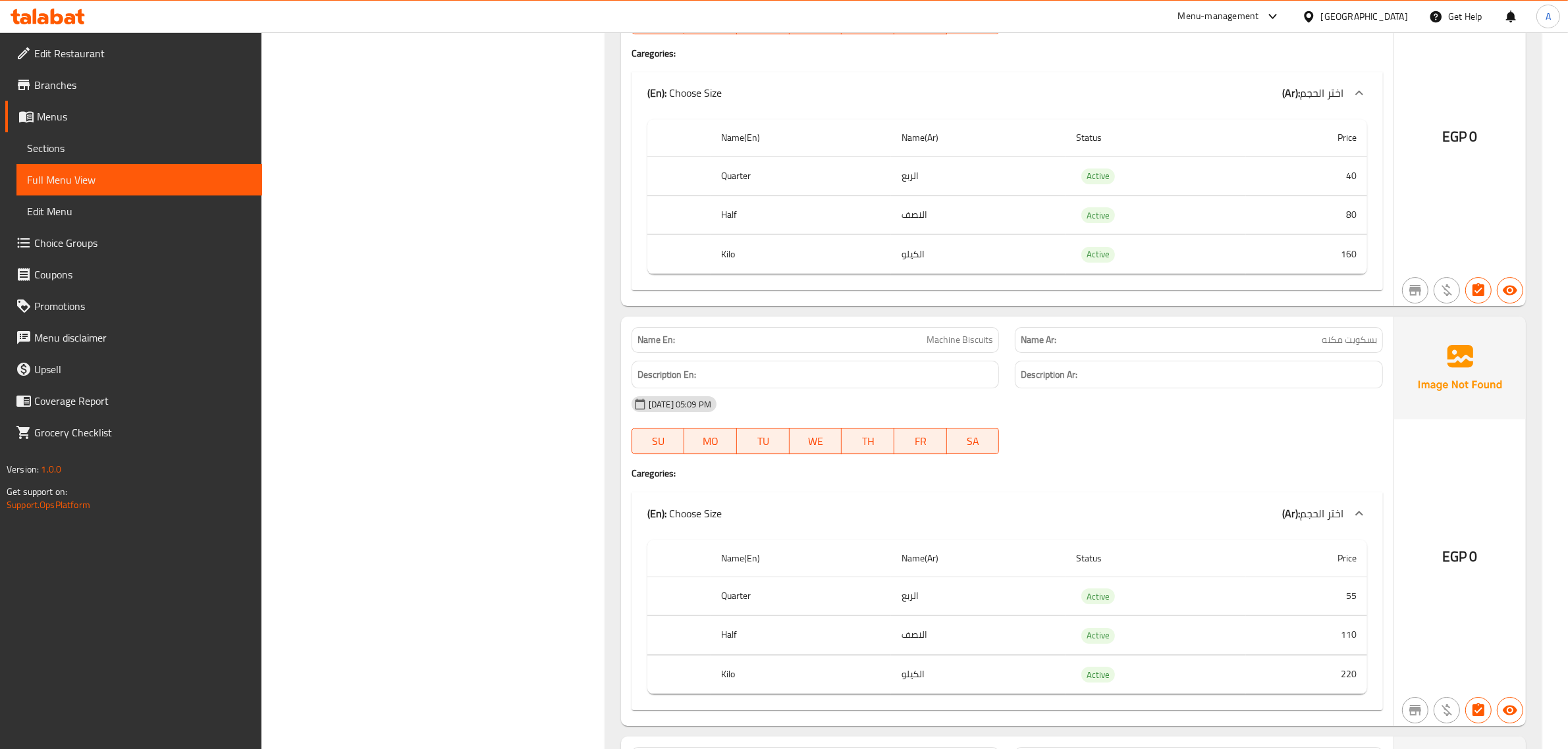
click at [924, 392] on div "Description En:" at bounding box center [816, 375] width 384 height 44
click at [927, 347] on span "Machine Biscuits" at bounding box center [960, 340] width 67 height 14
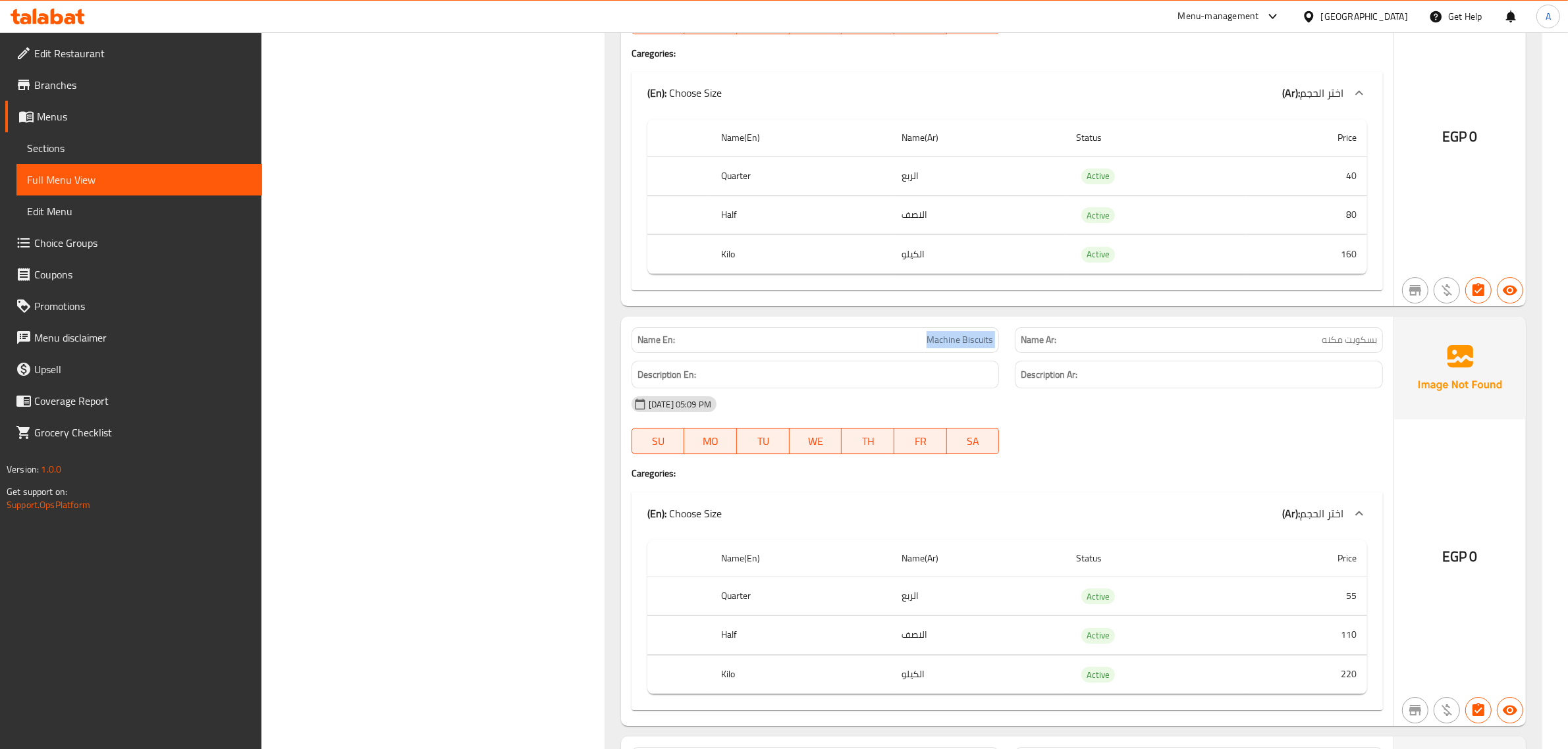
copy span "Machine Biscuits"
click at [927, 347] on span "Machine Biscuits" at bounding box center [960, 340] width 67 height 14
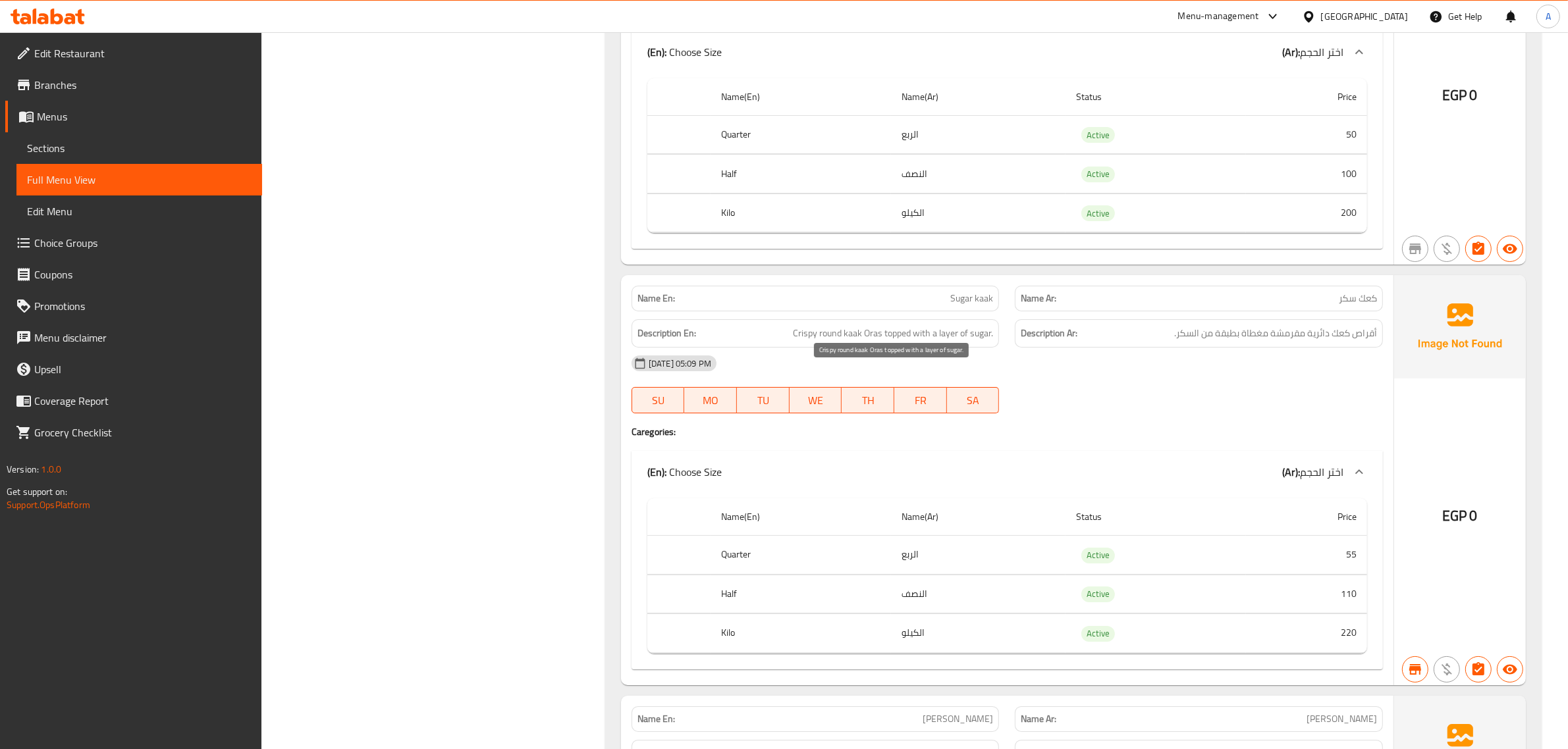
click at [904, 341] on span "Crispy round kaak Oras topped with a layer of sugar." at bounding box center [893, 333] width 201 height 16
click at [912, 346] on div "Description En: Dry and crispy biscuit pieces with aromatic anise flavor." at bounding box center [815, 332] width 368 height 28
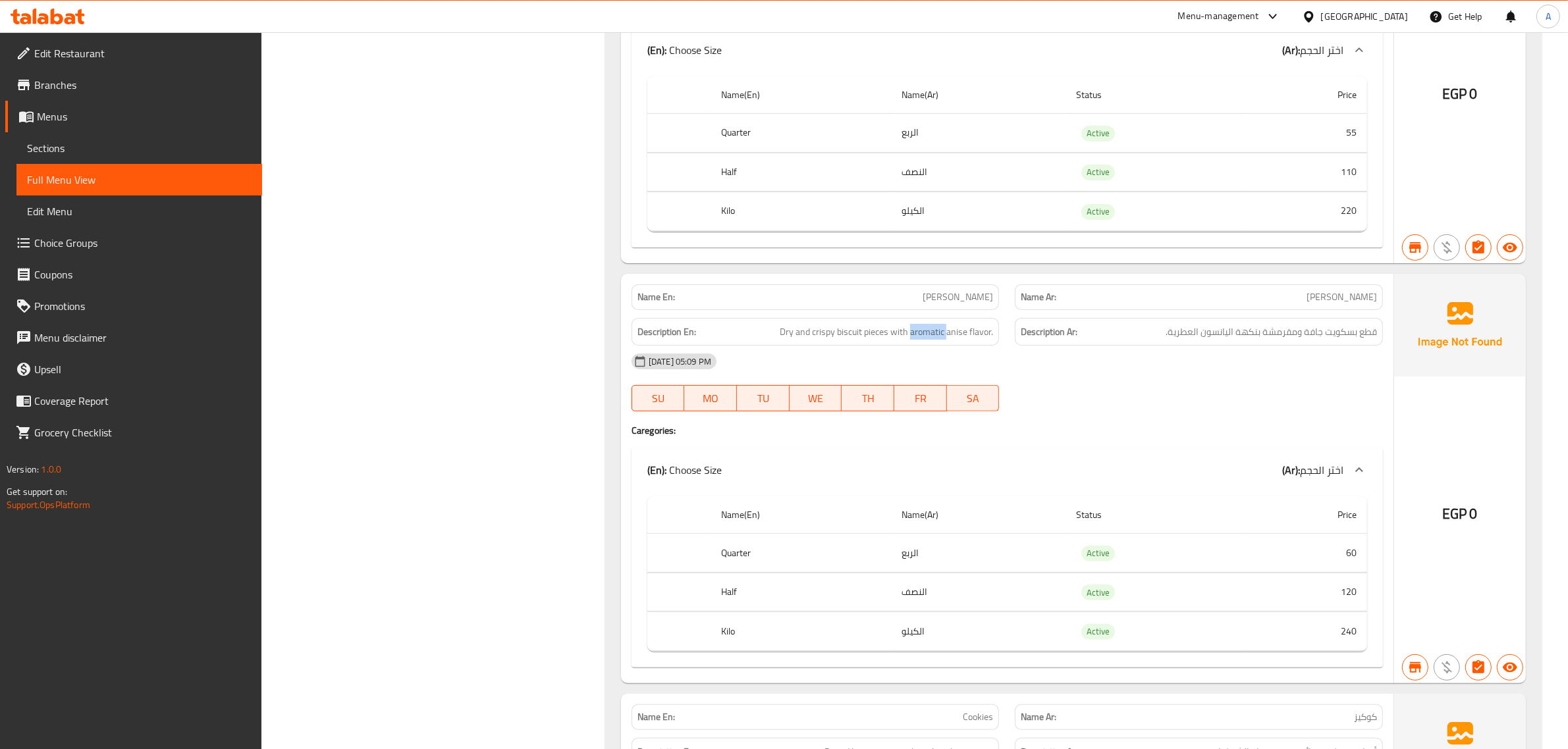
click at [911, 340] on span "Dry and crispy biscuit pieces with aromatic anise flavor." at bounding box center [886, 332] width 213 height 16
click at [929, 343] on div "Description En: Round biscuits oras rich in chocolate pieces." at bounding box center [815, 328] width 368 height 28
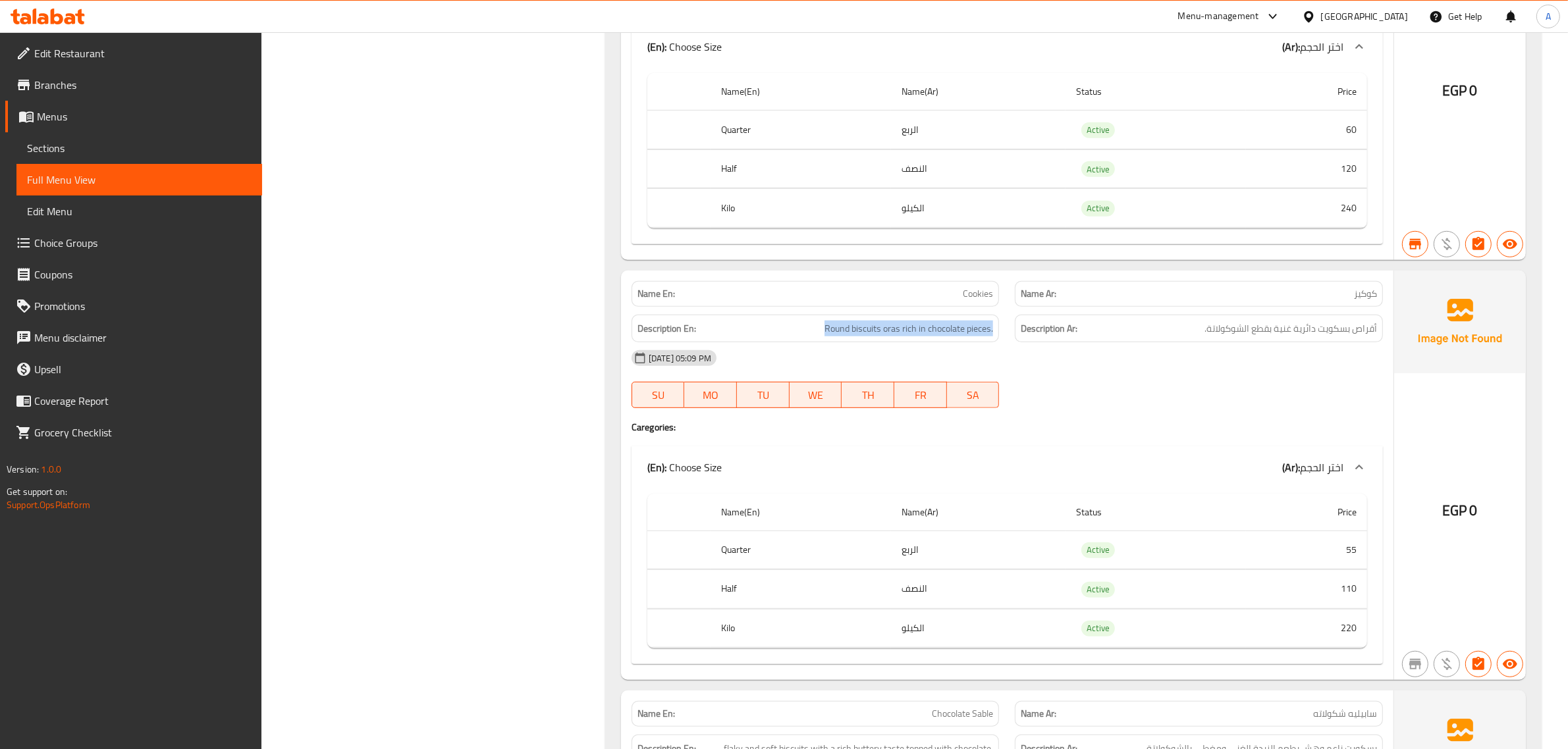
click at [929, 343] on div "Description En: Round biscuits oras rich in chocolate pieces." at bounding box center [815, 328] width 368 height 28
click at [933, 348] on div "Description En: flaky and soft biscuits with a rich buttery taste topped with c…" at bounding box center [816, 326] width 384 height 44
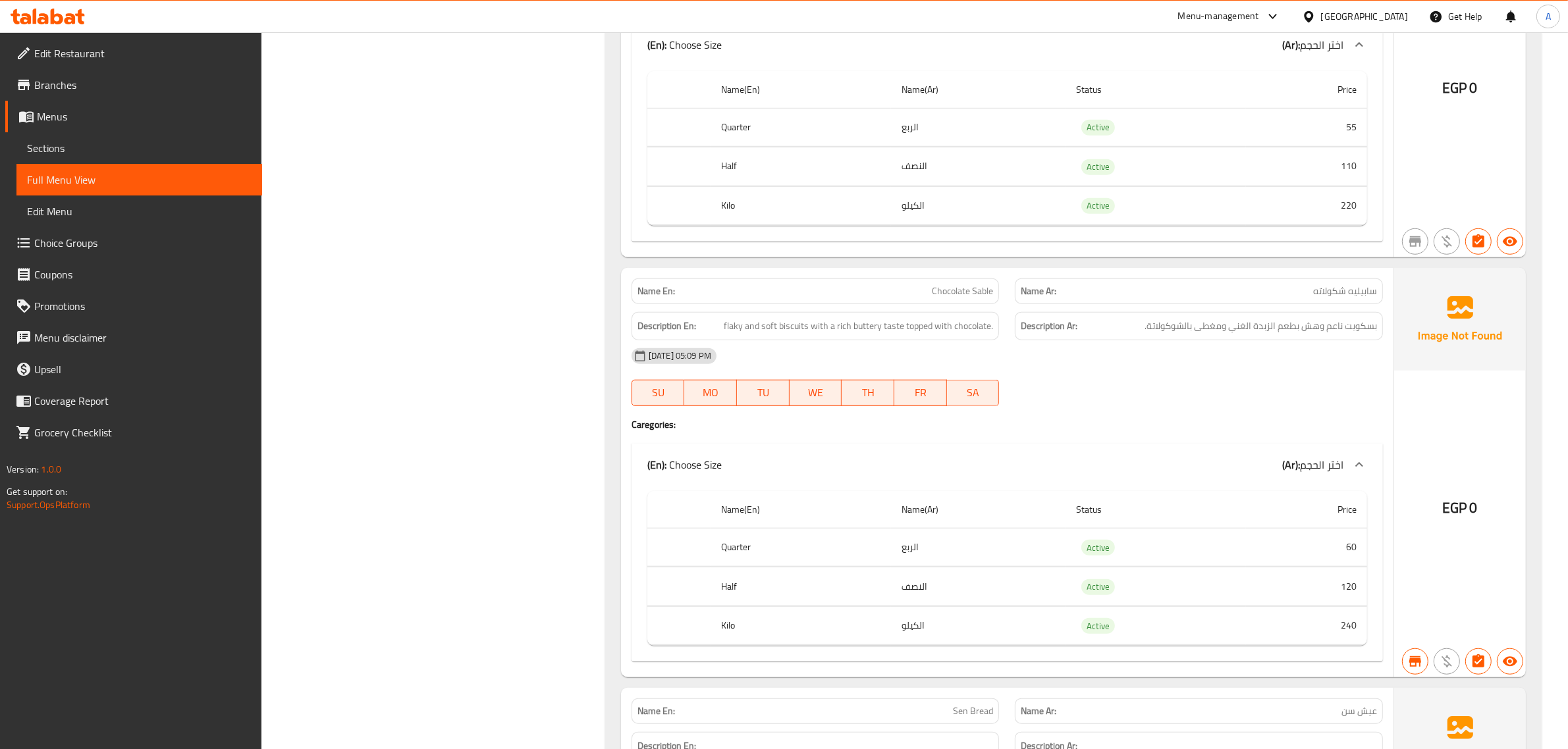
scroll to position [4981, 0]
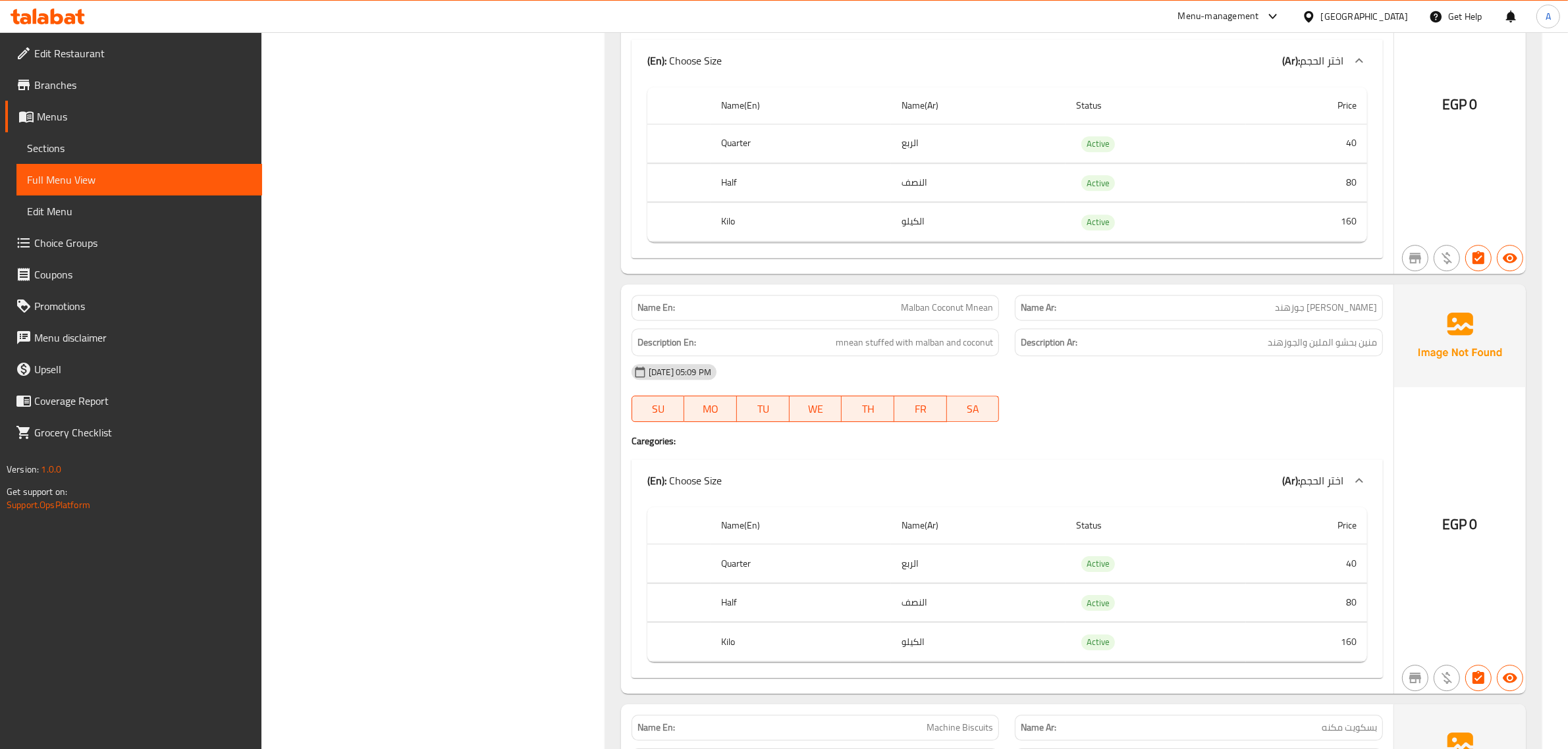
click at [959, 324] on div "Name En: Malban Coconut Mnean" at bounding box center [816, 307] width 384 height 42
copy span "Malban Coconut Mnean"
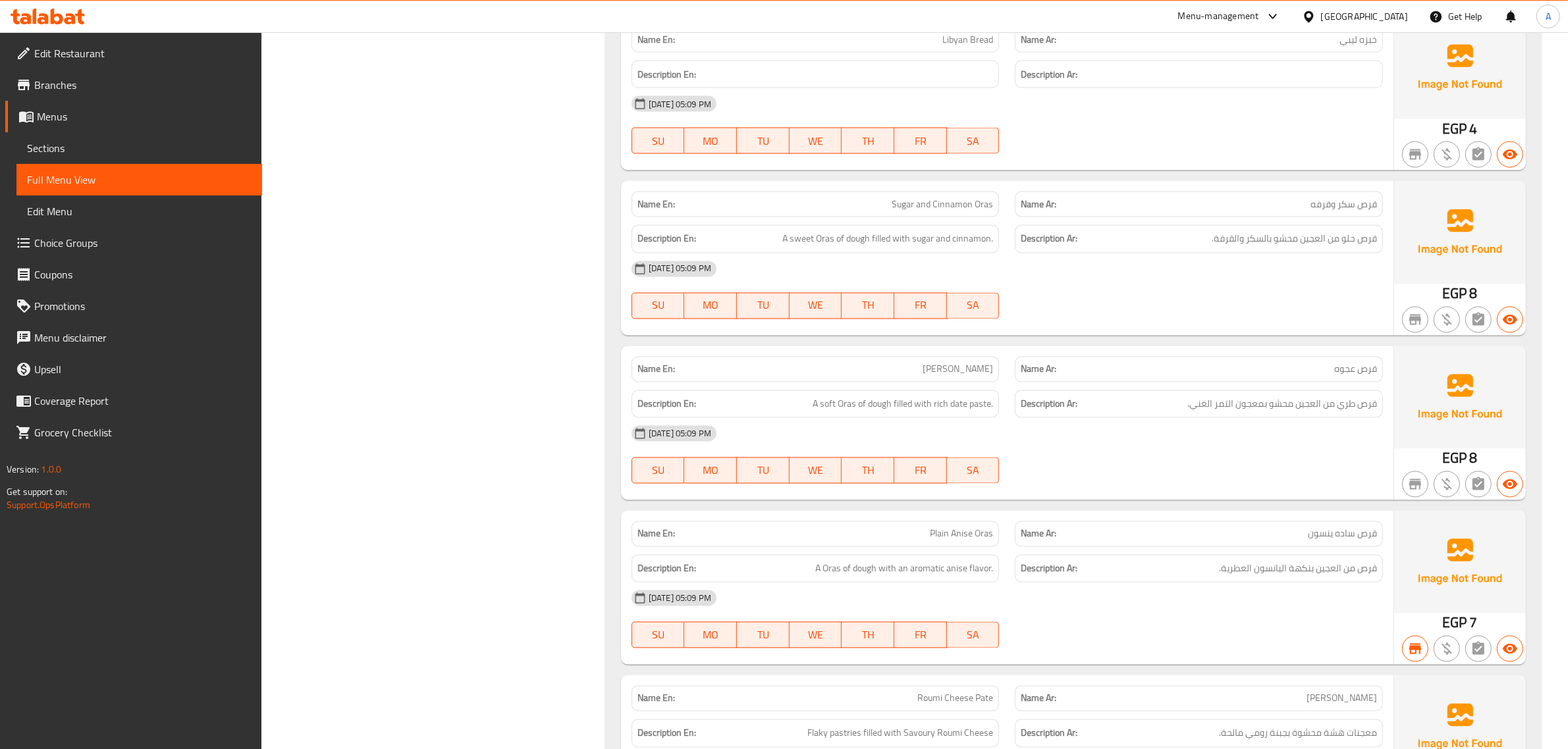
scroll to position [9432, 0]
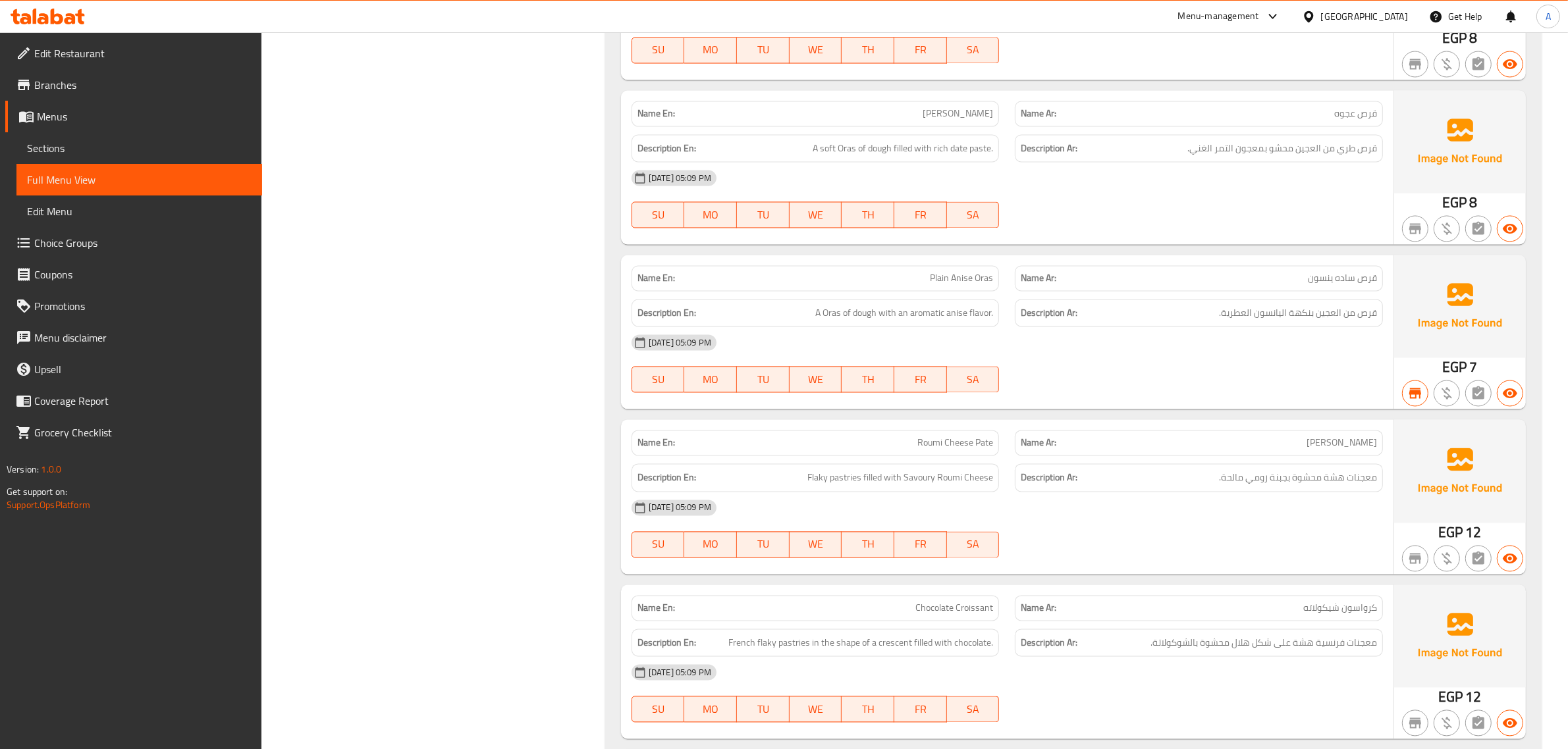
click at [877, 285] on p "Name En: Plain Anise Oras" at bounding box center [815, 278] width 356 height 14
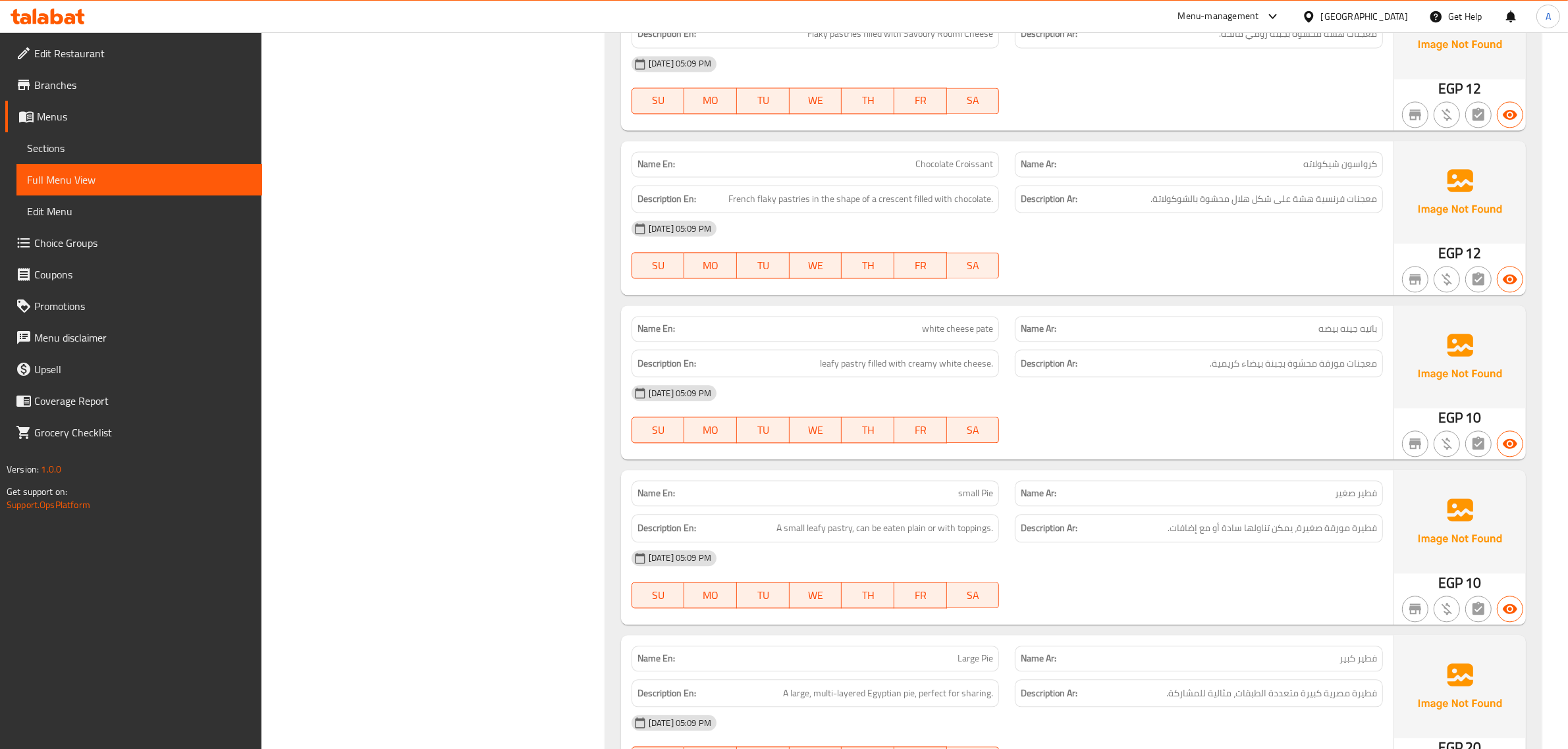
click at [904, 221] on div "Description En: French flaky pastries in the shape of a crescent filled with ch…" at bounding box center [816, 200] width 384 height 44
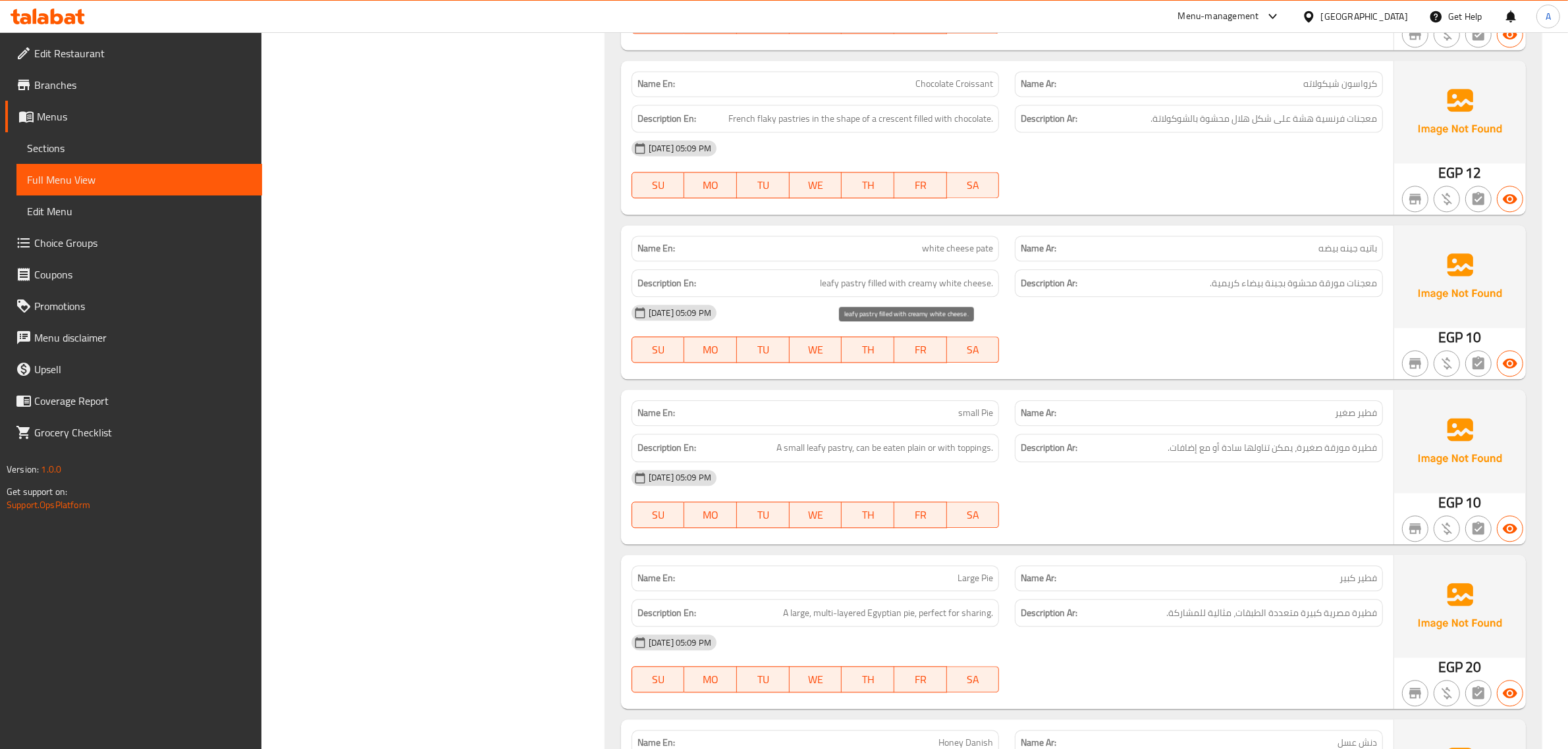
click at [959, 292] on span "leafy pastry filled with creamy white cheese." at bounding box center [906, 282] width 173 height 16
click at [1259, 298] on div "Description Ar: معجنات مورقة محشوة بجبنة بيضاء كريمية." at bounding box center [1198, 283] width 368 height 28
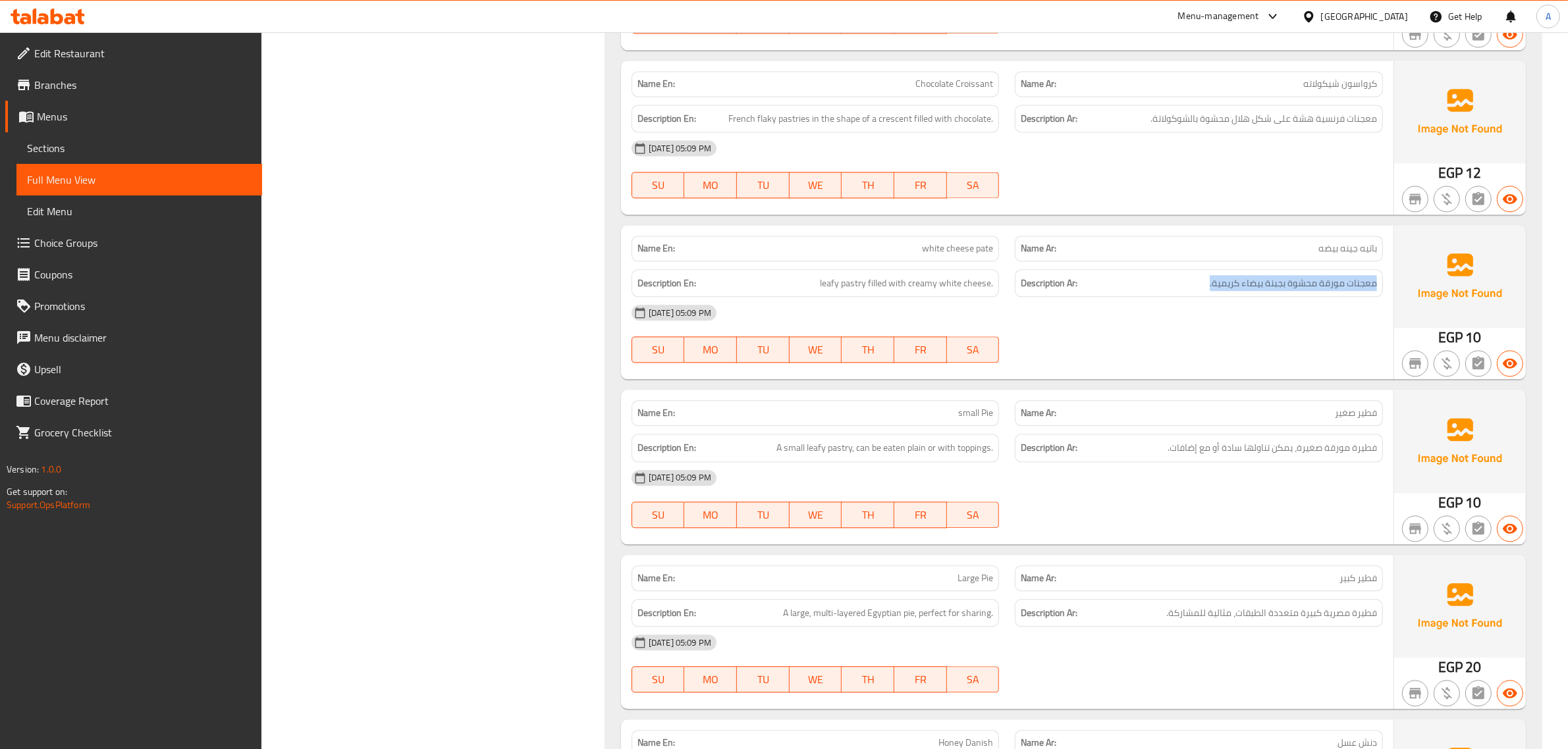
click at [1259, 298] on div "Description Ar: معجنات مورقة محشوة بجبنة بيضاء كريمية." at bounding box center [1198, 283] width 368 height 28
copy div "معجنات مورقة محشوة بجبنة بيضاء كريمية."
click at [877, 278] on div "Name En: Small Fino Name Ar: فينو صغير Description En: Description Ar: 12-10-20…" at bounding box center [1073, 229] width 936 height 2983
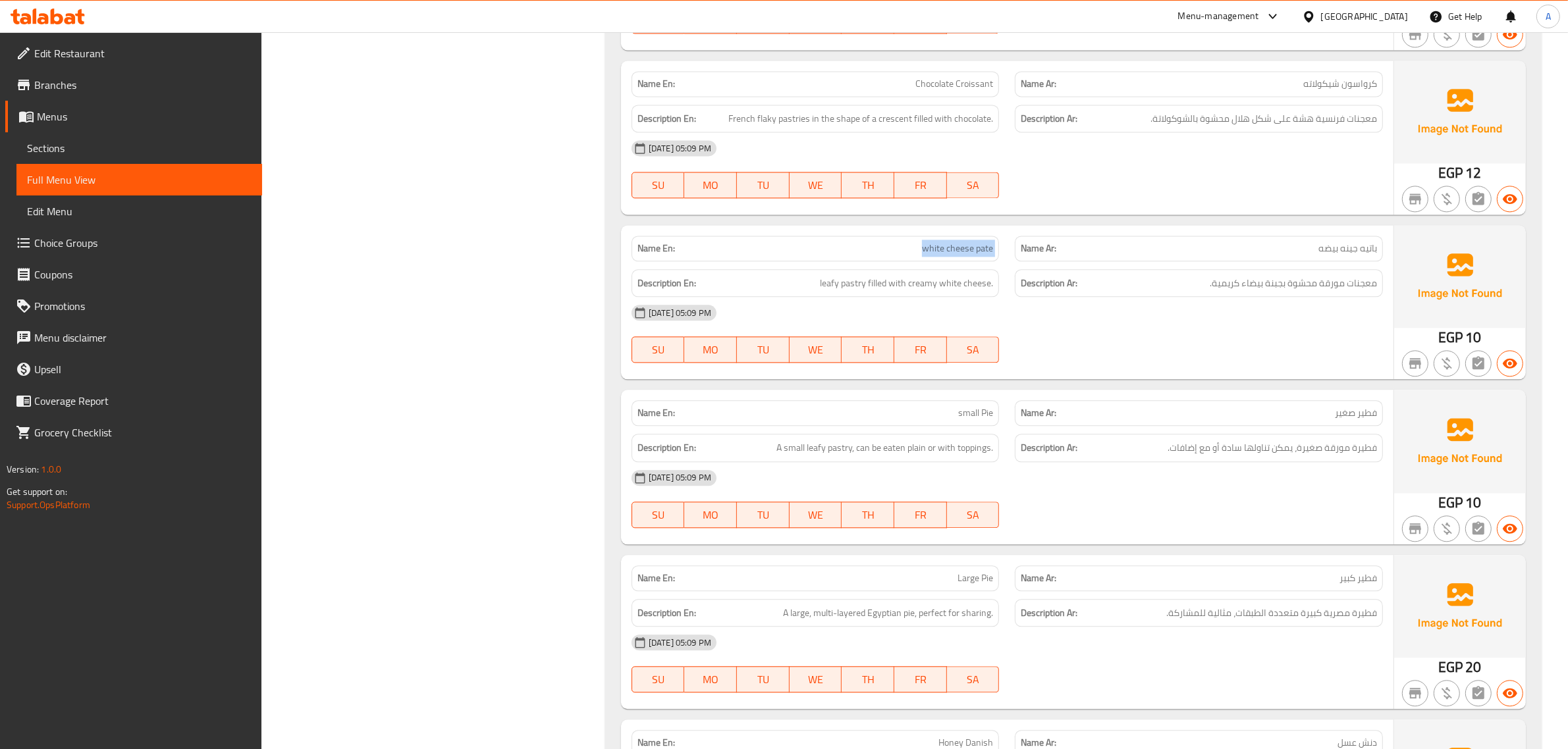
copy span "white cheese pate"
drag, startPoint x: 1326, startPoint y: 499, endPoint x: 1355, endPoint y: 503, distance: 29.3
click at [1355, 456] on span "فطيرة مورقة صغيرة، يمكن تناولها سادة أو مع إضافات." at bounding box center [1272, 447] width 209 height 16
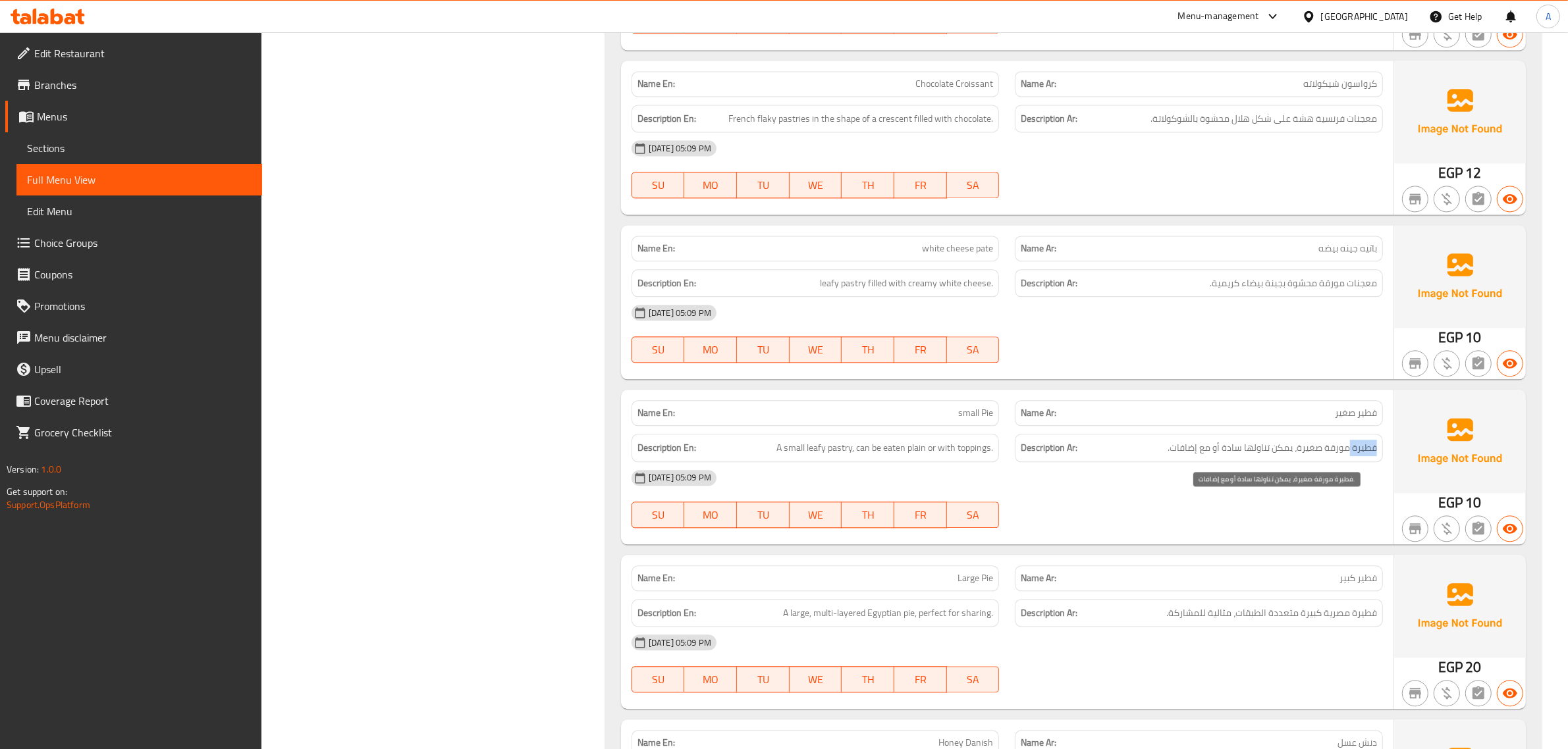
click at [1355, 456] on span "فطيرة مورقة صغيرة، يمكن تناولها سادة أو مع إضافات." at bounding box center [1272, 447] width 209 height 16
click at [921, 420] on p "Name En: small Pie" at bounding box center [815, 413] width 356 height 14
copy span "small Pie"
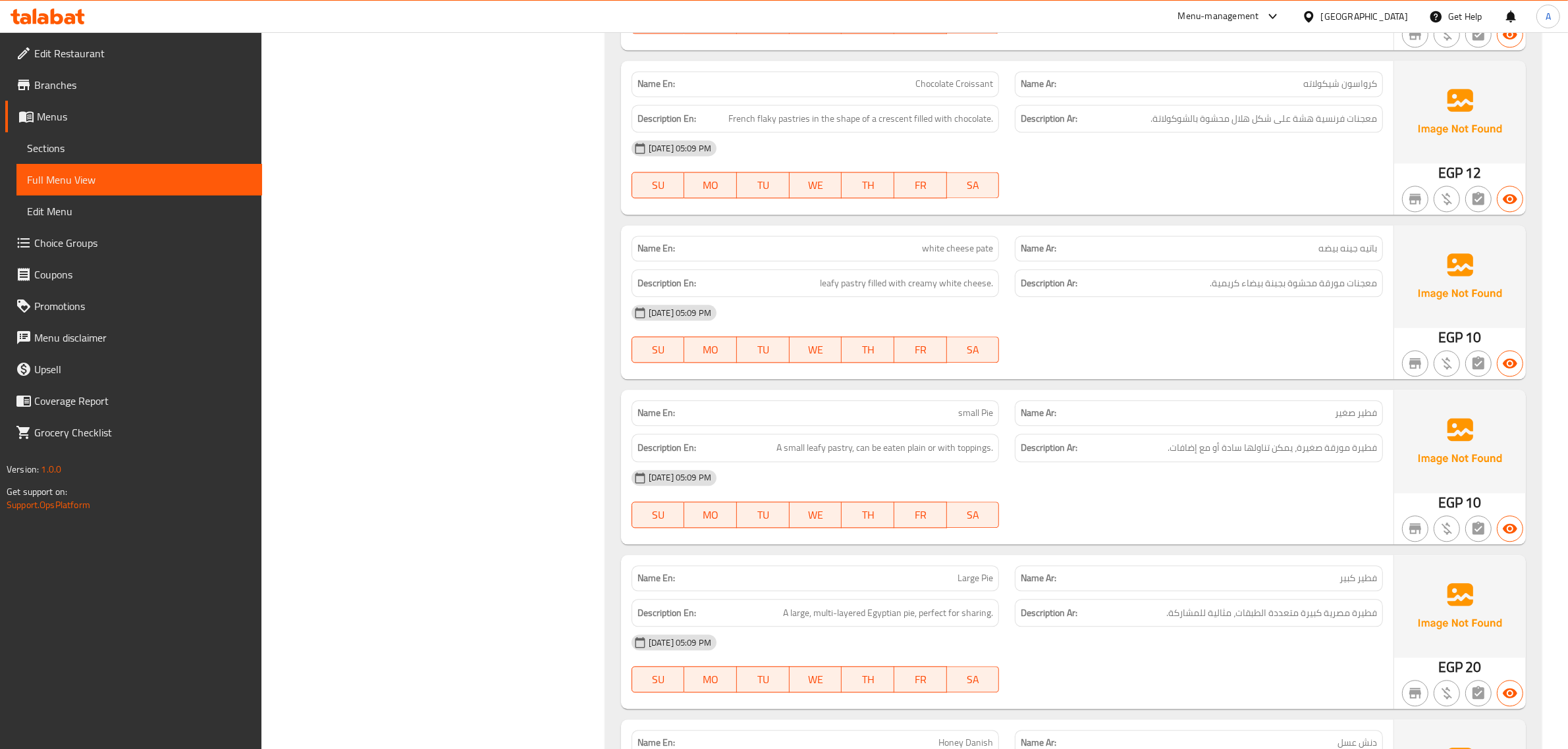
click at [1017, 298] on div "Description Ar: معجنات مورقة محشوة بجبنة بيضاء كريمية." at bounding box center [1198, 283] width 368 height 28
click at [926, 261] on div "Name En: white cheese pate" at bounding box center [815, 248] width 368 height 26
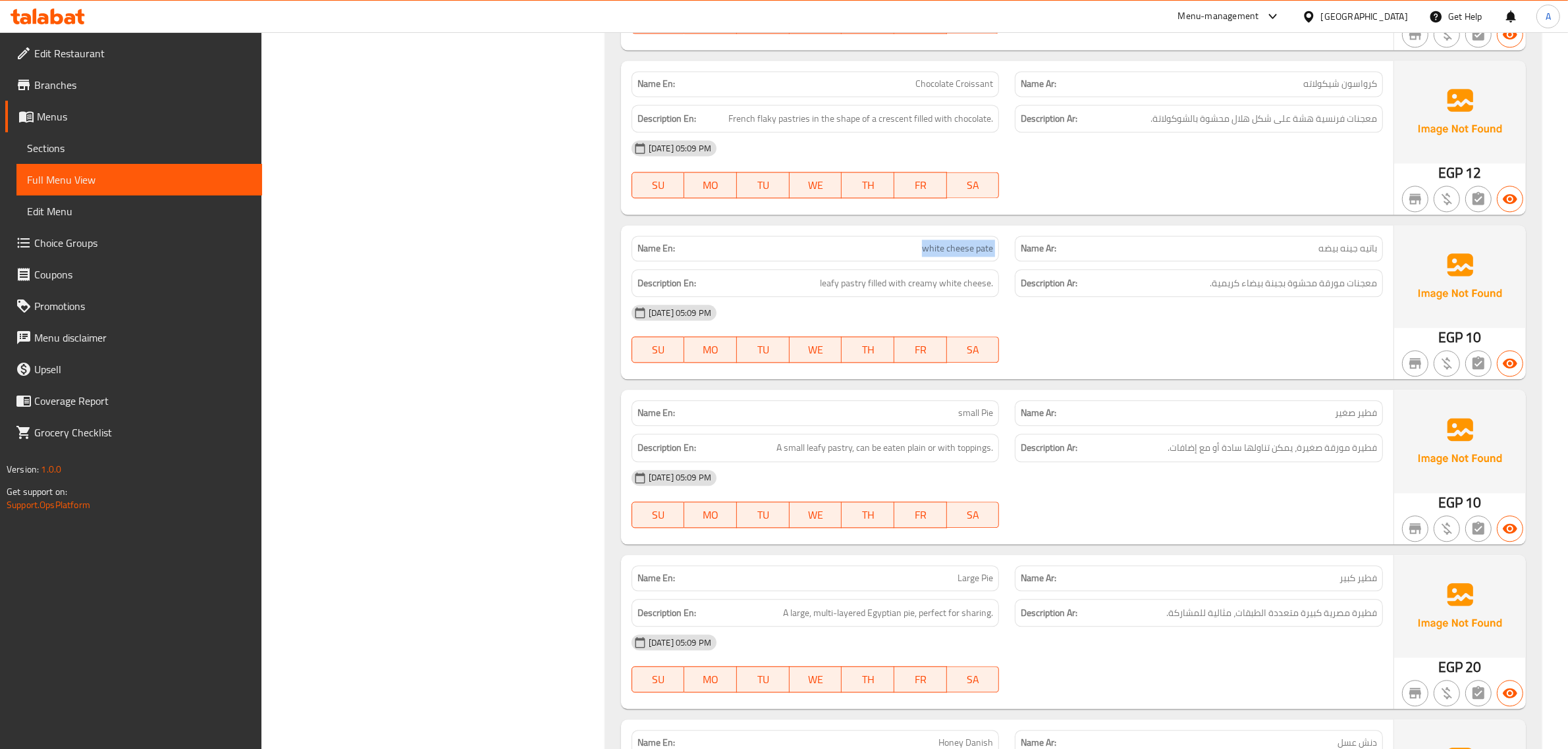
click at [926, 261] on div "Name En: white cheese pate" at bounding box center [815, 248] width 368 height 26
copy span "white cheese pate"
click at [1243, 305] on div "Description Ar: معجنات مورقة محشوة بجبنة بيضاء كريمية." at bounding box center [1199, 283] width 384 height 44
click at [1243, 298] on div "Description Ar: معجنات مورقة محشوة بجبنة بيضاء كريمية." at bounding box center [1198, 283] width 368 height 28
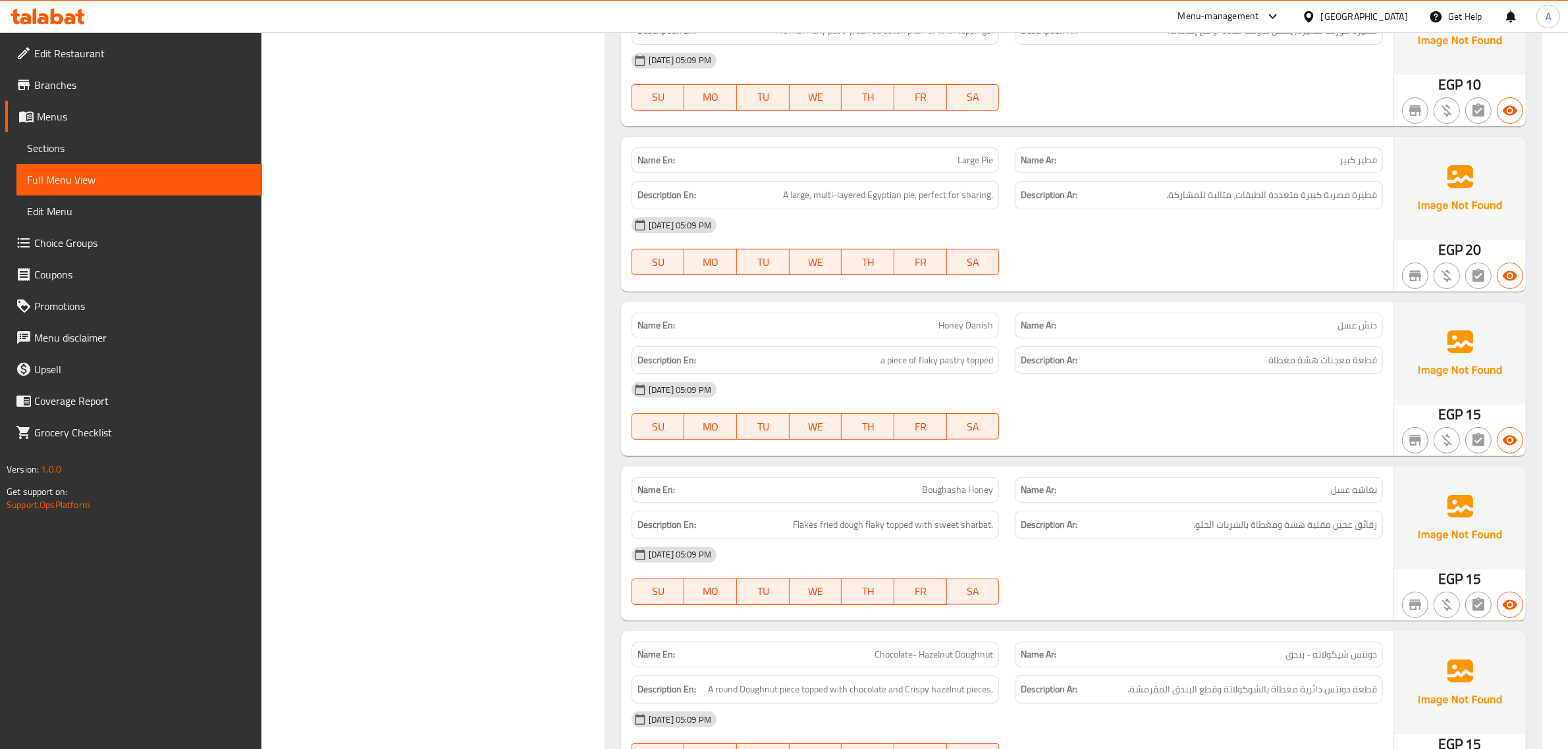
scroll to position [6547, 0]
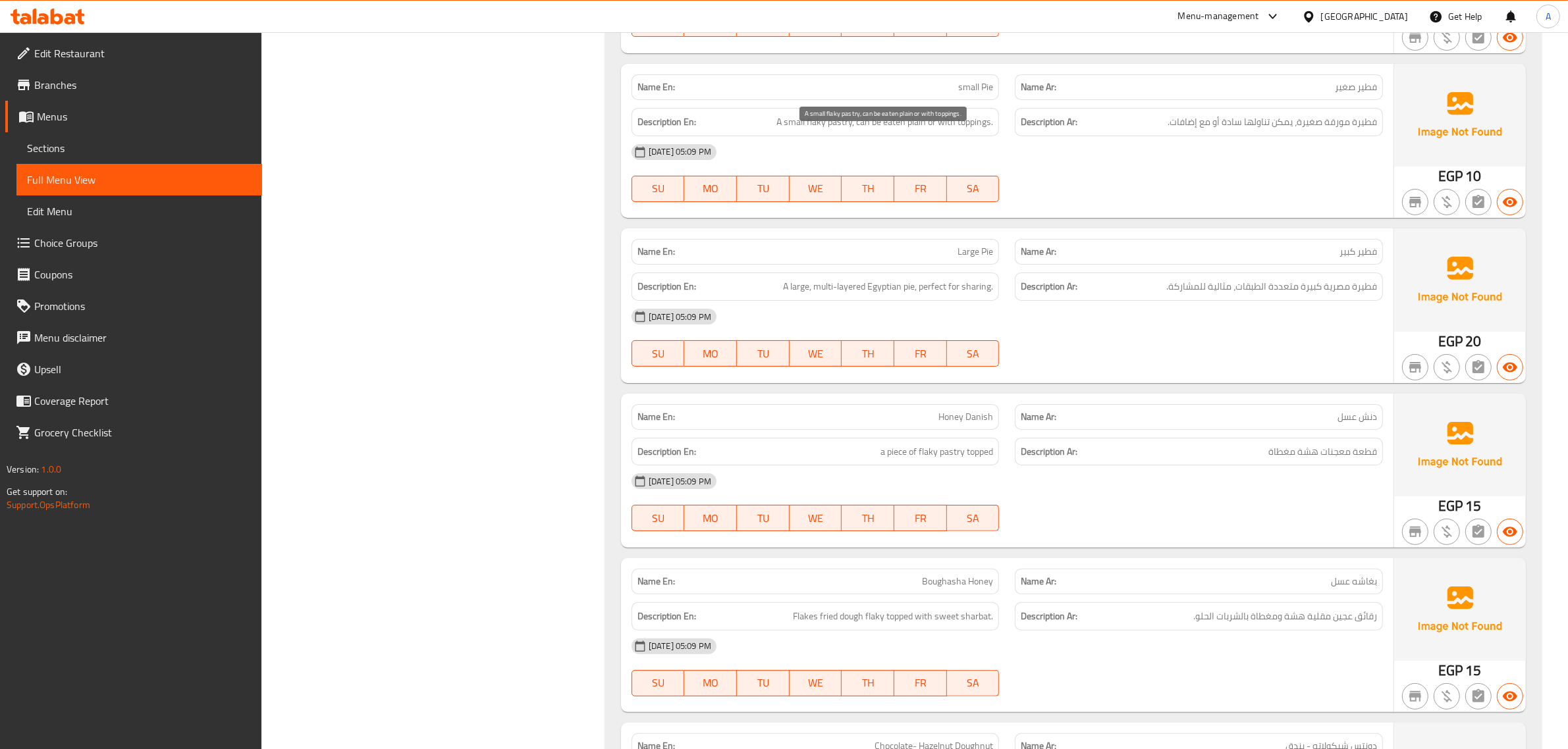
click at [966, 131] on span "A small flaky pastry, can be eaten plain or with toppings." at bounding box center [885, 121] width 217 height 16
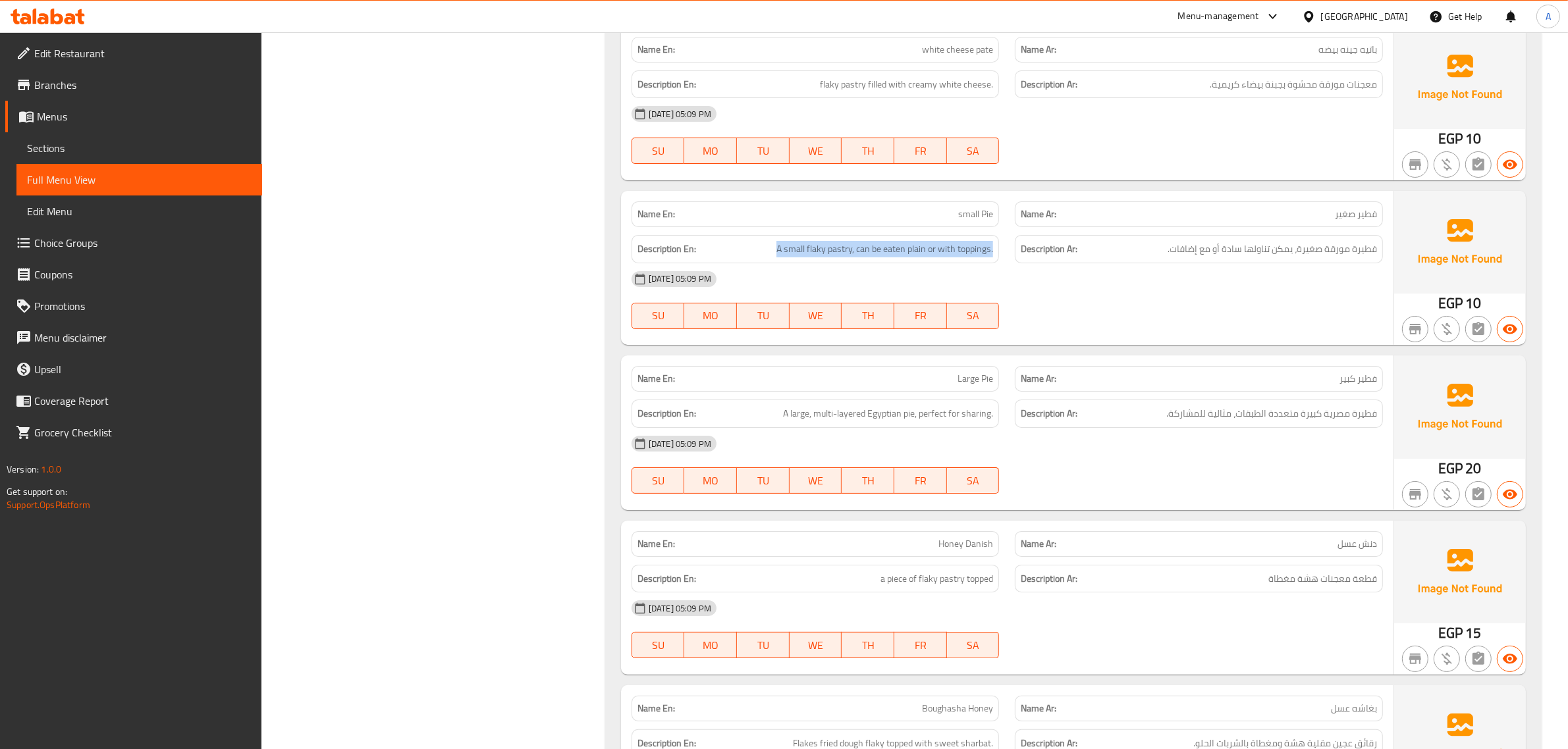
scroll to position [6411, 0]
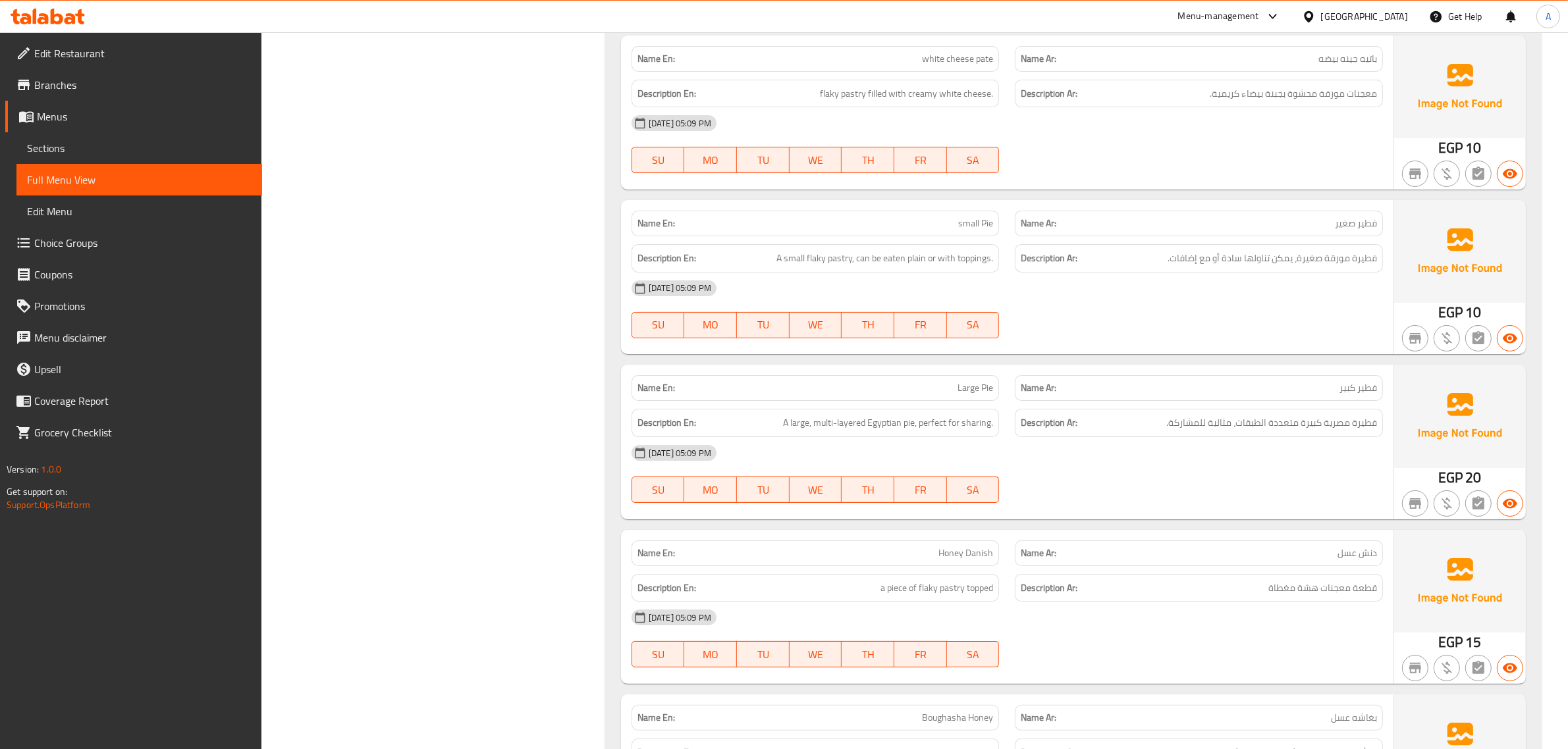
click at [934, 219] on div "Name En: small Pie" at bounding box center [816, 224] width 384 height 42
copy span "small"
click at [969, 230] on span "small Pie" at bounding box center [976, 224] width 35 height 14
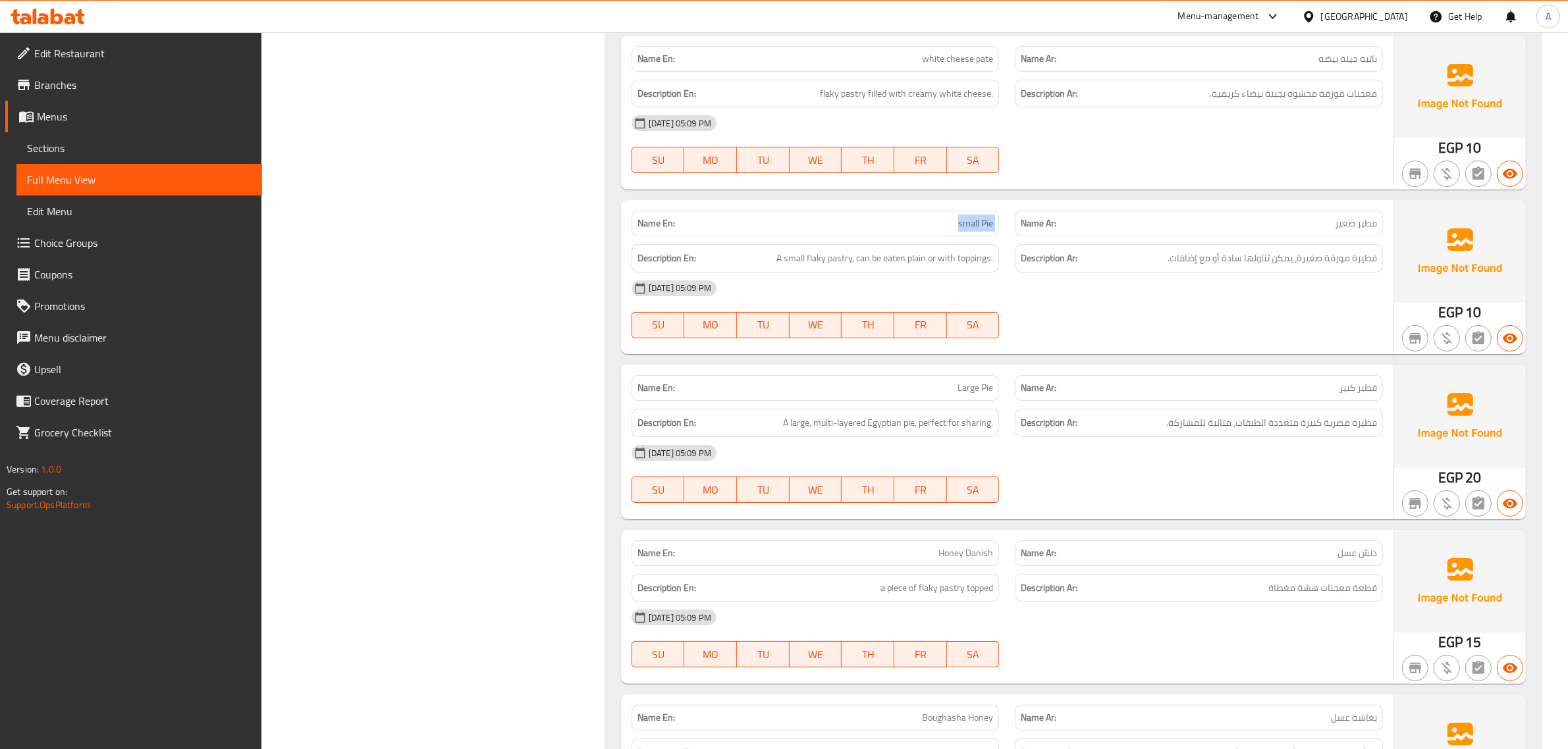
click at [969, 230] on span "small Pie" at bounding box center [976, 224] width 35 height 14
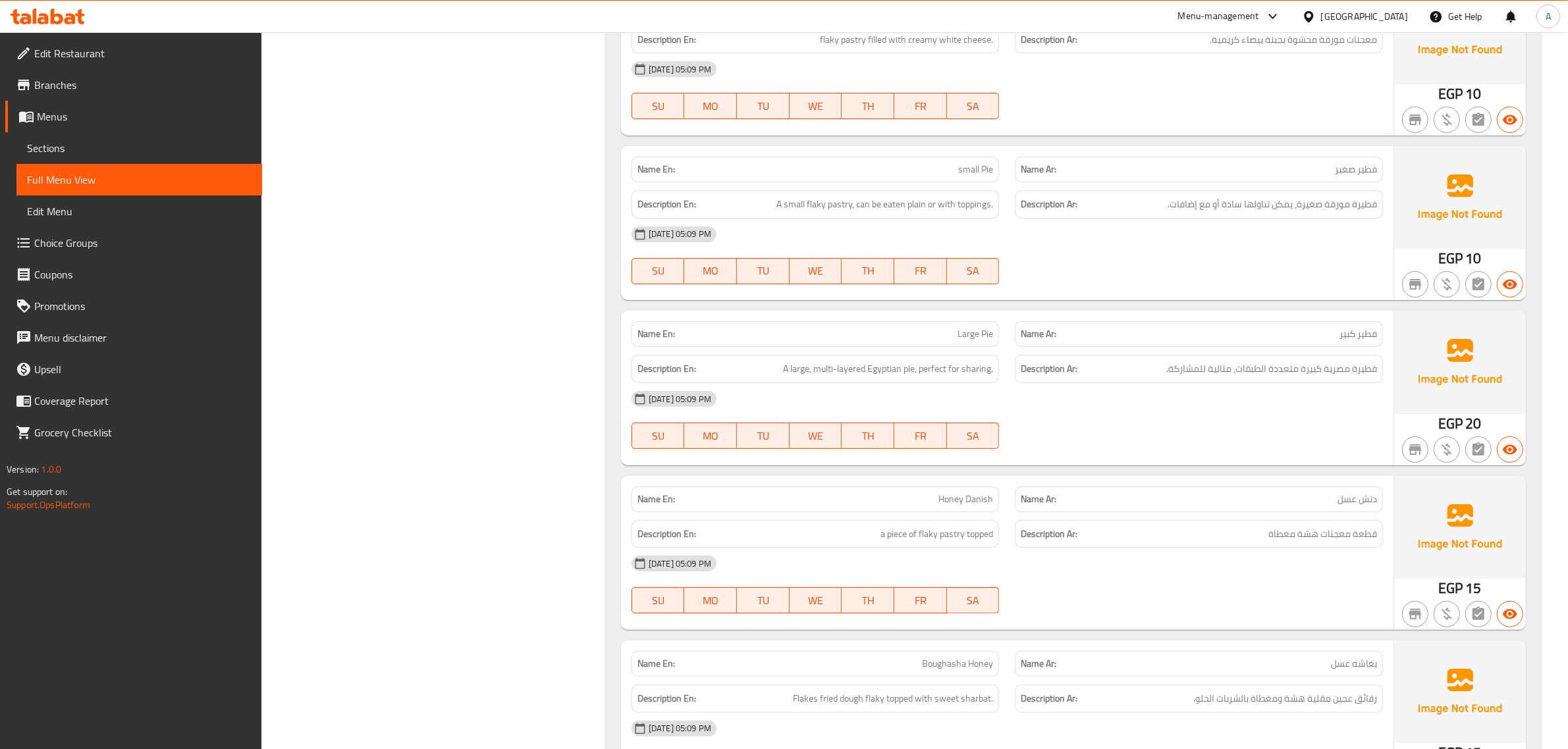
scroll to position [6512, 0]
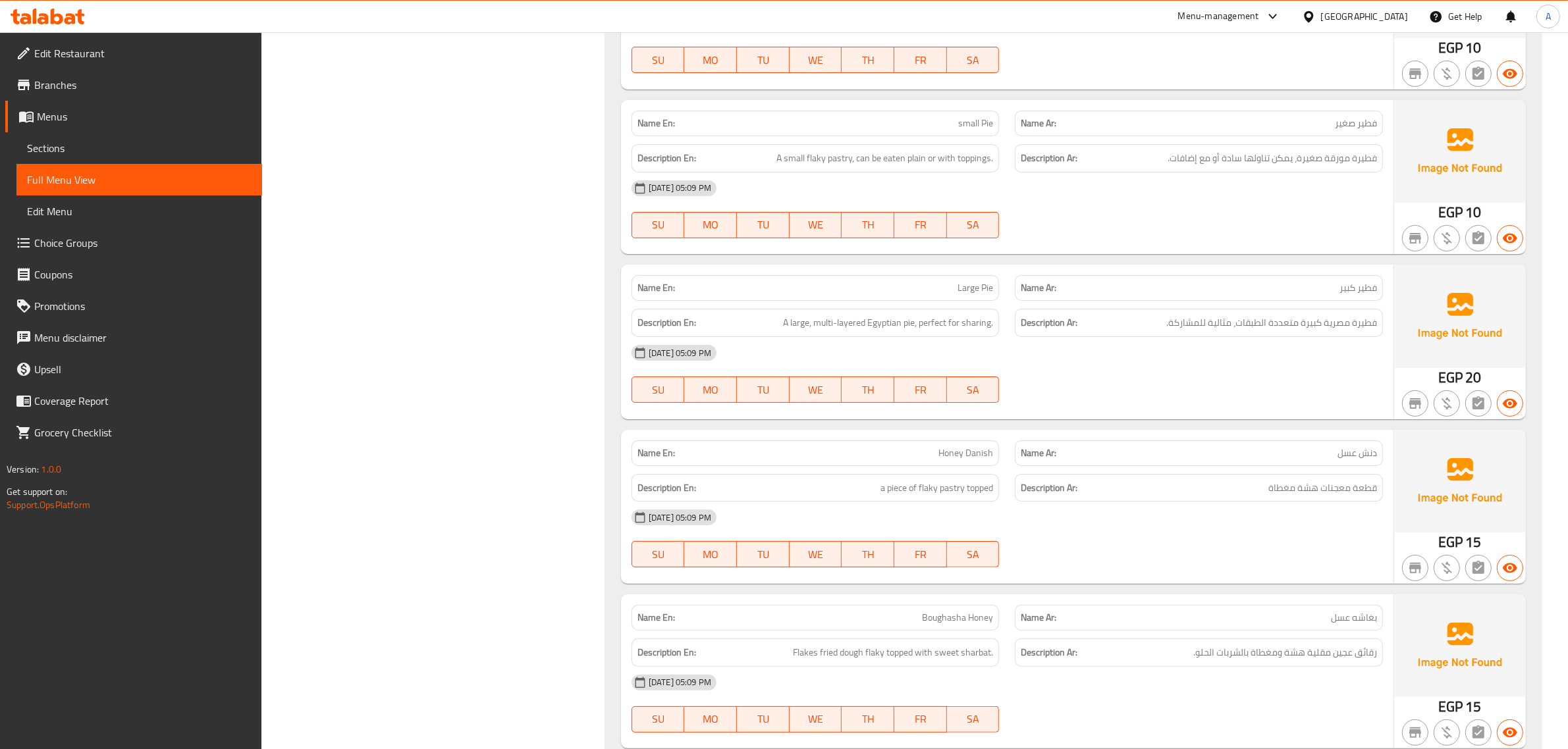
click at [962, 295] on span "Large Pie" at bounding box center [976, 287] width 36 height 14
copy span "Large Pie"
click at [965, 496] on span "a piece of flaky pastry topped" at bounding box center [937, 487] width 113 height 16
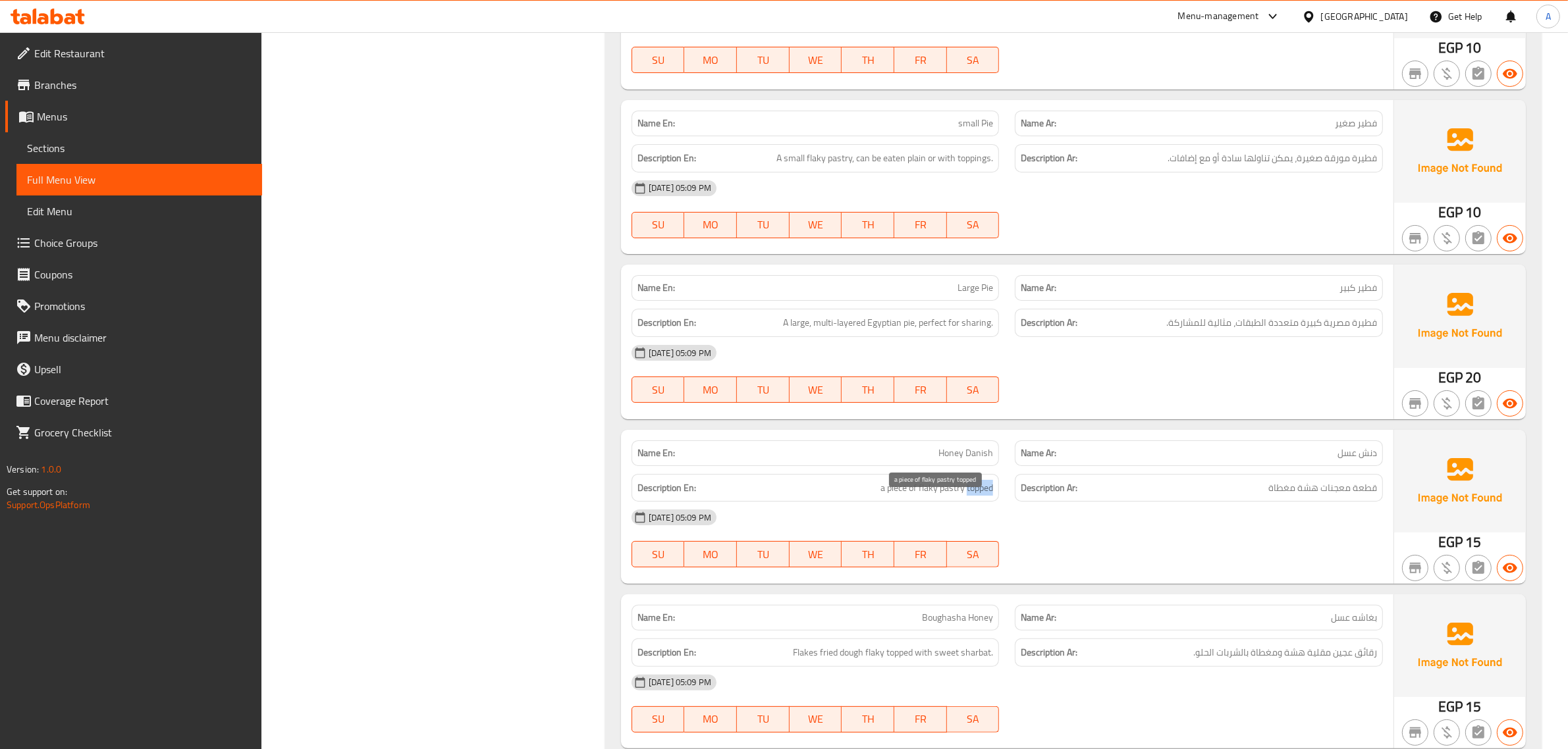
click at [965, 496] on span "a piece of flaky pastry topped" at bounding box center [937, 487] width 113 height 16
click at [978, 460] on span "Honey Danish" at bounding box center [965, 453] width 55 height 14
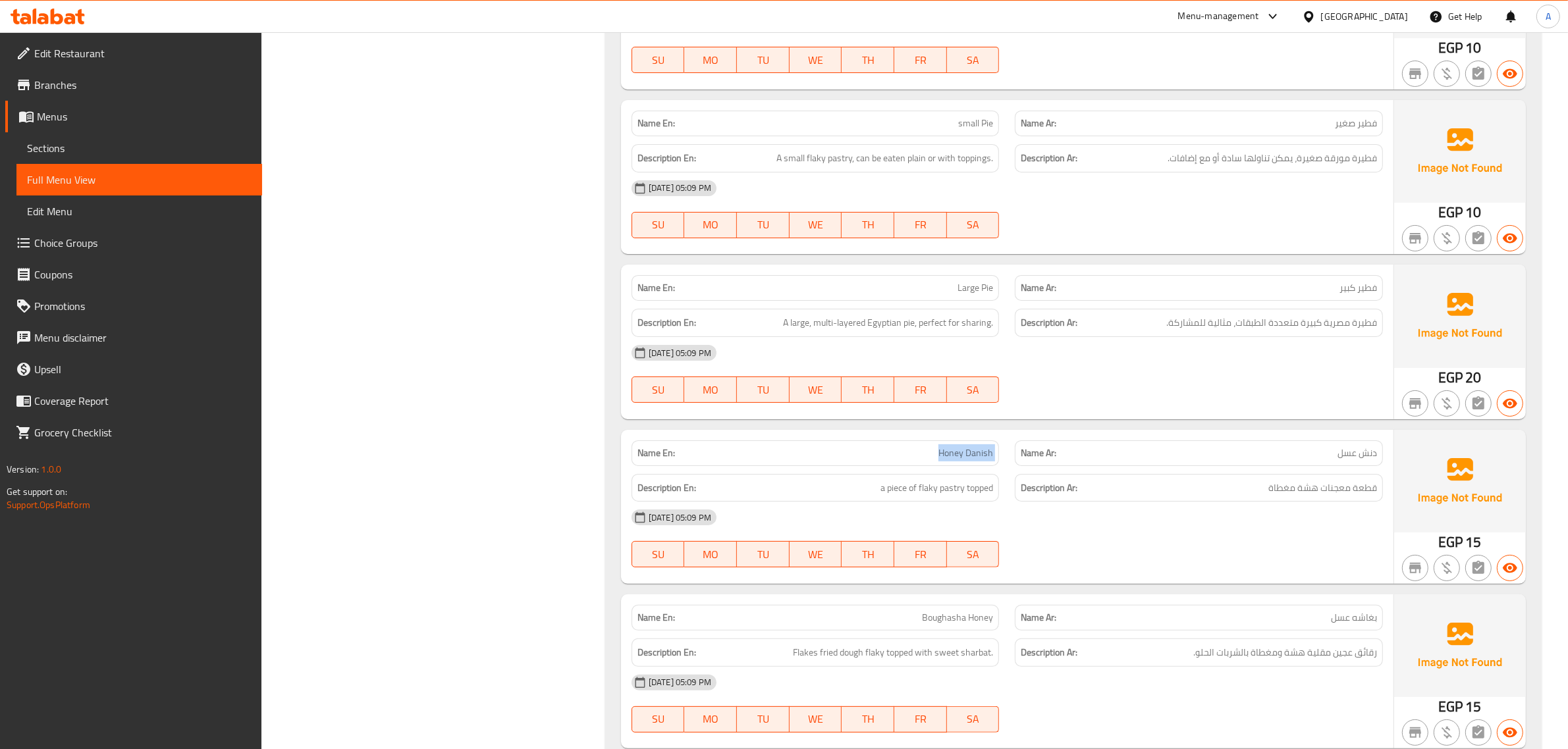
copy span "Honey Danish"
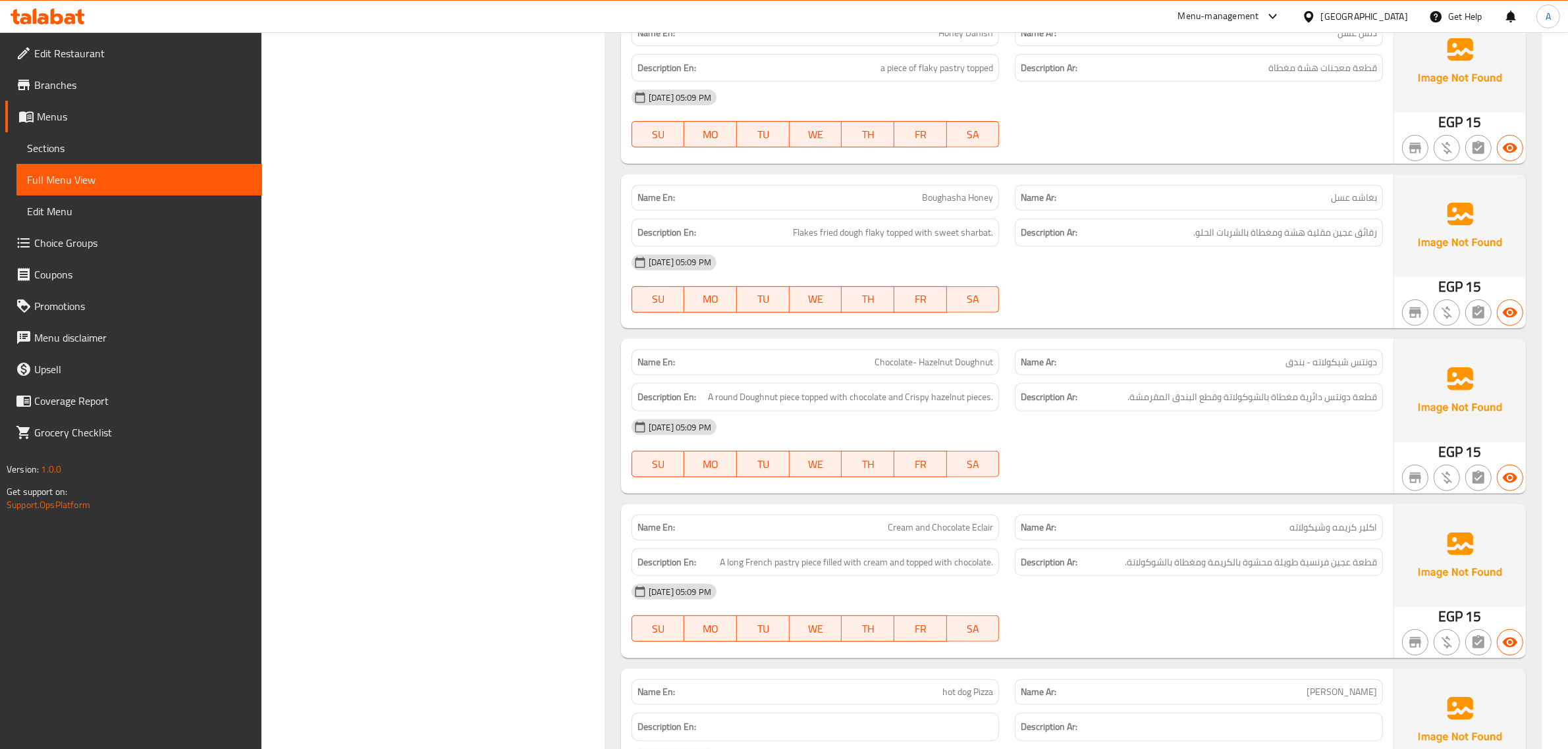
scroll to position [6995, 0]
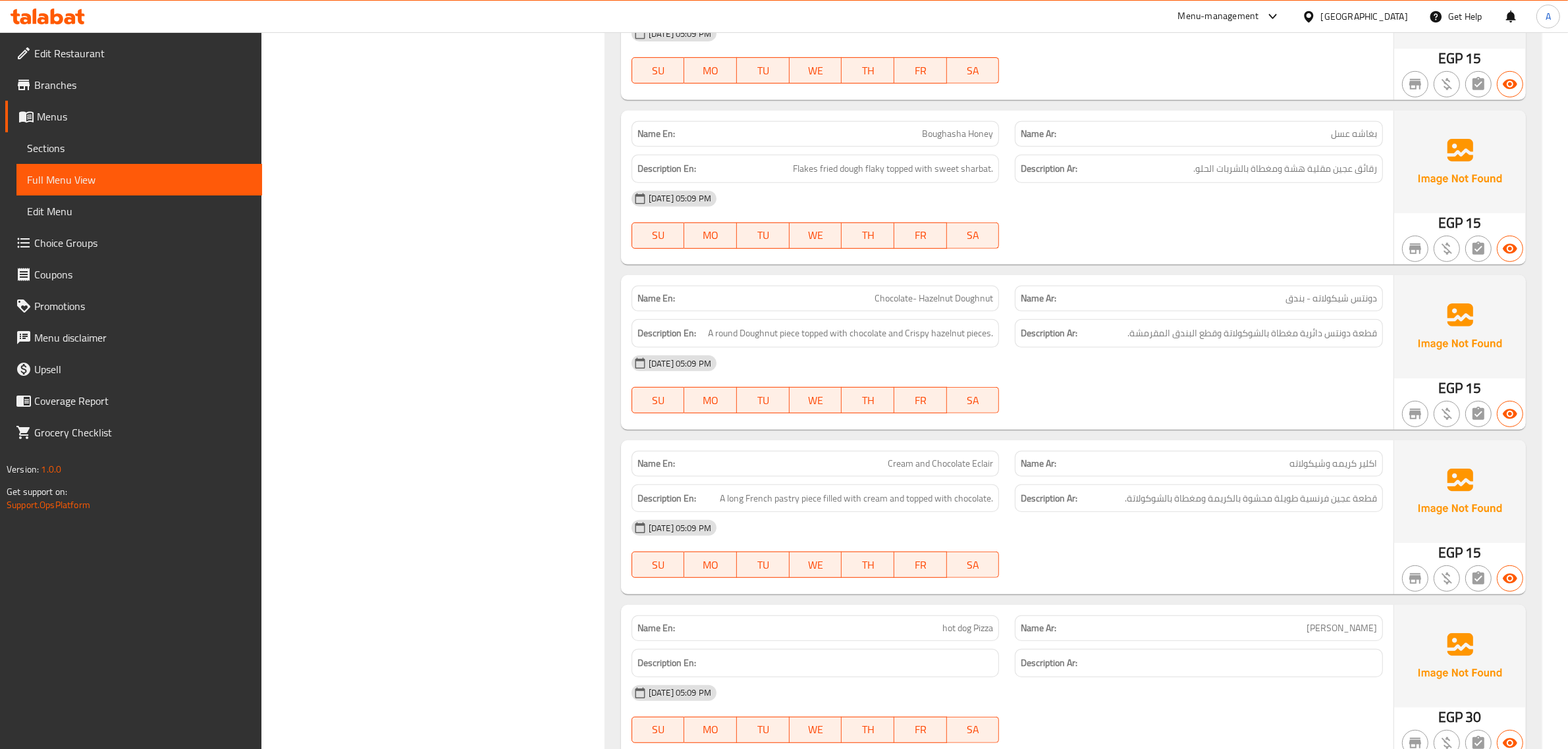
click at [889, 177] on span "Flakes fried dough flaky topped with sweet sharbat." at bounding box center [893, 168] width 201 height 16
click at [942, 132] on div "Name En: Boughasha Honey" at bounding box center [816, 134] width 384 height 42
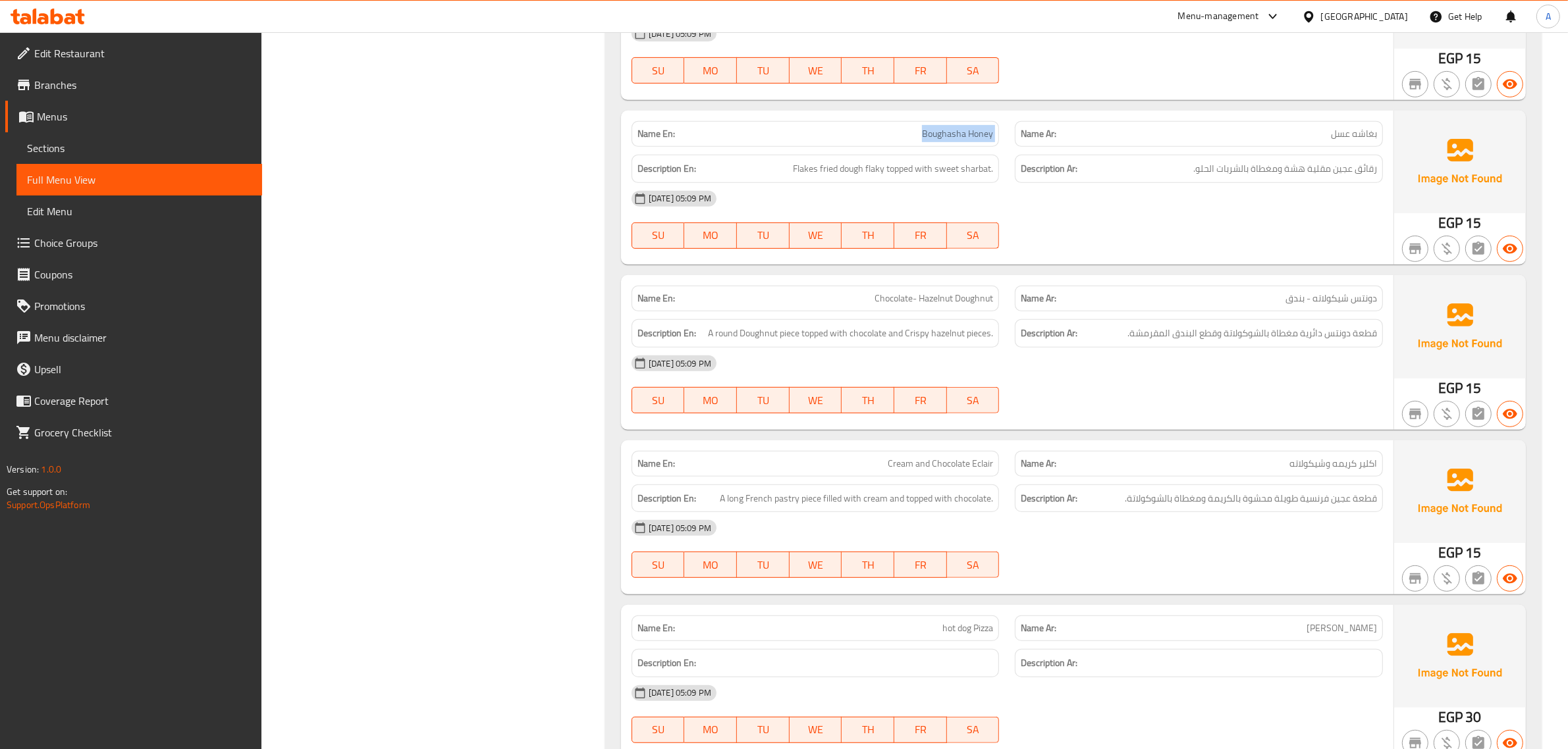
click at [942, 132] on div "Name En: Boughasha Honey" at bounding box center [816, 134] width 384 height 42
click at [1173, 177] on h6 "Description Ar: رقائق عجين مقلية هشة ومغطاة بالشربات الحلو." at bounding box center [1198, 168] width 356 height 16
copy div "رقائق عجين مقلية هشة ومغطاة بالشربات الحلو."
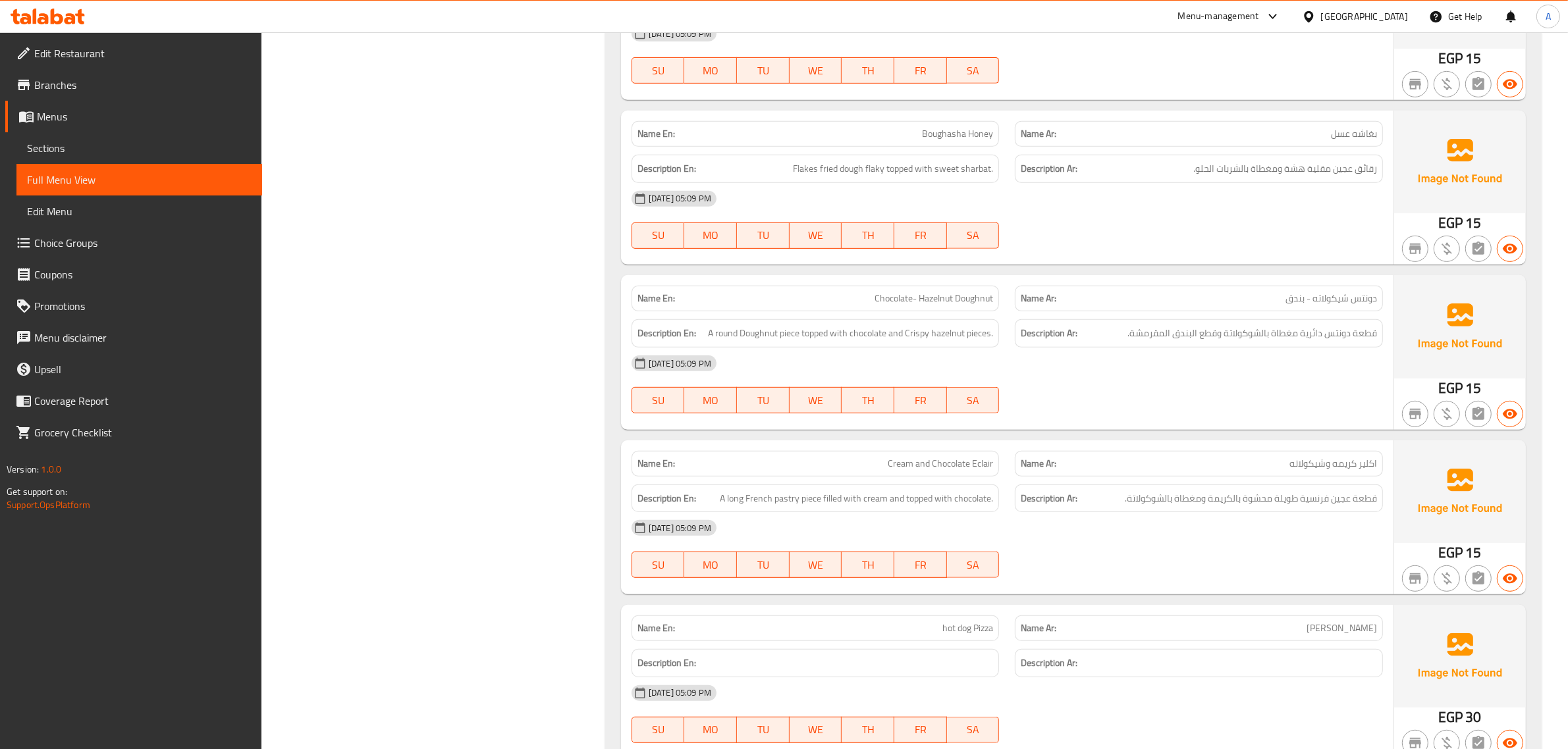
click at [909, 165] on div "Description En: Flakes fried dough flaky topped with sweet sharbat." at bounding box center [816, 169] width 384 height 44
click at [923, 135] on div "Name En: Boughasha Honey" at bounding box center [816, 134] width 384 height 42
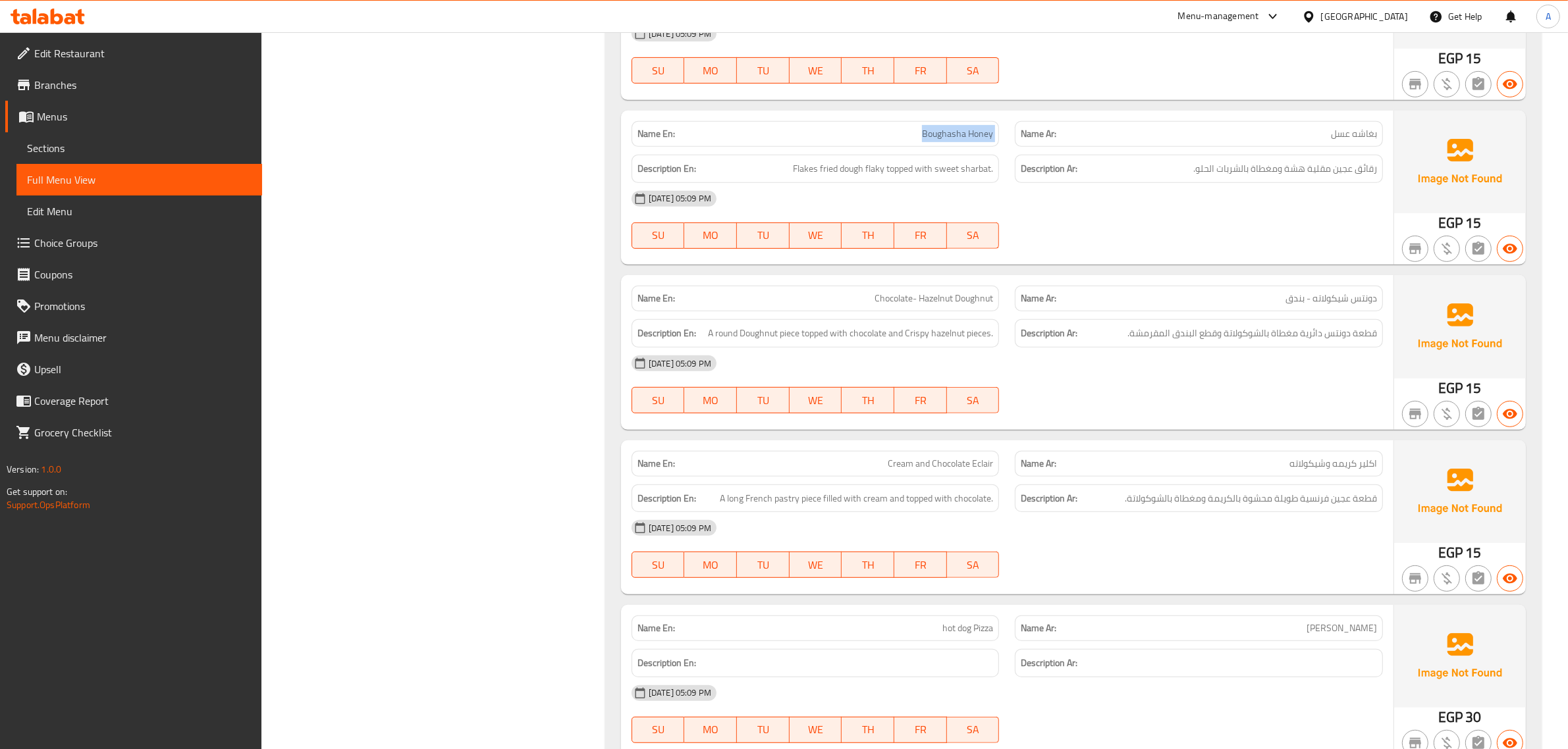
copy span "Boughasha Honey"
click at [783, 305] on p "Name En: Chocolate- Hazelnut Doughnut" at bounding box center [815, 299] width 356 height 14
click at [813, 369] on div "[DATE] 05:09 PM" at bounding box center [1007, 363] width 767 height 32
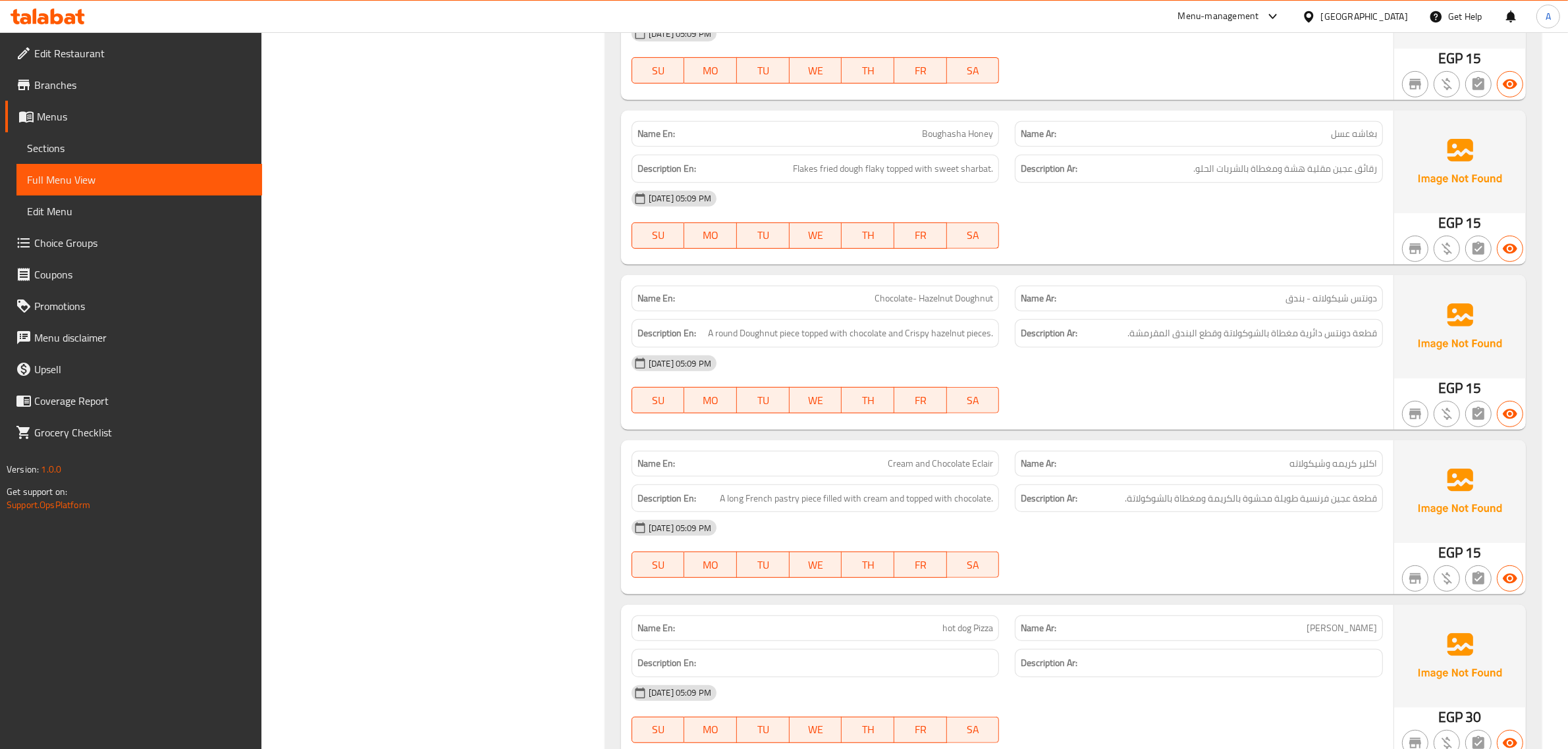
click at [813, 369] on div "[DATE] 05:09 PM" at bounding box center [1007, 363] width 767 height 32
click at [814, 341] on span "A round Doughnut piece topped with chocolate and Crispy hazelnut pieces." at bounding box center [850, 333] width 285 height 16
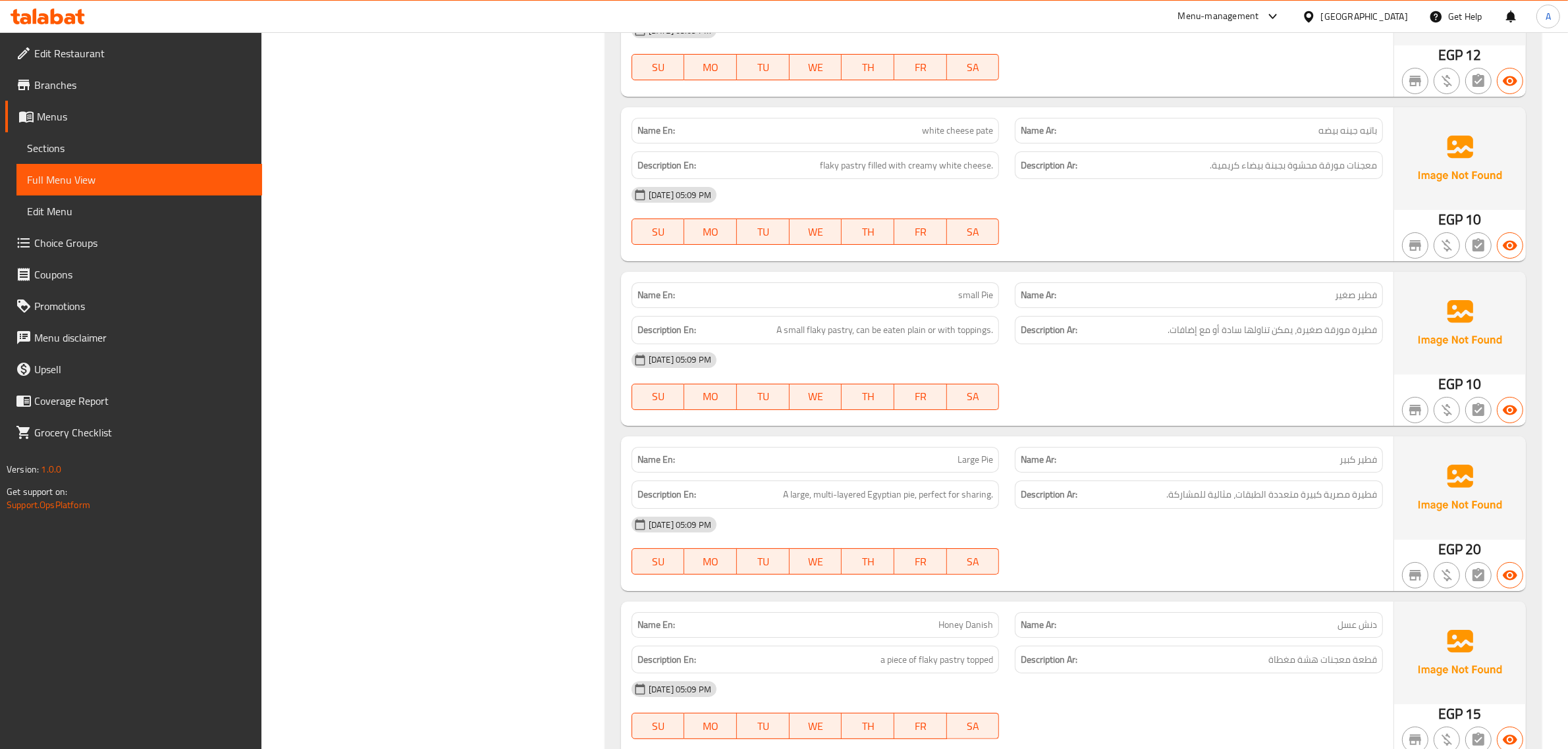
scroll to position [7237, 0]
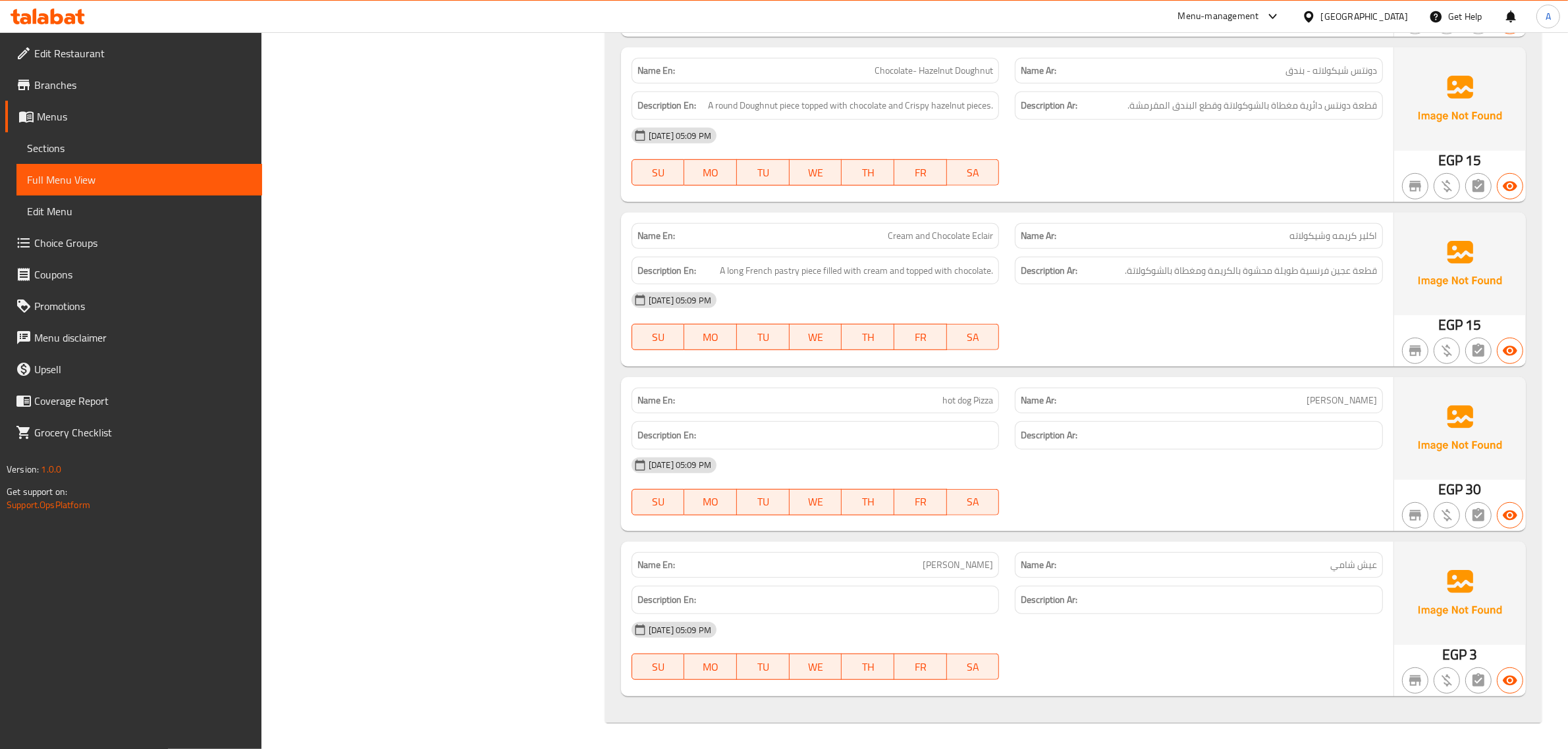
click at [925, 573] on div "Name En: [PERSON_NAME]" at bounding box center [815, 565] width 368 height 26
click at [979, 399] on span "hot dog Pizza" at bounding box center [967, 400] width 50 height 14
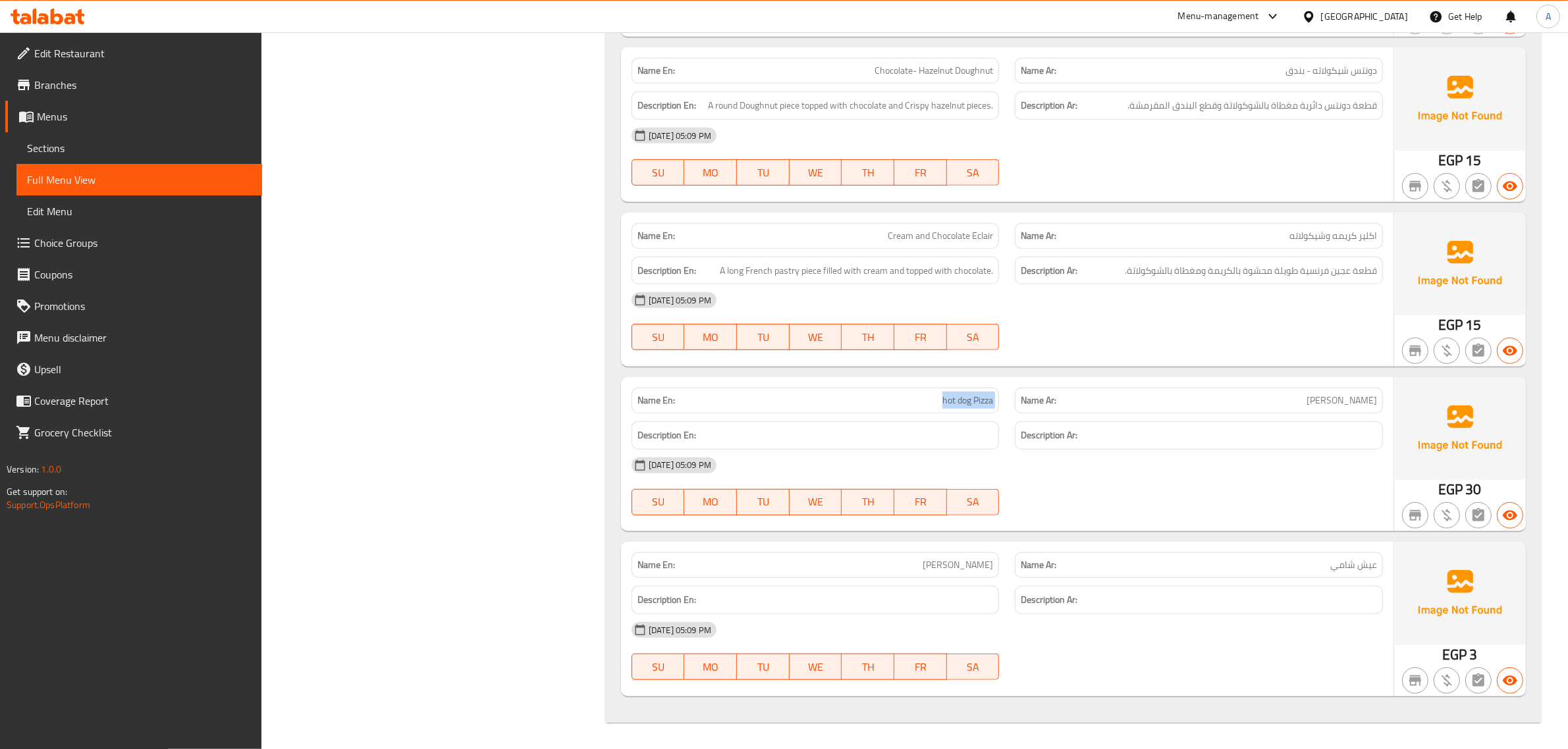
click at [979, 399] on span "hot dog Pizza" at bounding box center [967, 400] width 50 height 14
copy span "hot dog Pizza"
click at [962, 386] on div "Name En: hot dog Pizza" at bounding box center [816, 400] width 384 height 42
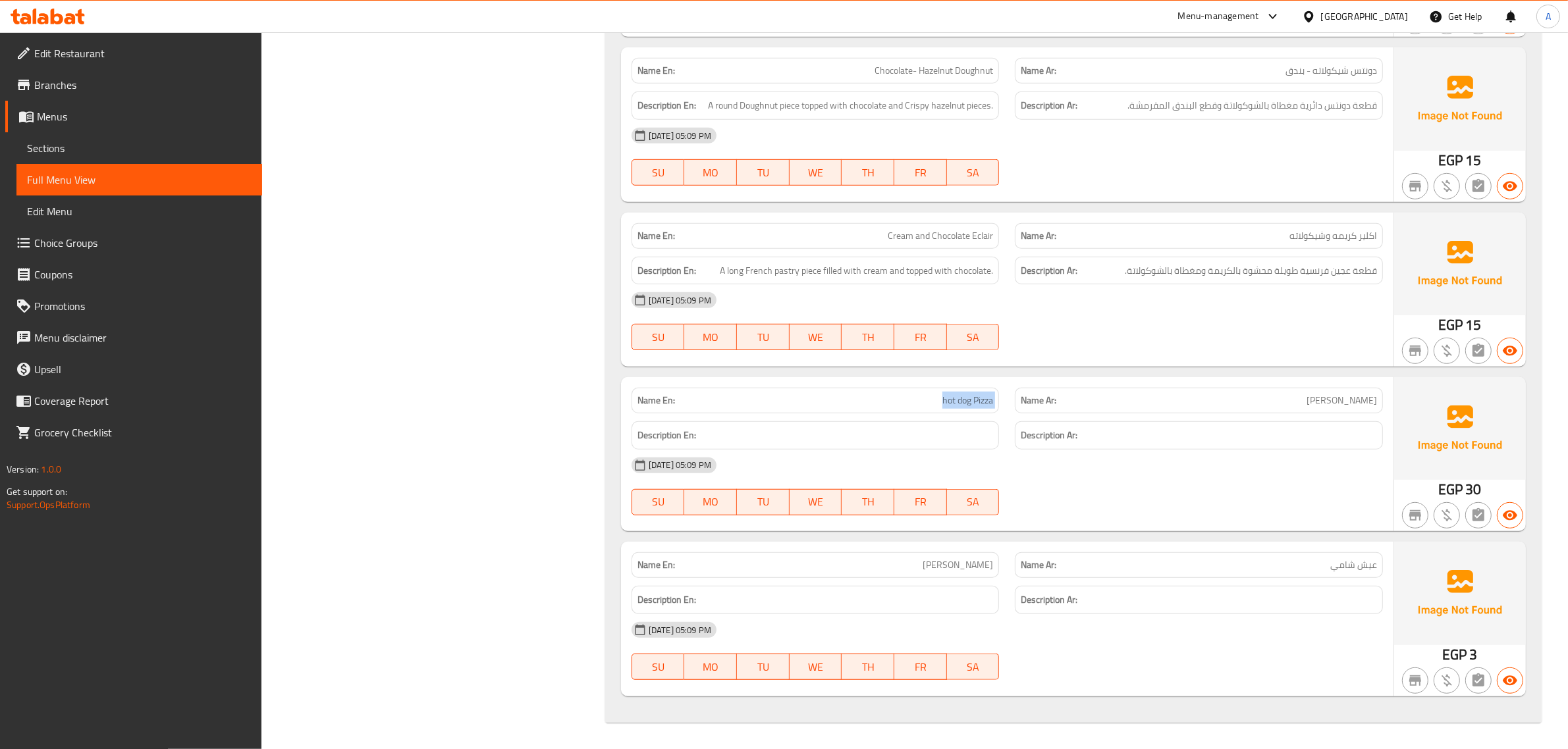
click at [906, 402] on p "Name En: hot dog Pizza" at bounding box center [815, 400] width 356 height 14
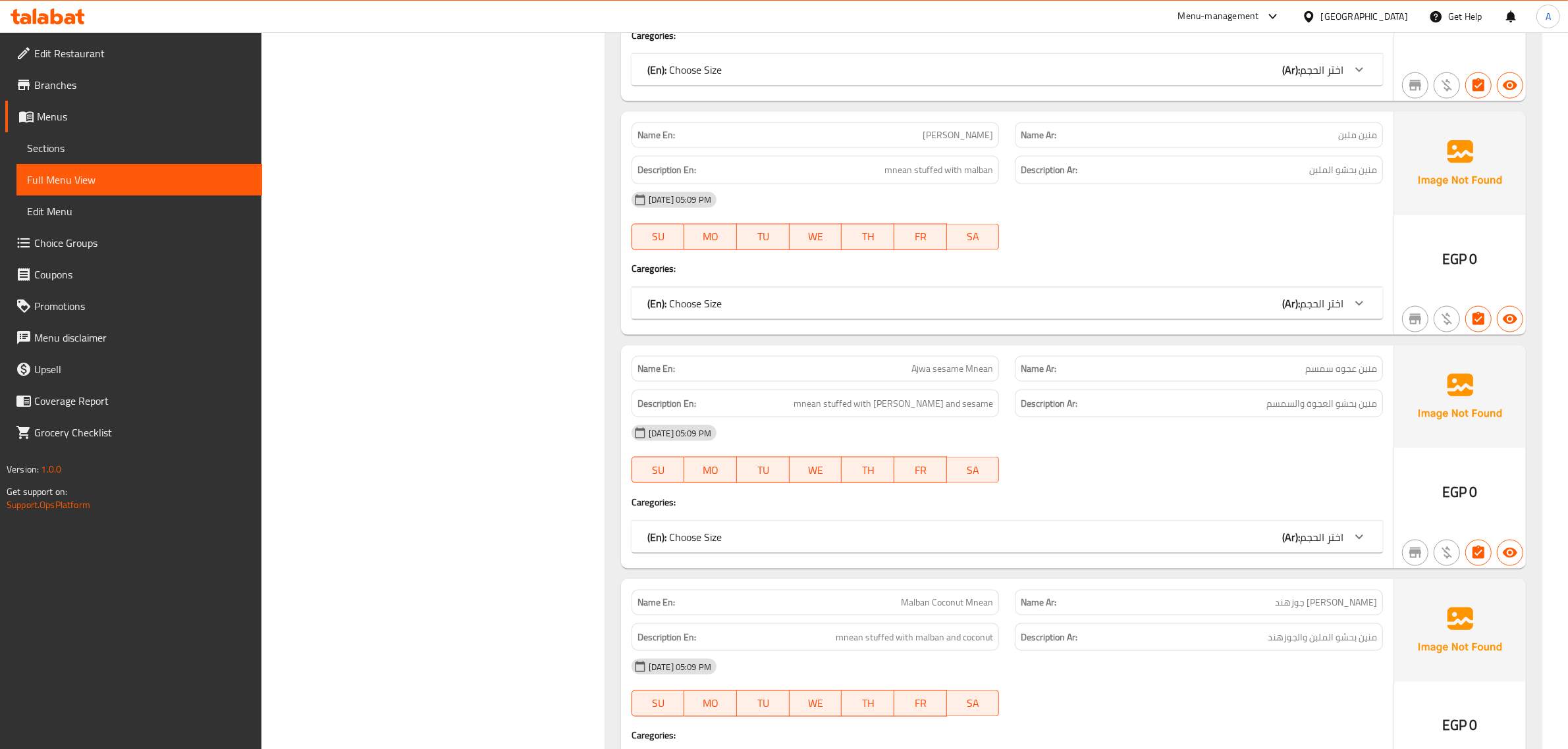
click at [1367, 376] on span "منين عجوه سمسم" at bounding box center [1341, 369] width 72 height 14
copy span "منين"
click at [988, 376] on span "Ajwa sesame Mnean" at bounding box center [953, 369] width 82 height 14
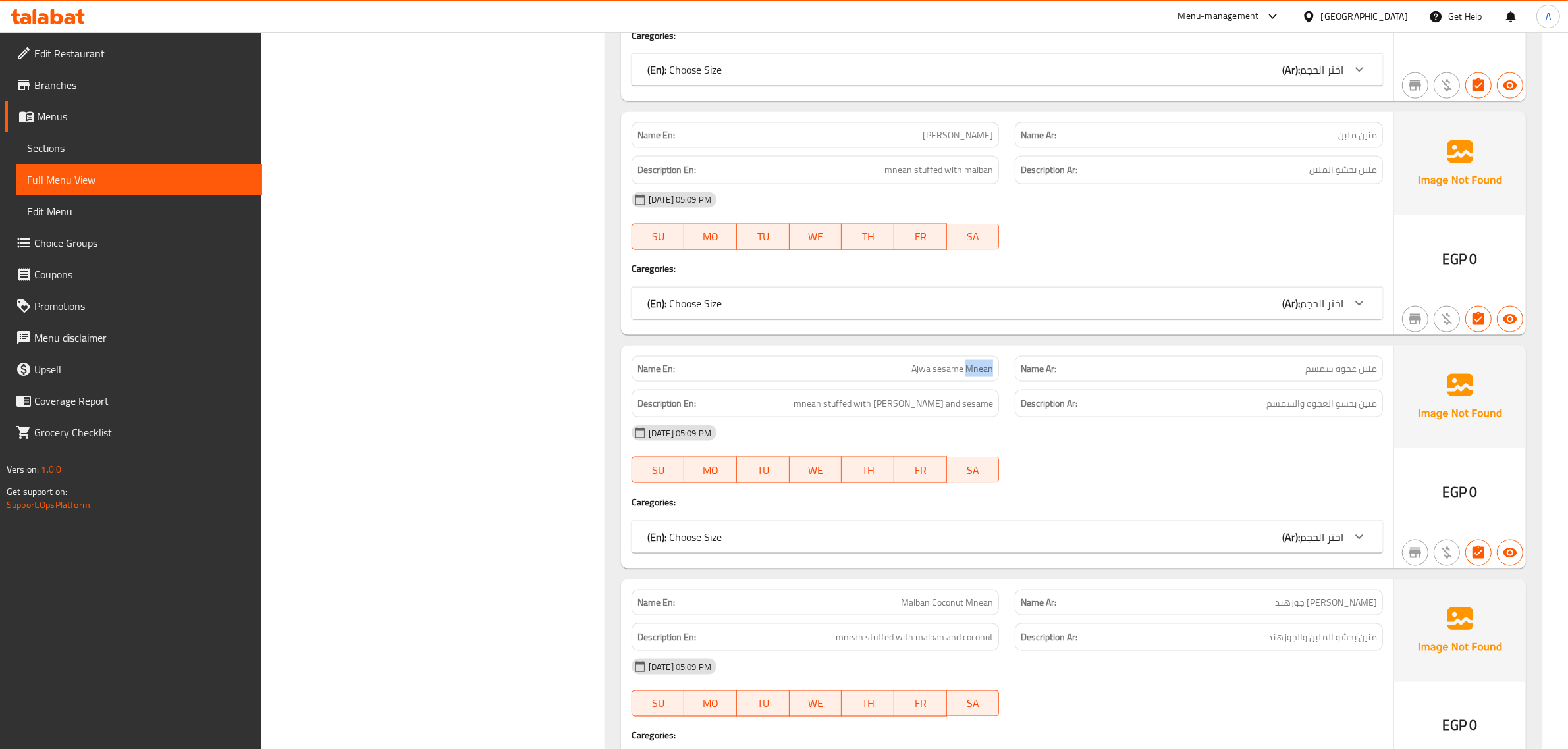
copy span "Mnean"
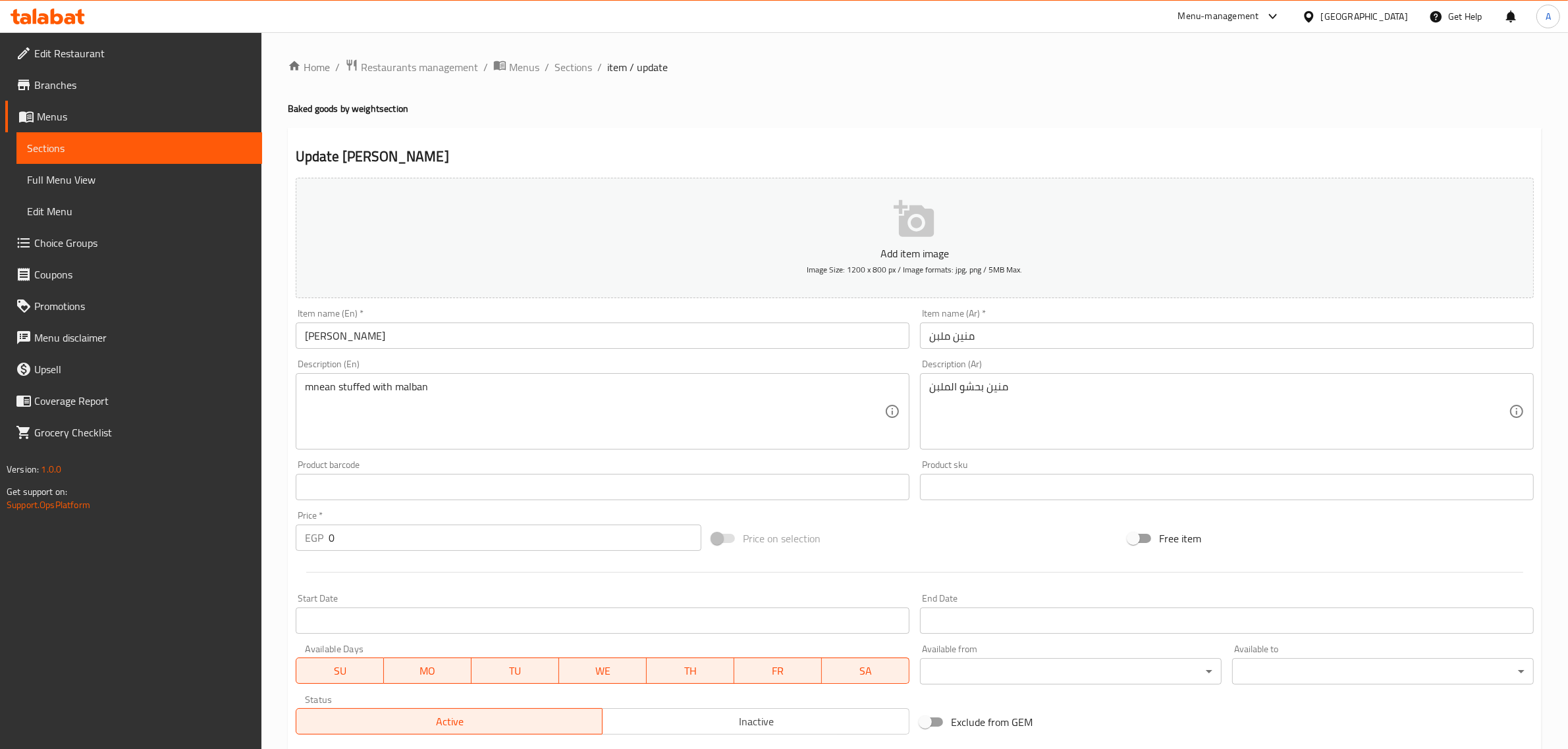
click at [476, 368] on div "Description (En) mnean stuffed with malban Description (En)" at bounding box center [602, 404] width 614 height 90
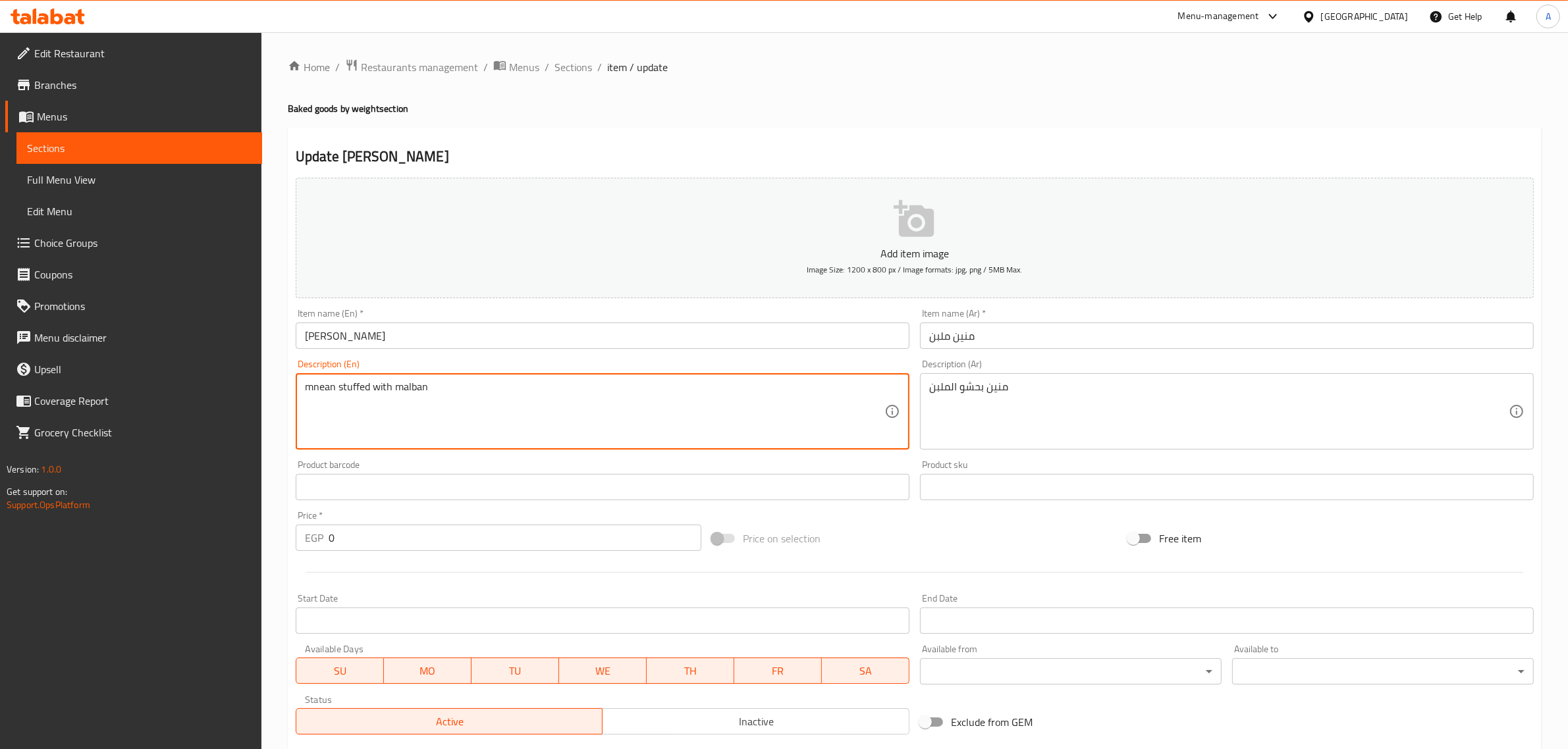
click at [458, 402] on textarea "mnean stuffed with malban" at bounding box center [594, 411] width 580 height 62
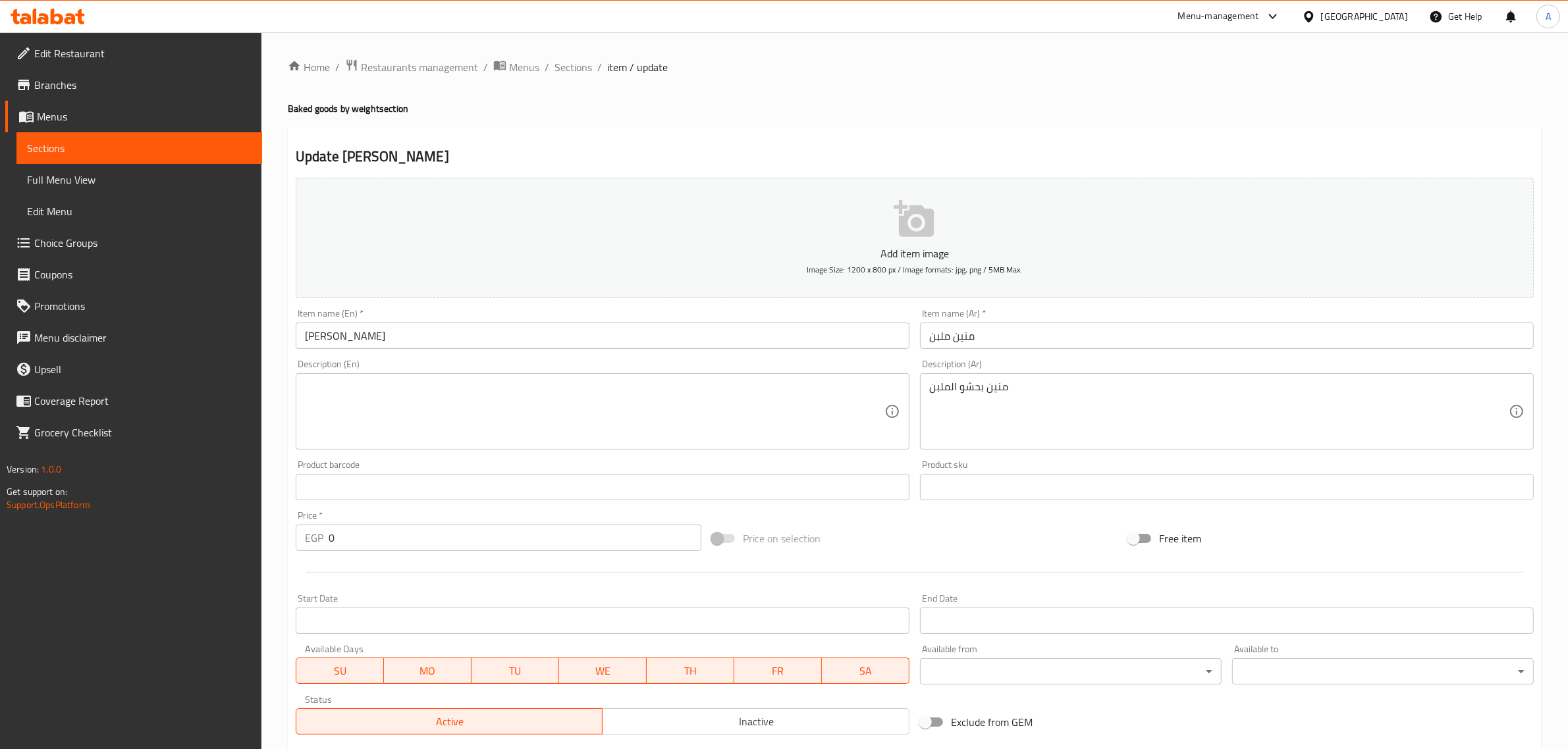
click at [1091, 460] on div "Product sku Product sku" at bounding box center [1227, 479] width 614 height 40
click at [1092, 460] on div "Product sku Product sku" at bounding box center [1227, 479] width 614 height 40
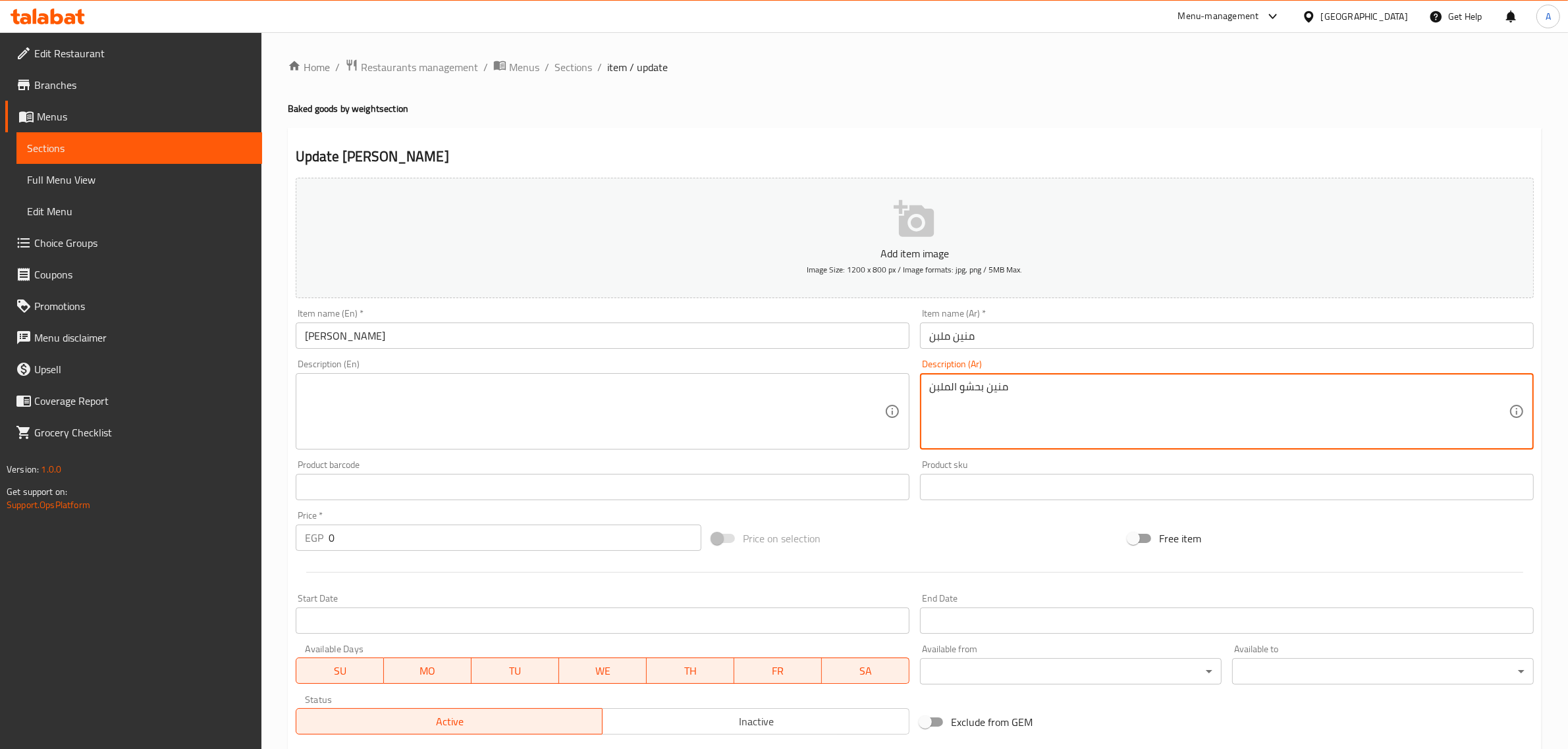
click at [1081, 426] on textarea "منين بحشو الملبن" at bounding box center [1219, 411] width 580 height 62
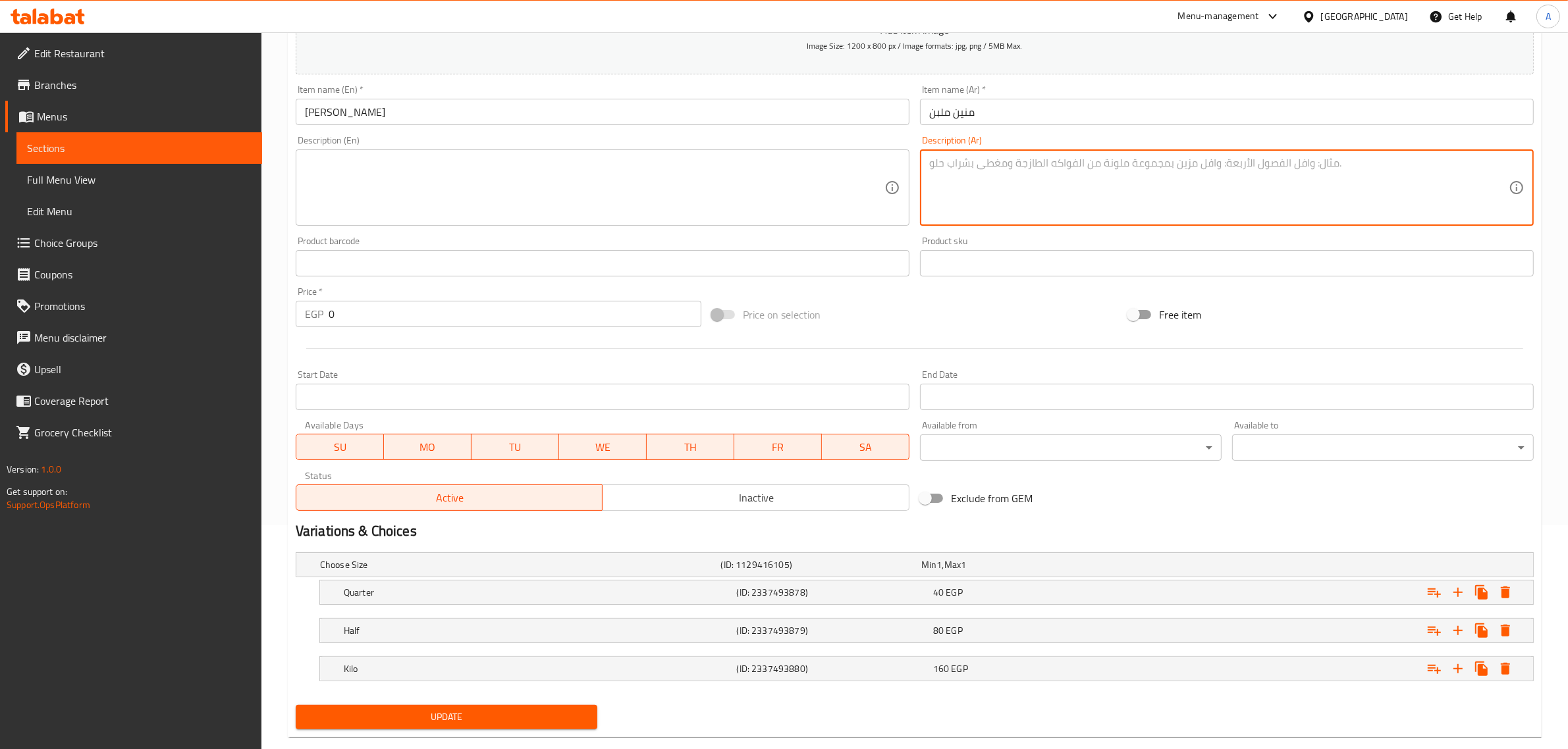
scroll to position [249, 0]
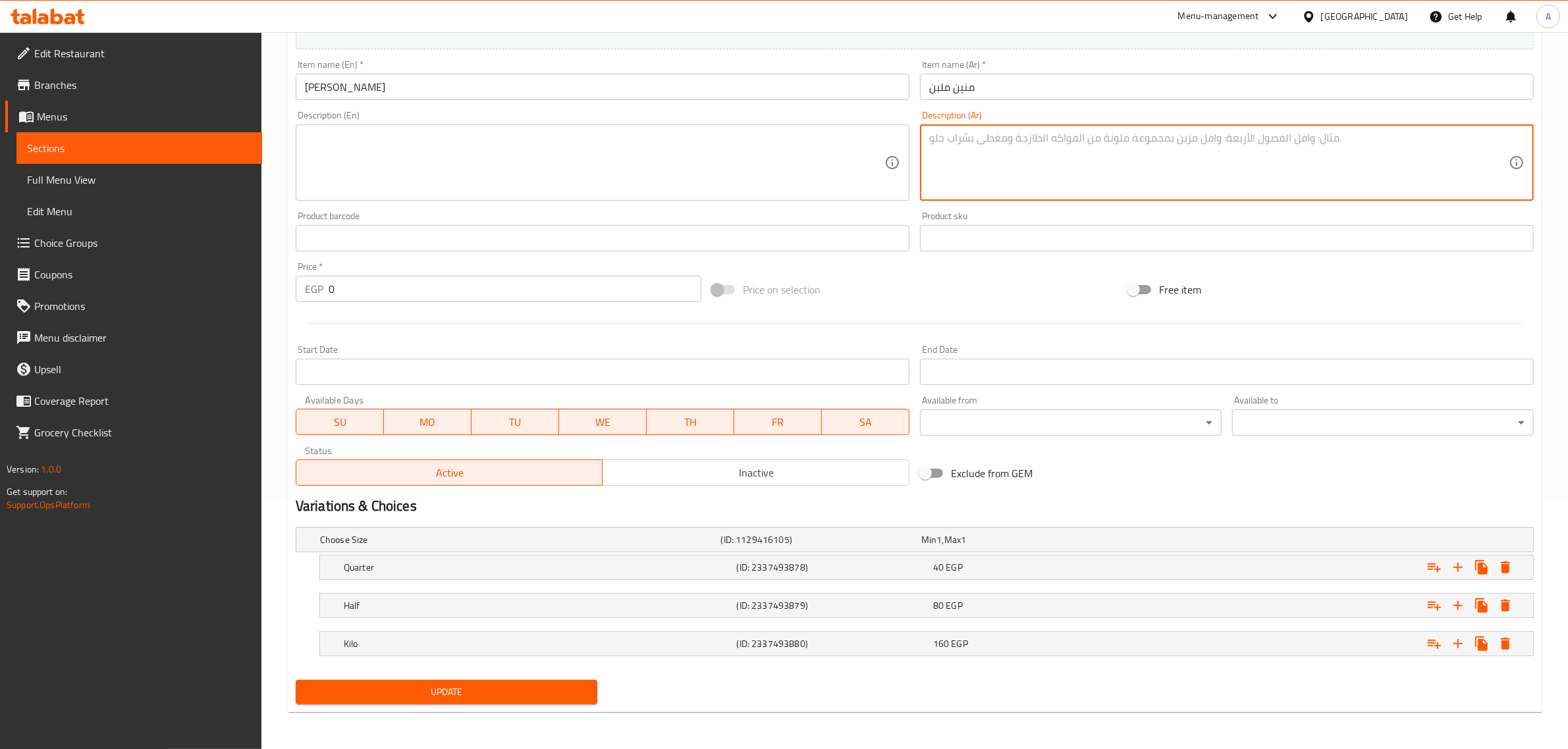
click at [555, 696] on span "Update" at bounding box center [446, 692] width 281 height 16
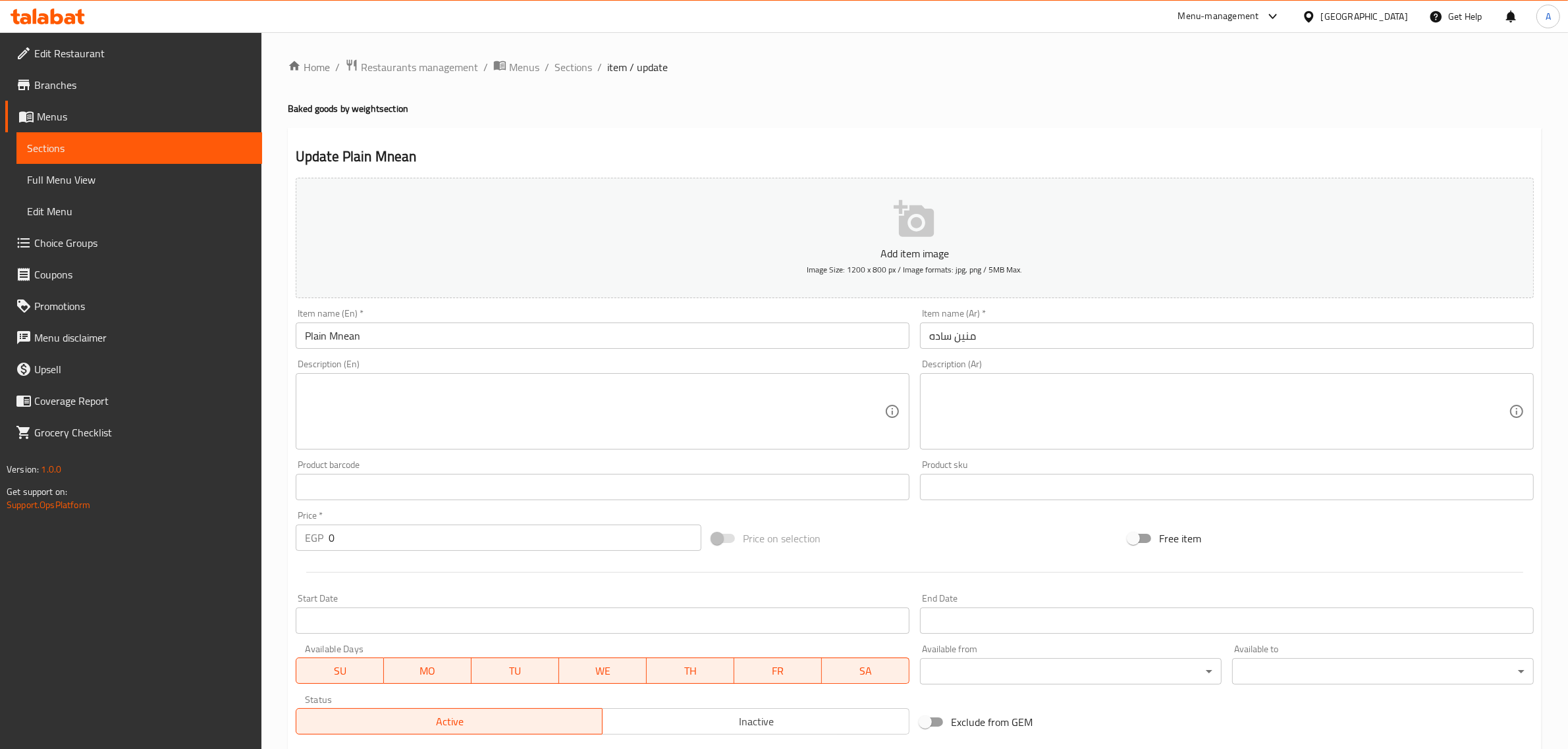
click at [59, 189] on link "Full Menu View" at bounding box center [139, 179] width 246 height 32
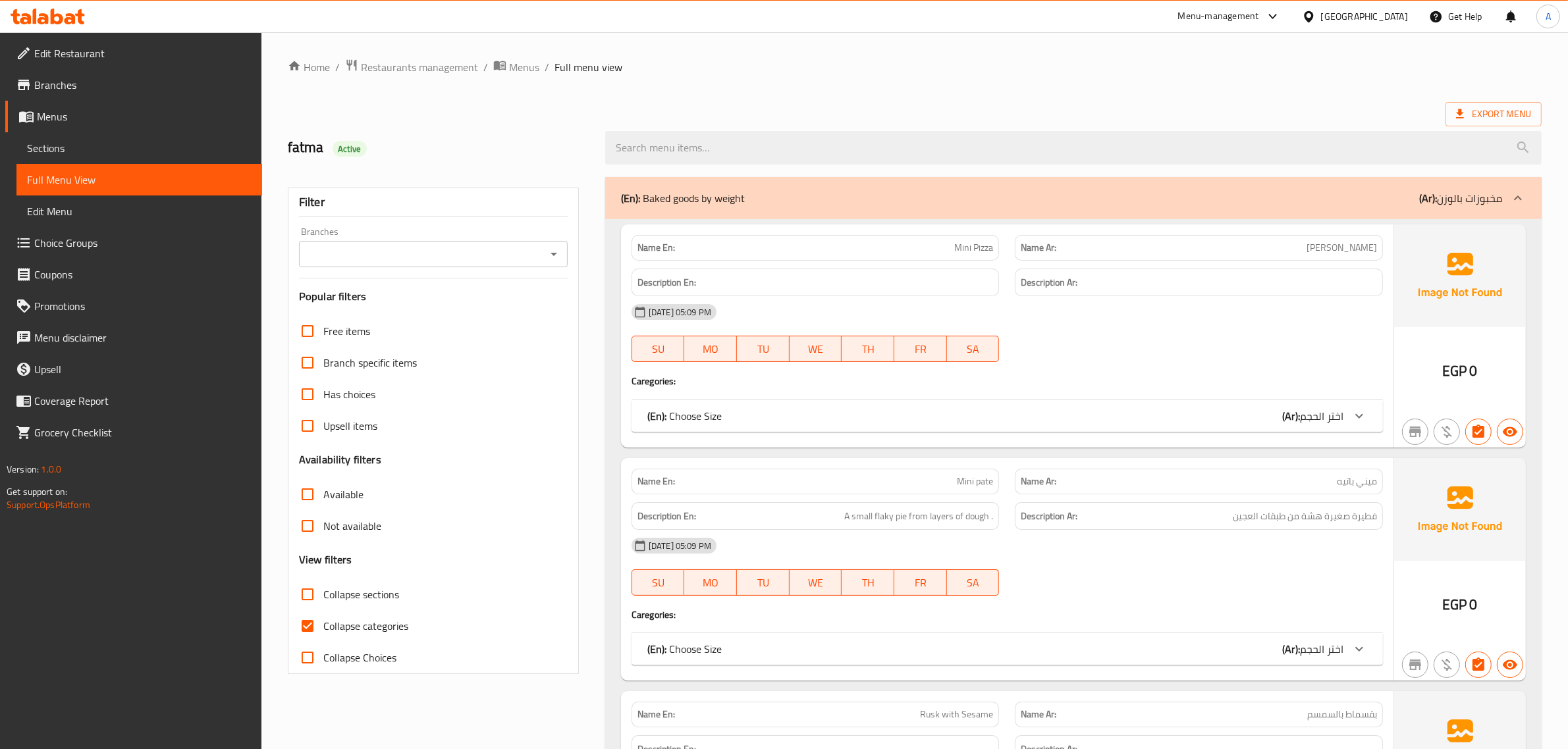
drag, startPoint x: 1210, startPoint y: 73, endPoint x: 1200, endPoint y: 85, distance: 15.6
click at [1210, 73] on ol "Home / Restaurants management / Menus / Full menu view" at bounding box center [914, 67] width 1254 height 17
click at [1490, 111] on span "Export Menu" at bounding box center [1494, 113] width 75 height 16
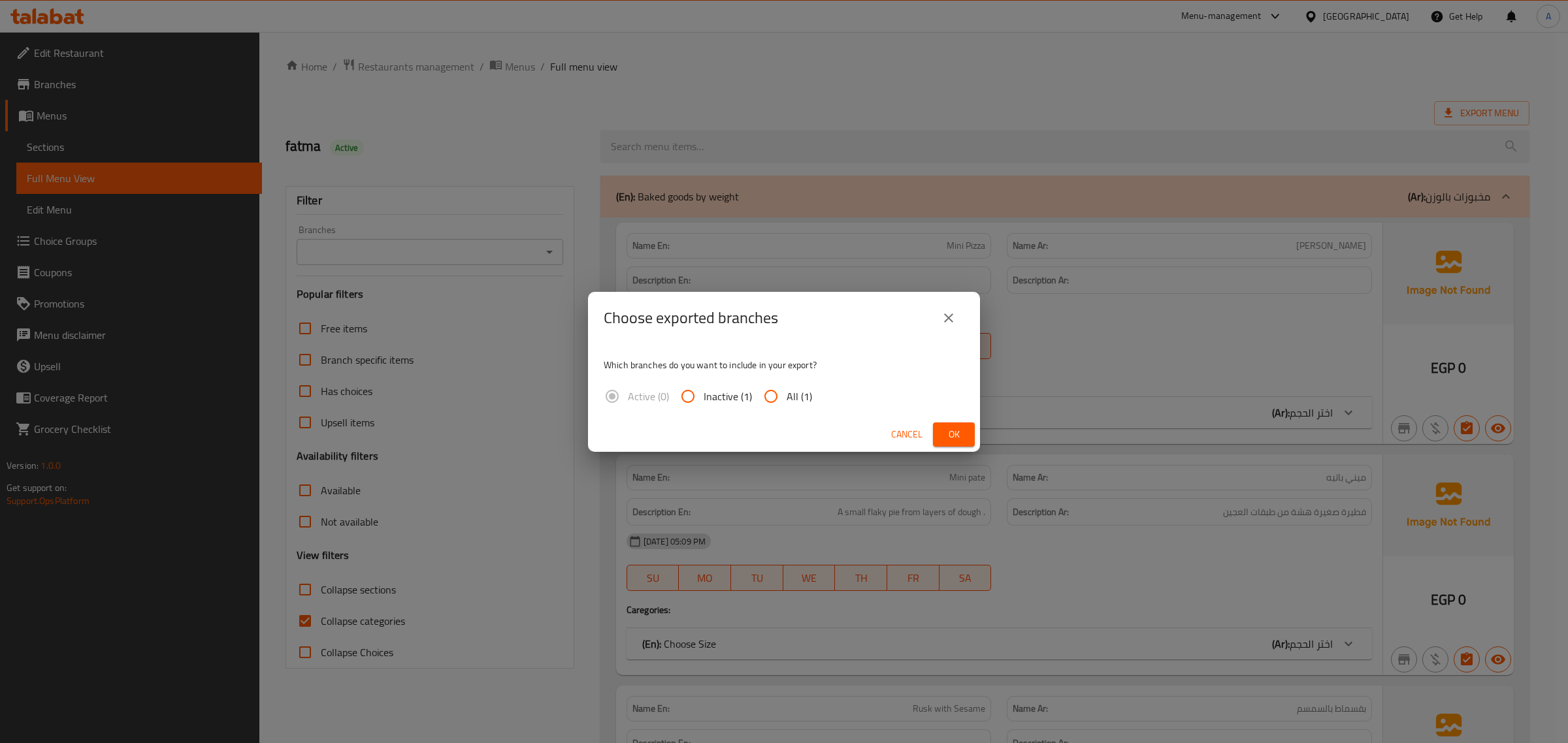
click at [796, 399] on span "All (1)" at bounding box center [799, 396] width 25 height 16
click at [787, 399] on input "All (1)" at bounding box center [770, 396] width 31 height 31
radio input "true"
click at [963, 432] on span "Ok" at bounding box center [953, 434] width 21 height 16
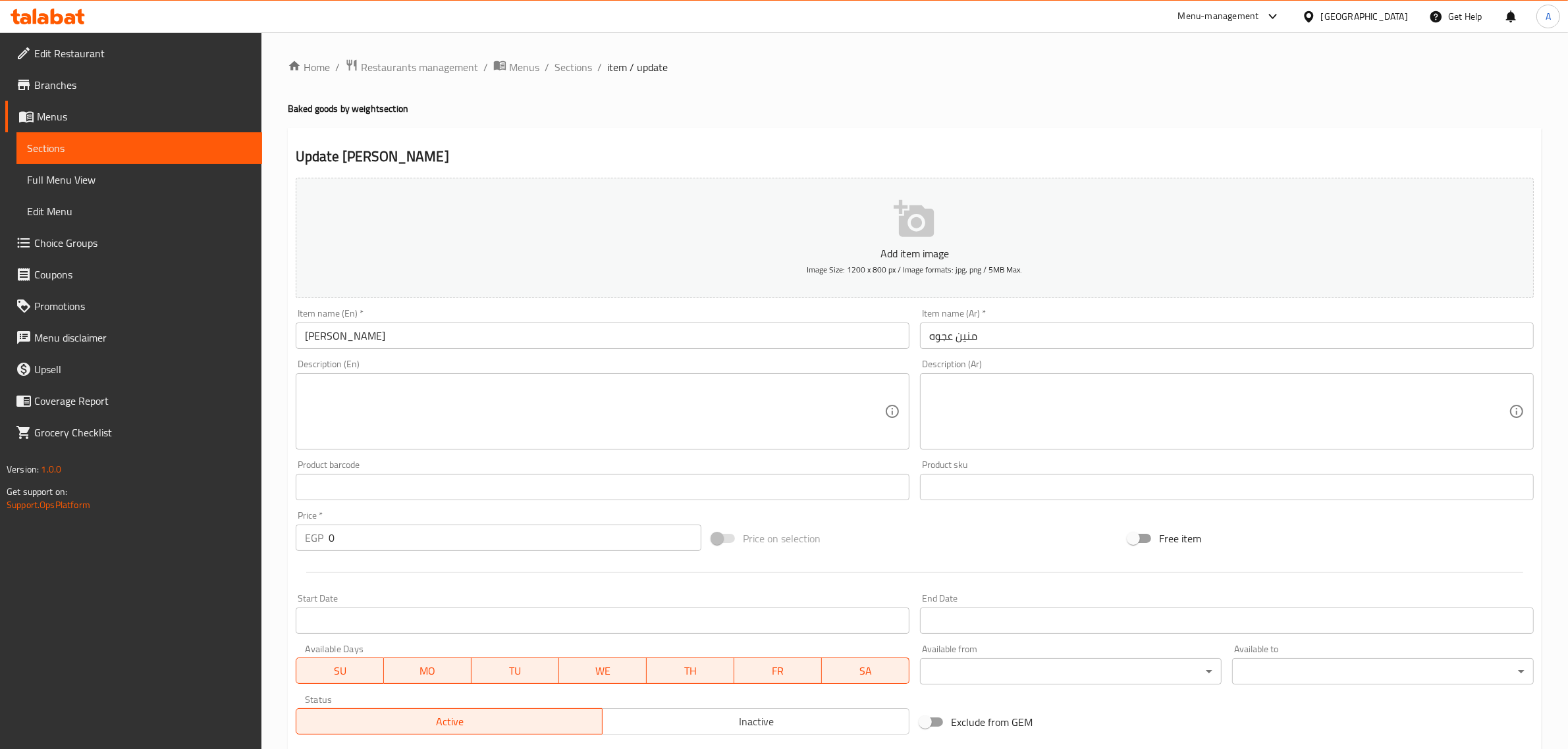
scroll to position [102, 0]
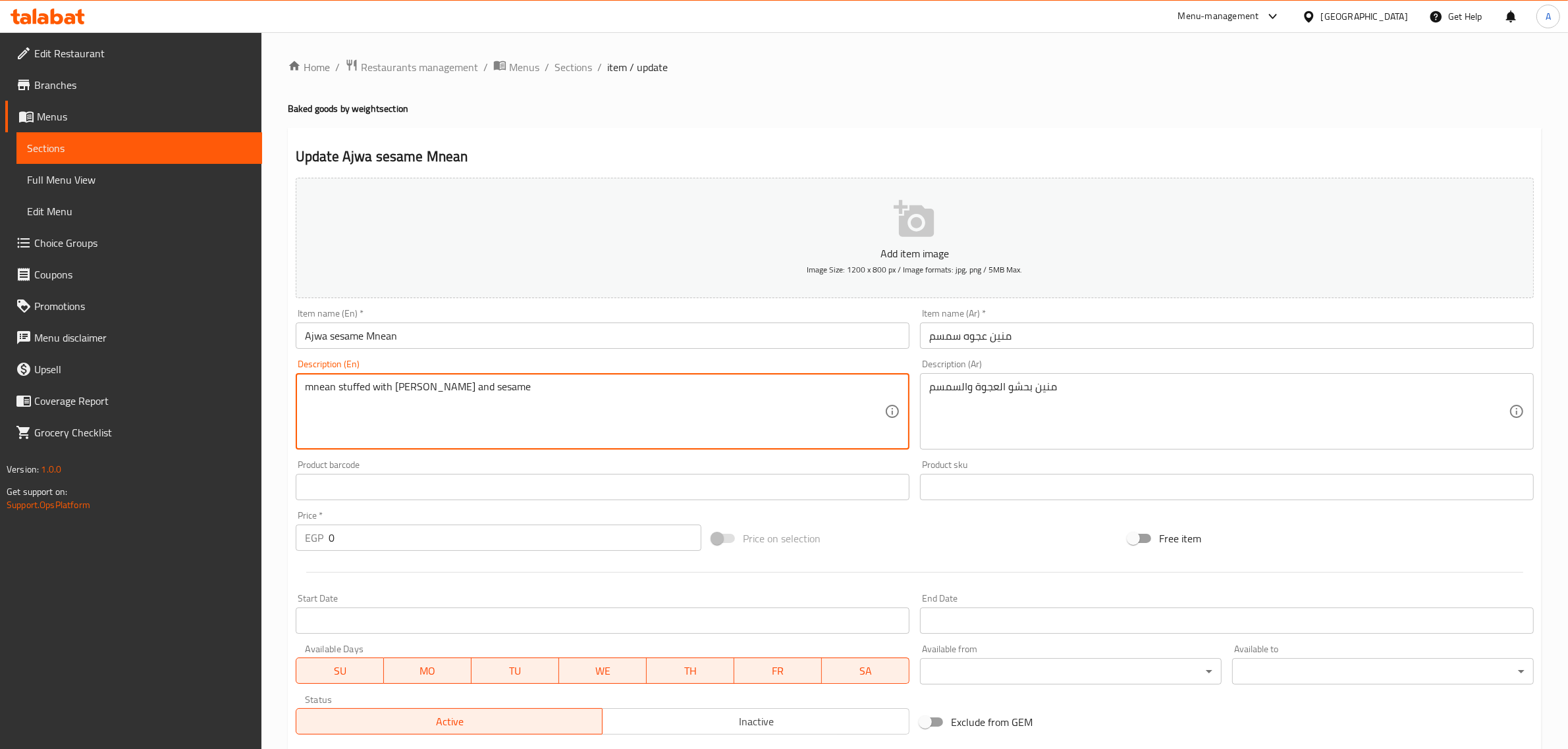
click at [410, 425] on textarea "mnean stuffed with [PERSON_NAME] and sesame" at bounding box center [594, 411] width 580 height 62
click at [1136, 408] on textarea "منين بحشو العجوة والسمسم" at bounding box center [1219, 411] width 580 height 62
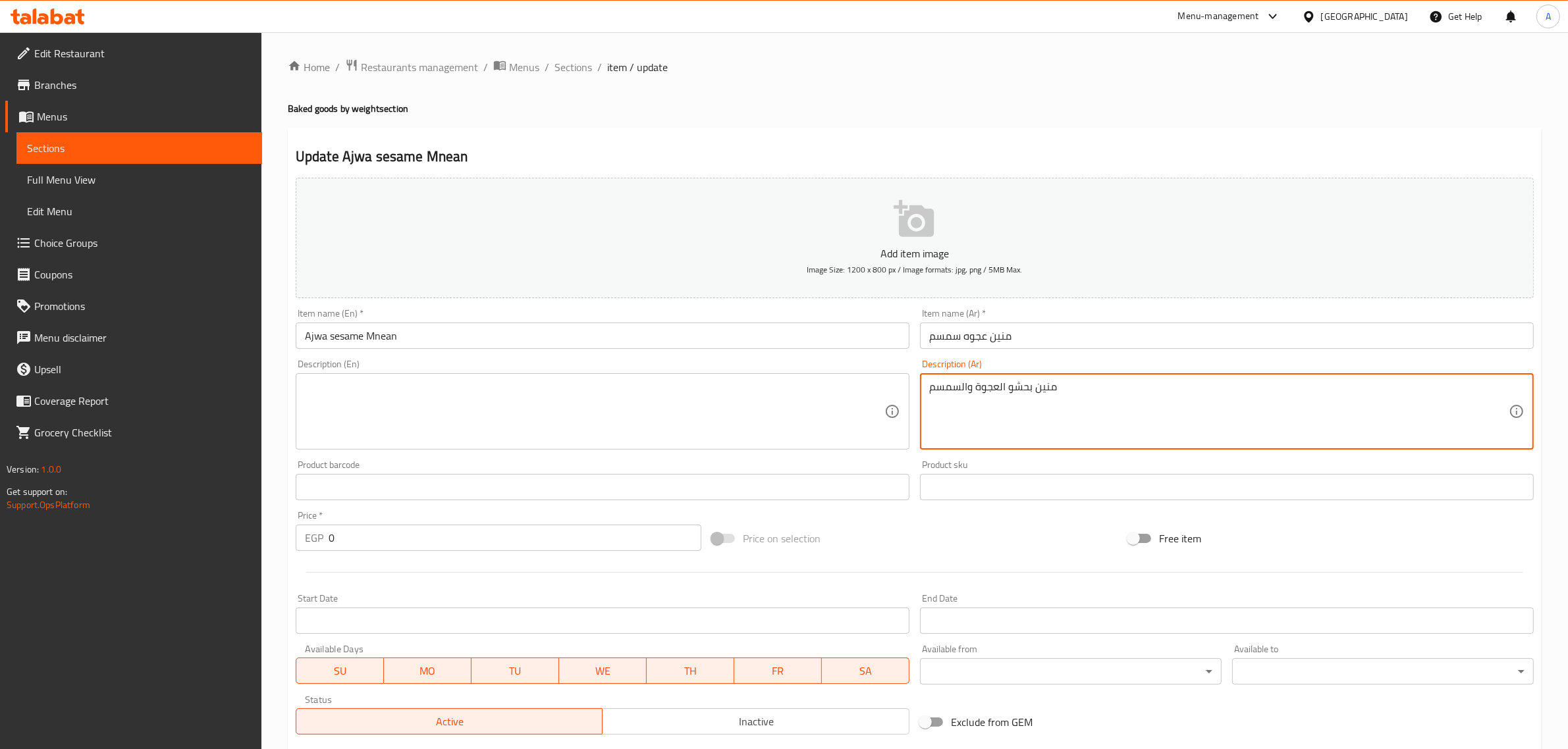
click at [1136, 408] on textarea "منين بحشو العجوة والسمسم" at bounding box center [1219, 411] width 580 height 62
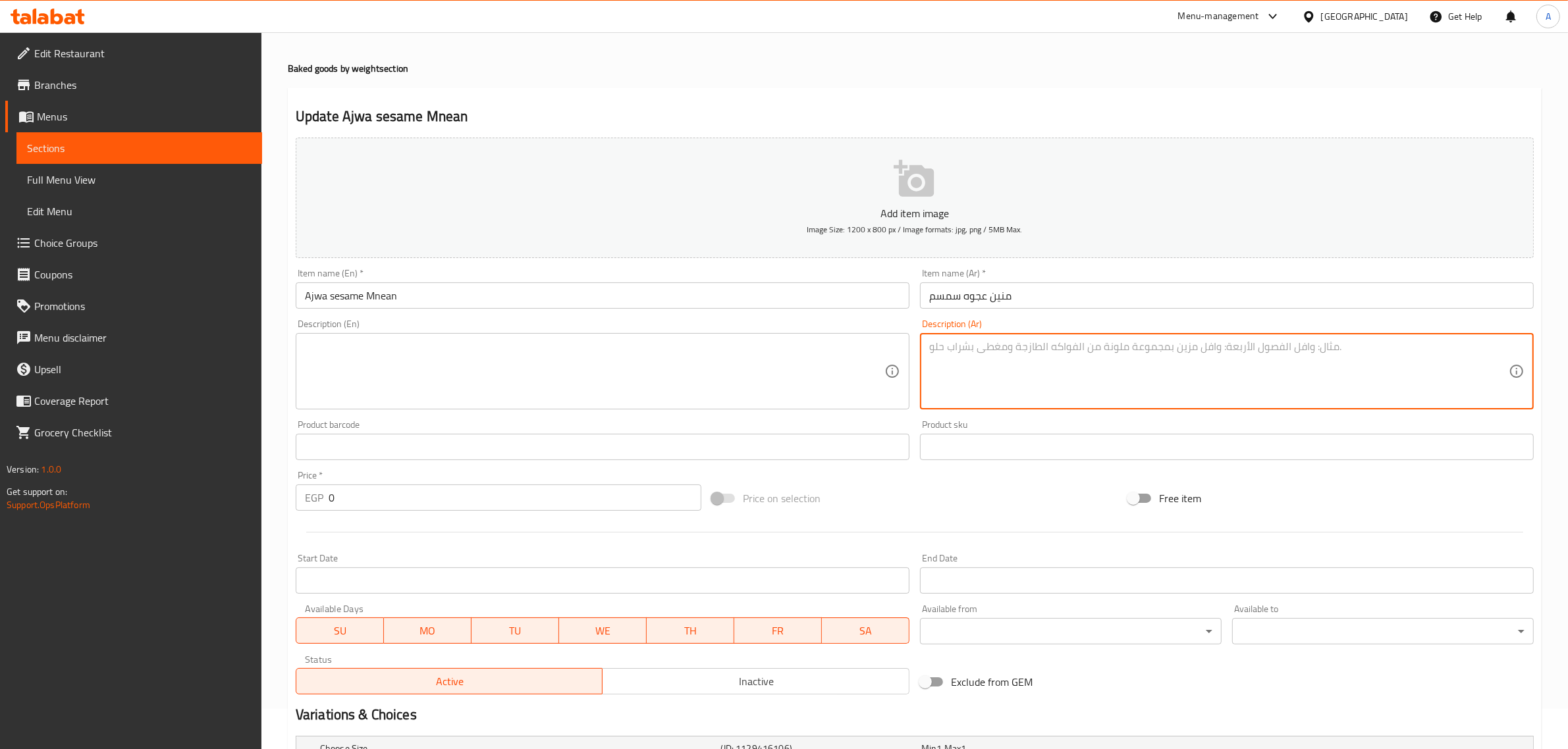
scroll to position [249, 0]
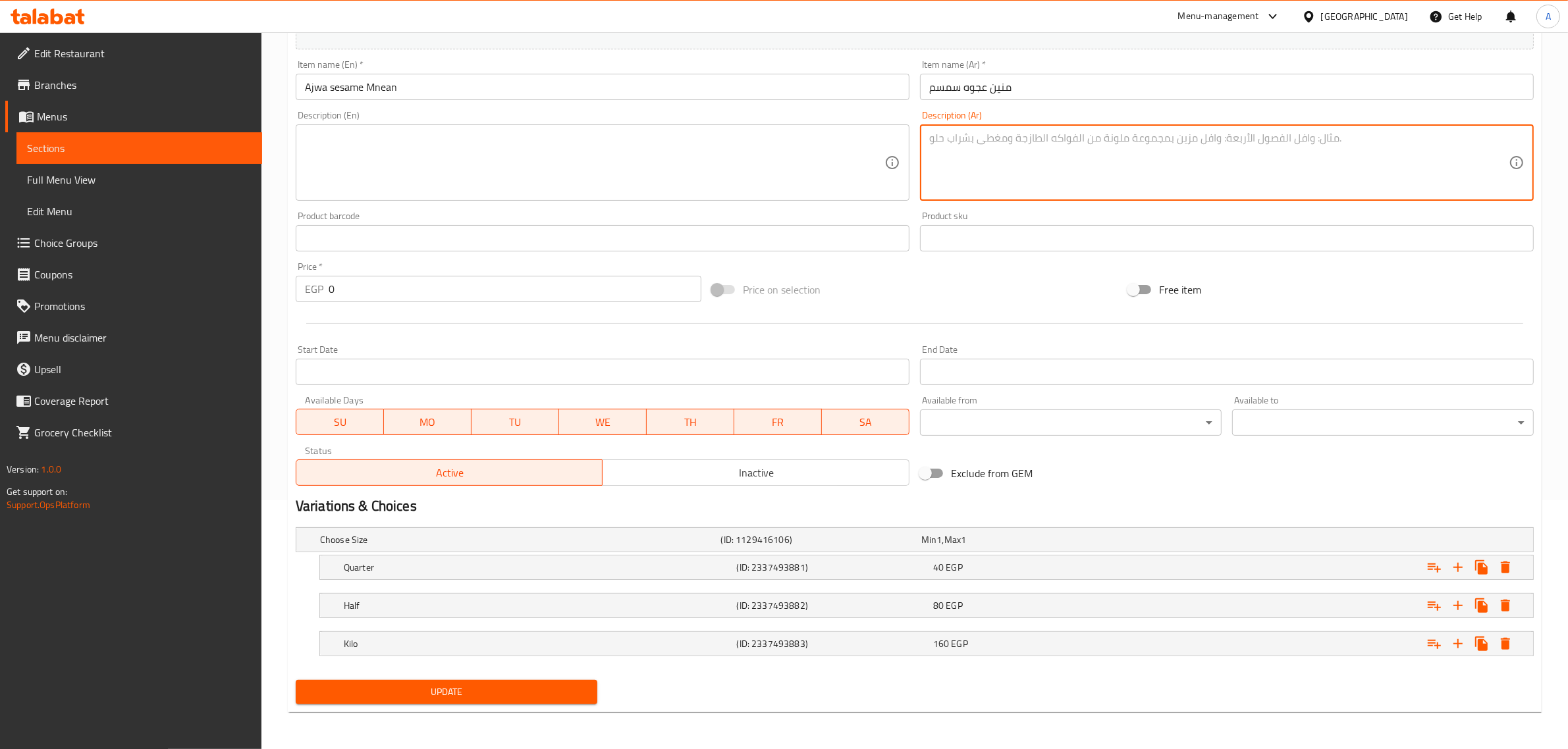
click at [521, 690] on span "Update" at bounding box center [446, 692] width 281 height 16
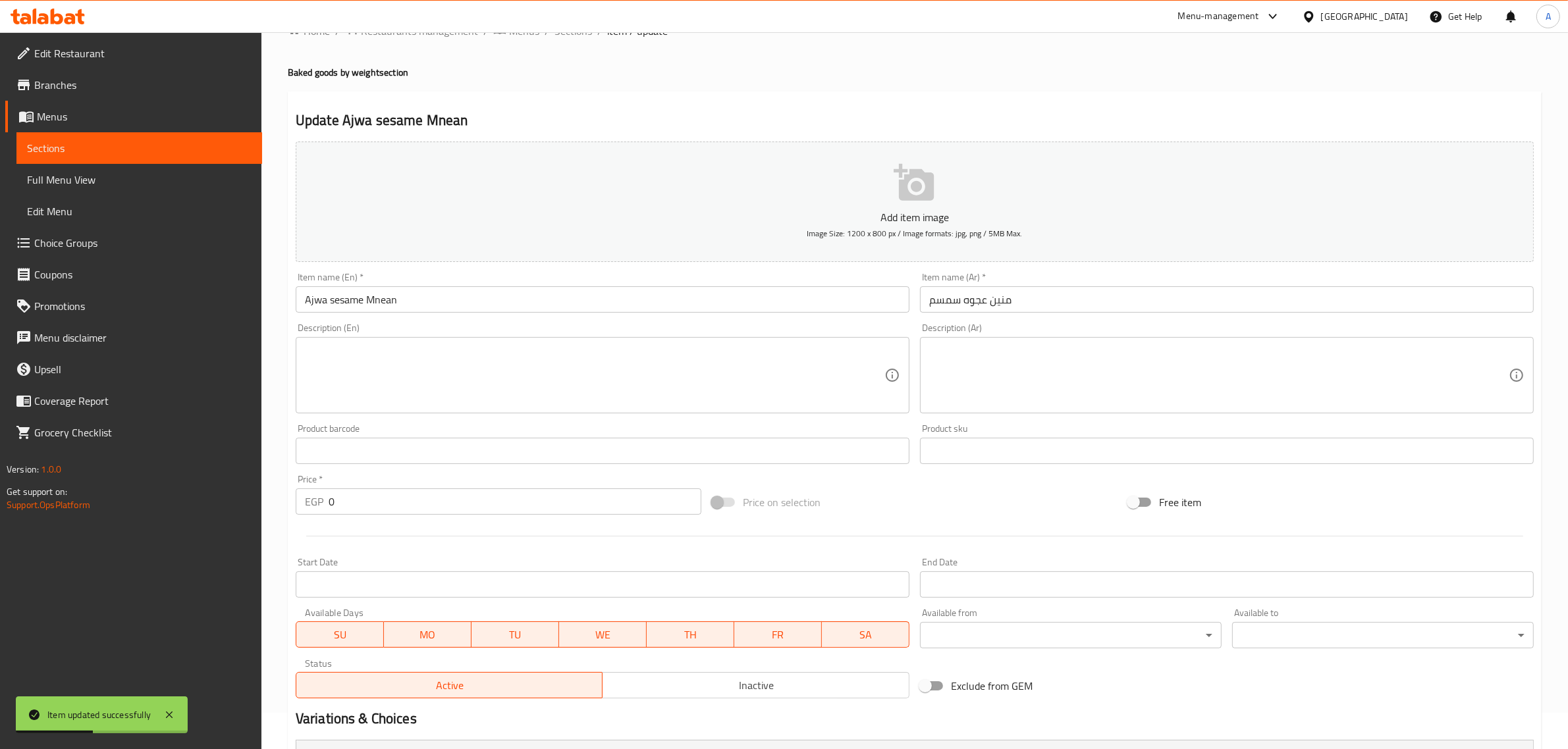
scroll to position [4, 0]
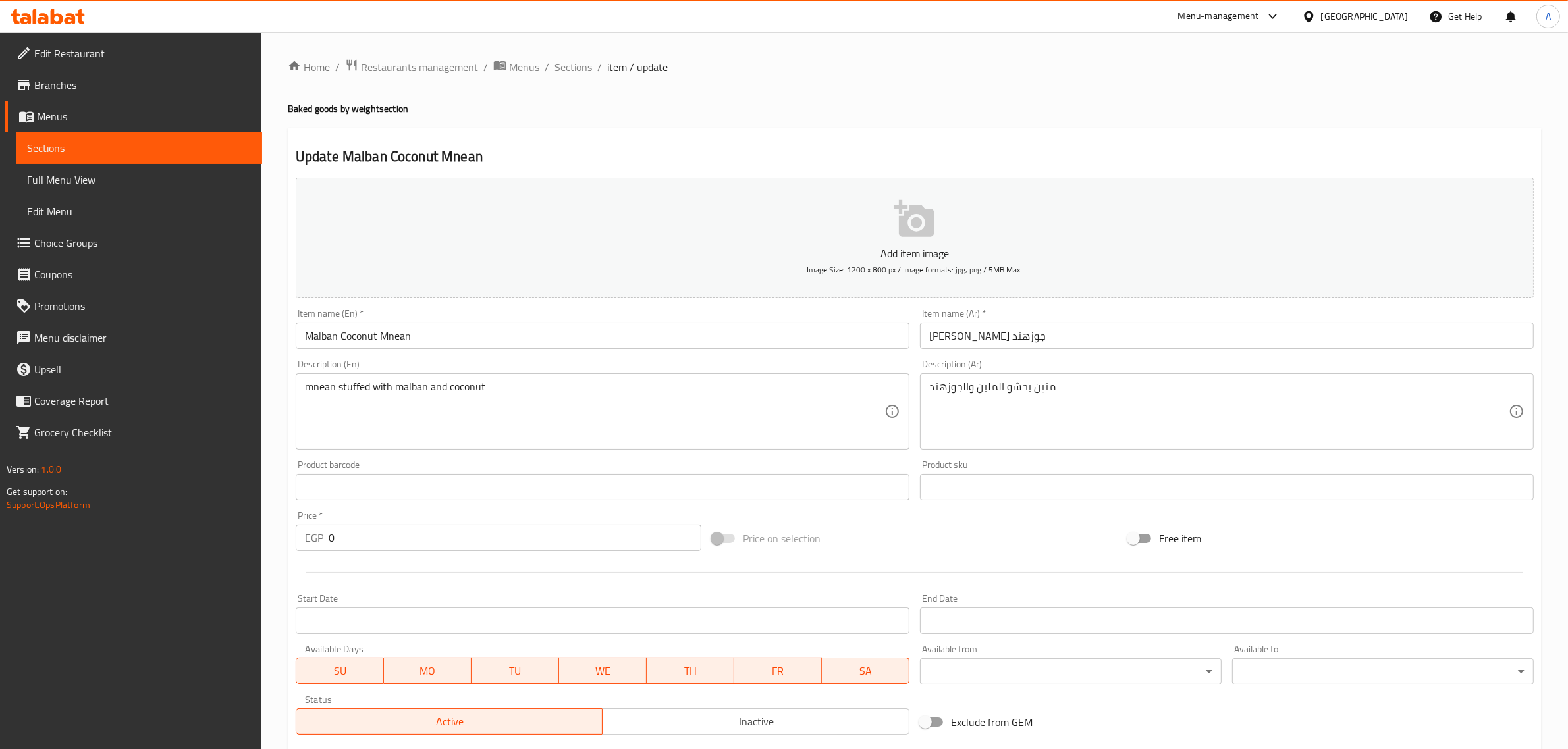
click at [700, 377] on div "mnean stuffed with malban and coconut Description (En)" at bounding box center [602, 410] width 614 height 76
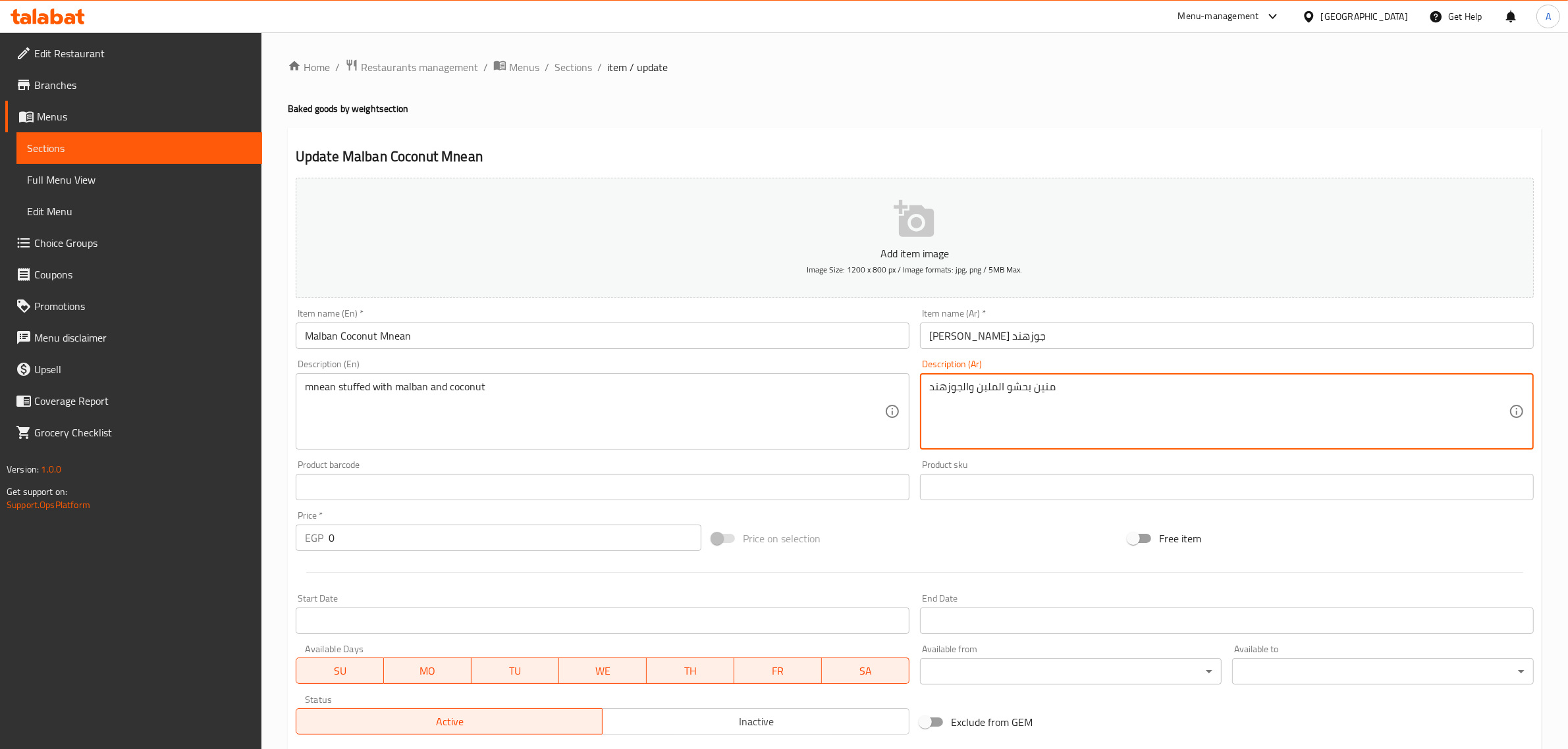
click at [1087, 397] on textarea "منين بحشو الملبن والجوزهند" at bounding box center [1219, 411] width 580 height 62
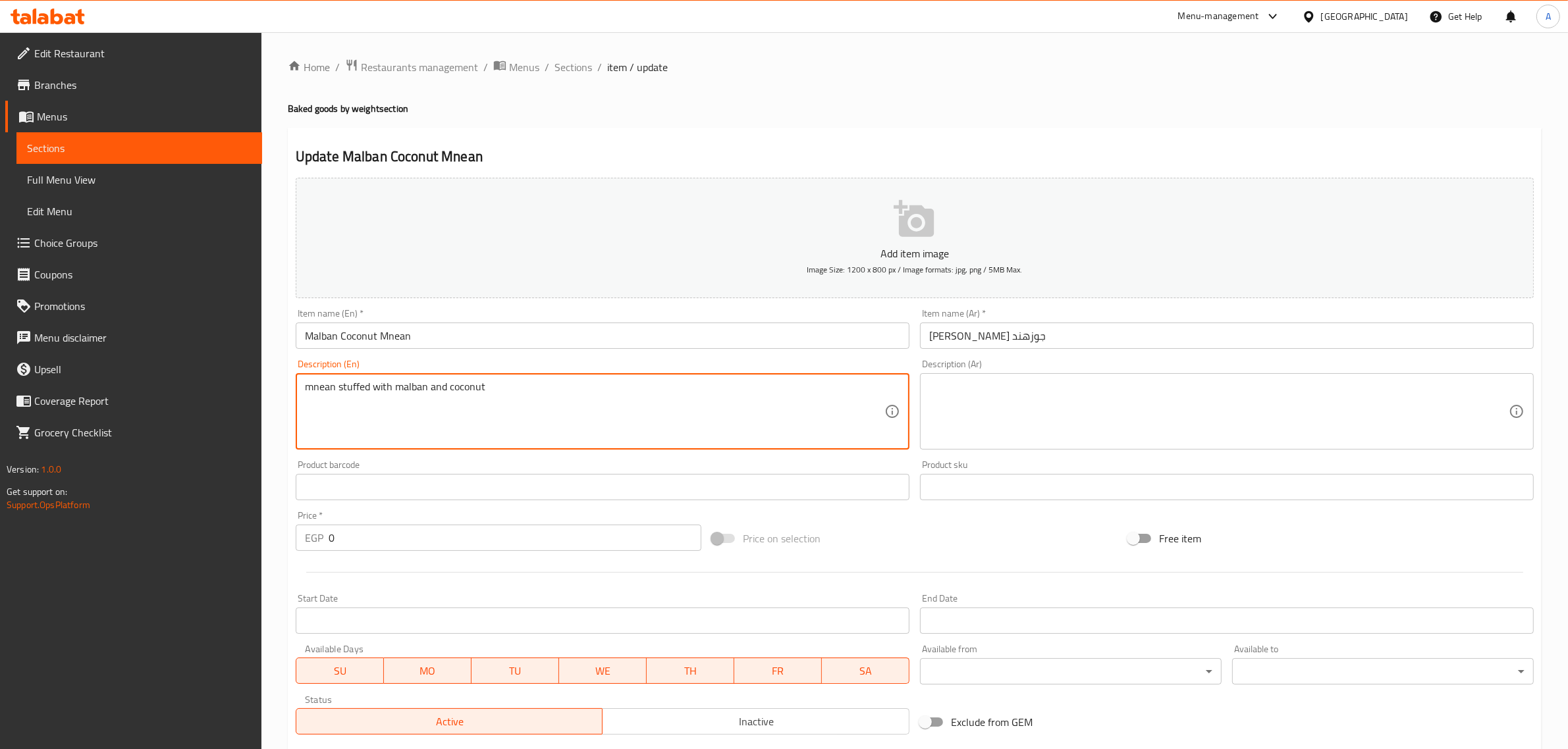
click at [609, 418] on textarea "mnean stuffed with malban and coconut" at bounding box center [594, 411] width 580 height 62
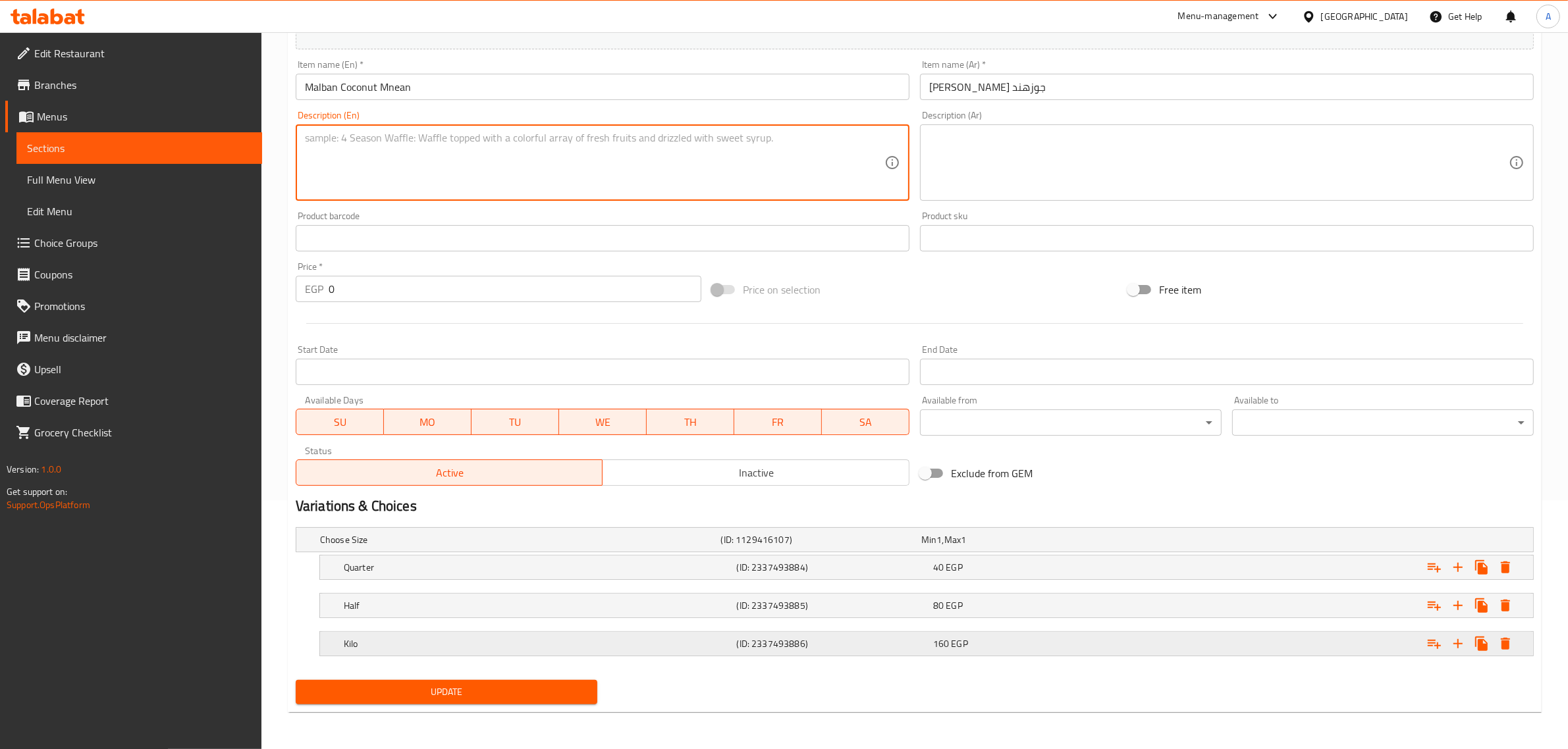
drag, startPoint x: 540, startPoint y: 682, endPoint x: 546, endPoint y: 667, distance: 16.2
click at [539, 685] on button "Update" at bounding box center [446, 692] width 301 height 25
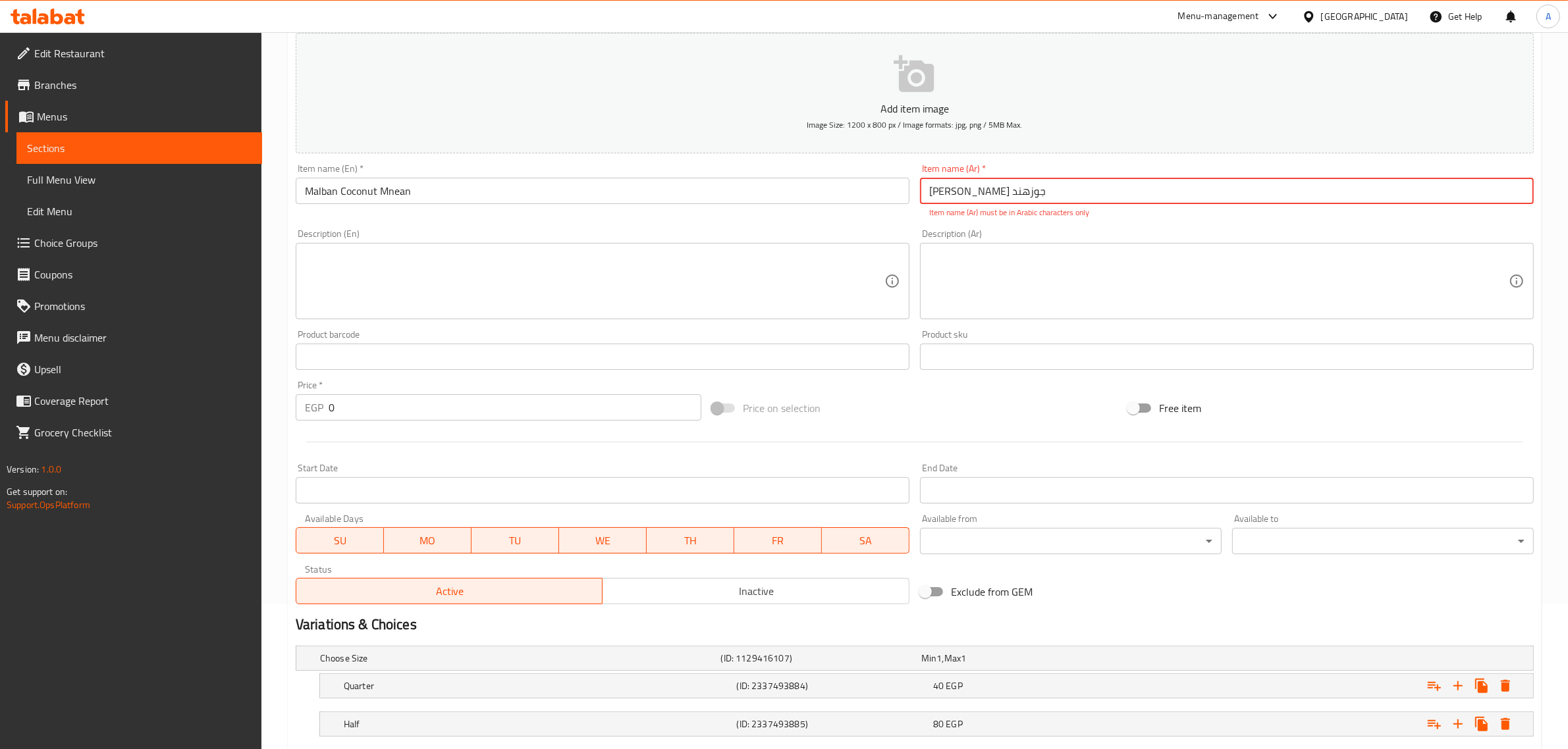
scroll to position [108, 0]
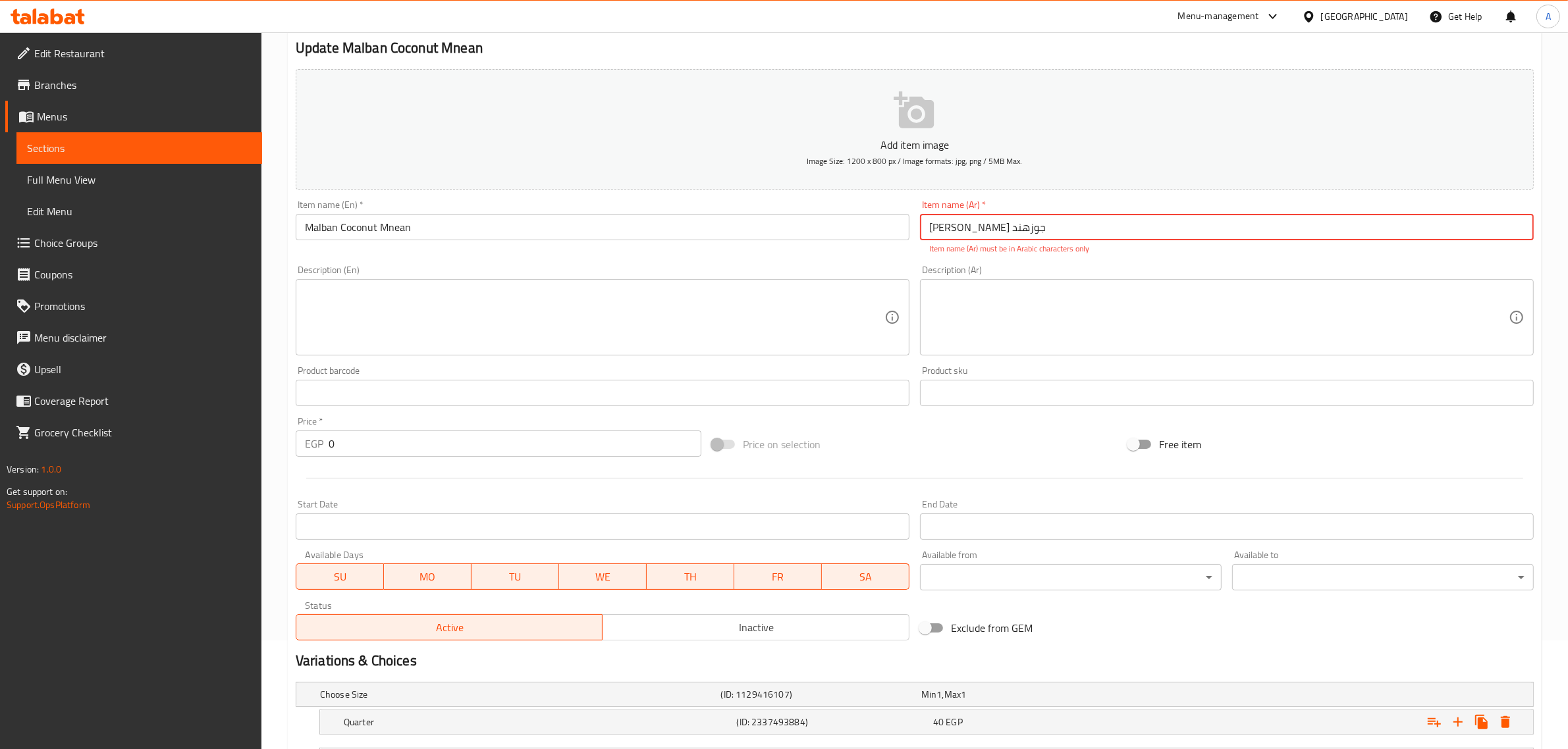
click at [952, 229] on input "منین ملبن جوزهند" at bounding box center [1227, 227] width 614 height 26
click at [944, 226] on input "منین ملبن جوزهند" at bounding box center [1227, 227] width 614 height 26
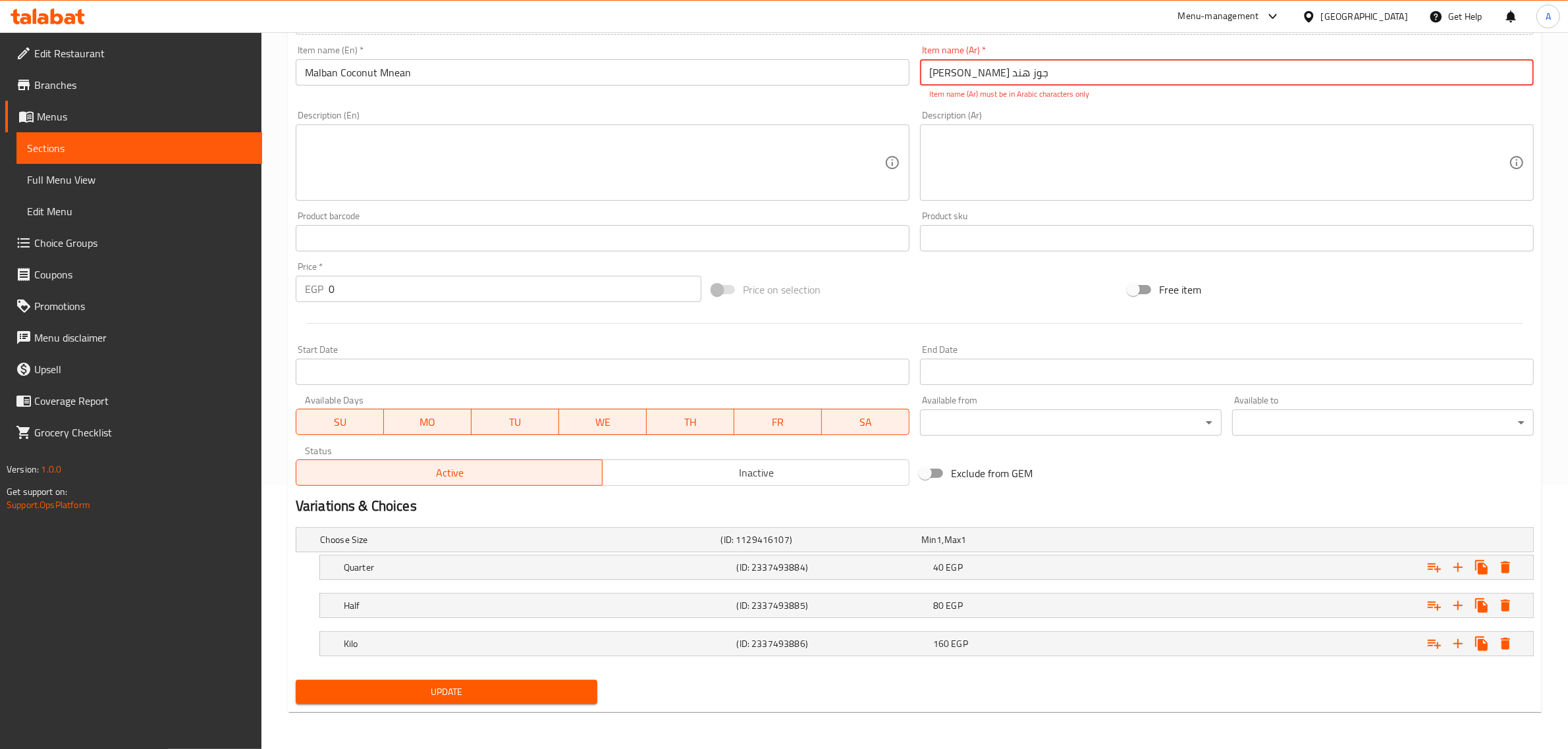
click at [560, 706] on div "Update" at bounding box center [446, 692] width 312 height 35
click at [555, 703] on button "Update" at bounding box center [446, 692] width 301 height 25
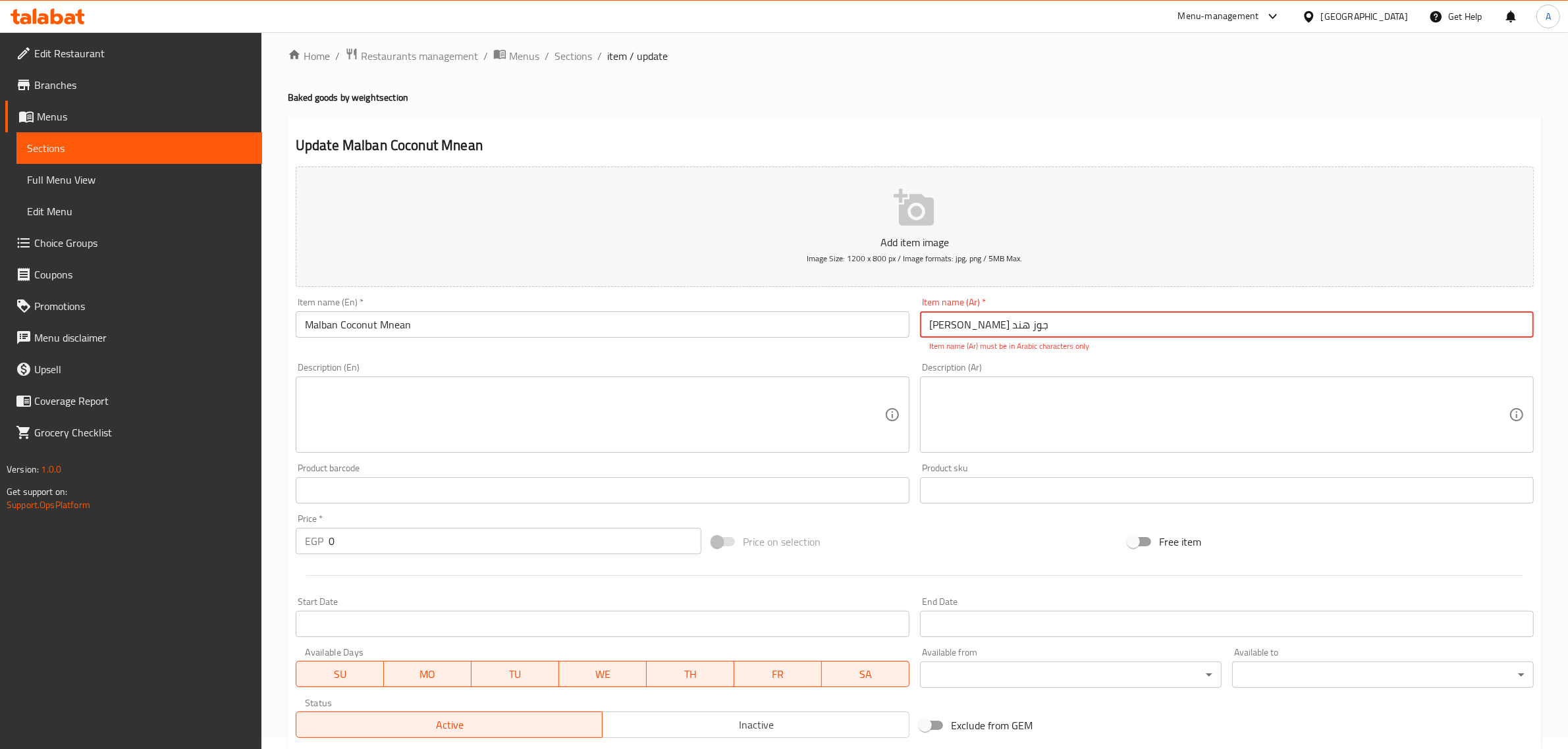
scroll to position [1, 0]
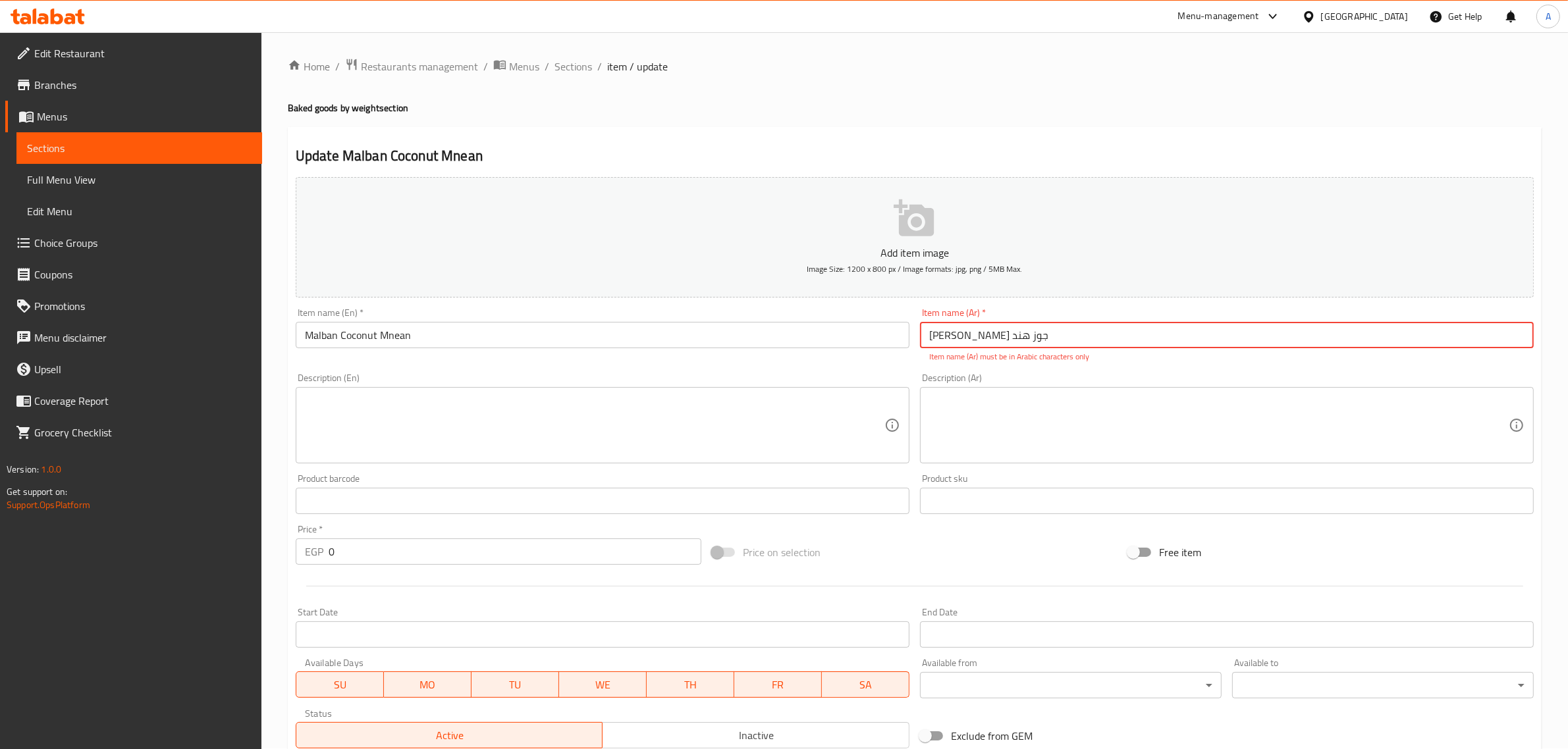
click at [1048, 349] on div "Item name (Ar)   * منین ملبن جوز هند Item name (Ar) * Item name (Ar) must be in…" at bounding box center [1227, 335] width 614 height 55
click at [1036, 340] on input "منین ملبن جوز هند" at bounding box center [1227, 334] width 614 height 26
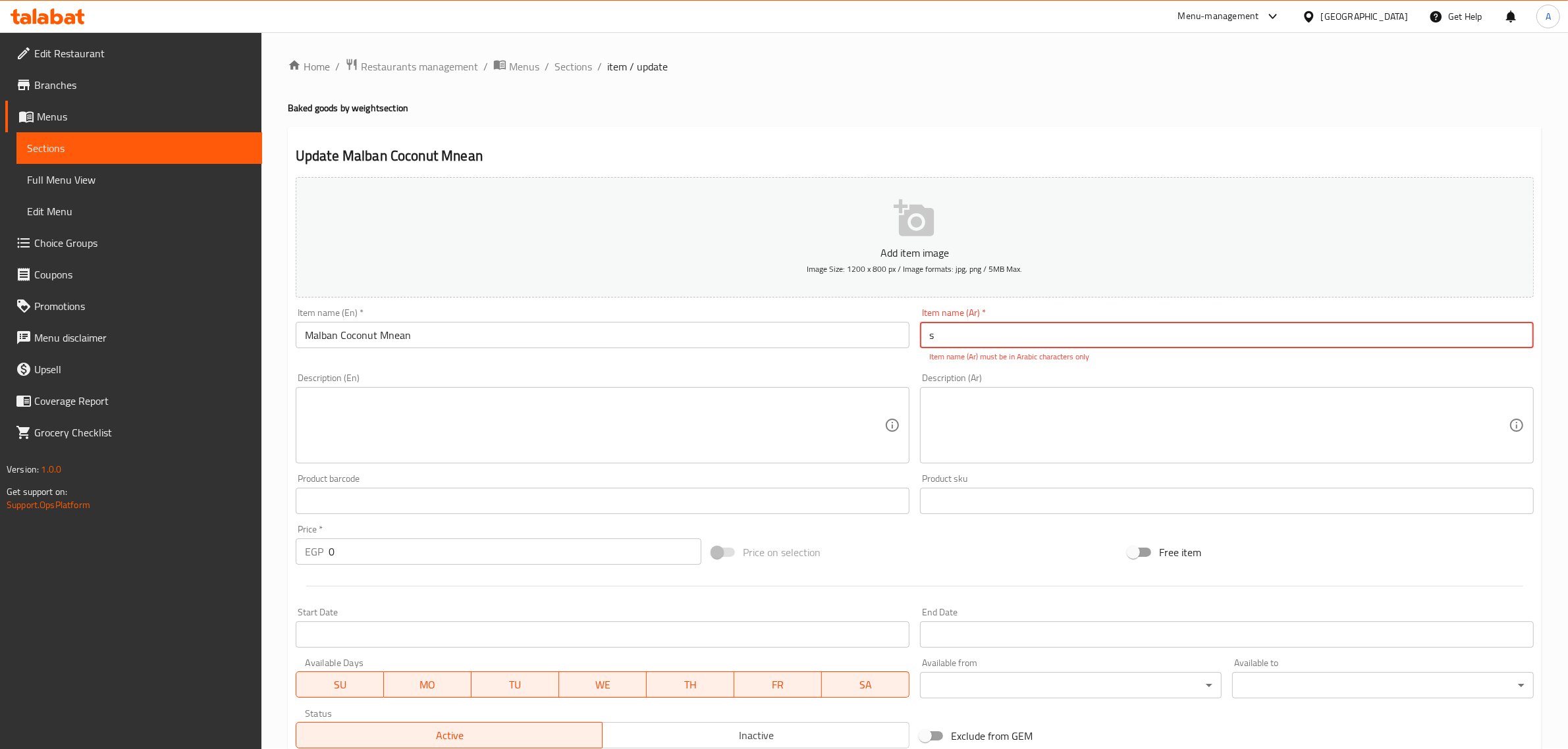
click at [1039, 324] on input "s" at bounding box center [1227, 334] width 614 height 26
click at [1024, 435] on textarea at bounding box center [1219, 425] width 580 height 62
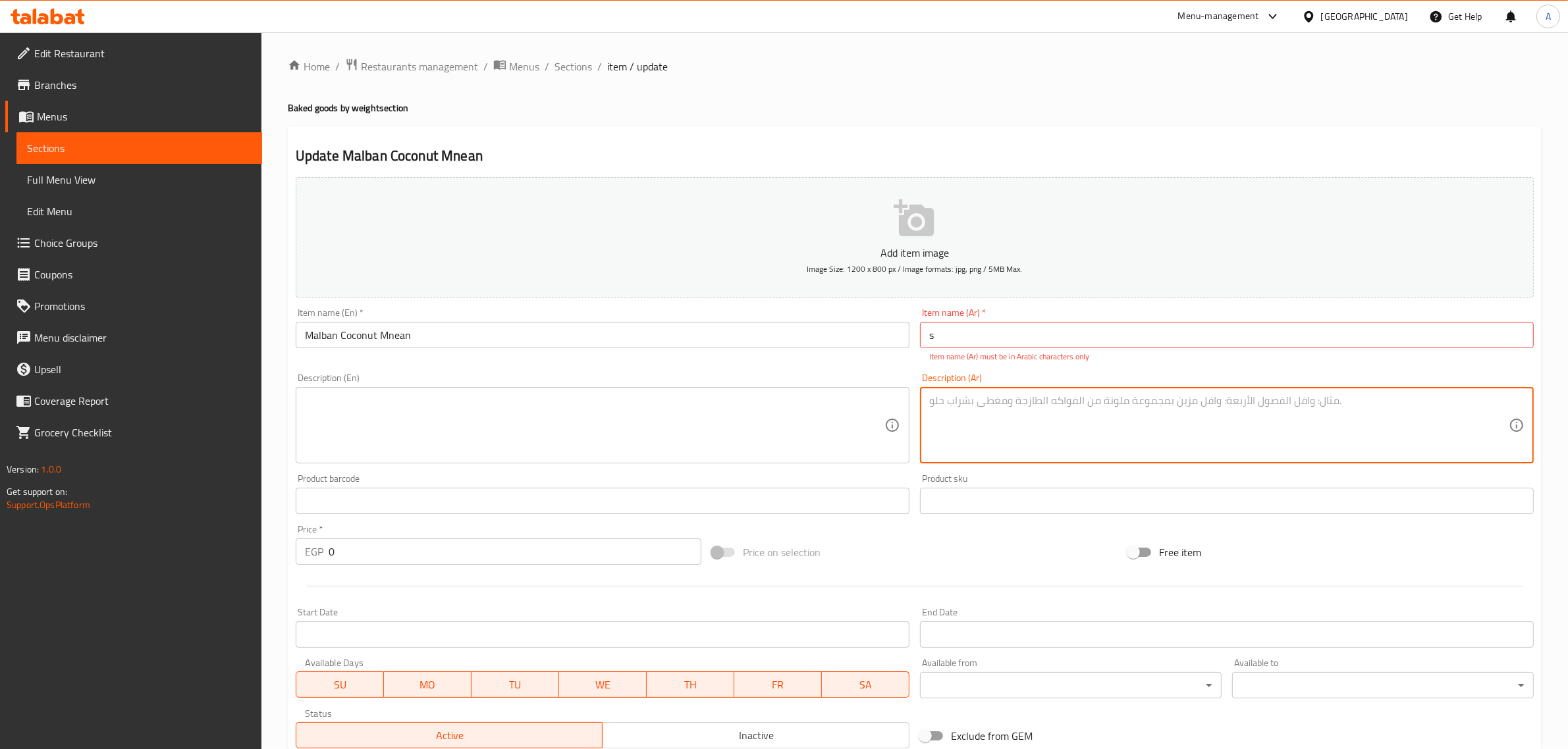
click at [810, 400] on textarea at bounding box center [594, 425] width 580 height 62
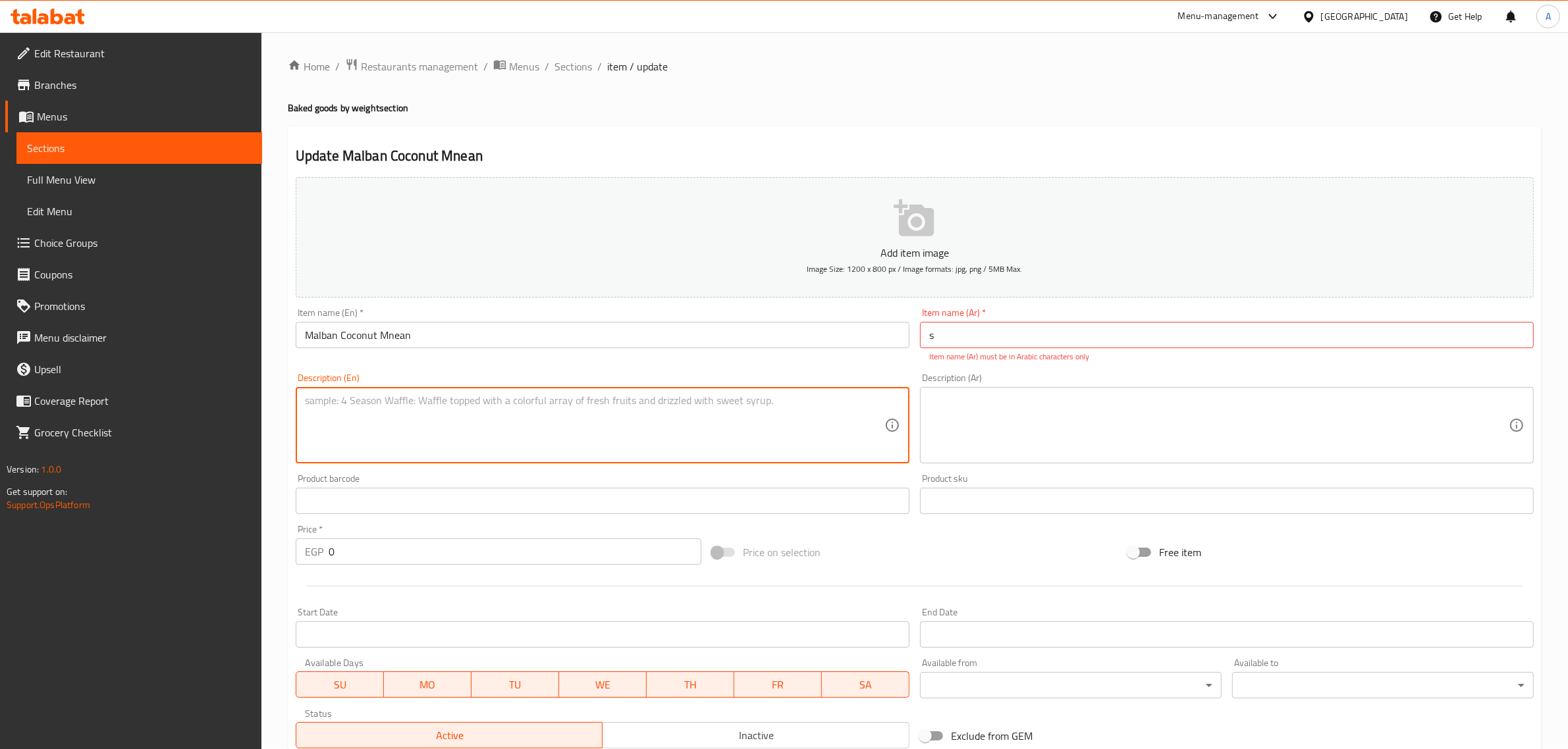
click at [986, 334] on input "s" at bounding box center [1227, 334] width 614 height 26
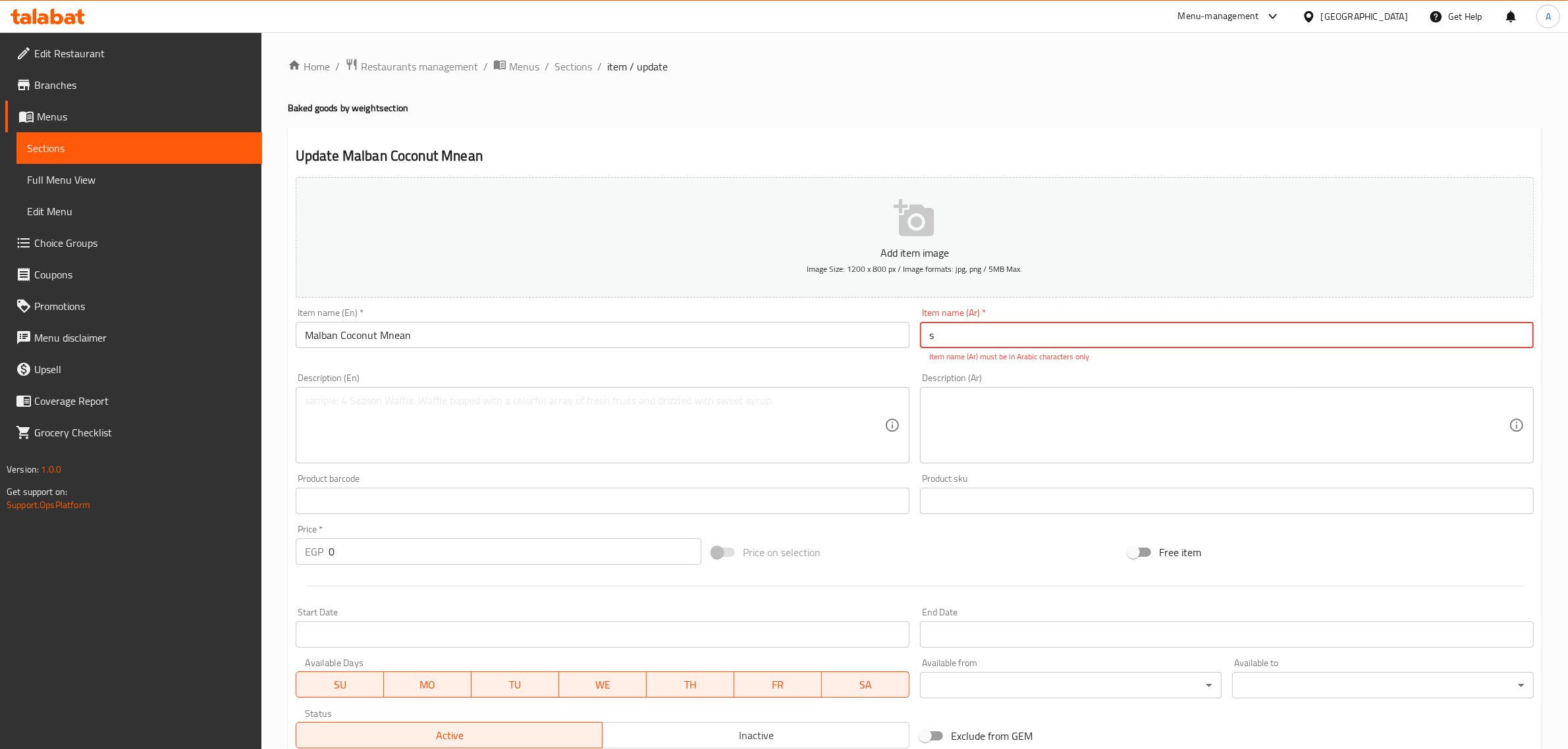
click at [986, 334] on input "s" at bounding box center [1227, 334] width 614 height 26
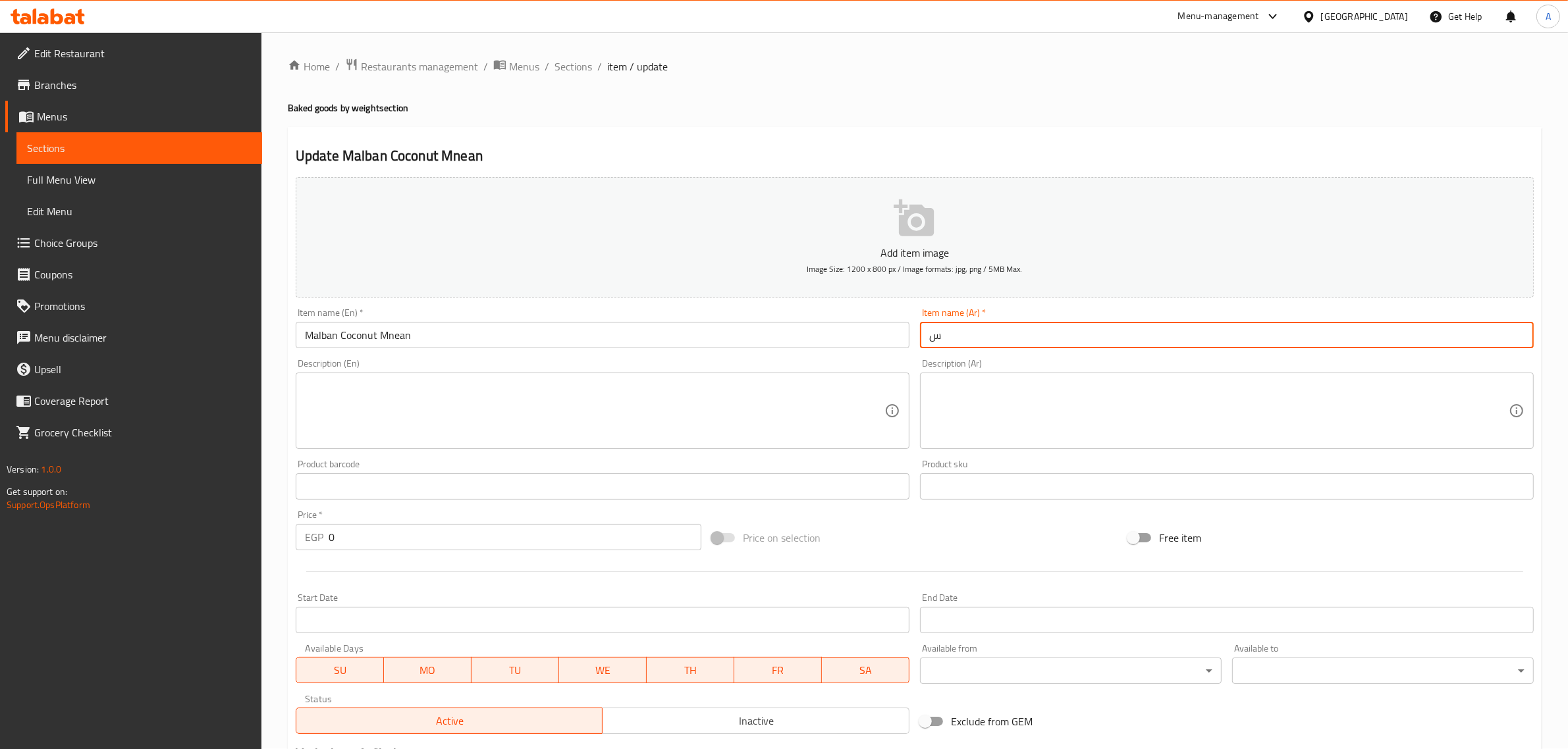
click at [955, 334] on input "س" at bounding box center [1227, 334] width 614 height 26
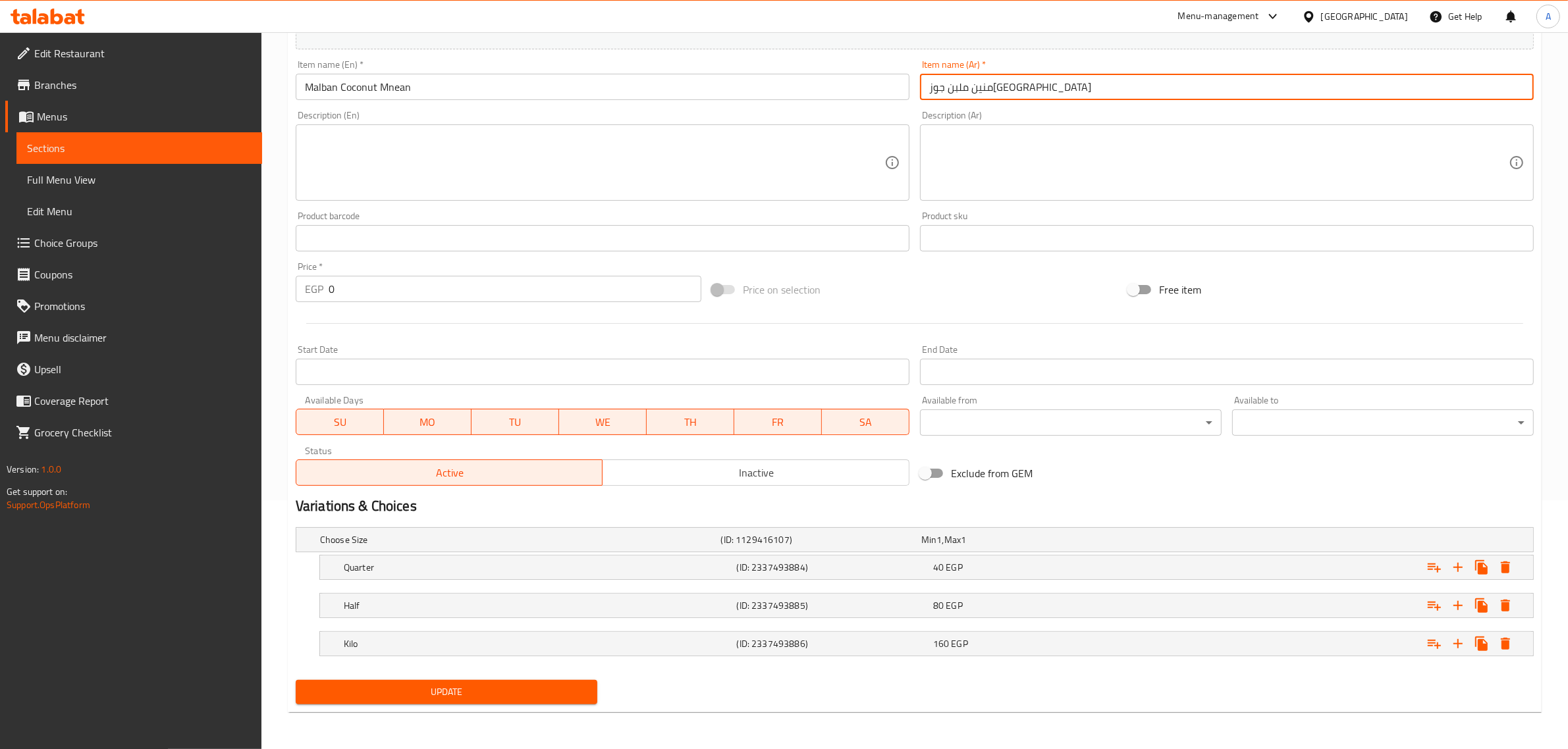
type input "منين ملبن جوز[GEOGRAPHIC_DATA]"
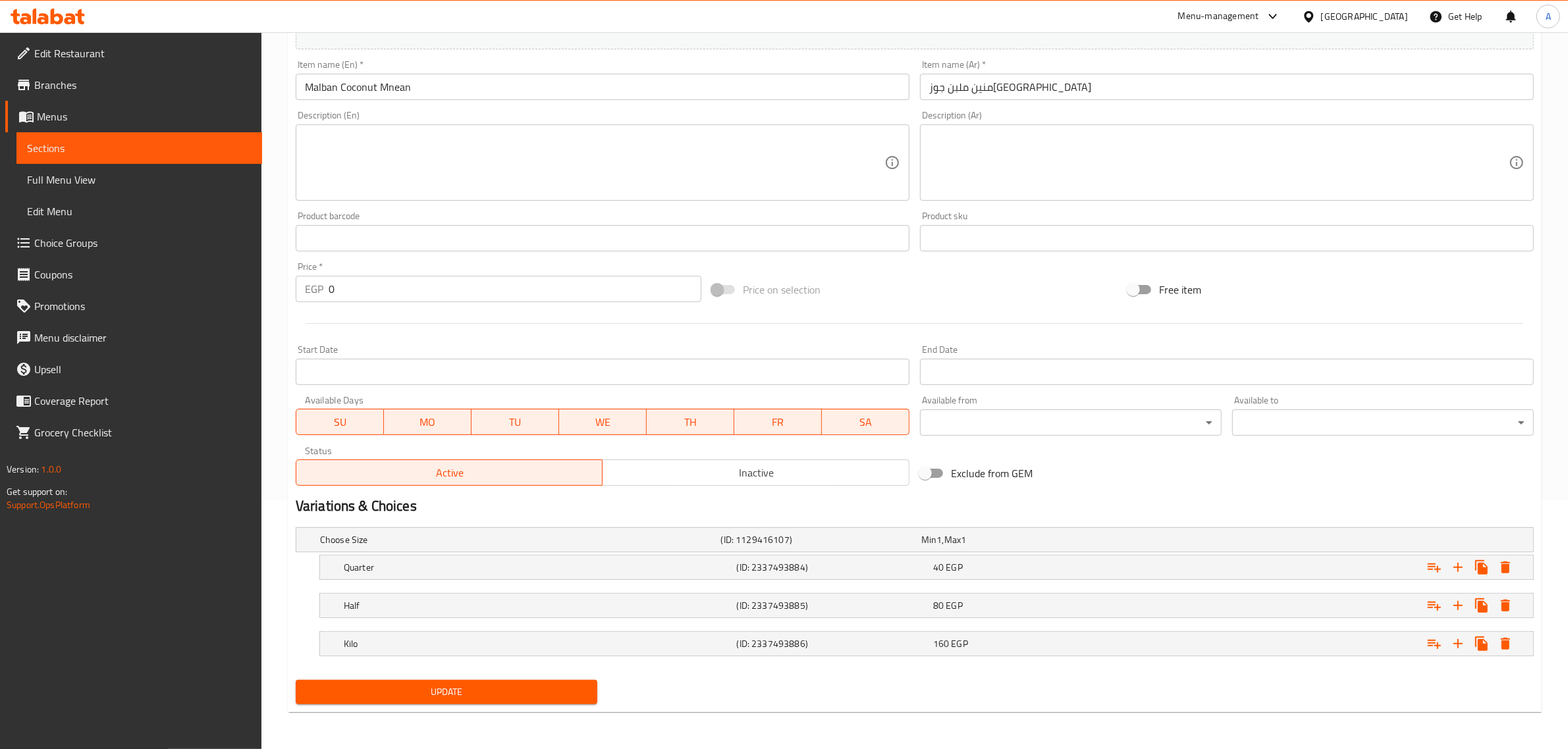
click at [535, 678] on div "Update" at bounding box center [446, 692] width 312 height 35
click at [530, 685] on span "Update" at bounding box center [446, 692] width 281 height 16
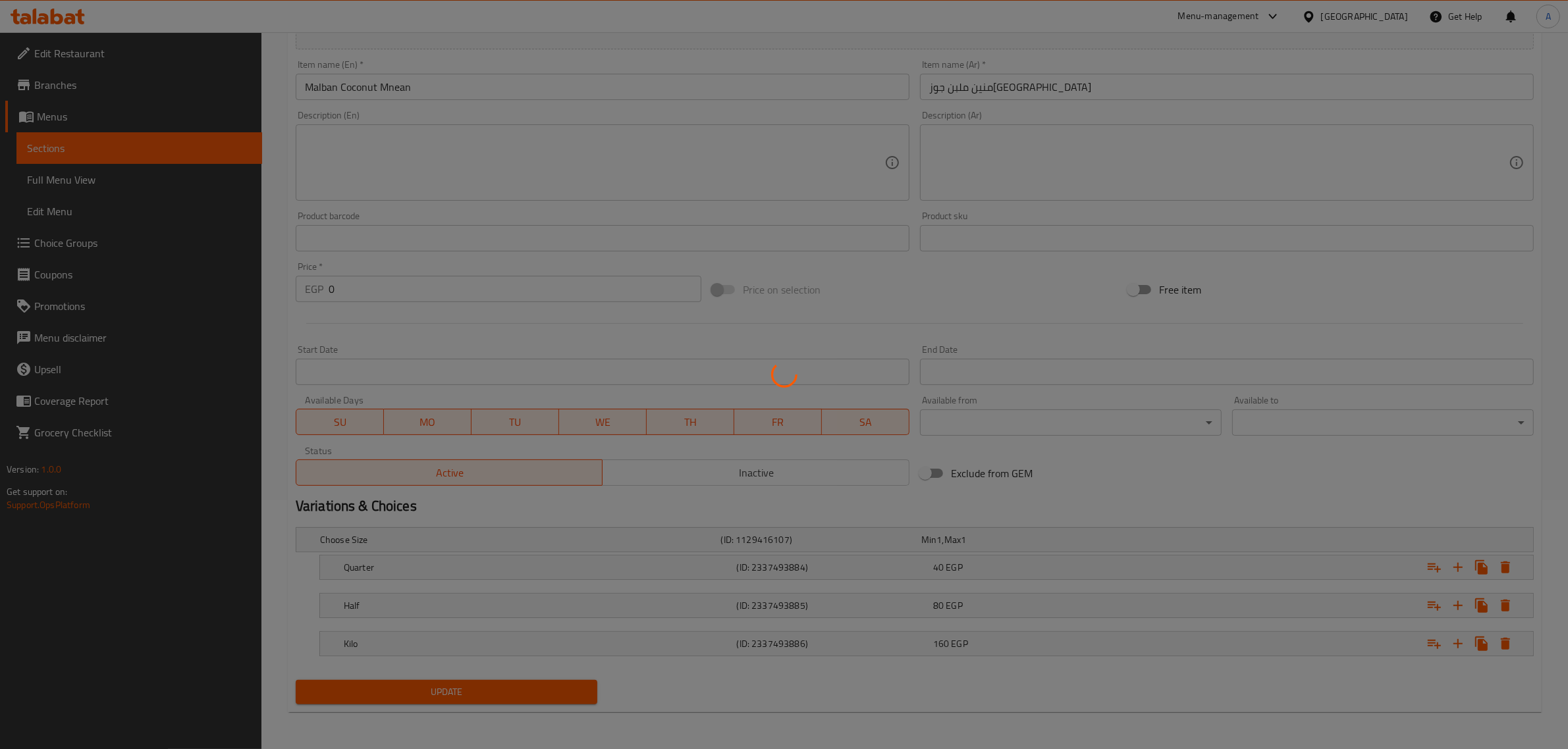
scroll to position [0, 0]
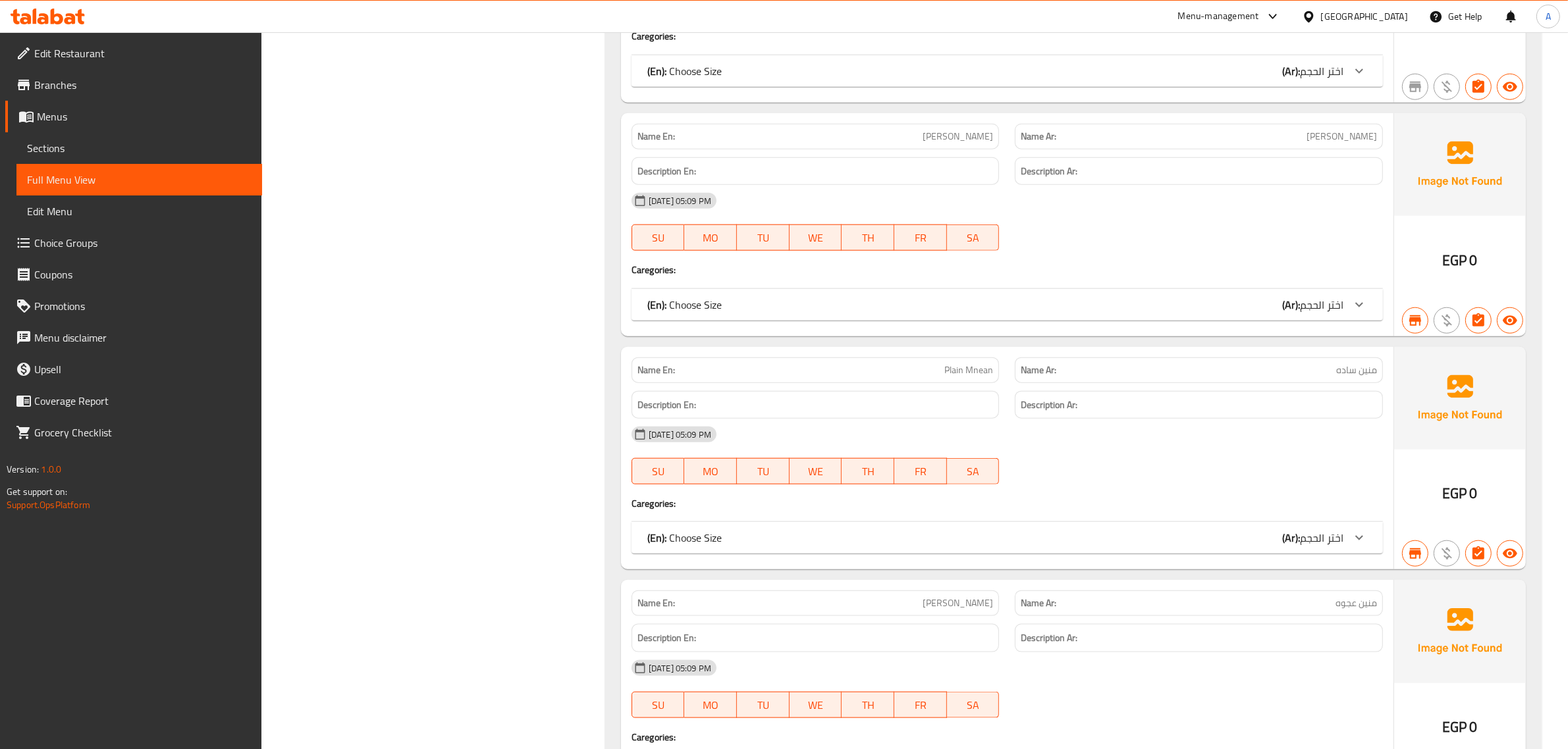
scroll to position [2214, 0]
click at [113, 48] on span "Edit Restaurant" at bounding box center [143, 53] width 218 height 16
